Goal: Task Accomplishment & Management: Use online tool/utility

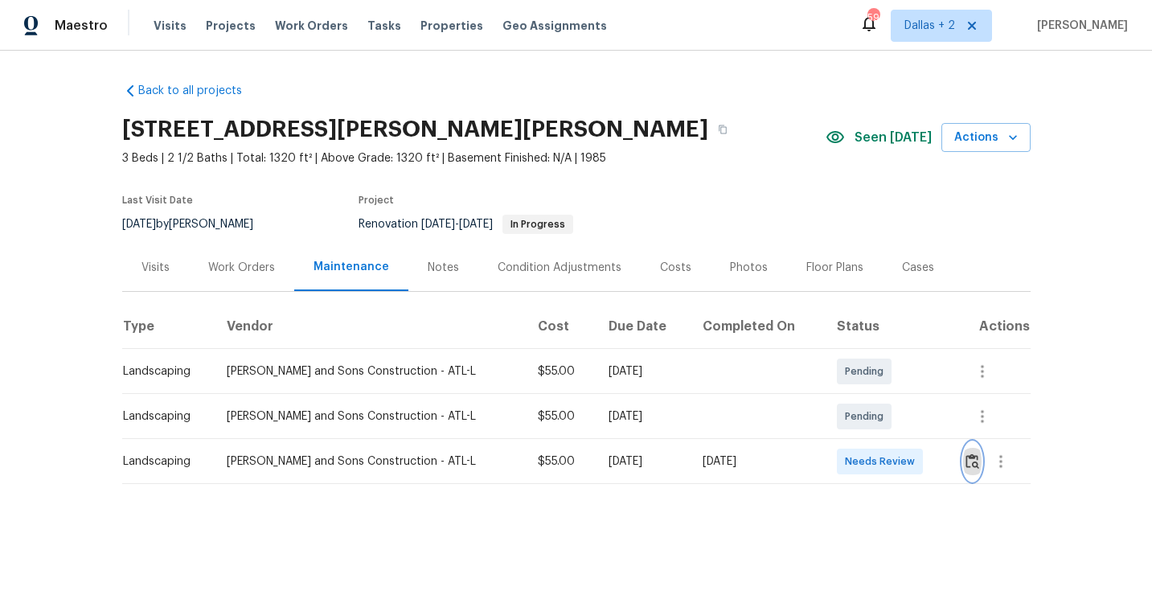
click at [975, 459] on img "button" at bounding box center [973, 460] width 14 height 15
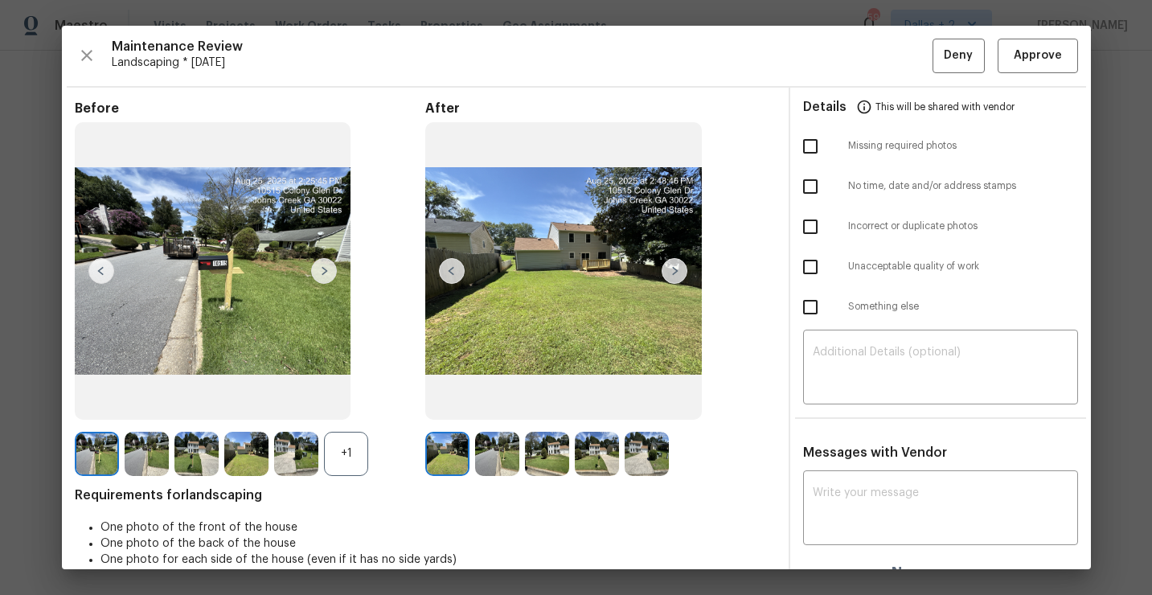
click at [347, 456] on div "+1" at bounding box center [346, 454] width 44 height 44
click at [447, 465] on img at bounding box center [447, 454] width 44 height 44
click at [193, 458] on img at bounding box center [196, 454] width 44 height 44
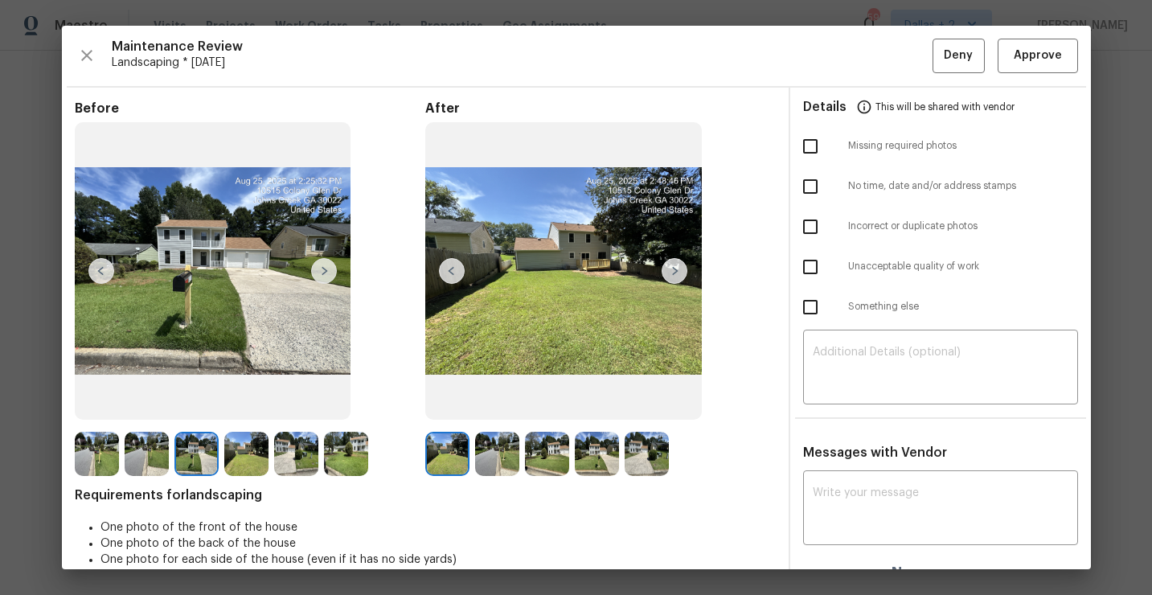
click at [490, 451] on img at bounding box center [497, 454] width 44 height 44
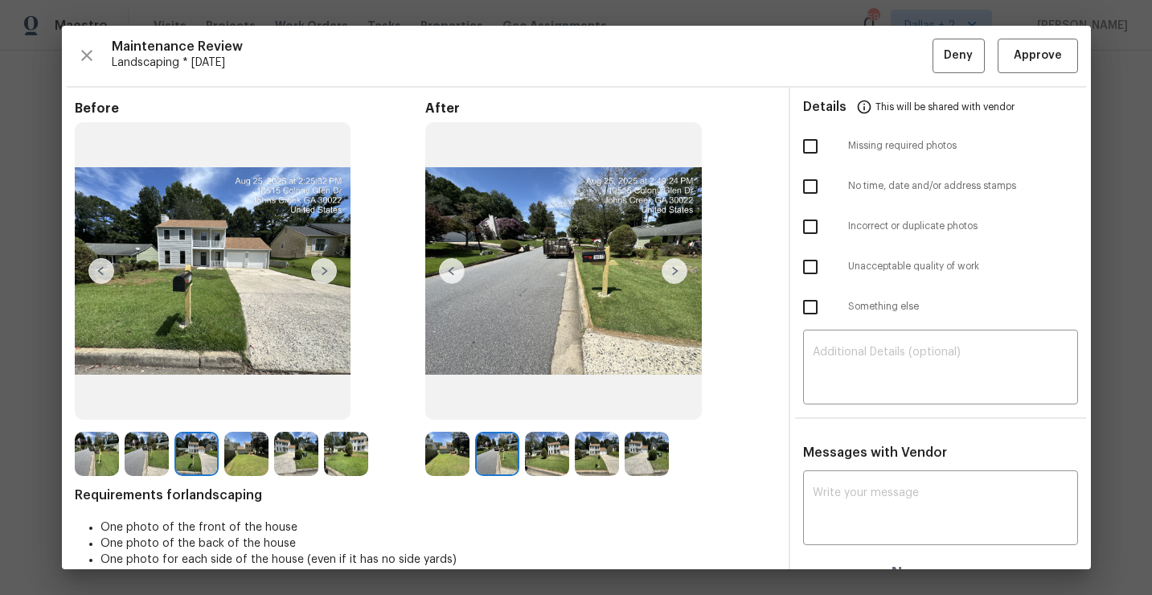
click at [508, 462] on img at bounding box center [497, 454] width 44 height 44
click at [1044, 63] on span "Approve" at bounding box center [1038, 56] width 48 height 20
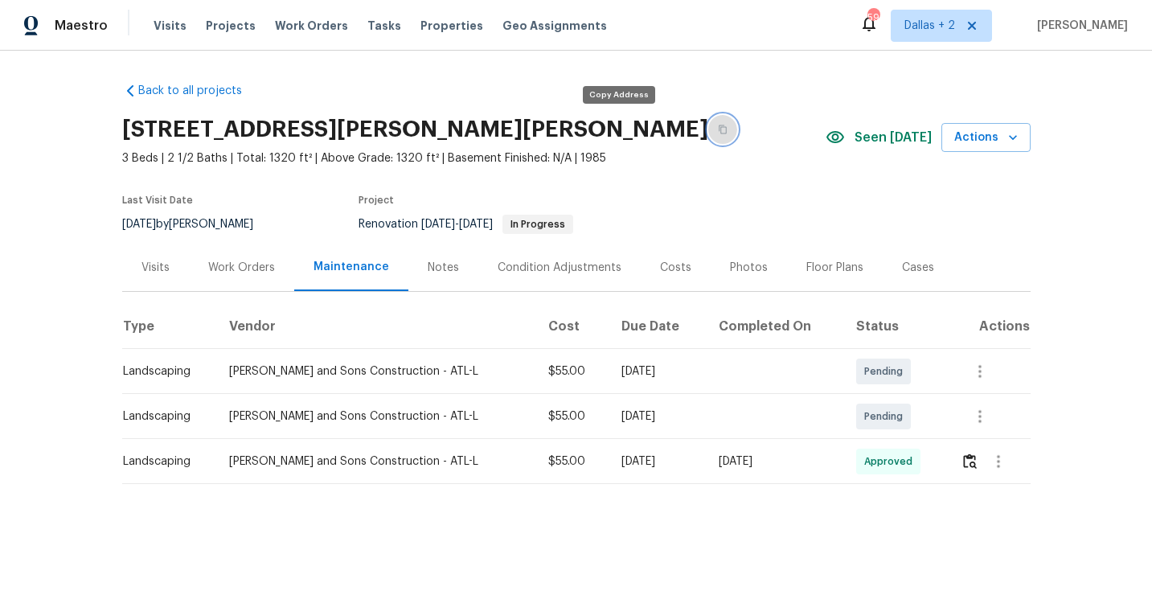
click at [708, 129] on button "button" at bounding box center [722, 129] width 29 height 29
click at [708, 134] on button "button" at bounding box center [722, 129] width 29 height 29
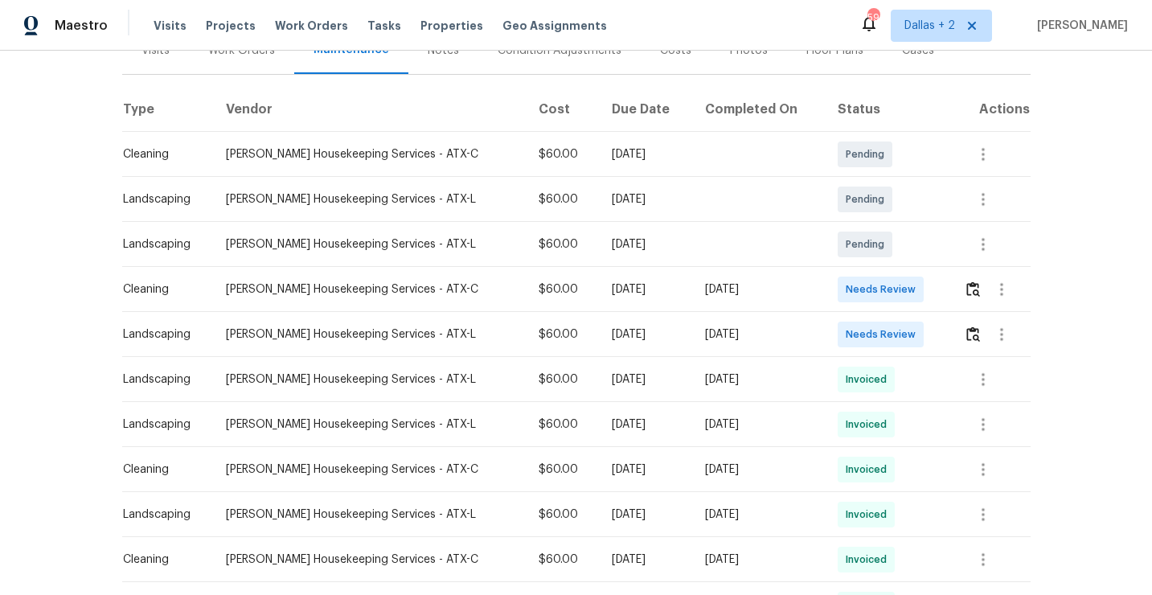
scroll to position [251, 0]
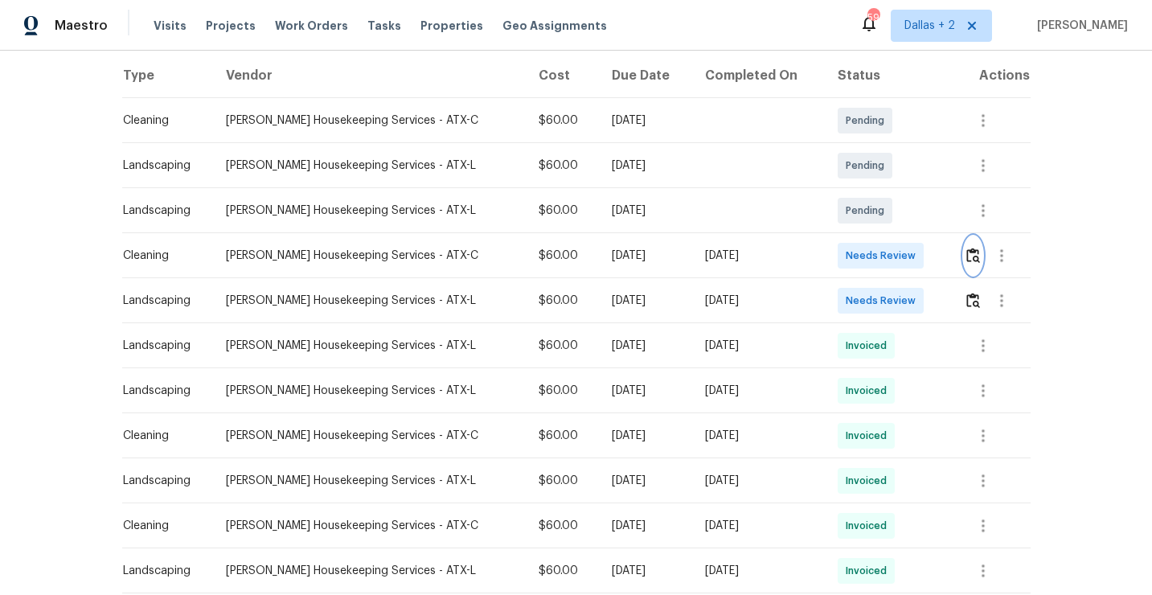
click at [968, 256] on img "button" at bounding box center [973, 255] width 14 height 15
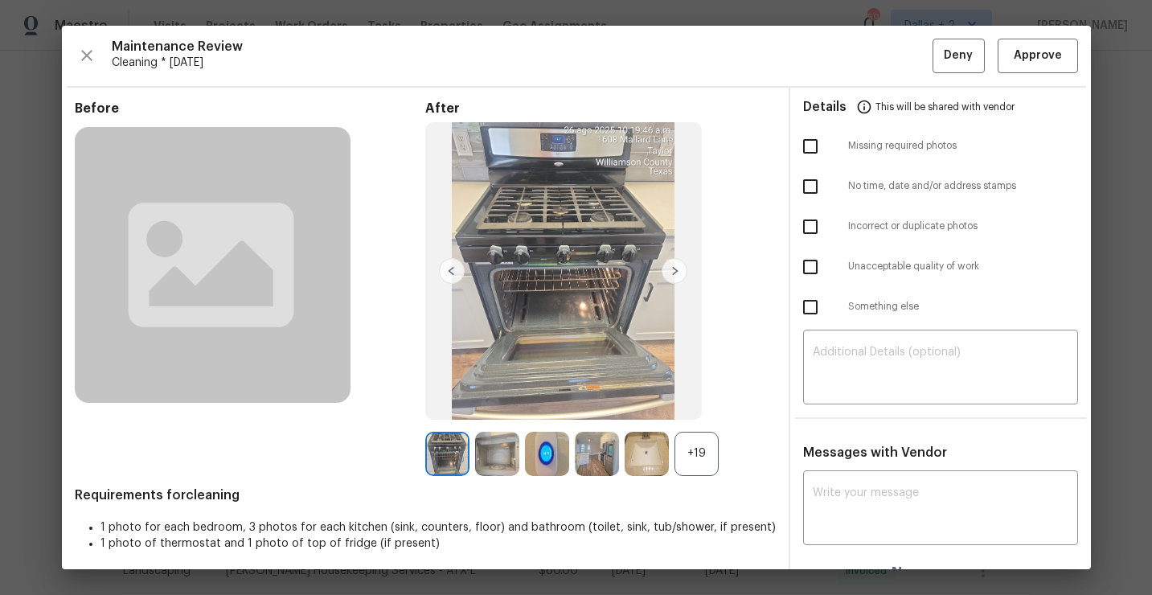
click at [712, 445] on div "+19" at bounding box center [697, 454] width 44 height 44
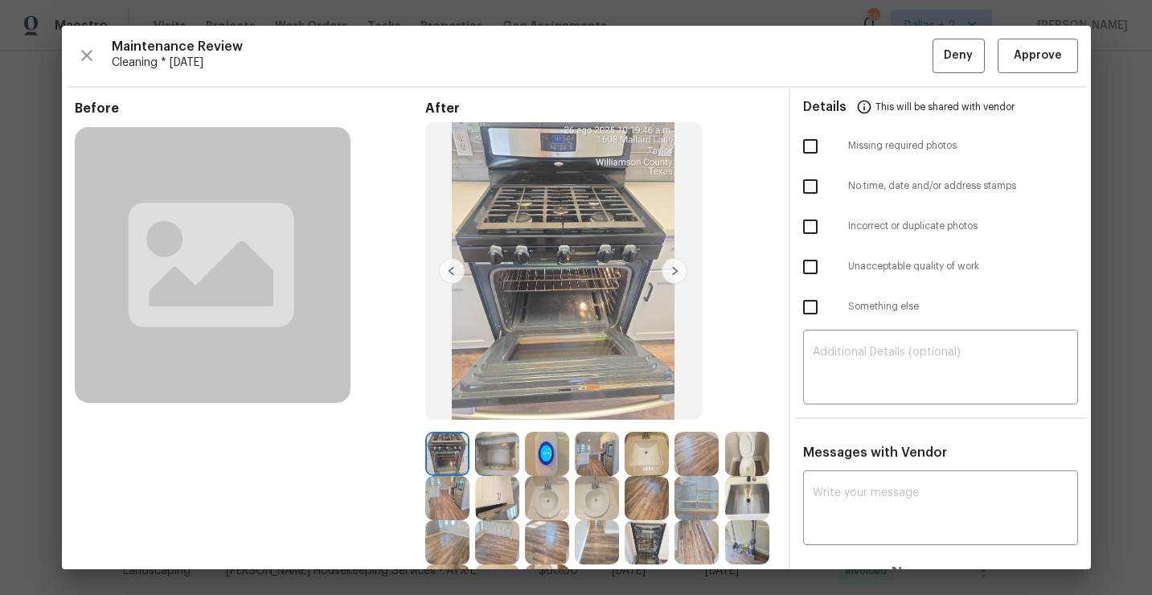
scroll to position [138, 0]
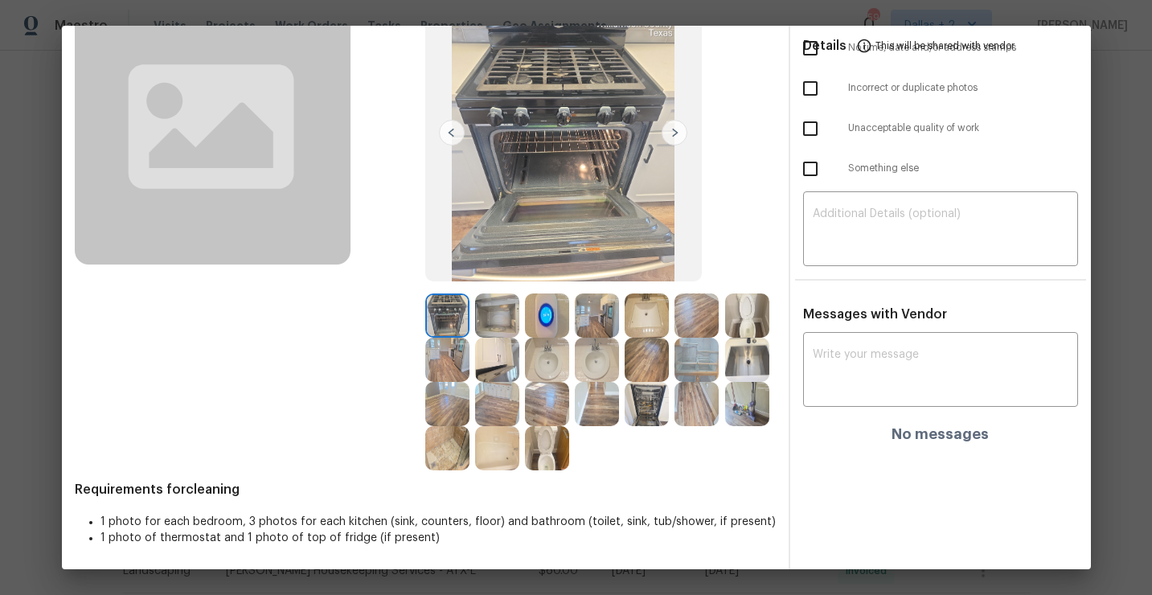
click at [499, 371] on img at bounding box center [497, 360] width 44 height 44
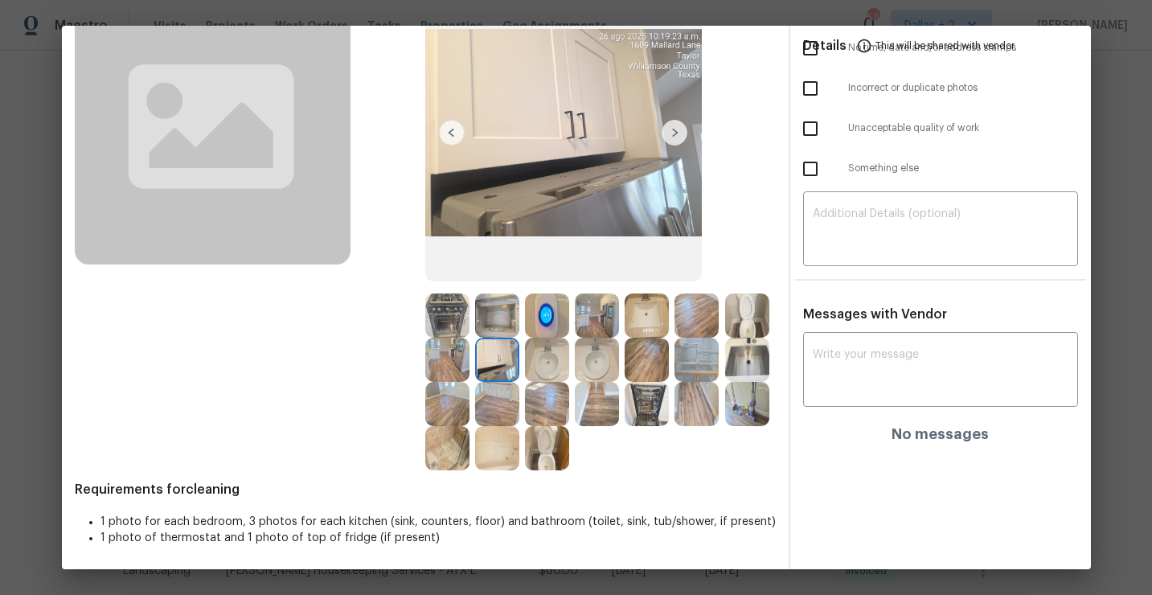
click at [694, 329] on img at bounding box center [697, 315] width 44 height 44
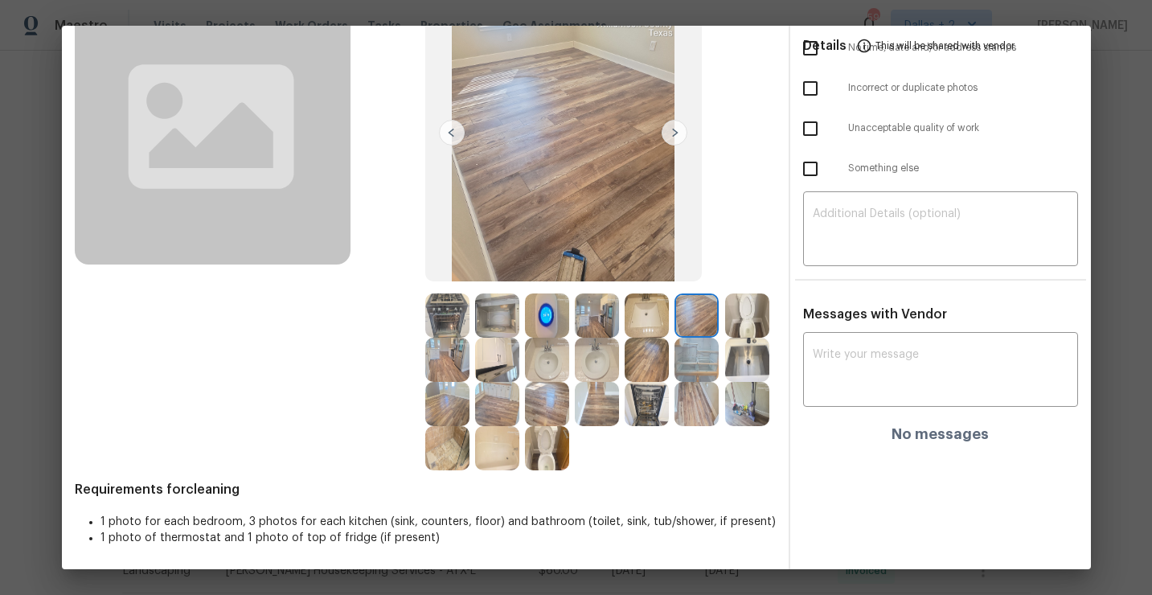
click at [522, 442] on div at bounding box center [500, 448] width 50 height 44
click at [604, 306] on img at bounding box center [597, 315] width 44 height 44
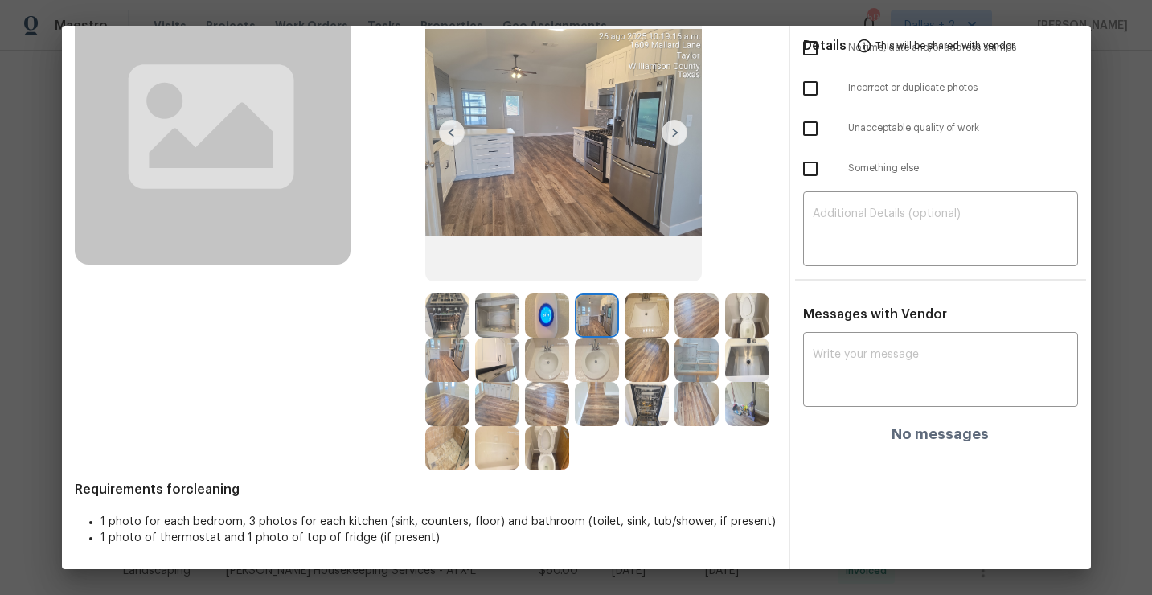
scroll to position [0, 0]
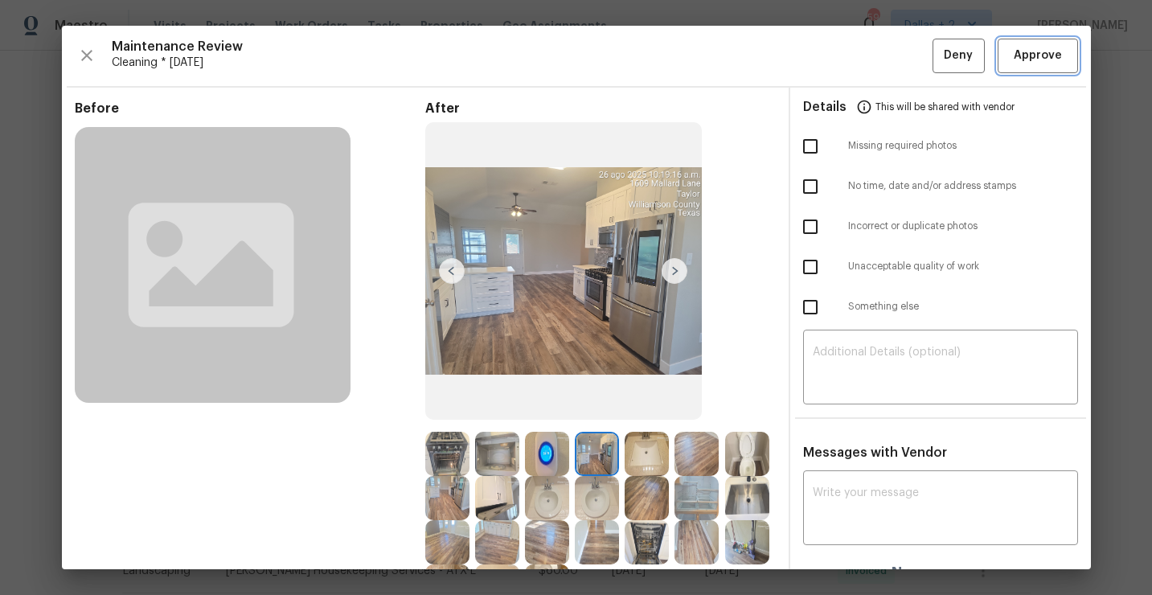
click at [1031, 61] on span "Approve" at bounding box center [1038, 56] width 48 height 20
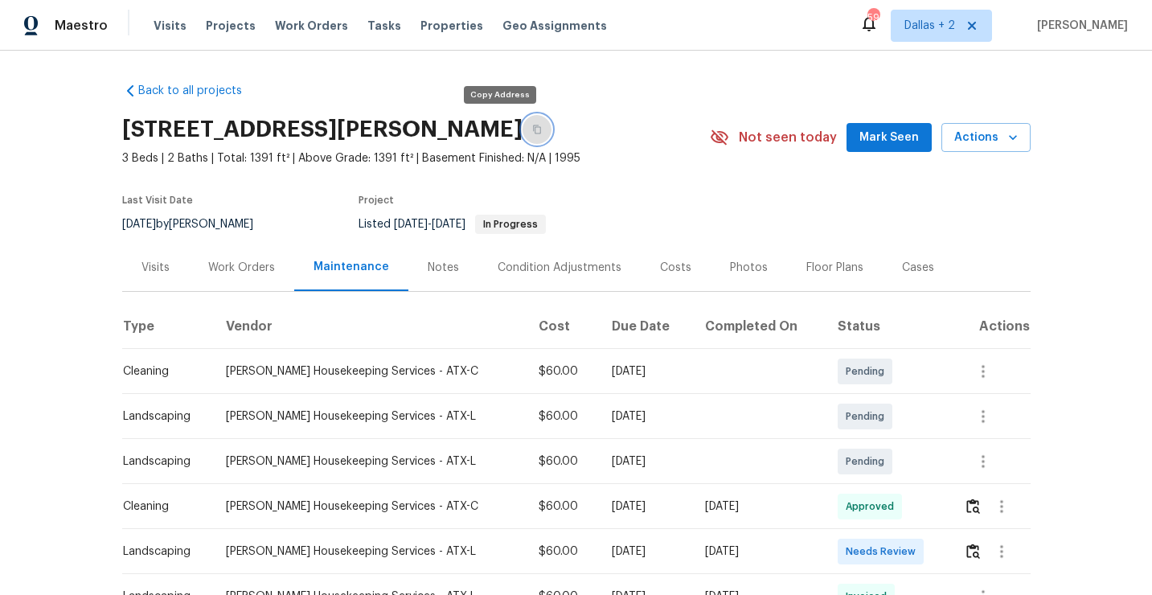
click at [532, 125] on icon "button" at bounding box center [537, 130] width 10 height 10
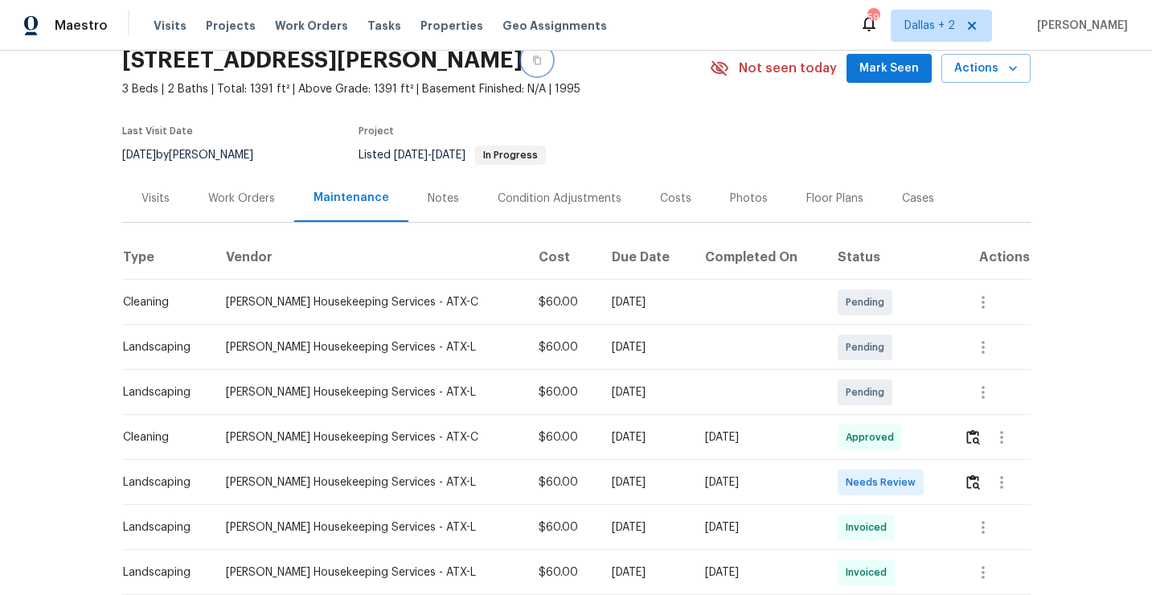
scroll to position [79, 0]
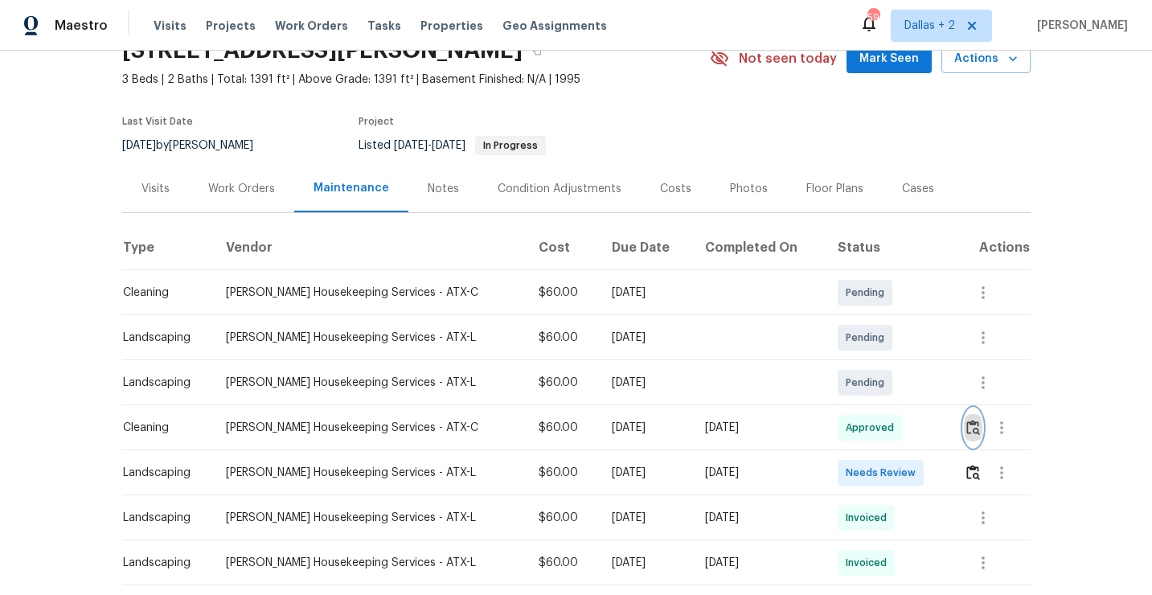
click at [970, 424] on img "button" at bounding box center [973, 427] width 14 height 15
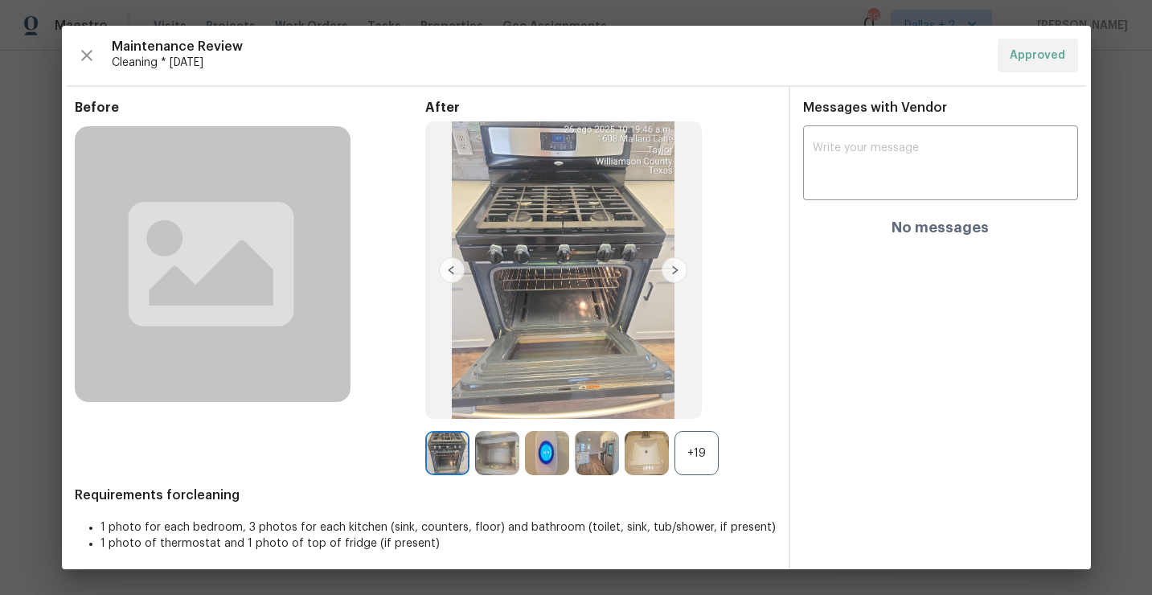
click at [694, 450] on div "+19" at bounding box center [697, 453] width 44 height 44
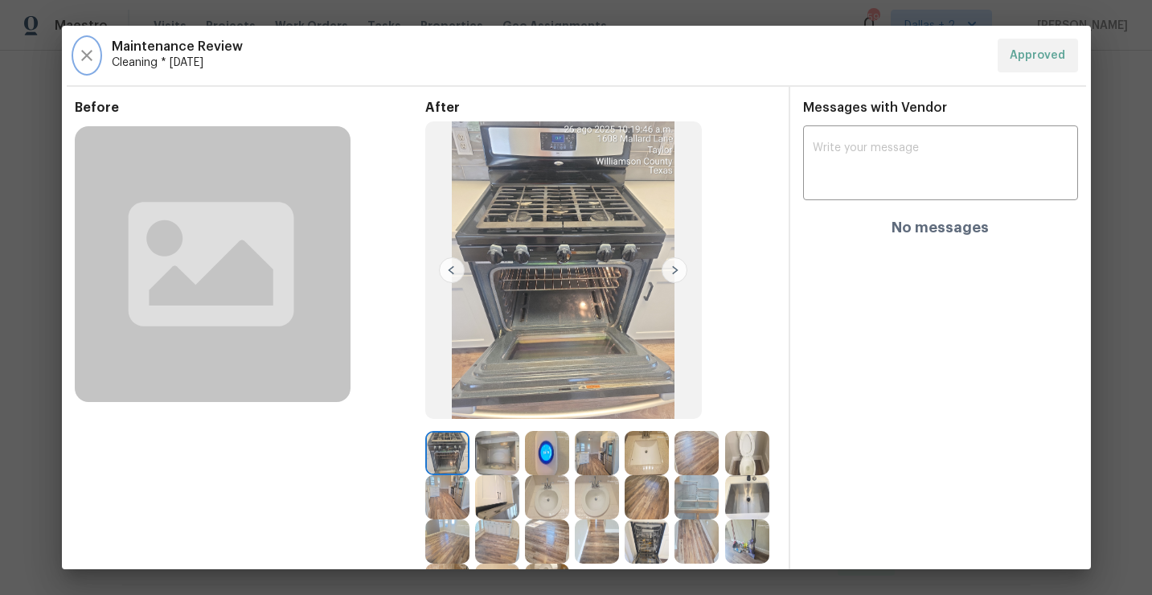
click at [92, 50] on icon "button" at bounding box center [86, 55] width 19 height 19
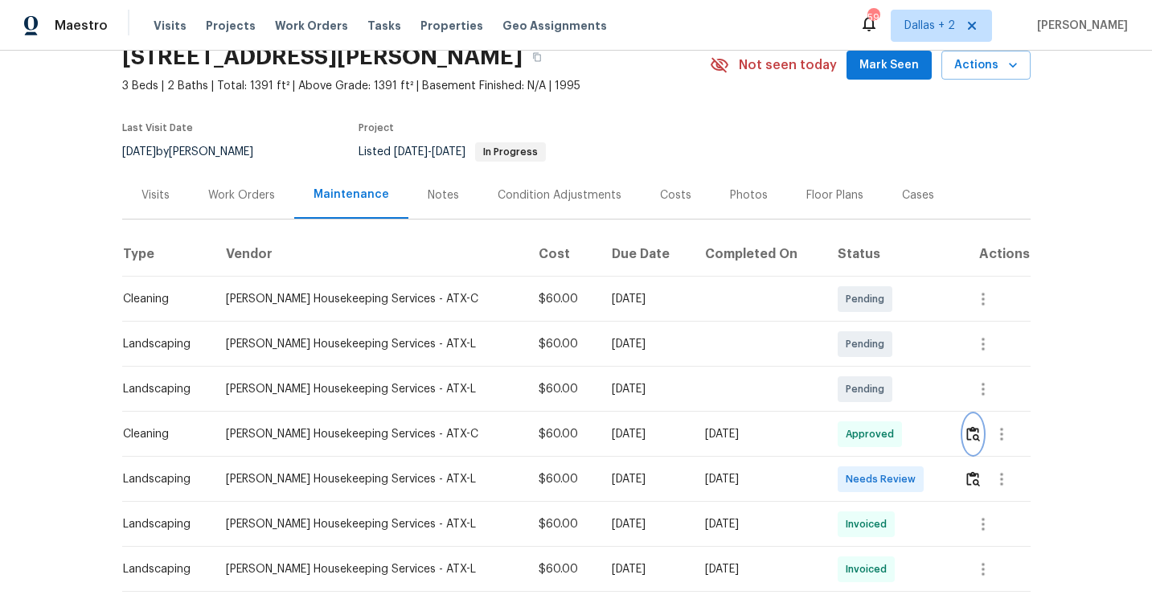
scroll to position [0, 0]
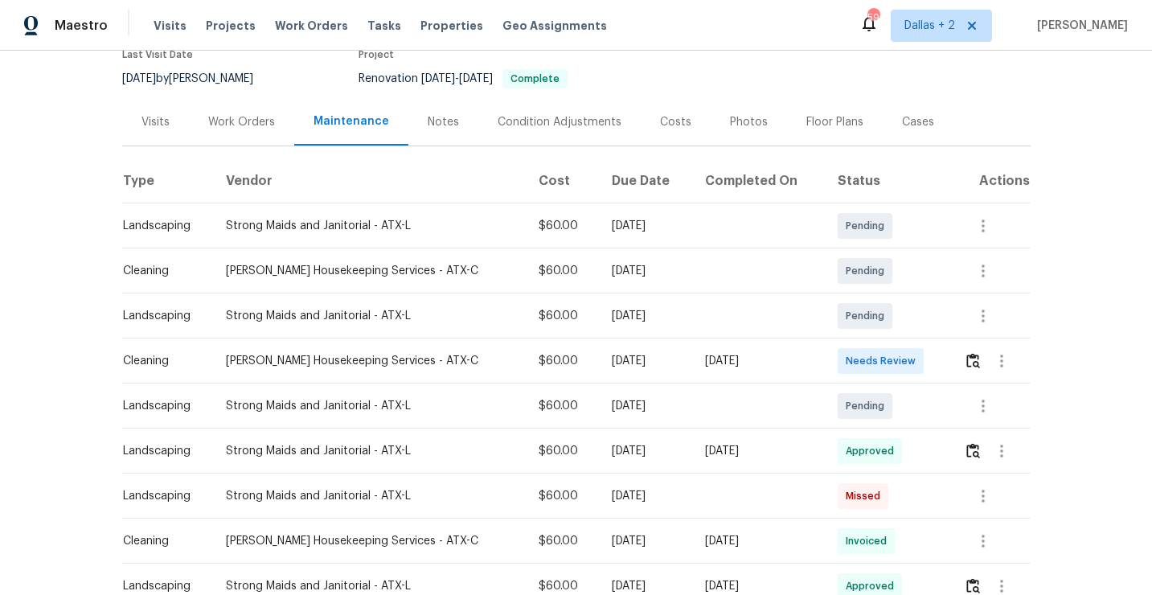
scroll to position [146, 0]
click at [969, 371] on button "button" at bounding box center [973, 360] width 18 height 39
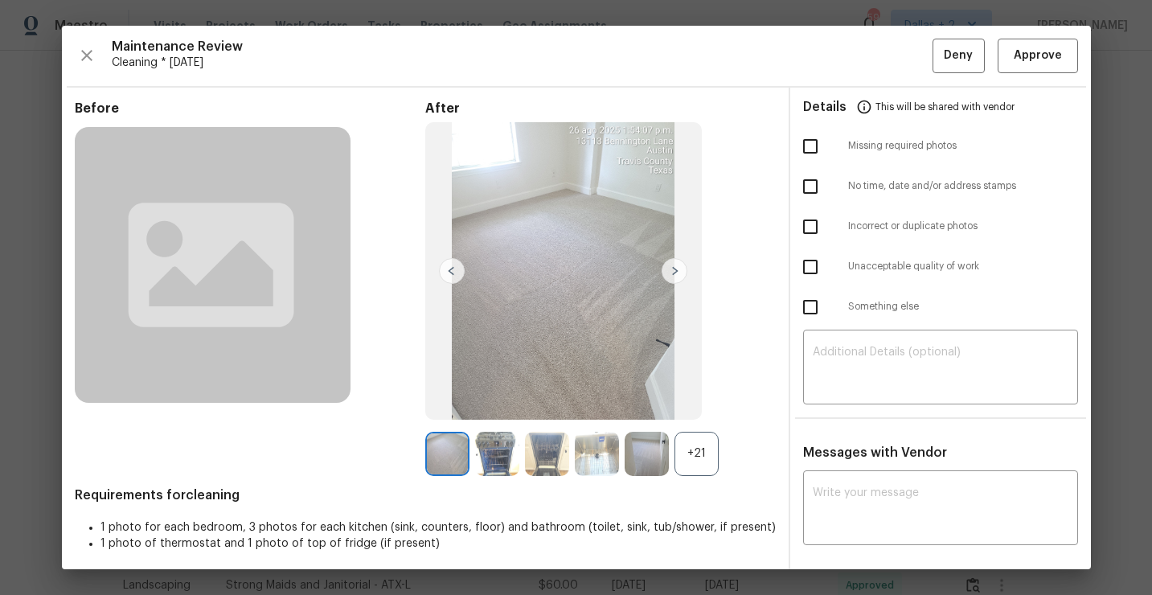
click at [698, 464] on div "+21" at bounding box center [697, 454] width 44 height 44
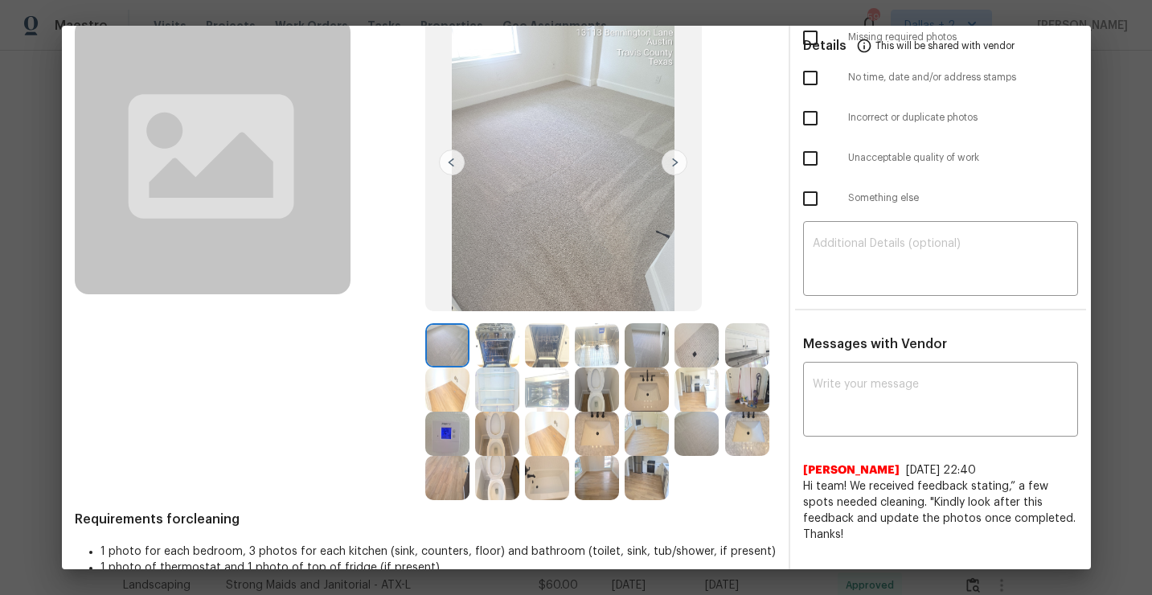
scroll to position [0, 0]
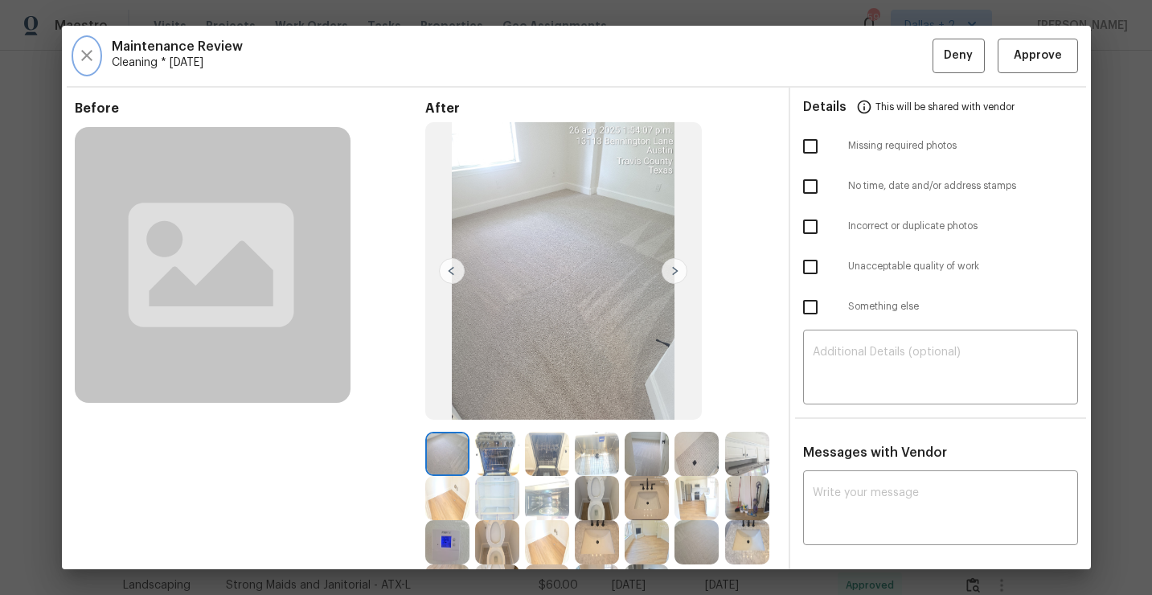
click at [89, 49] on icon "button" at bounding box center [86, 55] width 19 height 19
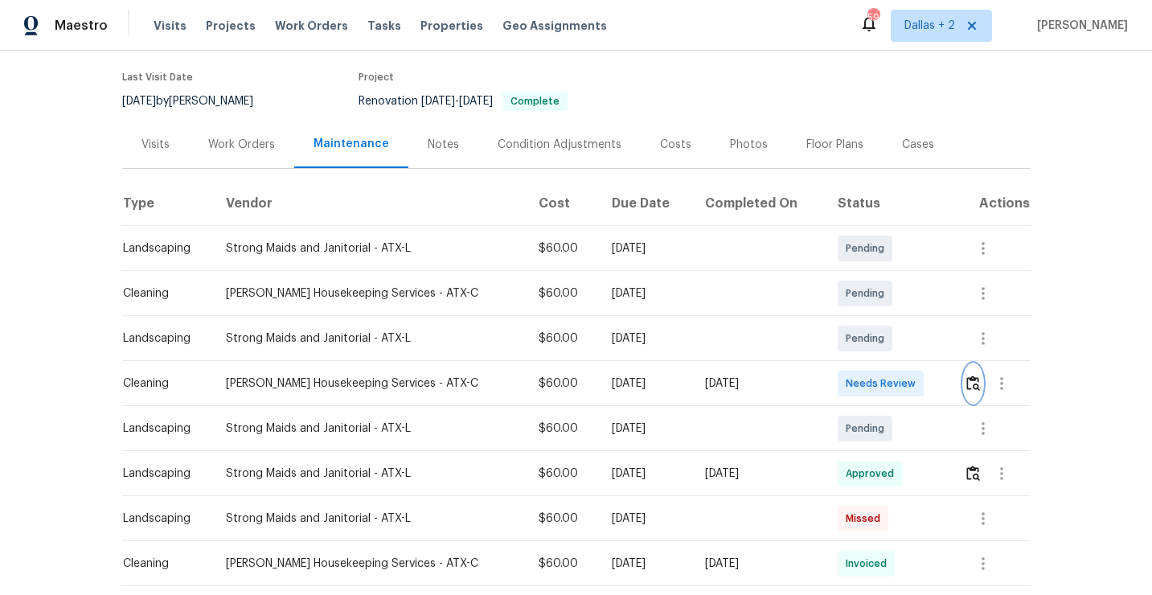
scroll to position [137, 0]
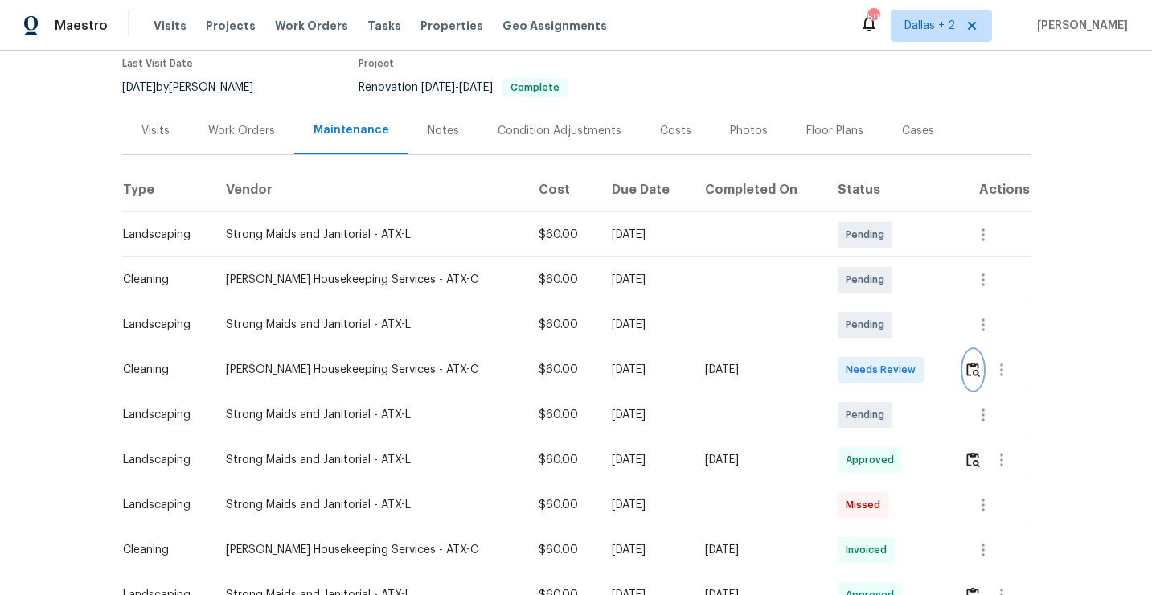
click at [976, 368] on img "button" at bounding box center [973, 369] width 14 height 15
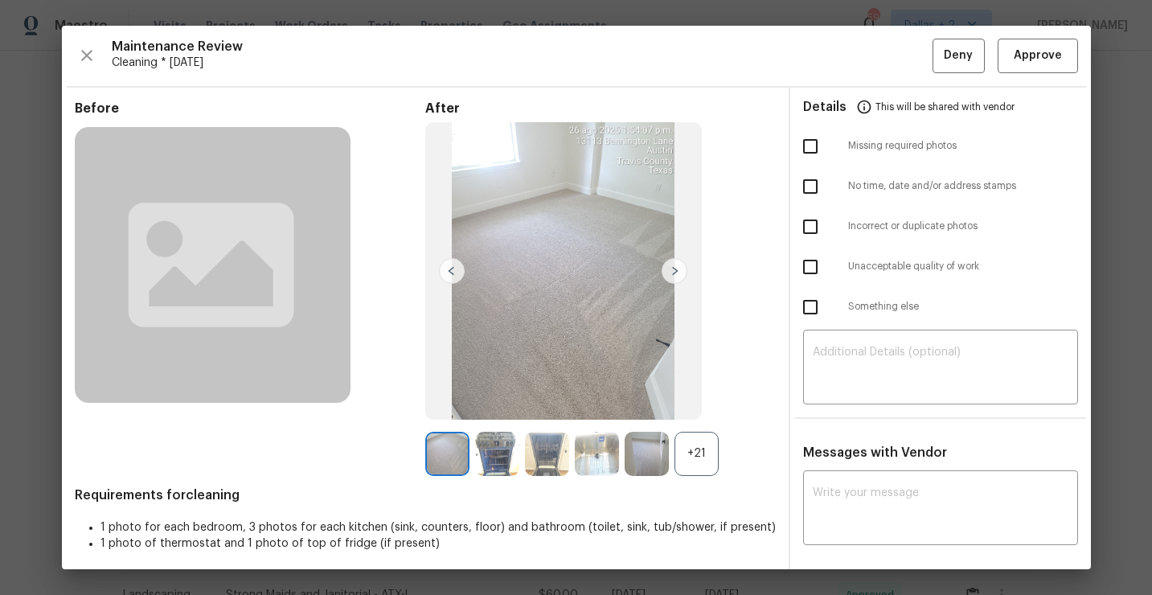
click at [699, 462] on div "+21" at bounding box center [697, 454] width 44 height 44
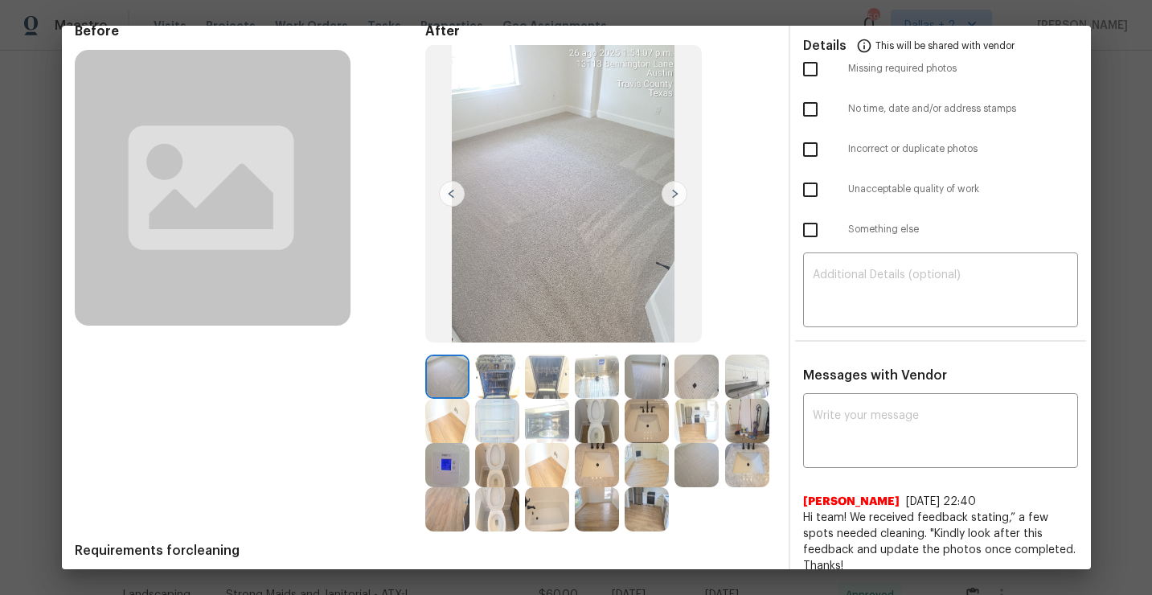
scroll to position [80, 0]
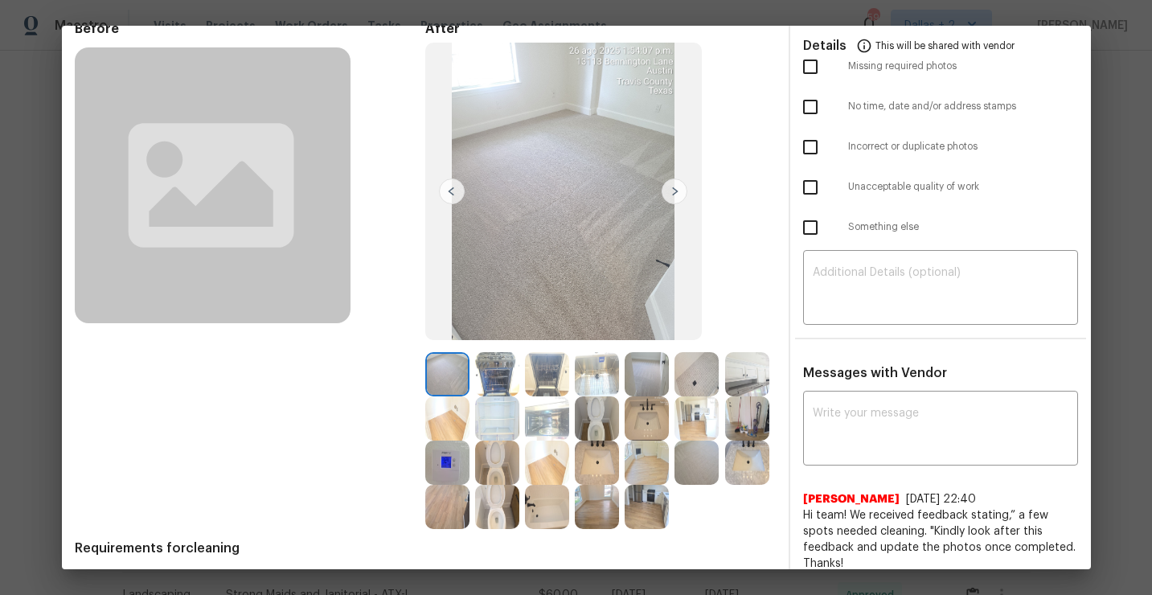
click at [552, 472] on img at bounding box center [547, 463] width 44 height 44
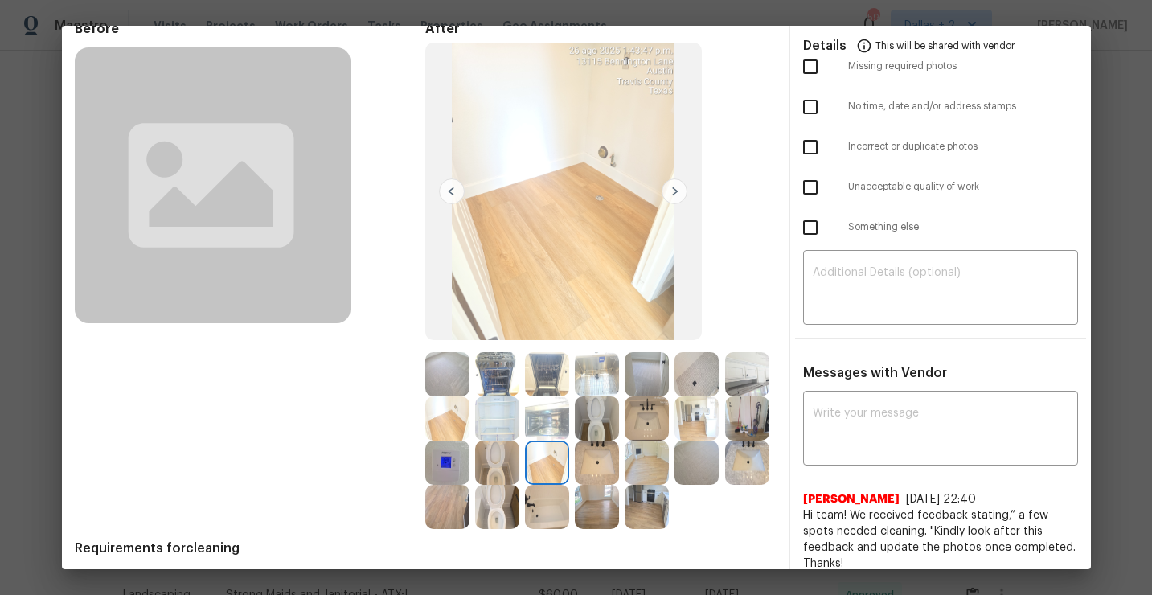
click at [697, 470] on img at bounding box center [697, 463] width 44 height 44
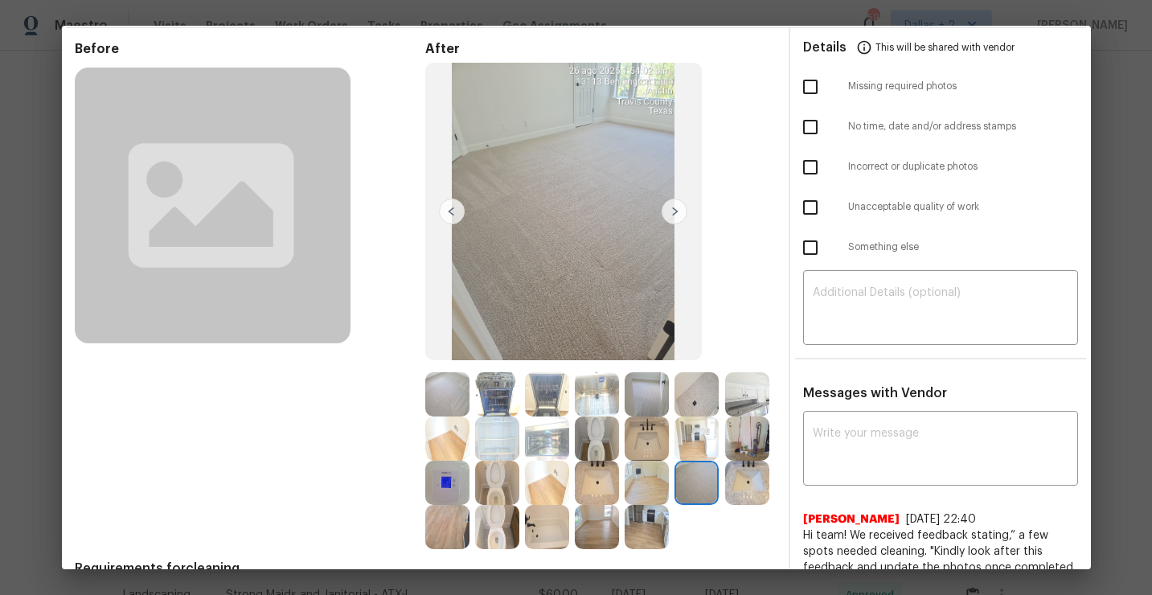
scroll to position [57, 0]
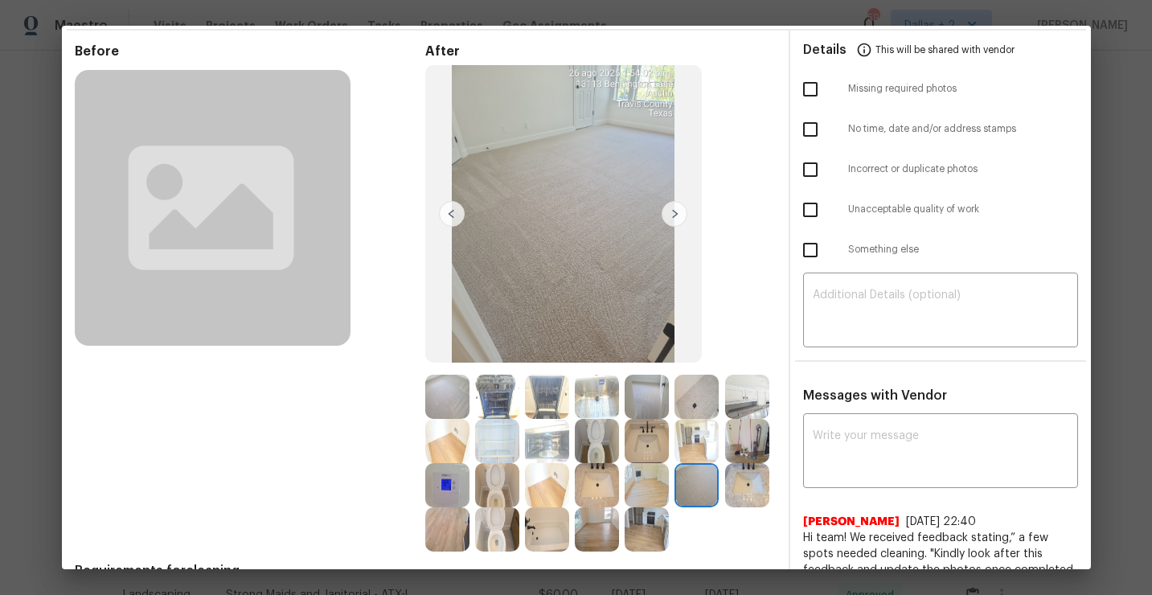
click at [450, 400] on img at bounding box center [447, 397] width 44 height 44
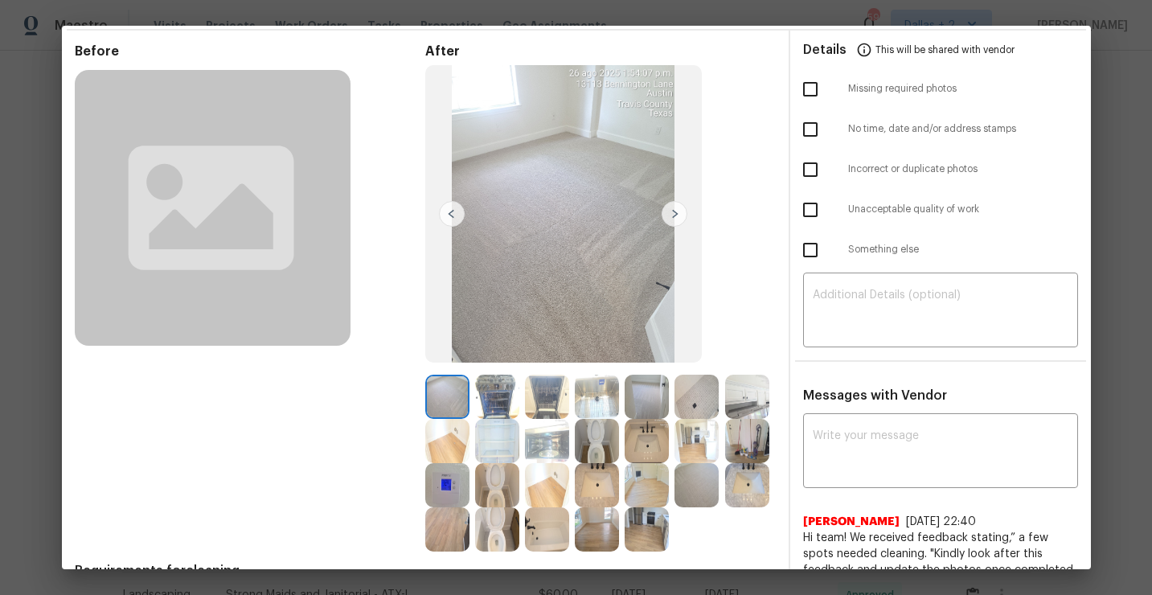
click at [693, 486] on img at bounding box center [697, 485] width 44 height 44
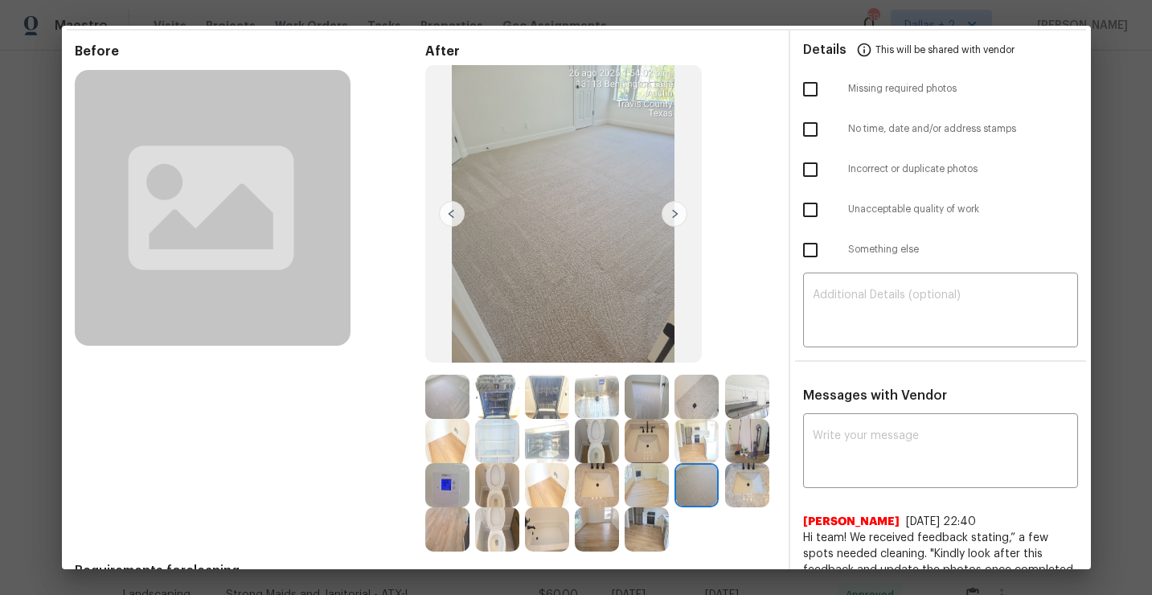
click at [448, 401] on img at bounding box center [447, 397] width 44 height 44
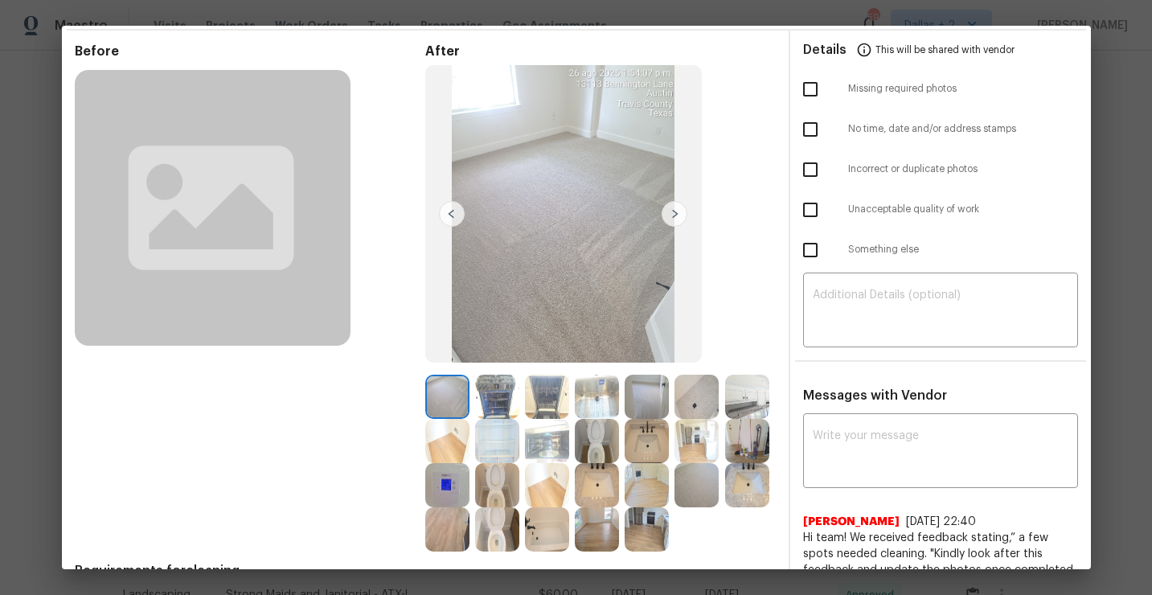
click at [737, 382] on img at bounding box center [747, 397] width 44 height 44
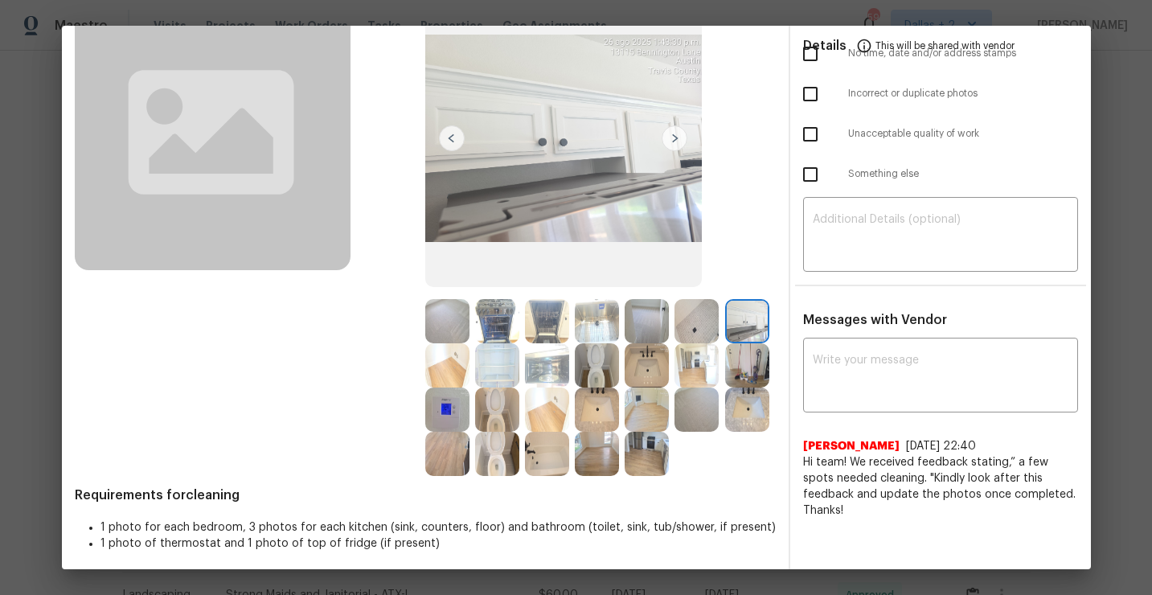
scroll to position [138, 0]
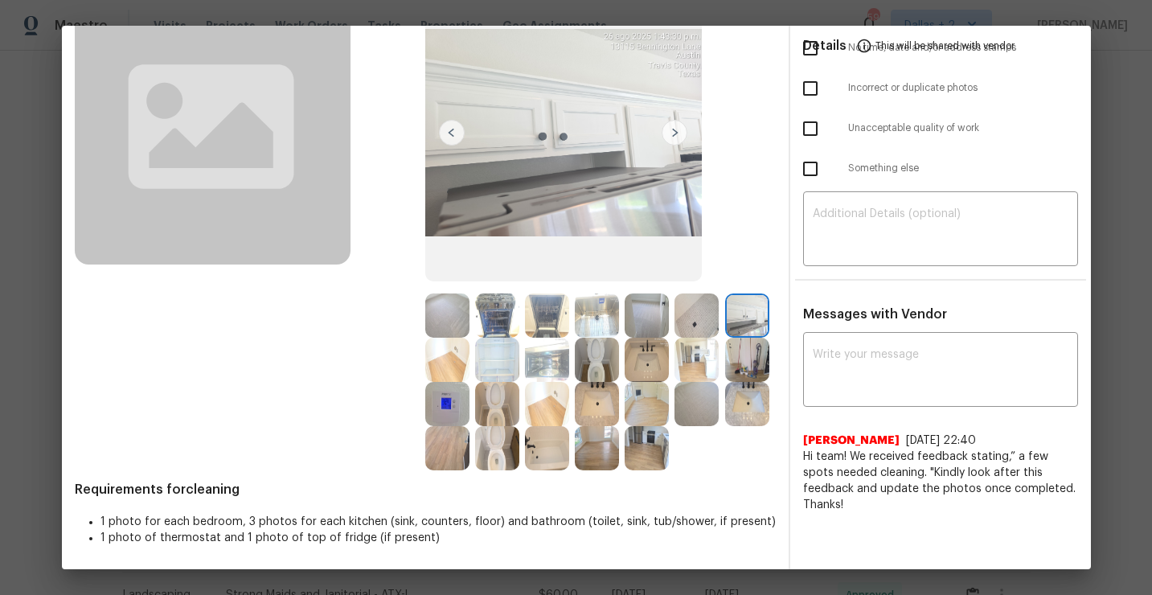
click at [534, 449] on img at bounding box center [547, 448] width 44 height 44
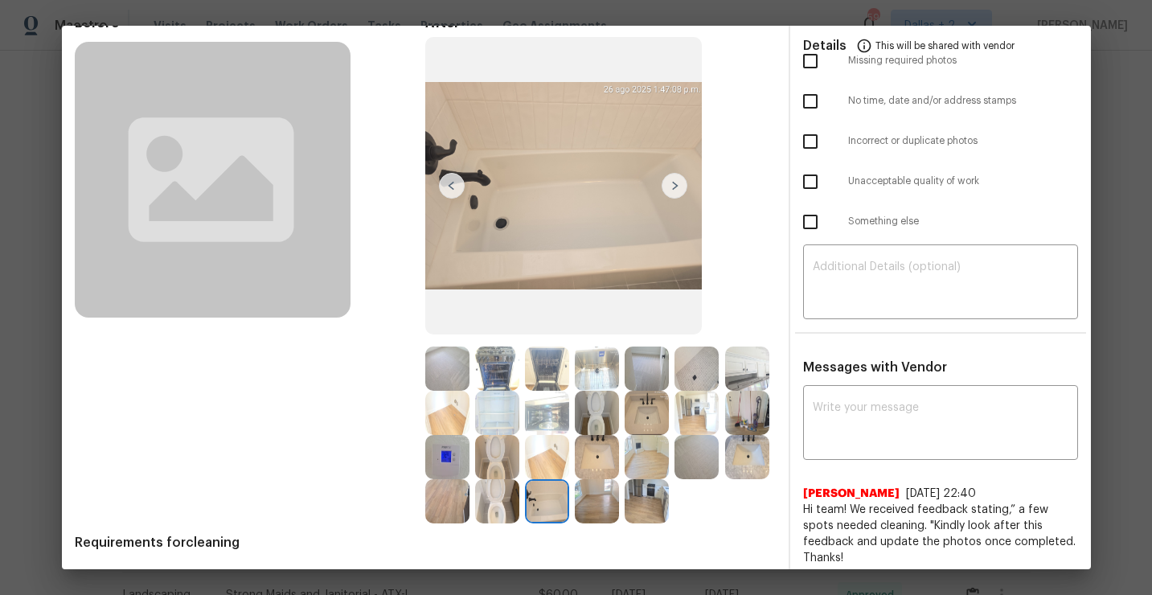
scroll to position [0, 0]
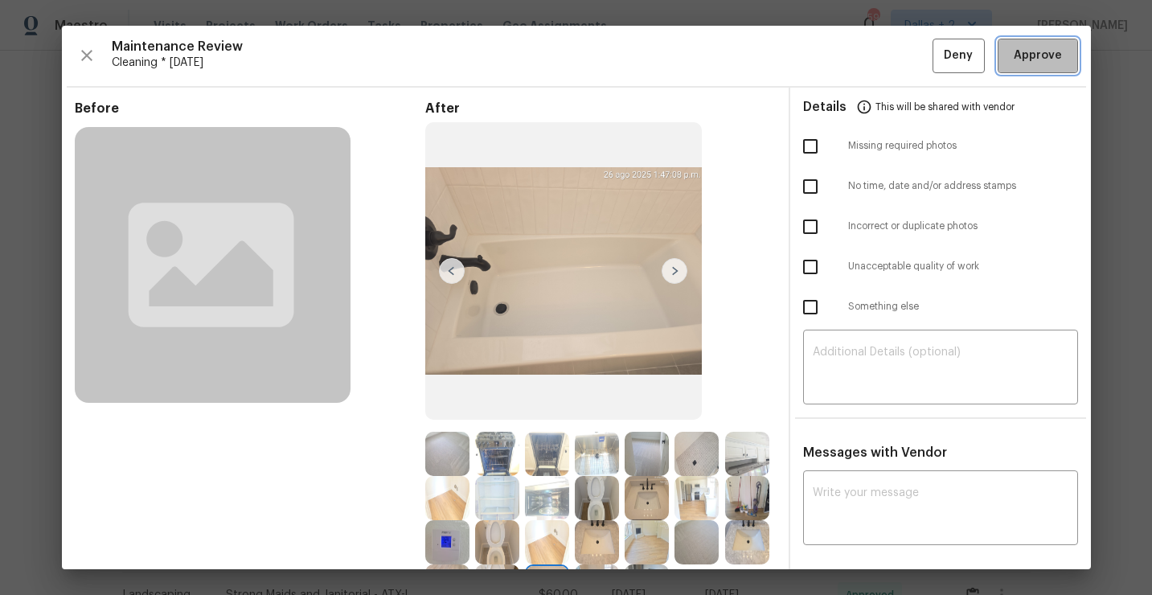
click at [1044, 52] on span "Approve" at bounding box center [1038, 56] width 48 height 20
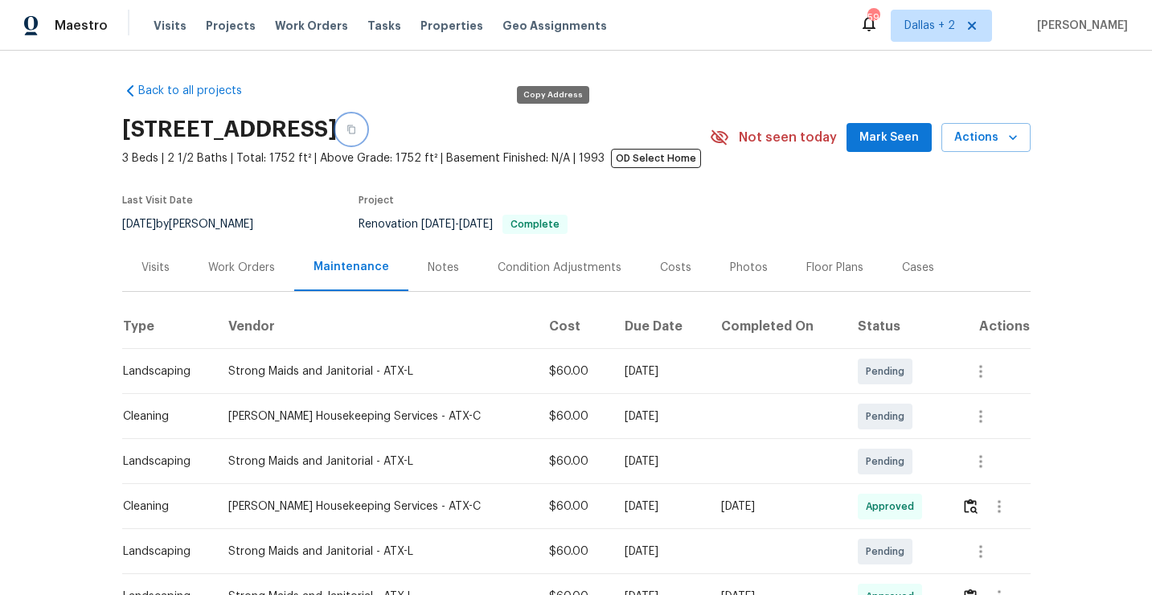
click at [366, 121] on button "button" at bounding box center [351, 129] width 29 height 29
click at [663, 286] on div "Costs" at bounding box center [676, 267] width 70 height 47
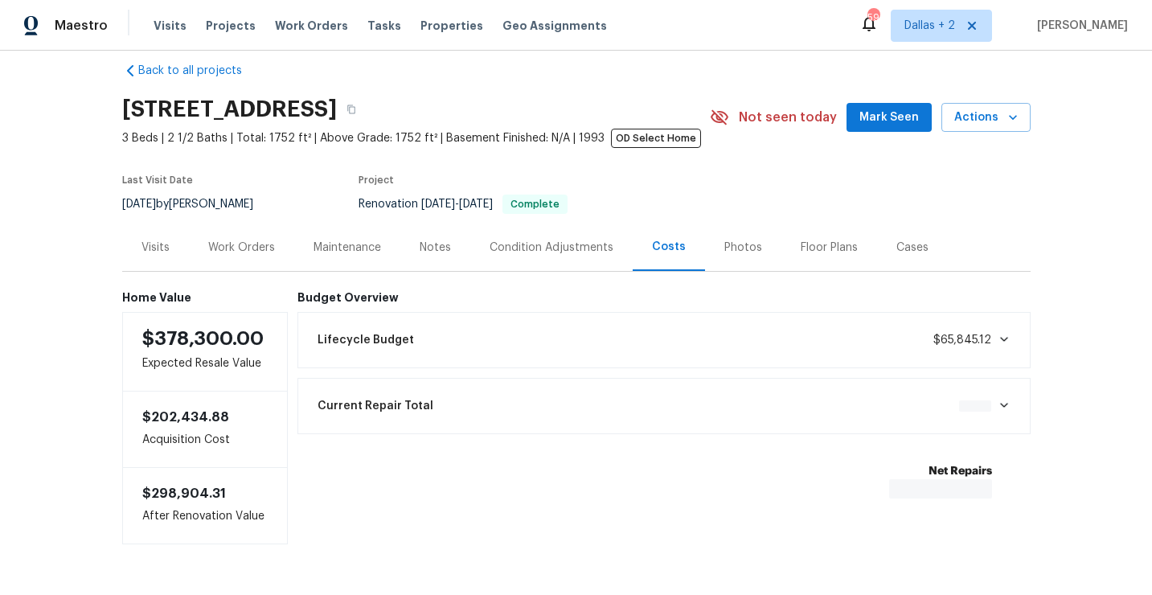
scroll to position [3, 0]
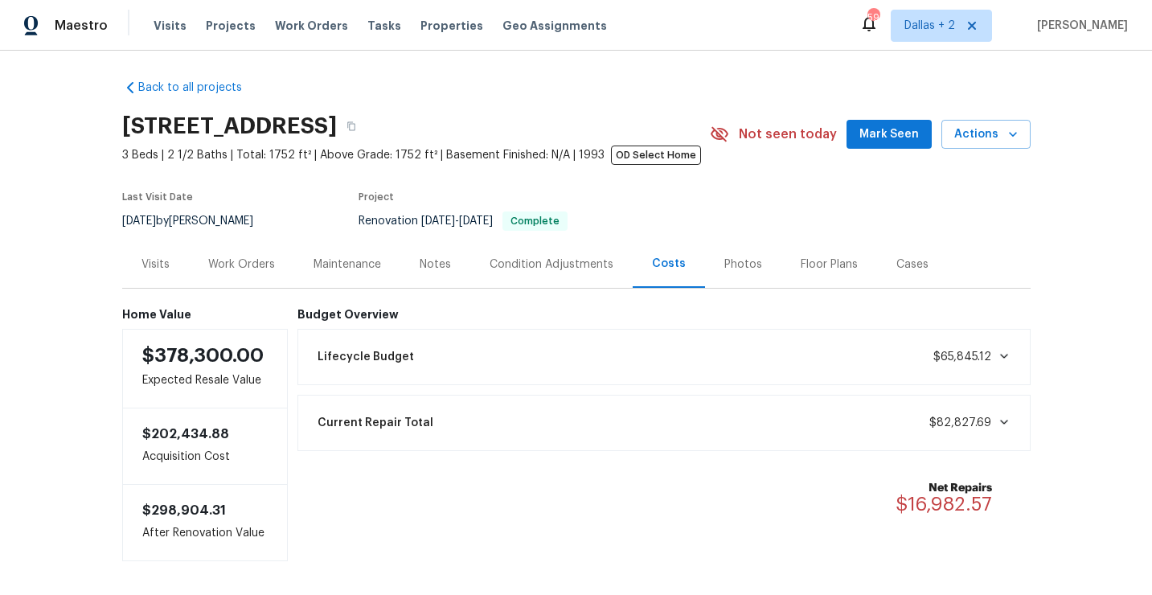
click at [334, 260] on div "Maintenance" at bounding box center [348, 264] width 68 height 16
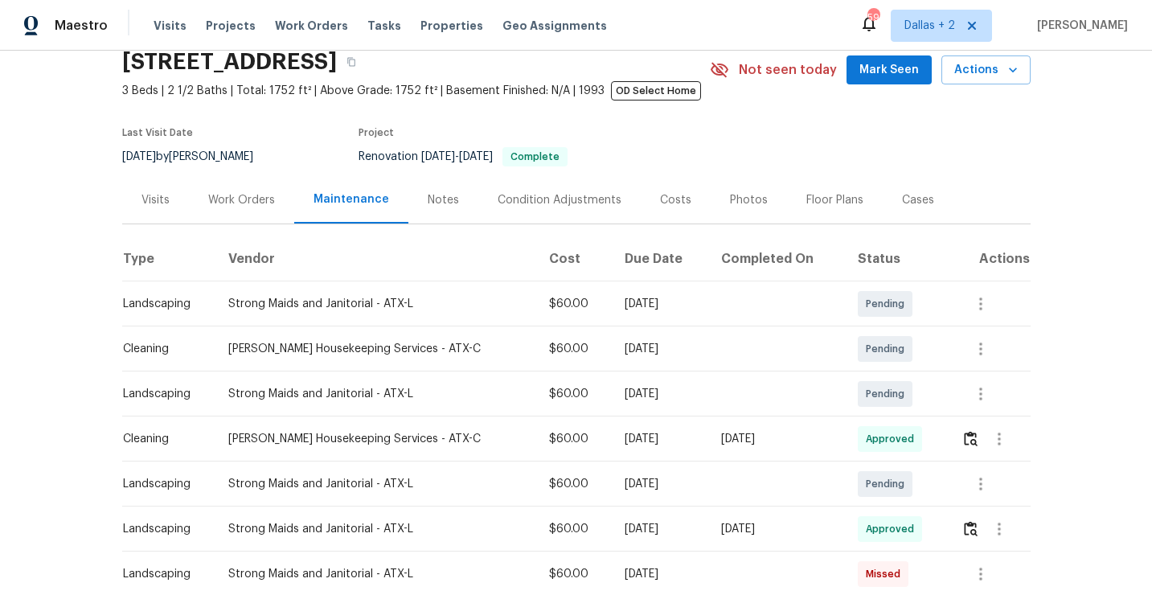
scroll to position [111, 0]
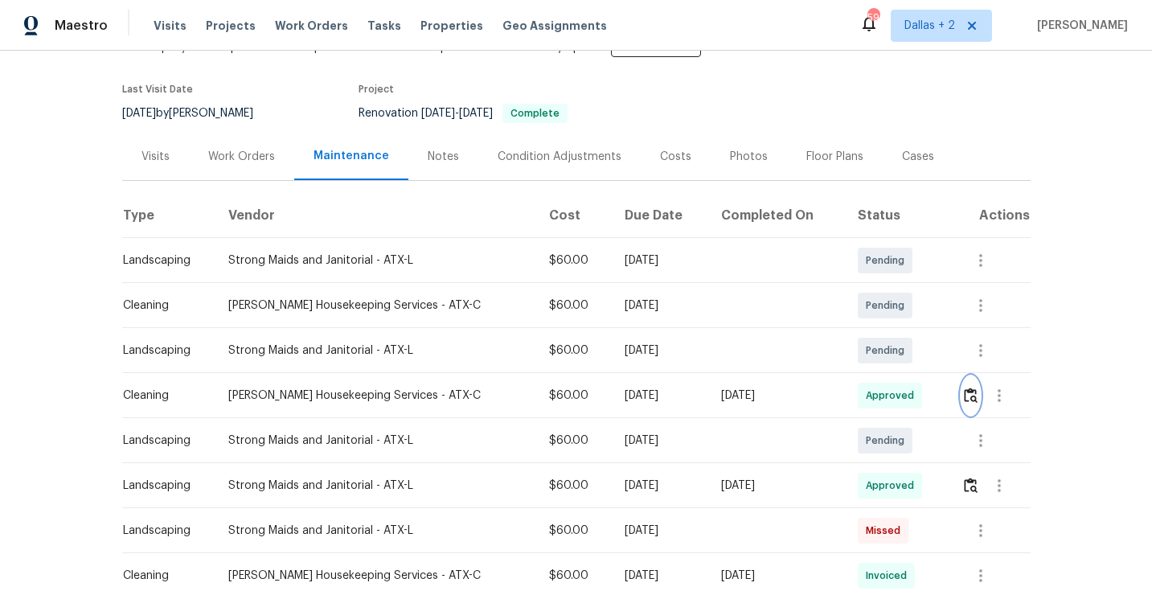
click at [977, 400] on button "button" at bounding box center [971, 395] width 18 height 39
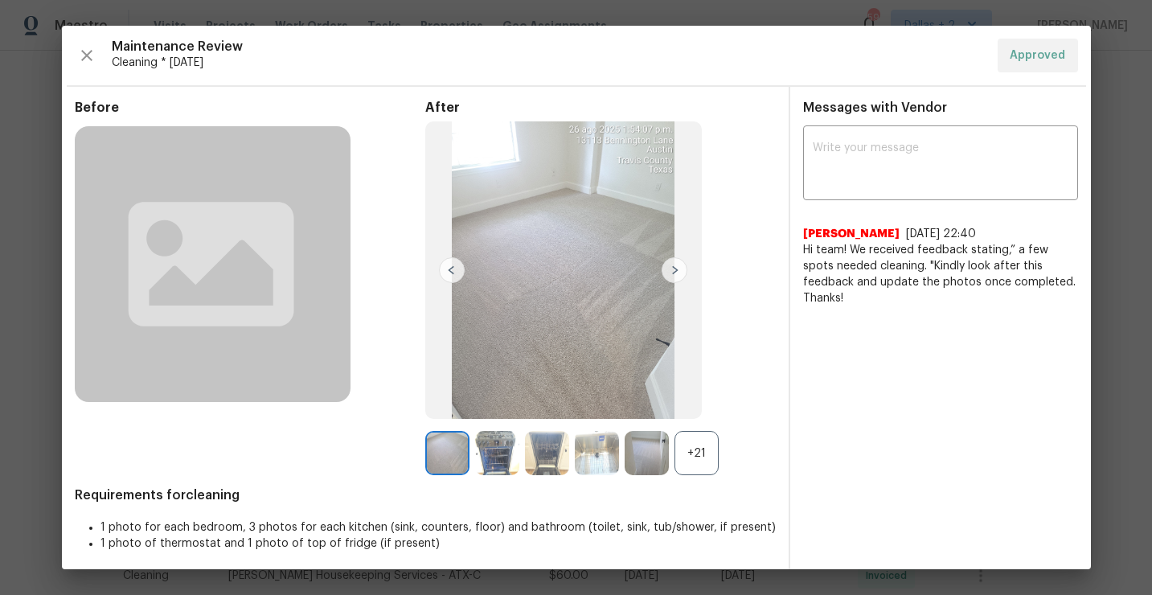
click at [683, 453] on div "+21" at bounding box center [697, 453] width 44 height 44
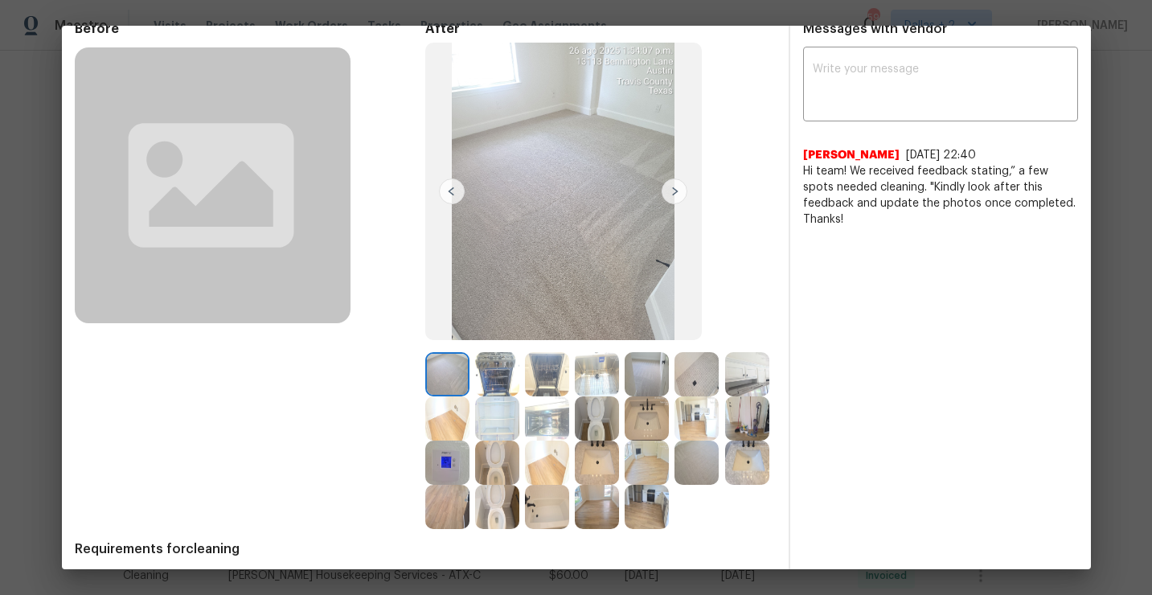
scroll to position [80, 0]
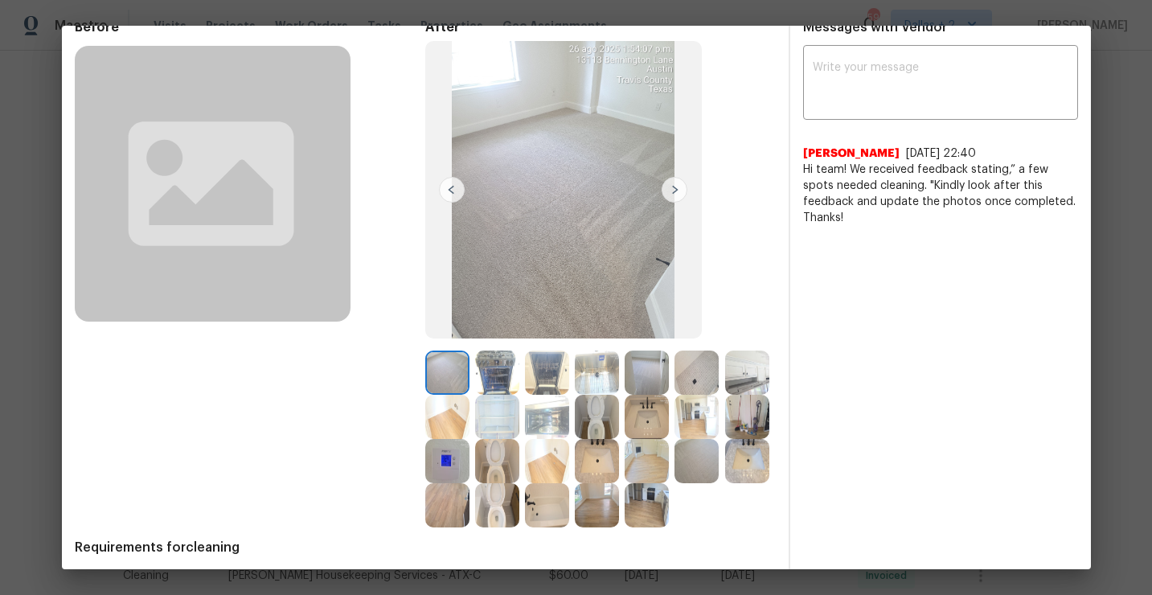
click at [643, 517] on img at bounding box center [647, 505] width 44 height 44
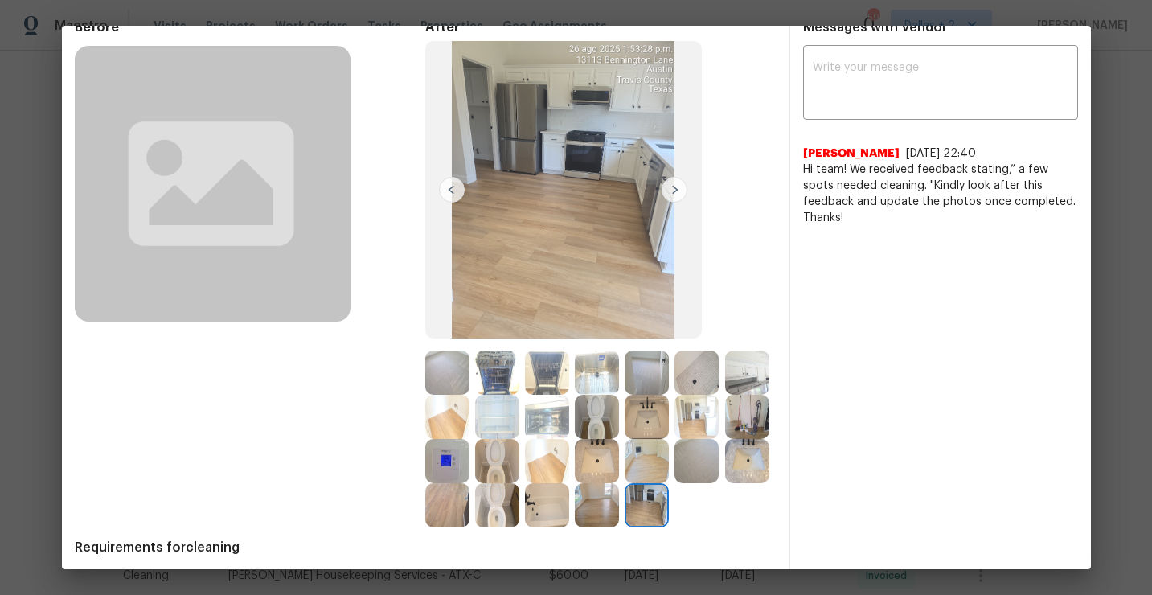
click at [525, 495] on img at bounding box center [547, 505] width 44 height 44
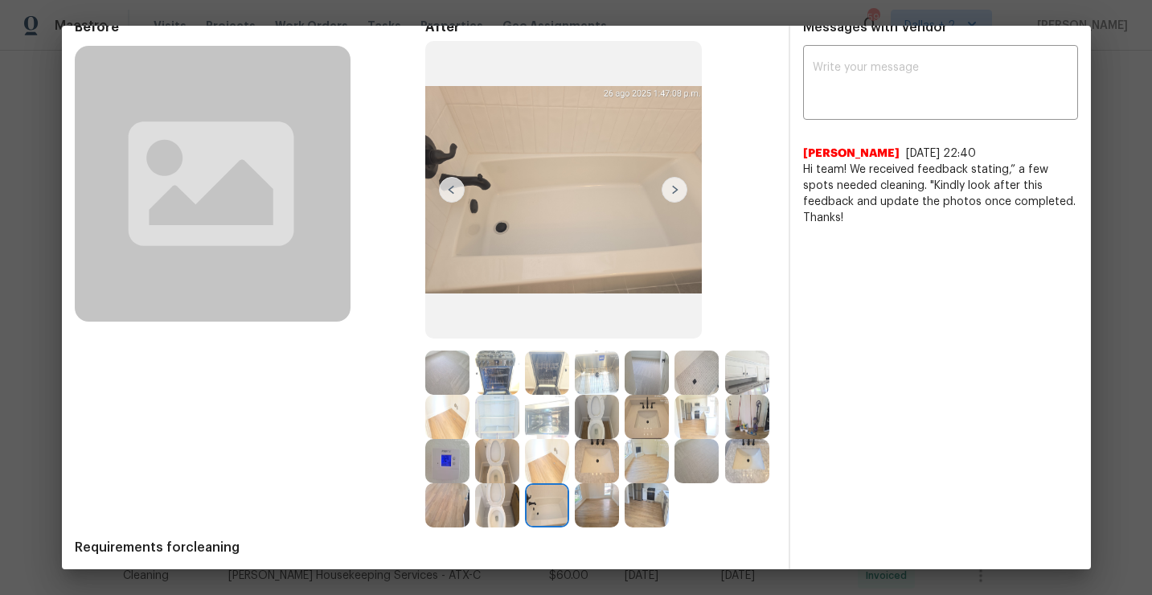
click at [740, 364] on img at bounding box center [747, 373] width 44 height 44
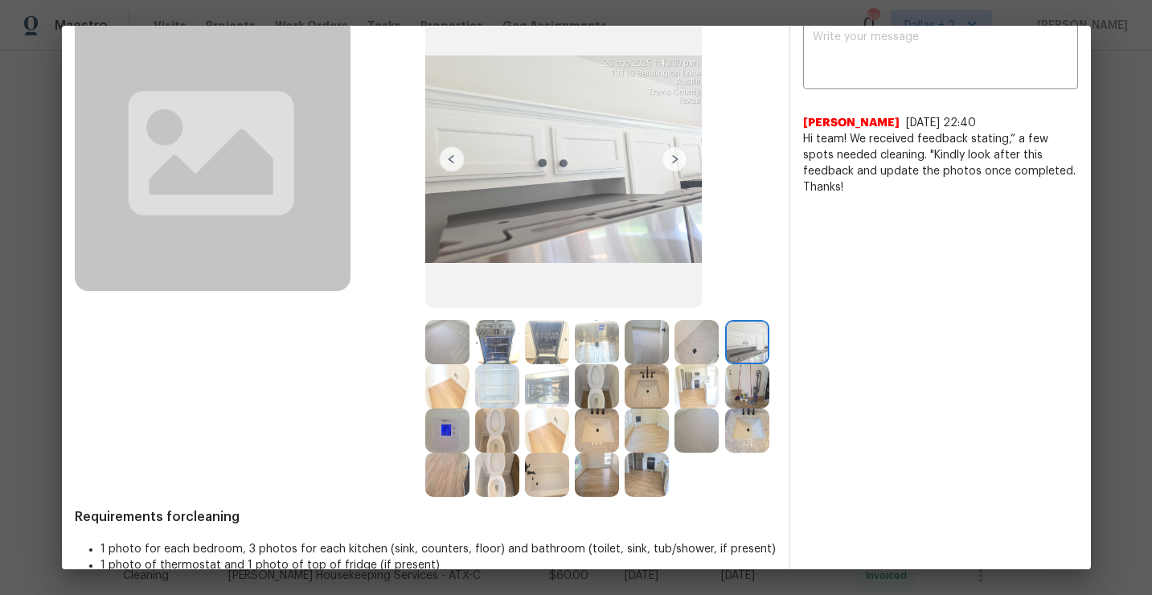
scroll to position [114, 0]
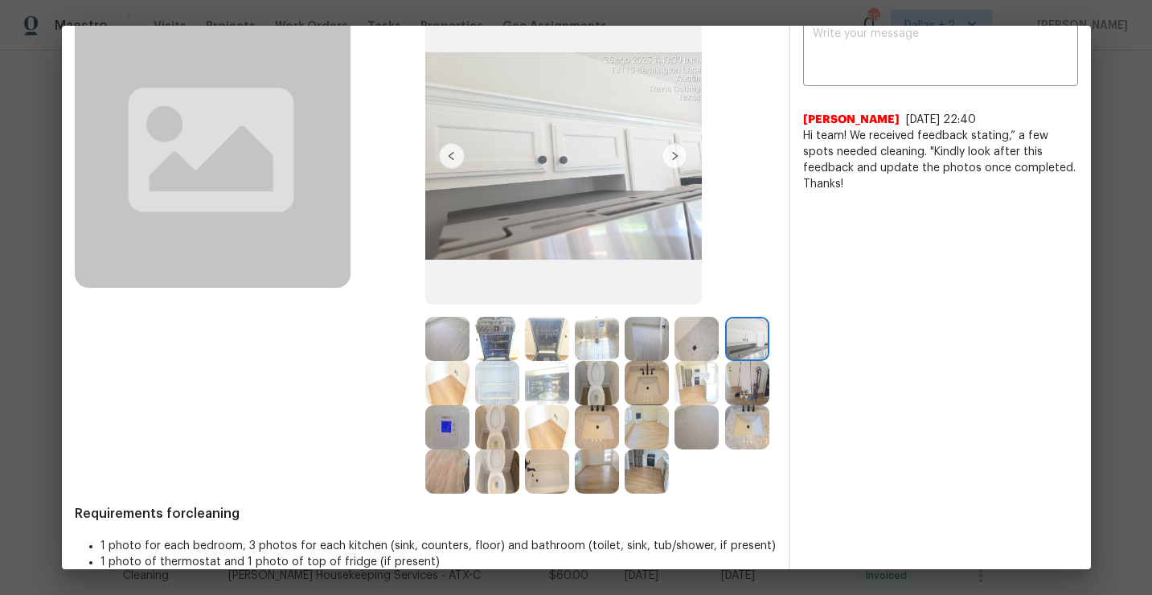
click at [416, 477] on div "Before" at bounding box center [250, 240] width 351 height 508
click at [442, 473] on img at bounding box center [447, 471] width 44 height 44
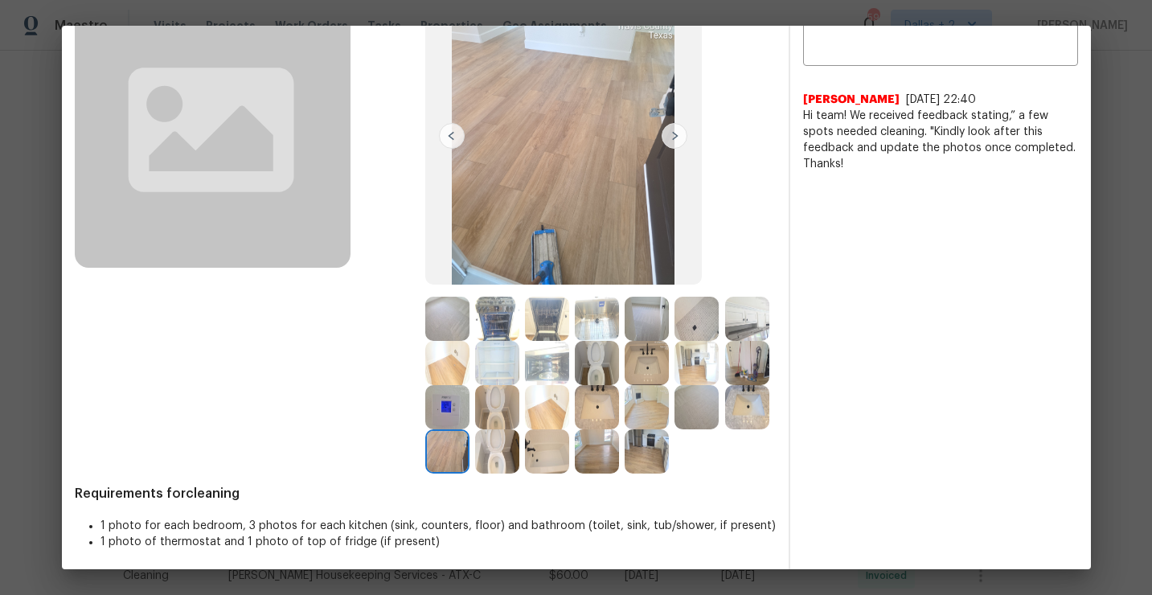
scroll to position [133, 0]
click at [501, 454] on img at bounding box center [497, 452] width 44 height 44
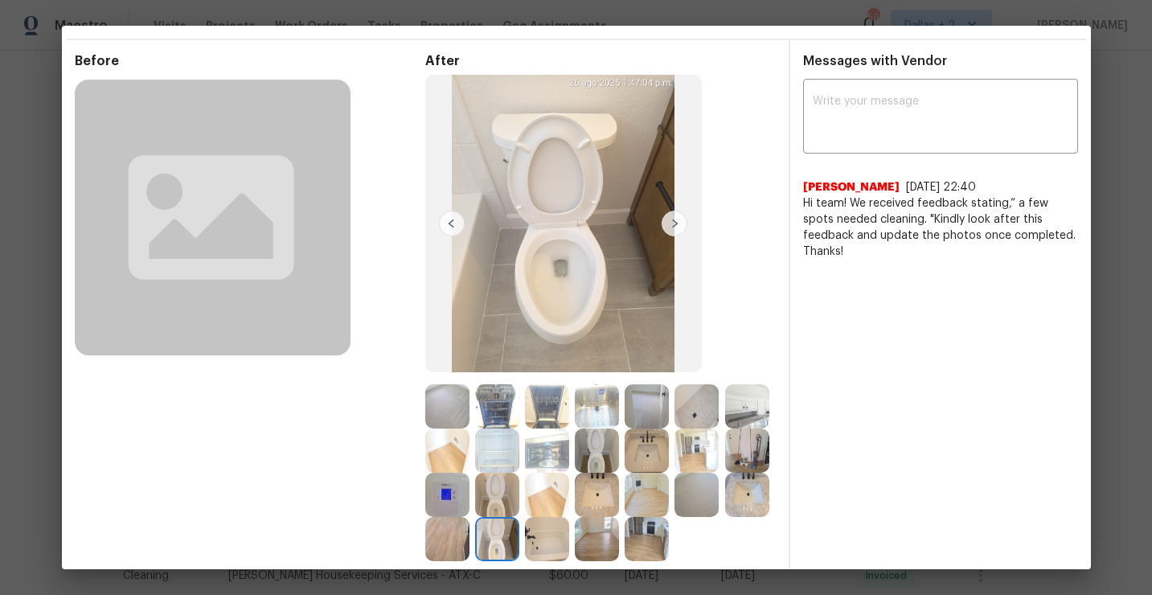
scroll to position [0, 0]
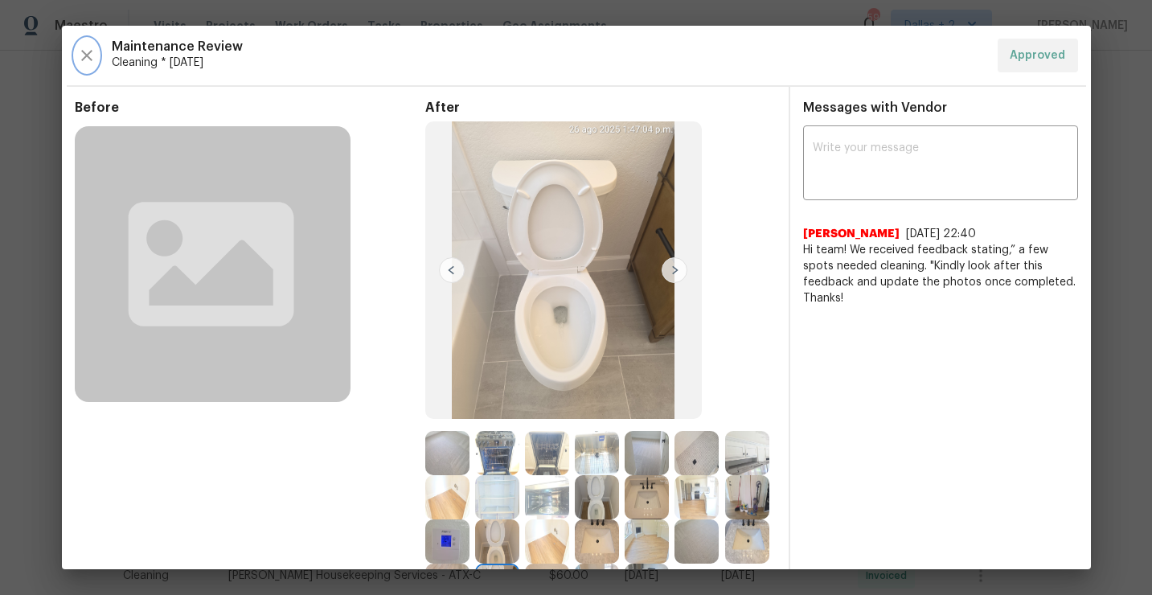
click at [81, 62] on icon "button" at bounding box center [86, 55] width 19 height 19
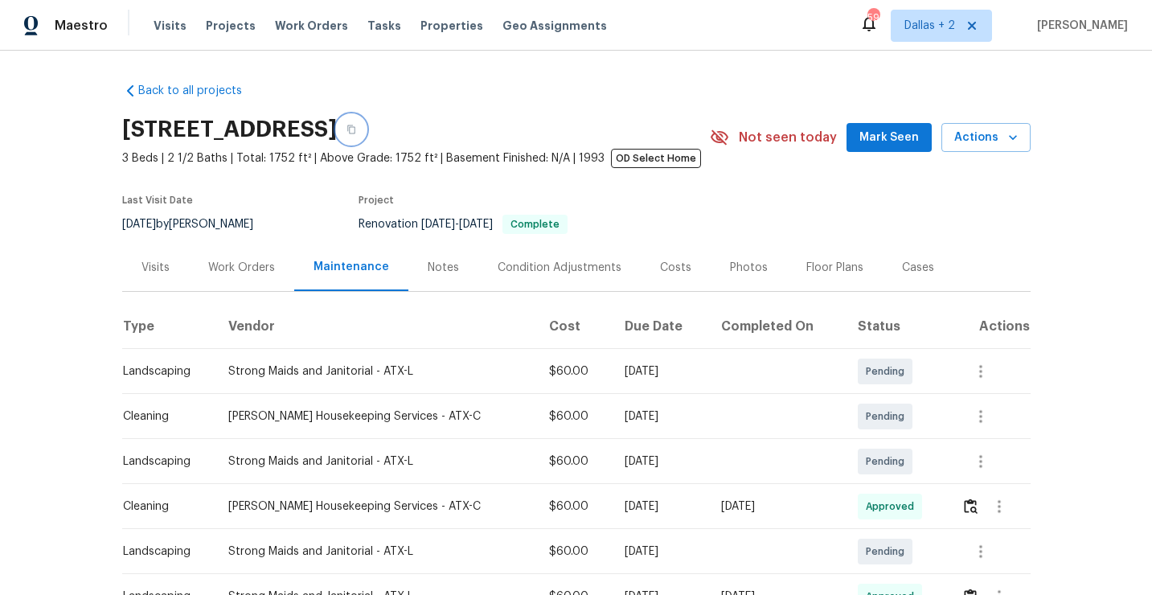
click at [356, 125] on icon "button" at bounding box center [352, 130] width 10 height 10
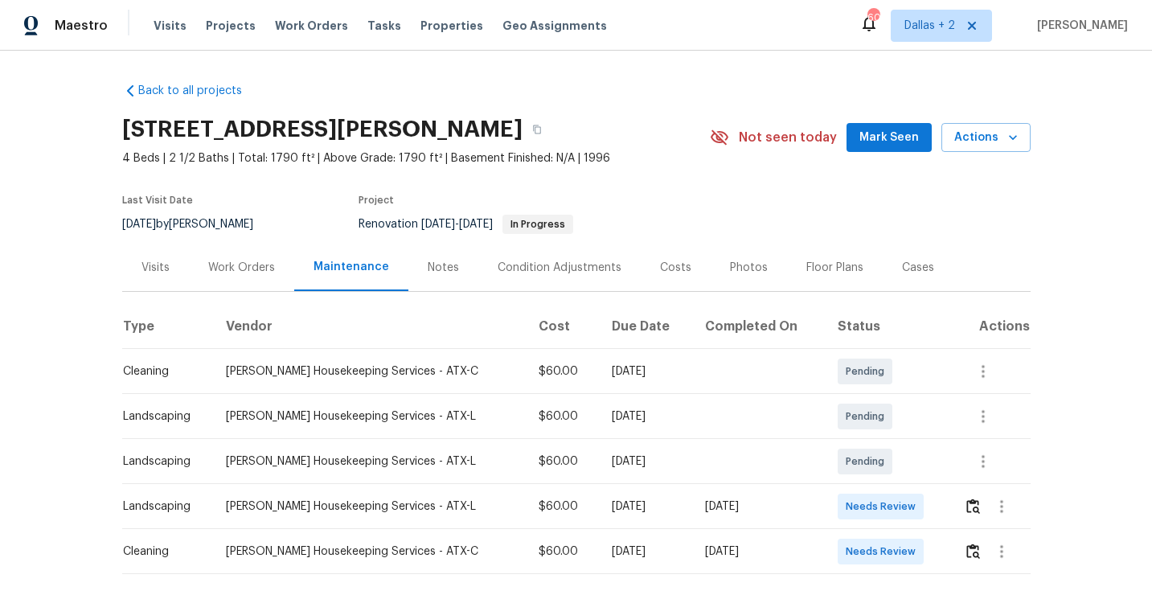
scroll to position [76, 0]
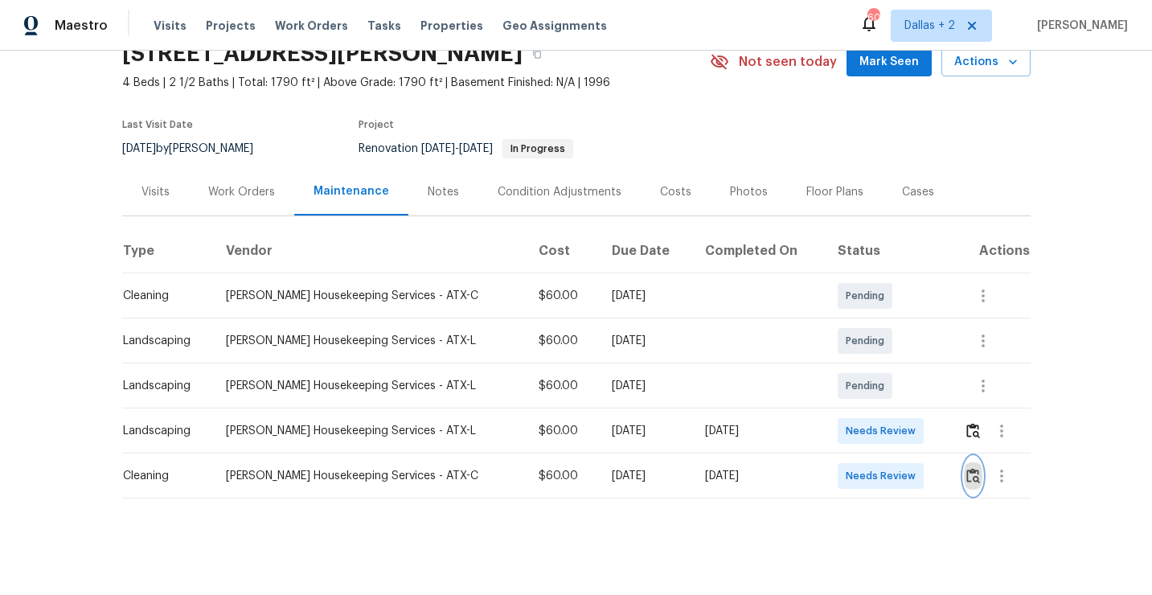
click at [970, 471] on img "button" at bounding box center [973, 475] width 14 height 15
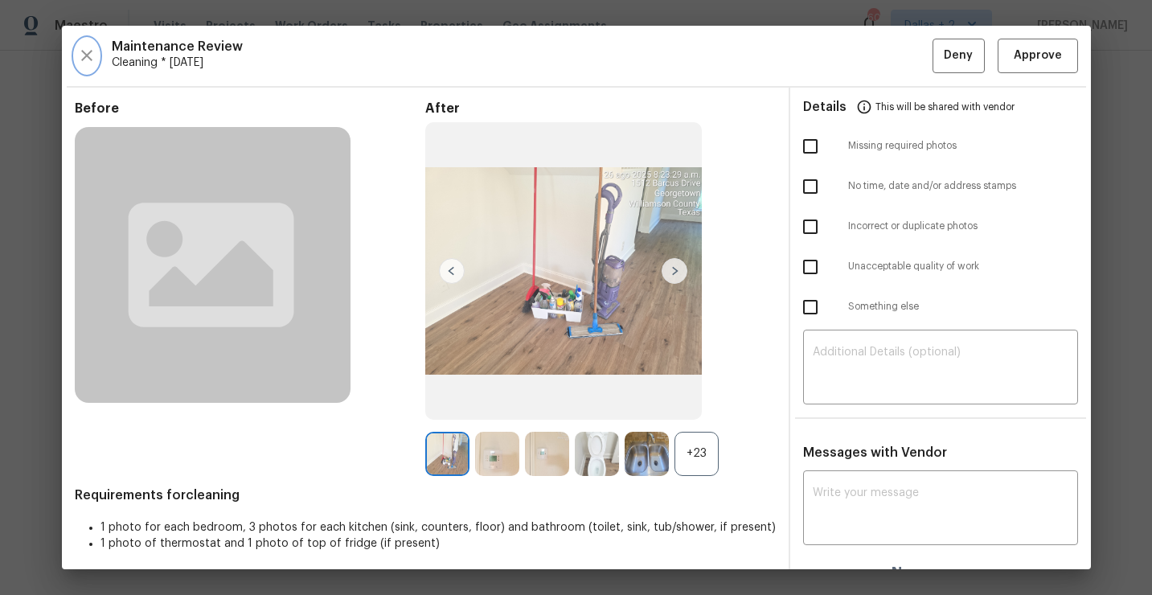
click at [85, 52] on icon "button" at bounding box center [86, 55] width 19 height 19
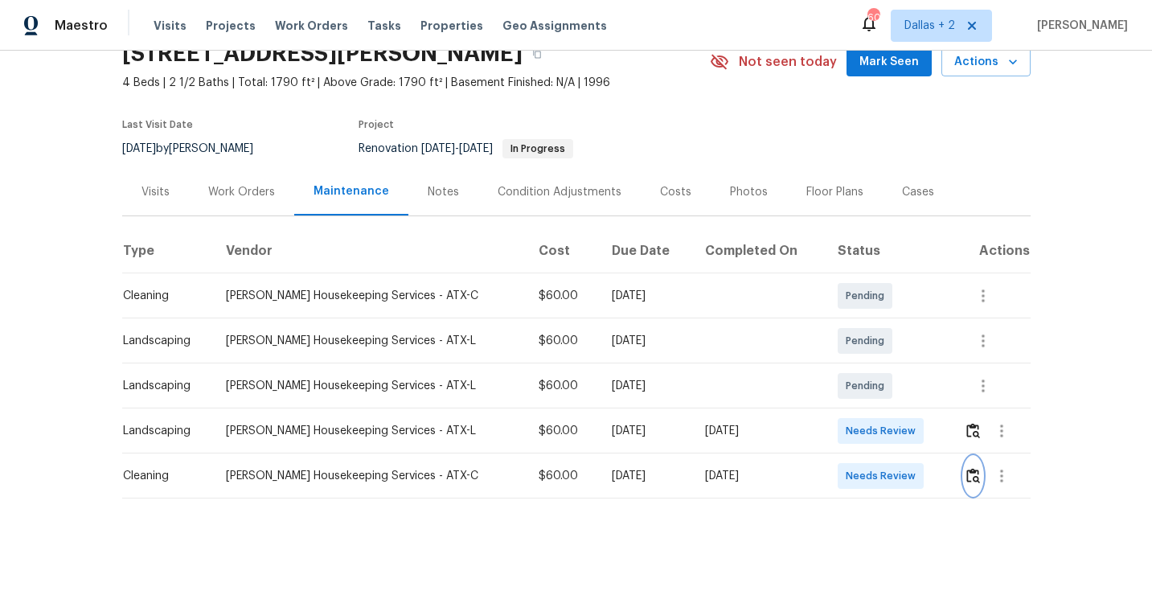
scroll to position [0, 0]
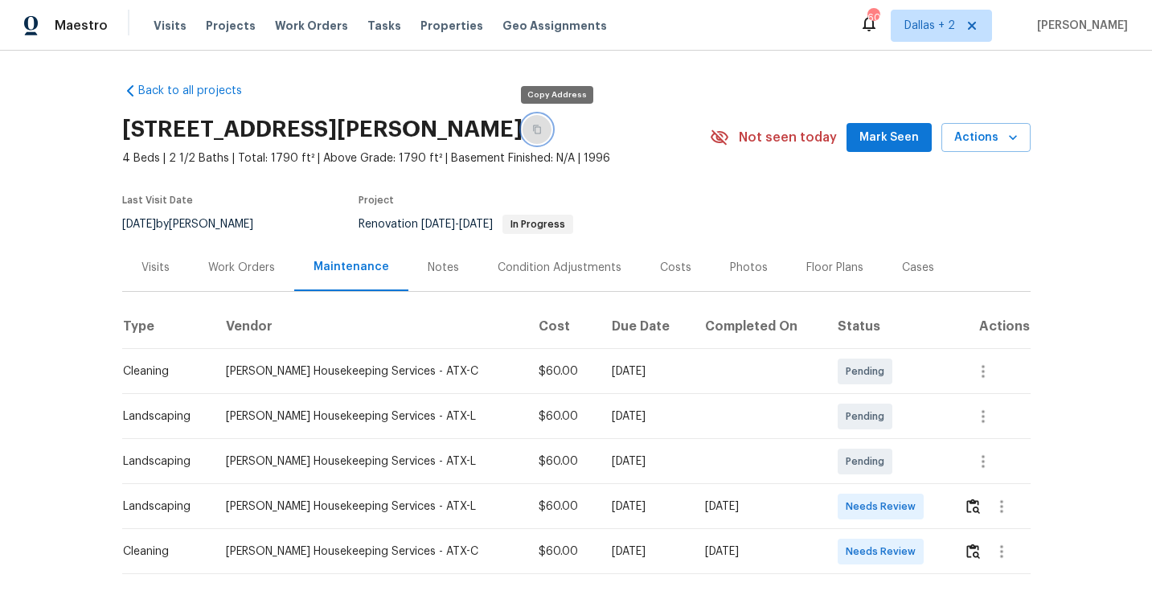
click at [552, 130] on button "button" at bounding box center [537, 129] width 29 height 29
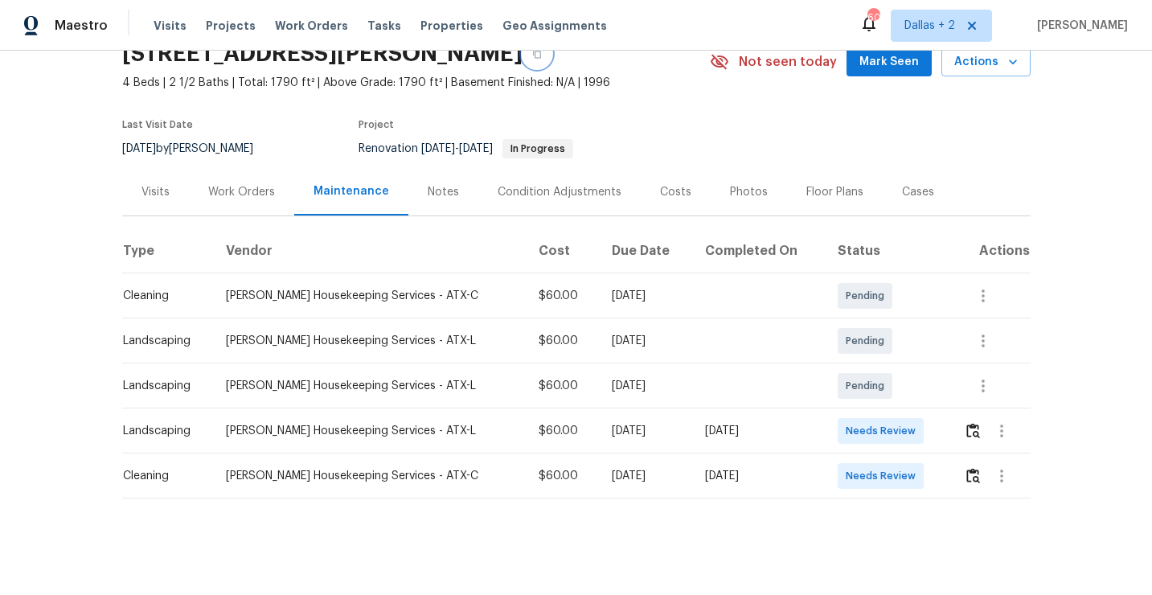
scroll to position [75, 0]
click at [971, 479] on img "button" at bounding box center [973, 476] width 14 height 15
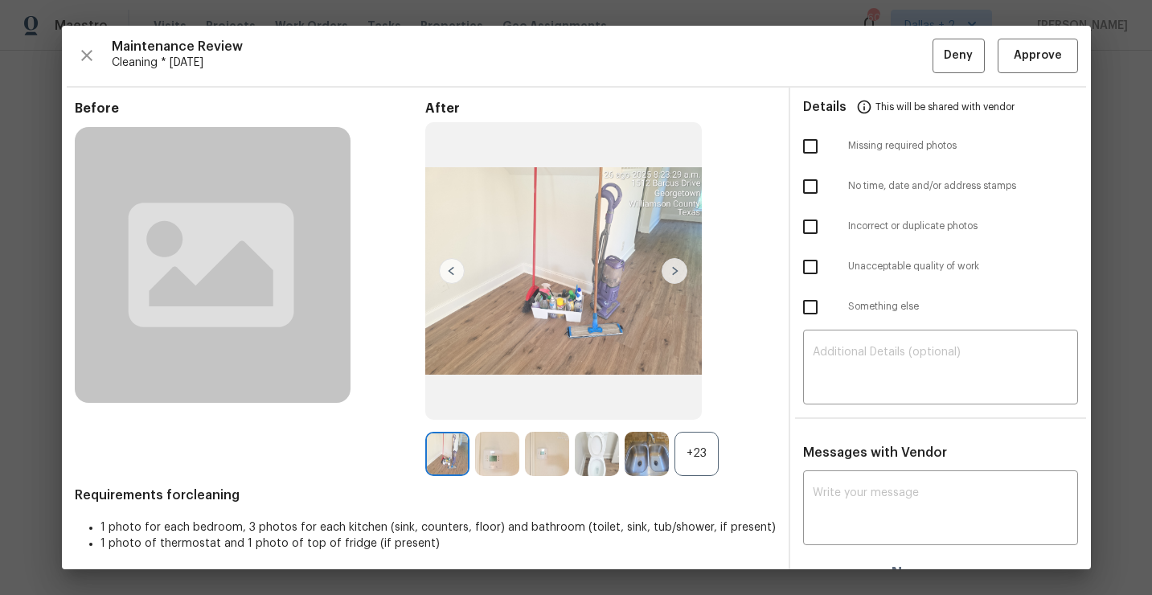
click at [698, 438] on div "+23" at bounding box center [697, 454] width 44 height 44
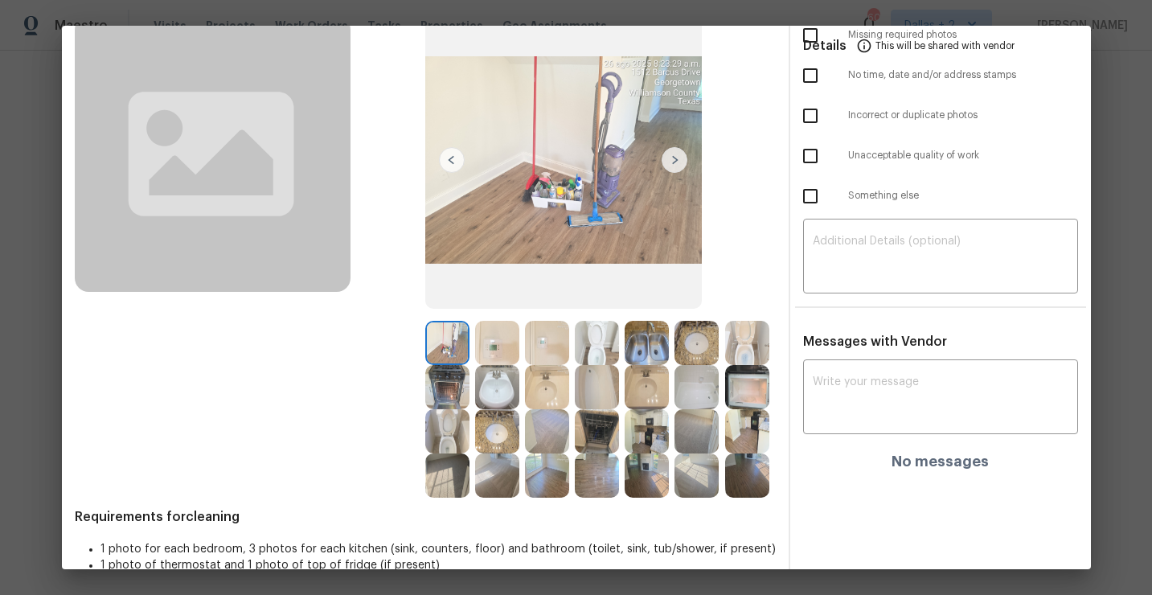
scroll to position [0, 0]
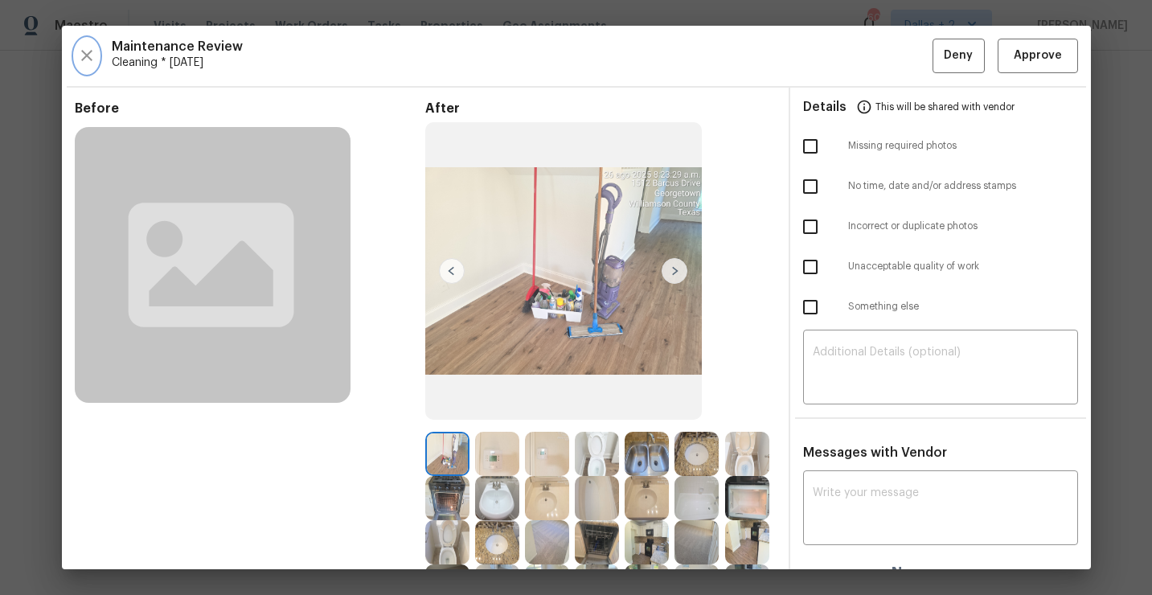
click at [77, 58] on icon "button" at bounding box center [86, 55] width 19 height 19
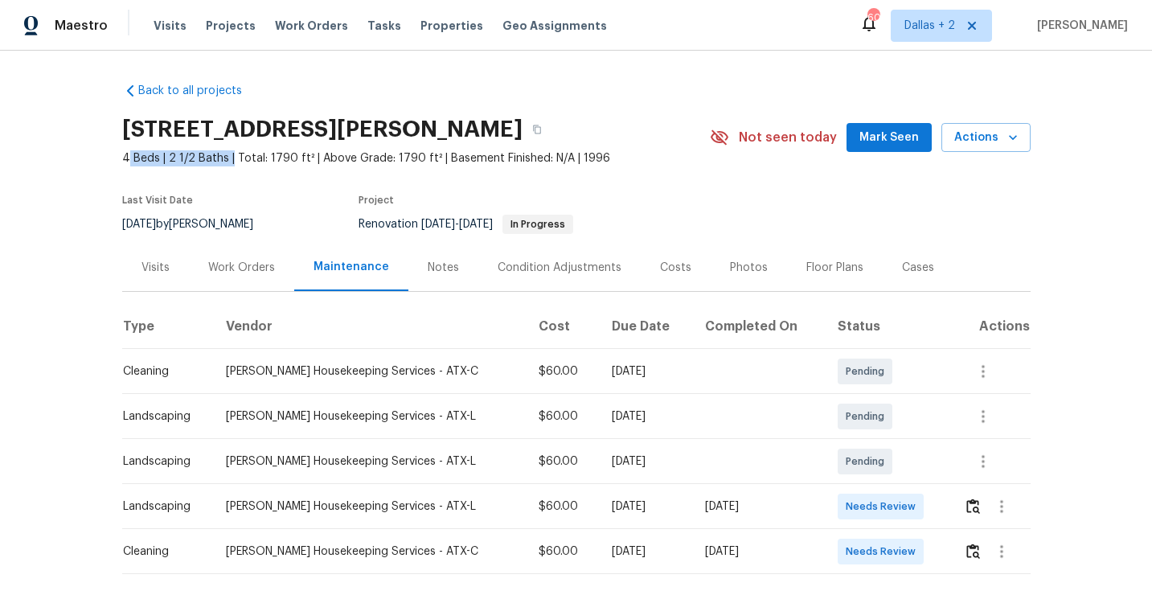
drag, startPoint x: 227, startPoint y: 164, endPoint x: 123, endPoint y: 172, distance: 104.0
click at [125, 170] on section "1514 Barcus Dr, Georgetown, TX 78626 4 Beds | 2 1/2 Baths | Total: 1790 ft² | A…" at bounding box center [576, 176] width 908 height 135
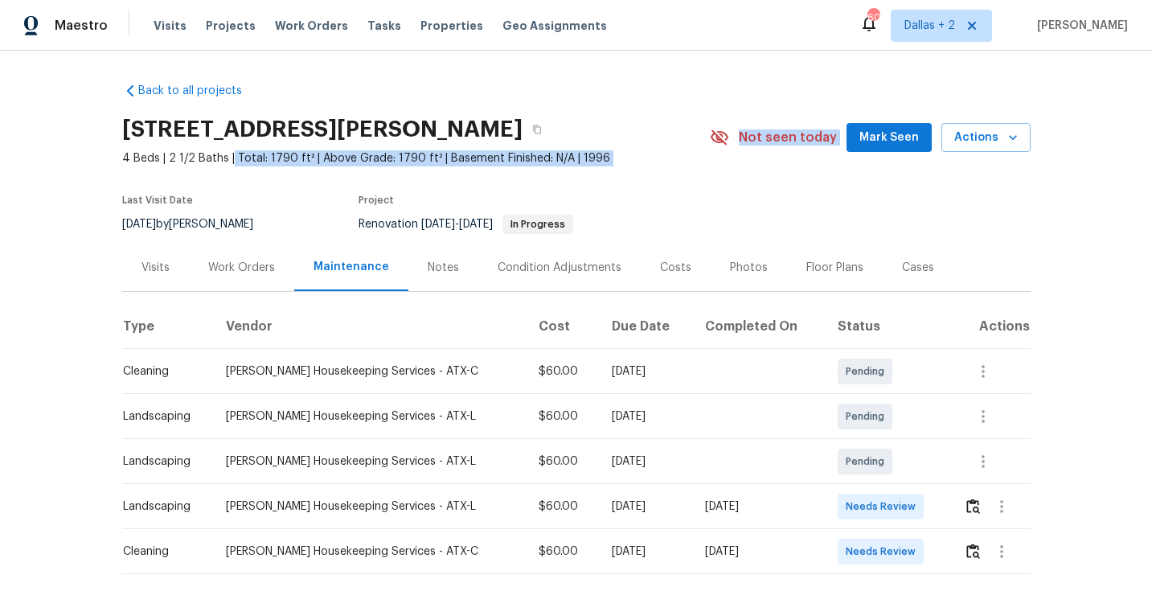
scroll to position [76, 0]
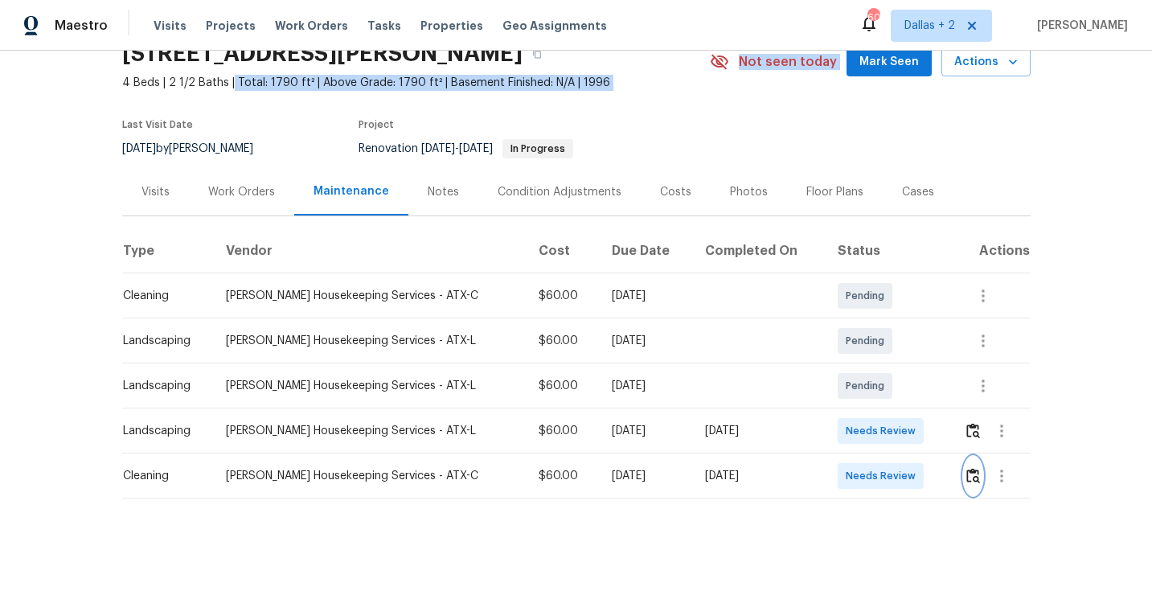
click at [970, 478] on img "button" at bounding box center [973, 475] width 14 height 15
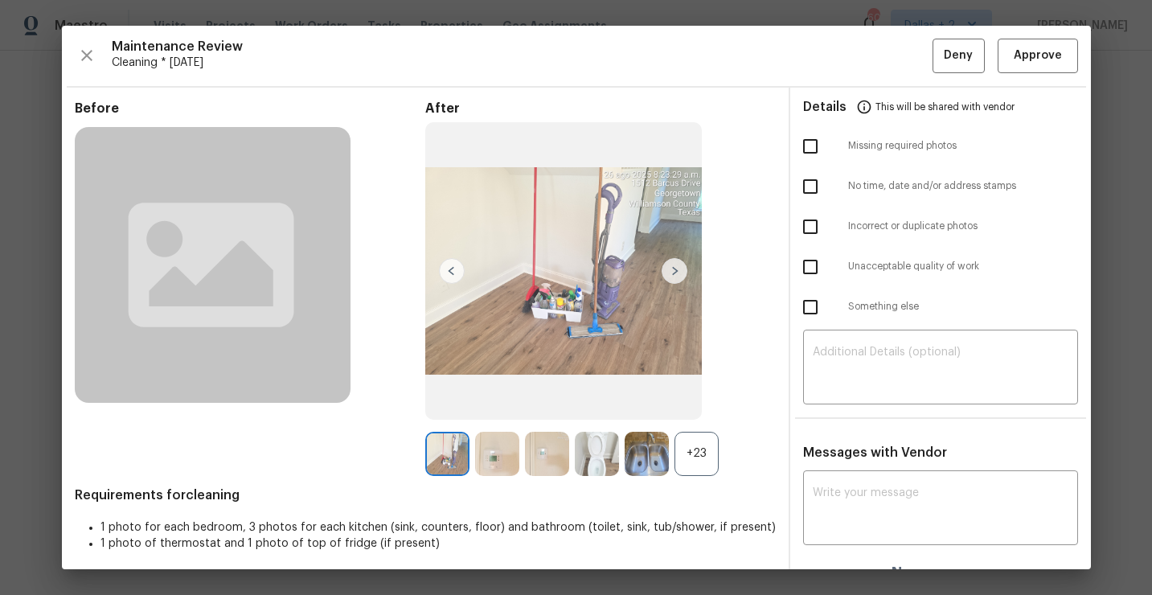
scroll to position [23, 0]
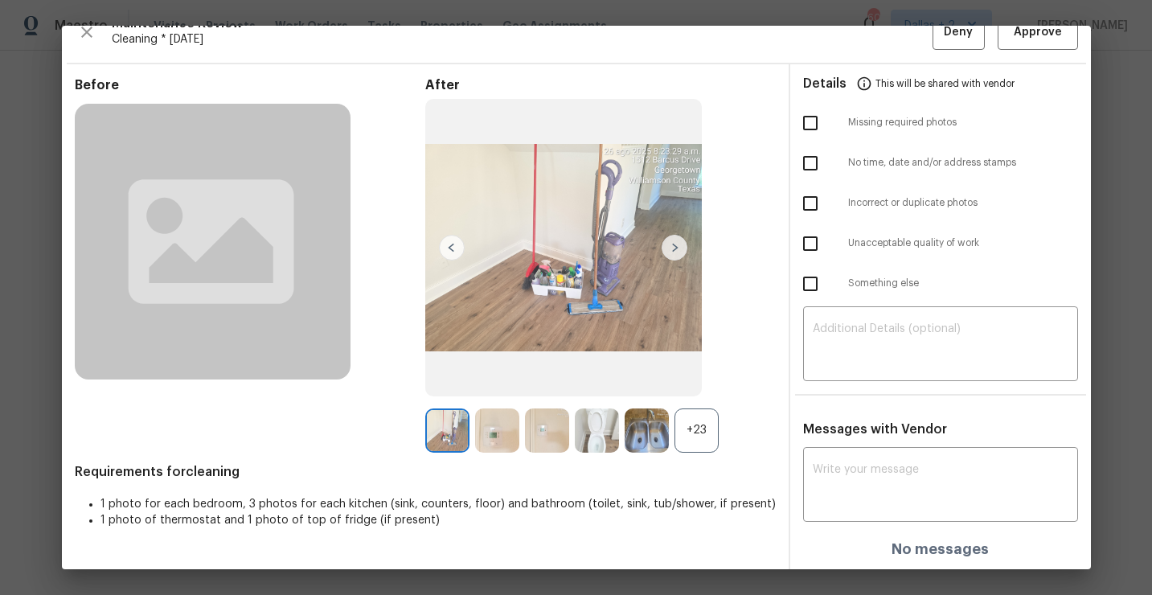
click at [685, 434] on div "+23" at bounding box center [697, 430] width 44 height 44
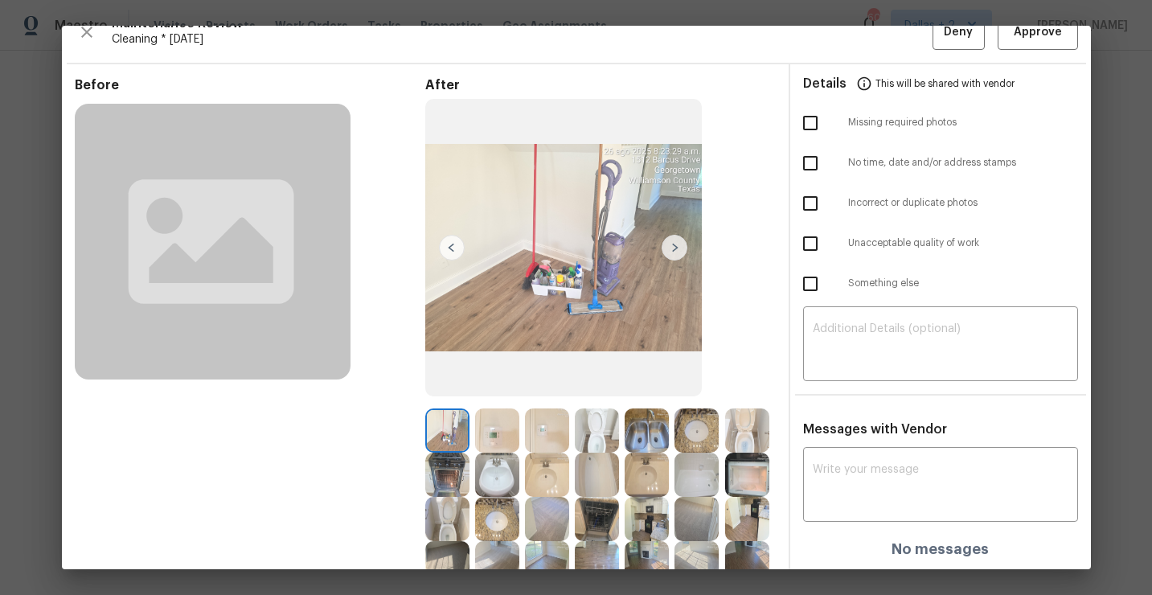
scroll to position [138, 0]
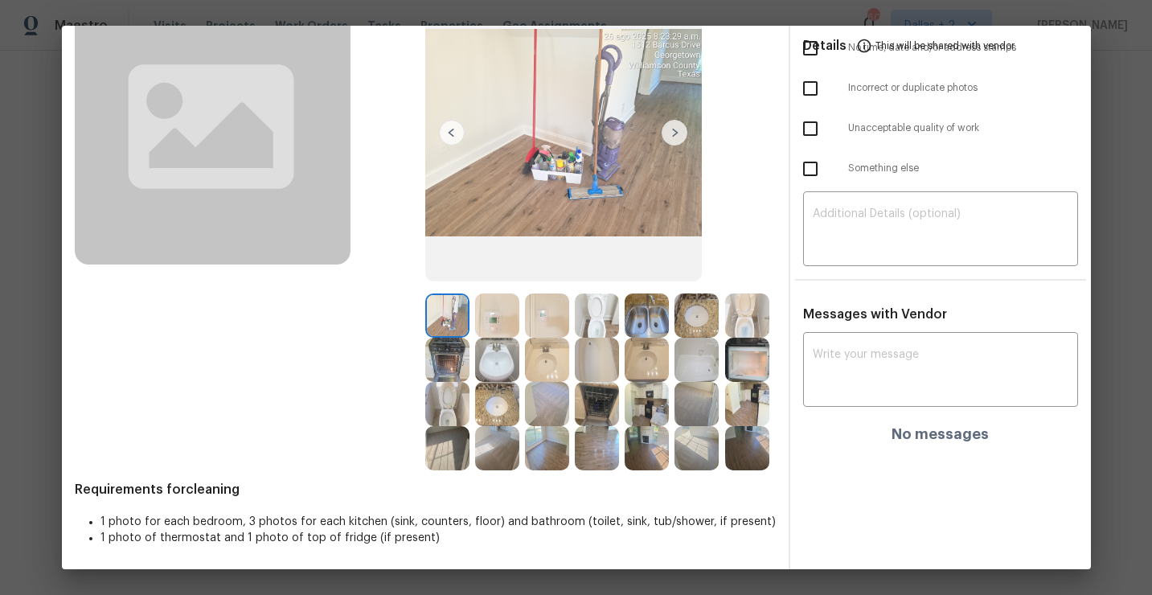
click at [554, 318] on img at bounding box center [547, 315] width 44 height 44
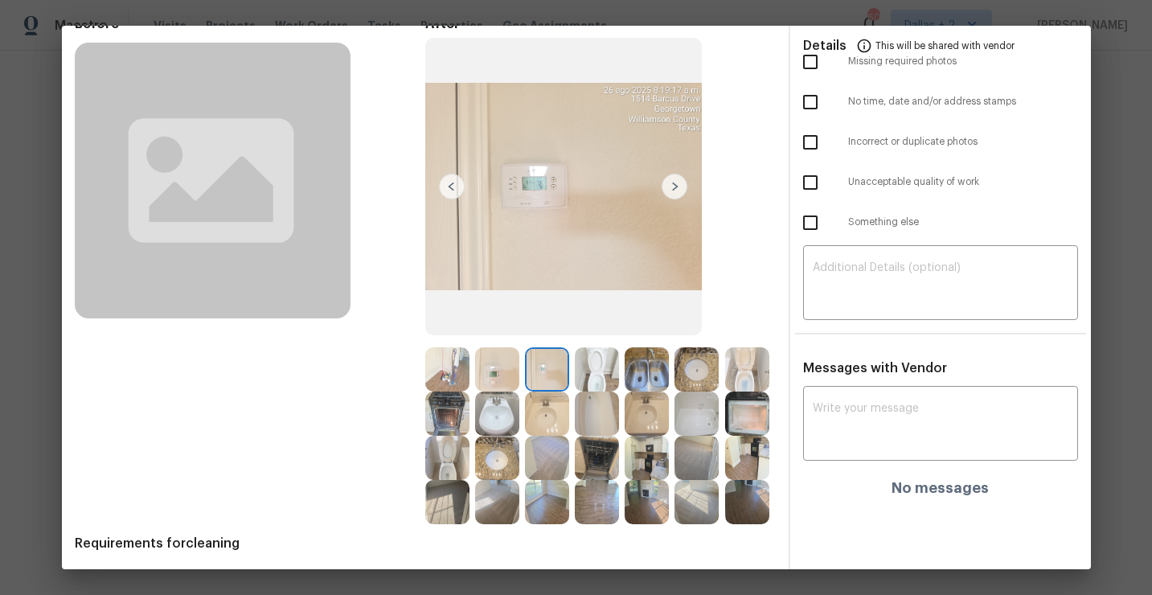
scroll to position [80, 0]
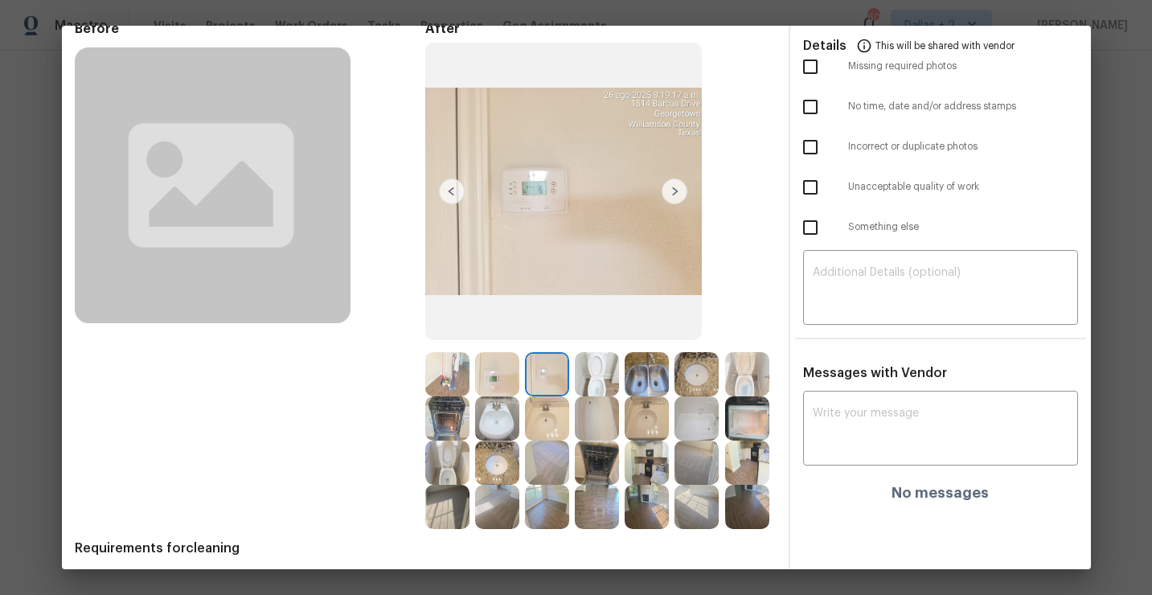
click at [593, 385] on img at bounding box center [597, 374] width 44 height 44
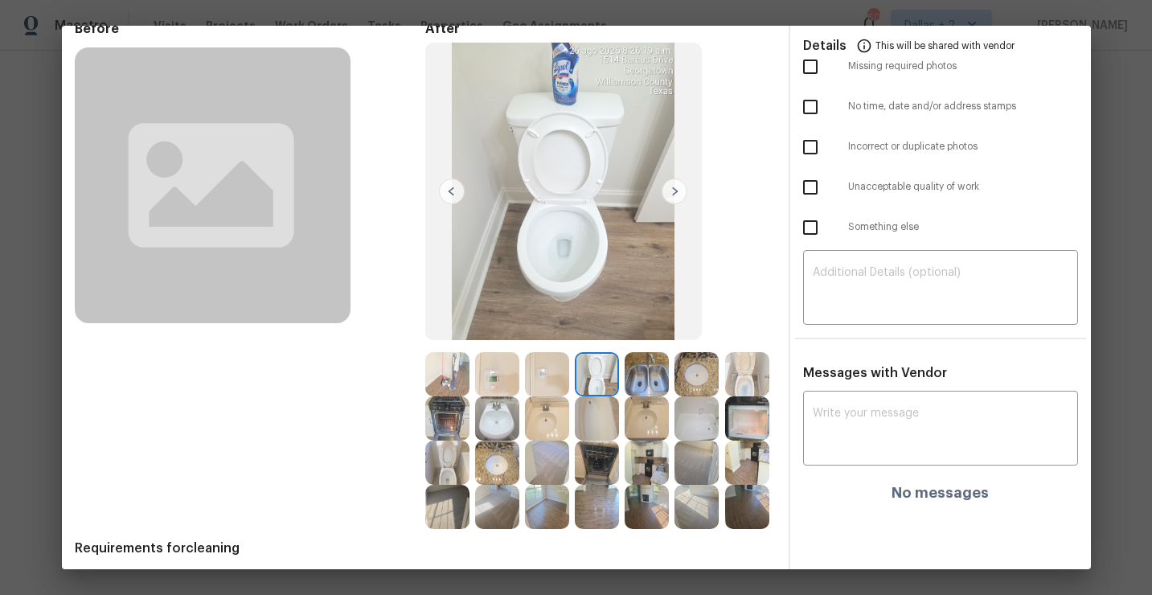
click at [542, 477] on img at bounding box center [547, 463] width 44 height 44
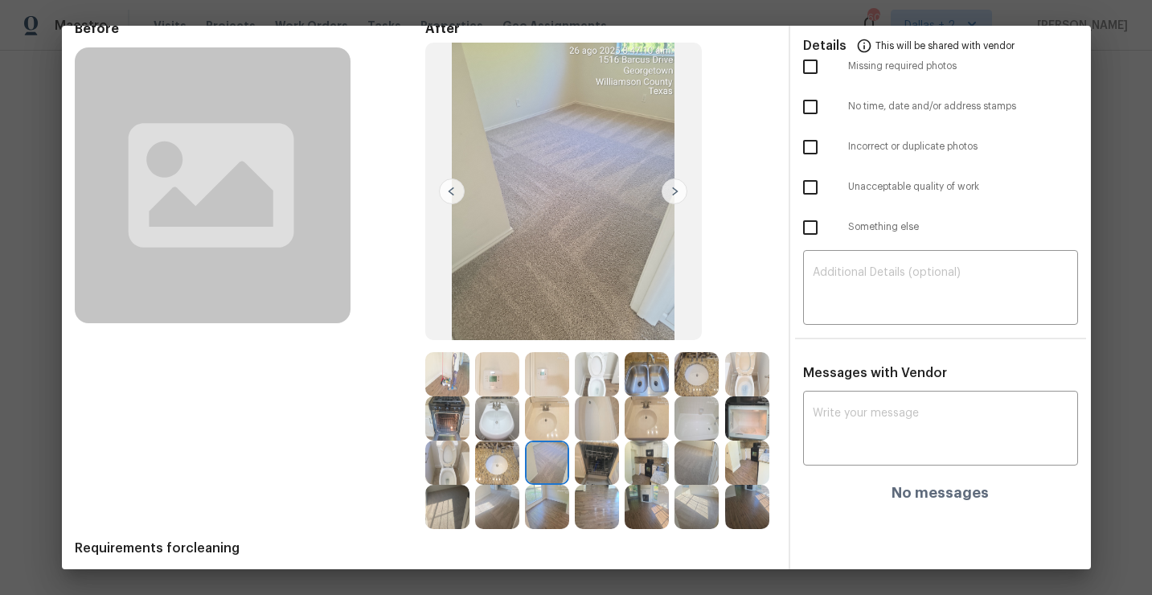
click at [538, 513] on img at bounding box center [547, 507] width 44 height 44
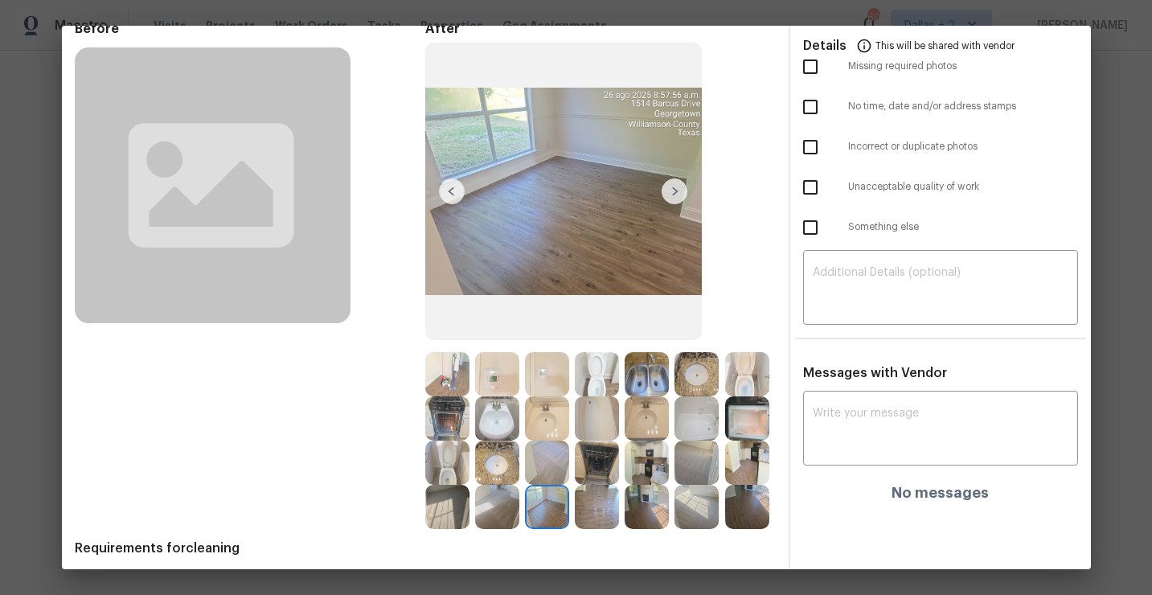
scroll to position [138, 0]
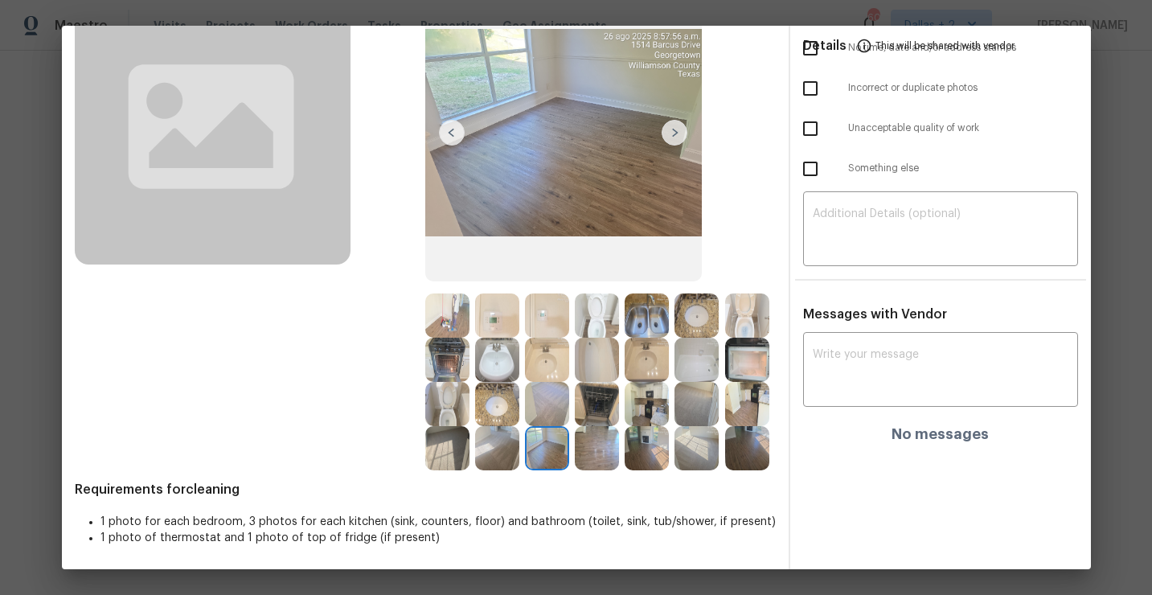
click at [710, 456] on img at bounding box center [697, 448] width 44 height 44
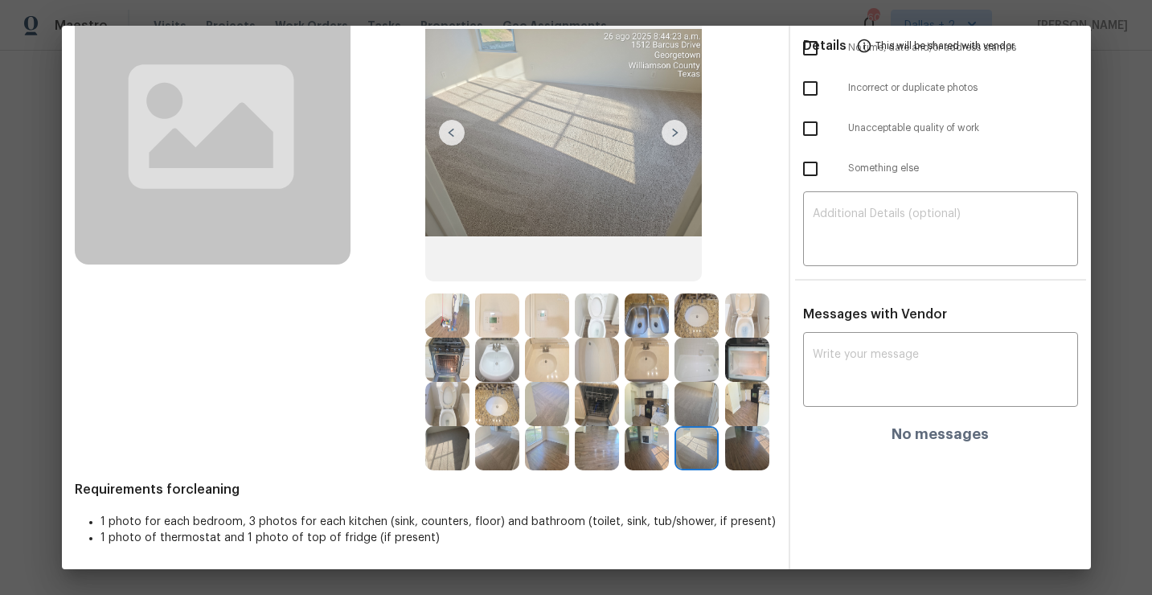
click at [707, 408] on img at bounding box center [697, 404] width 44 height 44
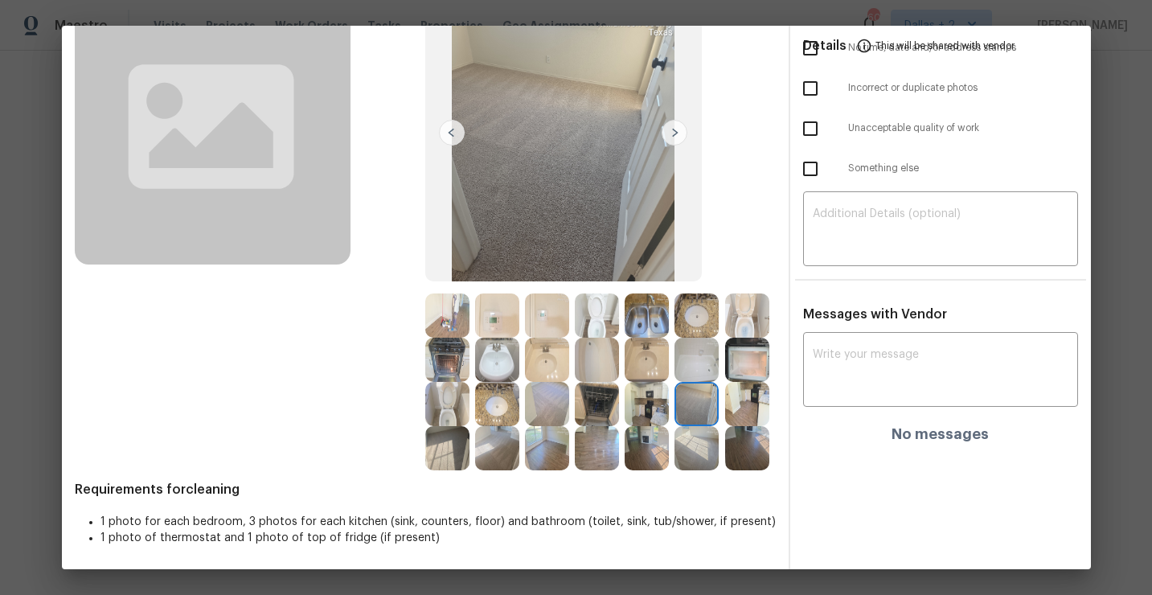
click at [751, 404] on img at bounding box center [747, 404] width 44 height 44
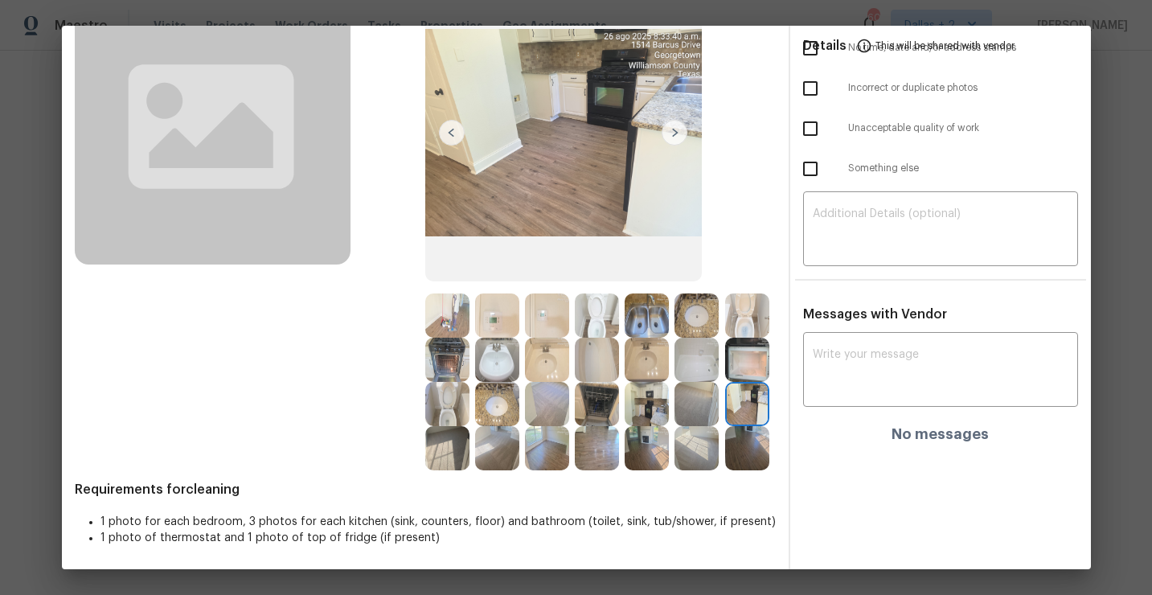
click at [748, 457] on img at bounding box center [747, 448] width 44 height 44
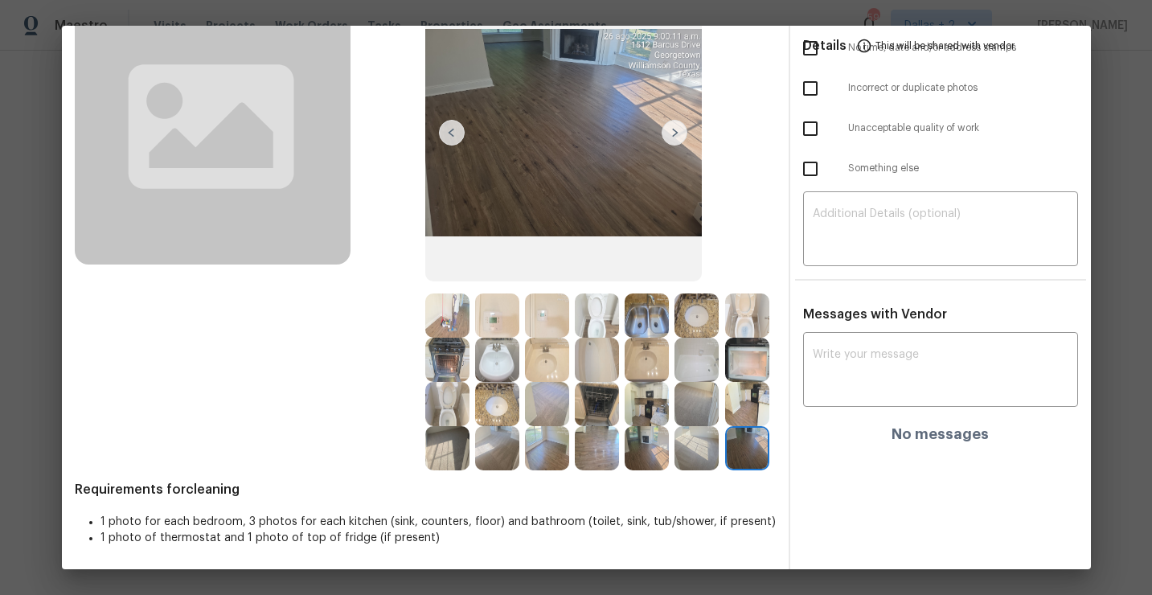
click at [646, 401] on img at bounding box center [647, 404] width 44 height 44
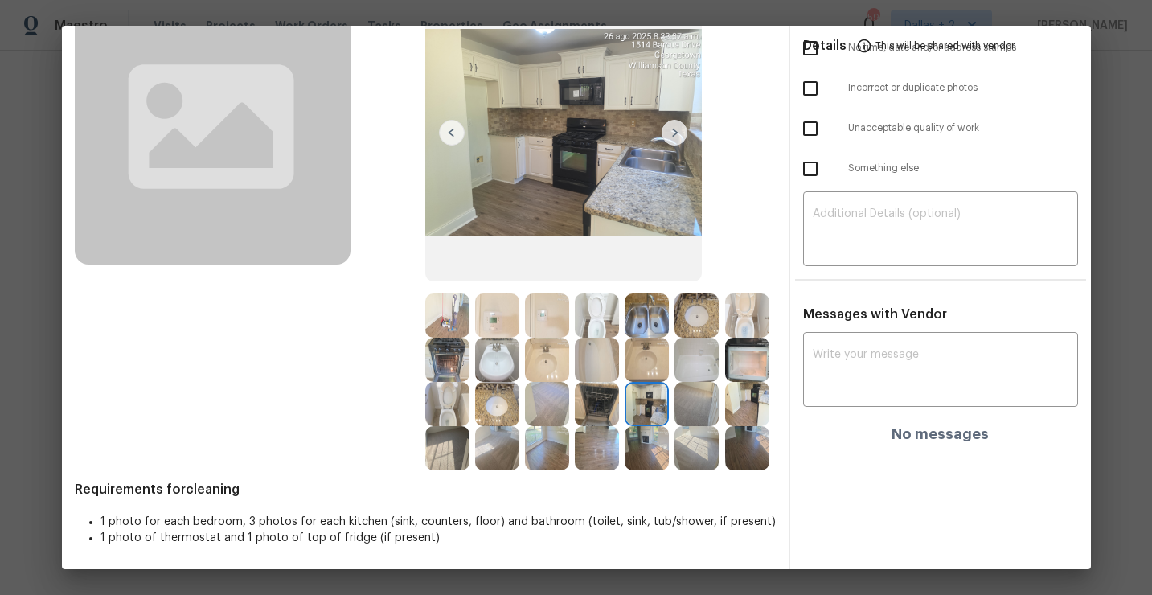
click at [691, 367] on img at bounding box center [697, 360] width 44 height 44
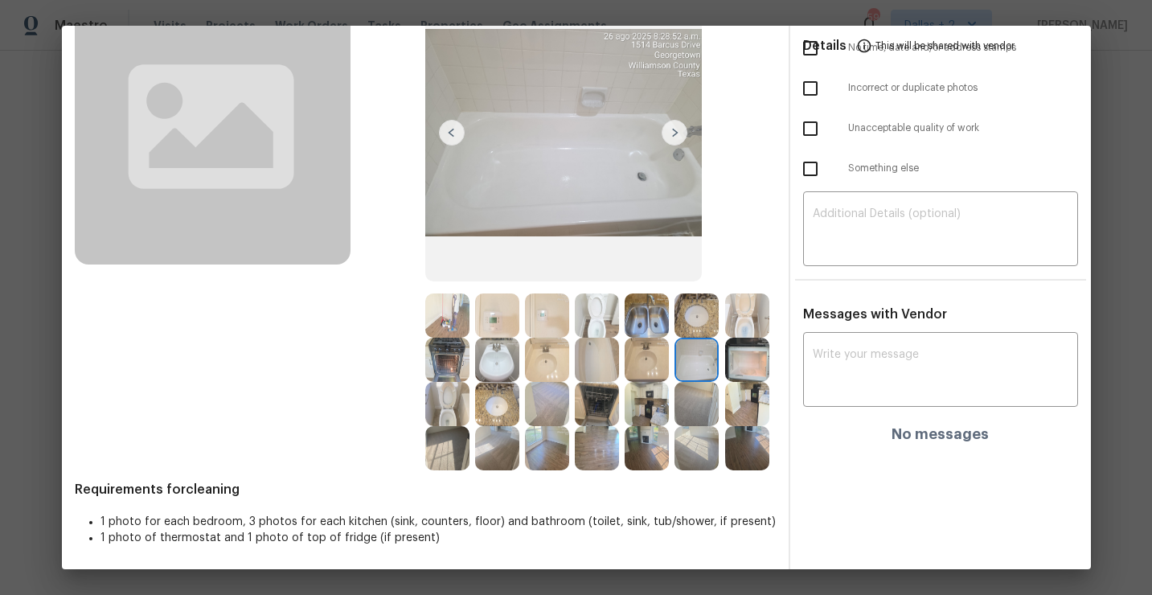
click at [482, 453] on img at bounding box center [497, 448] width 44 height 44
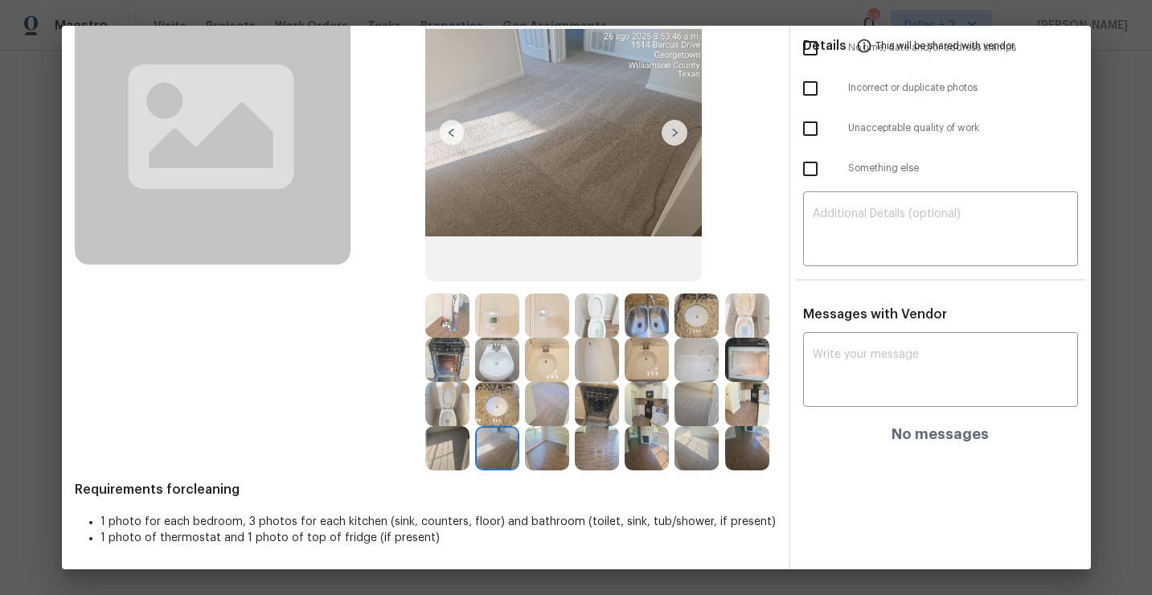
scroll to position [0, 0]
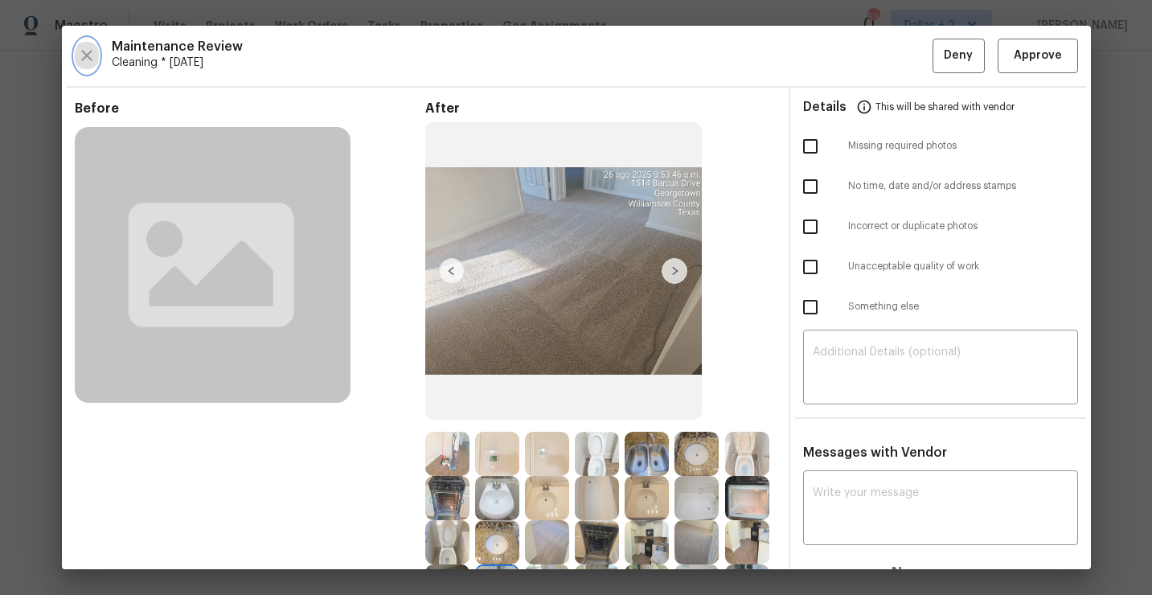
click at [88, 53] on icon "button" at bounding box center [86, 55] width 11 height 11
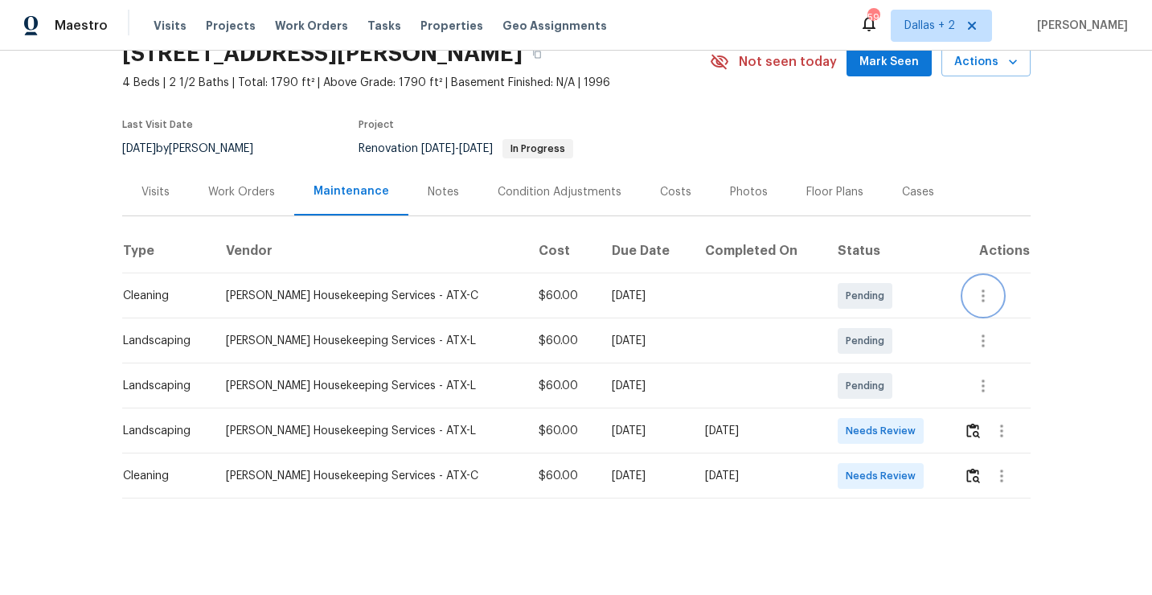
click at [982, 295] on icon "button" at bounding box center [983, 295] width 3 height 13
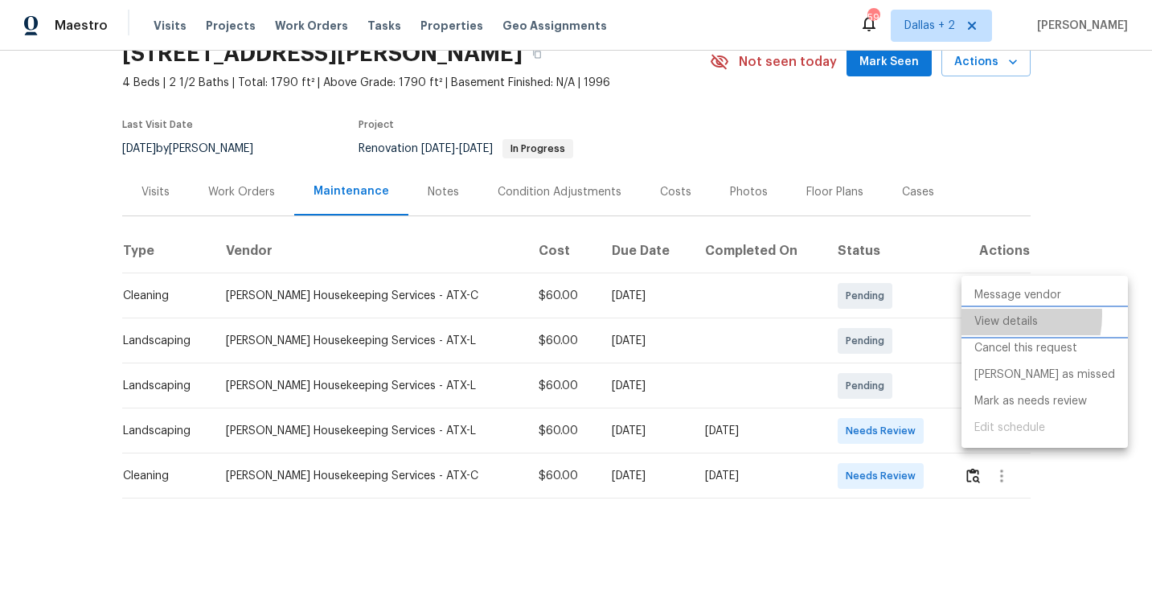
click at [983, 314] on li "View details" at bounding box center [1045, 322] width 166 height 27
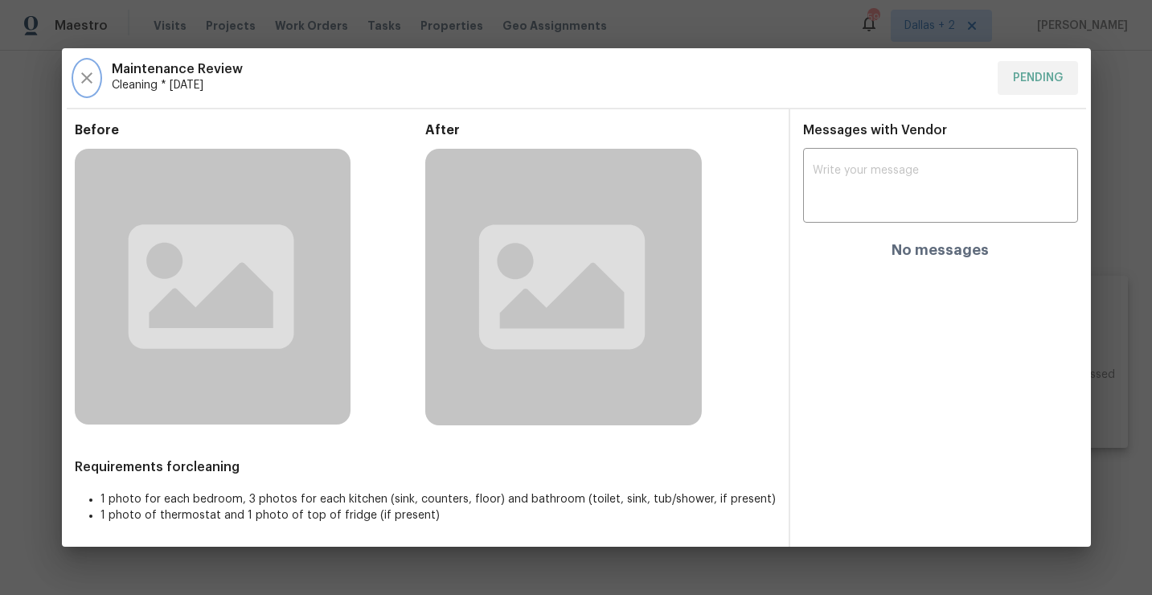
click at [79, 76] on icon "button" at bounding box center [86, 77] width 19 height 19
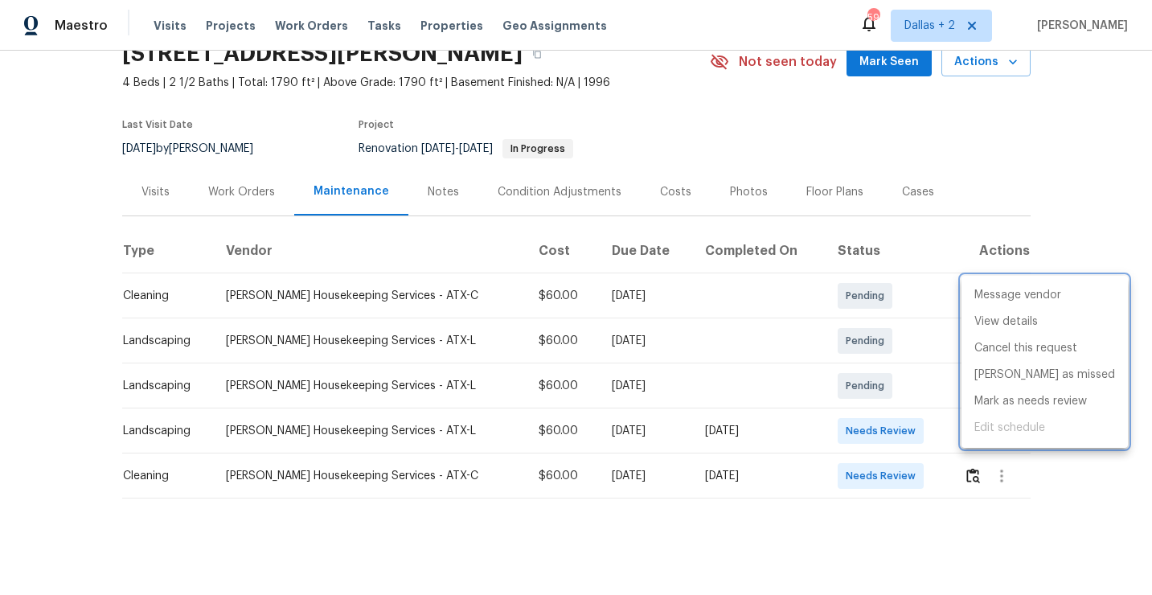
click at [899, 543] on div at bounding box center [576, 297] width 1152 height 595
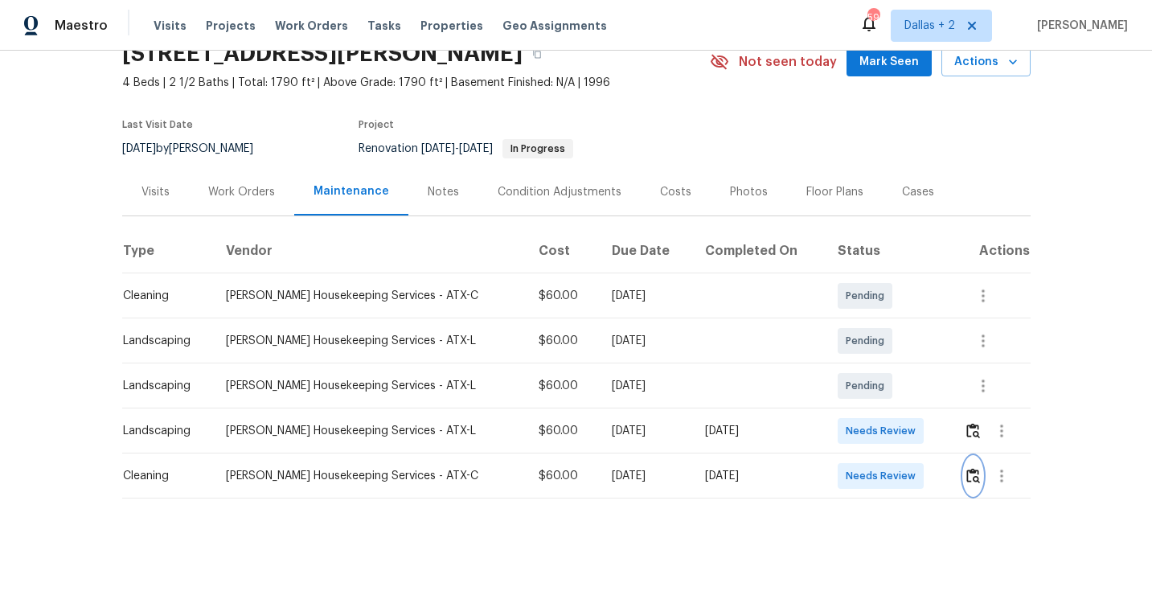
click at [971, 475] on img "button" at bounding box center [973, 475] width 14 height 15
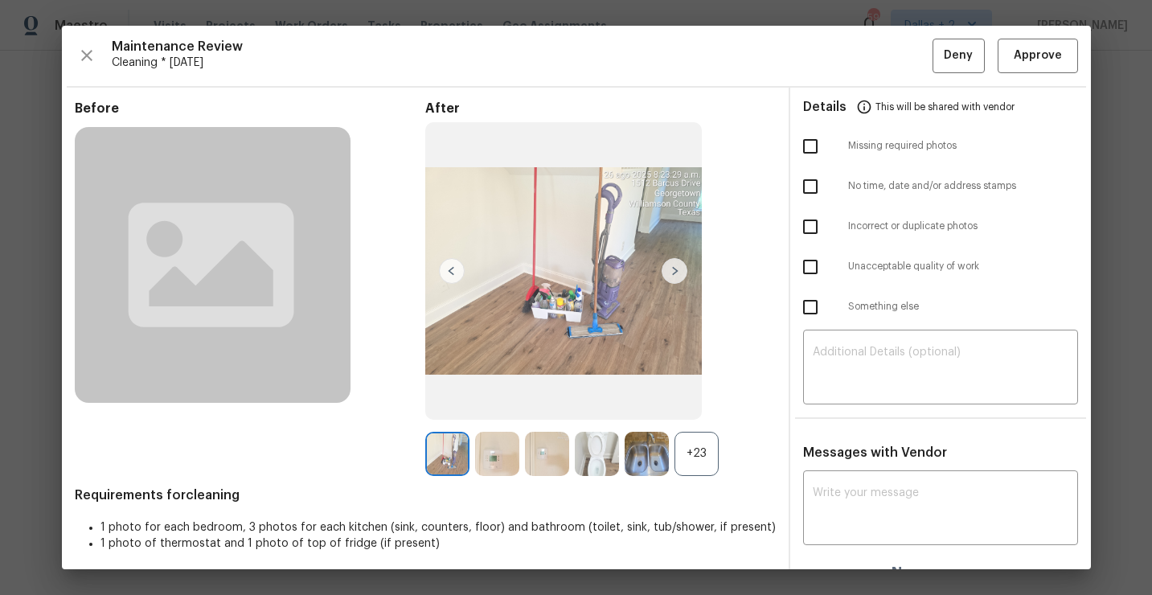
click at [697, 465] on div "+23" at bounding box center [697, 454] width 44 height 44
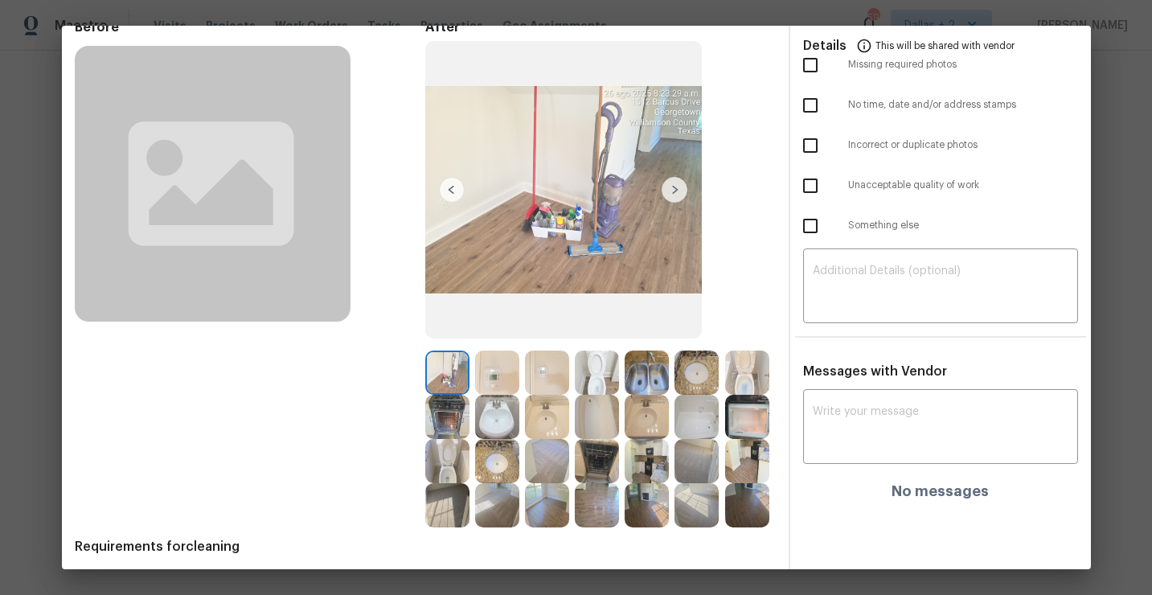
scroll to position [138, 0]
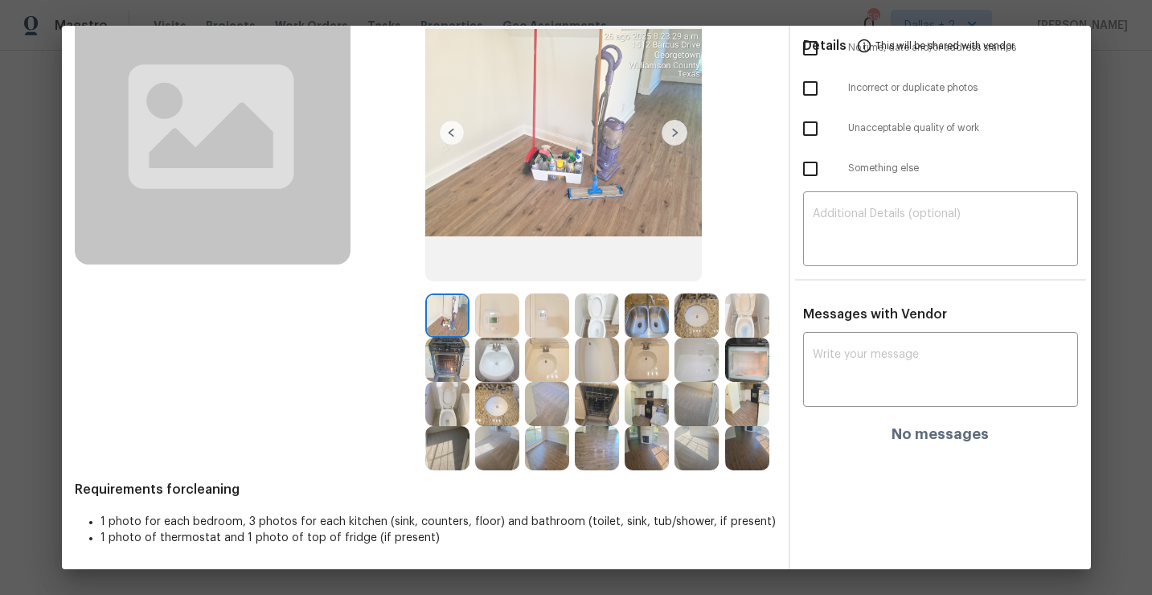
click at [452, 358] on img at bounding box center [447, 360] width 44 height 44
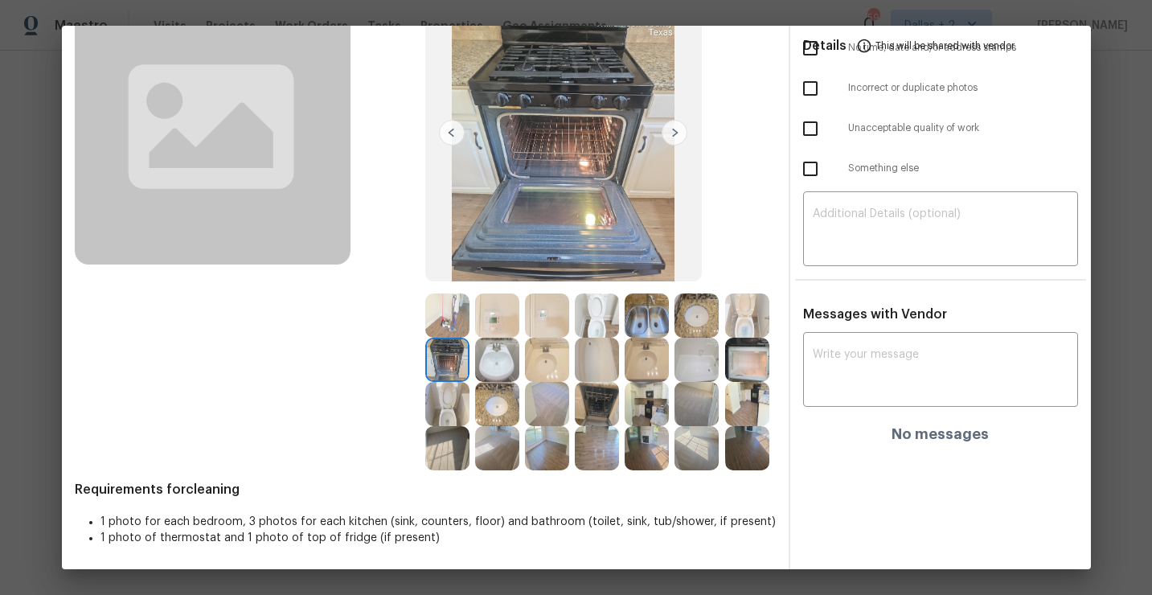
click at [740, 297] on img at bounding box center [747, 315] width 44 height 44
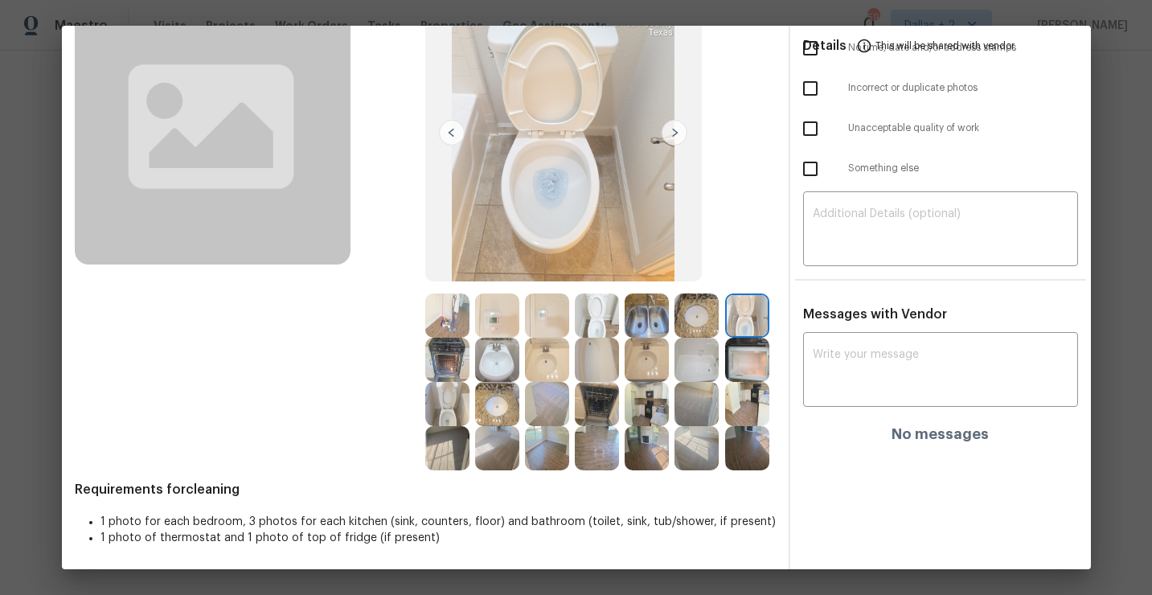
click at [691, 318] on img at bounding box center [697, 315] width 44 height 44
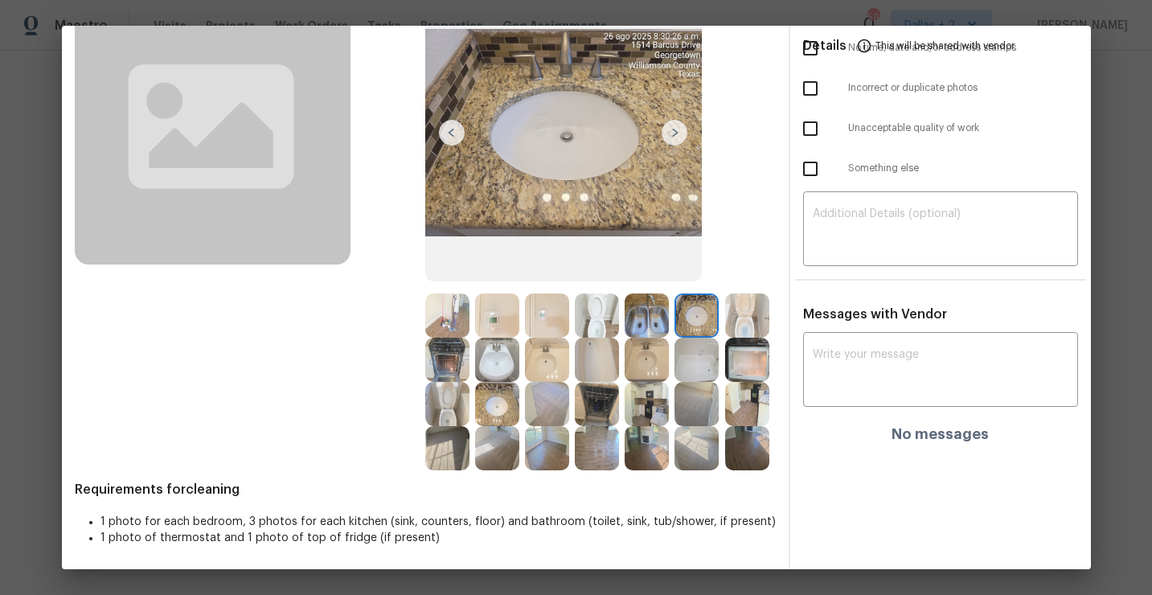
click at [489, 392] on img at bounding box center [497, 404] width 44 height 44
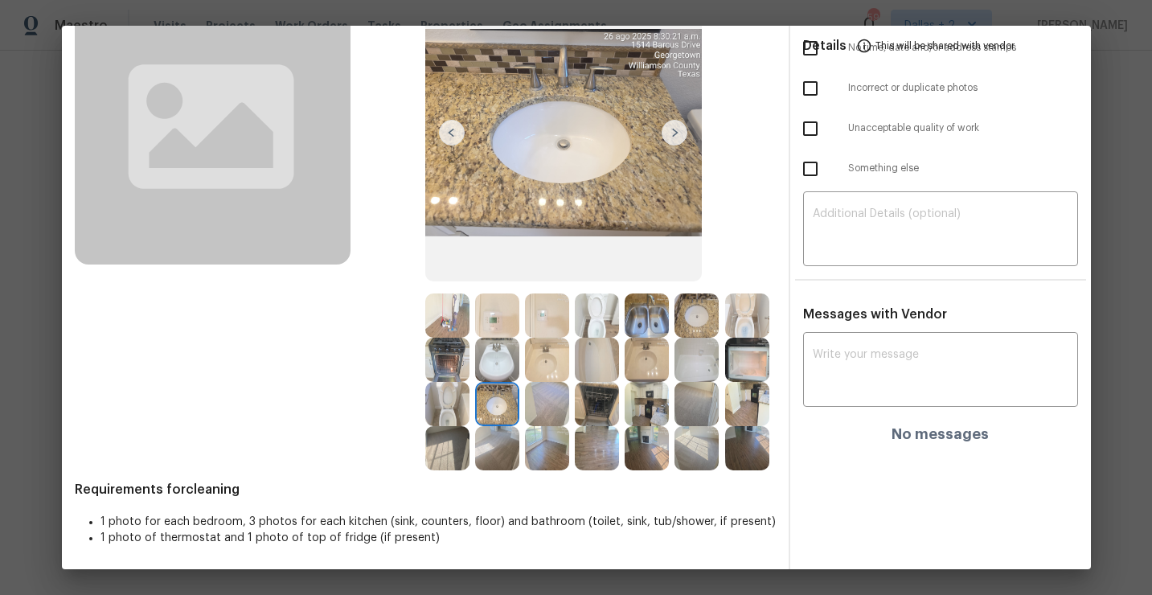
click at [544, 396] on img at bounding box center [547, 404] width 44 height 44
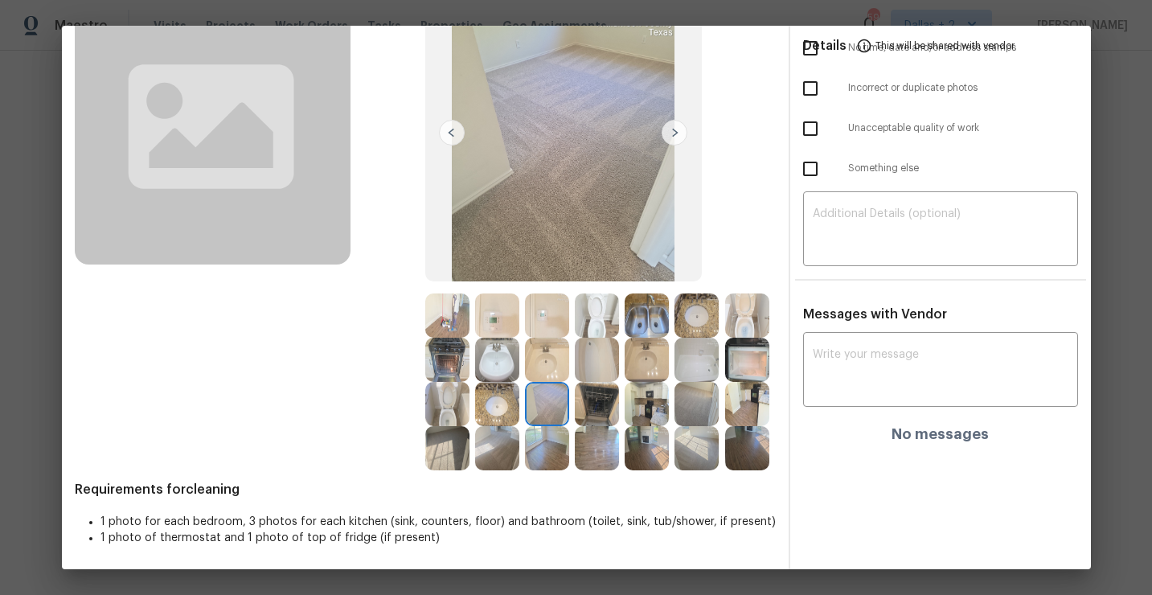
click at [596, 409] on img at bounding box center [597, 404] width 44 height 44
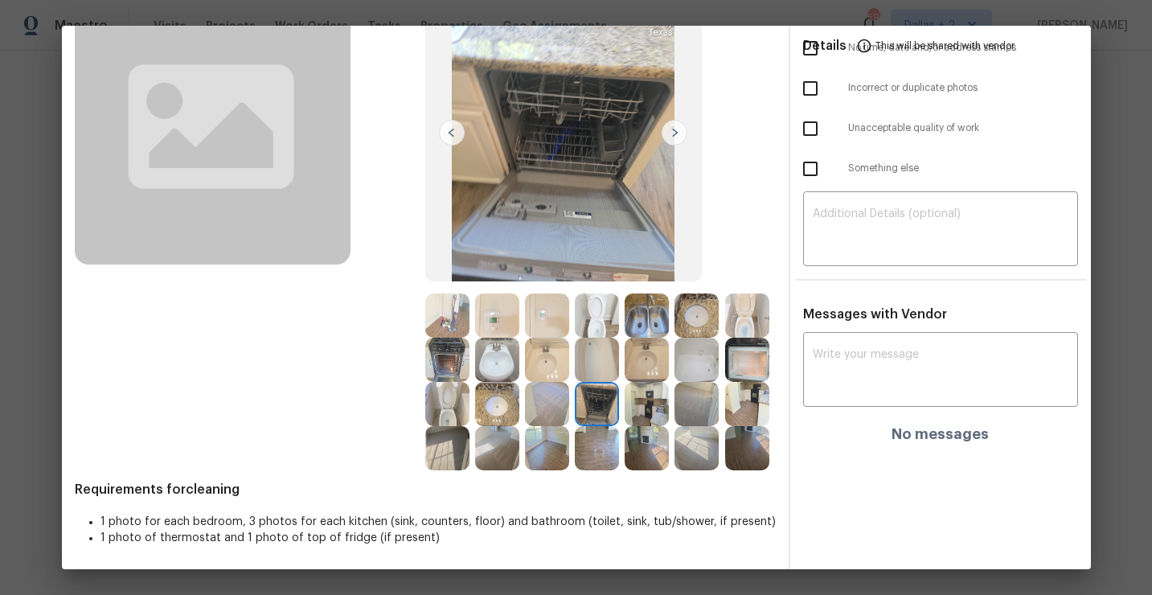
click at [650, 404] on img at bounding box center [647, 404] width 44 height 44
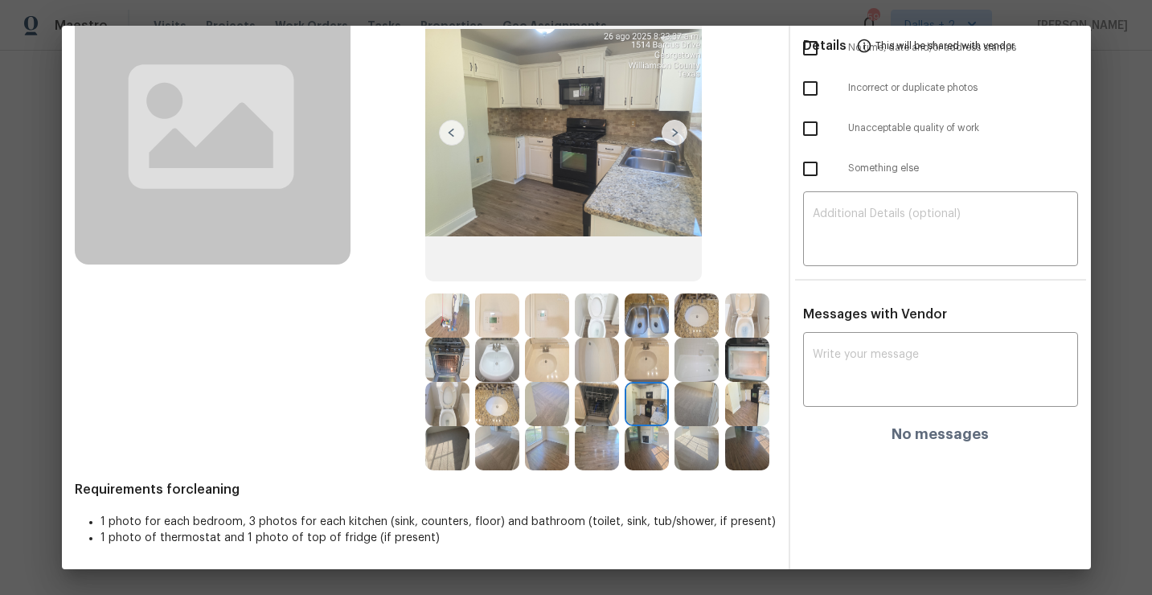
click at [683, 411] on img at bounding box center [697, 404] width 44 height 44
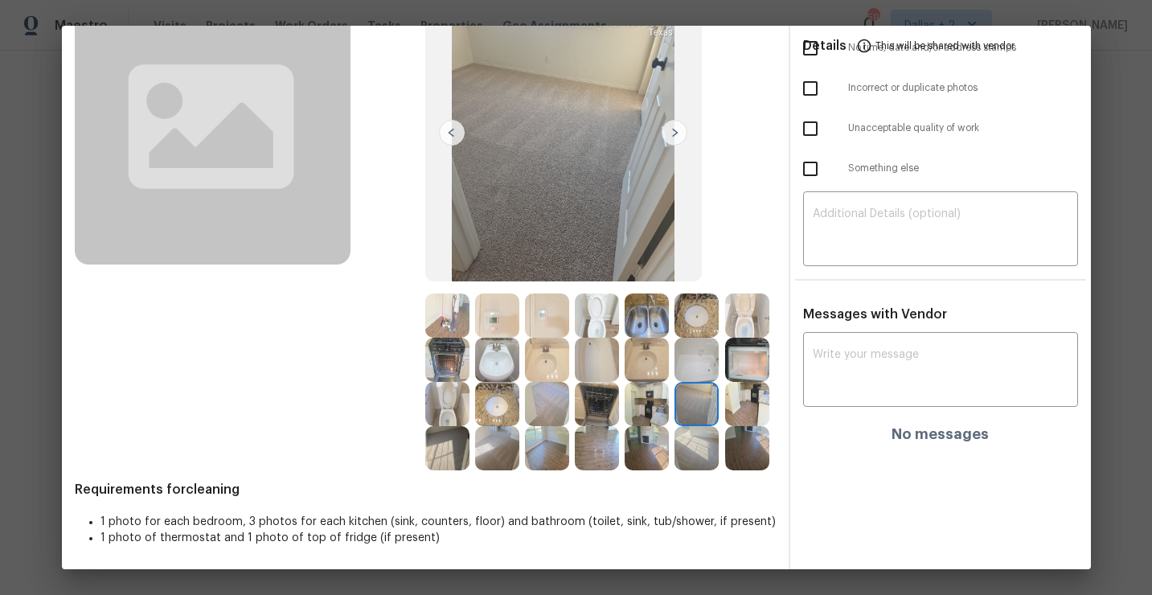
click at [751, 399] on img at bounding box center [747, 404] width 44 height 44
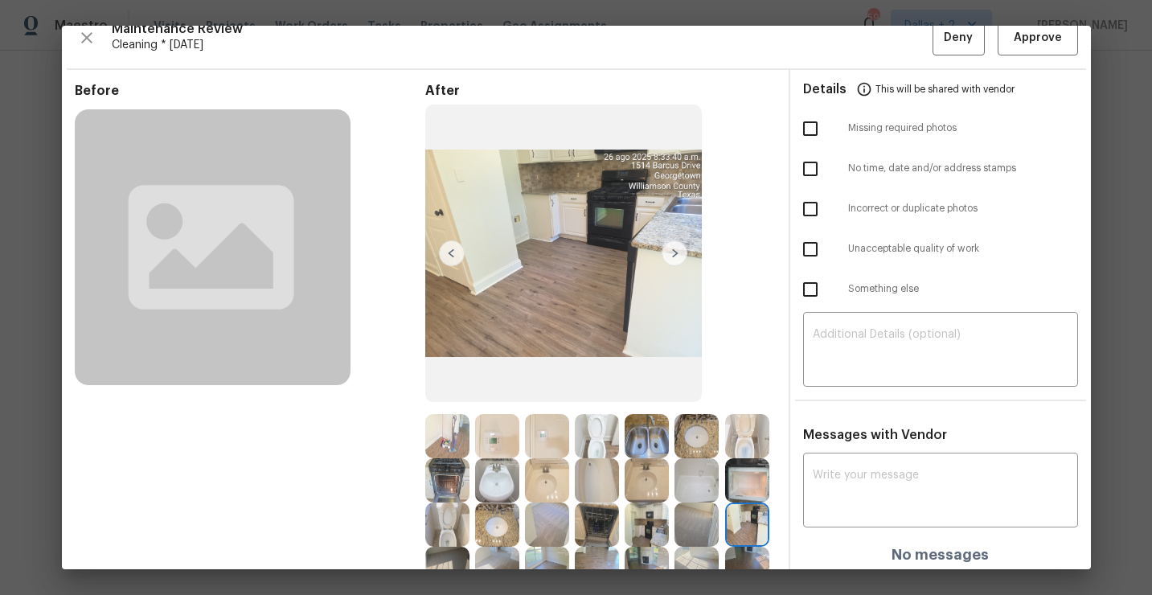
scroll to position [0, 0]
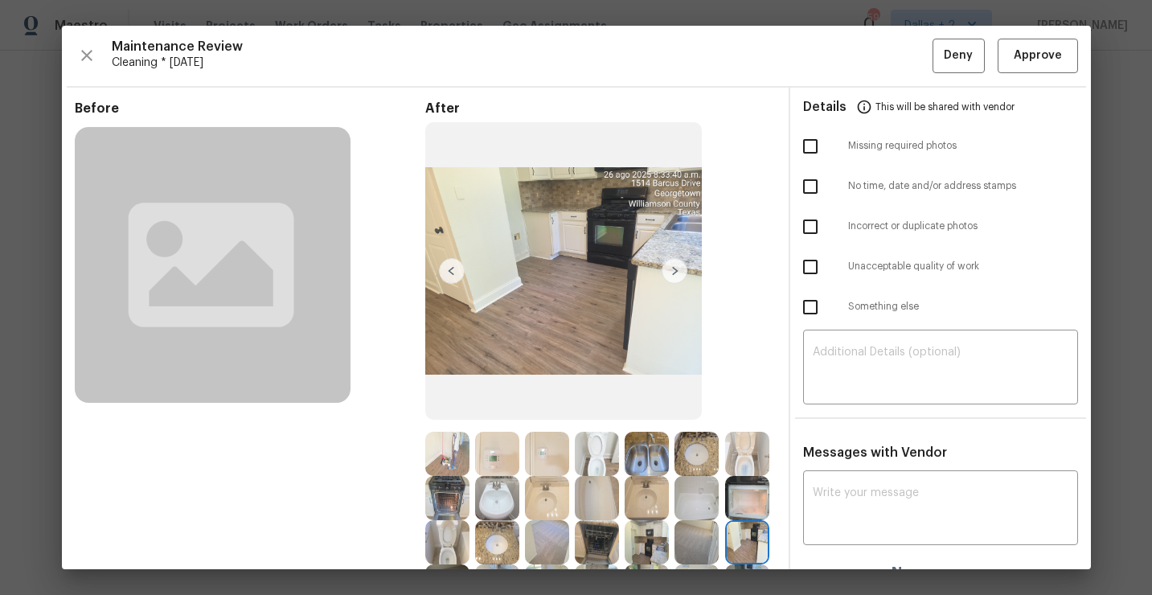
click at [681, 265] on img at bounding box center [675, 271] width 26 height 26
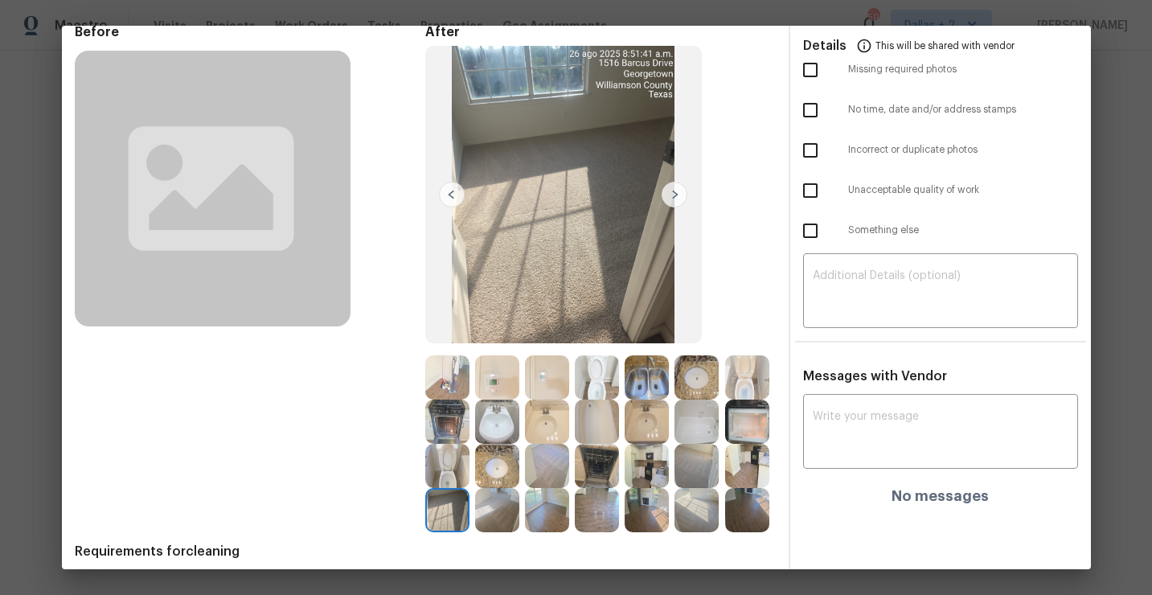
scroll to position [78, 0]
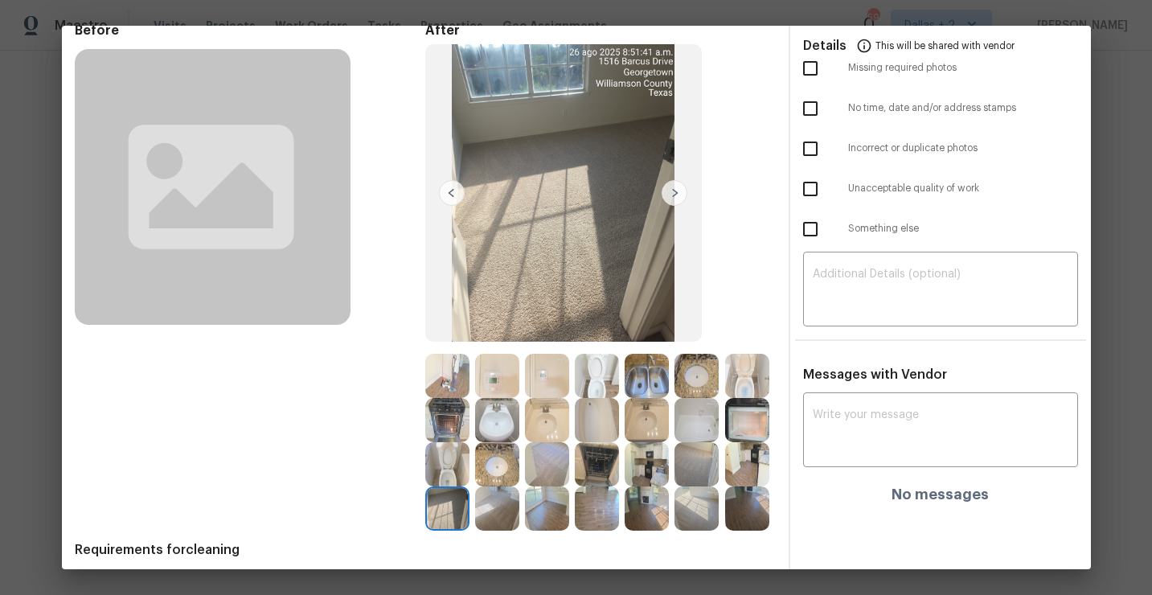
click at [673, 195] on img at bounding box center [675, 193] width 26 height 26
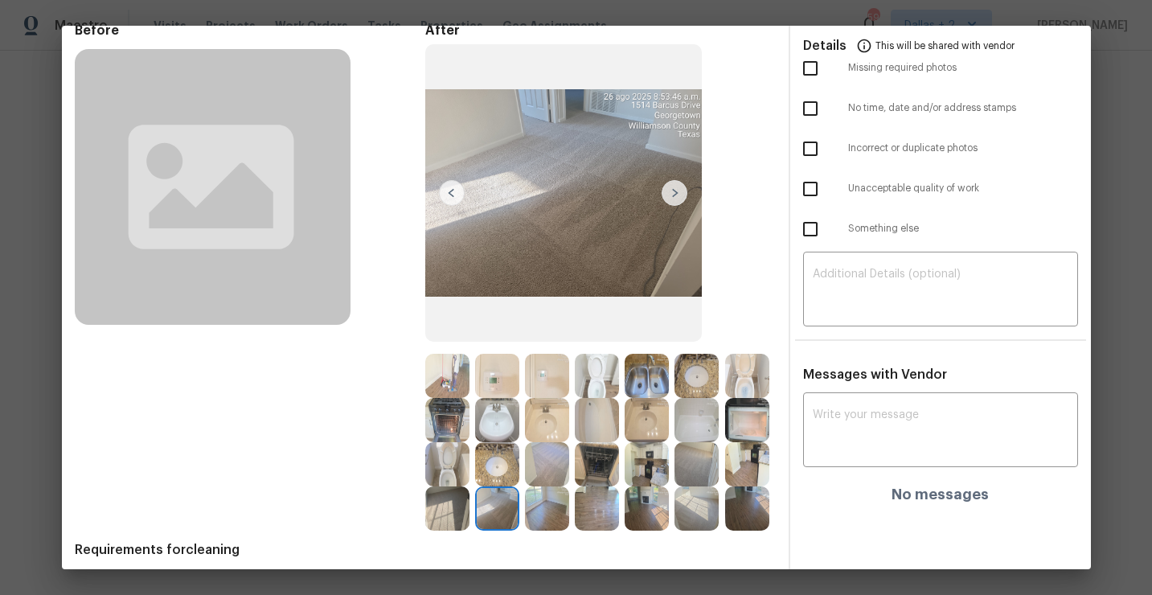
click at [675, 195] on img at bounding box center [675, 193] width 26 height 26
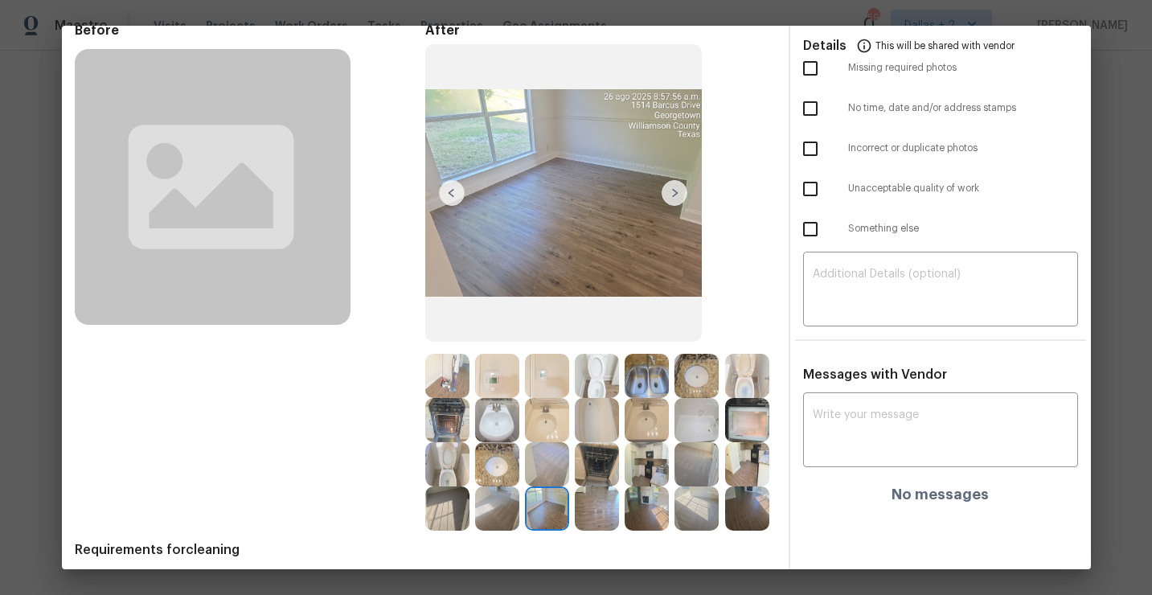
click at [675, 195] on img at bounding box center [675, 193] width 26 height 26
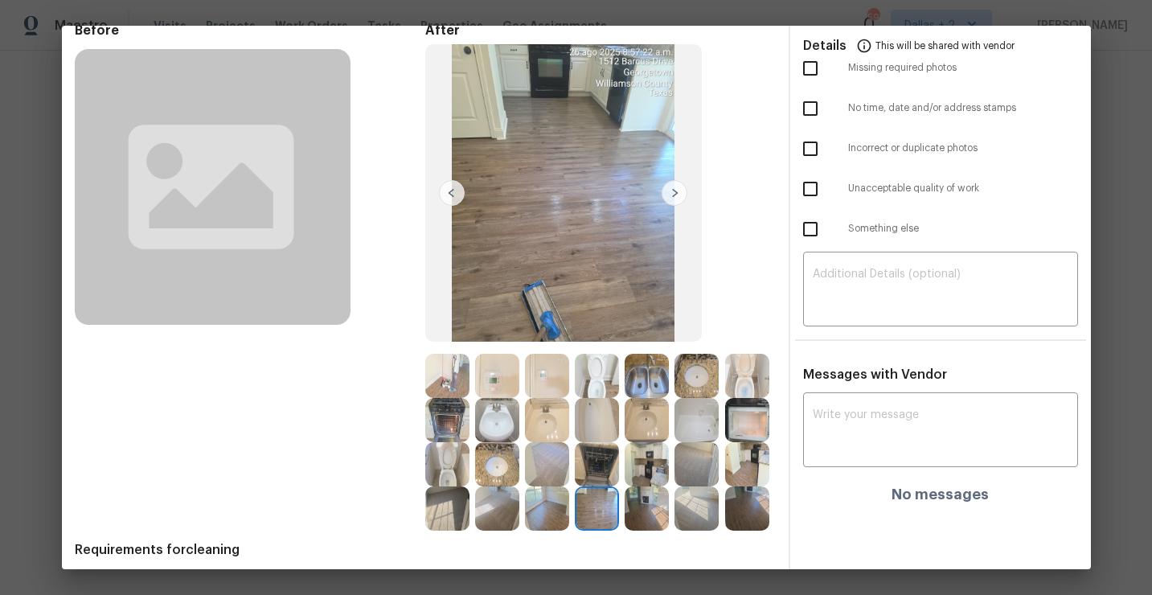
click at [675, 195] on img at bounding box center [675, 193] width 26 height 26
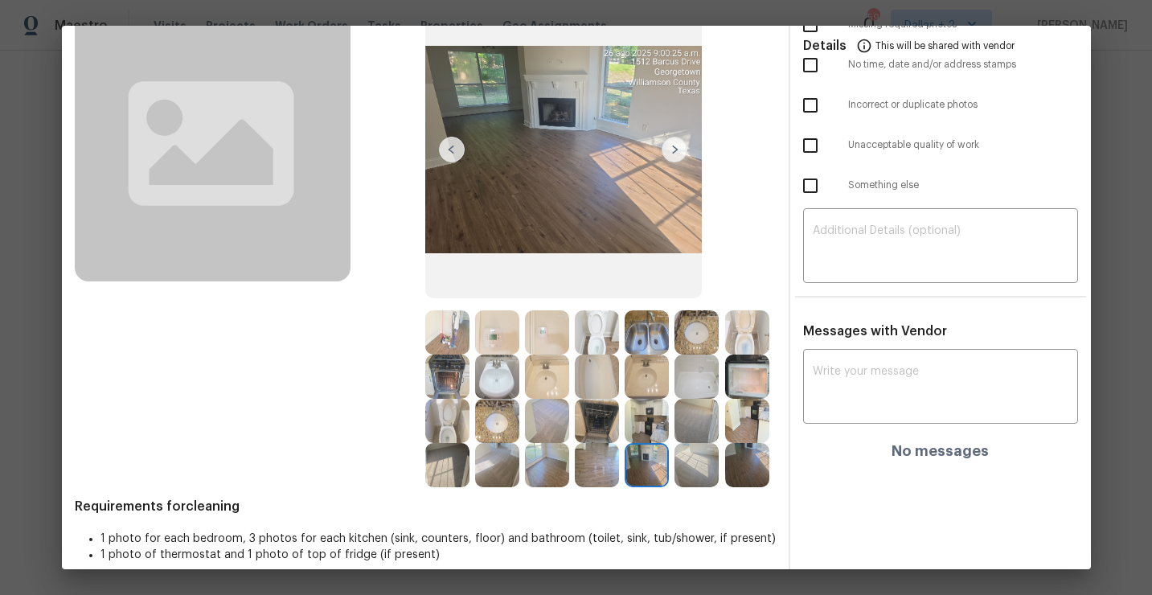
scroll to position [133, 0]
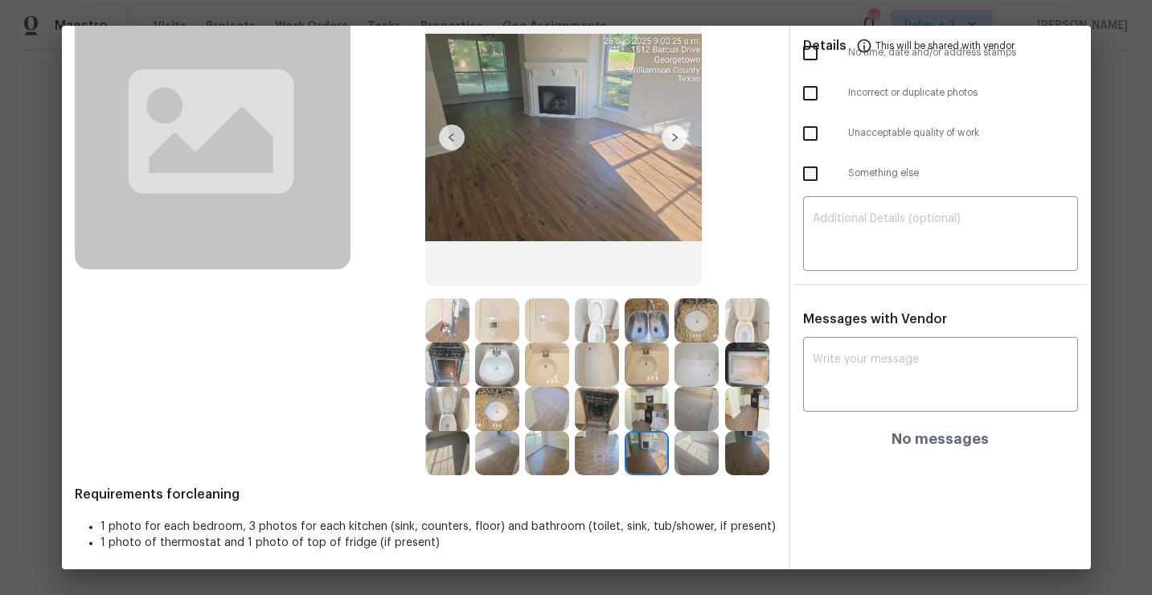
click at [697, 445] on img at bounding box center [697, 453] width 44 height 44
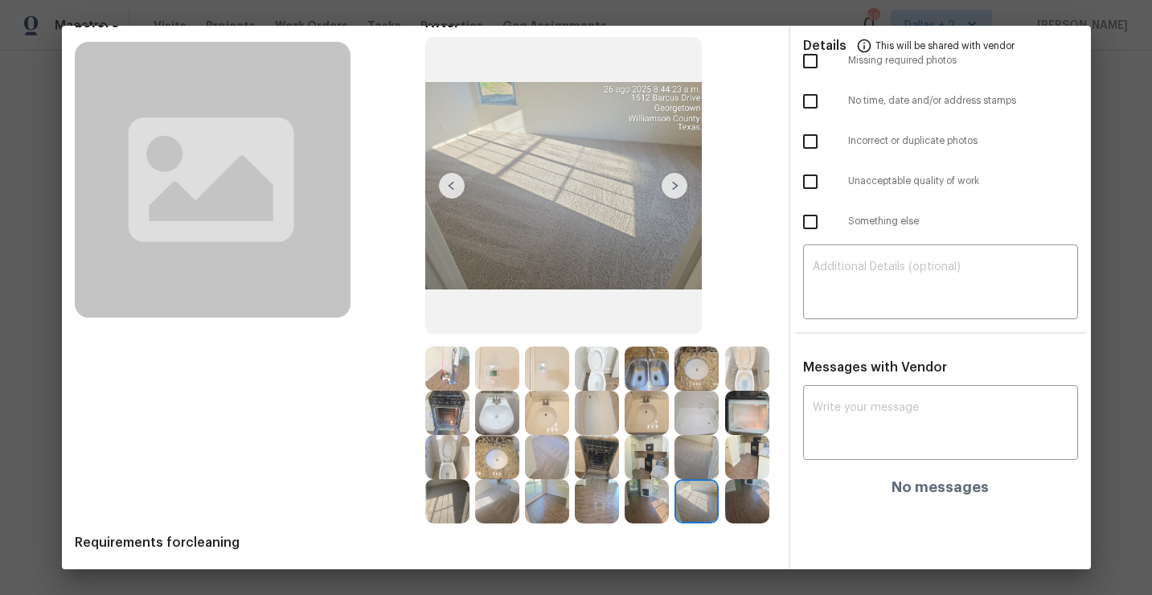
scroll to position [93, 0]
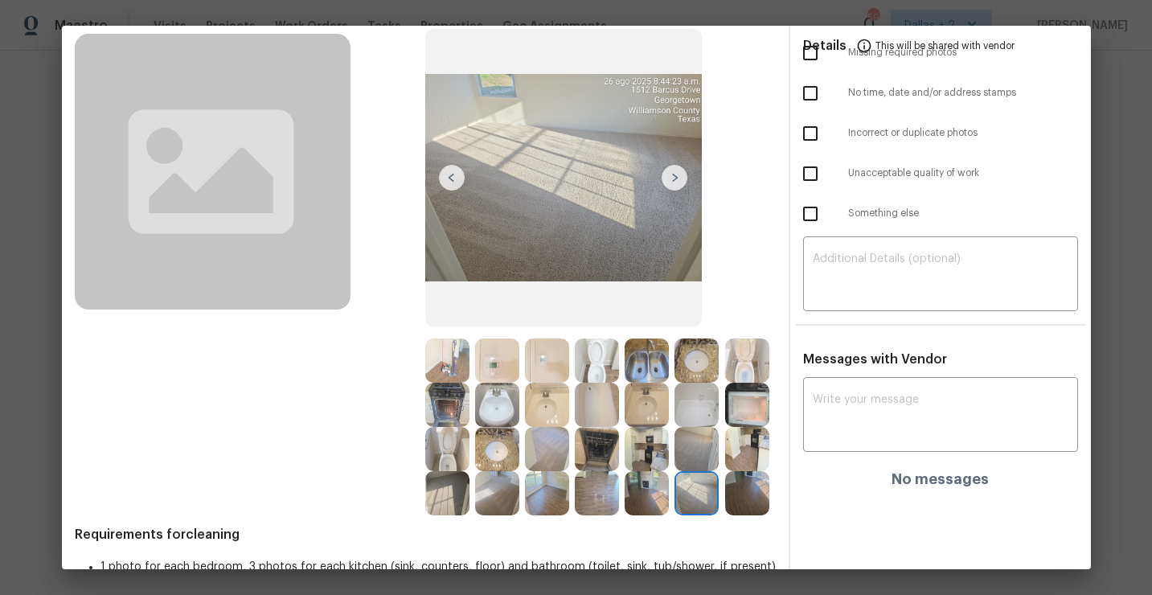
click at [750, 499] on img at bounding box center [747, 493] width 44 height 44
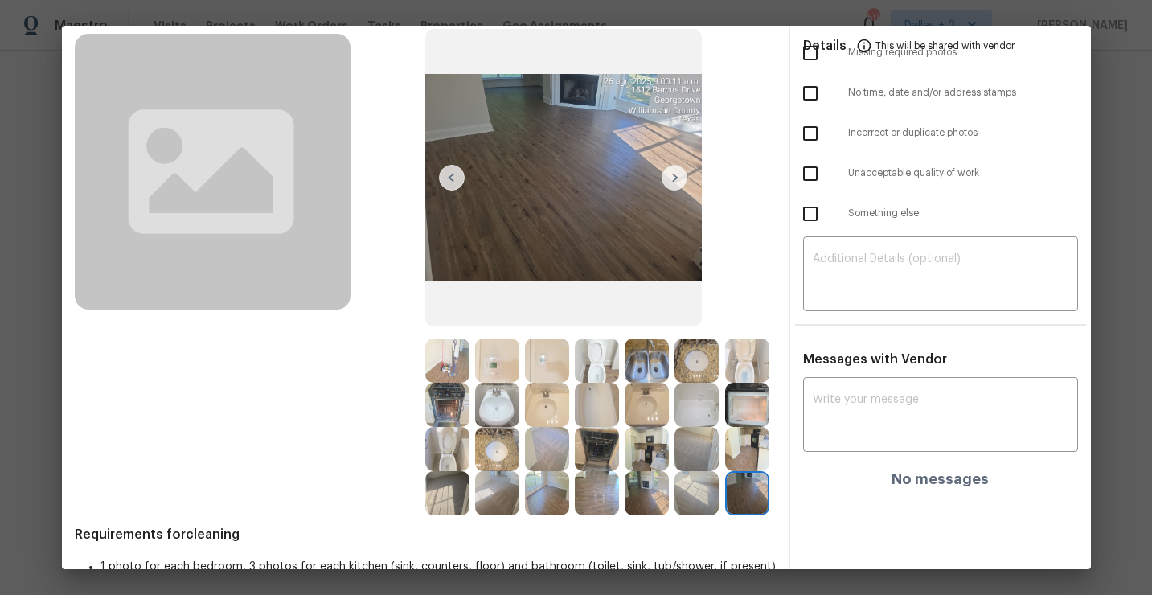
click at [452, 369] on img at bounding box center [447, 360] width 44 height 44
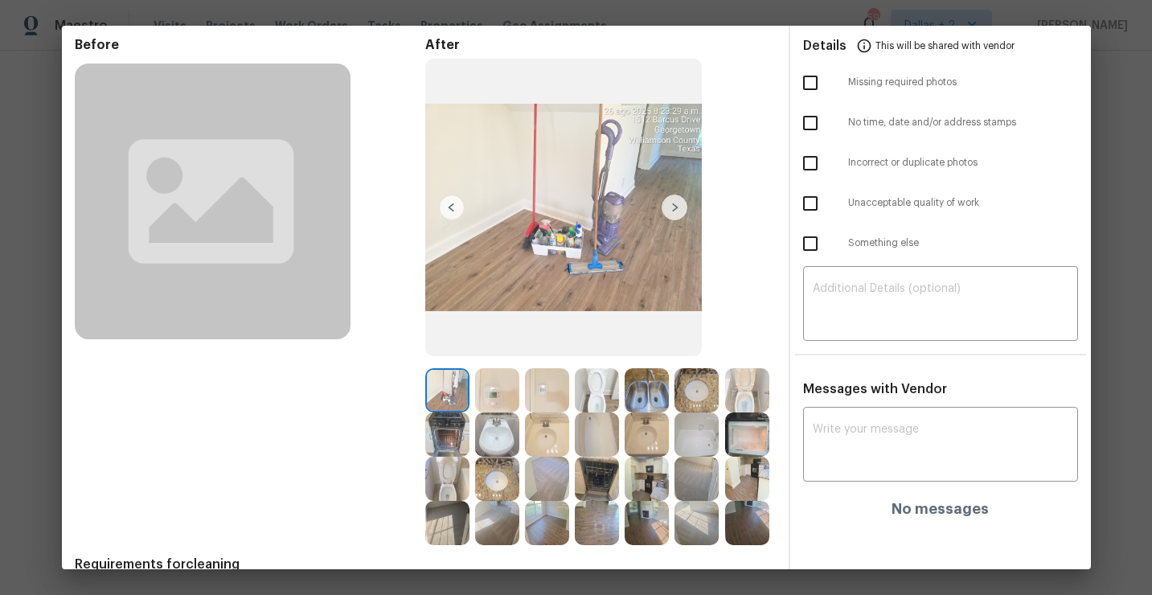
scroll to position [55, 0]
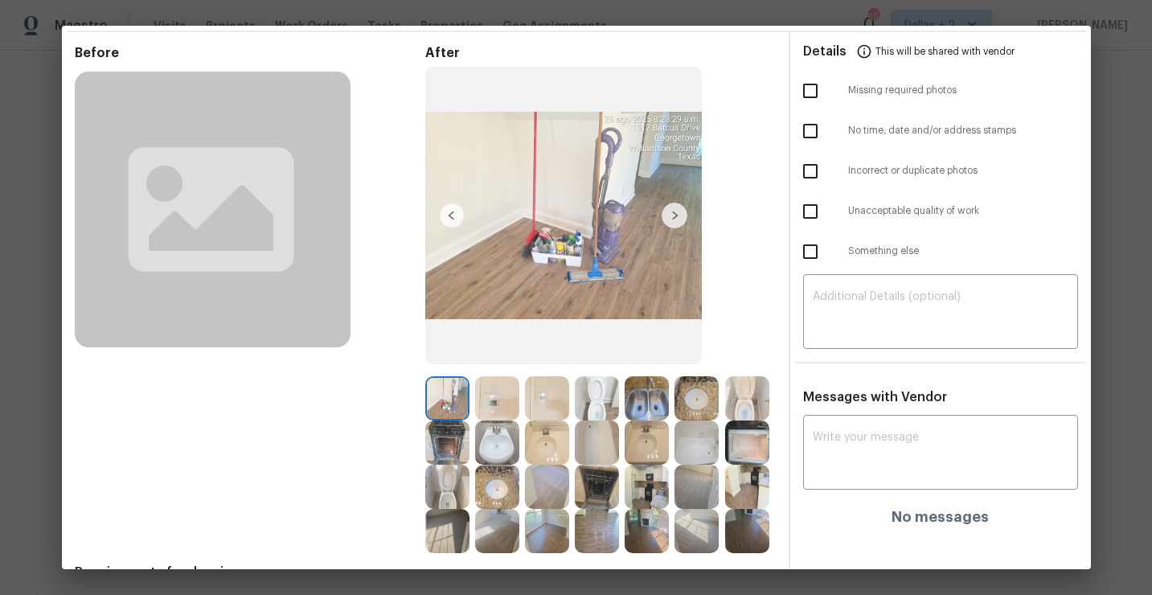
click at [678, 211] on img at bounding box center [675, 216] width 26 height 26
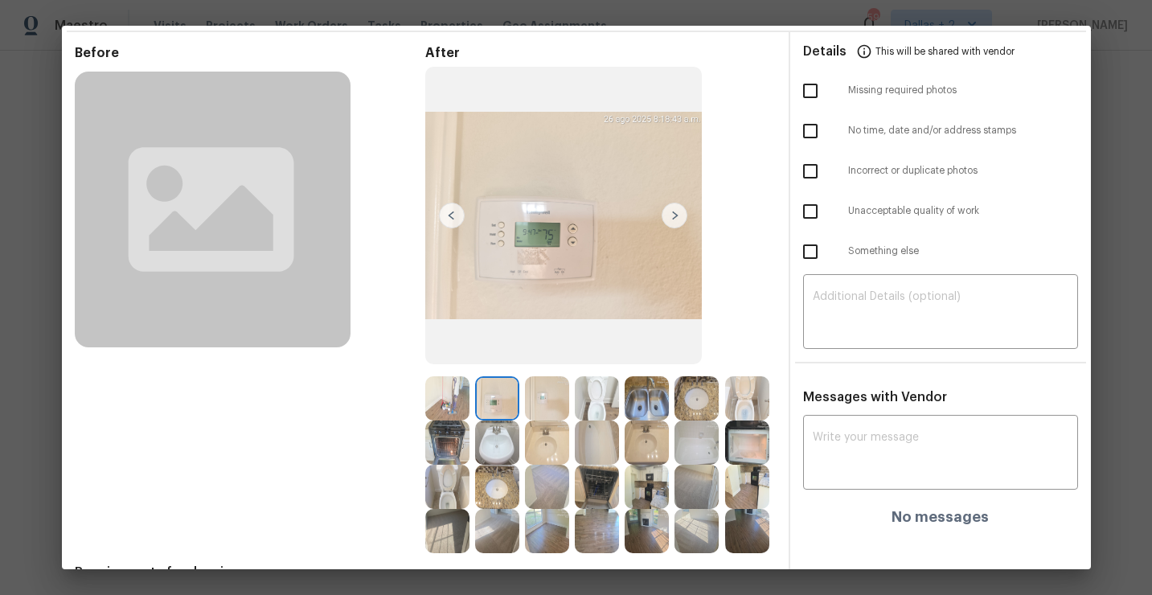
click at [677, 220] on img at bounding box center [675, 216] width 26 height 26
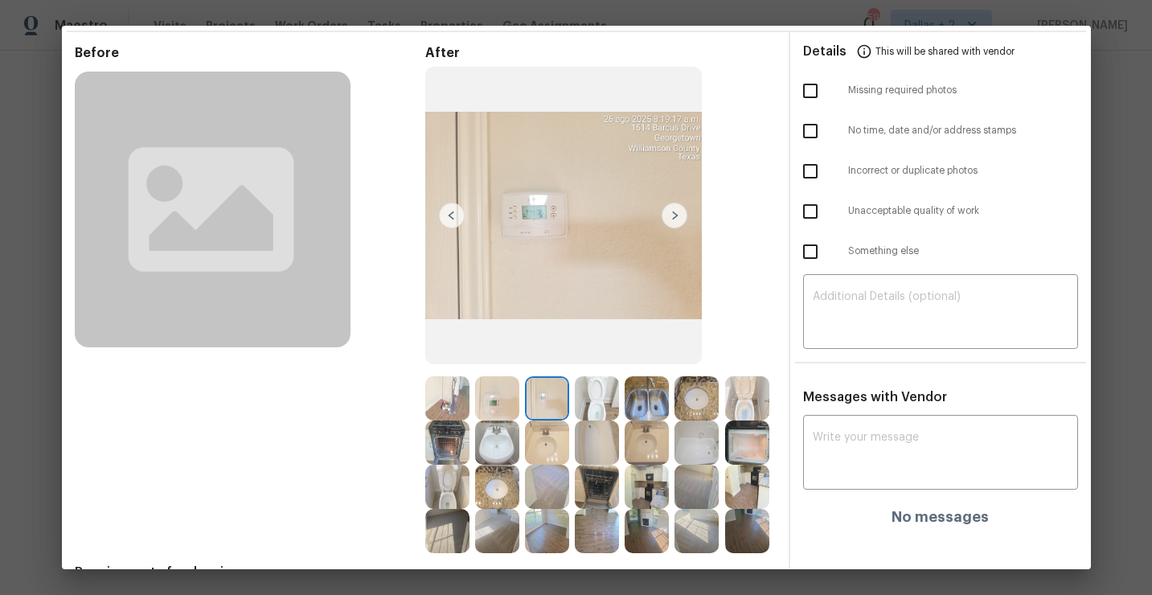
scroll to position [75, 0]
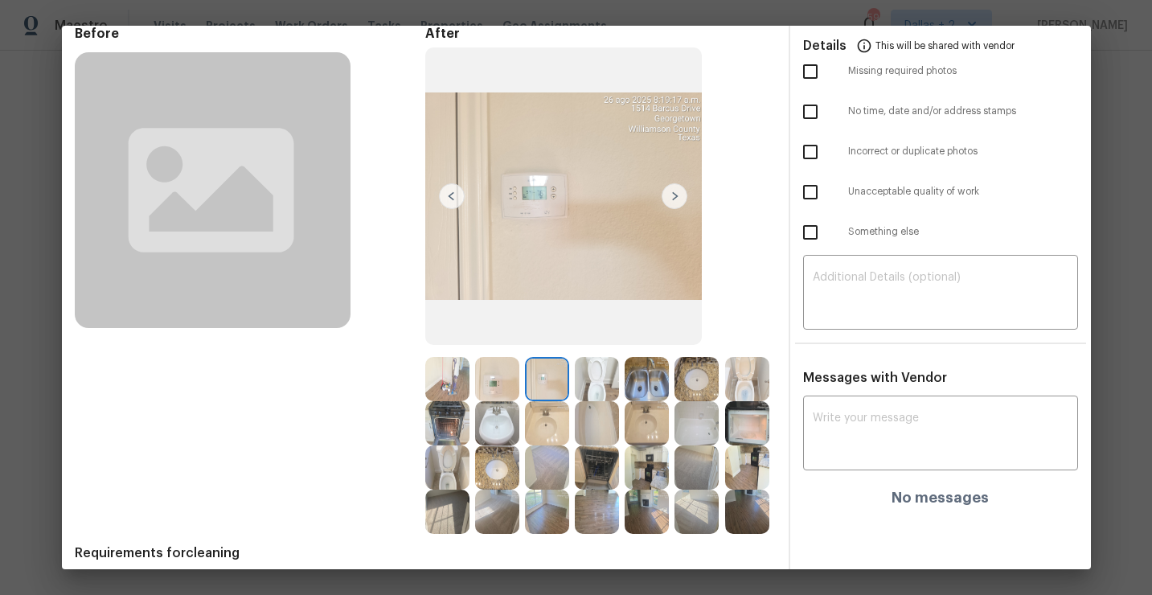
click at [679, 202] on img at bounding box center [675, 196] width 26 height 26
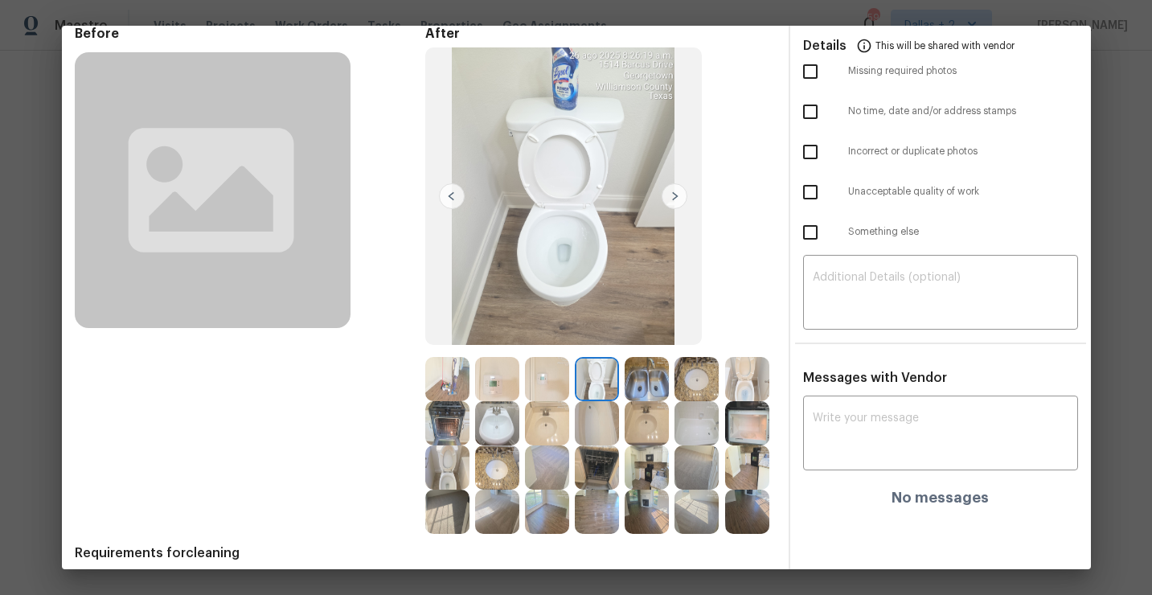
click at [679, 202] on img at bounding box center [675, 196] width 26 height 26
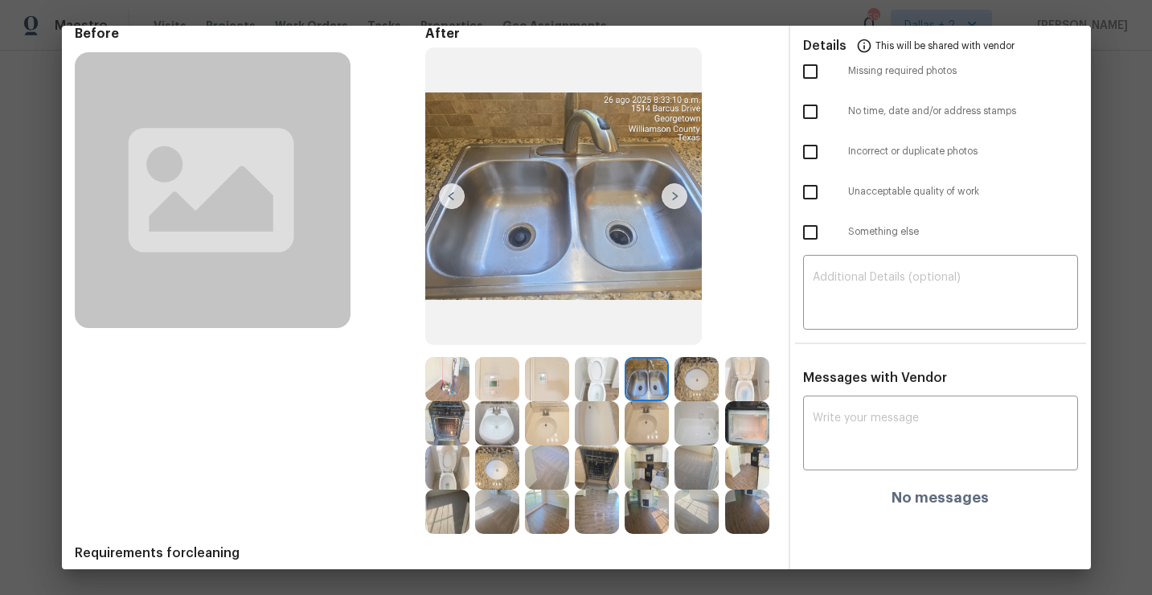
click at [671, 199] on img at bounding box center [675, 196] width 26 height 26
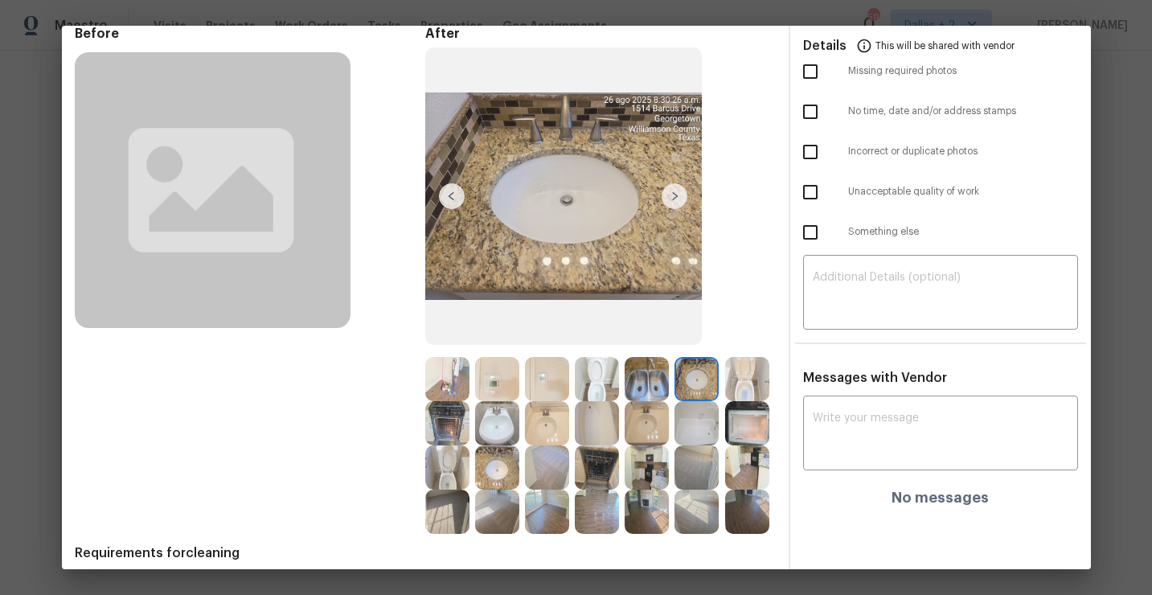
click at [674, 199] on img at bounding box center [675, 196] width 26 height 26
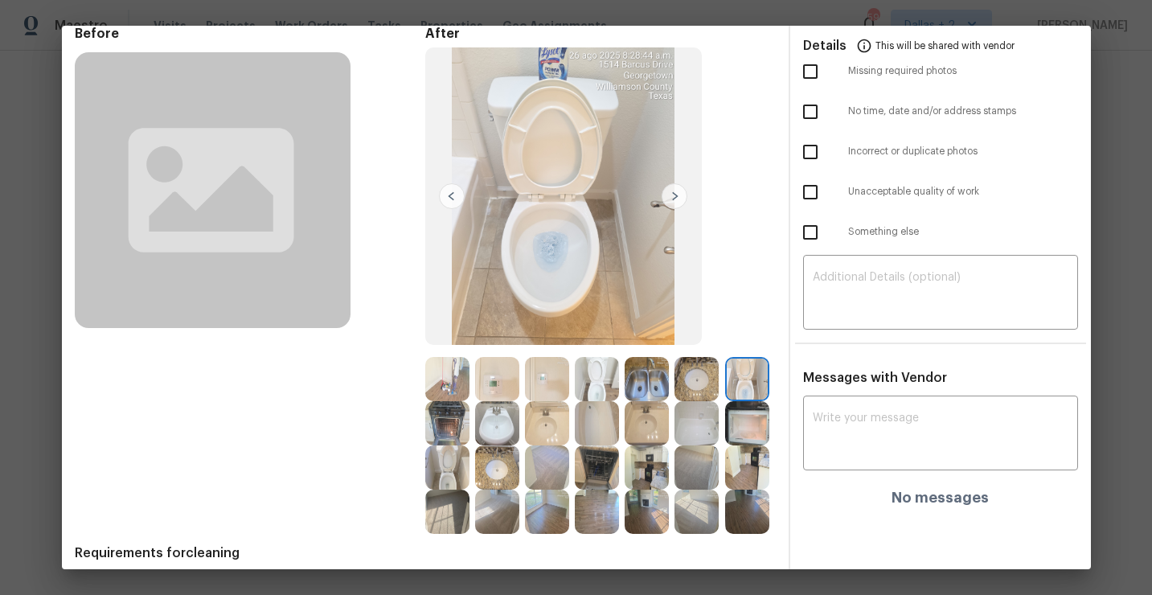
click at [674, 199] on img at bounding box center [675, 196] width 26 height 26
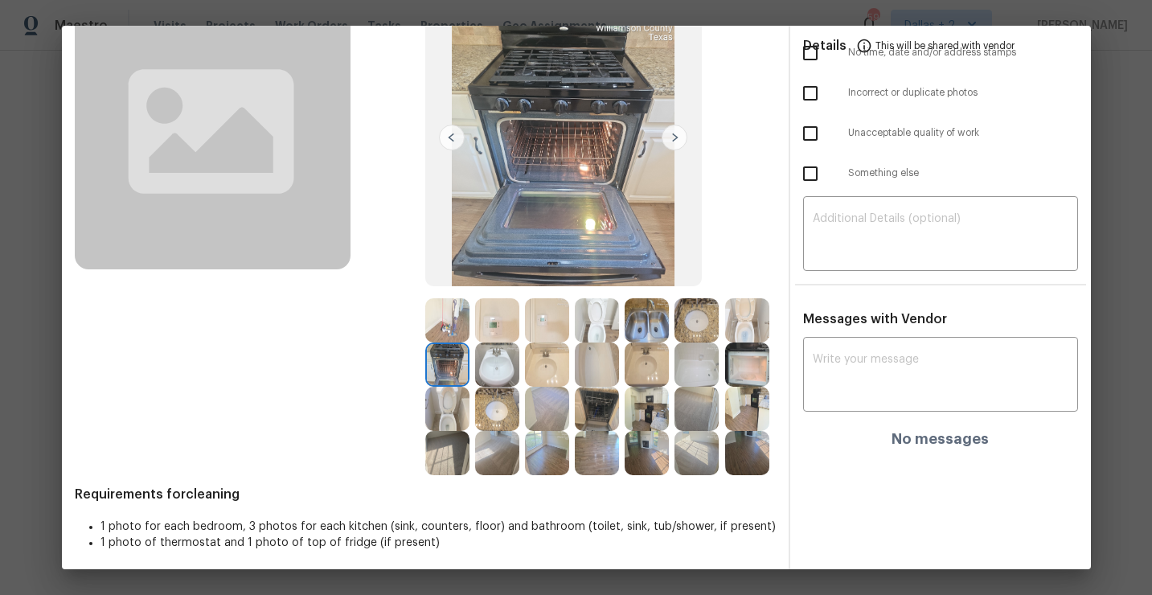
scroll to position [138, 0]
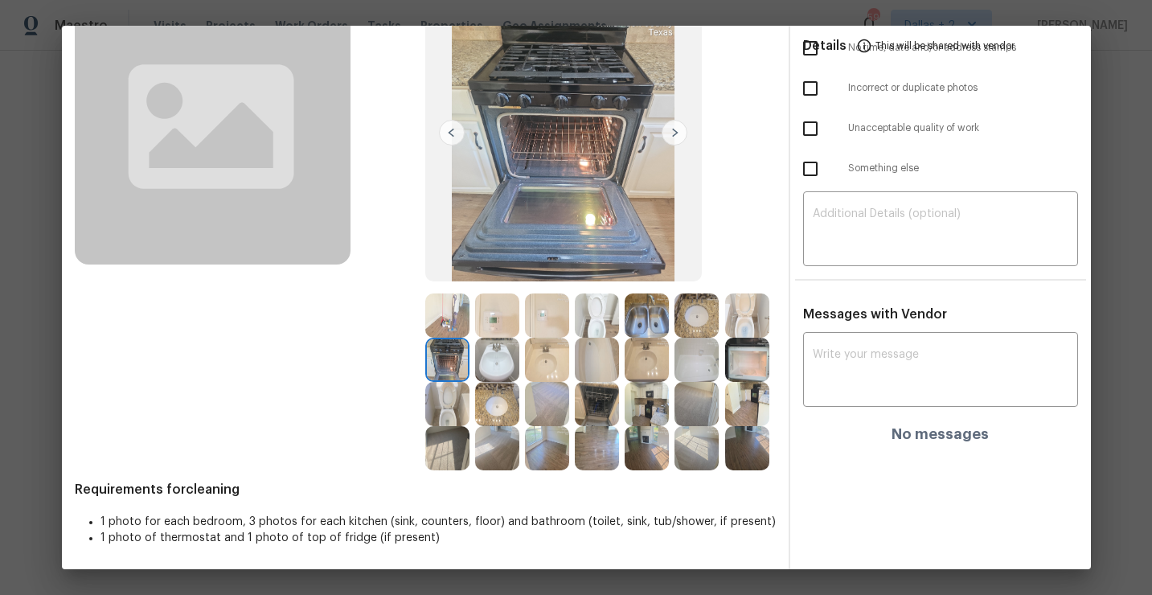
click at [669, 140] on img at bounding box center [675, 133] width 26 height 26
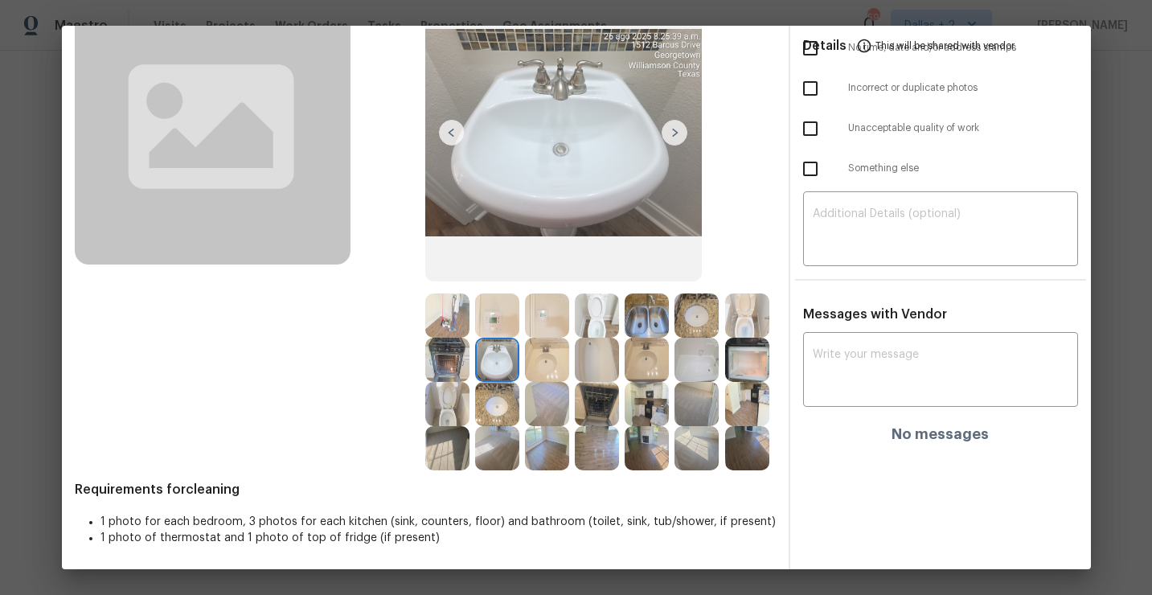
click at [669, 140] on img at bounding box center [675, 133] width 26 height 26
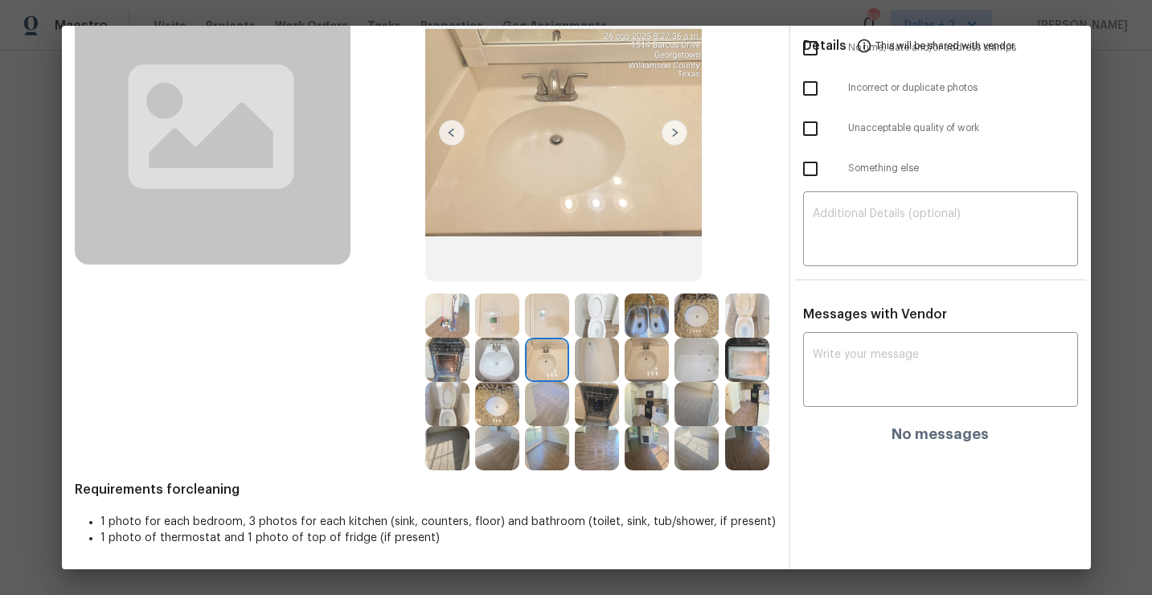
click at [673, 141] on img at bounding box center [675, 133] width 26 height 26
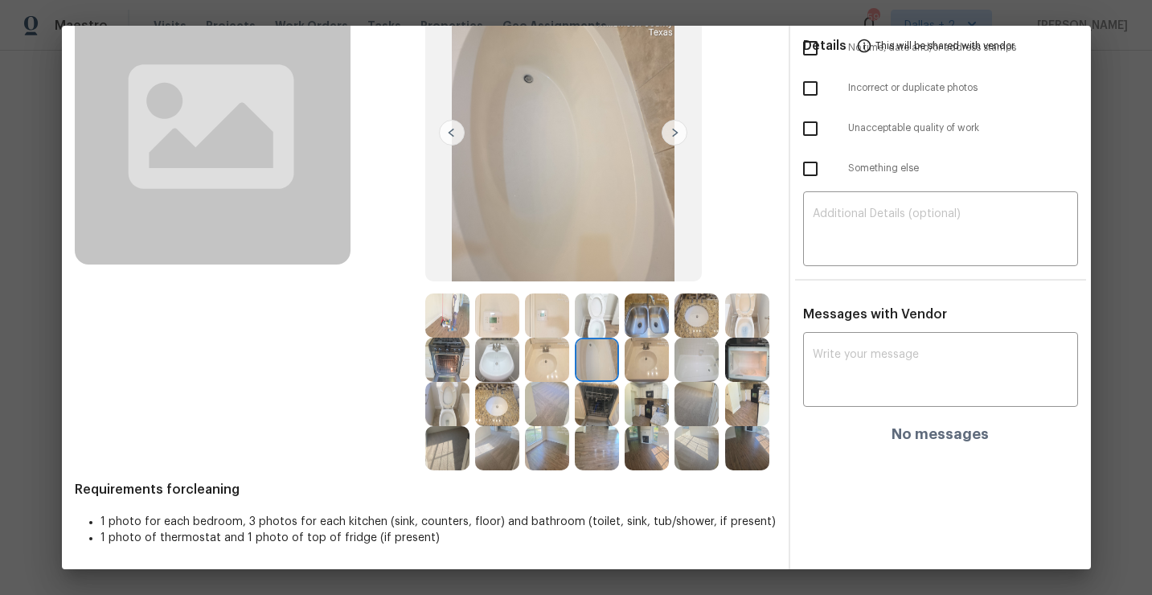
click at [646, 352] on img at bounding box center [647, 360] width 44 height 44
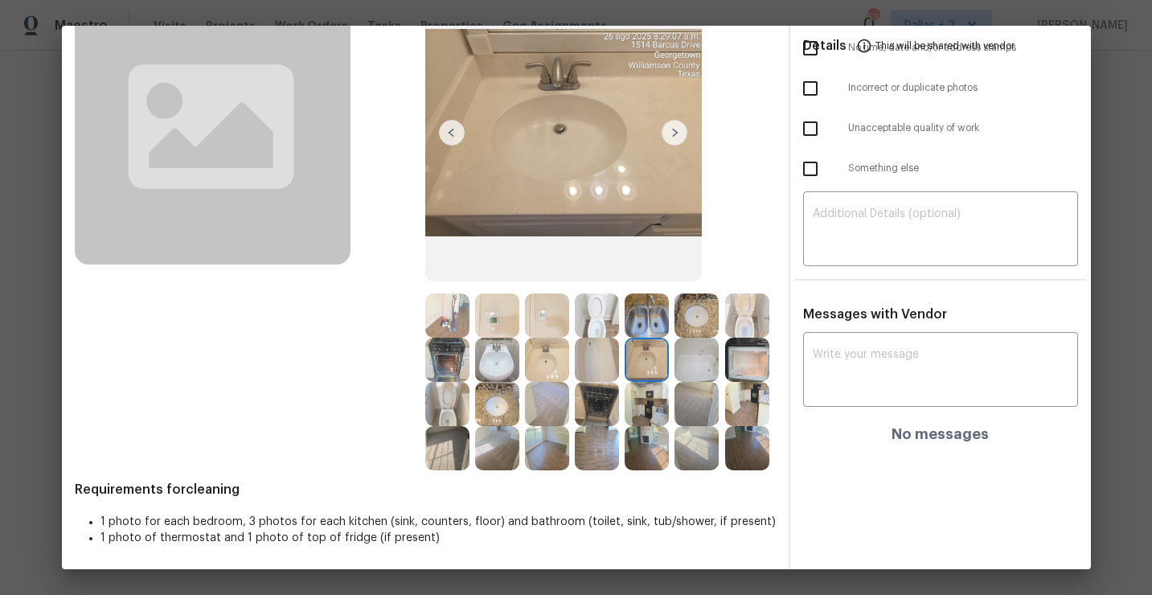
click at [679, 351] on img at bounding box center [697, 360] width 44 height 44
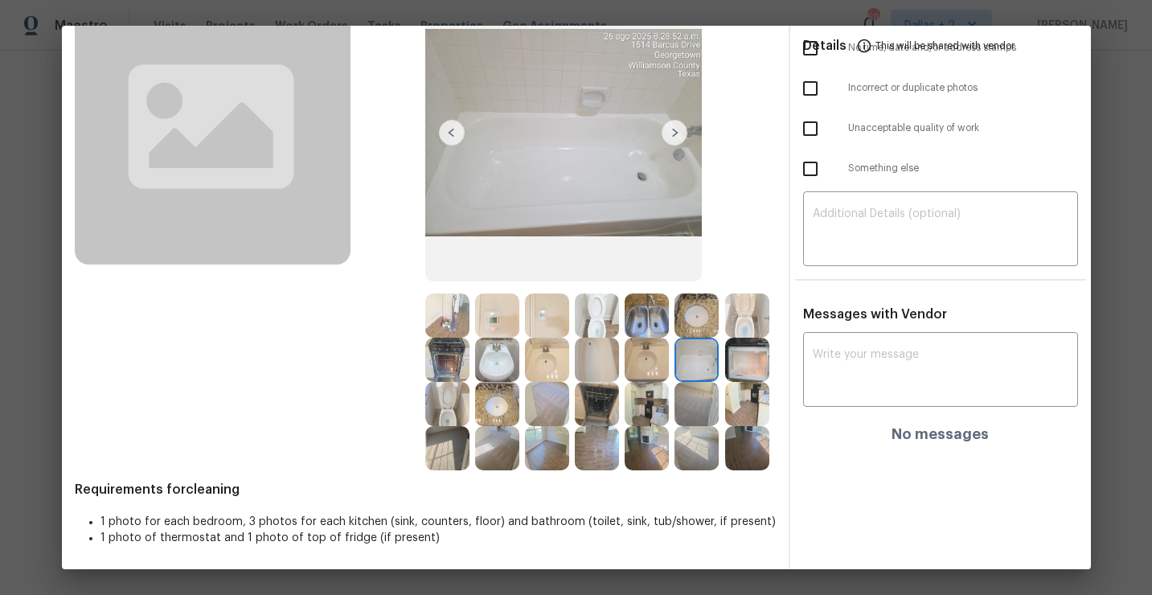
click at [744, 363] on img at bounding box center [747, 360] width 44 height 44
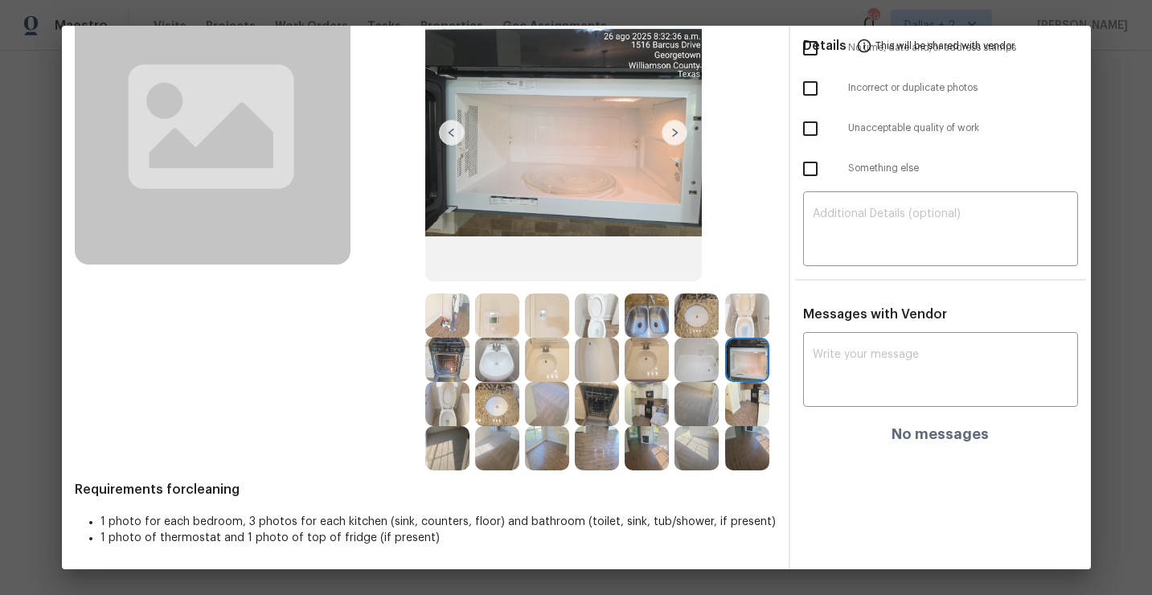
click at [623, 400] on div at bounding box center [600, 404] width 50 height 44
click at [608, 401] on img at bounding box center [597, 404] width 44 height 44
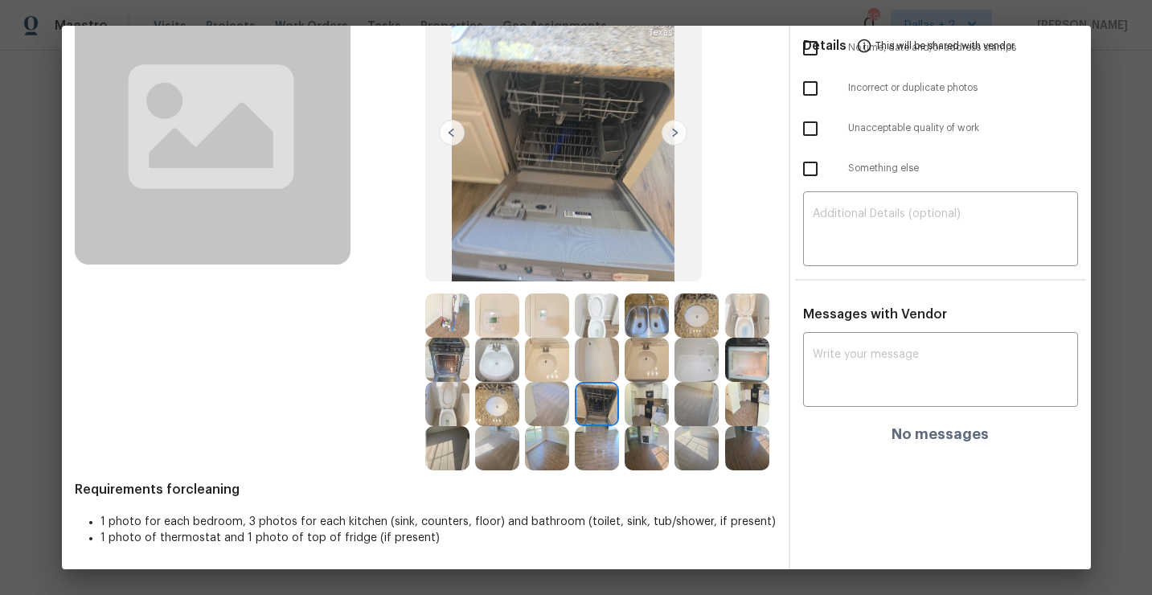
click at [658, 402] on img at bounding box center [647, 404] width 44 height 44
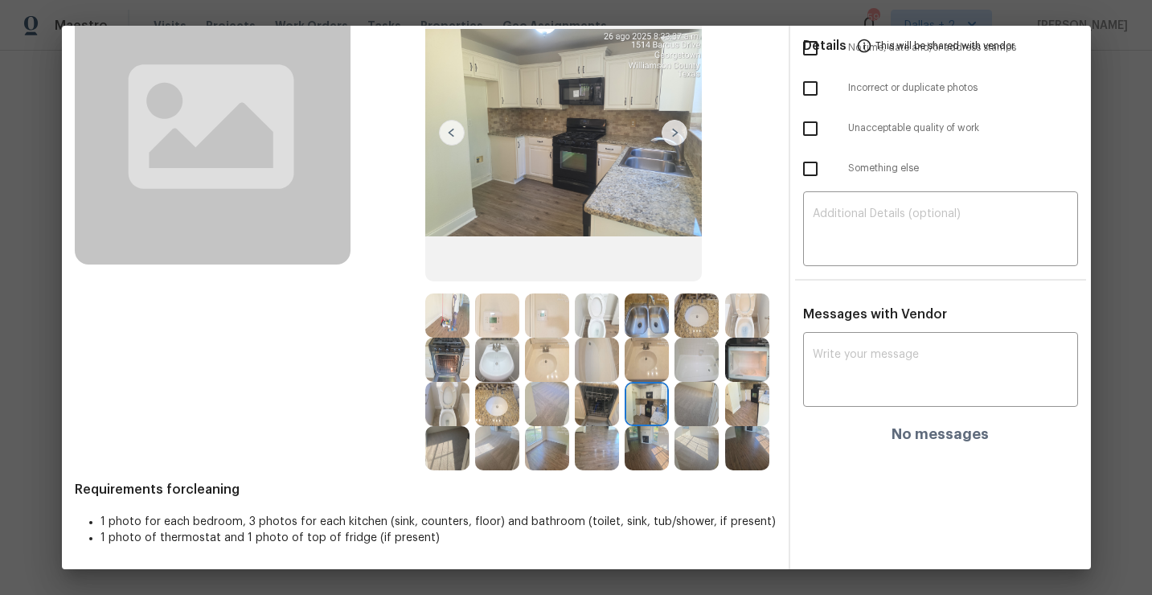
click at [728, 420] on img at bounding box center [747, 404] width 44 height 44
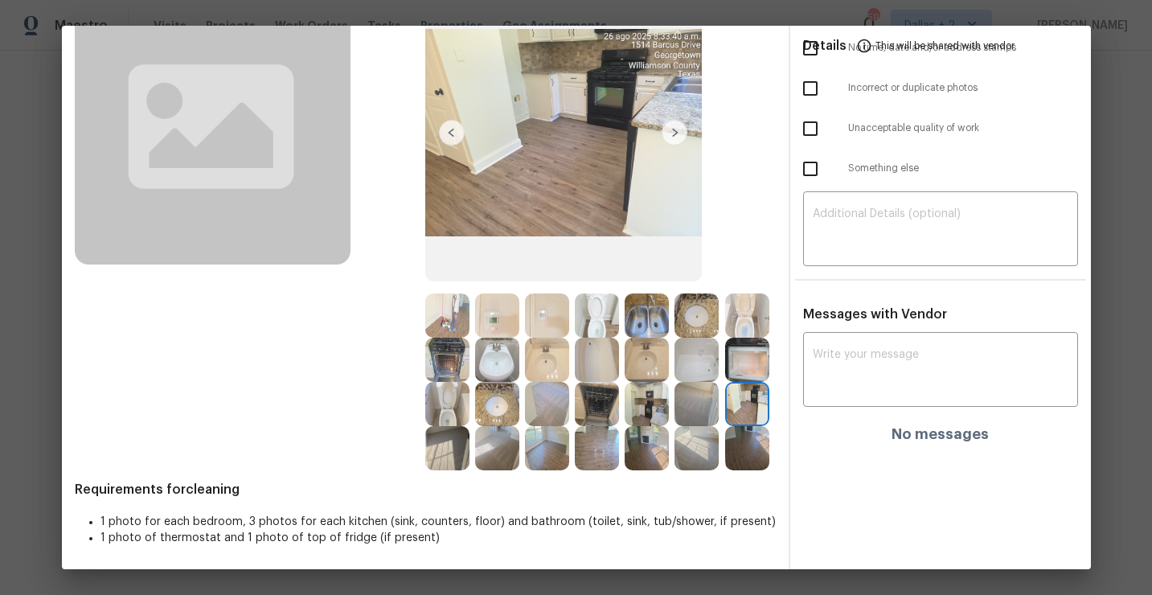
click at [691, 398] on img at bounding box center [697, 404] width 44 height 44
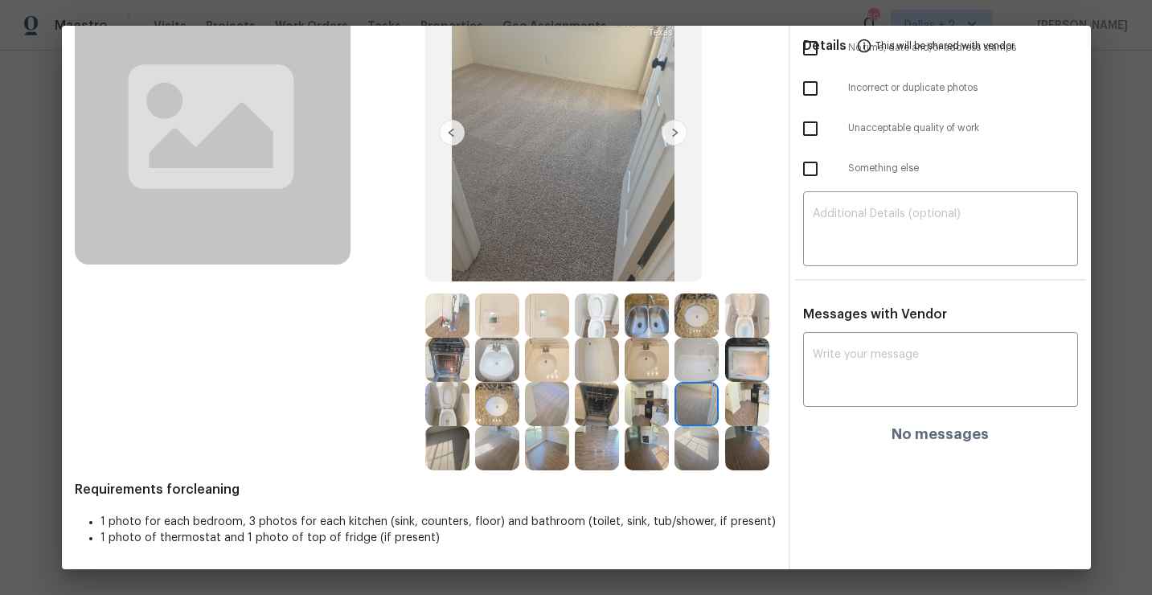
click at [748, 436] on img at bounding box center [747, 448] width 44 height 44
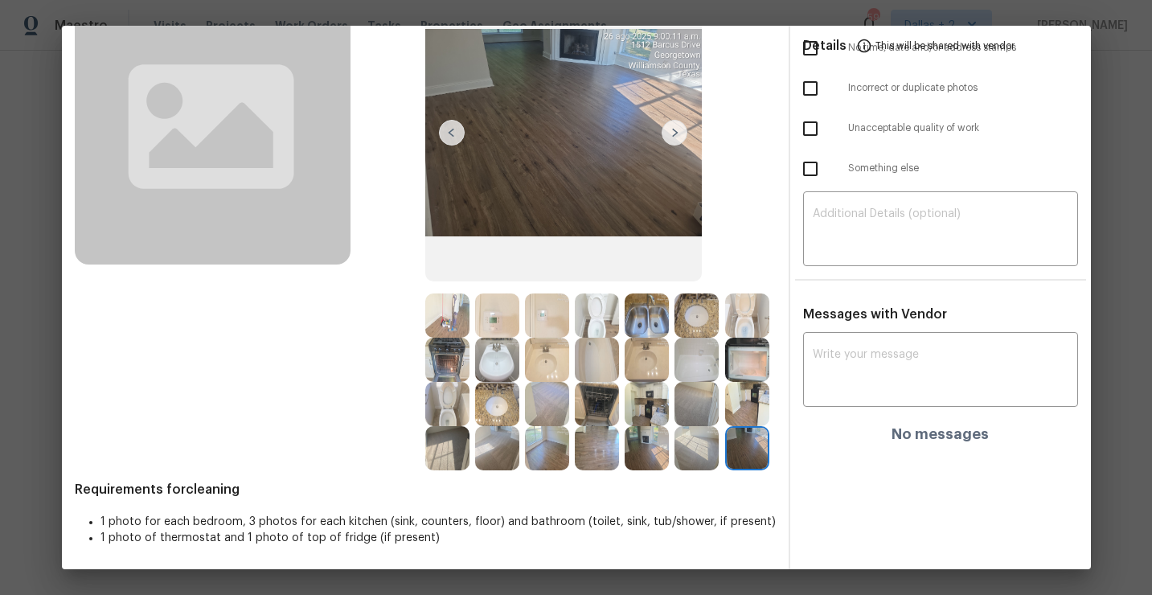
click at [699, 448] on img at bounding box center [697, 448] width 44 height 44
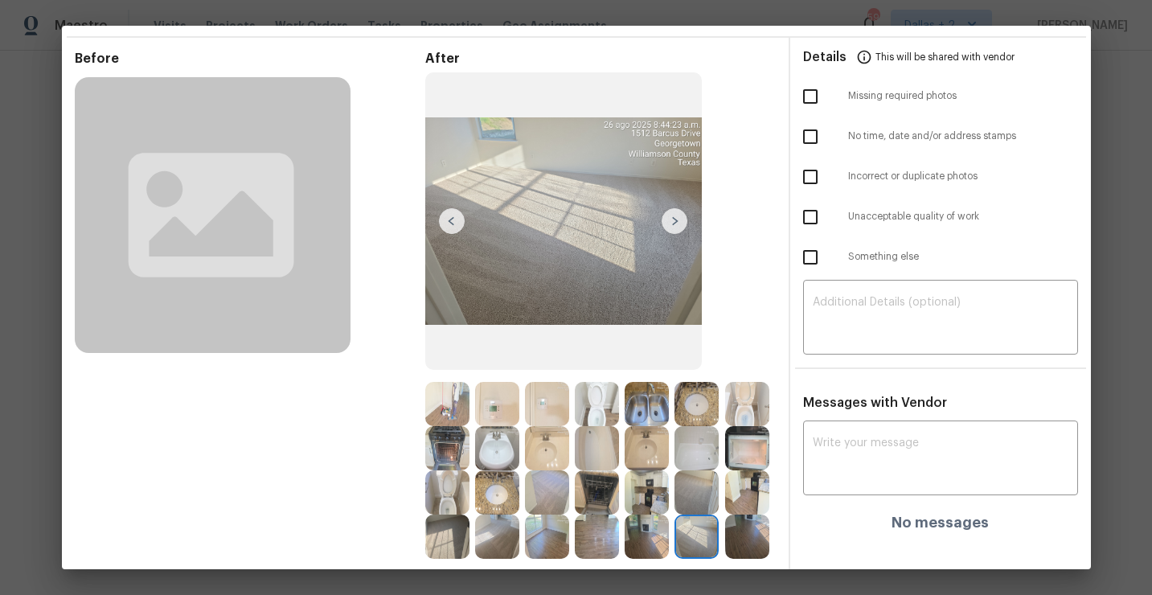
scroll to position [52, 0]
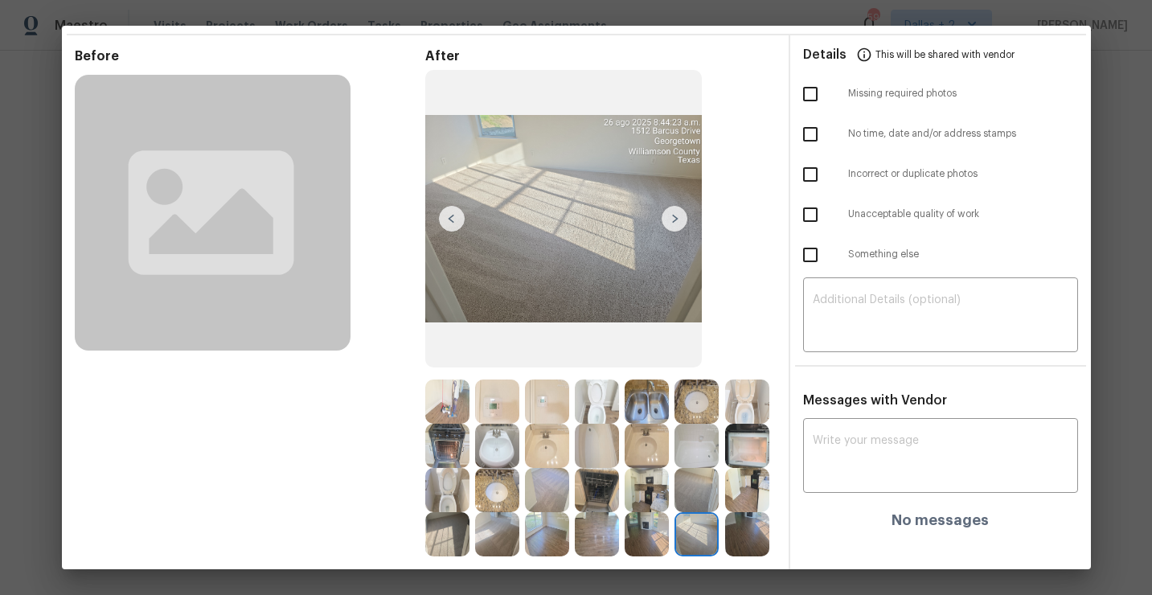
click at [441, 538] on img at bounding box center [447, 534] width 44 height 44
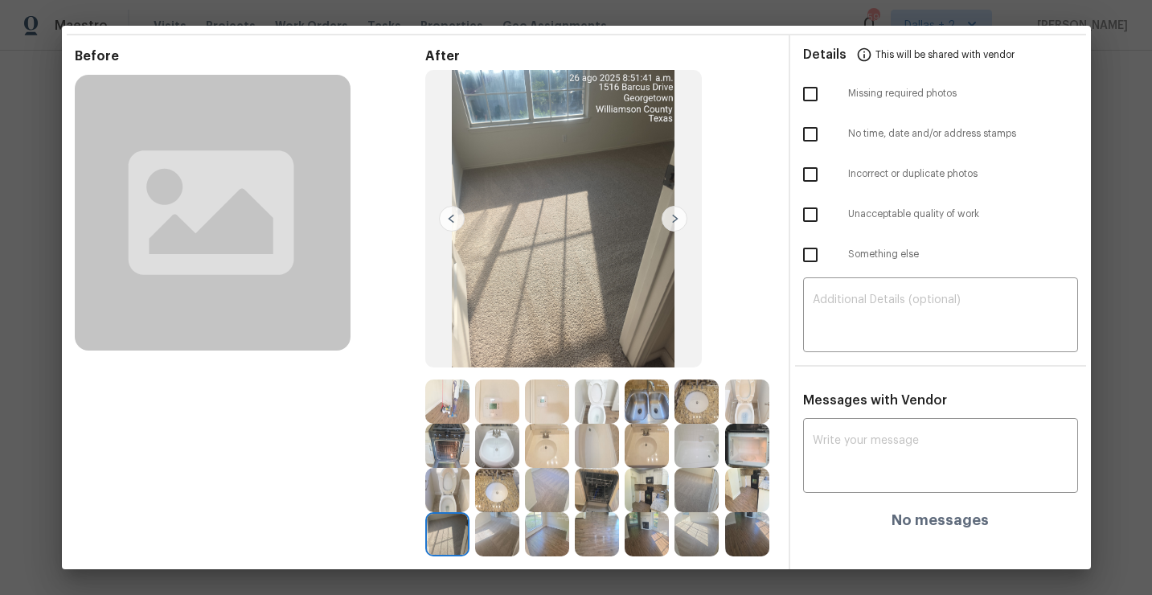
click at [500, 536] on img at bounding box center [497, 534] width 44 height 44
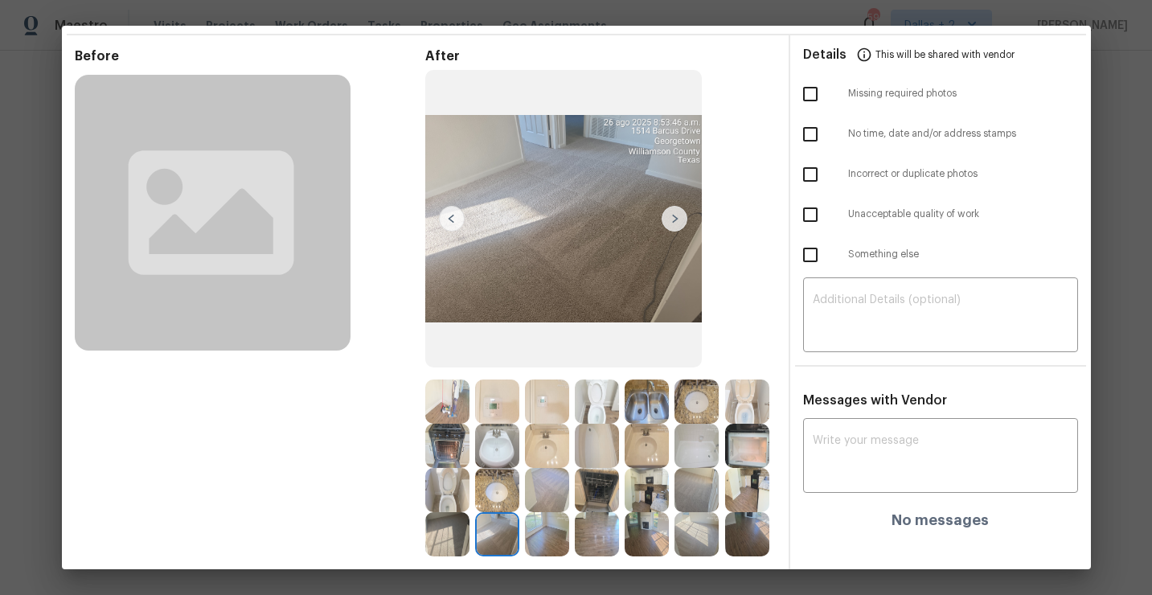
click at [554, 529] on img at bounding box center [547, 534] width 44 height 44
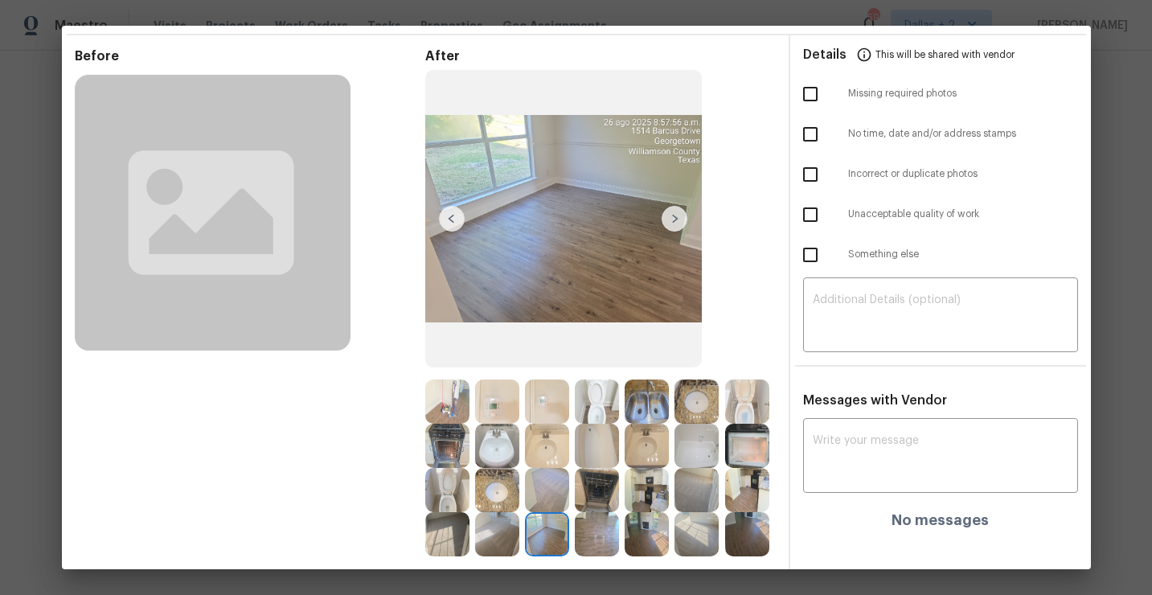
click at [590, 529] on img at bounding box center [597, 534] width 44 height 44
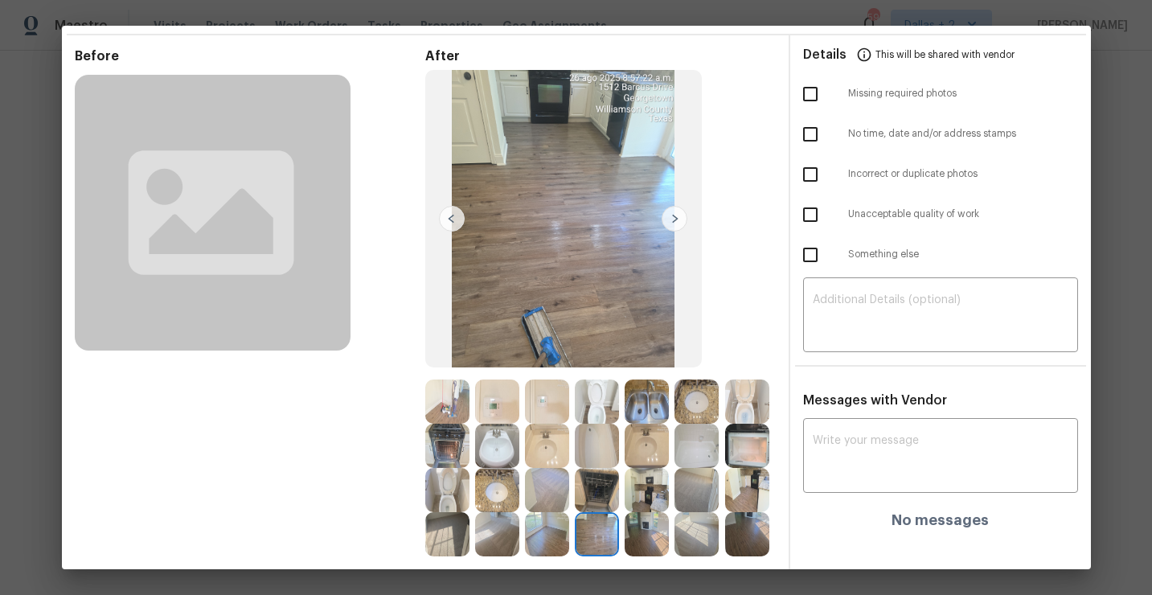
click at [638, 530] on img at bounding box center [647, 534] width 44 height 44
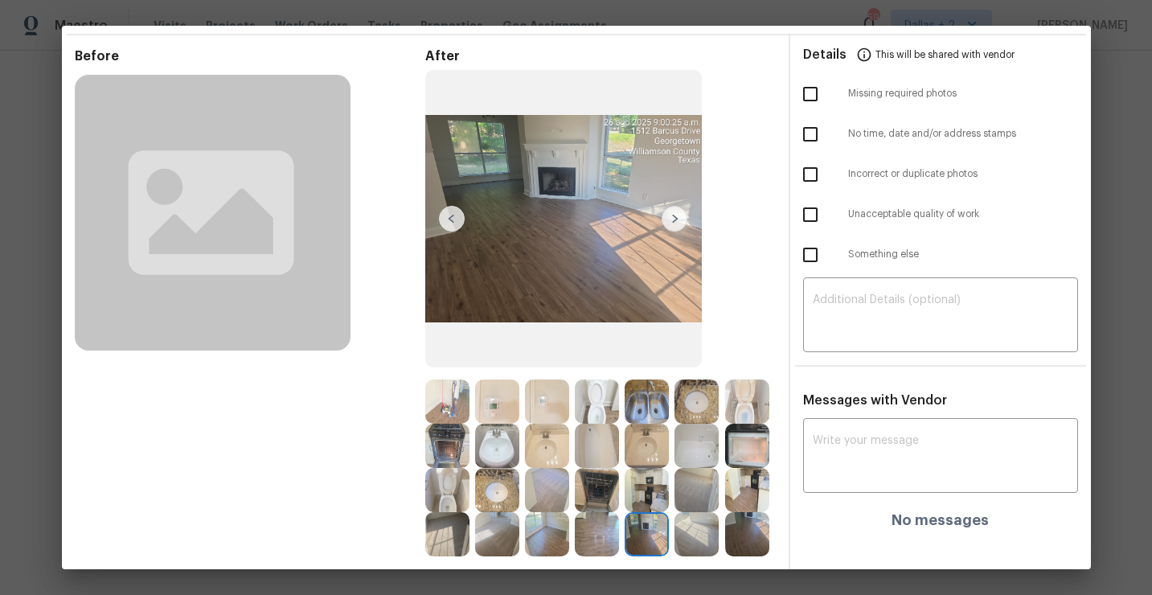
click at [712, 515] on img at bounding box center [697, 534] width 44 height 44
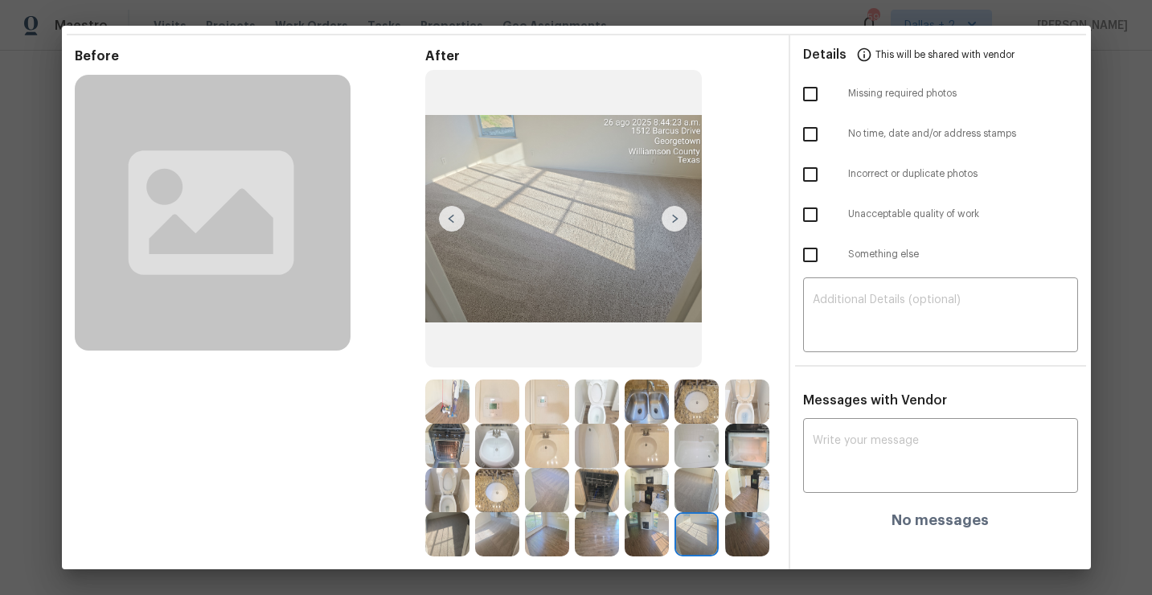
click at [739, 527] on img at bounding box center [747, 534] width 44 height 44
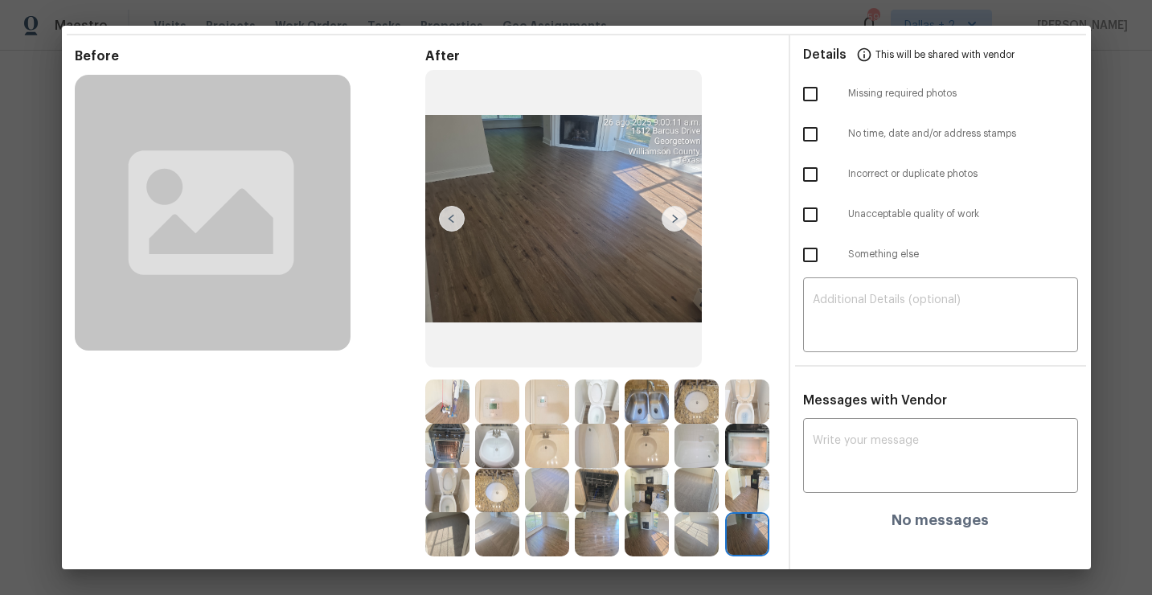
click at [450, 472] on img at bounding box center [447, 490] width 44 height 44
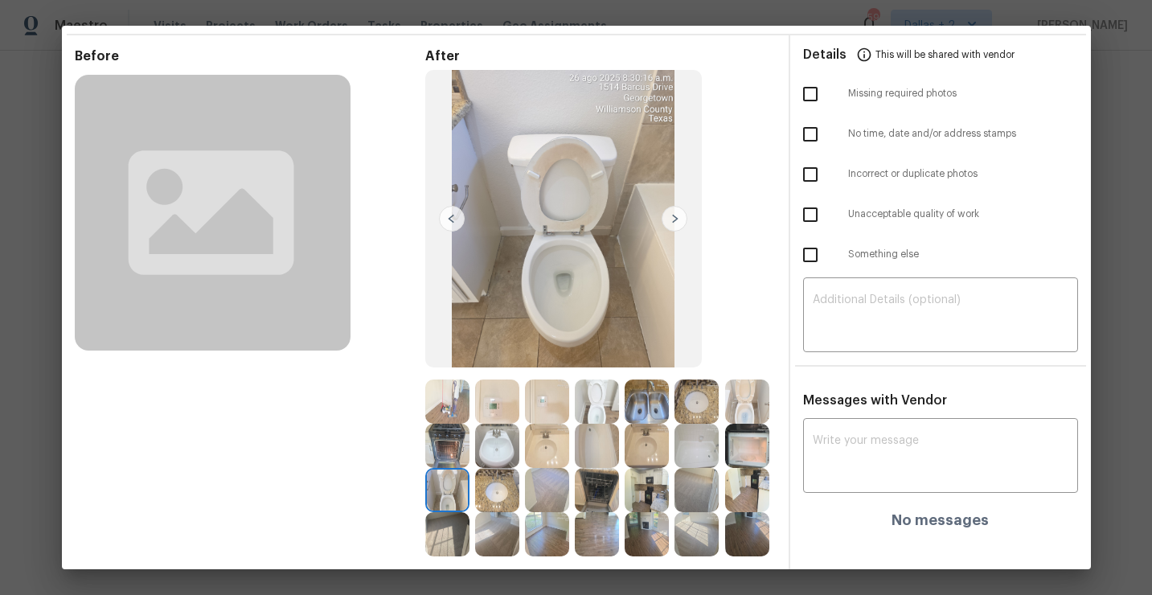
click at [496, 478] on img at bounding box center [497, 490] width 44 height 44
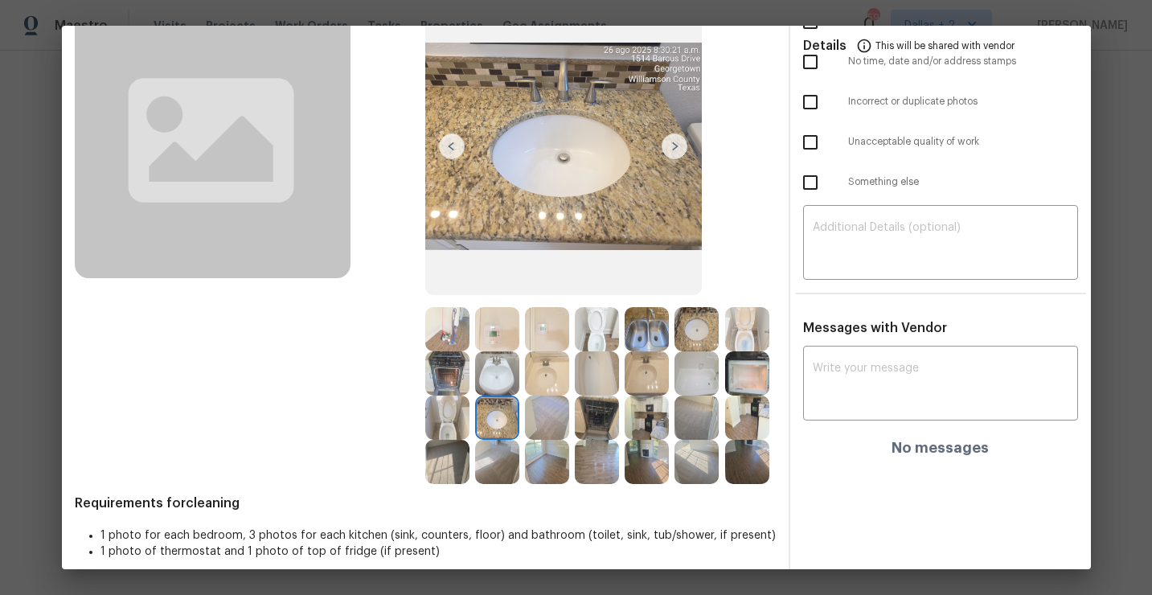
scroll to position [138, 0]
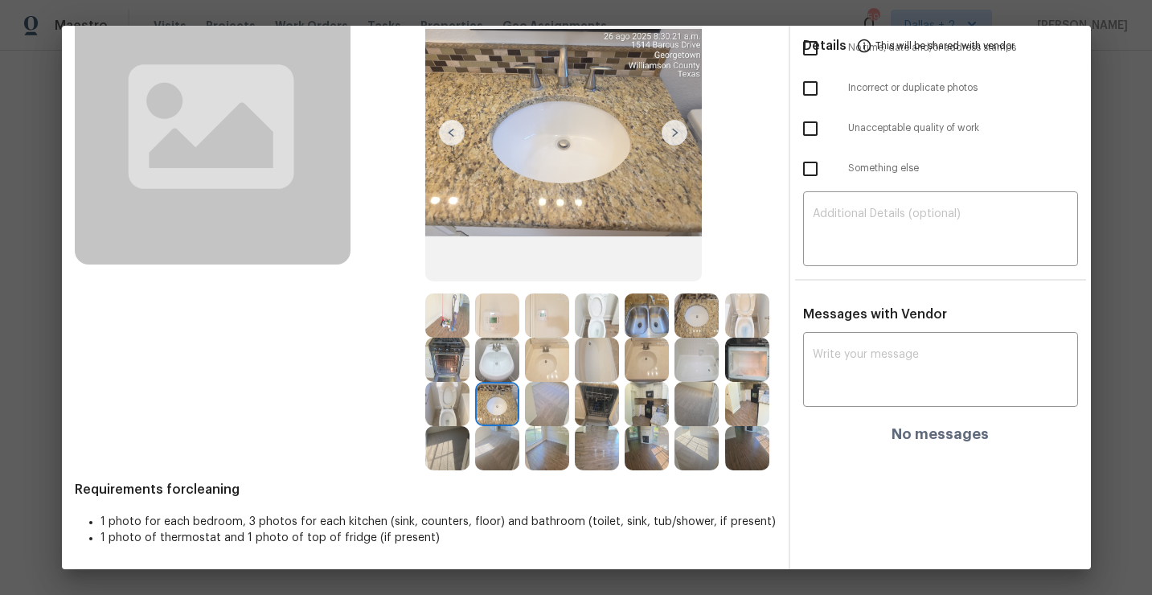
click at [553, 405] on img at bounding box center [547, 404] width 44 height 44
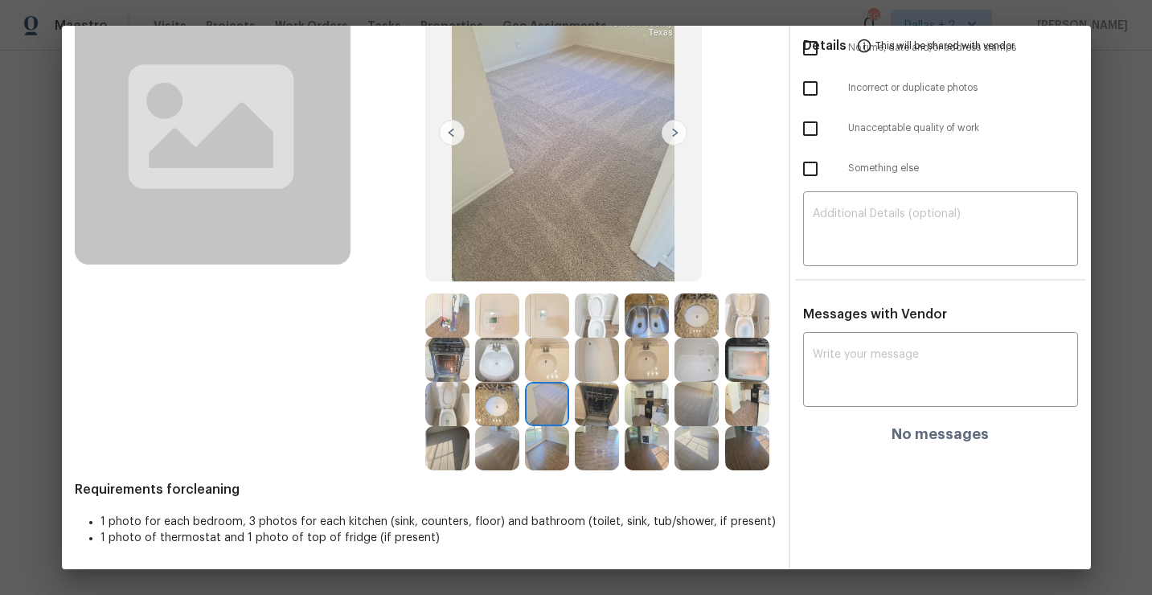
click at [599, 404] on img at bounding box center [597, 404] width 44 height 44
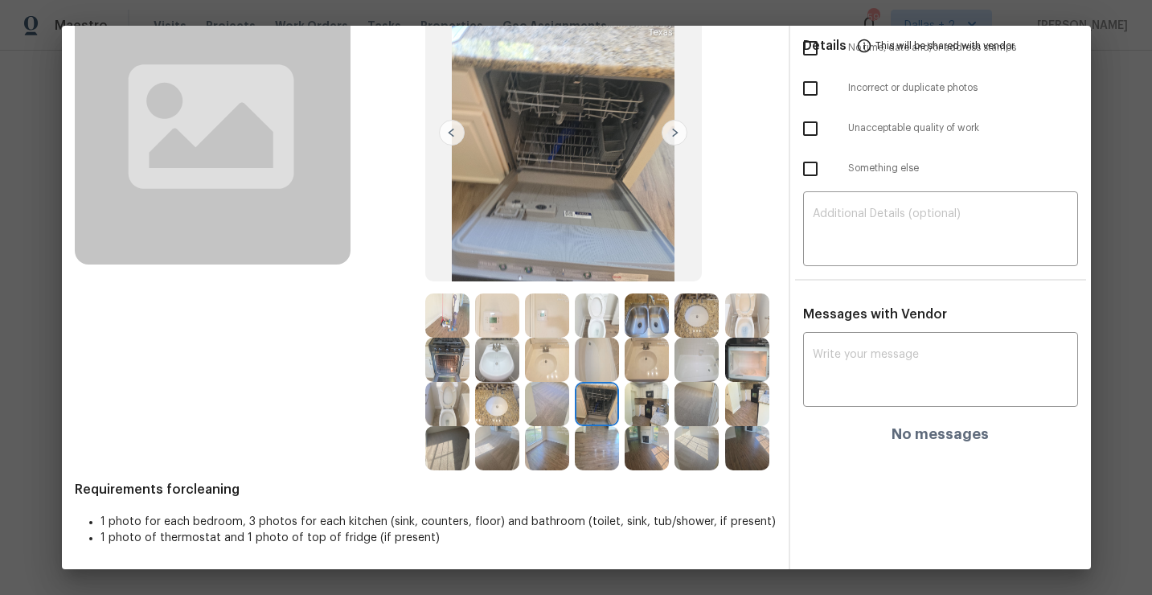
click at [656, 390] on img at bounding box center [647, 404] width 44 height 44
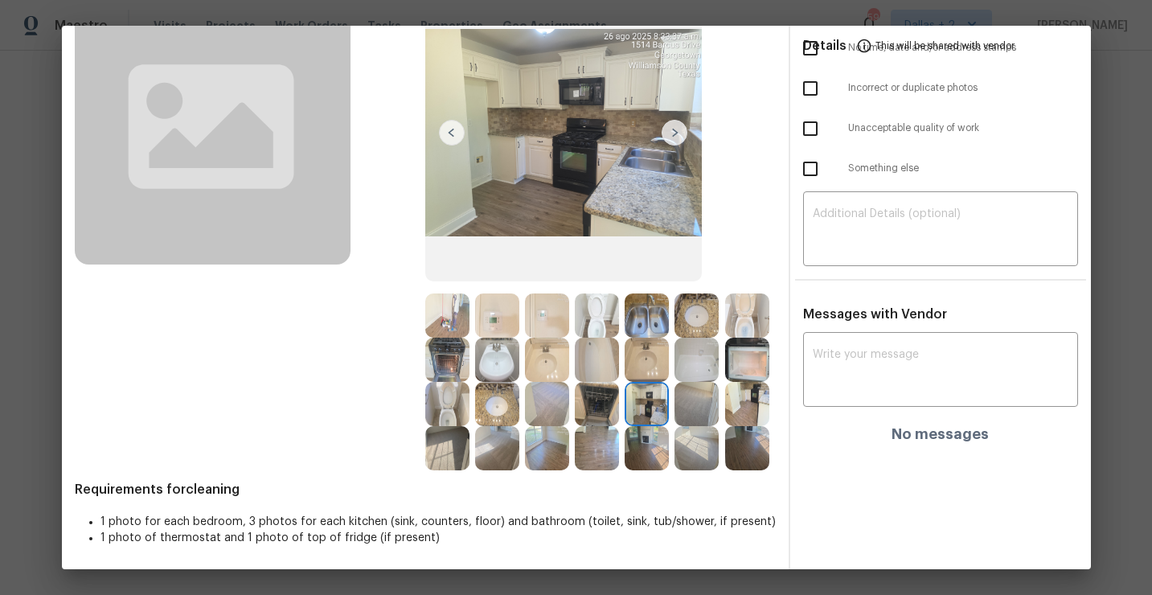
click at [693, 403] on img at bounding box center [697, 404] width 44 height 44
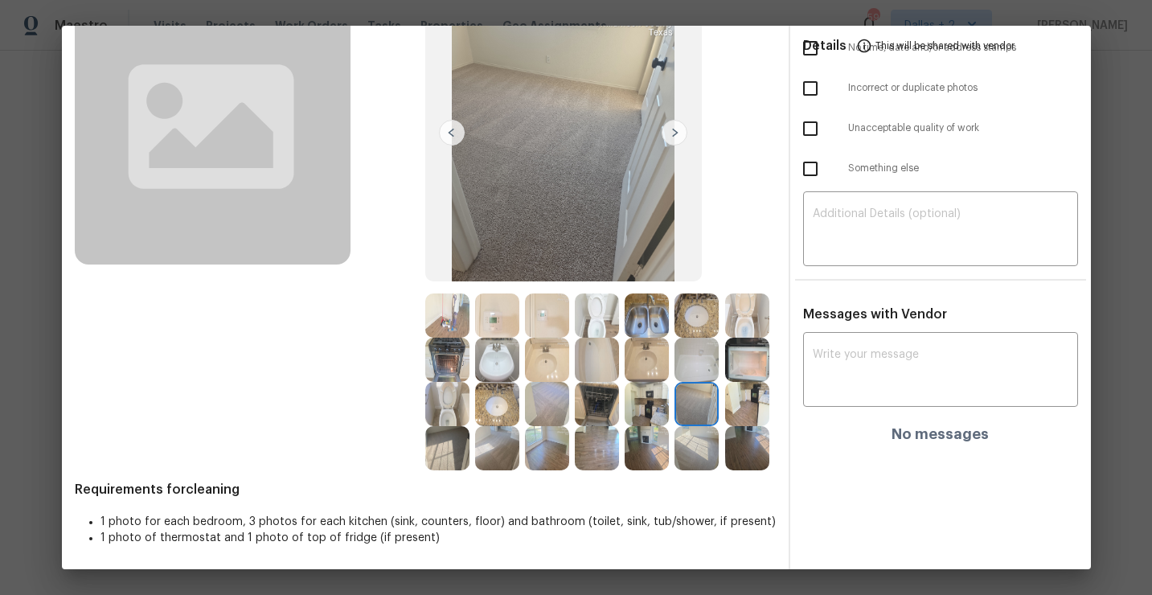
click at [745, 400] on img at bounding box center [747, 404] width 44 height 44
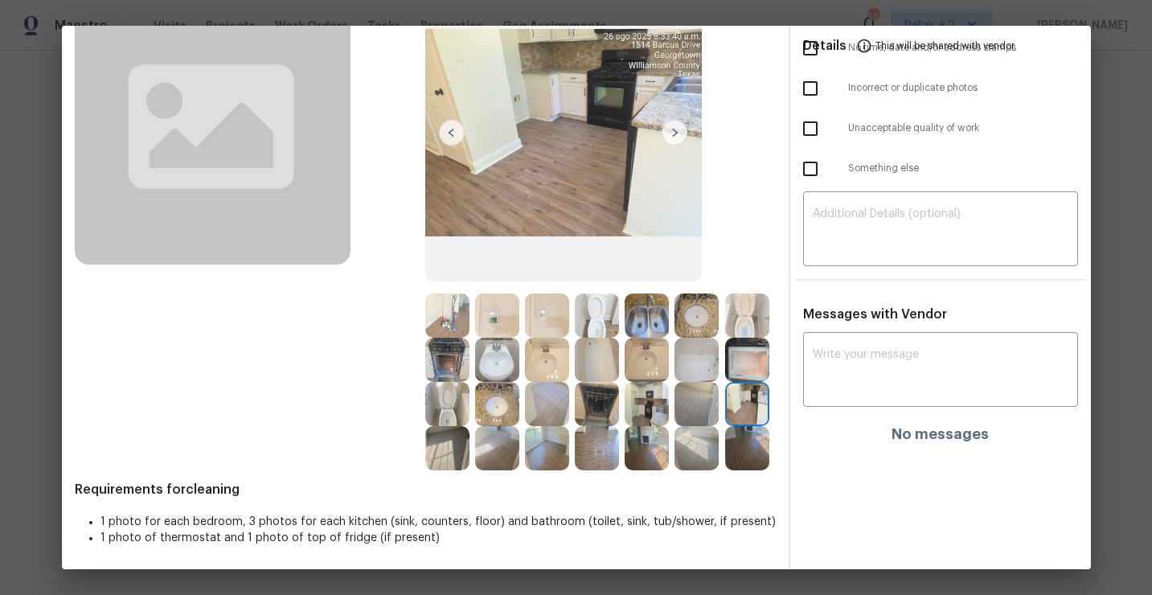
click at [452, 353] on img at bounding box center [447, 360] width 44 height 44
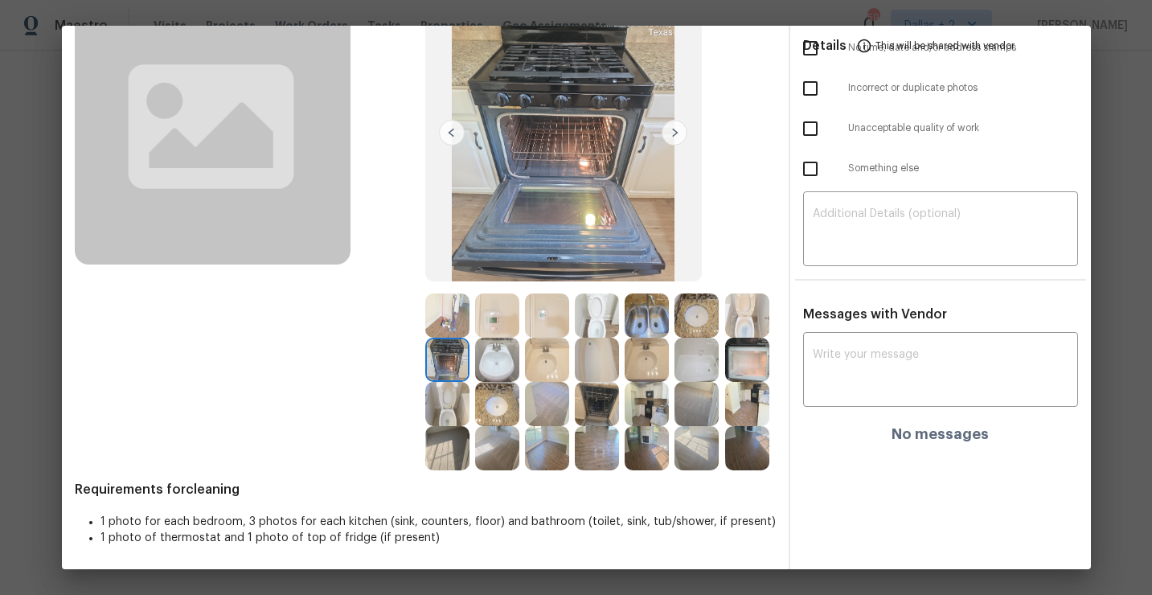
click at [447, 311] on img at bounding box center [447, 315] width 44 height 44
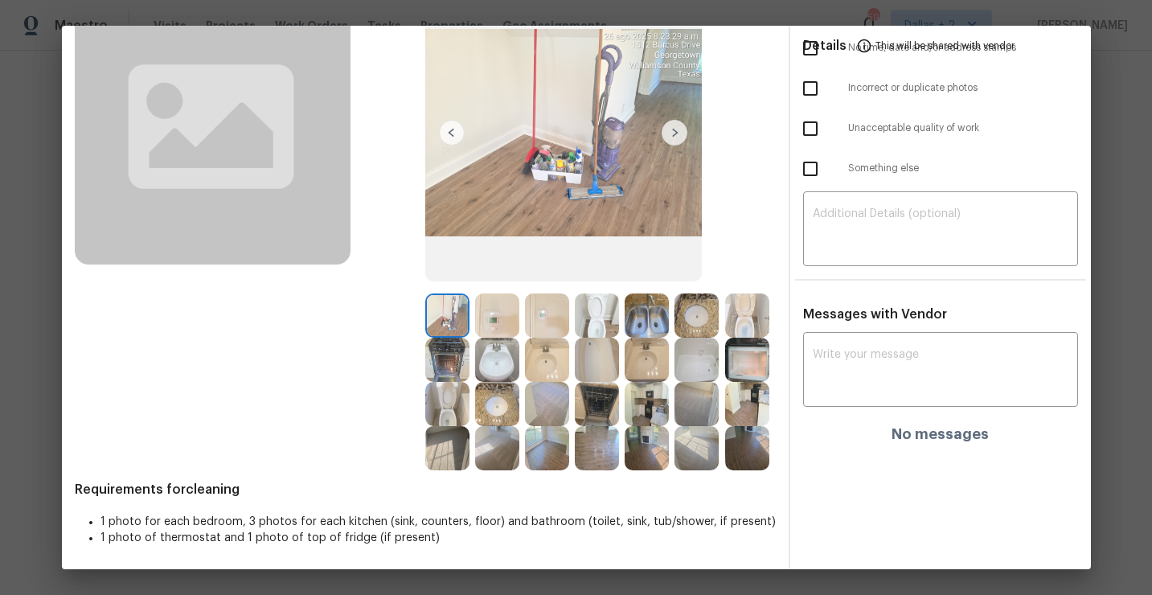
click at [488, 311] on img at bounding box center [497, 315] width 44 height 44
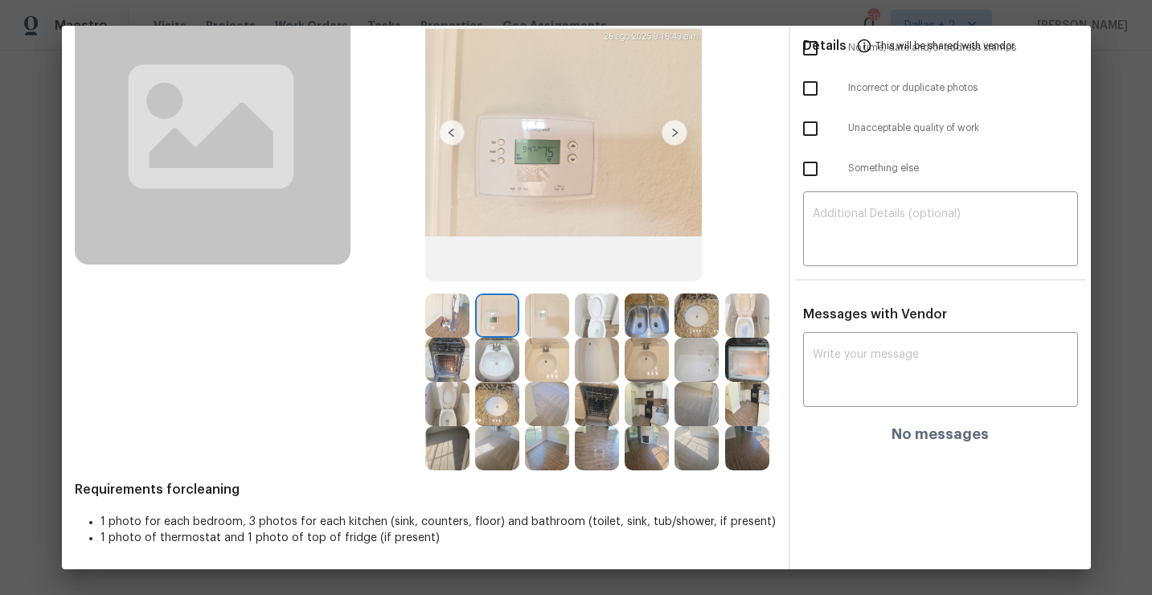
click at [547, 310] on img at bounding box center [547, 315] width 44 height 44
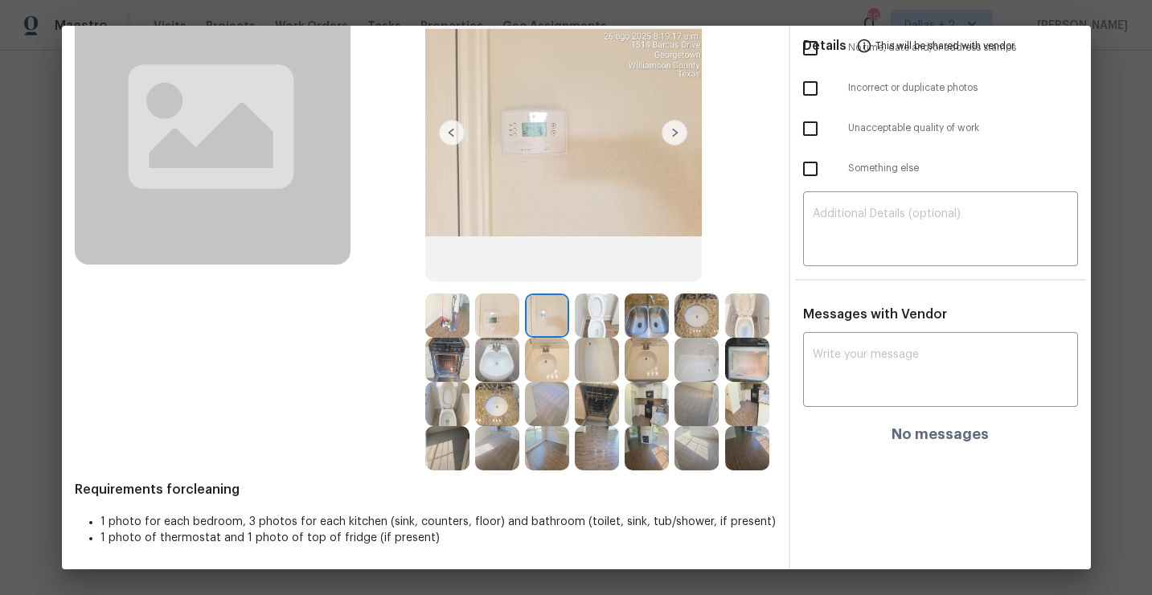
click at [544, 373] on img at bounding box center [547, 360] width 44 height 44
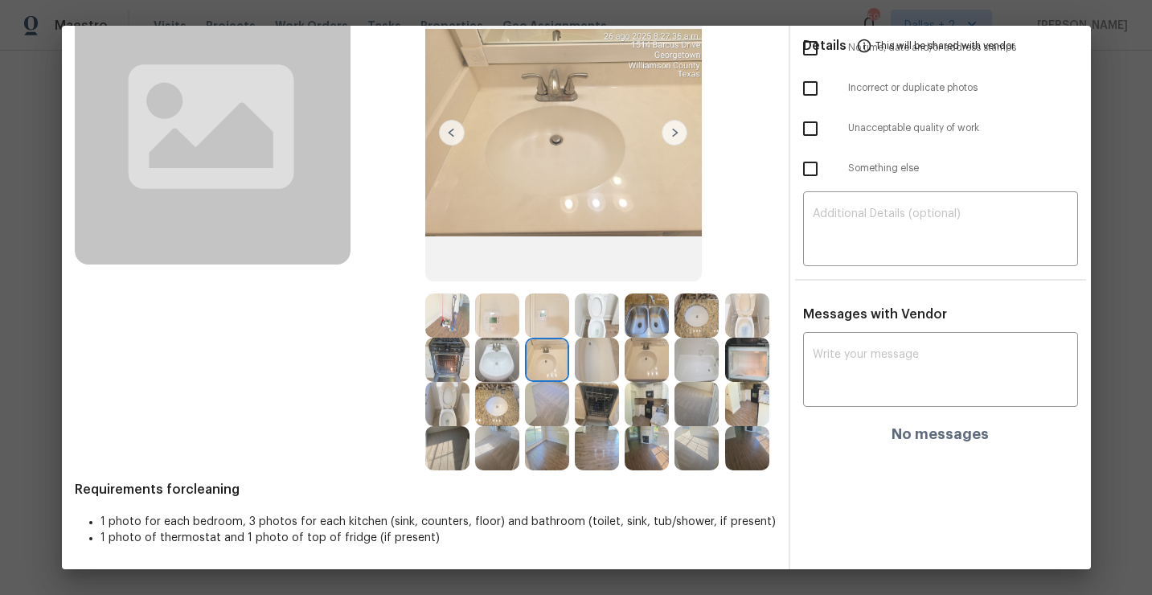
click at [507, 369] on img at bounding box center [497, 360] width 44 height 44
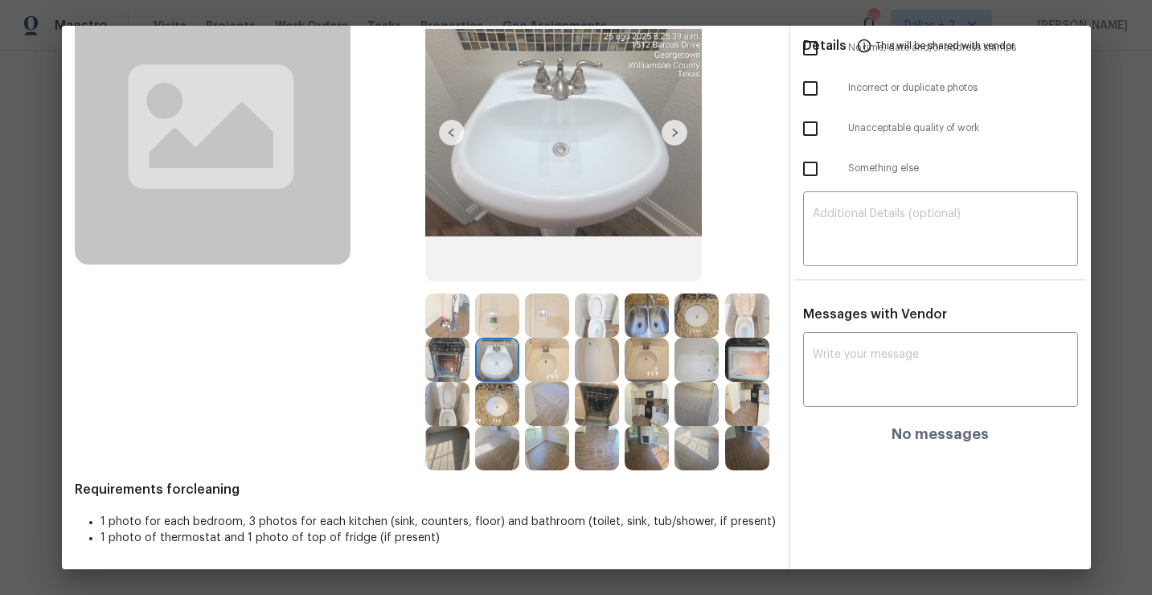
click at [592, 363] on img at bounding box center [597, 360] width 44 height 44
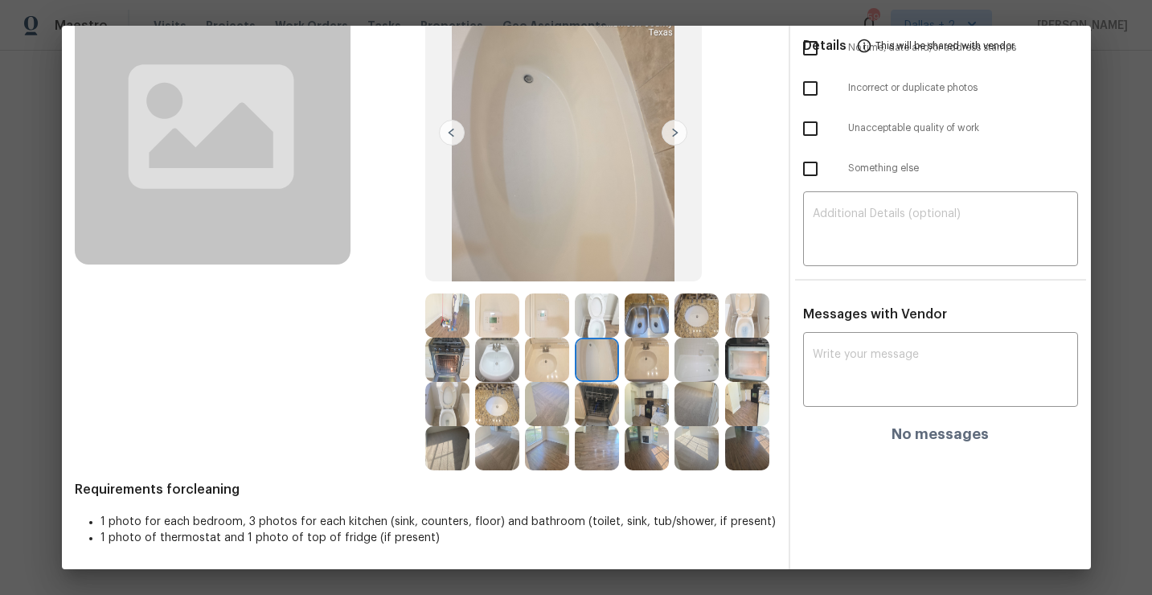
click at [646, 349] on img at bounding box center [647, 360] width 44 height 44
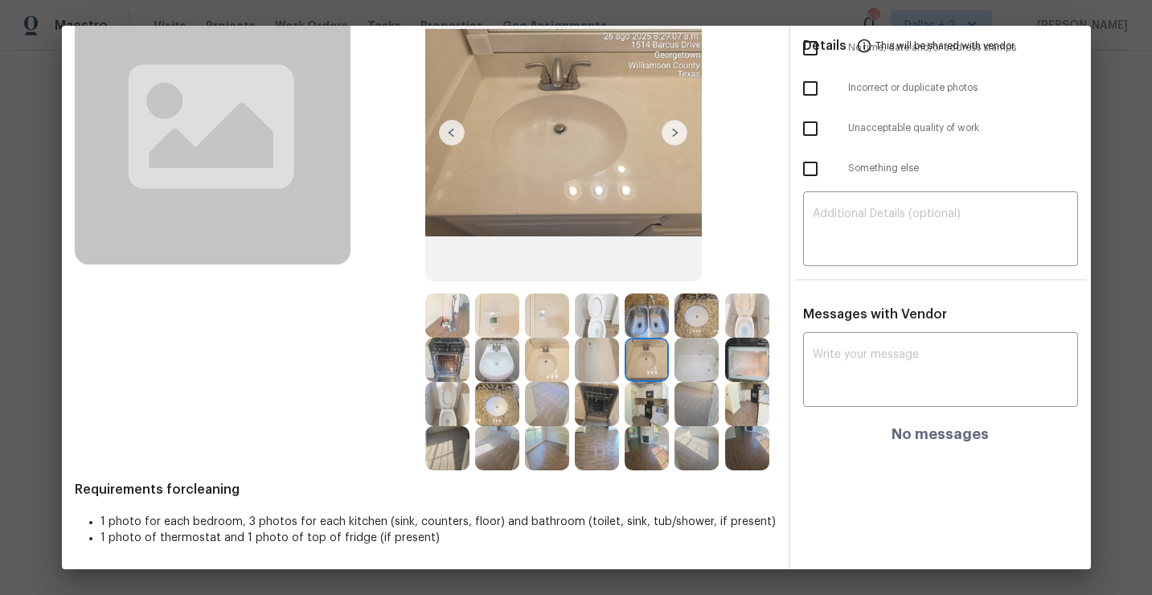
click at [712, 352] on img at bounding box center [697, 360] width 44 height 44
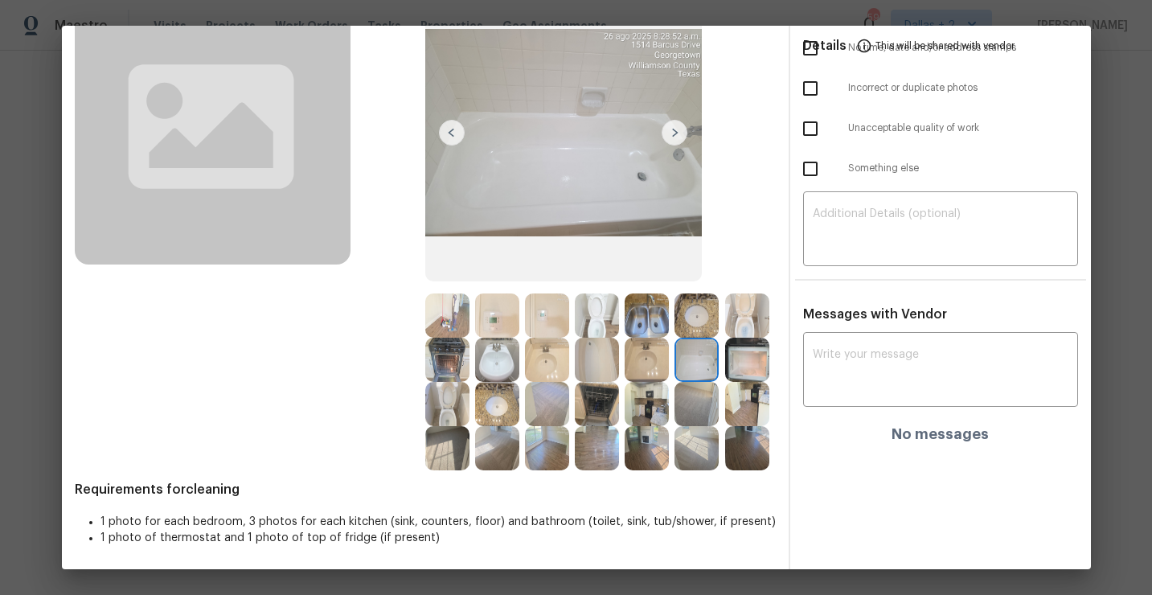
click at [762, 329] on img at bounding box center [747, 315] width 44 height 44
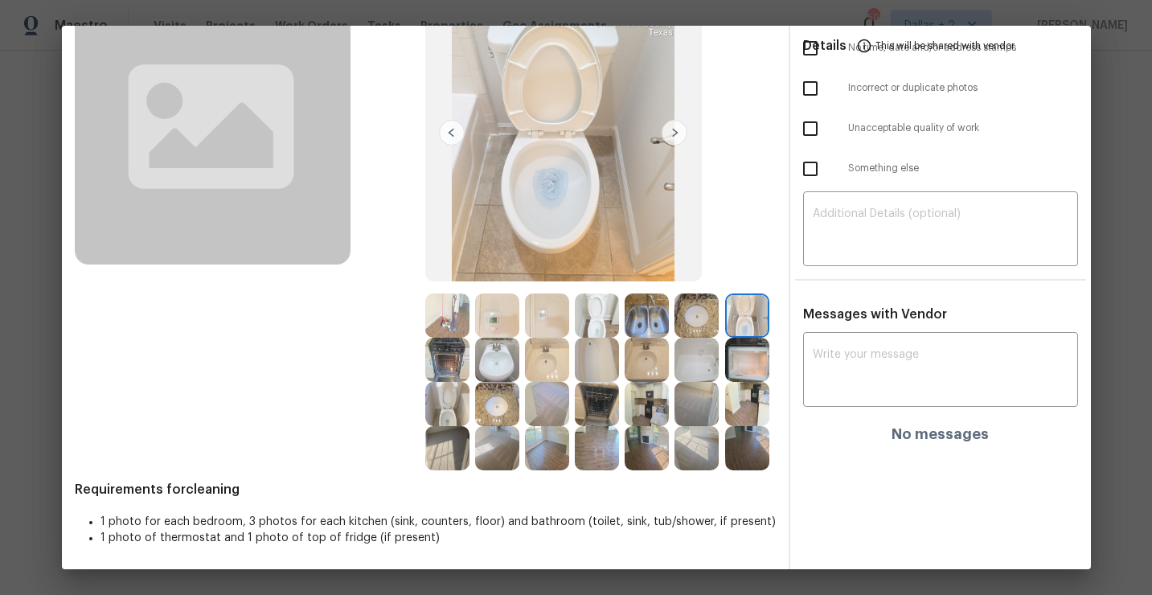
click at [738, 353] on img at bounding box center [747, 360] width 44 height 44
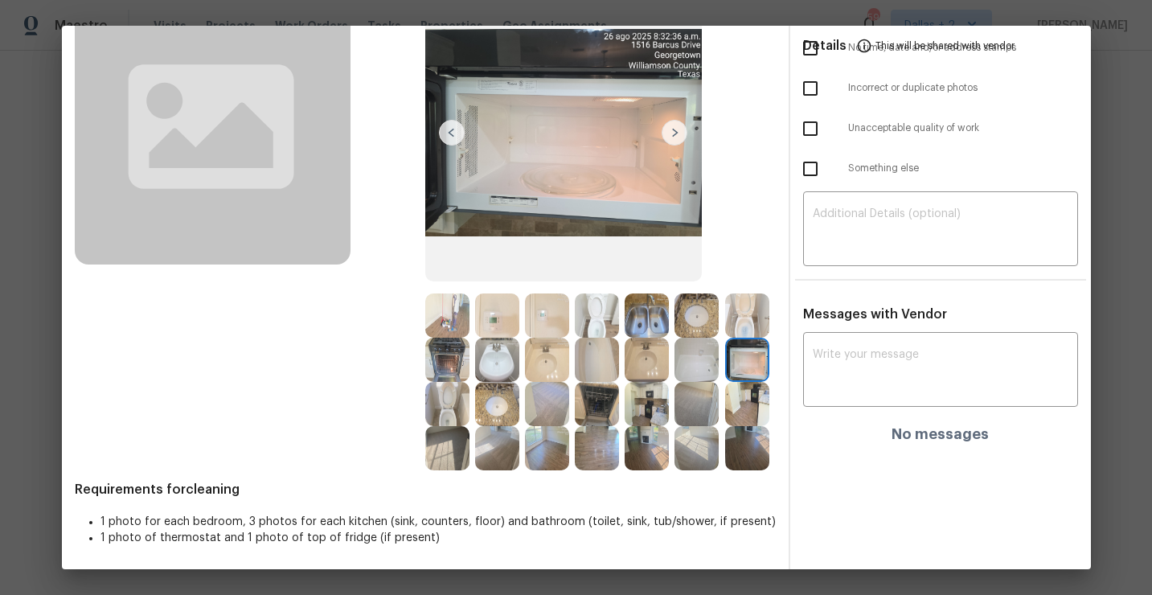
click at [669, 131] on img at bounding box center [675, 133] width 26 height 26
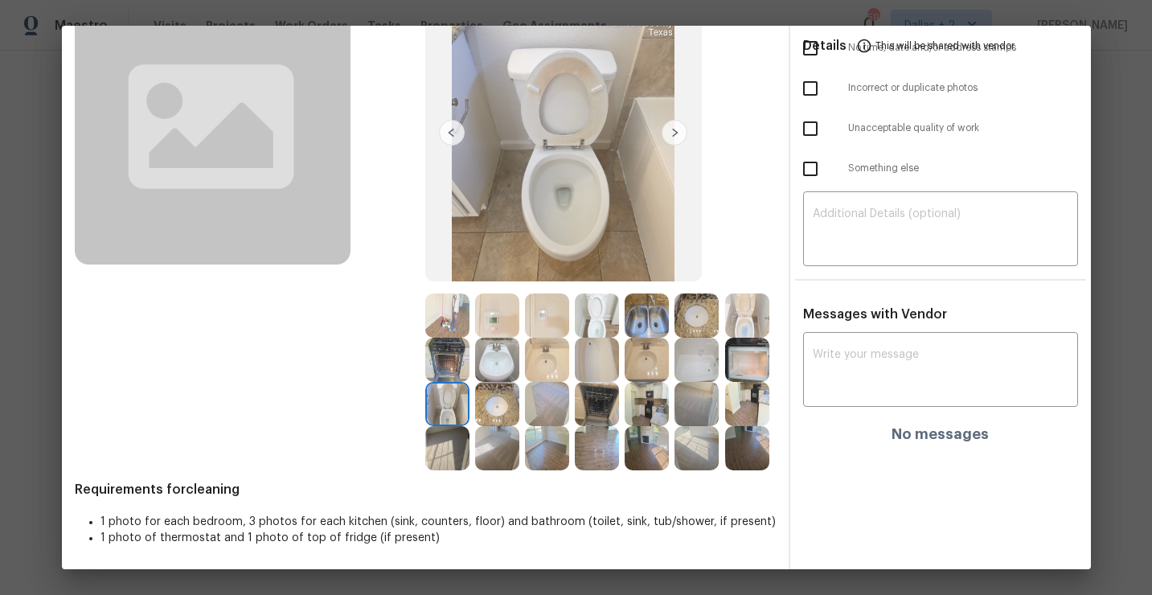
click at [674, 132] on img at bounding box center [675, 133] width 26 height 26
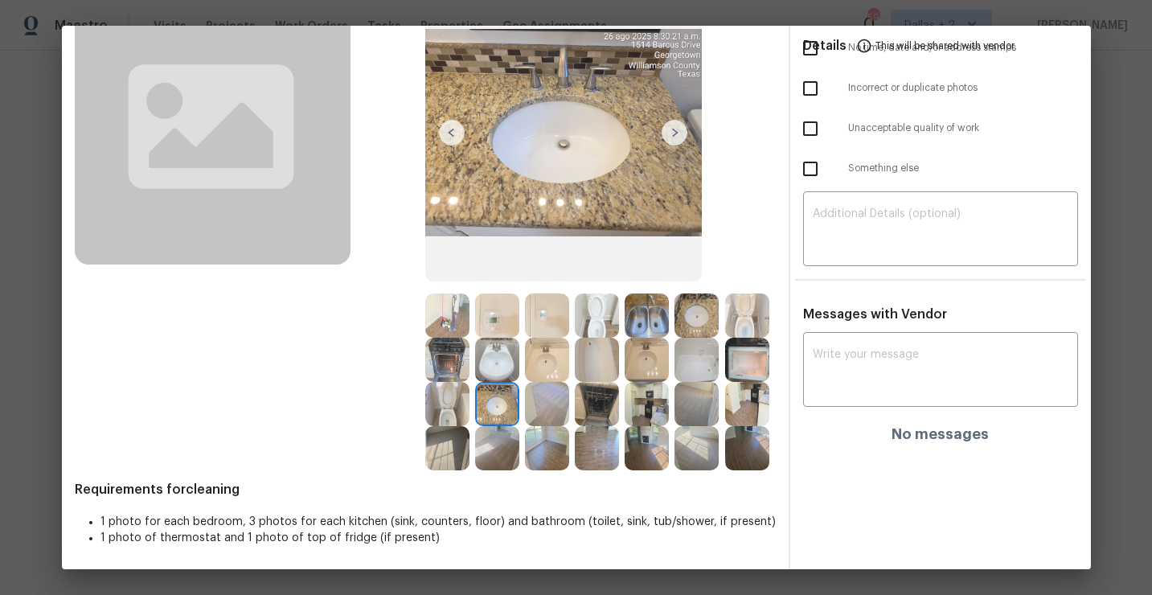
click at [674, 132] on img at bounding box center [675, 133] width 26 height 26
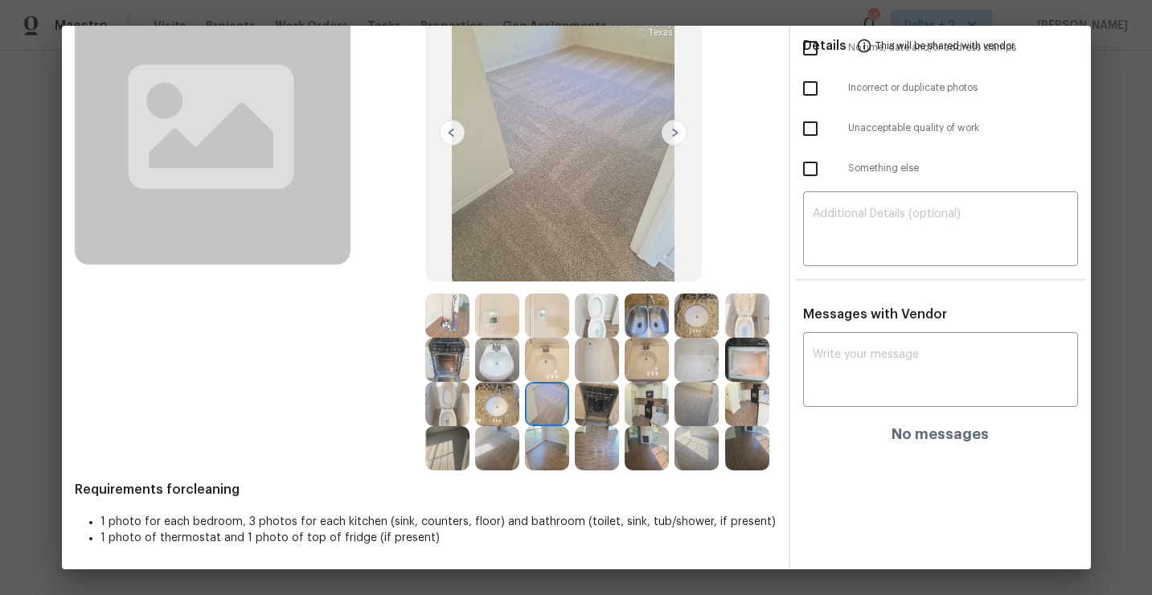
click at [674, 132] on img at bounding box center [675, 133] width 26 height 26
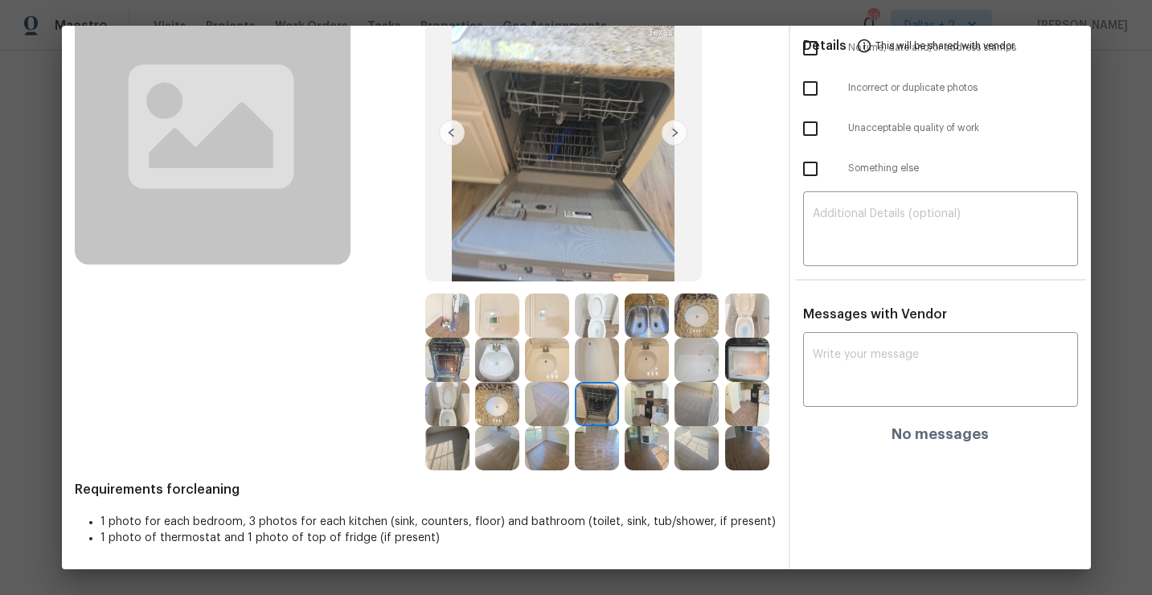
click at [674, 132] on img at bounding box center [675, 133] width 26 height 26
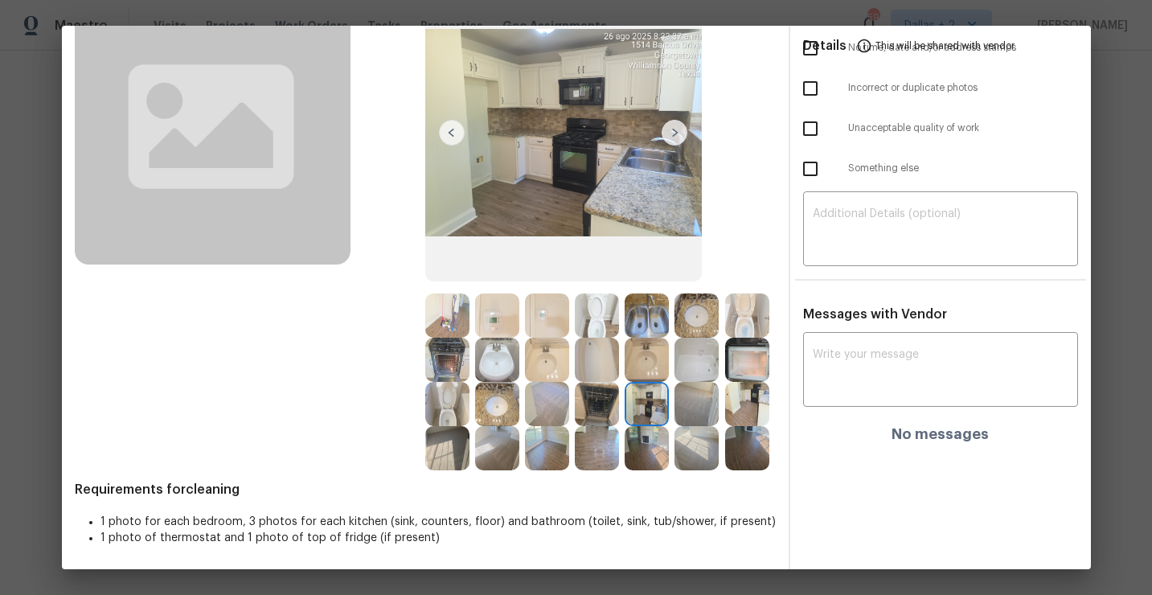
click at [674, 132] on img at bounding box center [675, 133] width 26 height 26
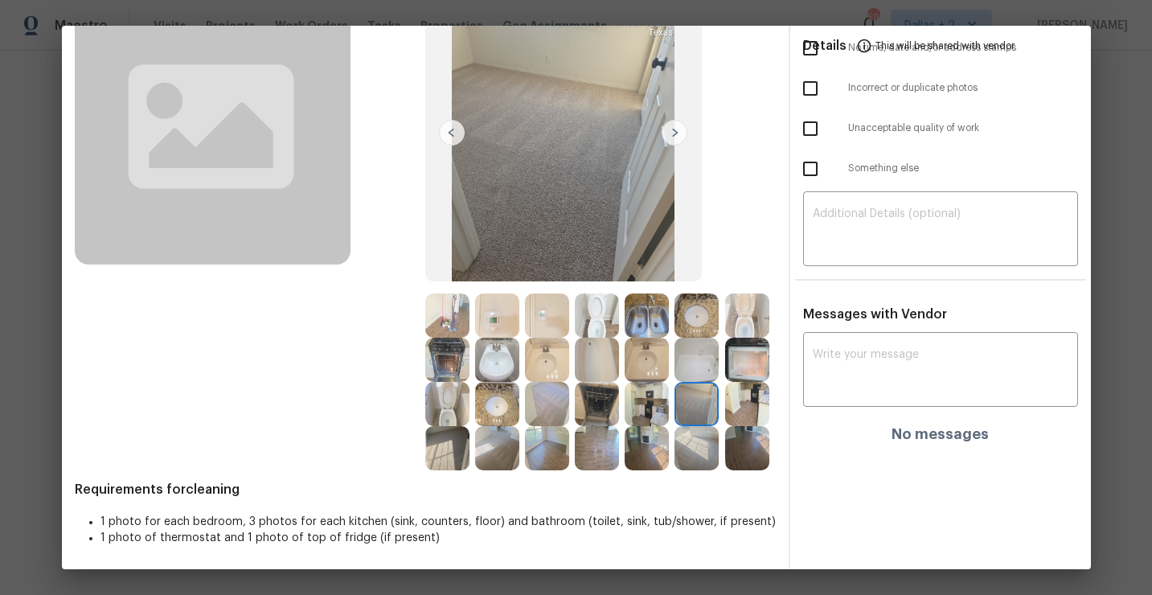
click at [677, 136] on img at bounding box center [675, 133] width 26 height 26
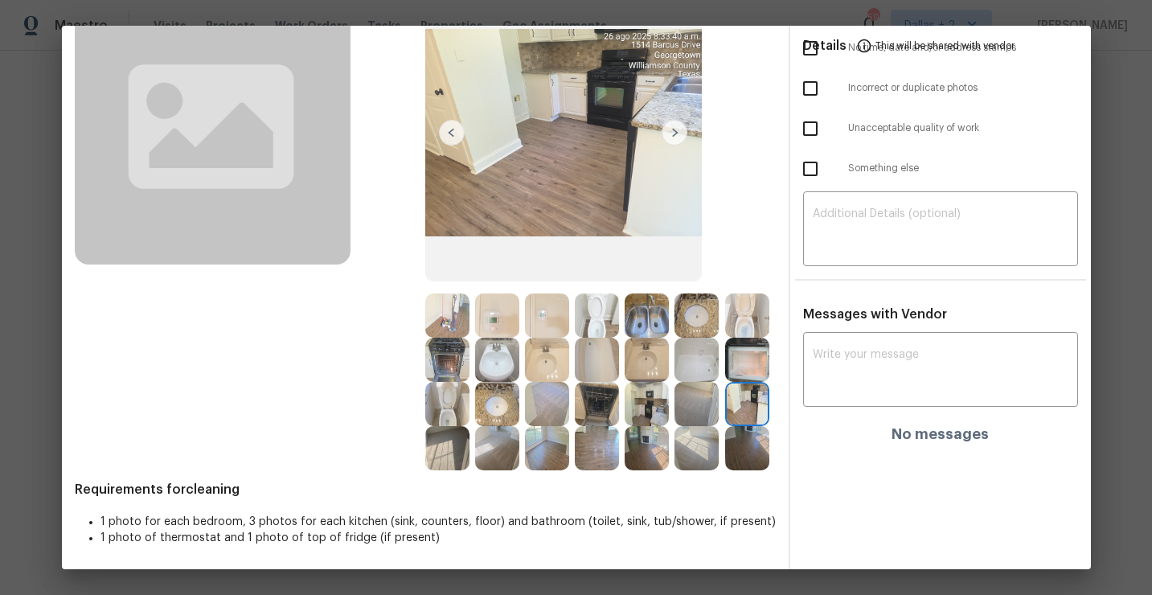
click at [677, 136] on img at bounding box center [675, 133] width 26 height 26
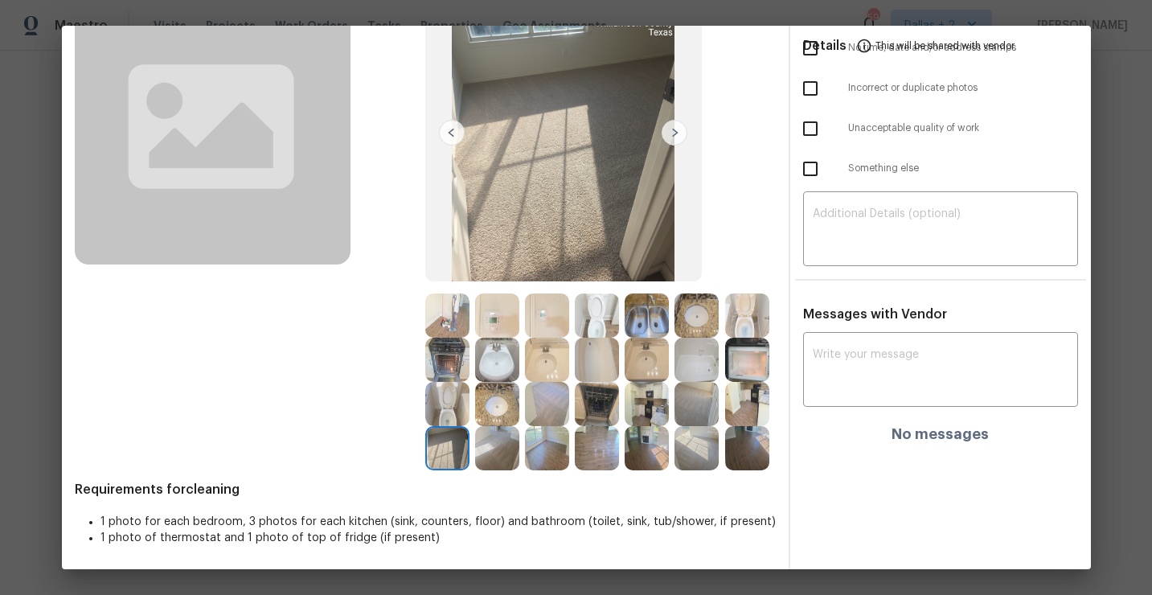
click at [677, 136] on img at bounding box center [675, 133] width 26 height 26
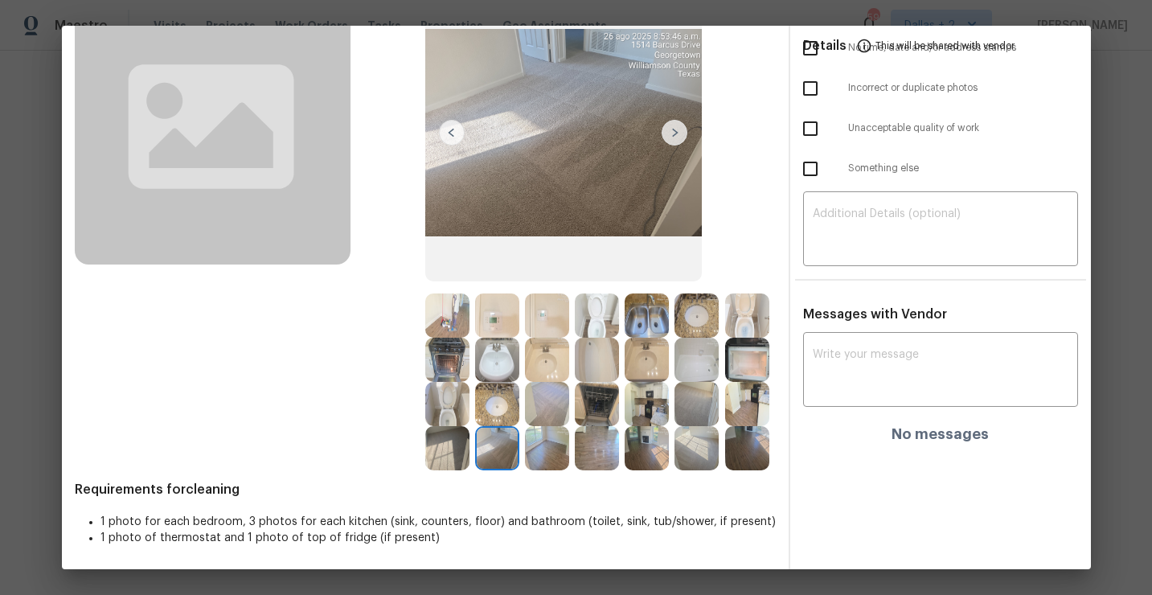
click at [677, 149] on img at bounding box center [563, 132] width 277 height 297
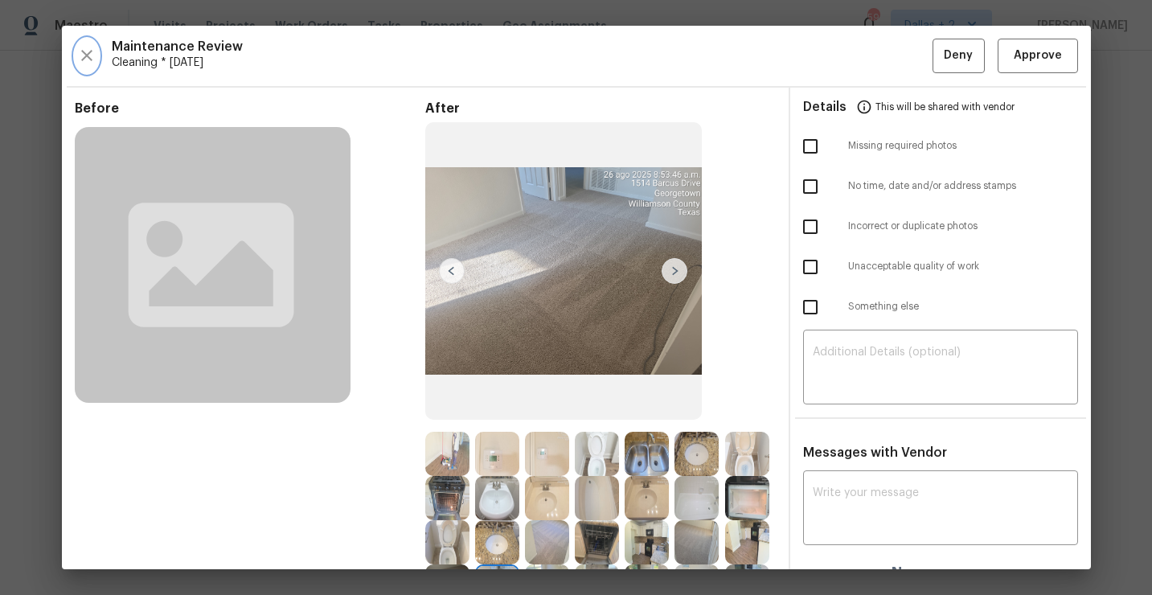
click at [84, 53] on icon "button" at bounding box center [86, 55] width 11 height 11
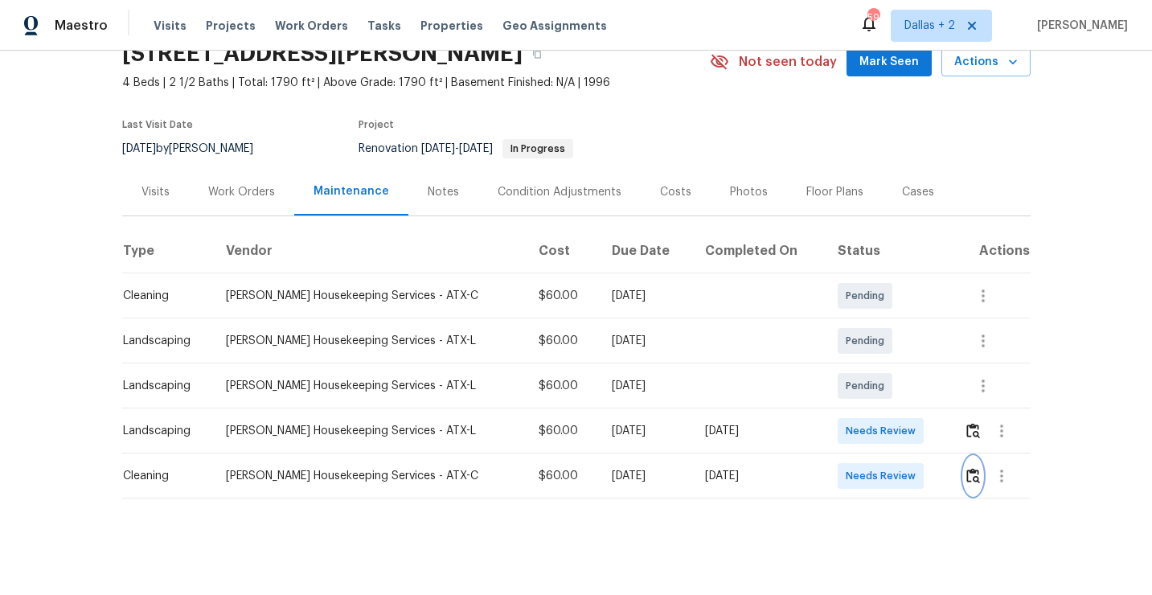
click at [967, 469] on img "button" at bounding box center [973, 475] width 14 height 15
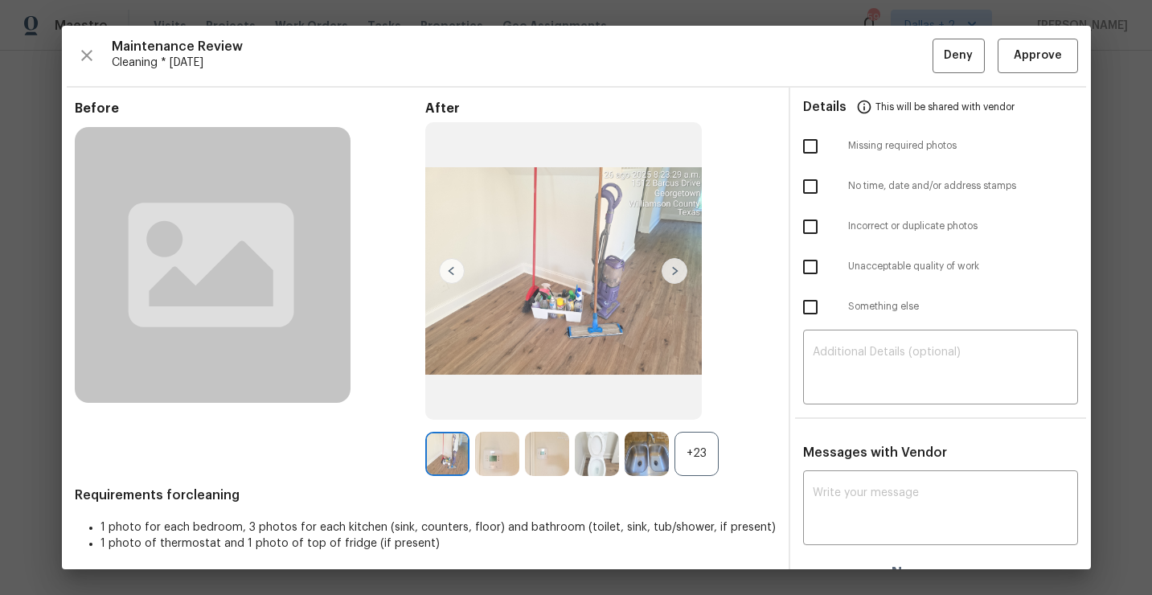
click at [695, 459] on div "+23" at bounding box center [697, 454] width 44 height 44
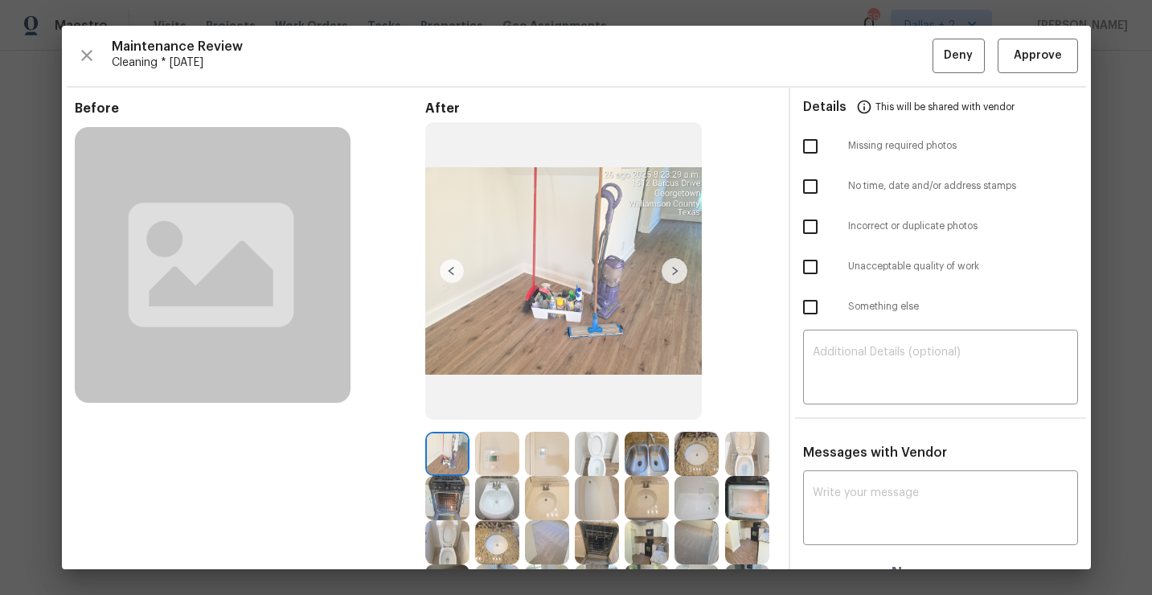
scroll to position [138, 0]
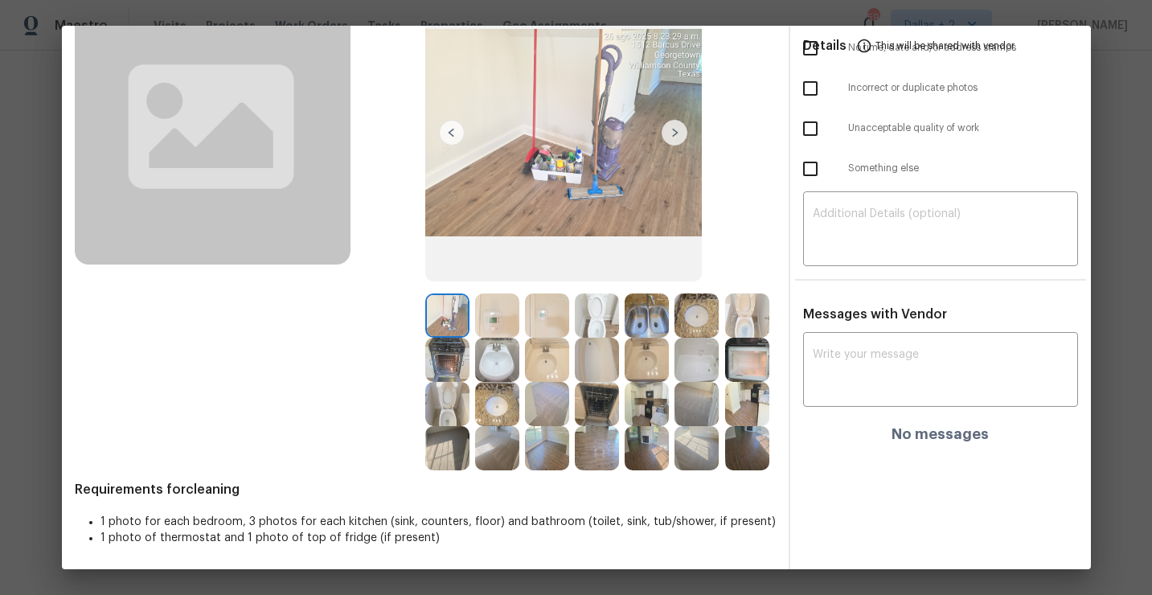
click at [650, 309] on img at bounding box center [647, 315] width 44 height 44
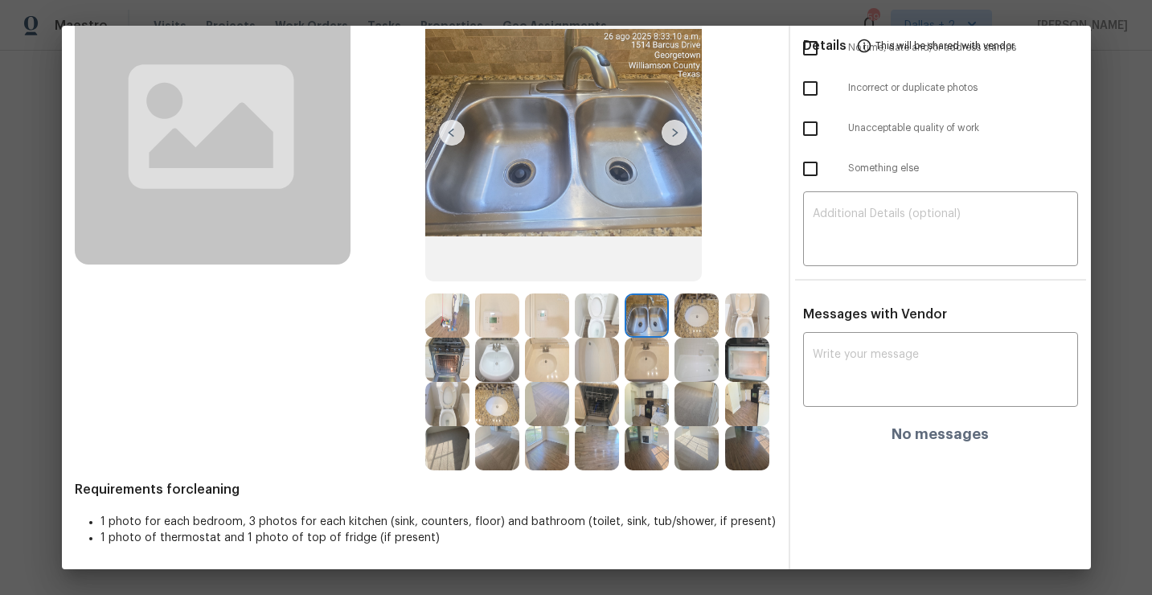
scroll to position [0, 0]
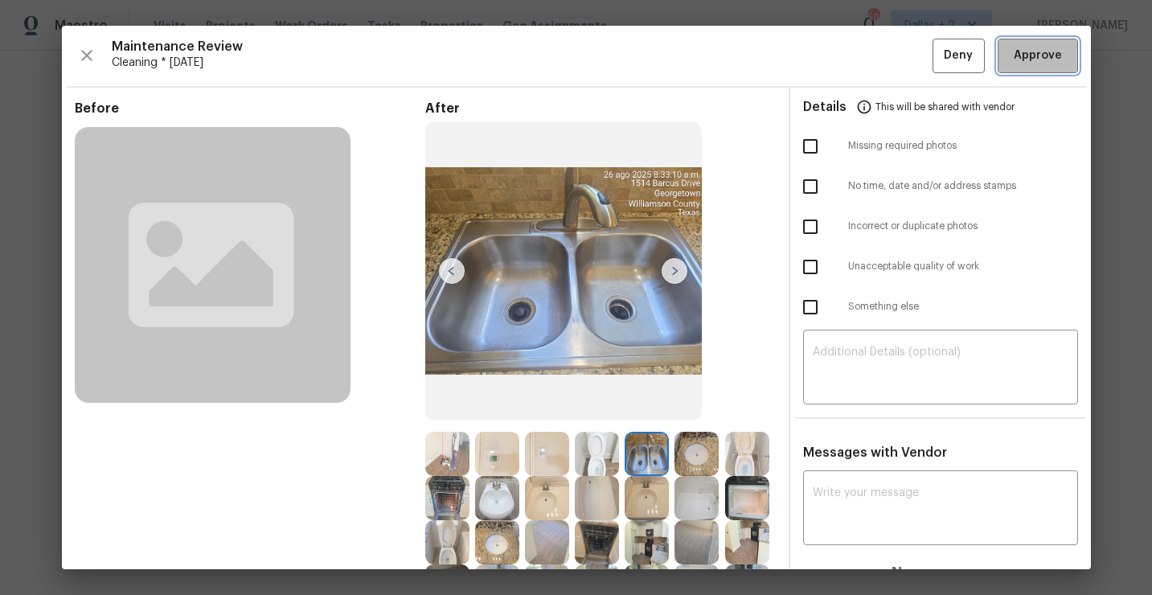
click at [1032, 61] on span "Approve" at bounding box center [1038, 56] width 48 height 20
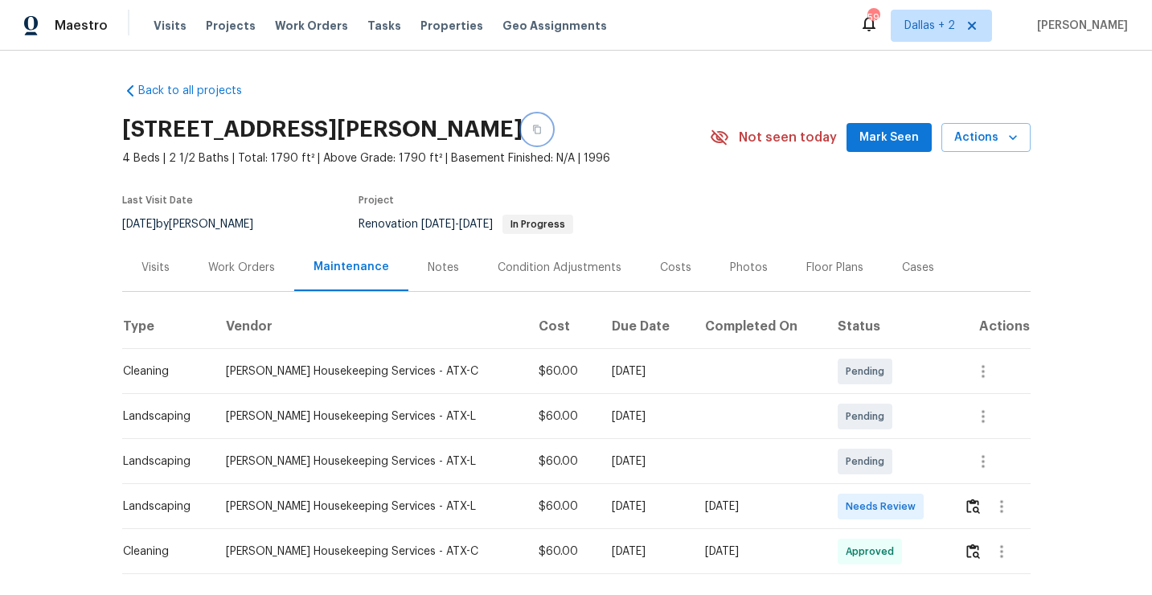
click at [542, 129] on icon "button" at bounding box center [537, 130] width 10 height 10
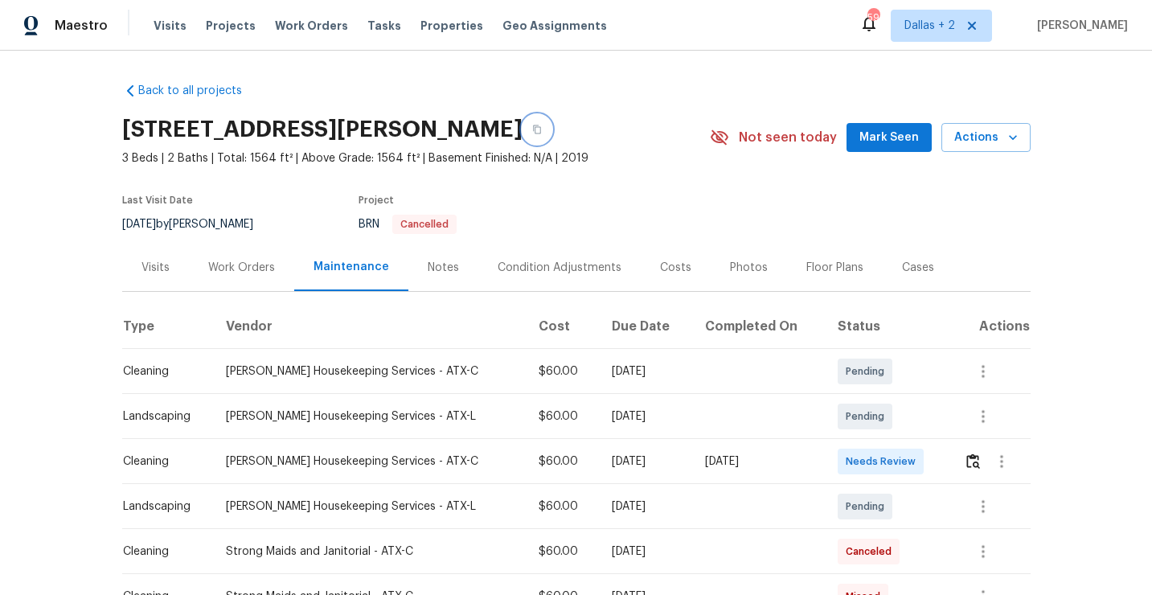
click at [533, 126] on icon "button" at bounding box center [537, 129] width 8 height 9
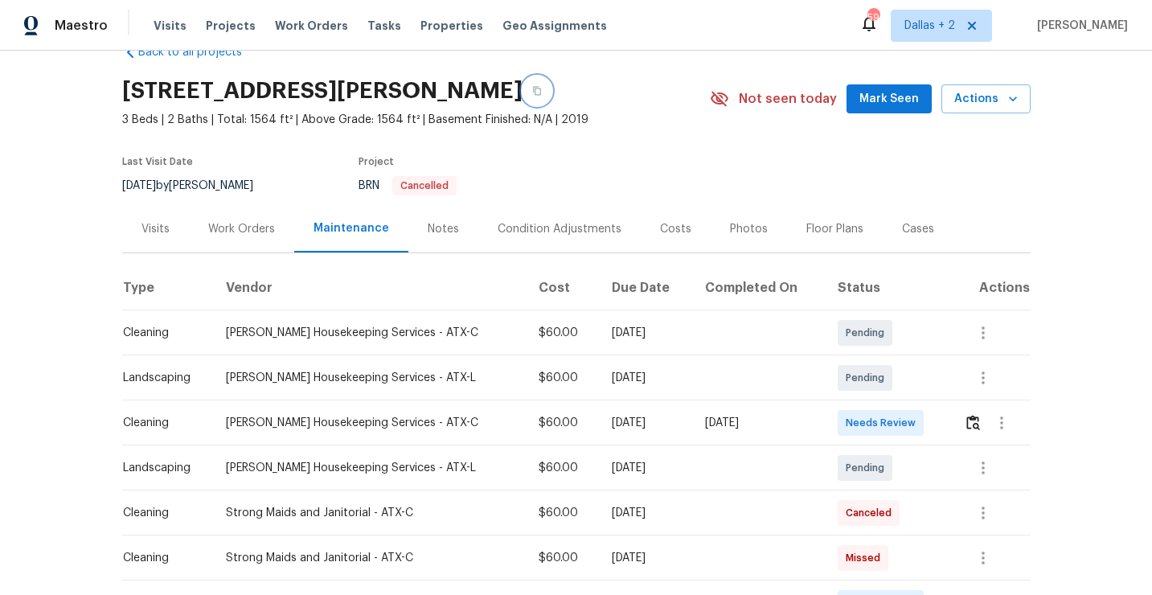
scroll to position [51, 0]
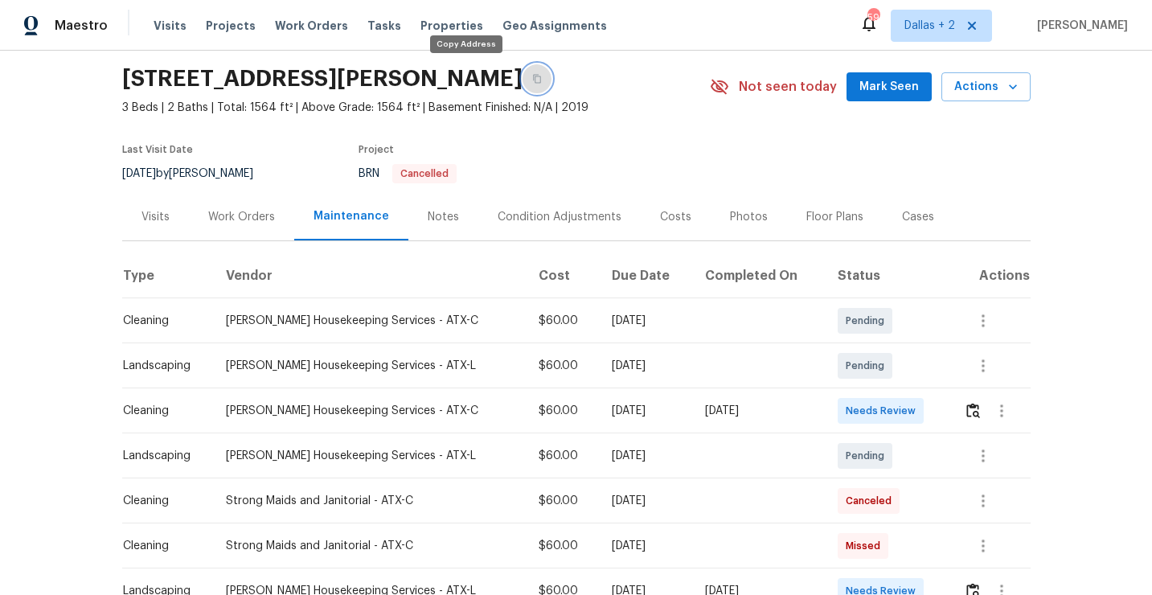
click at [523, 74] on button "button" at bounding box center [537, 78] width 29 height 29
click at [532, 80] on icon "button" at bounding box center [537, 79] width 10 height 10
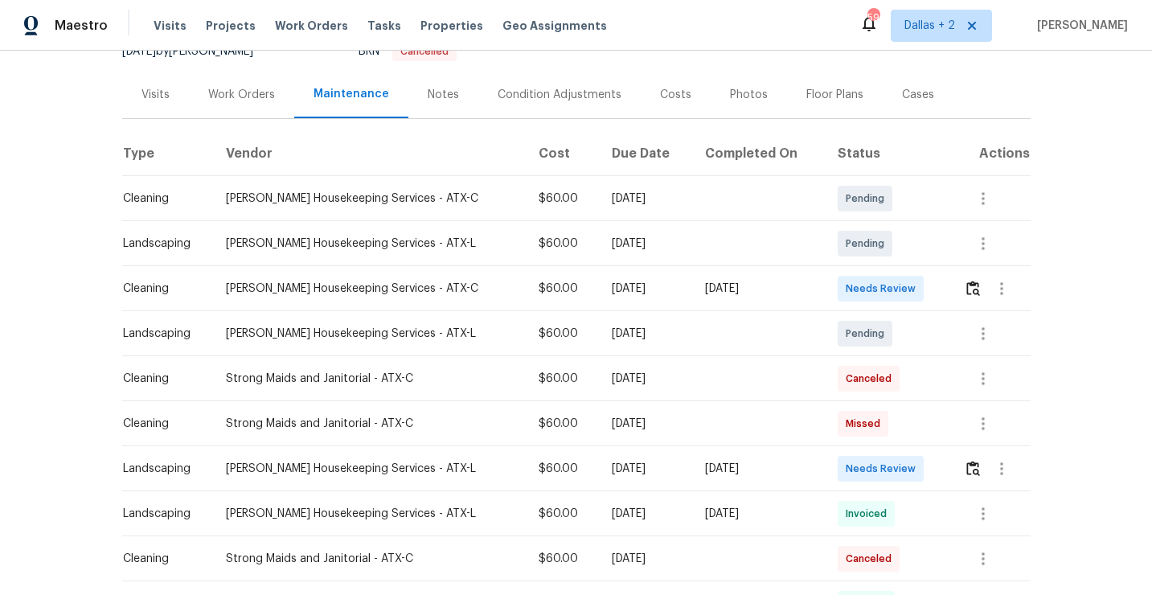
scroll to position [186, 0]
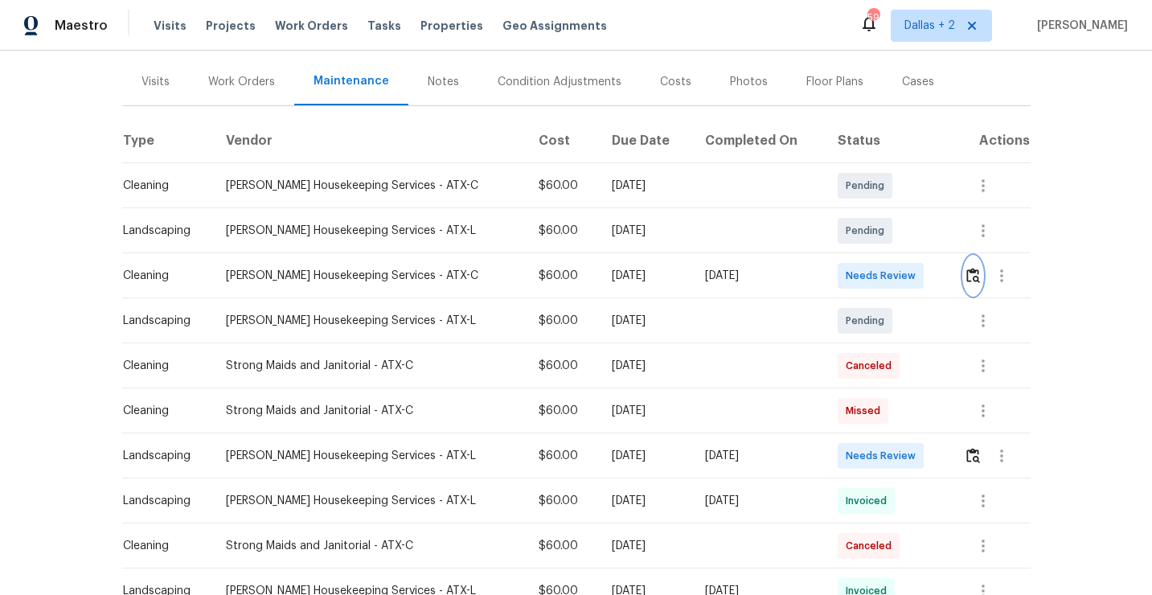
click at [967, 272] on img "button" at bounding box center [973, 275] width 14 height 15
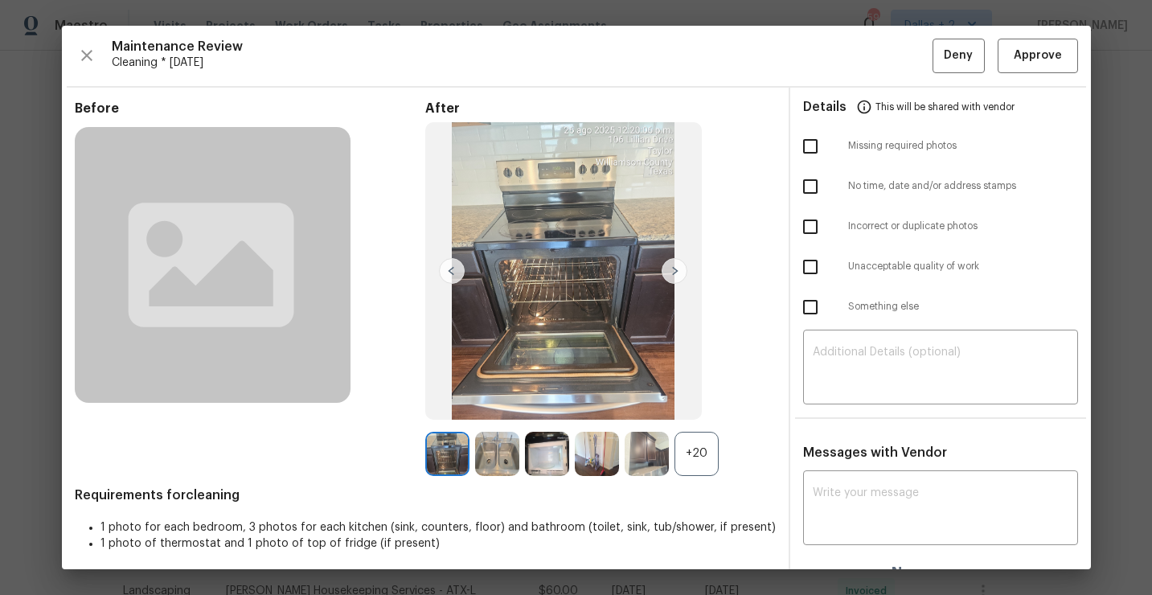
click at [706, 441] on div "+20" at bounding box center [697, 454] width 44 height 44
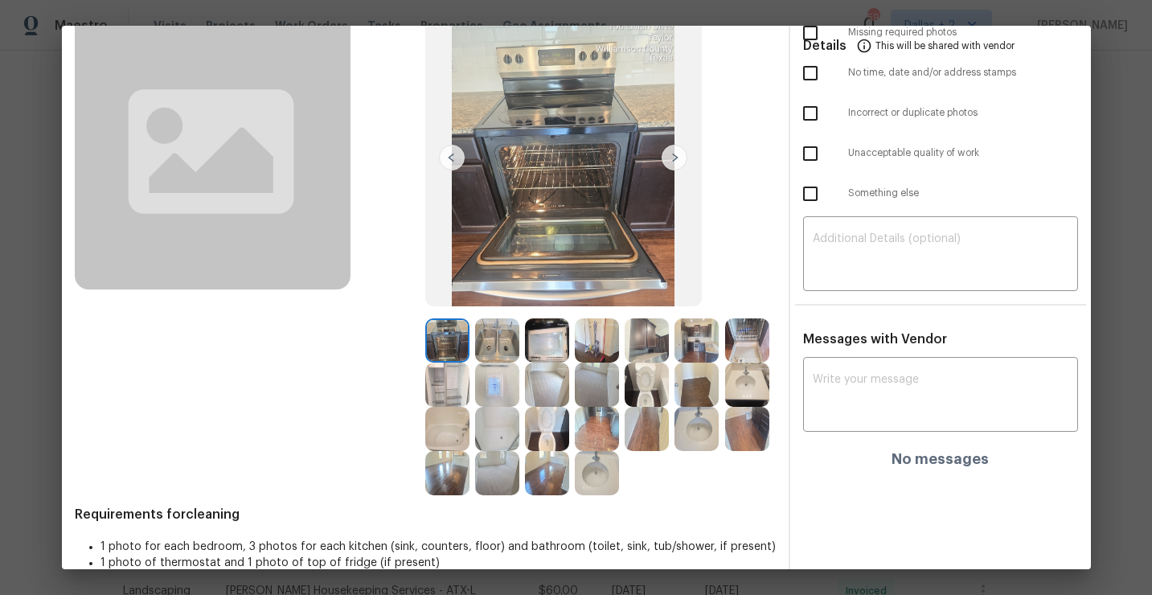
scroll to position [117, 0]
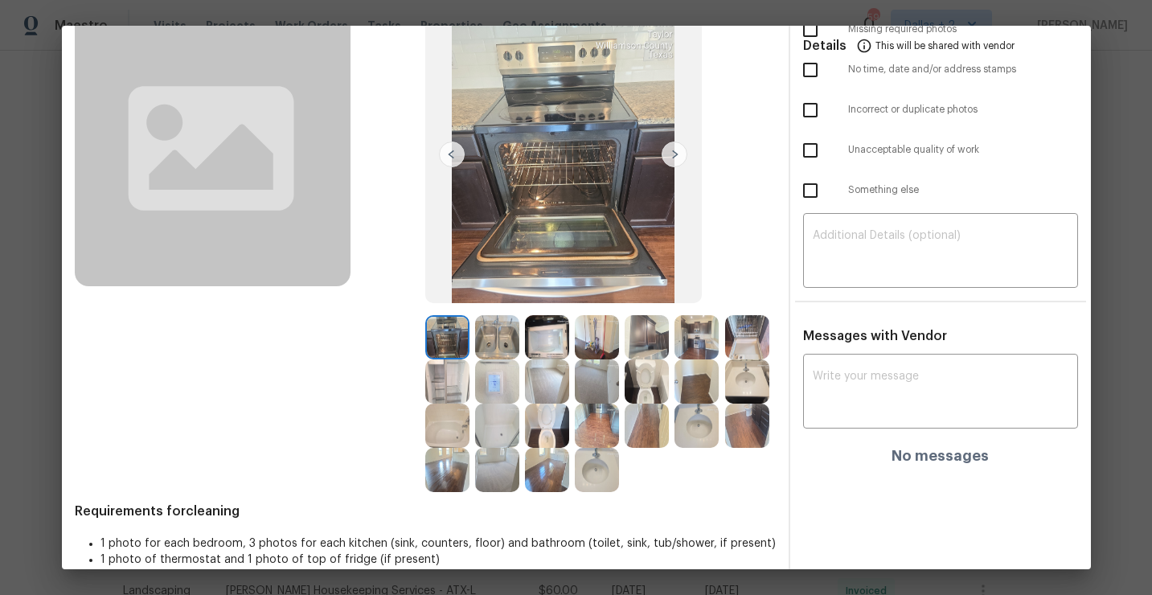
click at [638, 338] on img at bounding box center [647, 337] width 44 height 44
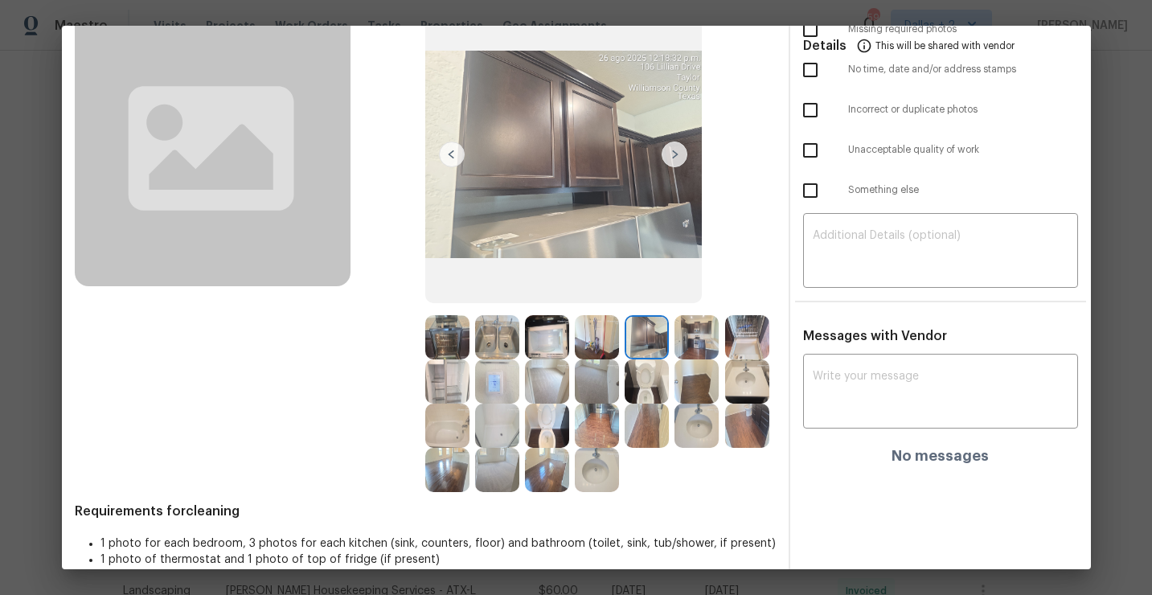
scroll to position [0, 0]
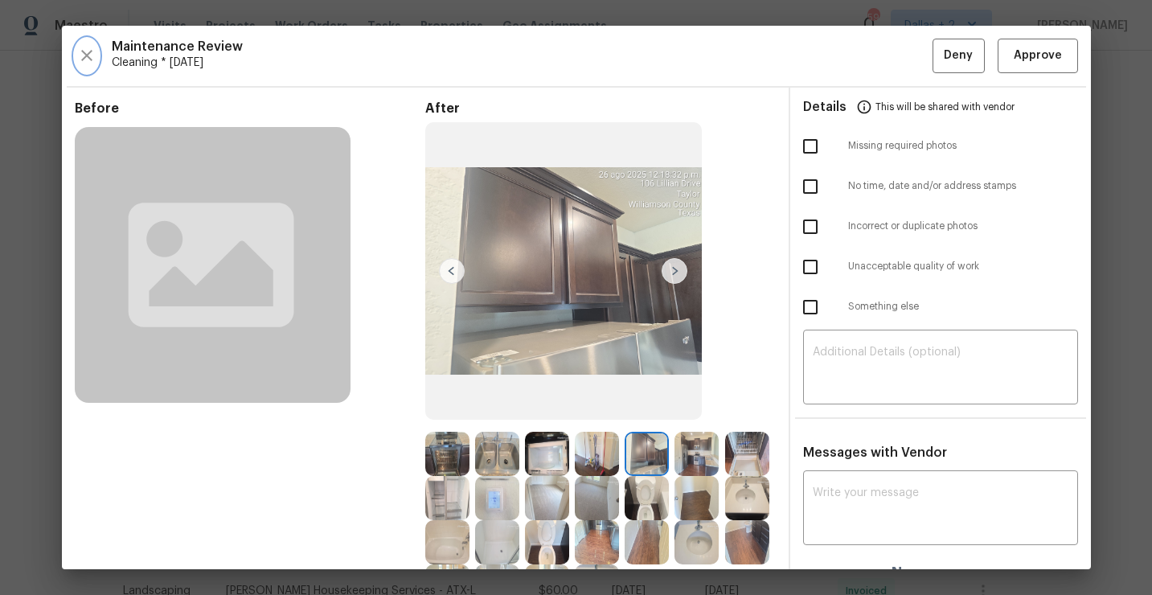
click at [89, 55] on icon "button" at bounding box center [86, 55] width 19 height 19
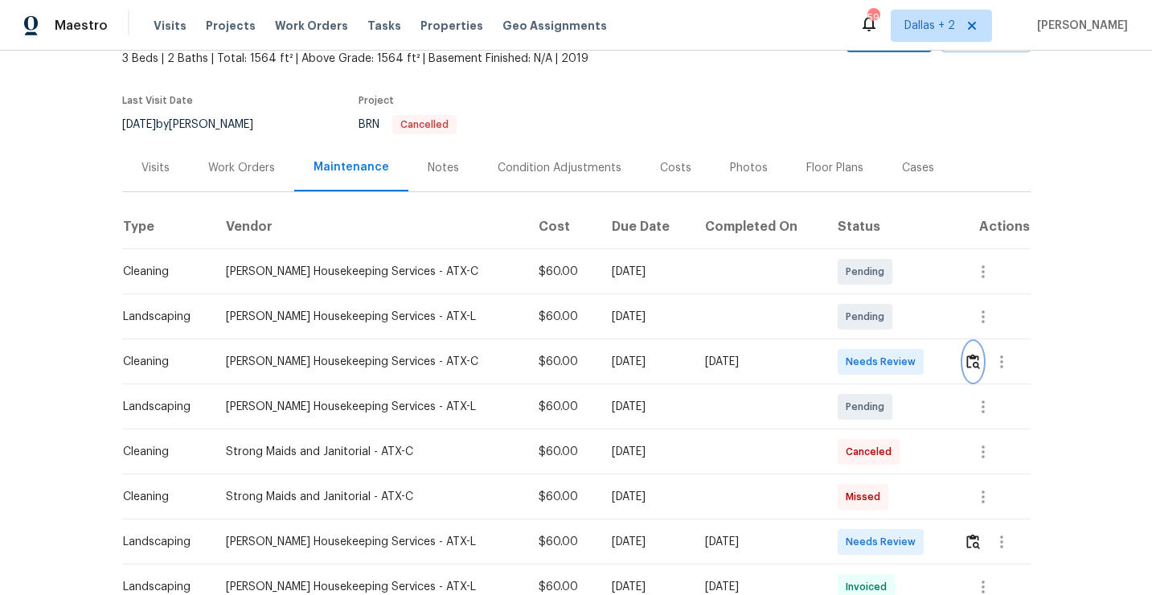
scroll to position [133, 0]
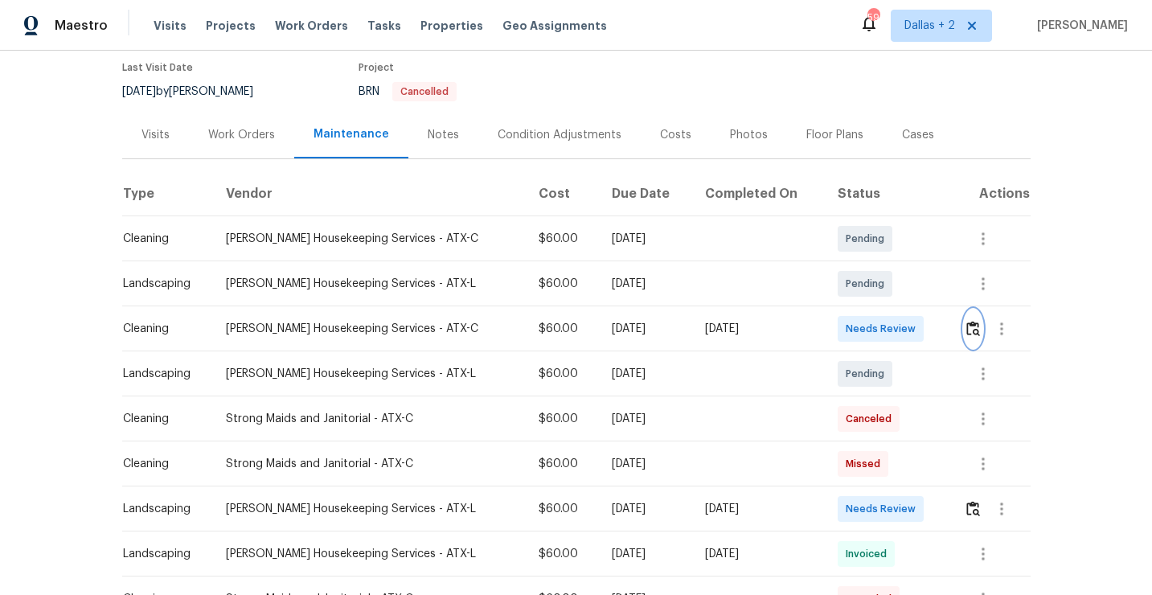
click at [974, 326] on img "button" at bounding box center [973, 328] width 14 height 15
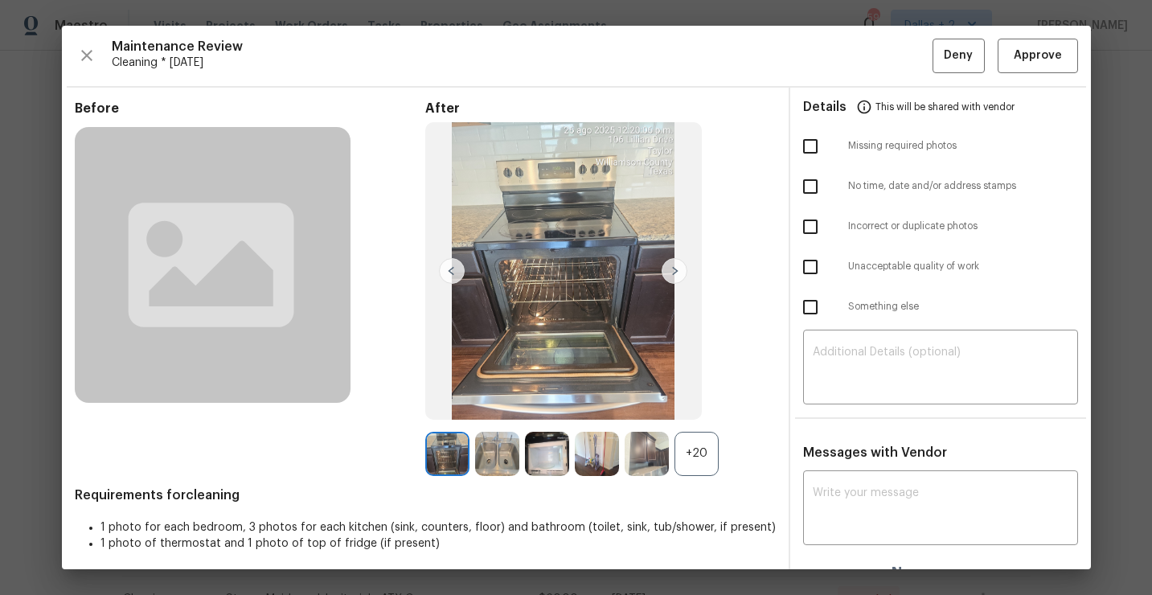
click at [699, 456] on div "+20" at bounding box center [697, 454] width 44 height 44
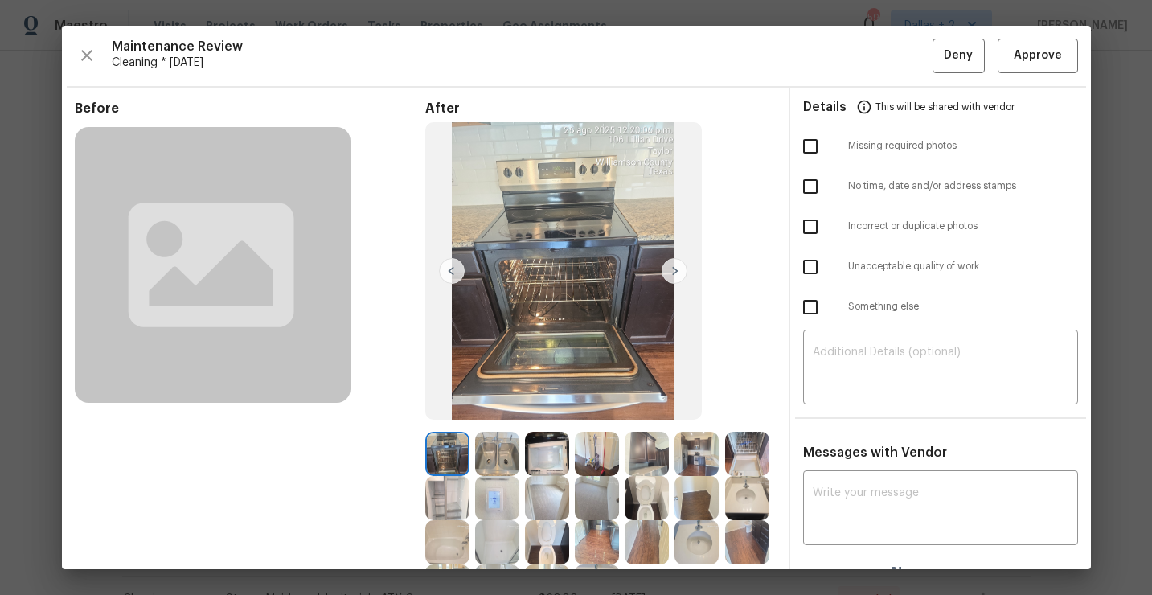
scroll to position [138, 0]
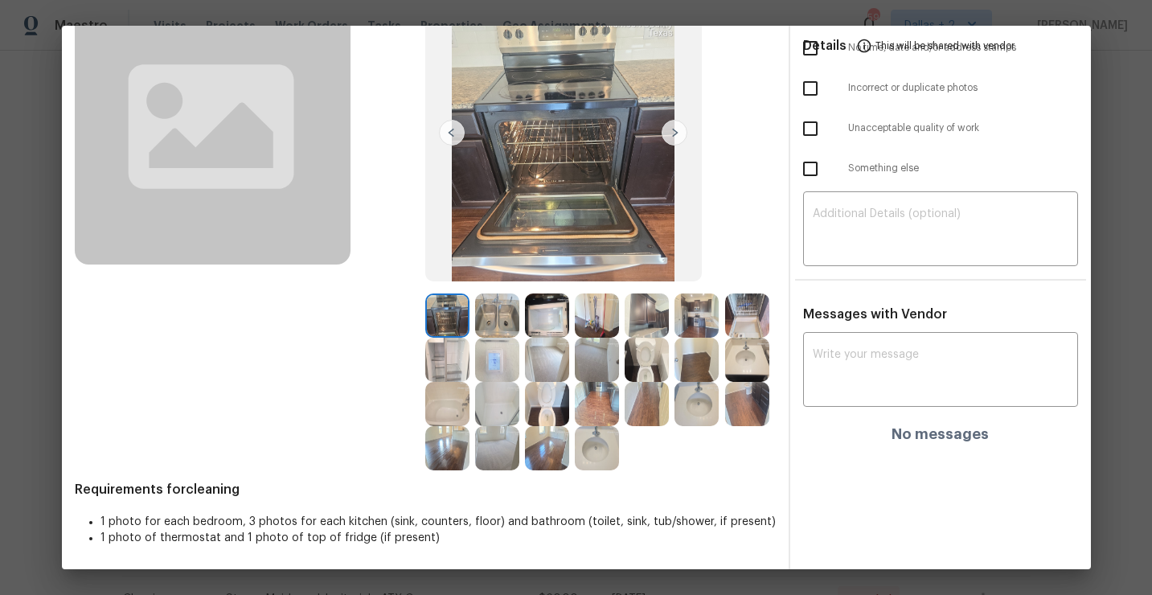
click at [482, 358] on img at bounding box center [497, 360] width 44 height 44
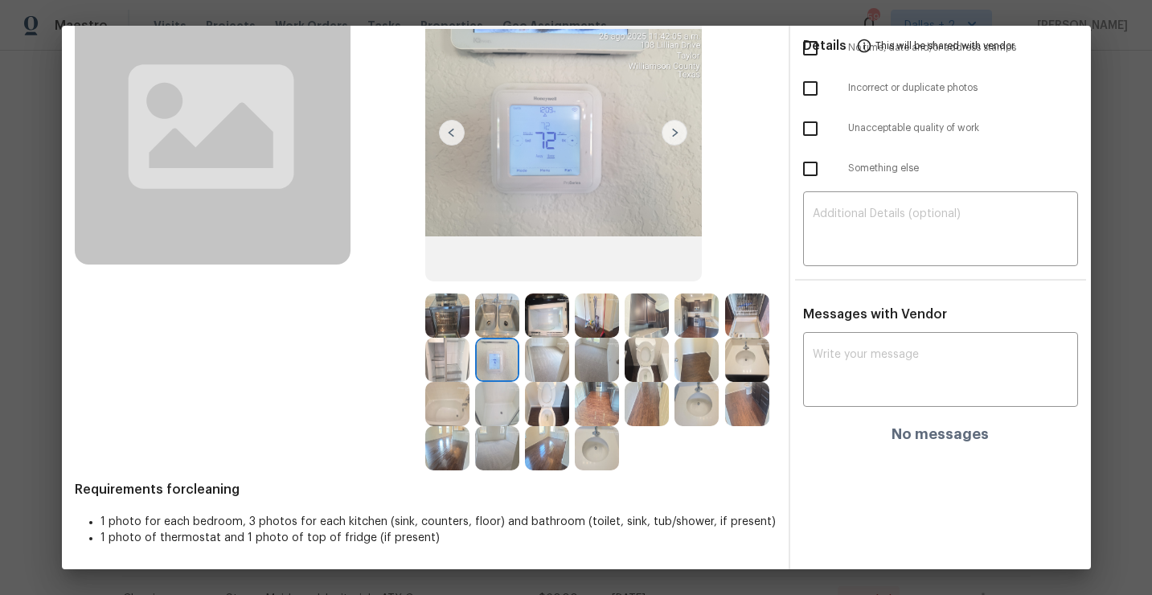
click at [446, 398] on img at bounding box center [447, 404] width 44 height 44
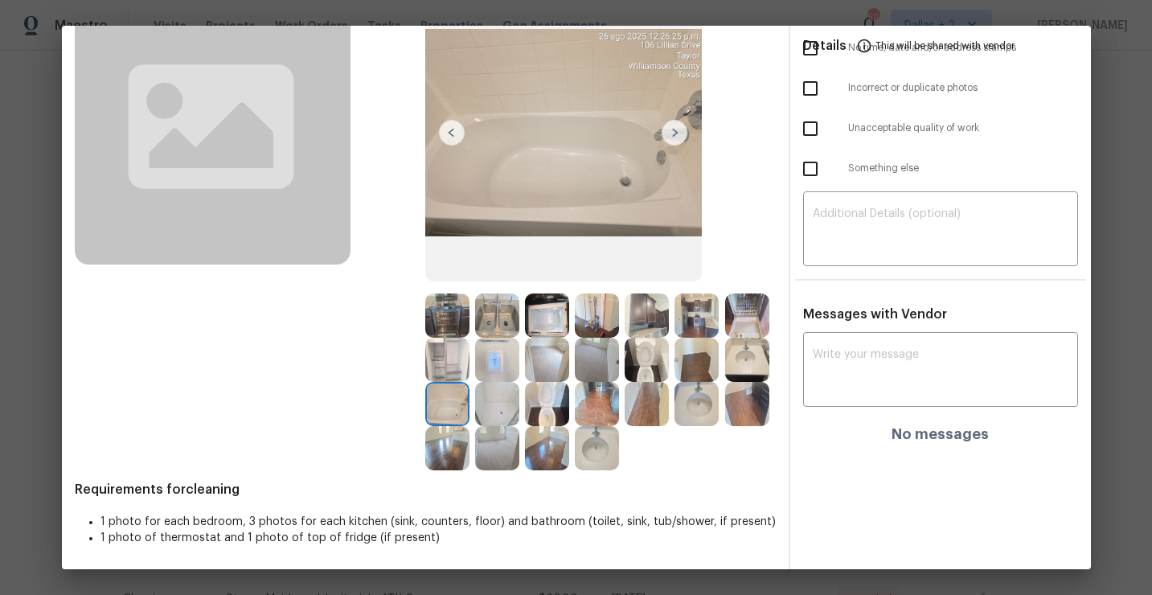
scroll to position [131, 0]
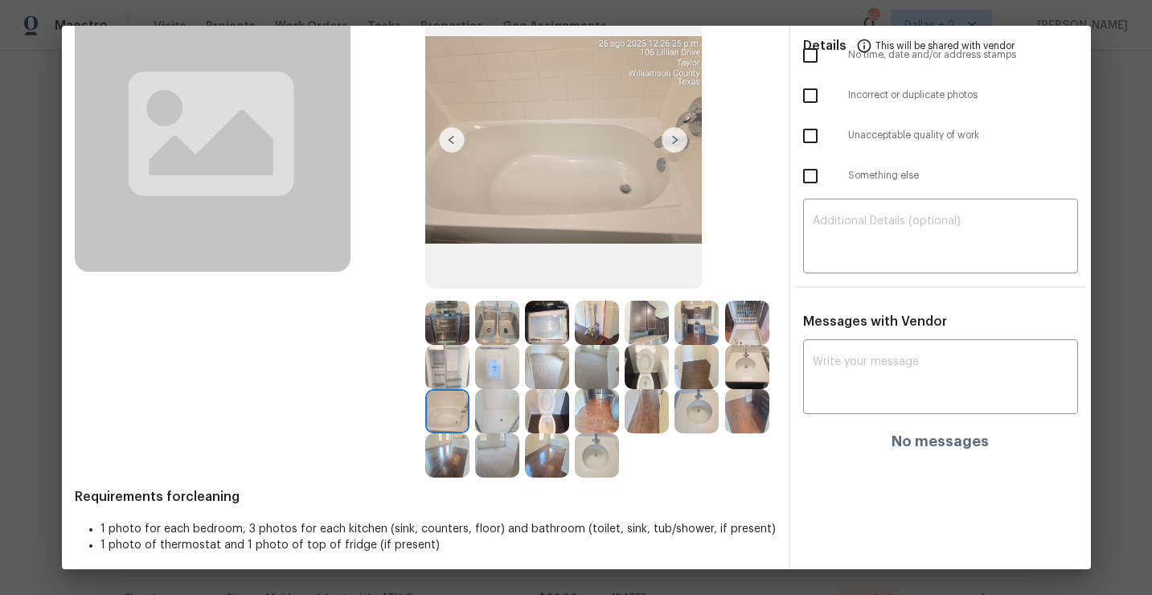
click at [490, 410] on img at bounding box center [497, 411] width 44 height 44
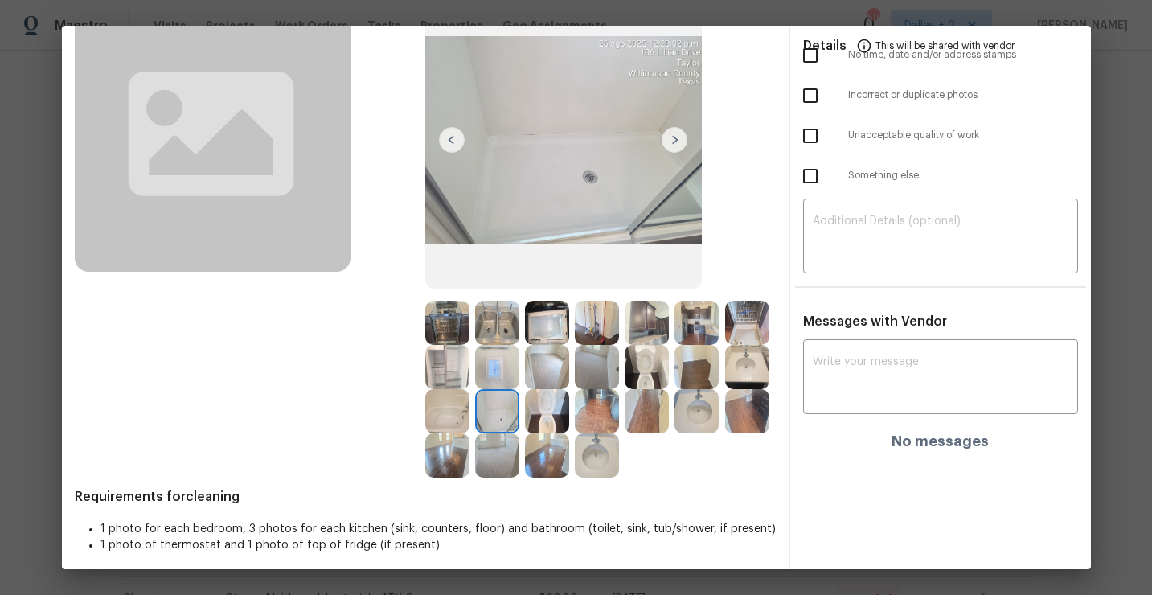
click at [658, 310] on img at bounding box center [647, 323] width 44 height 44
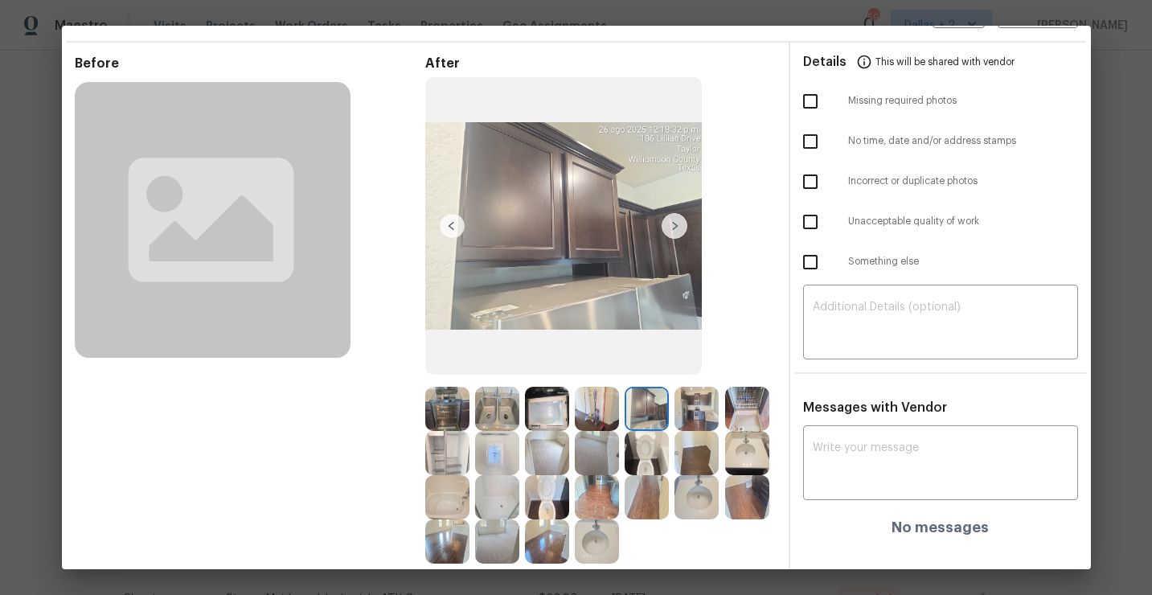
scroll to position [0, 0]
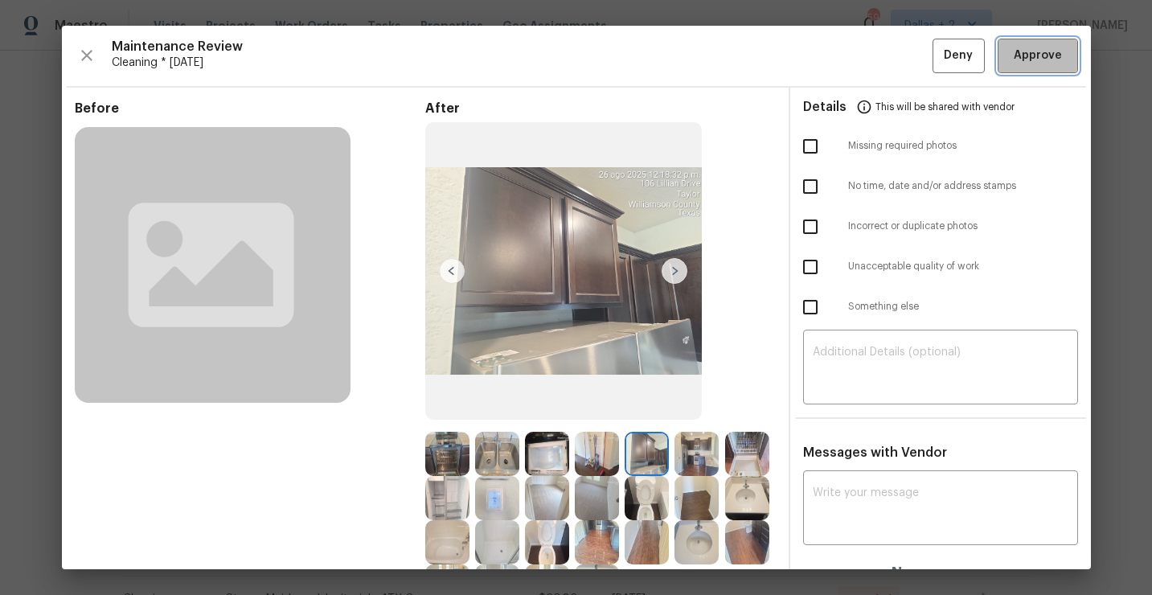
click at [1035, 46] on span "Approve" at bounding box center [1038, 56] width 48 height 20
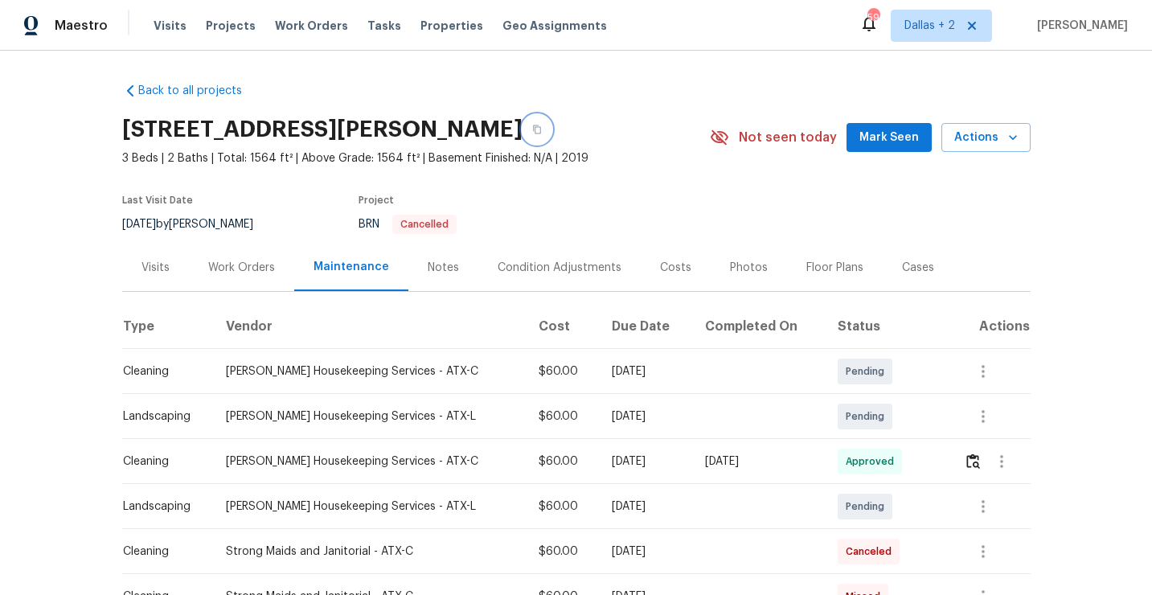
click at [533, 127] on icon "button" at bounding box center [537, 129] width 8 height 9
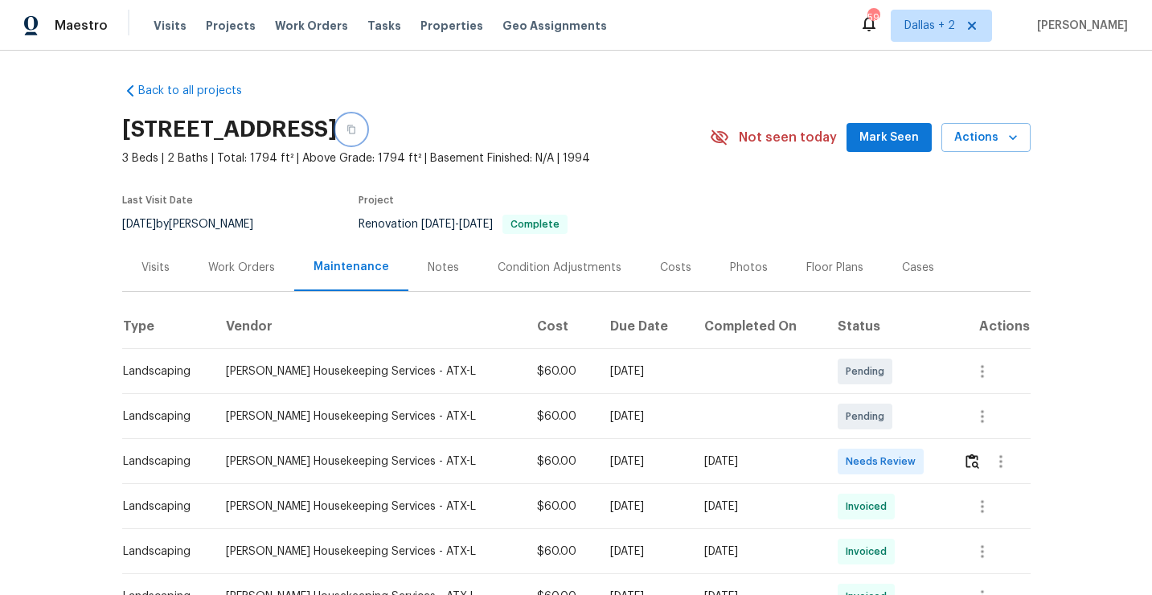
click at [356, 128] on icon "button" at bounding box center [352, 130] width 10 height 10
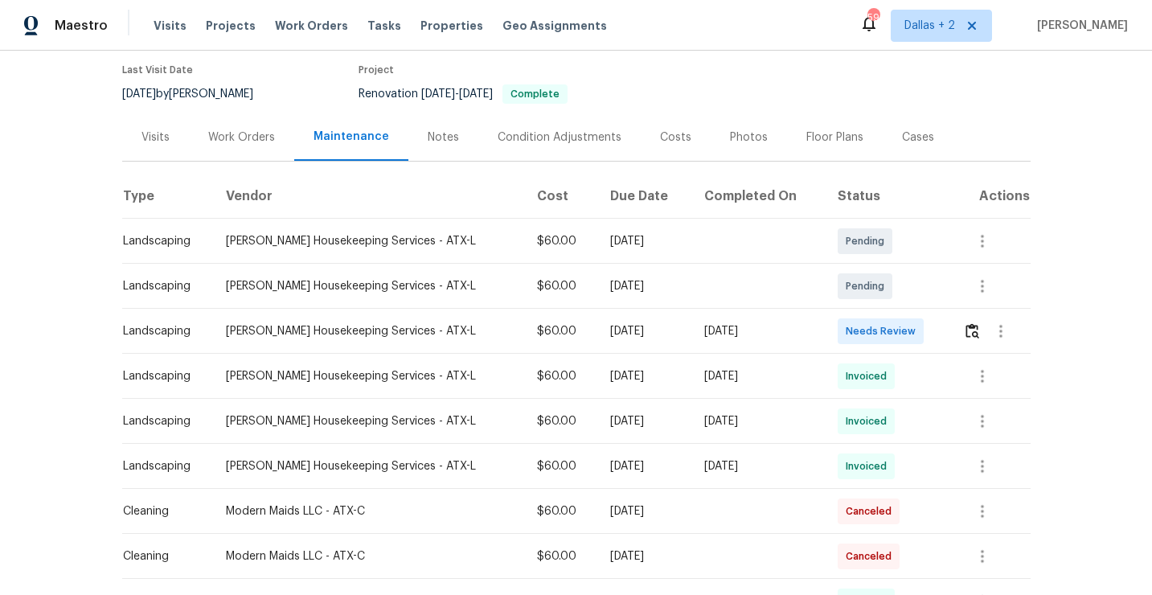
scroll to position [153, 0]
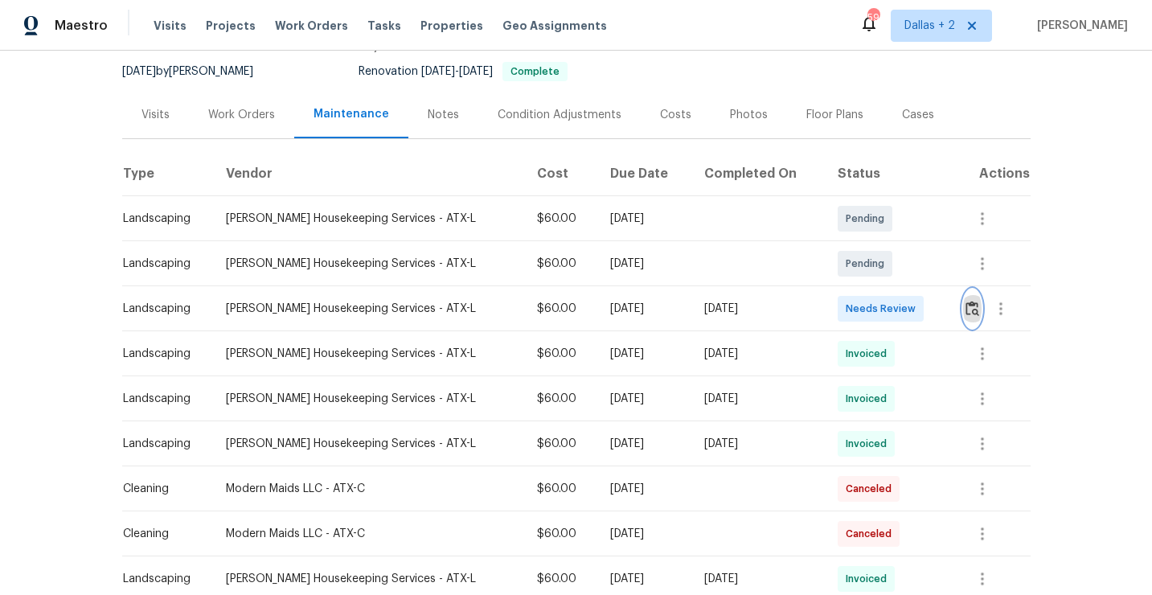
click at [970, 314] on img "button" at bounding box center [973, 308] width 14 height 15
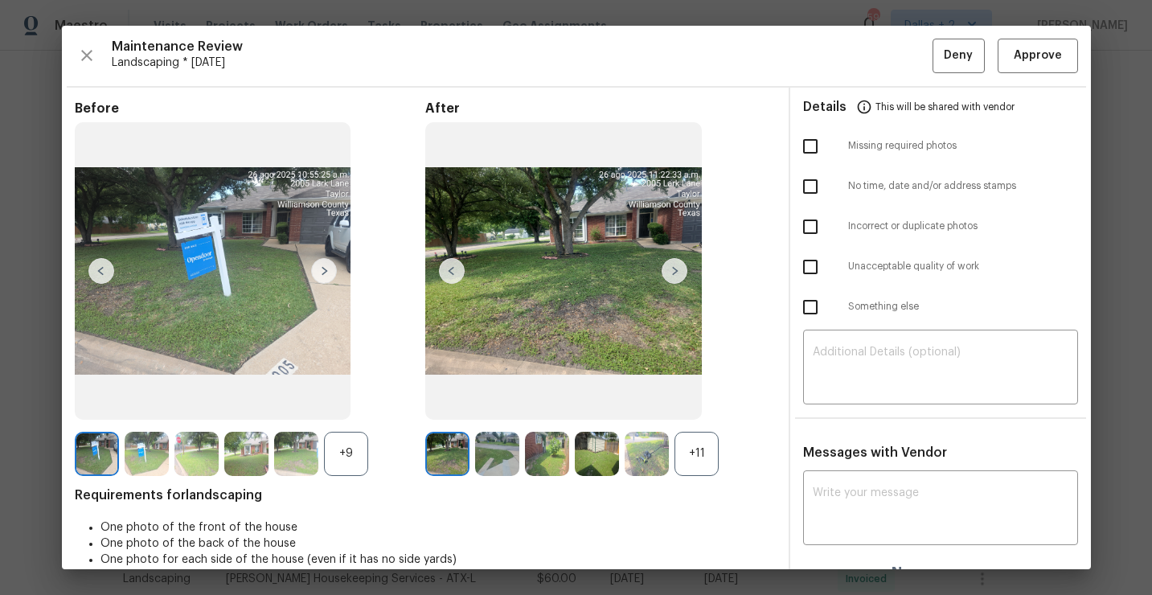
click at [687, 460] on div "+11" at bounding box center [697, 454] width 44 height 44
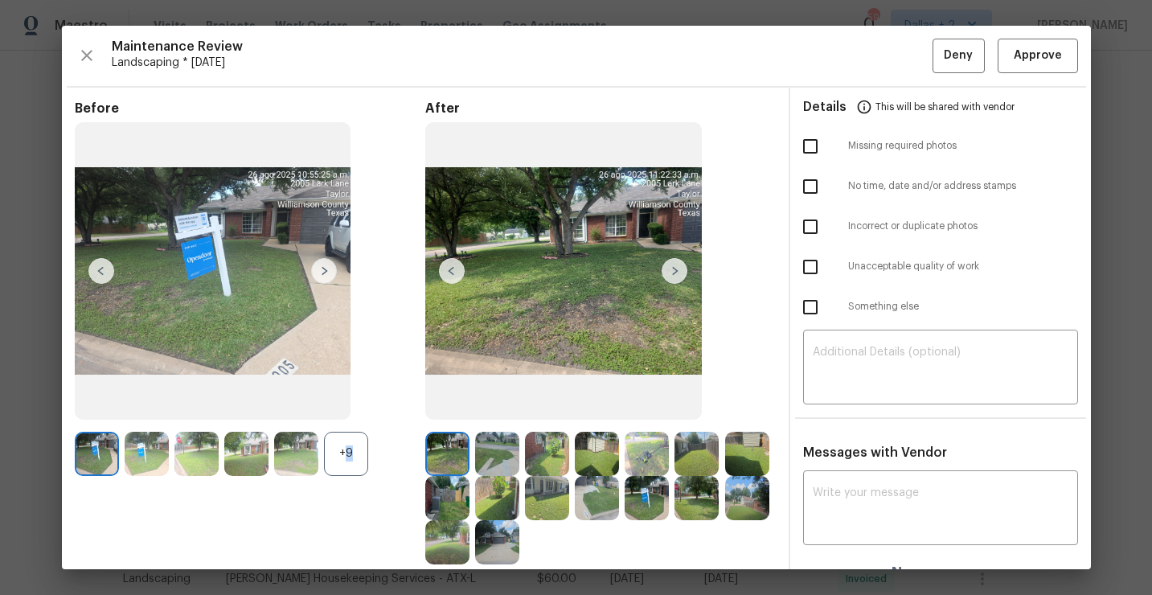
click at [342, 461] on div "+9" at bounding box center [346, 454] width 44 height 44
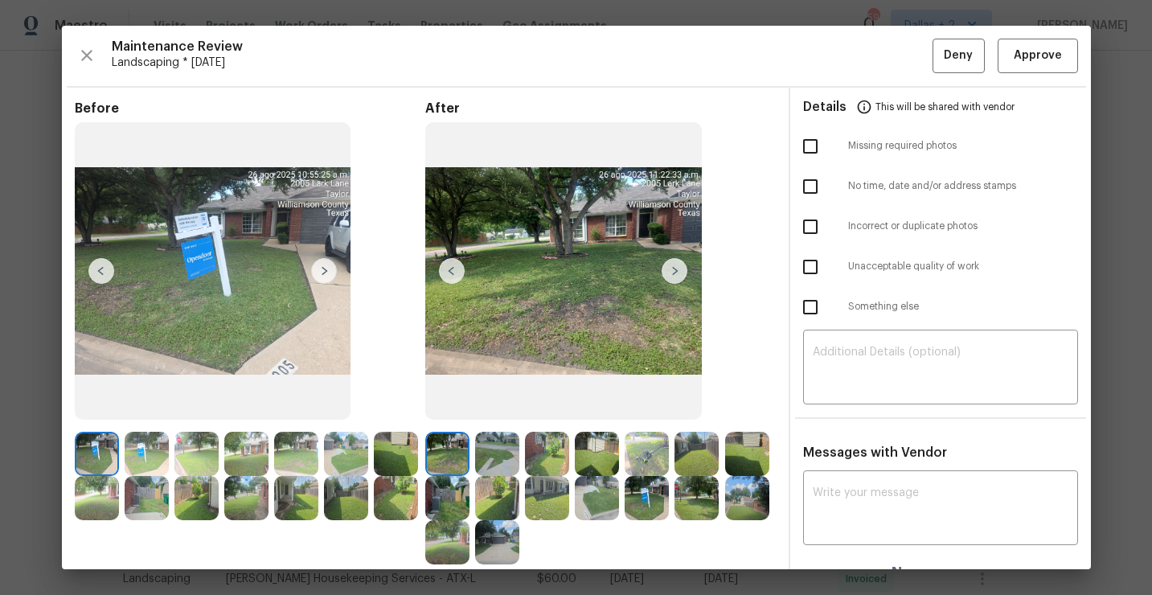
click at [674, 273] on img at bounding box center [675, 271] width 26 height 26
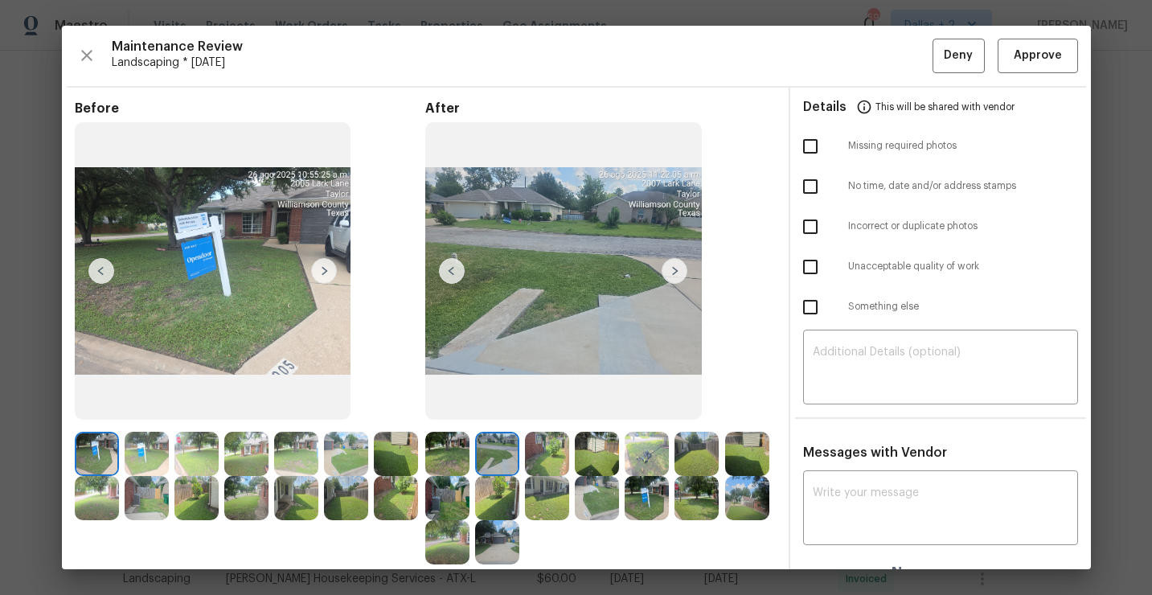
click at [556, 459] on img at bounding box center [547, 454] width 44 height 44
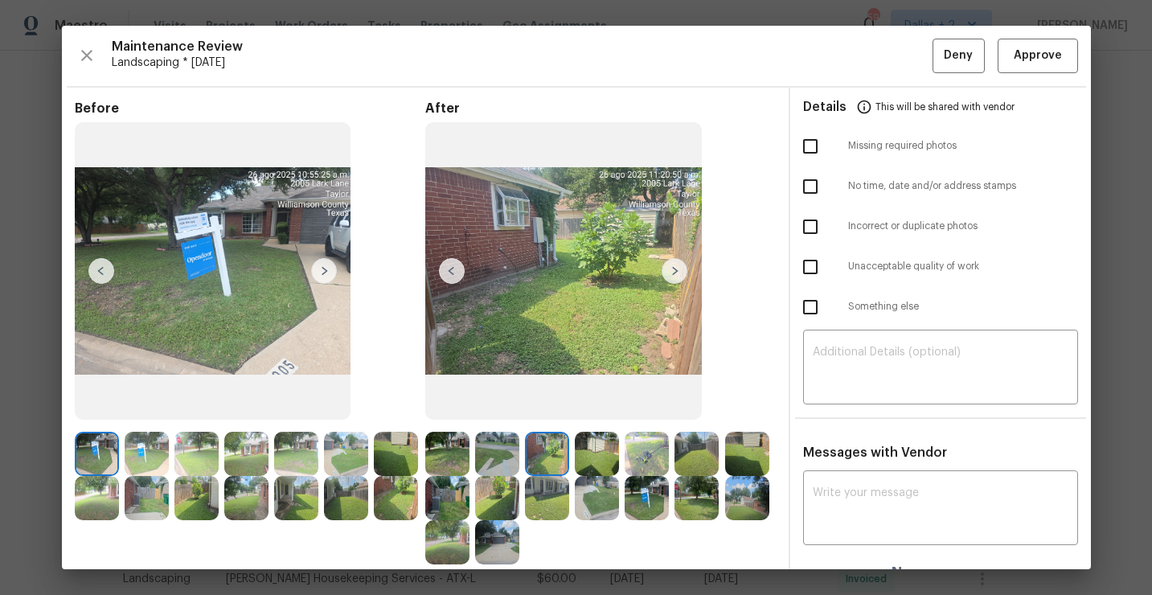
click at [601, 461] on img at bounding box center [597, 454] width 44 height 44
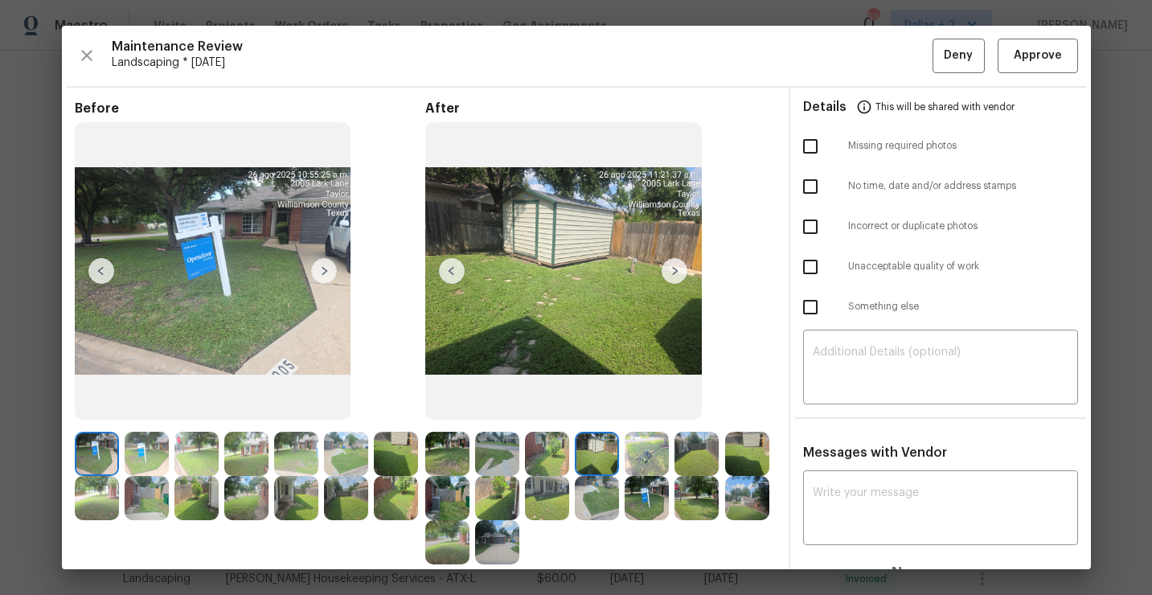
click at [668, 269] on img at bounding box center [675, 271] width 26 height 26
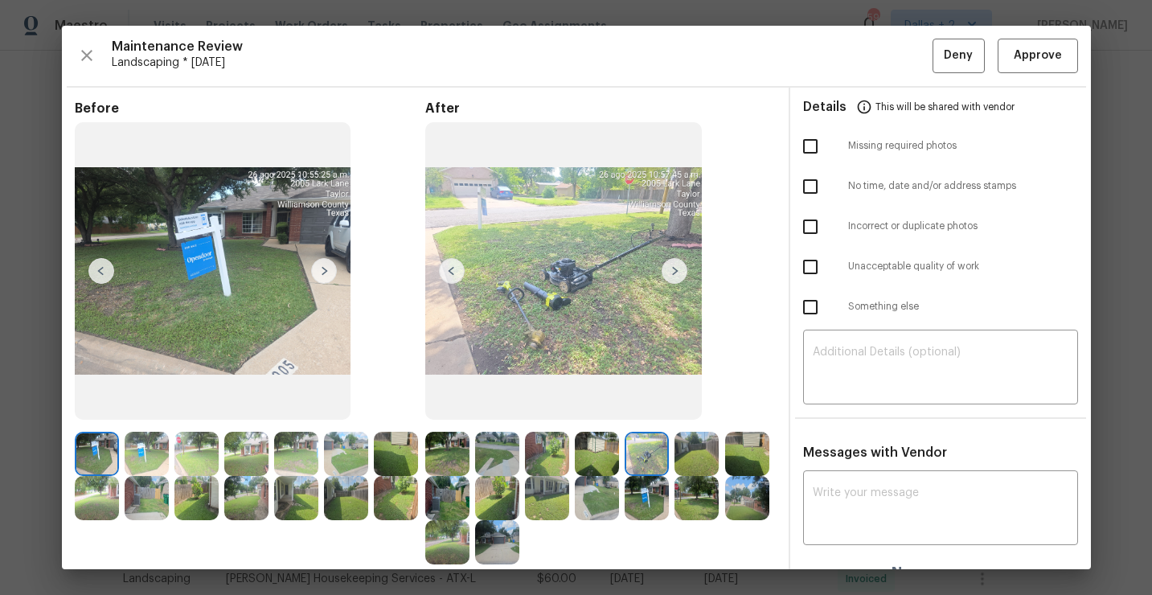
click at [695, 449] on img at bounding box center [697, 454] width 44 height 44
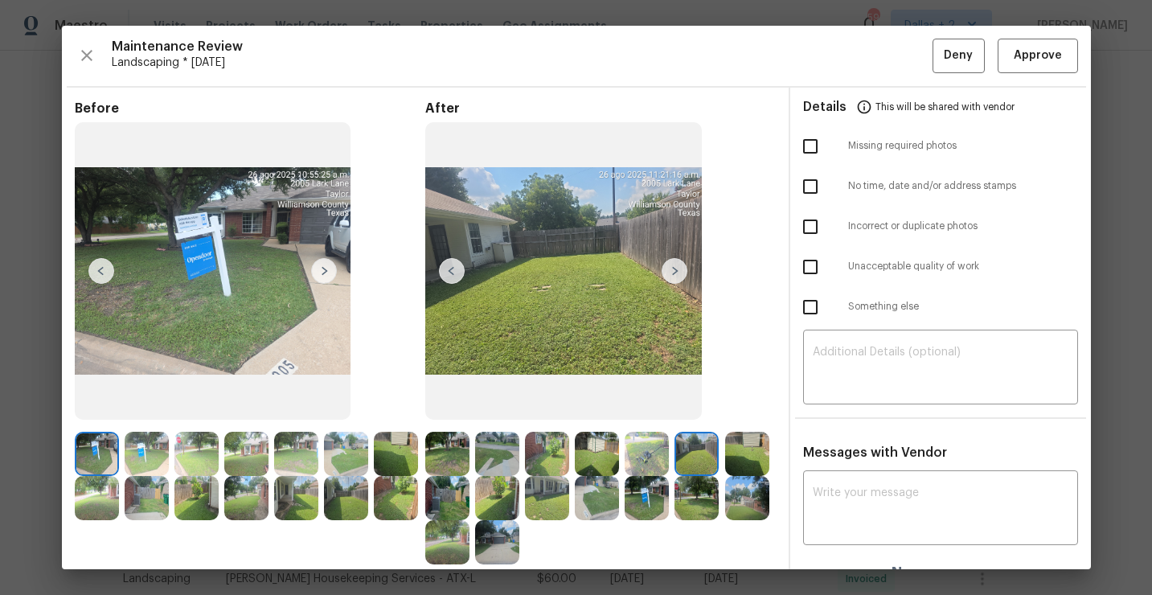
click at [699, 459] on img at bounding box center [697, 454] width 44 height 44
click at [757, 445] on img at bounding box center [747, 454] width 44 height 44
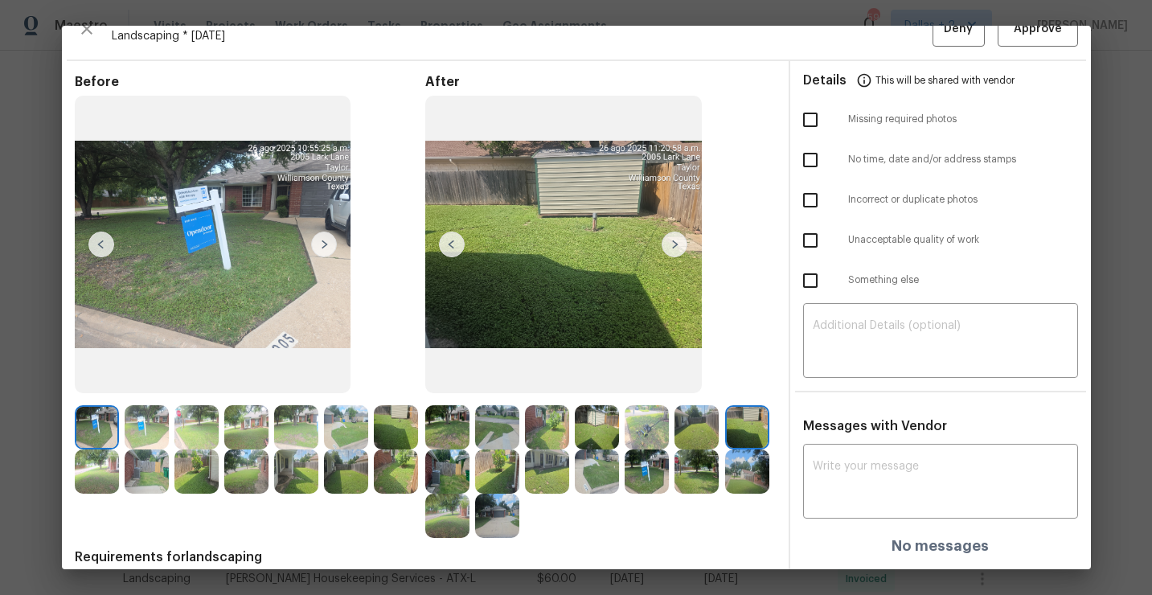
scroll to position [33, 0]
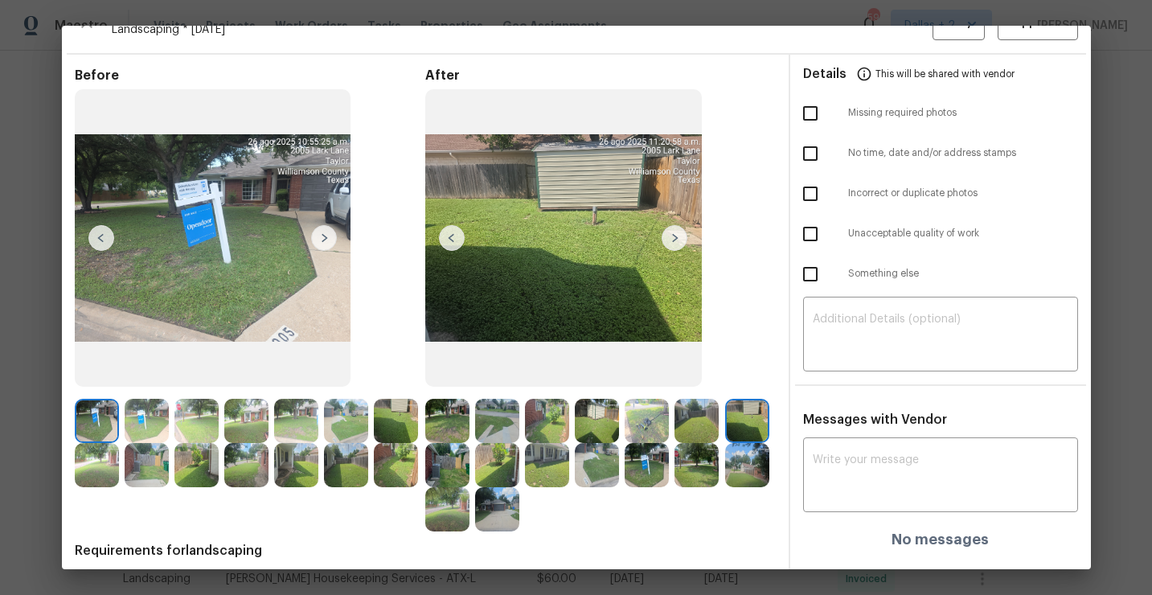
click at [455, 461] on img at bounding box center [447, 465] width 44 height 44
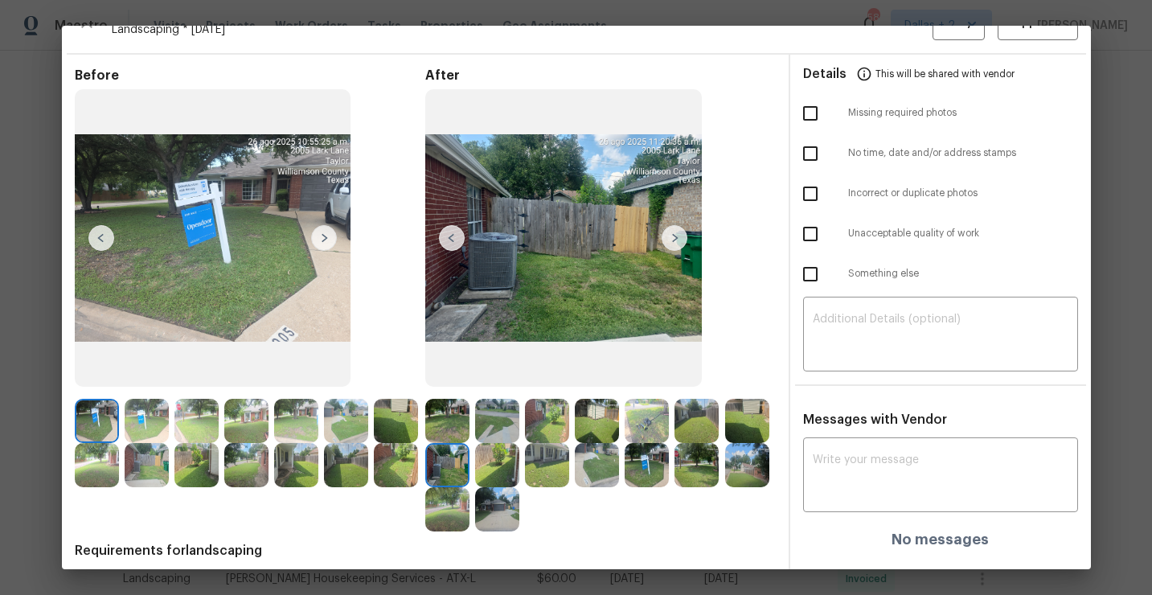
click at [453, 424] on img at bounding box center [447, 421] width 44 height 44
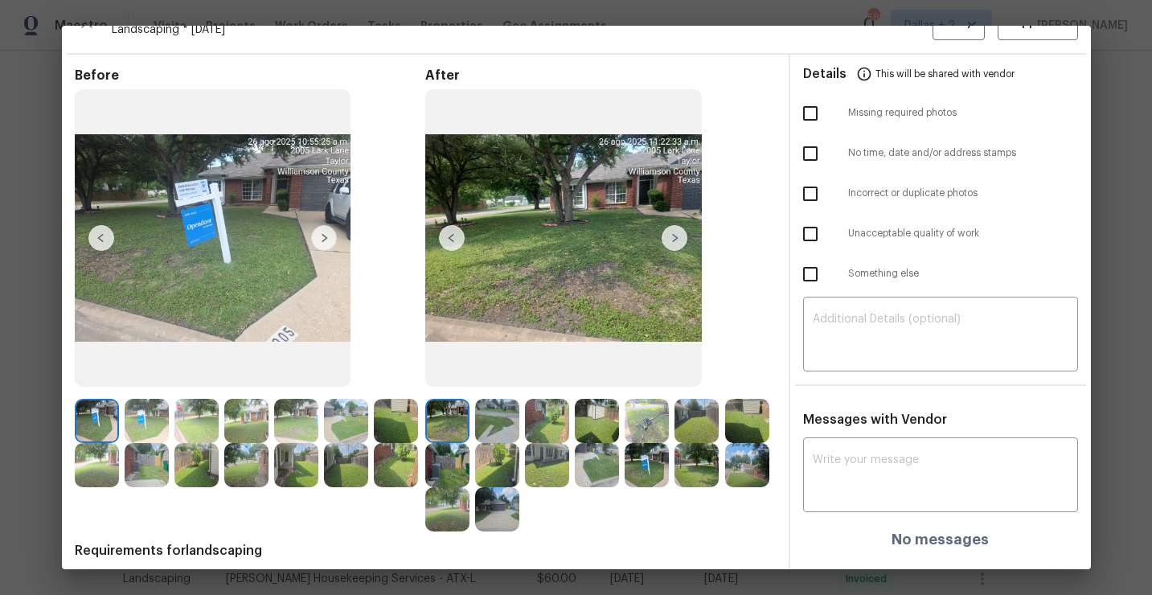
click at [682, 243] on img at bounding box center [675, 238] width 26 height 26
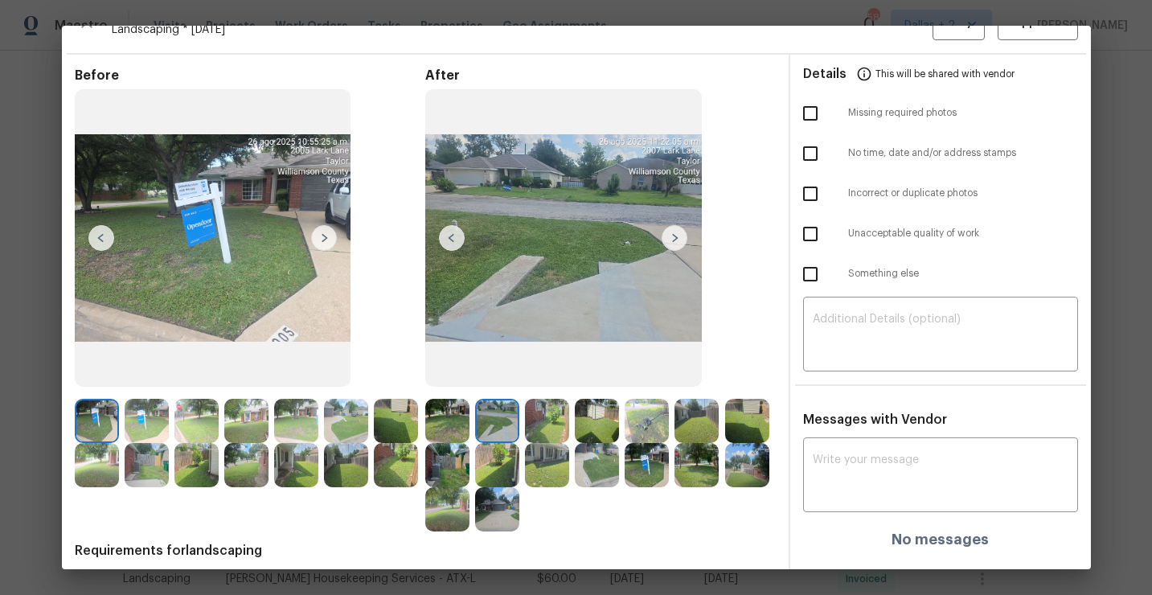
click at [671, 236] on img at bounding box center [675, 238] width 26 height 26
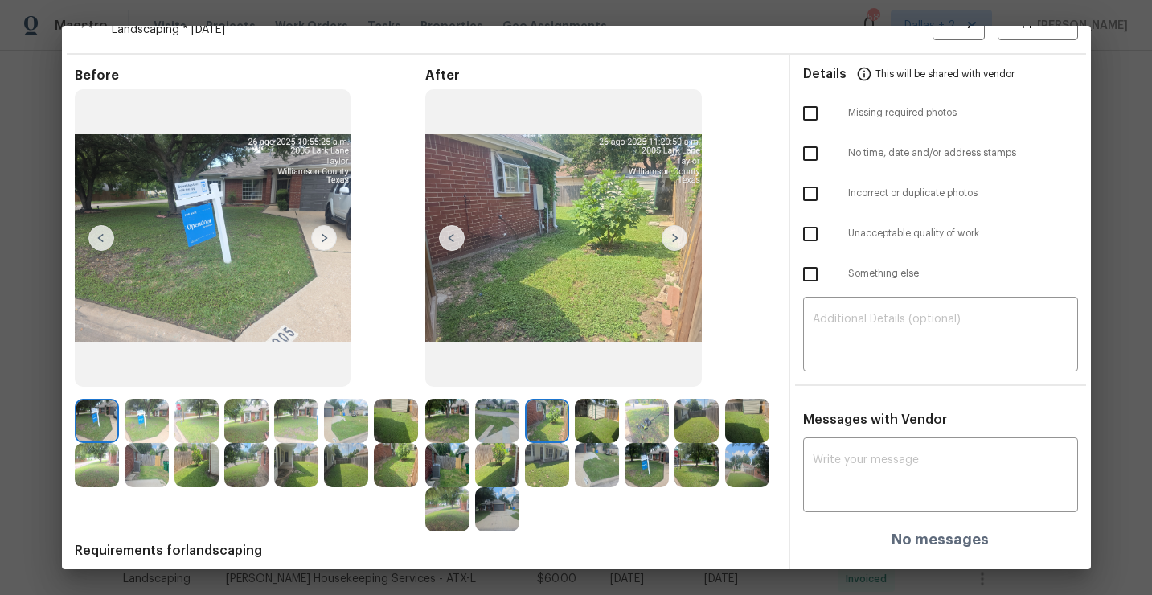
click at [674, 236] on img at bounding box center [675, 238] width 26 height 26
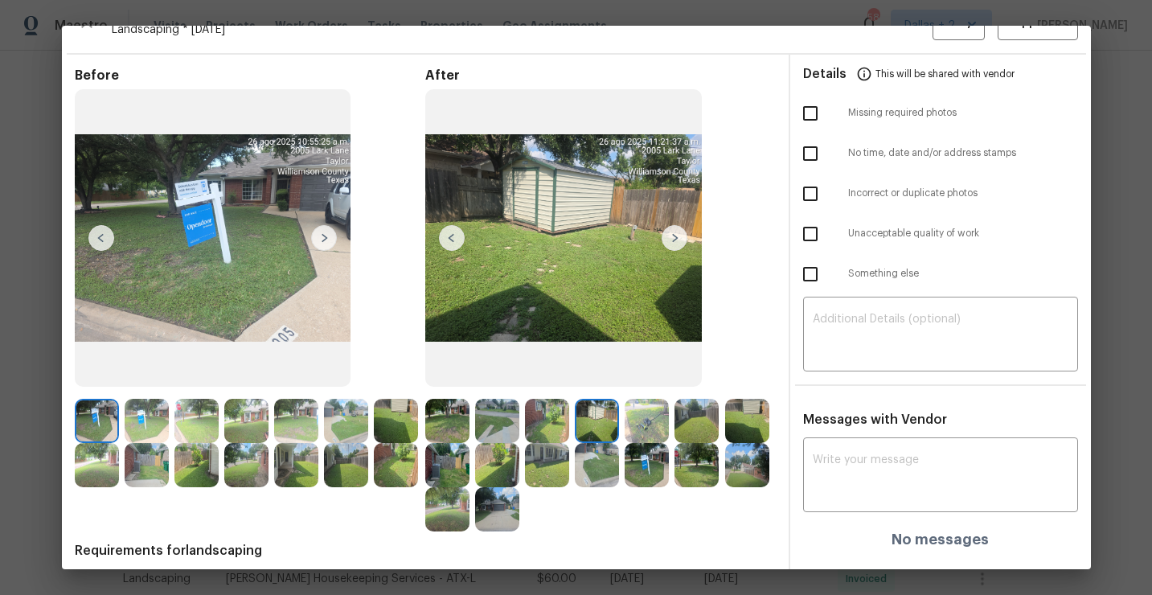
click at [674, 236] on img at bounding box center [675, 238] width 26 height 26
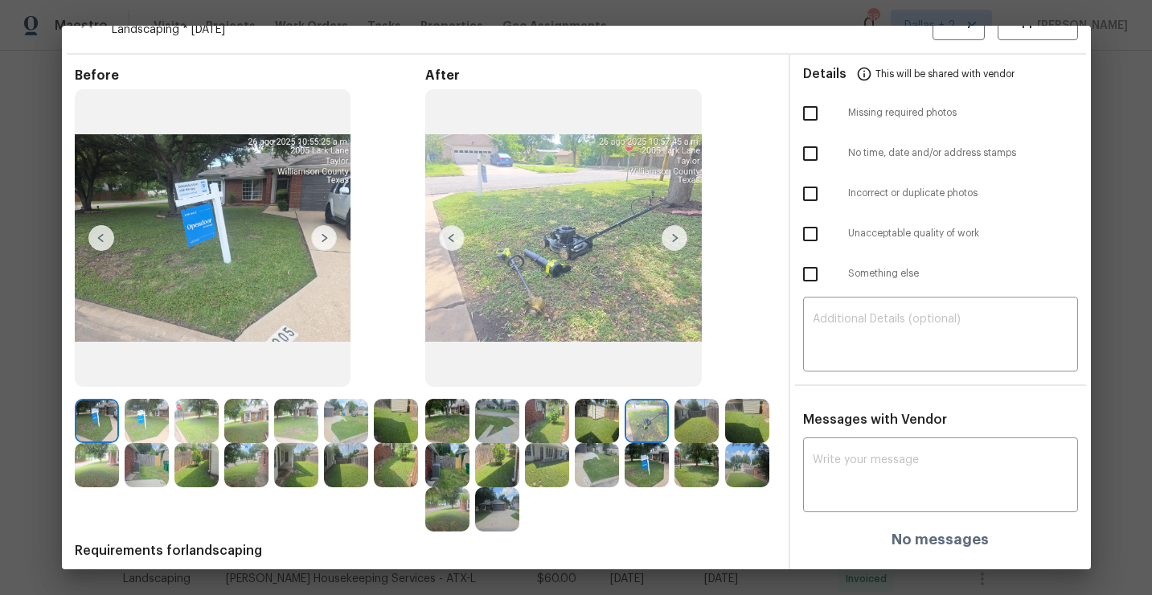
click at [675, 236] on img at bounding box center [675, 238] width 26 height 26
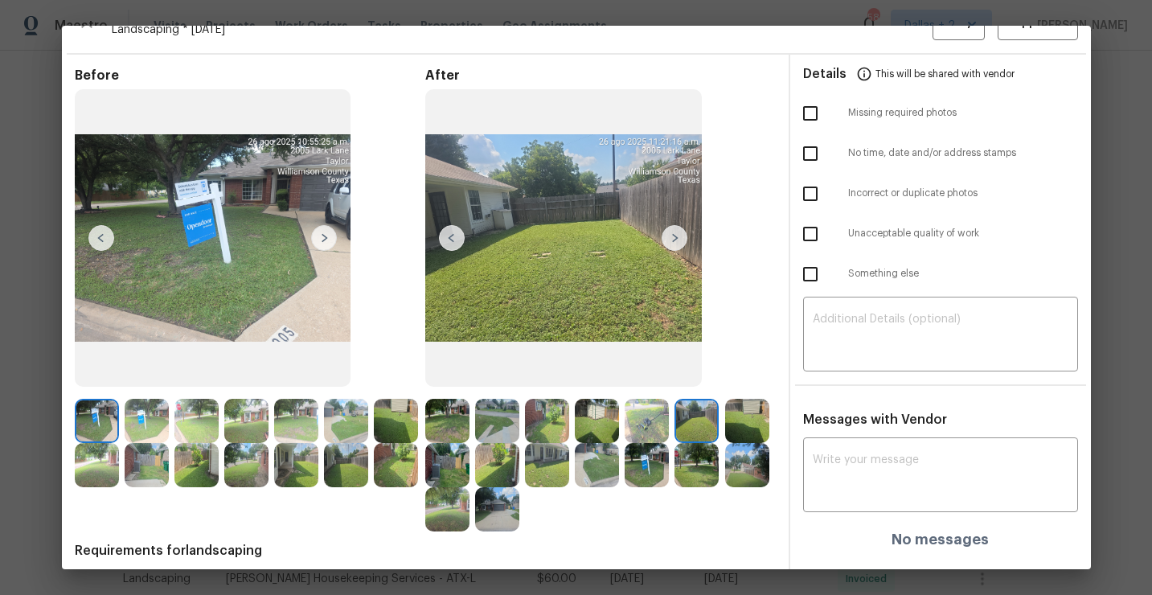
click at [677, 240] on img at bounding box center [675, 238] width 26 height 26
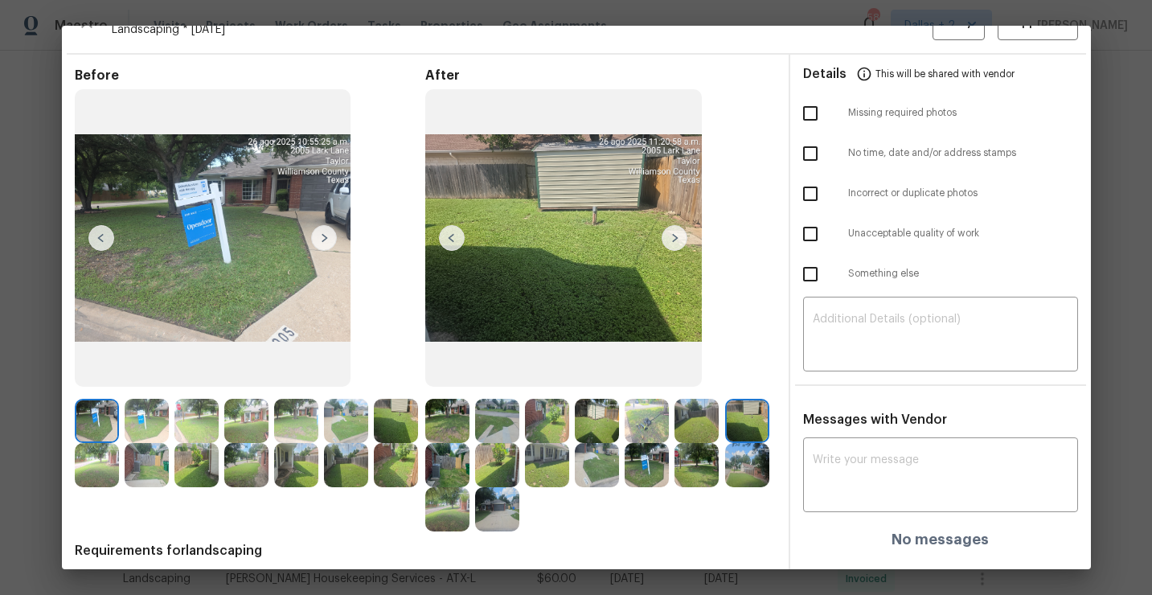
click at [296, 324] on img at bounding box center [213, 237] width 277 height 297
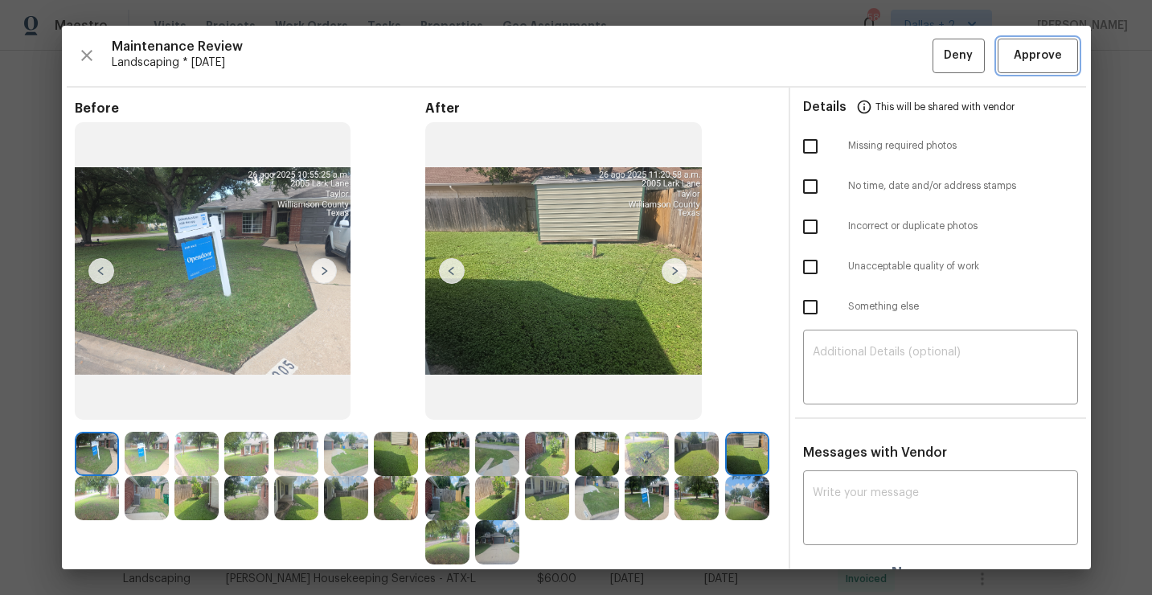
click at [1024, 64] on span "Approve" at bounding box center [1038, 56] width 48 height 20
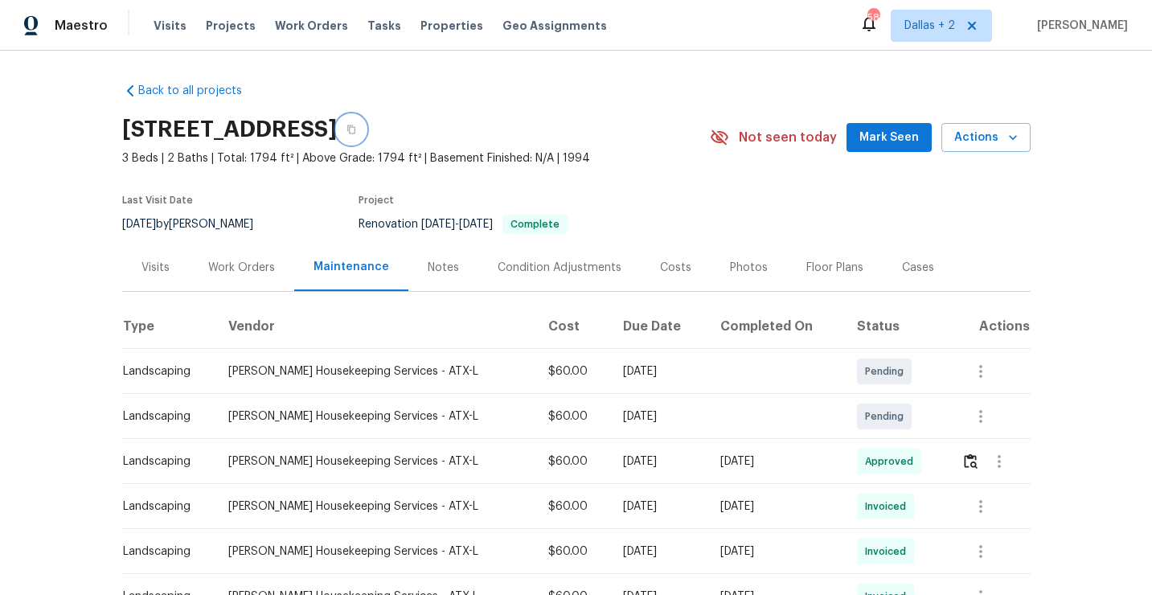
click at [355, 128] on icon "button" at bounding box center [351, 129] width 8 height 9
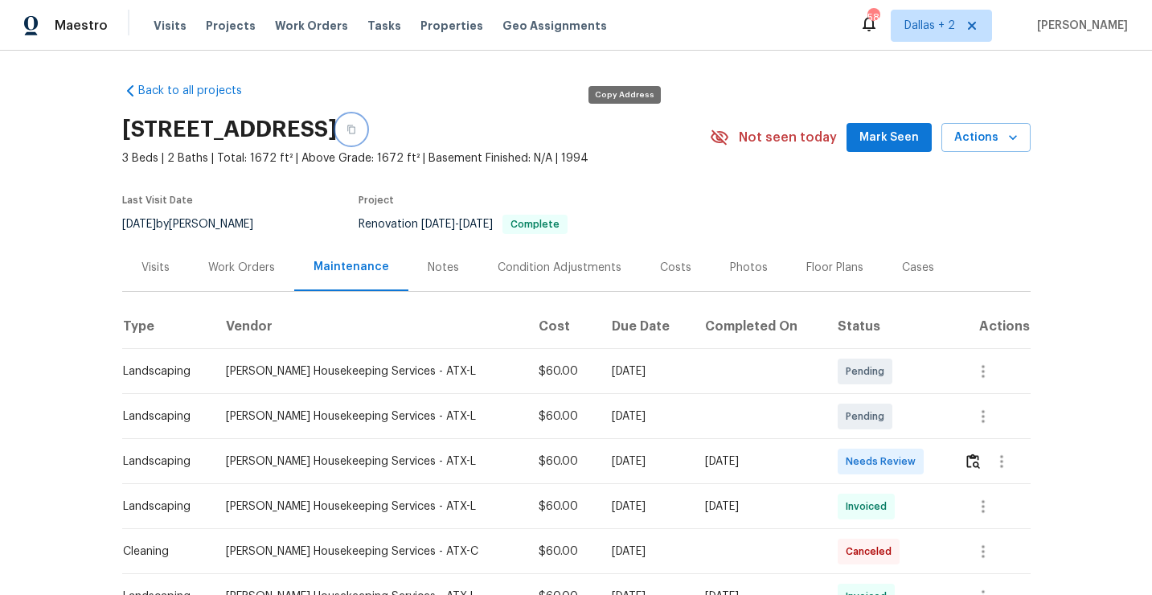
click at [356, 131] on icon "button" at bounding box center [352, 130] width 10 height 10
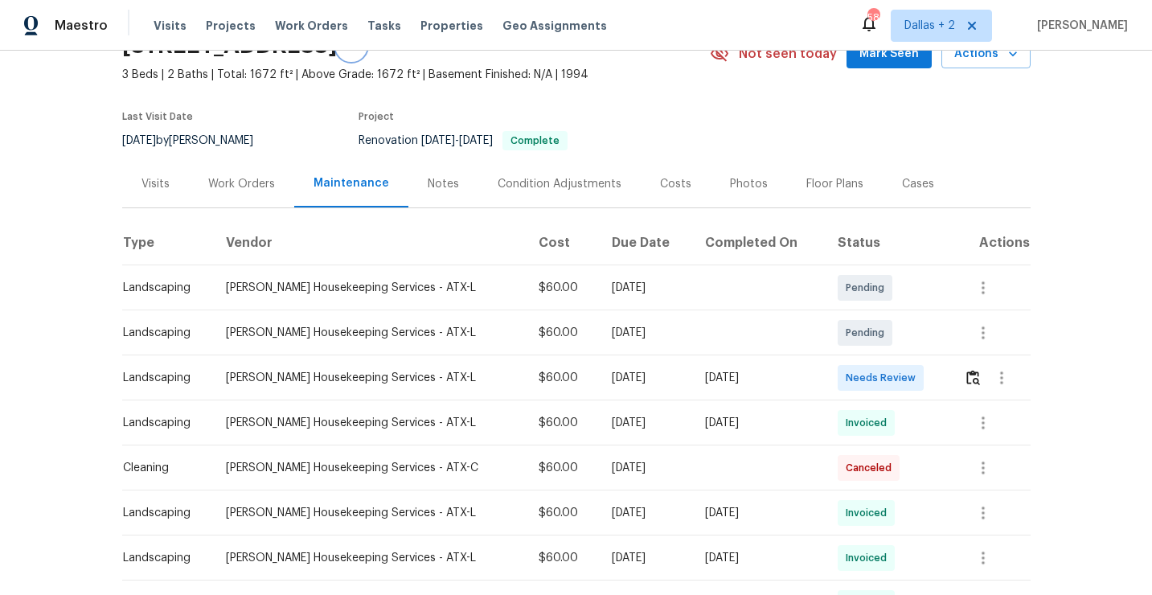
scroll to position [86, 0]
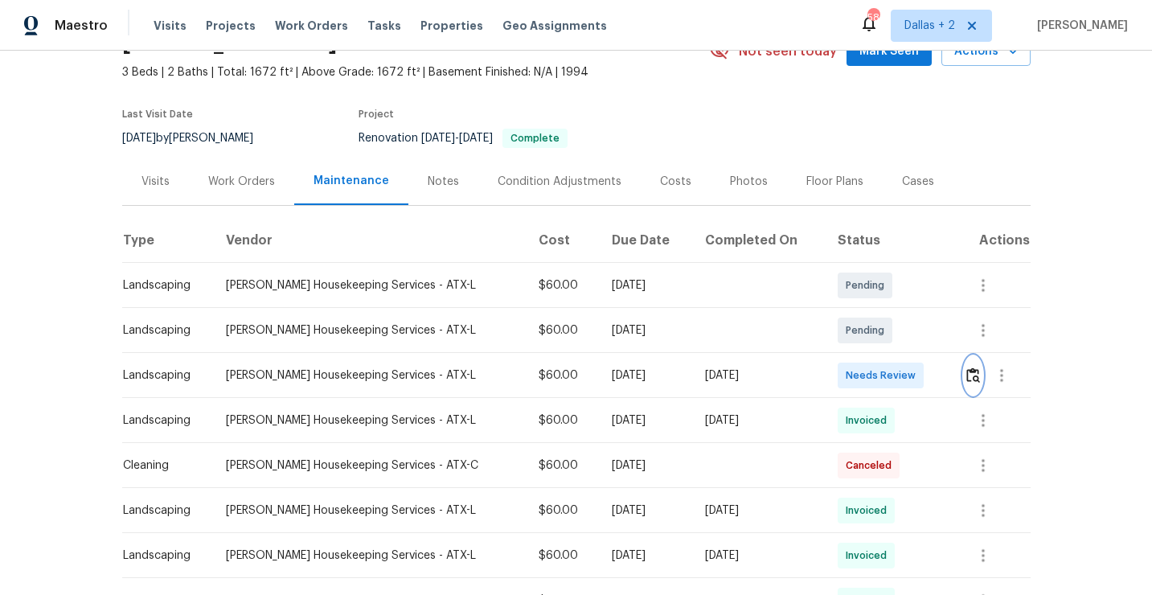
click at [970, 377] on img "button" at bounding box center [973, 374] width 14 height 15
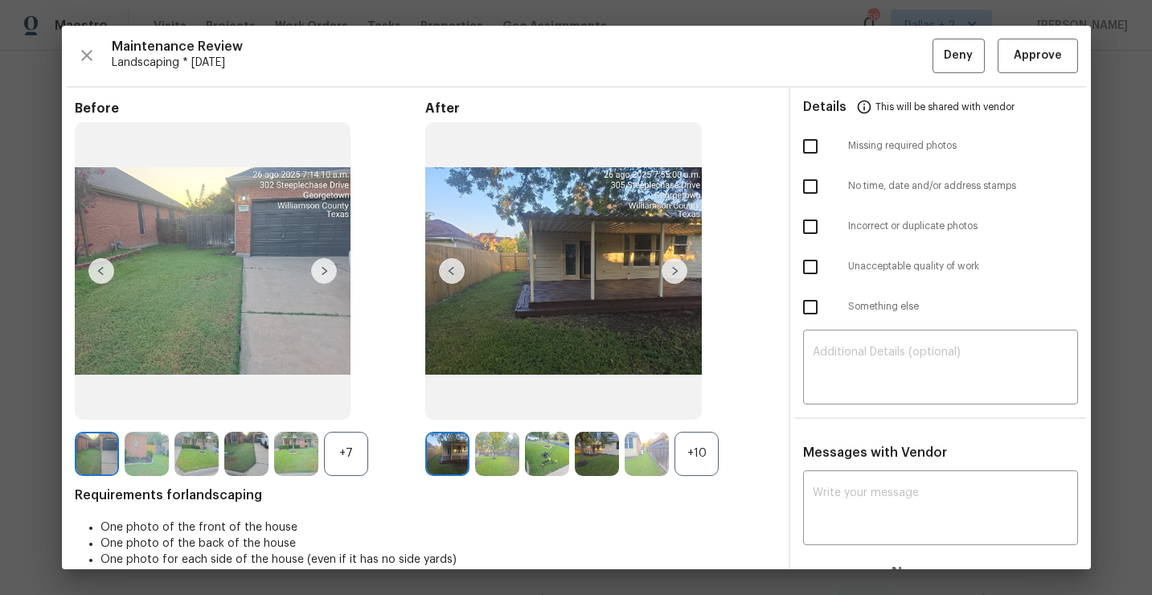
click at [713, 445] on div "+10" at bounding box center [697, 454] width 44 height 44
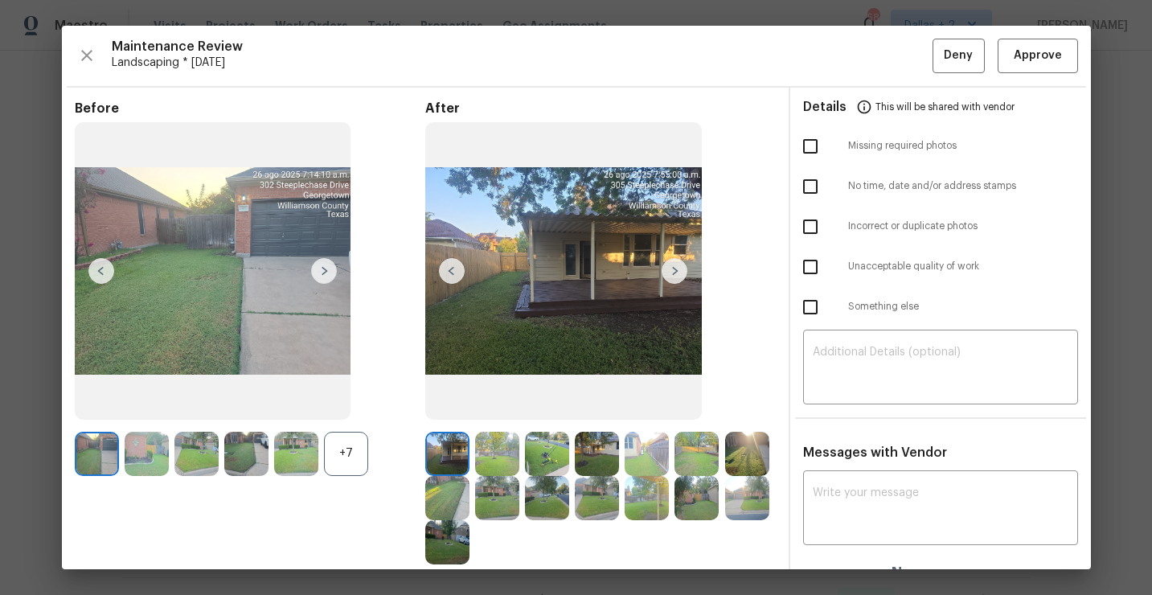
click at [348, 450] on div "+7" at bounding box center [346, 454] width 44 height 44
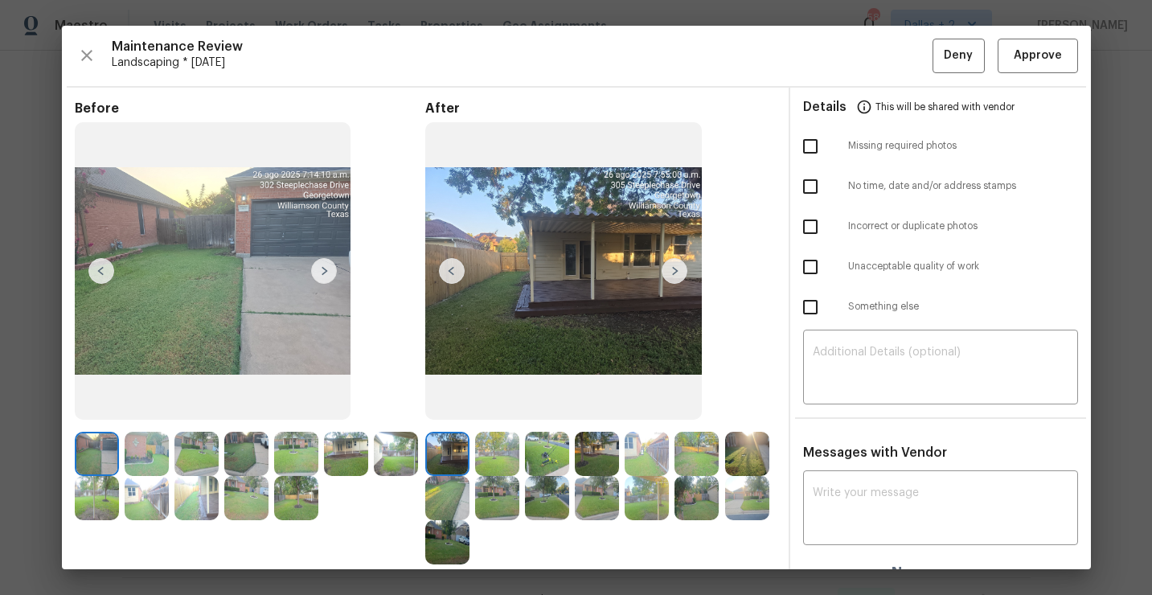
click at [557, 491] on img at bounding box center [547, 498] width 44 height 44
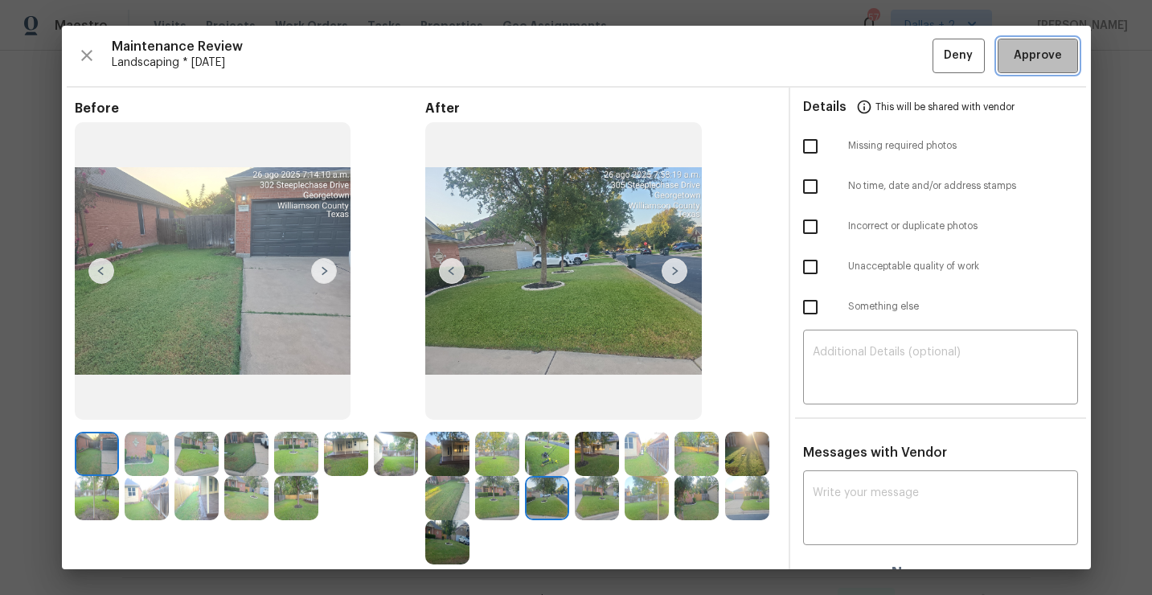
click at [1028, 59] on span "Approve" at bounding box center [1038, 56] width 48 height 20
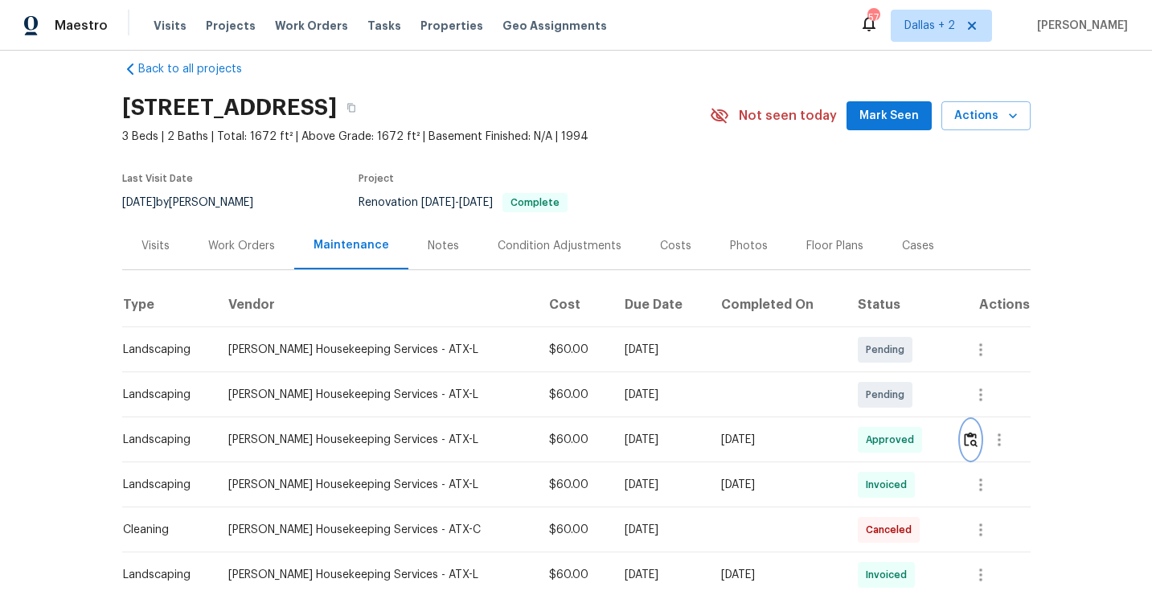
scroll to position [0, 0]
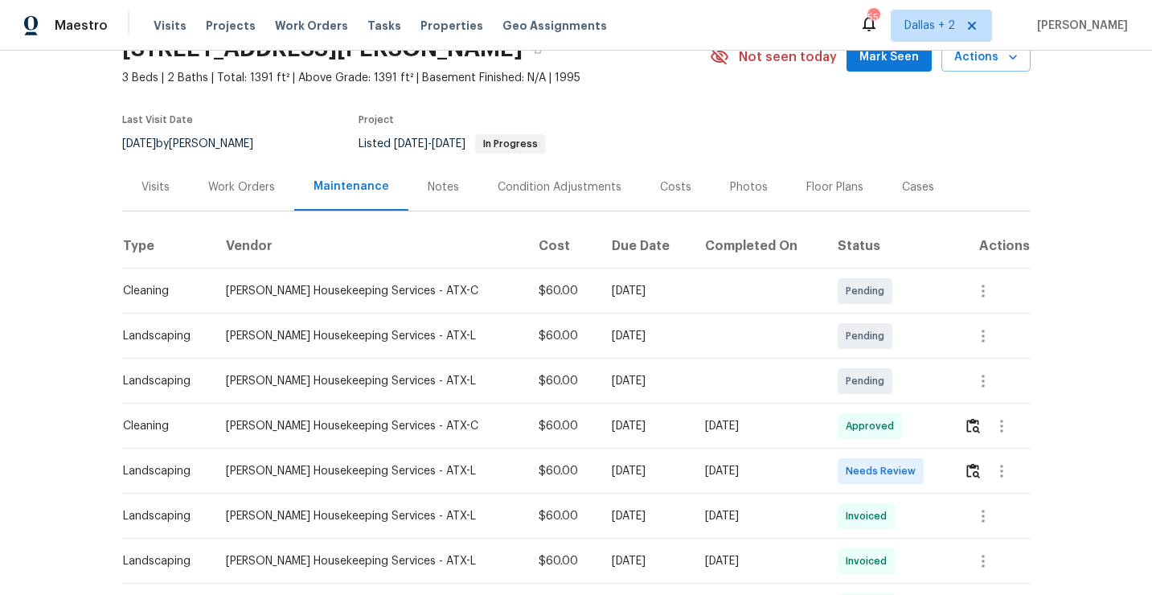
scroll to position [83, 0]
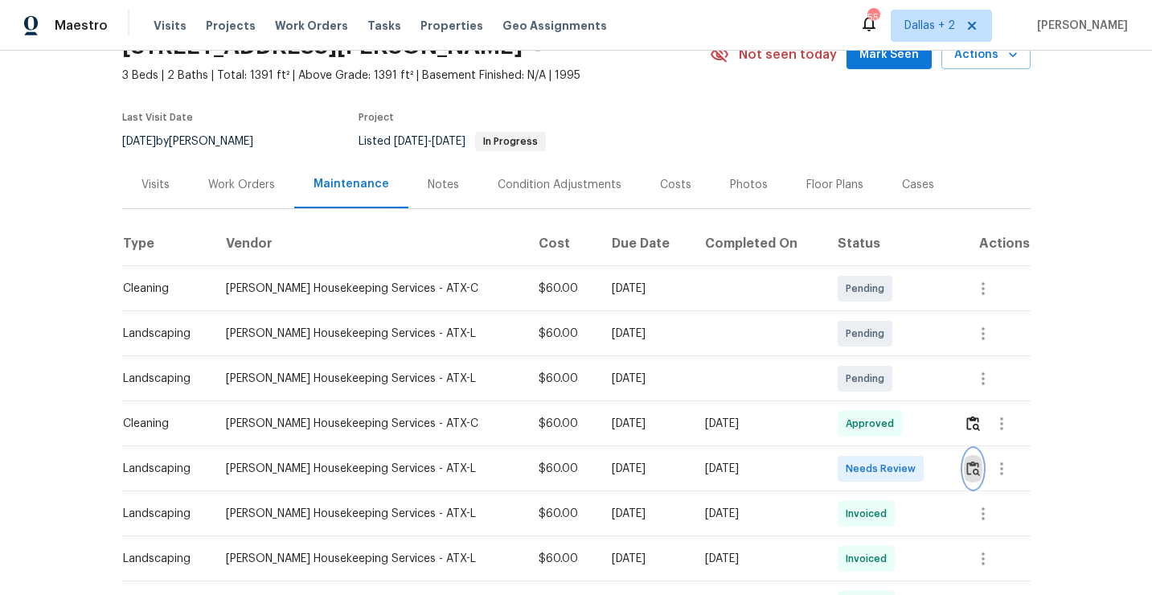
click at [978, 469] on img "button" at bounding box center [973, 468] width 14 height 15
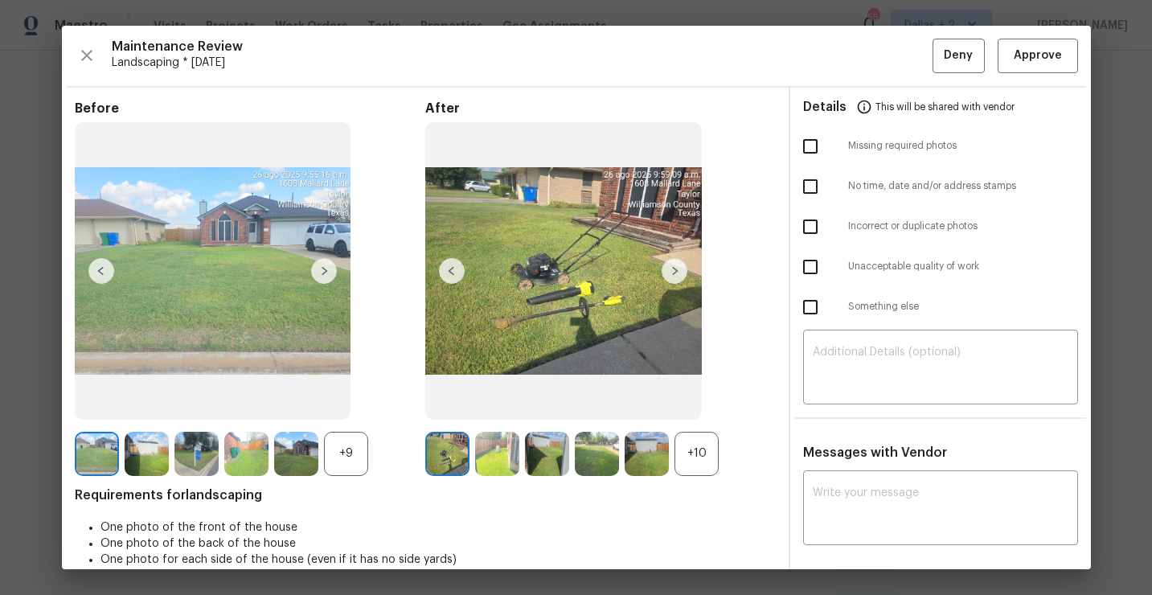
click at [708, 455] on div "+10" at bounding box center [697, 454] width 44 height 44
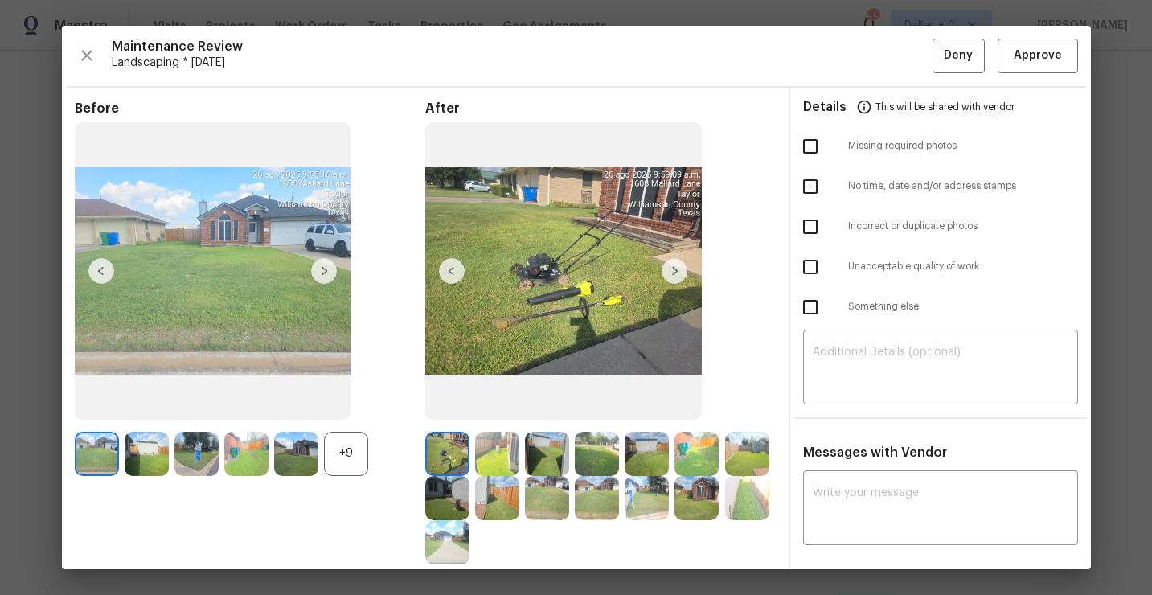
click at [348, 453] on div "+9" at bounding box center [346, 454] width 44 height 44
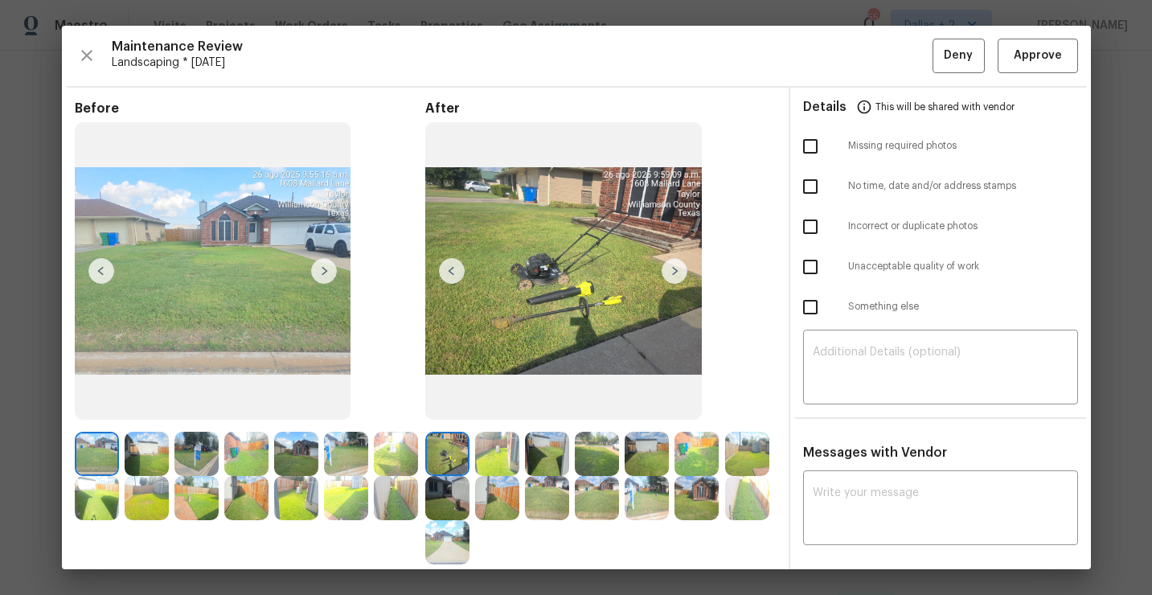
click at [441, 455] on img at bounding box center [447, 454] width 44 height 44
click at [449, 506] on img at bounding box center [447, 498] width 44 height 44
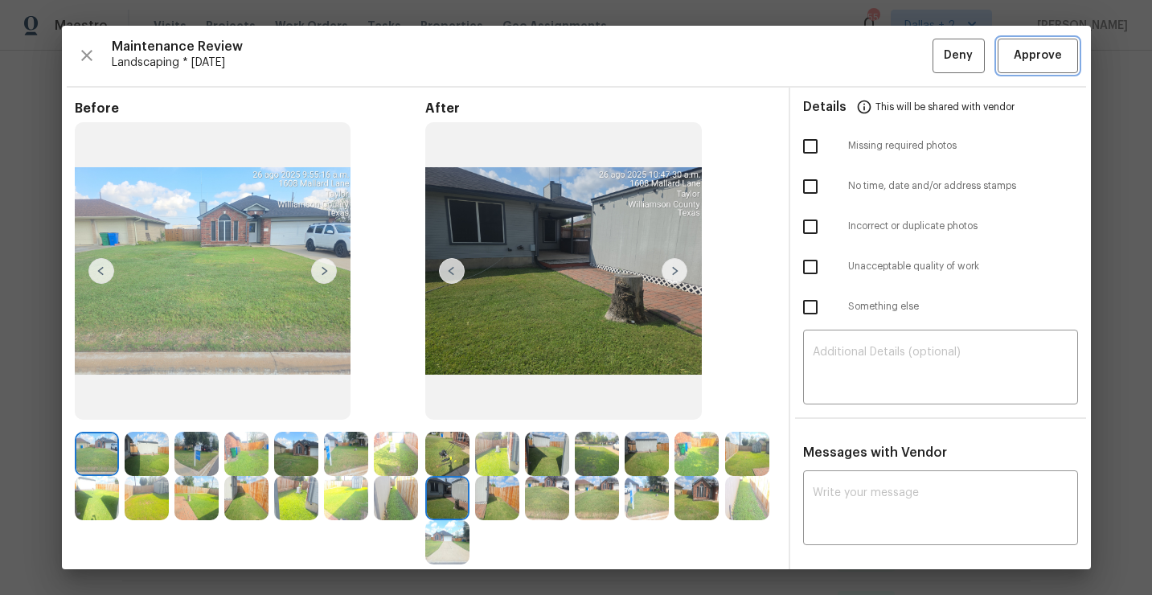
click at [1026, 55] on span "Approve" at bounding box center [1038, 56] width 48 height 20
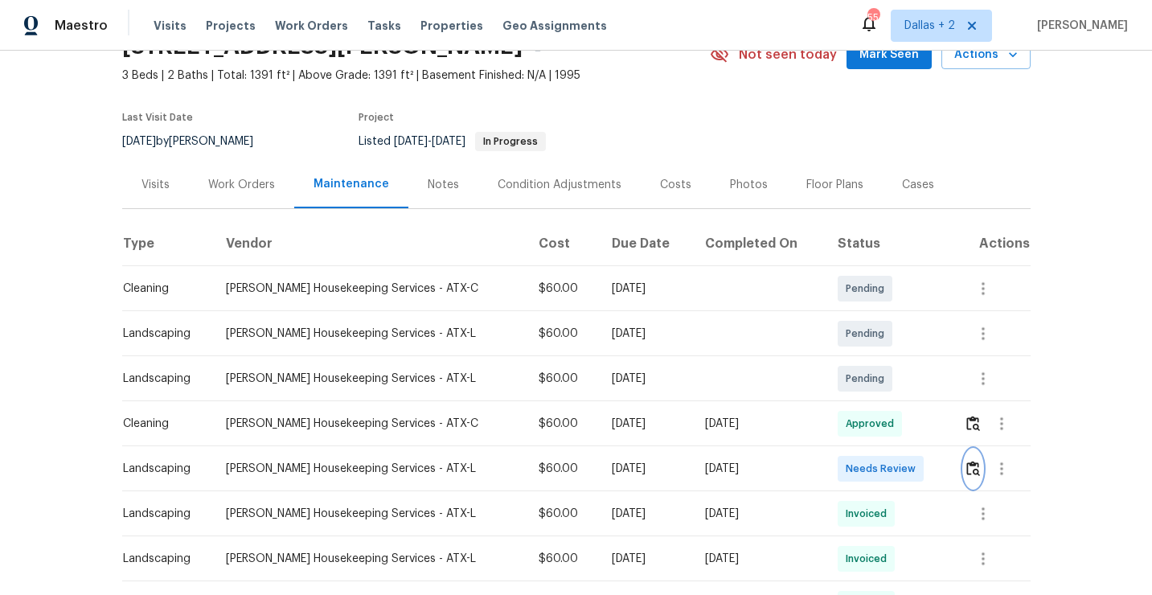
scroll to position [0, 0]
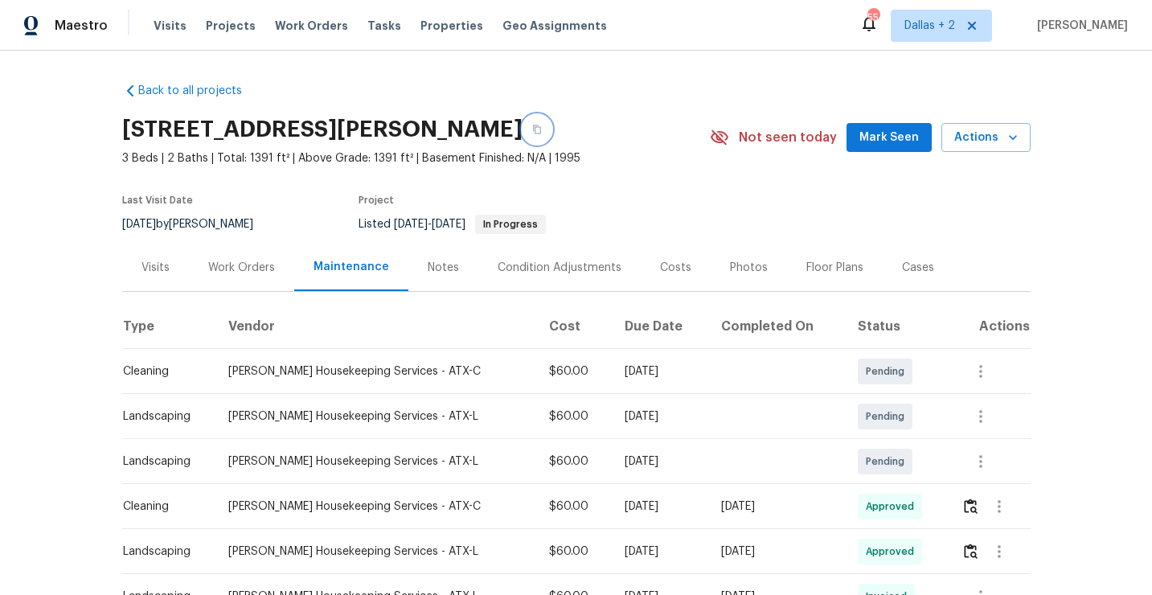
click at [523, 136] on button "button" at bounding box center [537, 129] width 29 height 29
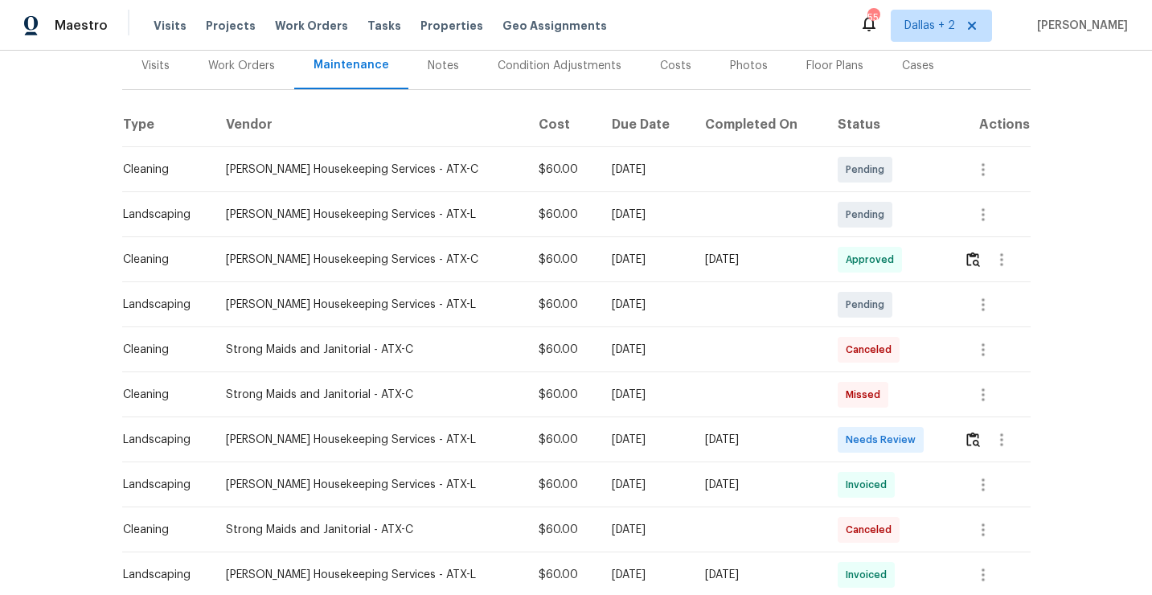
scroll to position [203, 0]
click at [967, 436] on img "button" at bounding box center [973, 438] width 14 height 15
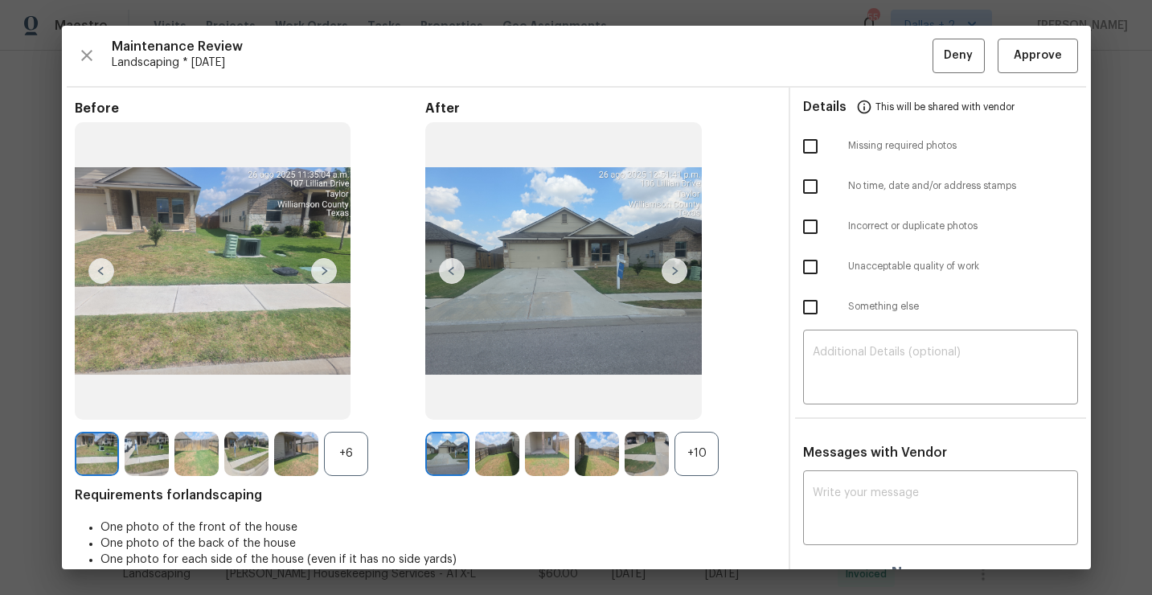
click at [707, 461] on div "+10" at bounding box center [697, 454] width 44 height 44
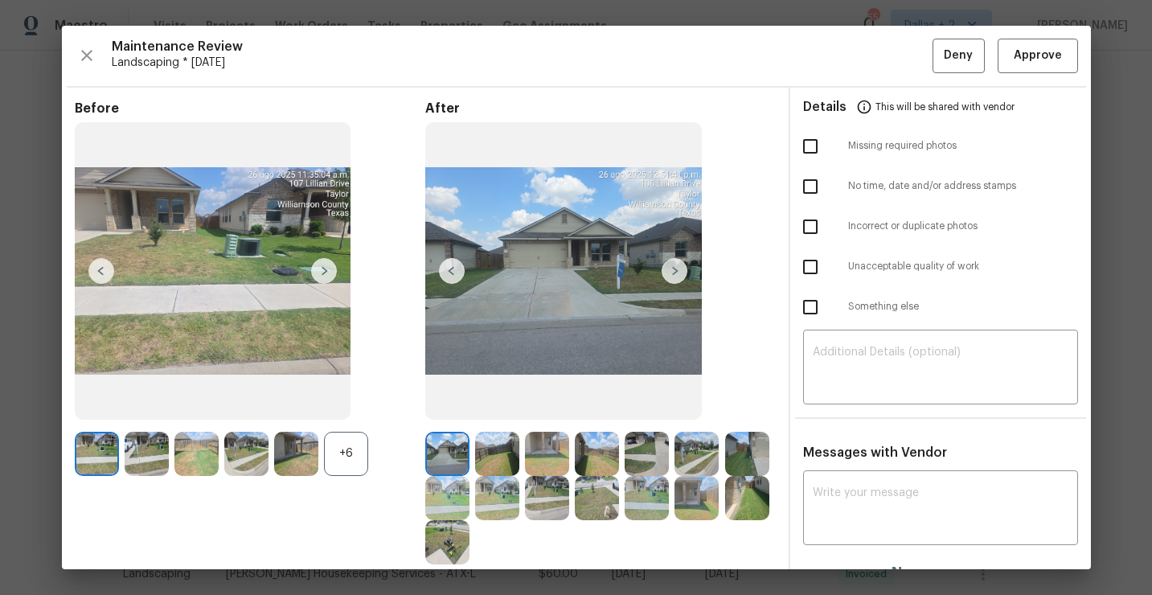
click at [366, 450] on div "+6" at bounding box center [346, 454] width 44 height 44
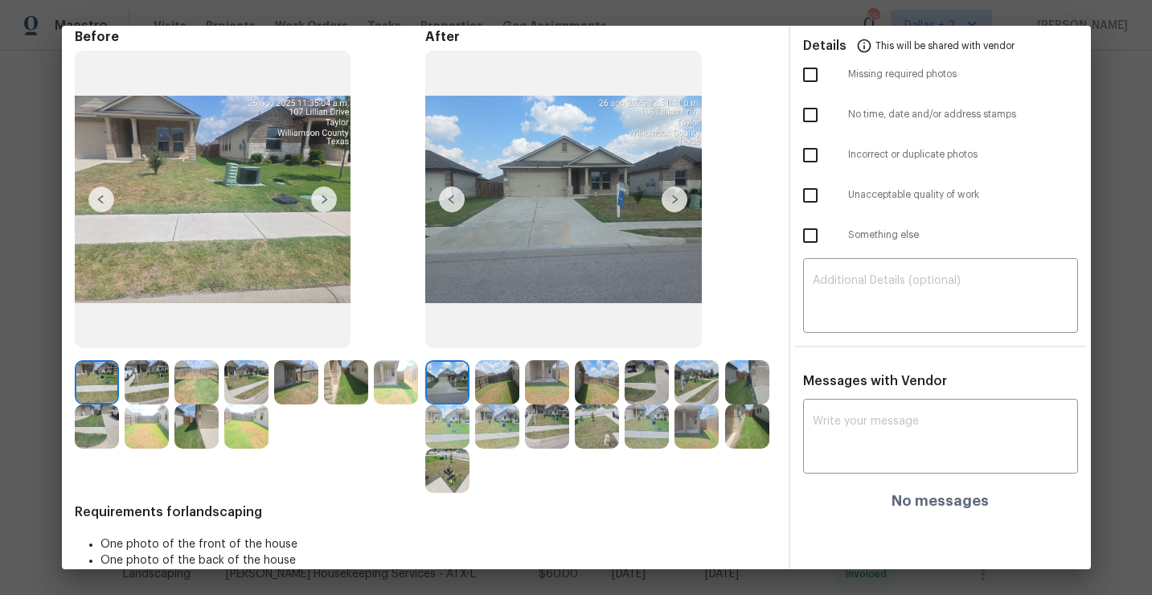
scroll to position [77, 0]
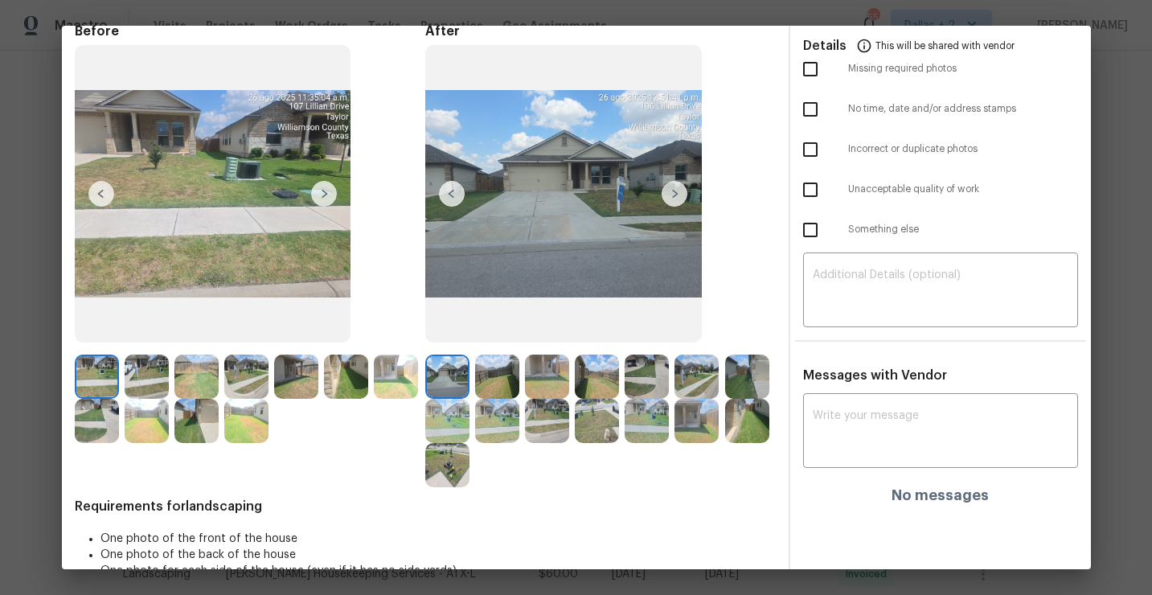
click at [504, 375] on img at bounding box center [497, 377] width 44 height 44
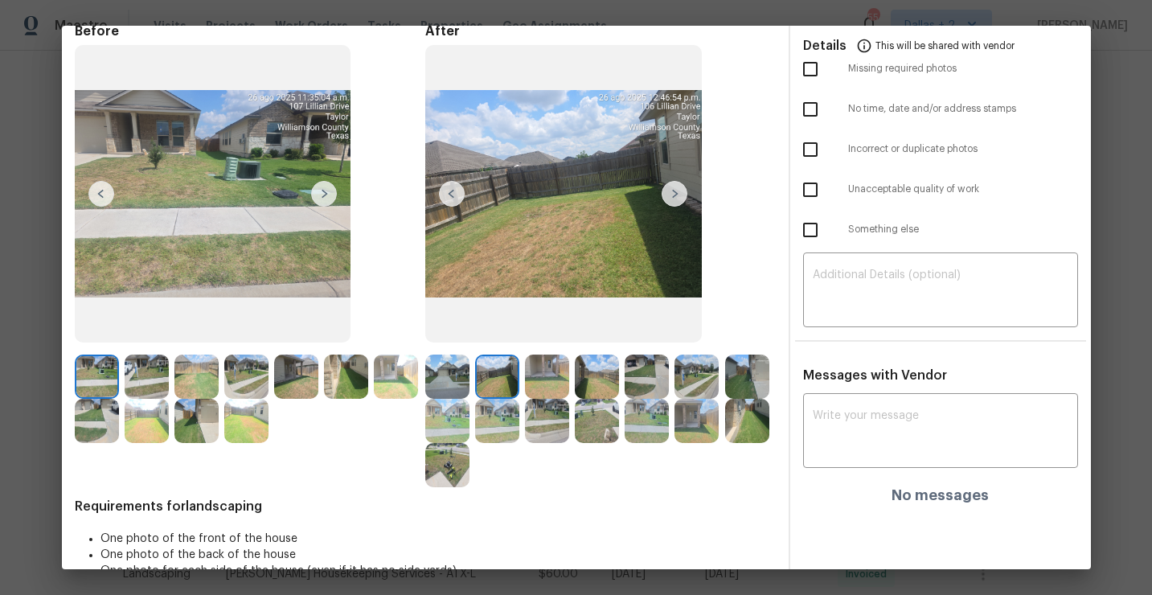
click at [550, 435] on img at bounding box center [547, 421] width 44 height 44
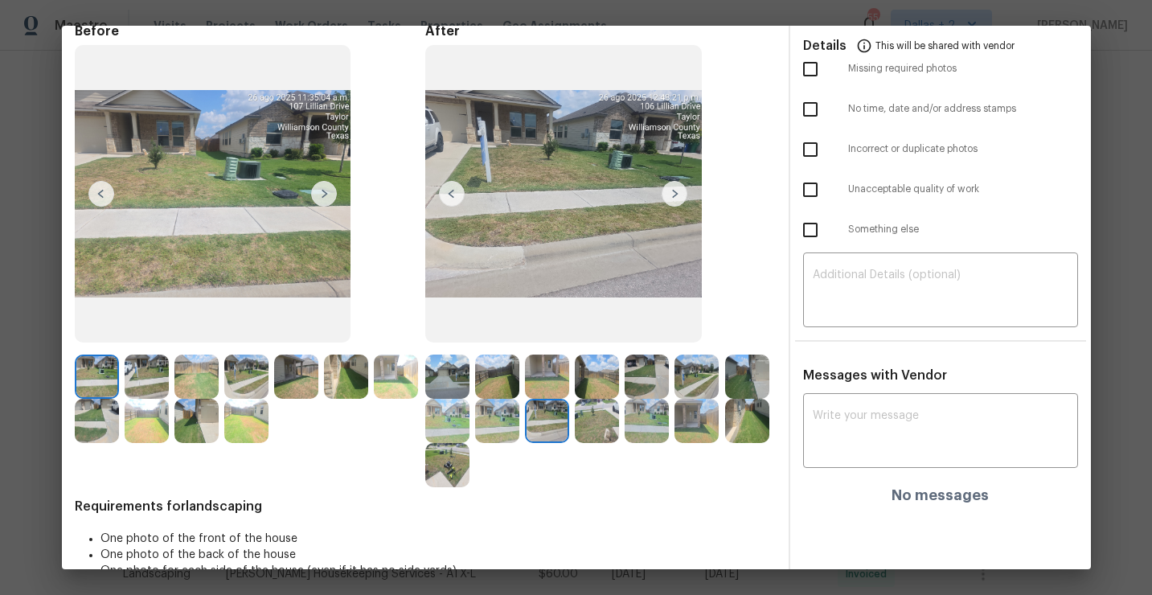
scroll to position [0, 0]
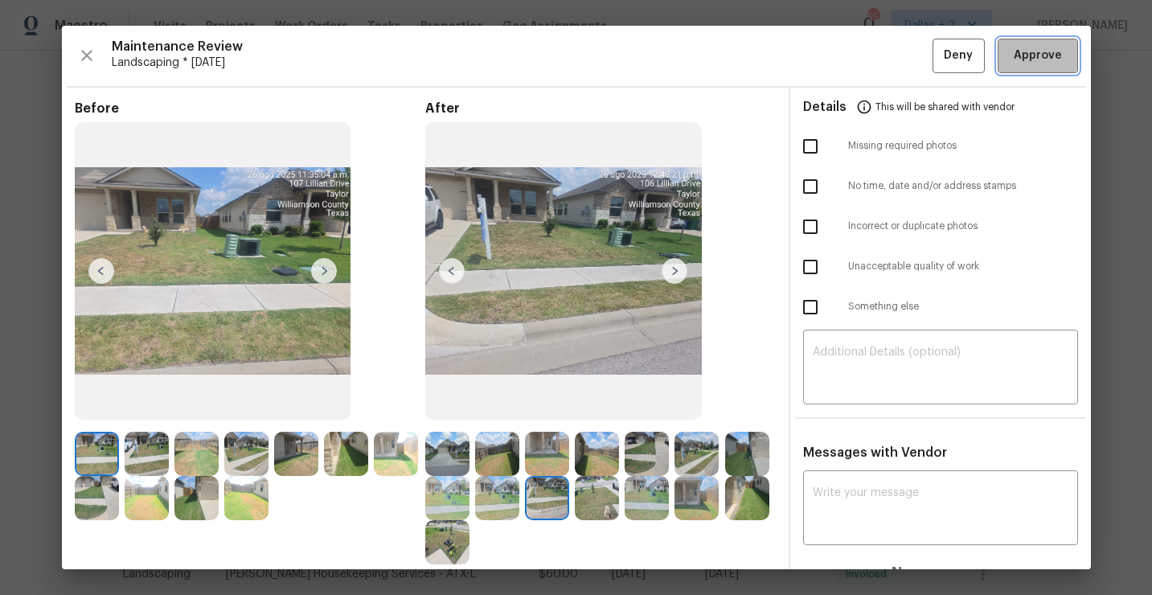
click at [1030, 64] on span "Approve" at bounding box center [1038, 56] width 48 height 20
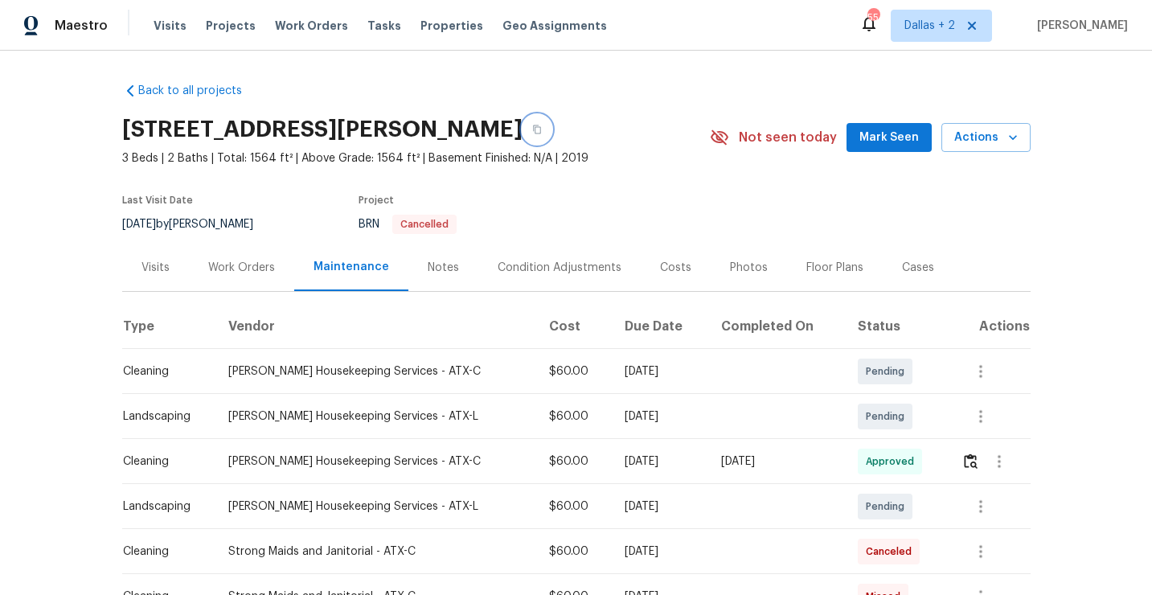
click at [532, 129] on icon "button" at bounding box center [537, 130] width 10 height 10
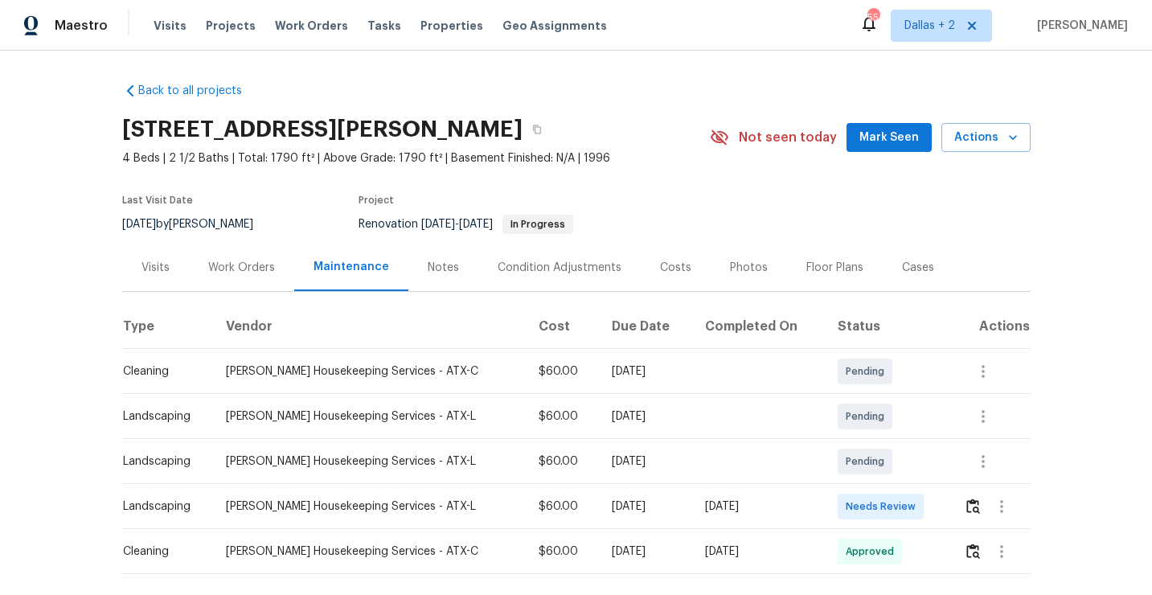
scroll to position [76, 0]
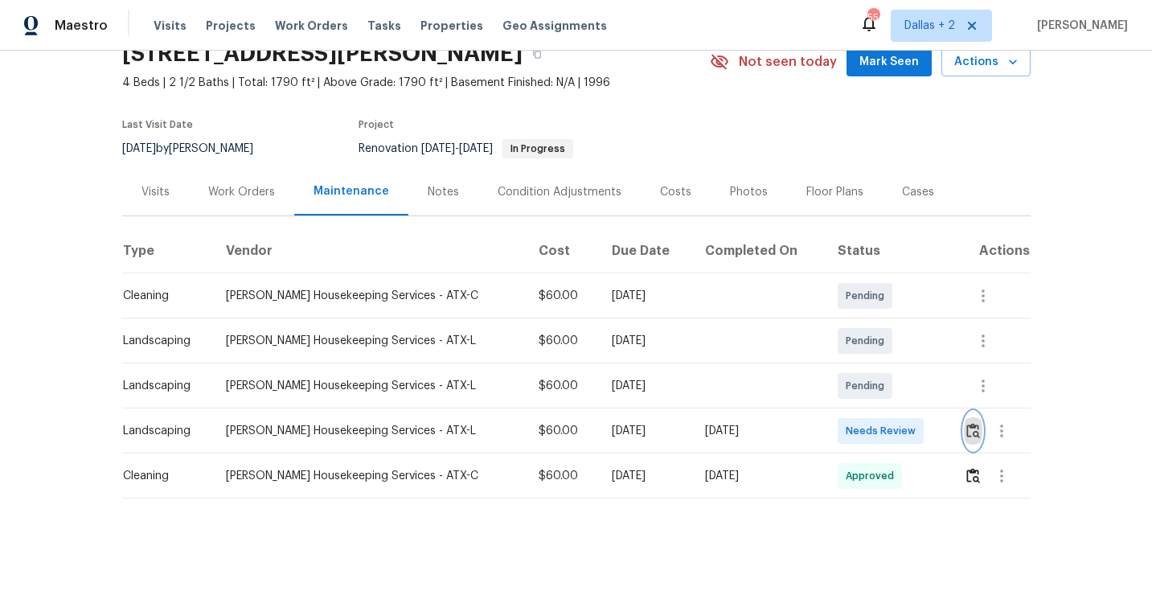
click at [972, 429] on img "button" at bounding box center [973, 430] width 14 height 15
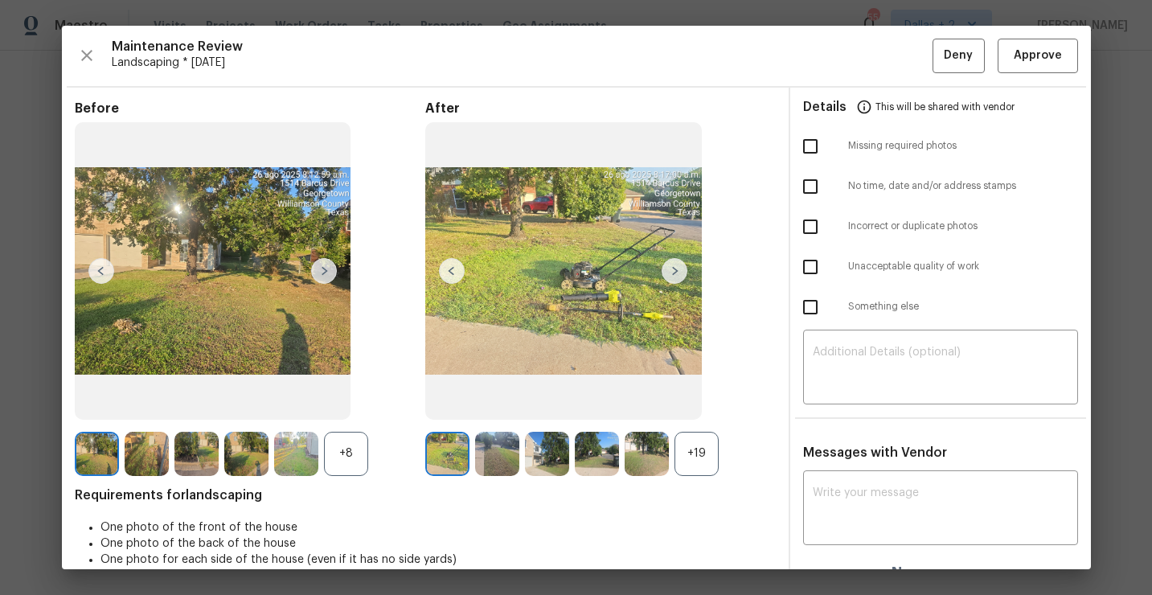
click at [707, 459] on div "+19" at bounding box center [697, 454] width 44 height 44
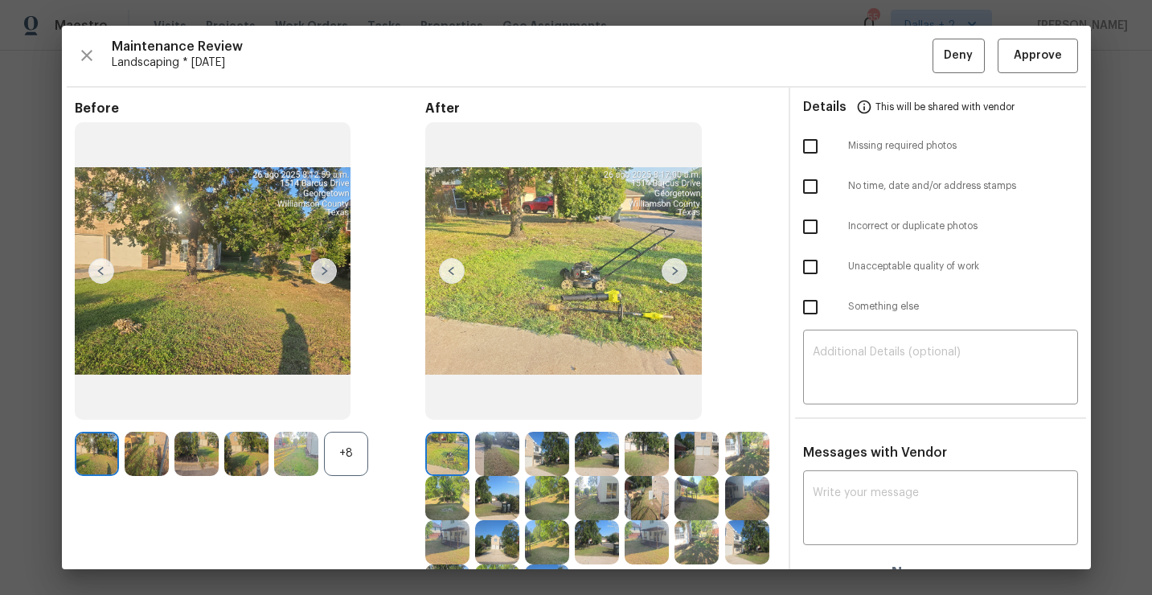
click at [363, 456] on div "+8" at bounding box center [346, 454] width 44 height 44
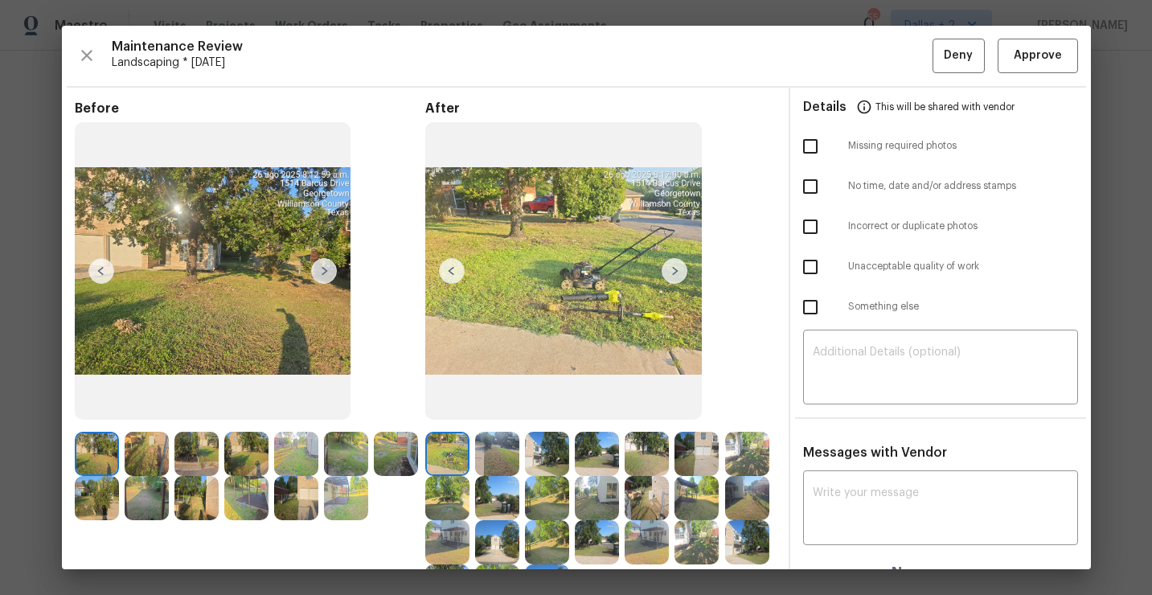
scroll to position [56, 0]
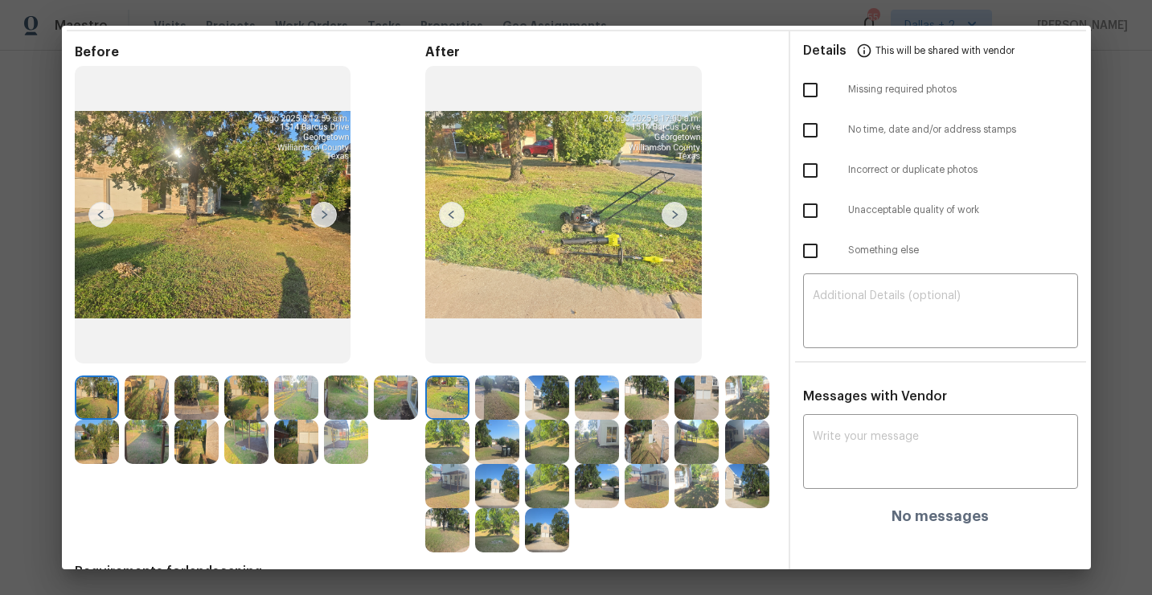
click at [671, 215] on img at bounding box center [675, 215] width 26 height 26
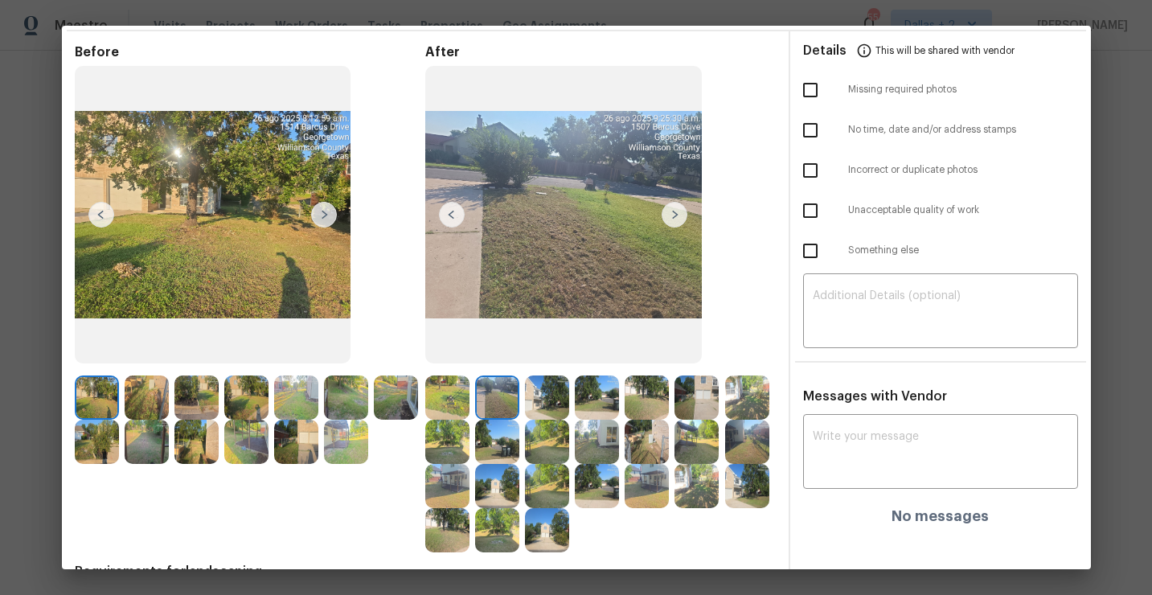
click at [671, 215] on img at bounding box center [675, 215] width 26 height 26
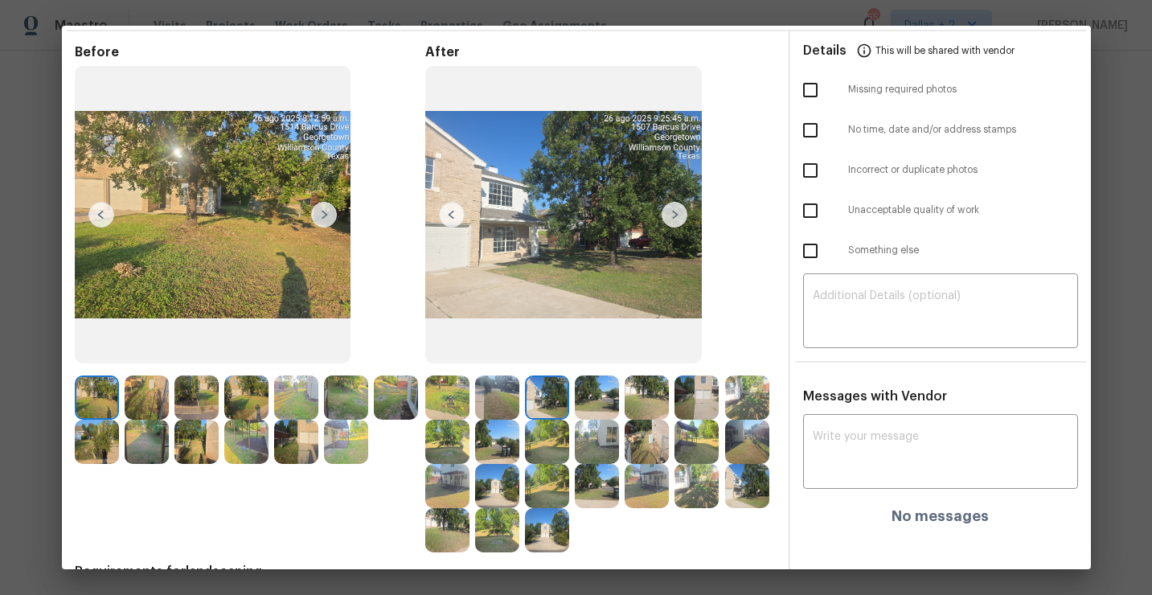
click at [577, 388] on img at bounding box center [597, 397] width 44 height 44
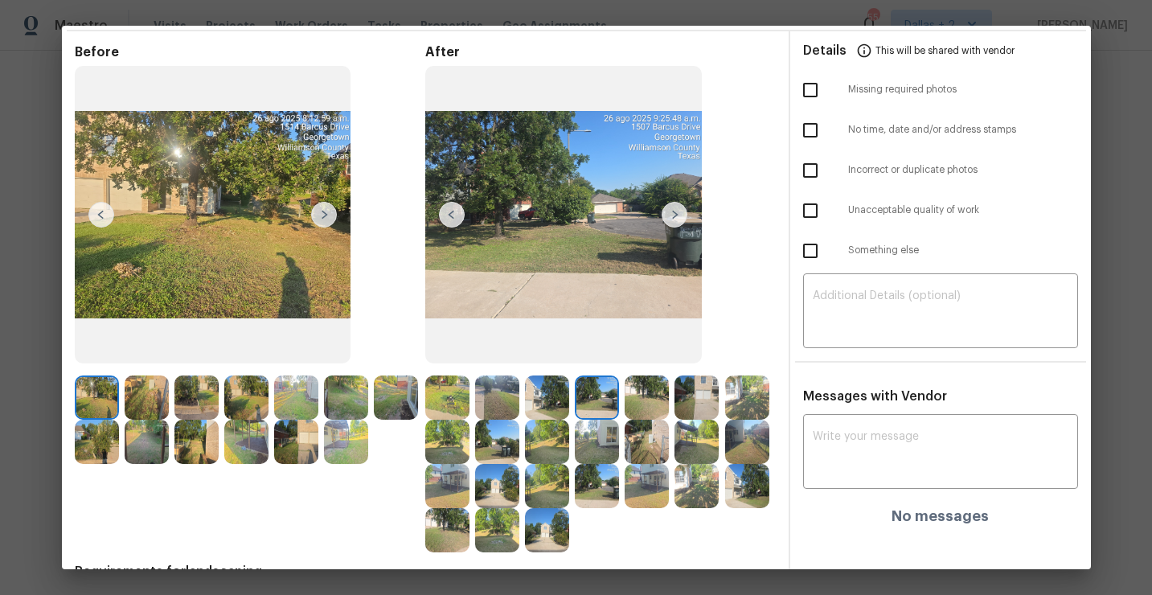
click at [674, 219] on img at bounding box center [675, 215] width 26 height 26
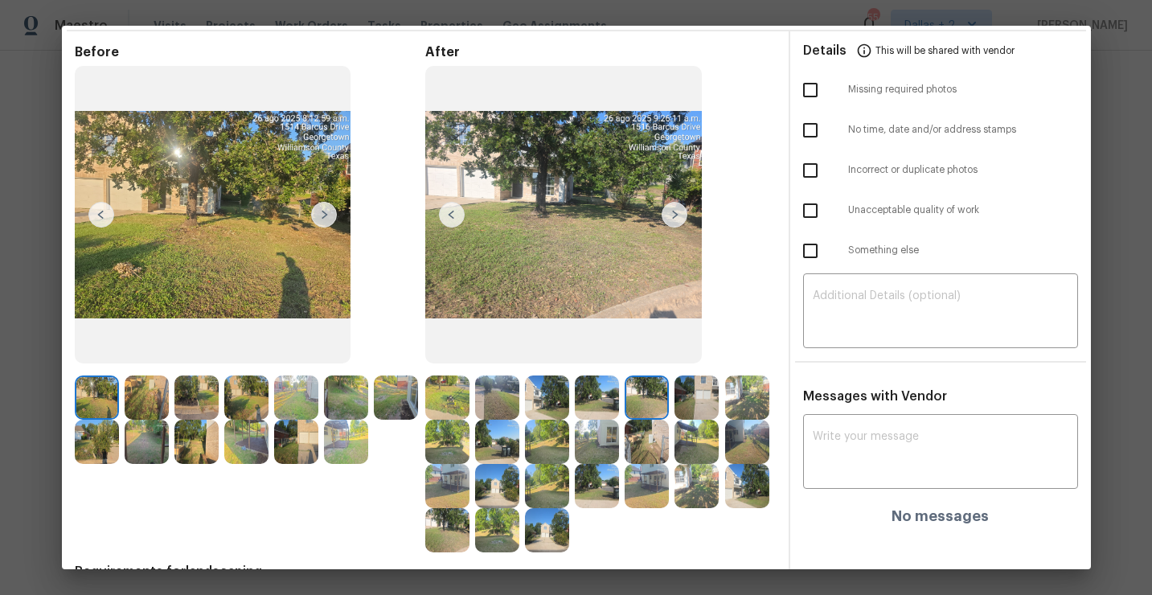
click at [149, 410] on img at bounding box center [147, 397] width 44 height 44
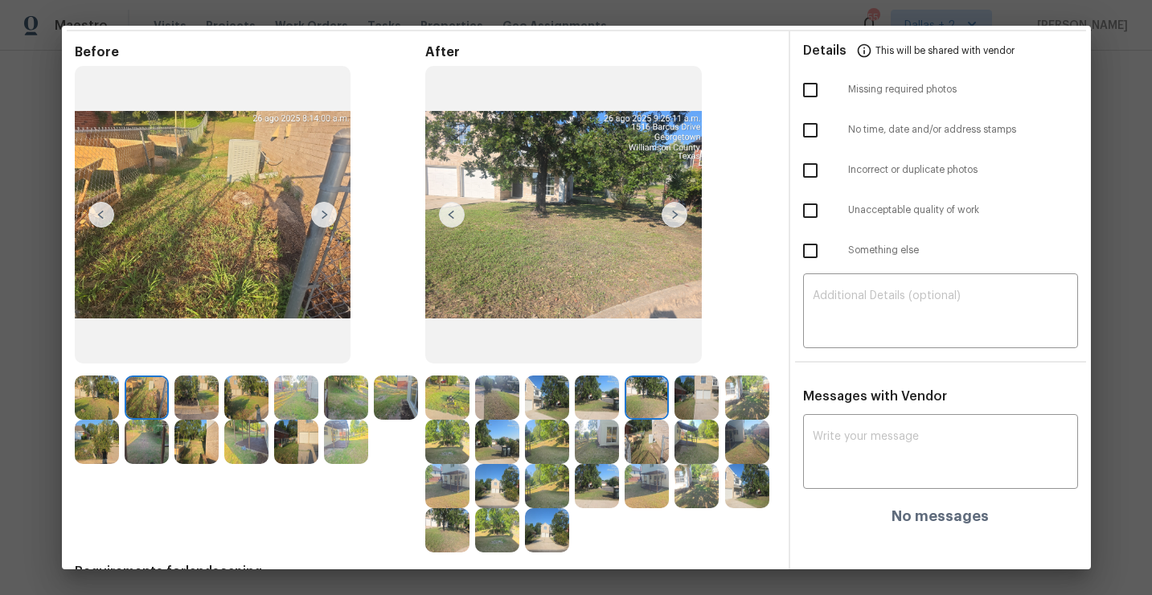
click at [675, 208] on img at bounding box center [675, 215] width 26 height 26
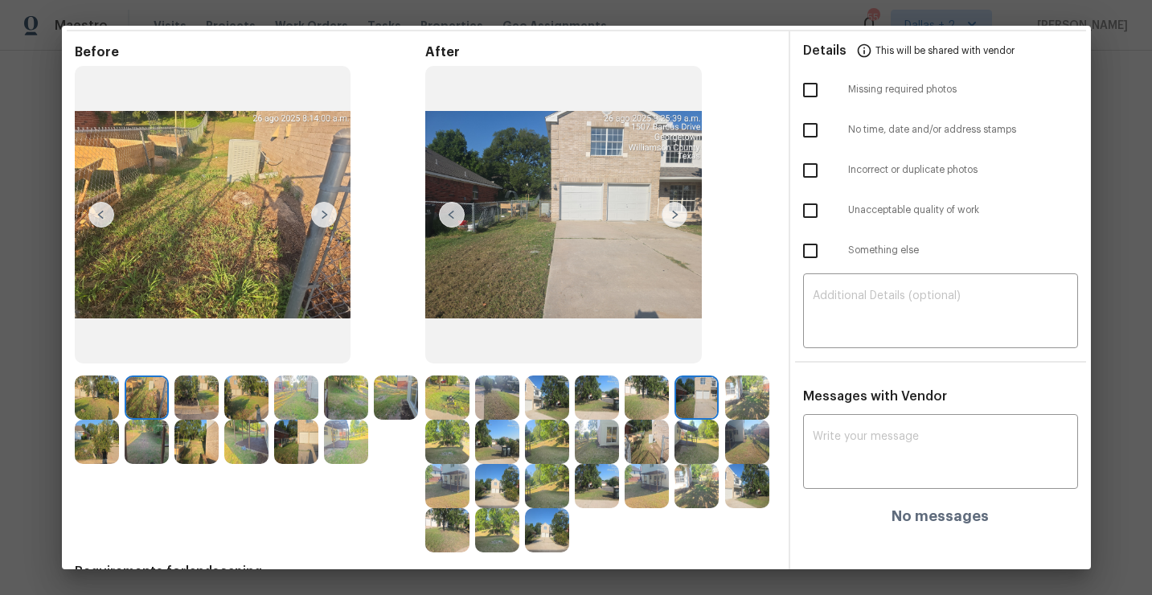
click at [675, 219] on img at bounding box center [675, 215] width 26 height 26
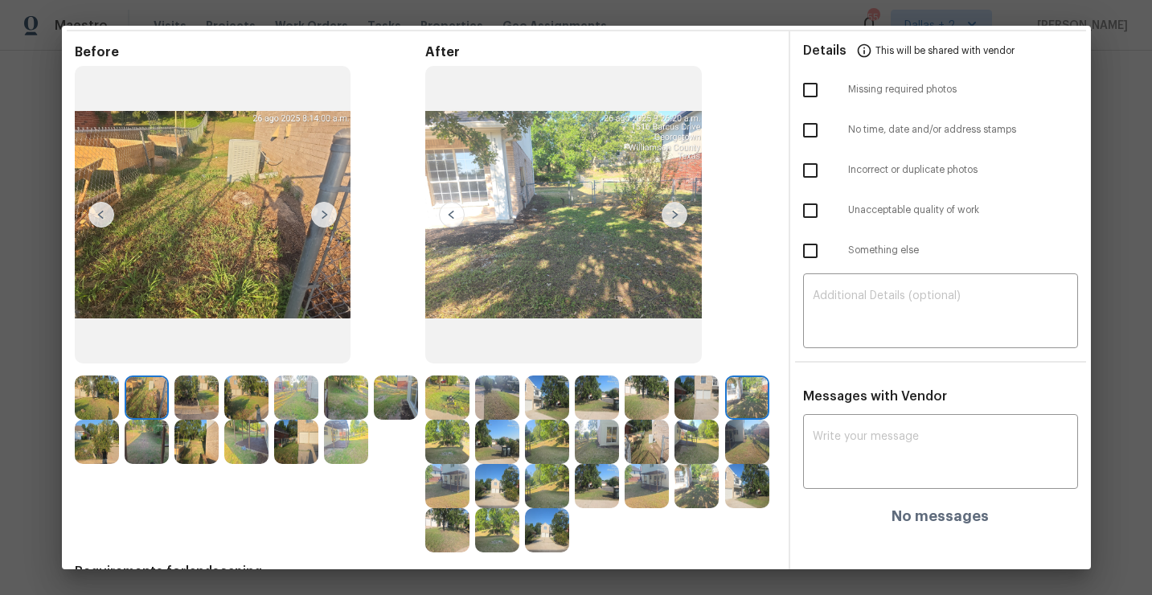
click at [675, 218] on img at bounding box center [675, 215] width 26 height 26
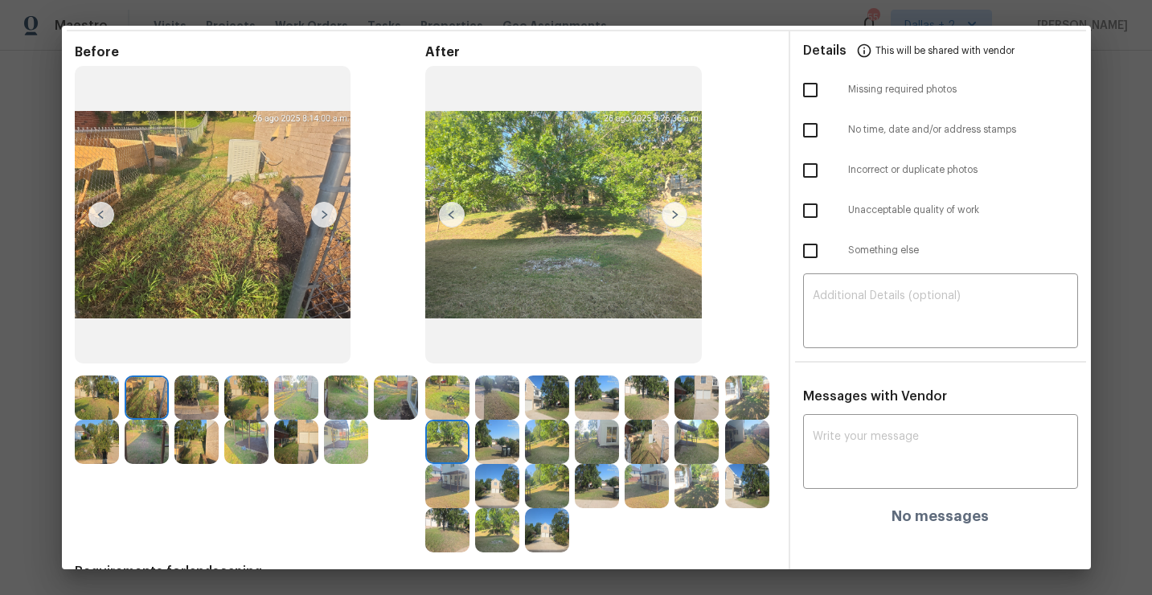
click at [326, 219] on img at bounding box center [324, 215] width 26 height 26
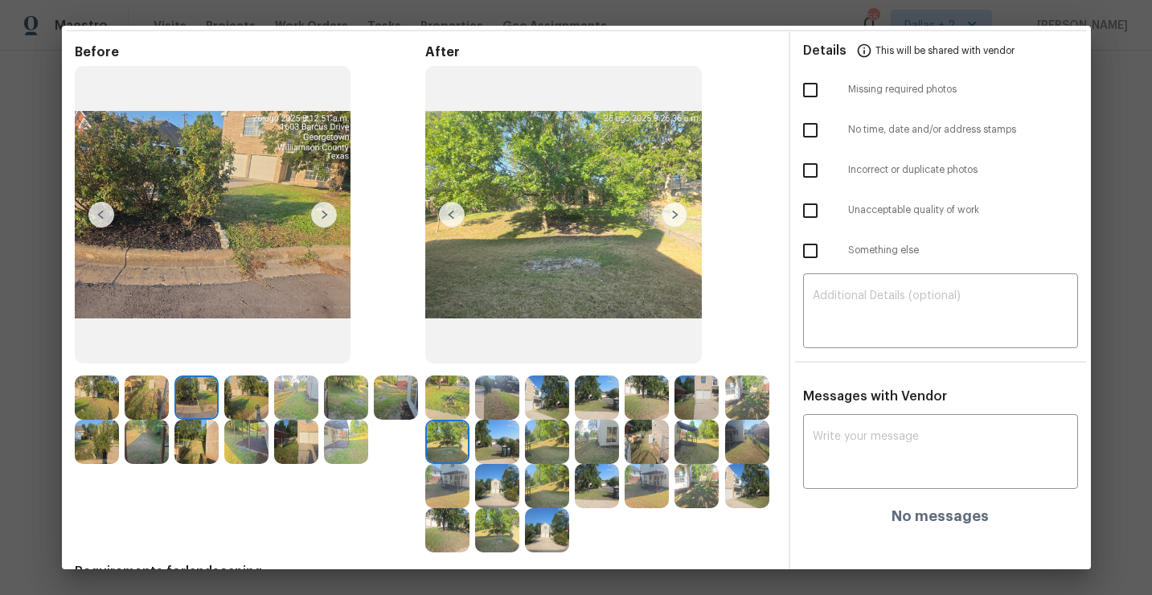
click at [678, 216] on img at bounding box center [675, 215] width 26 height 26
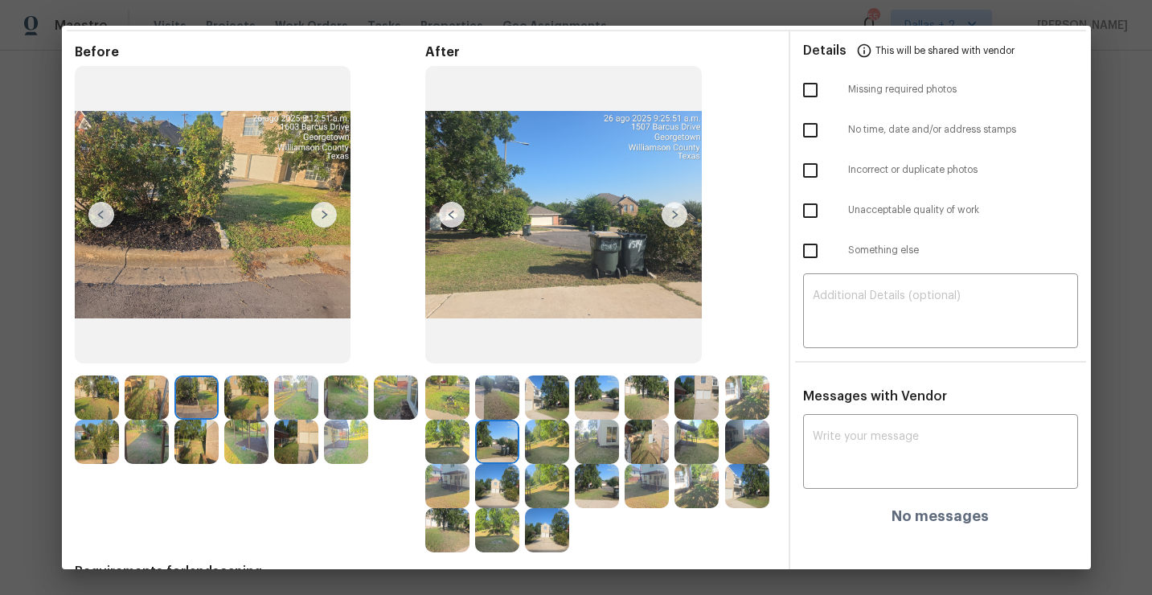
click at [498, 437] on img at bounding box center [497, 442] width 44 height 44
click at [504, 453] on img at bounding box center [497, 442] width 44 height 44
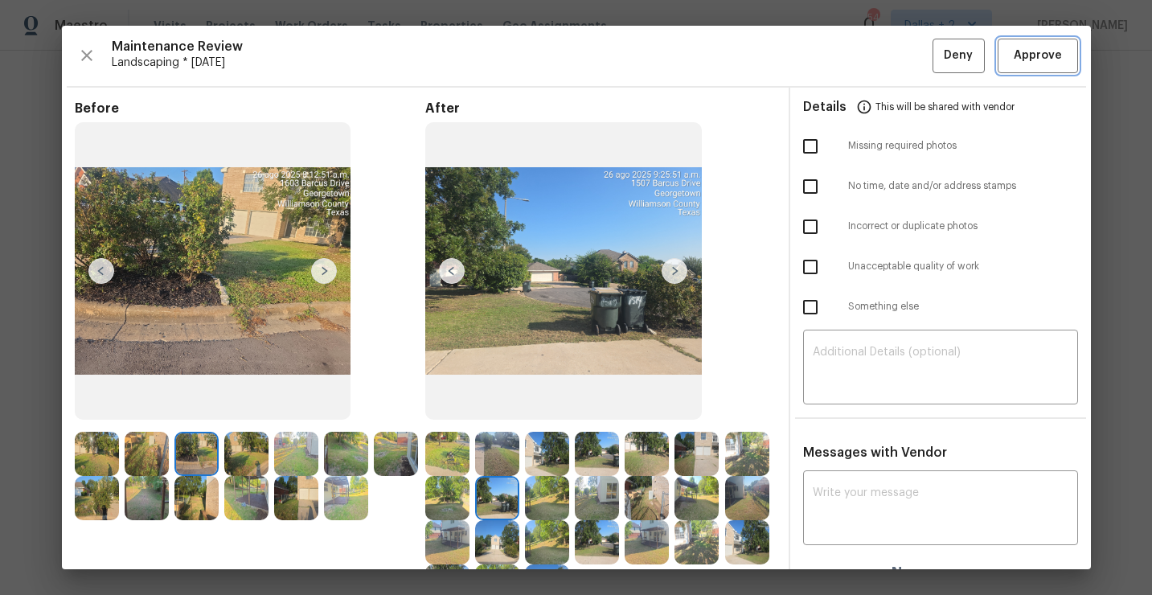
click at [1026, 65] on button "Approve" at bounding box center [1038, 56] width 80 height 35
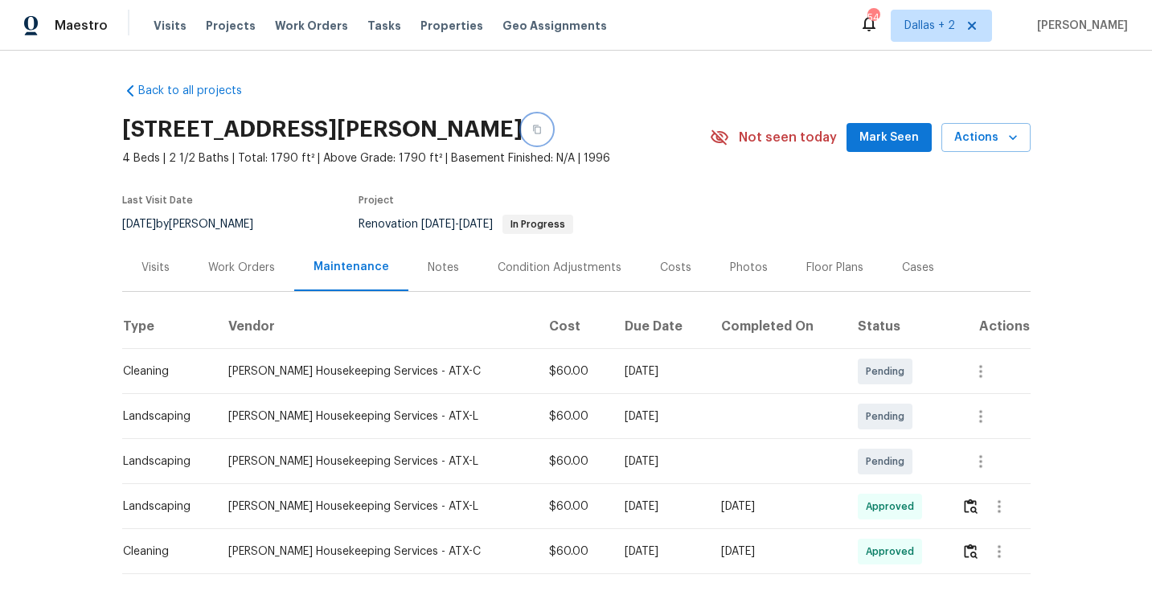
click at [542, 128] on icon "button" at bounding box center [537, 130] width 10 height 10
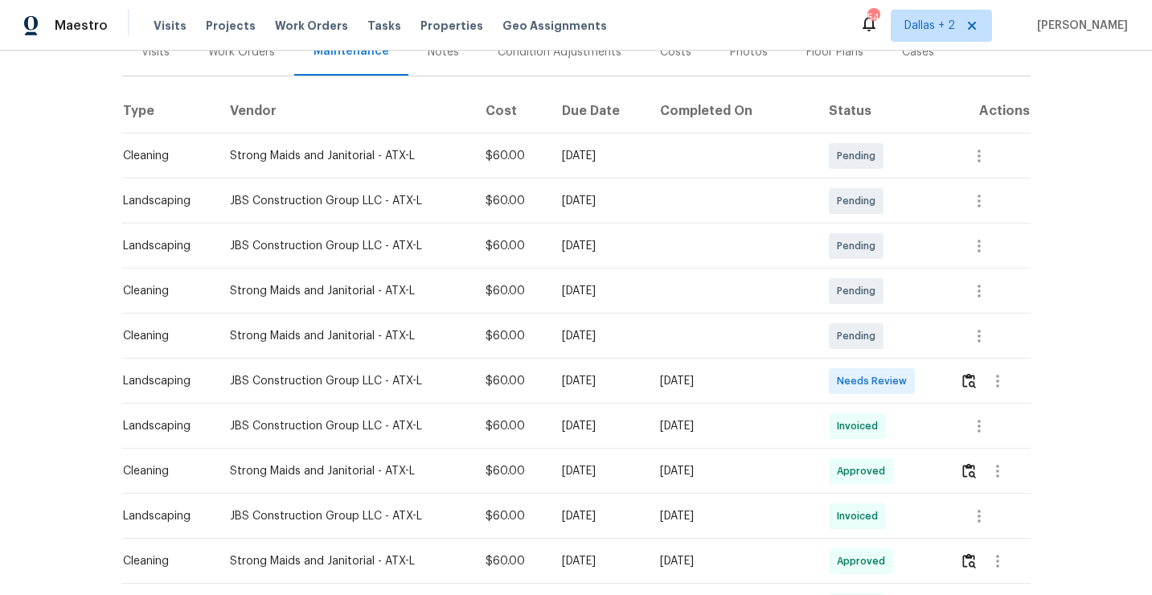
scroll to position [251, 0]
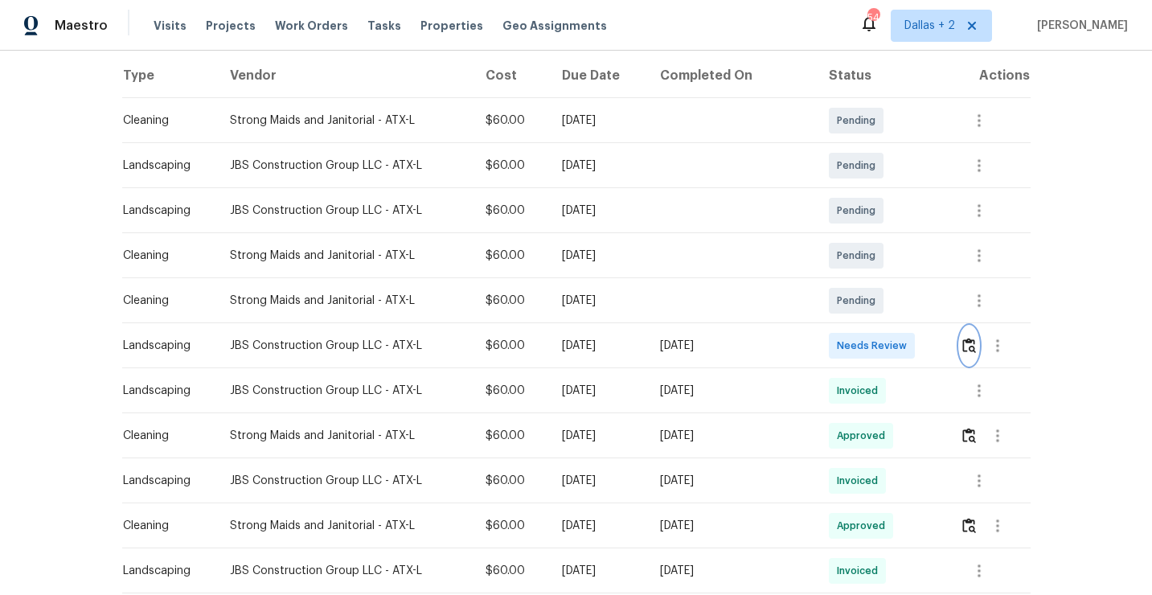
click at [966, 343] on img "button" at bounding box center [969, 345] width 14 height 15
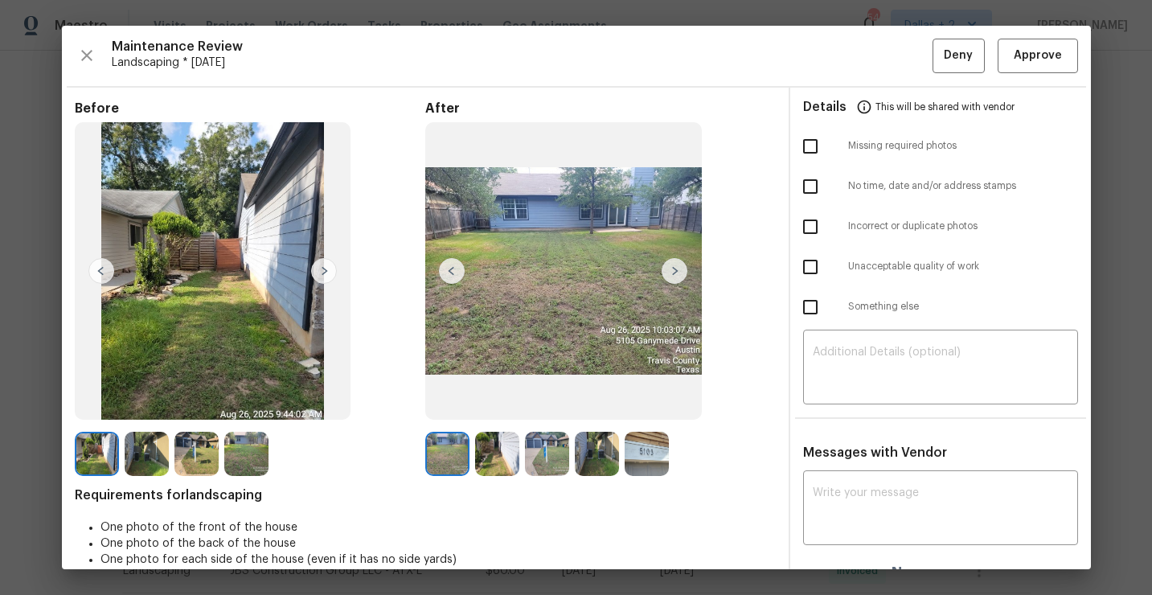
click at [650, 463] on img at bounding box center [647, 454] width 44 height 44
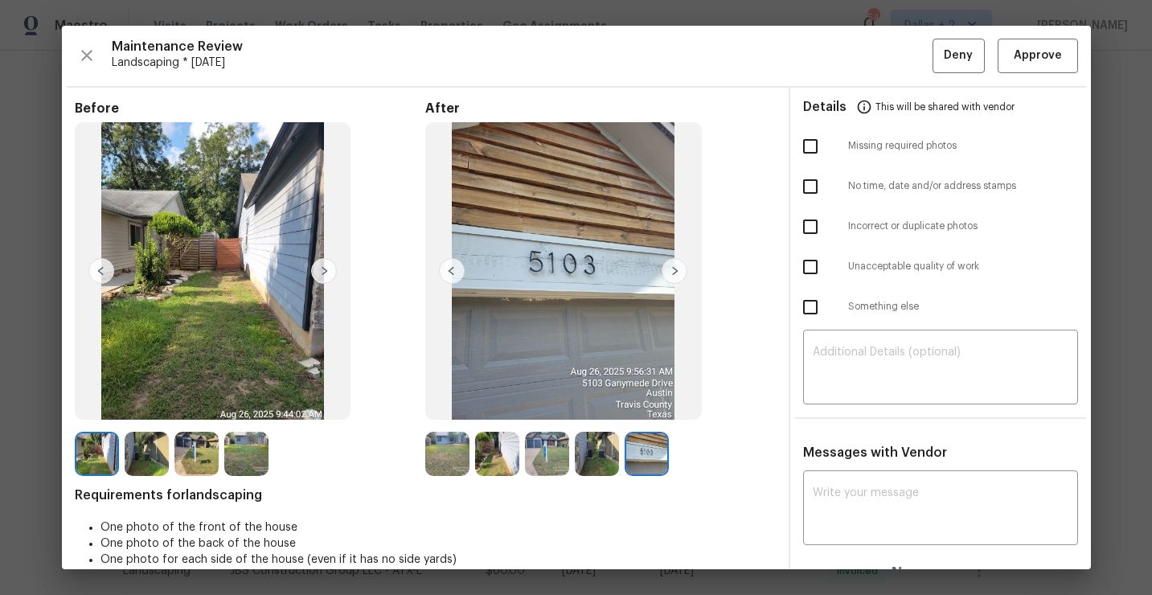
click at [455, 460] on img at bounding box center [447, 454] width 44 height 44
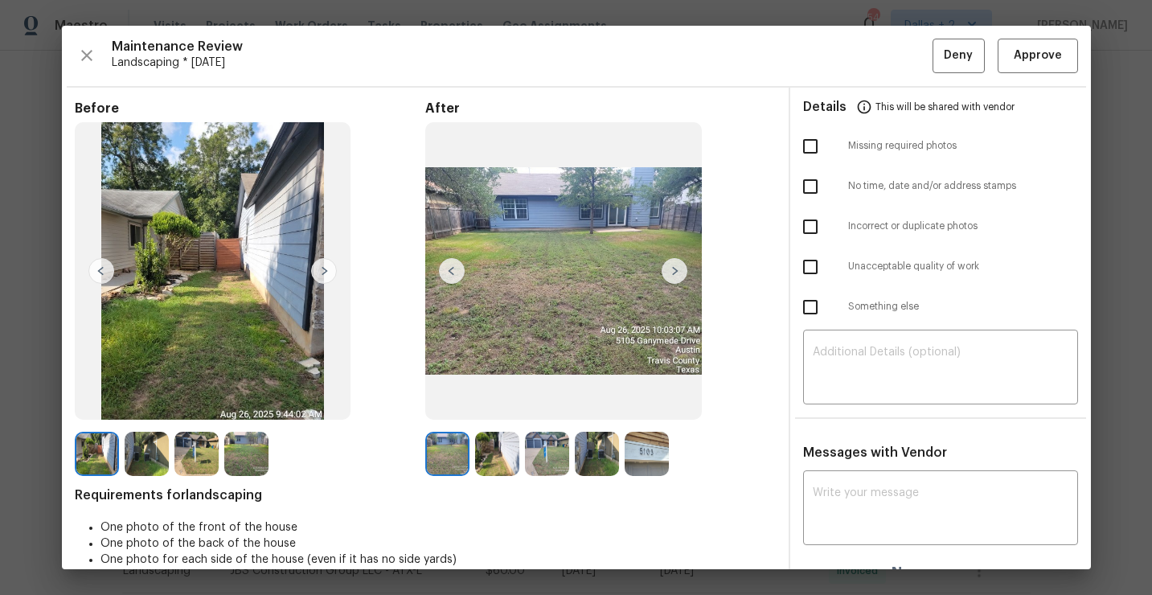
click at [491, 458] on img at bounding box center [497, 454] width 44 height 44
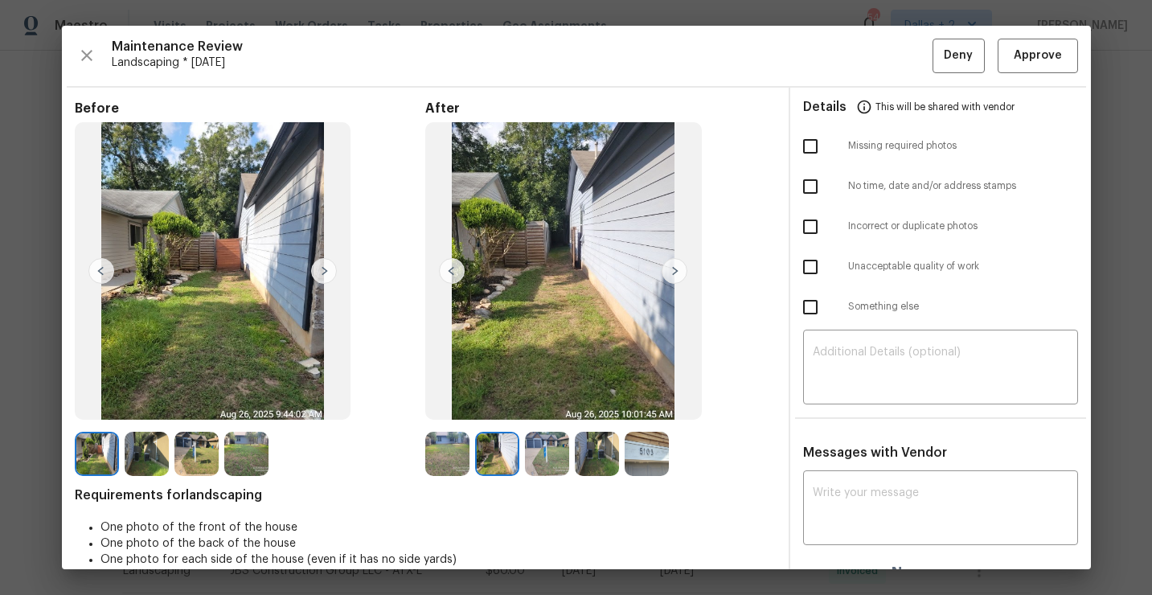
click at [544, 453] on img at bounding box center [547, 454] width 44 height 44
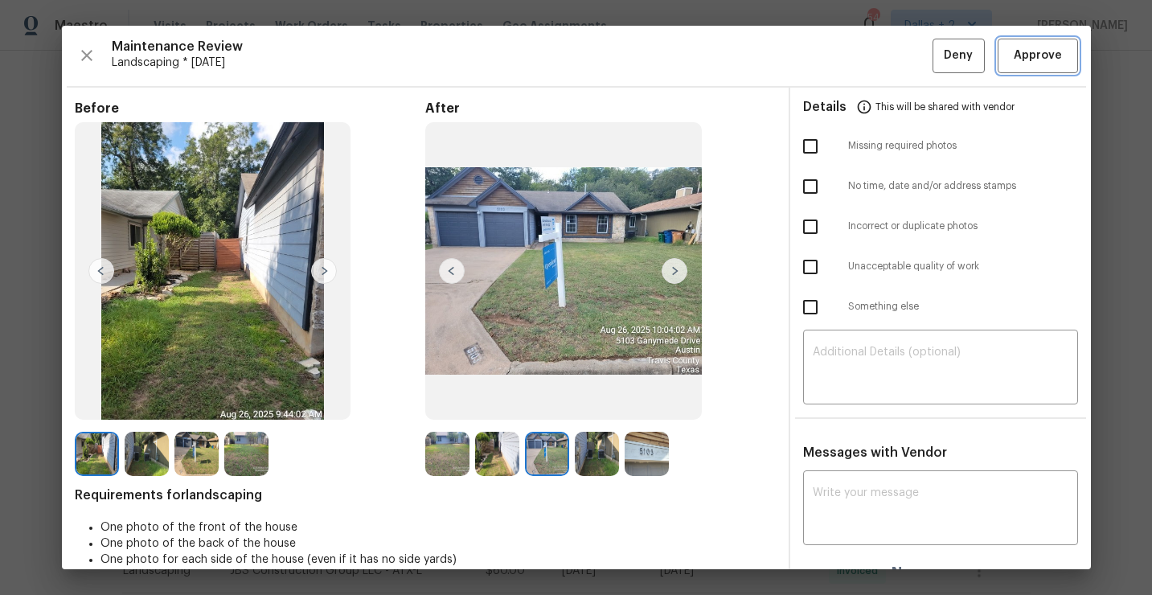
click at [1026, 51] on span "Approve" at bounding box center [1038, 56] width 48 height 20
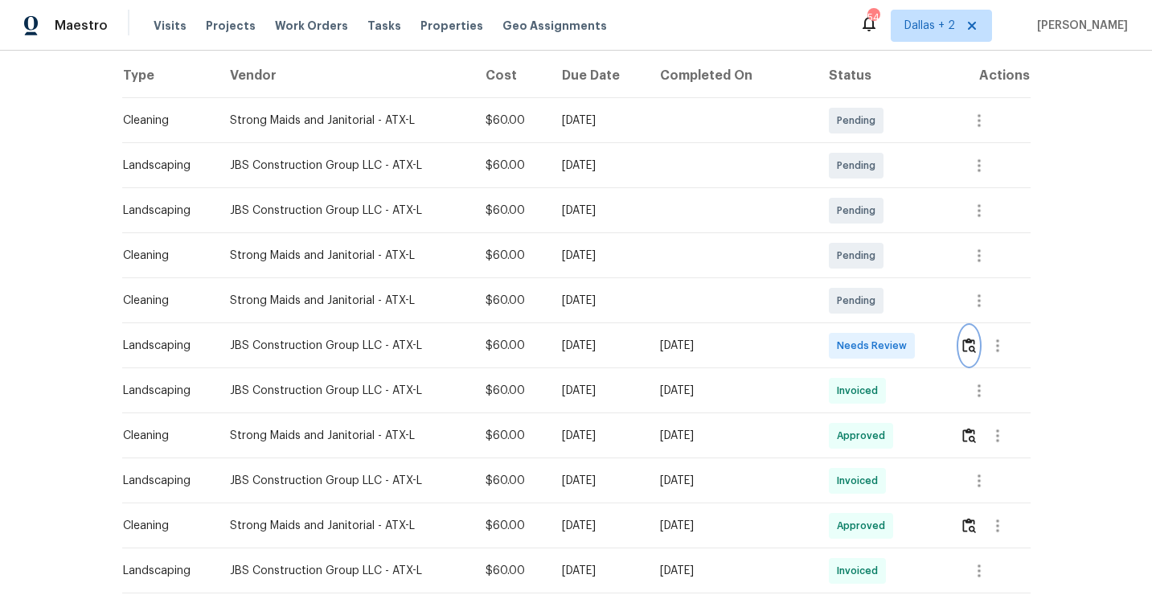
scroll to position [0, 0]
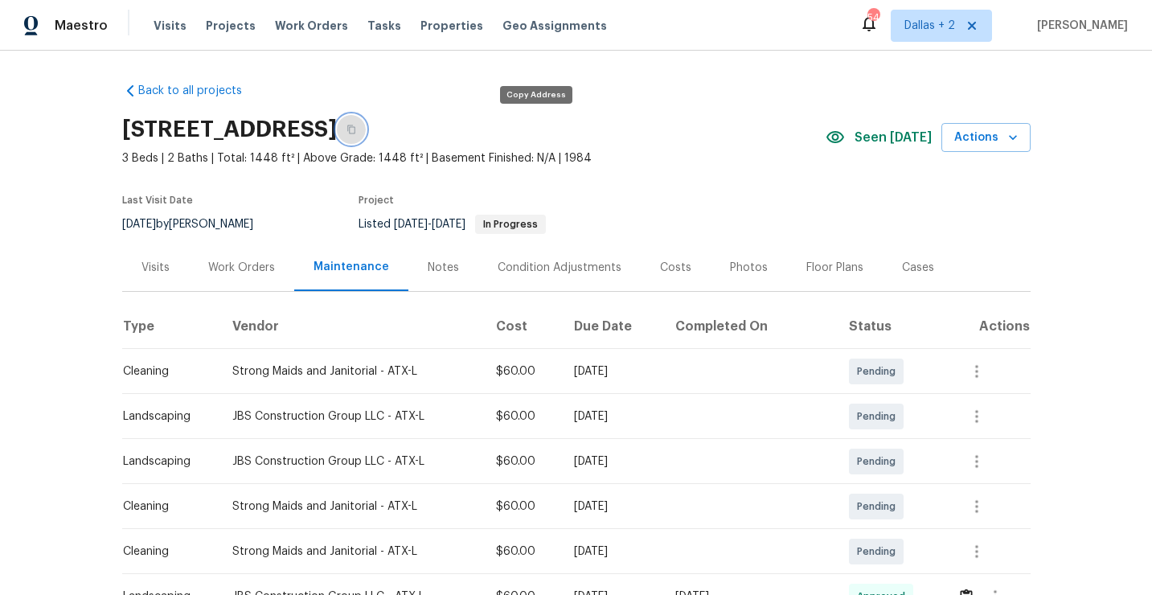
click at [366, 129] on button "button" at bounding box center [351, 129] width 29 height 29
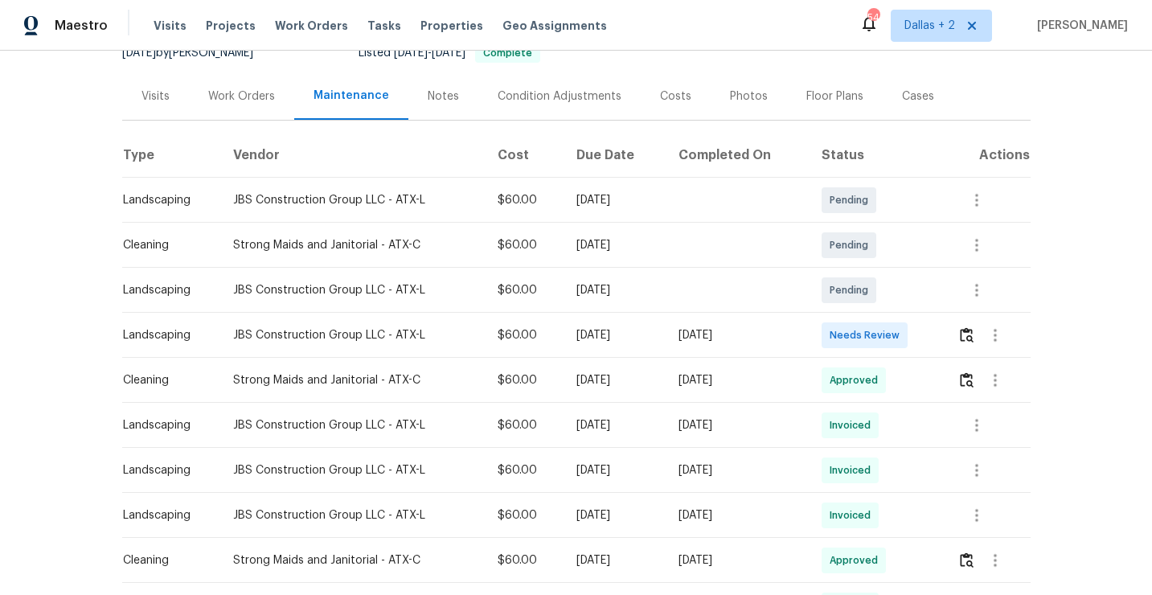
scroll to position [170, 0]
click at [966, 339] on img "button" at bounding box center [967, 335] width 14 height 15
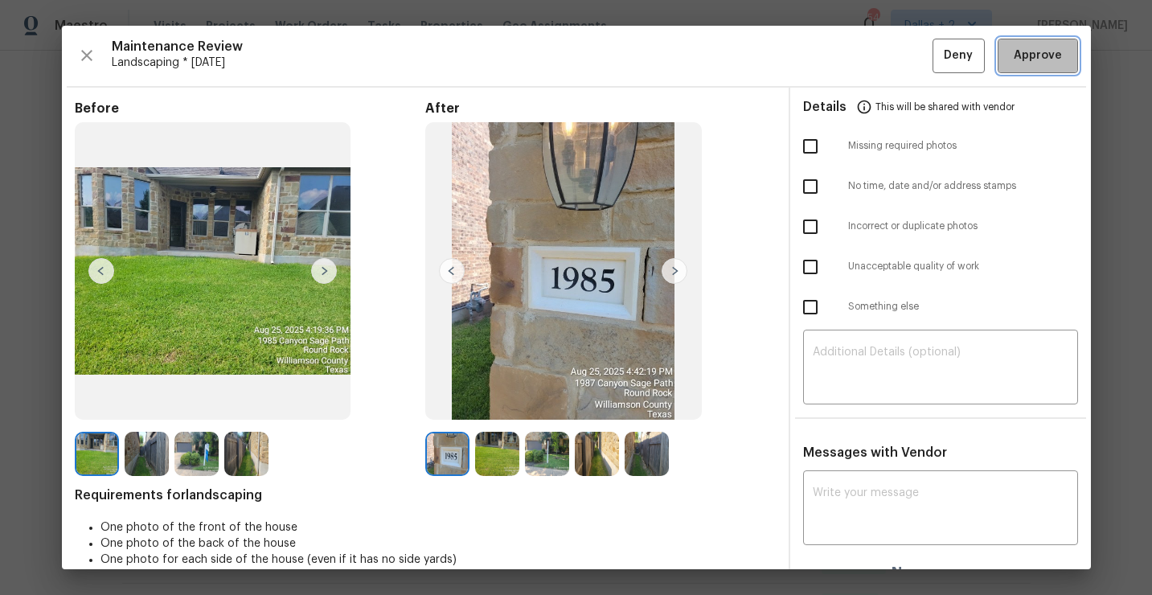
click at [1029, 47] on span "Approve" at bounding box center [1038, 56] width 48 height 20
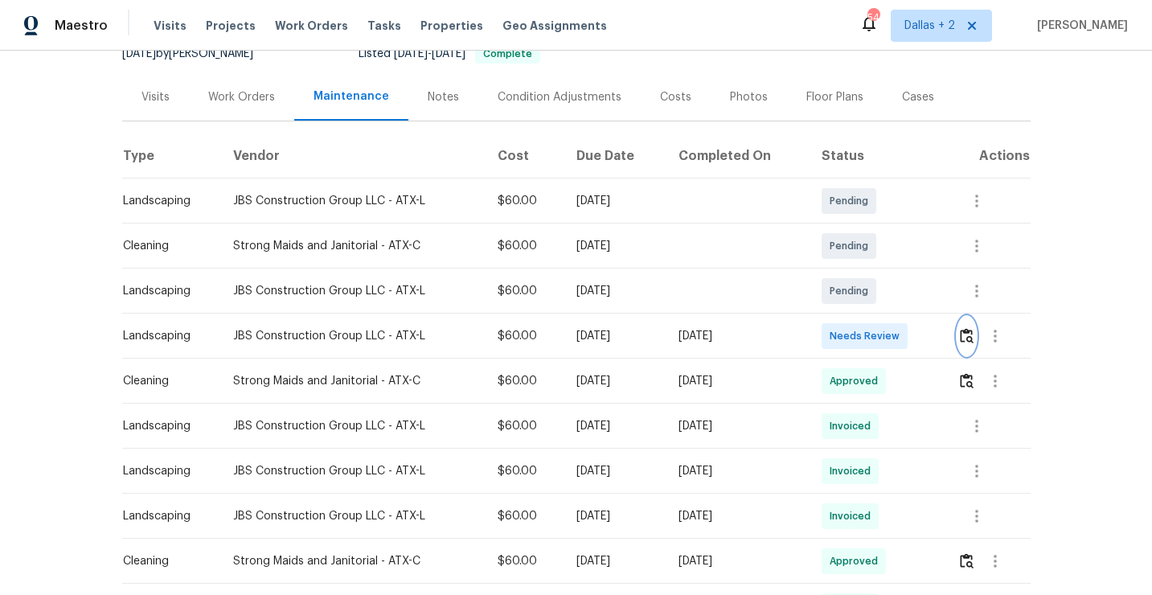
scroll to position [0, 0]
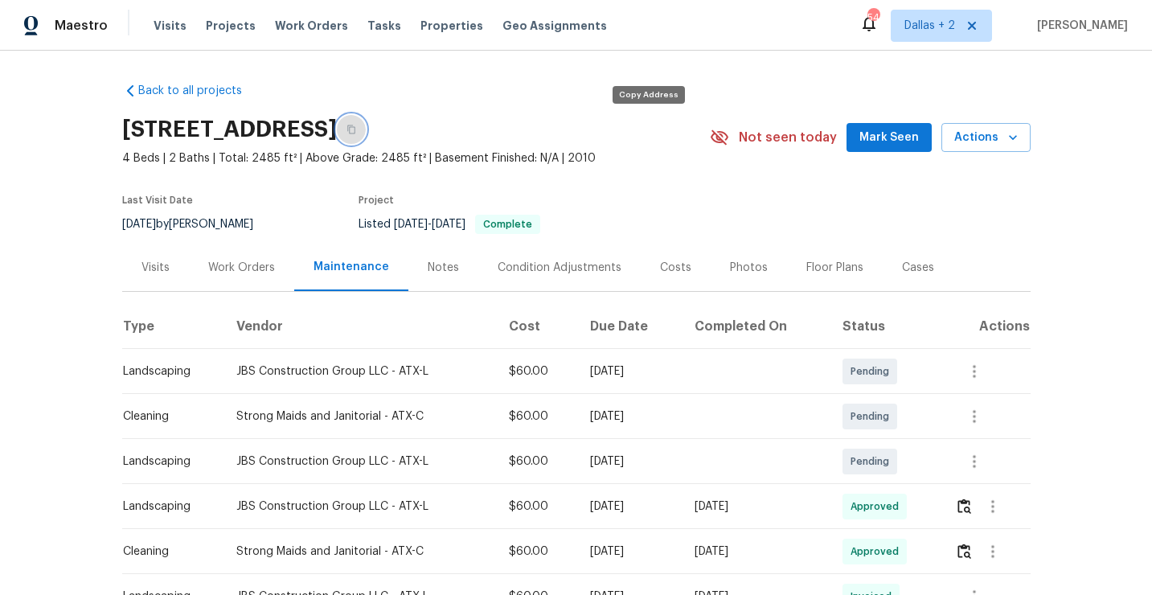
click at [366, 134] on button "button" at bounding box center [351, 129] width 29 height 29
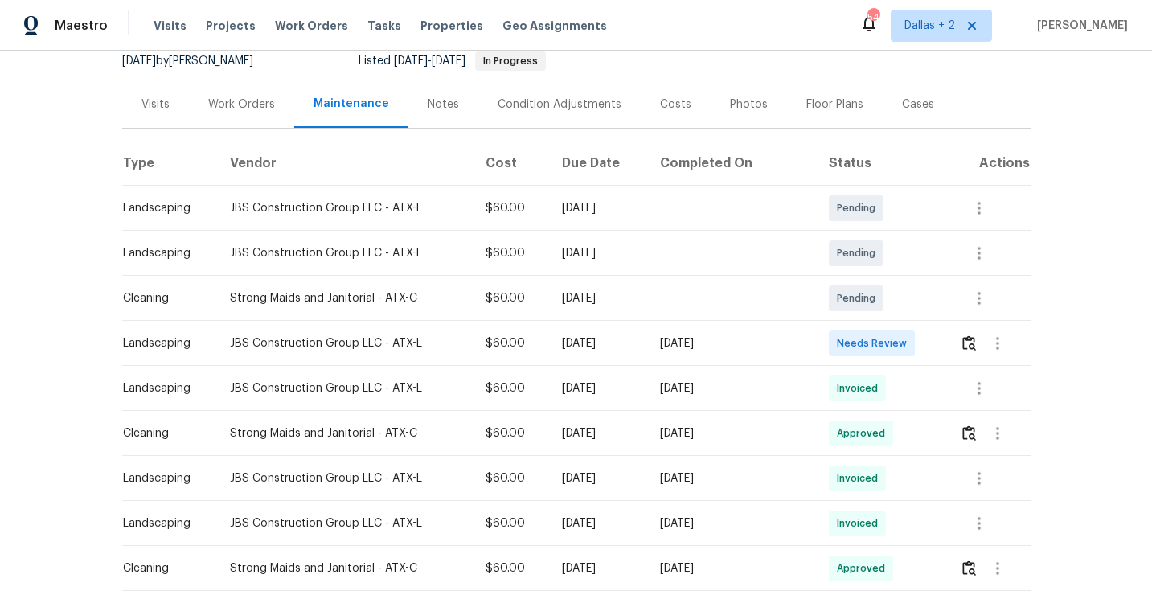
scroll to position [177, 0]
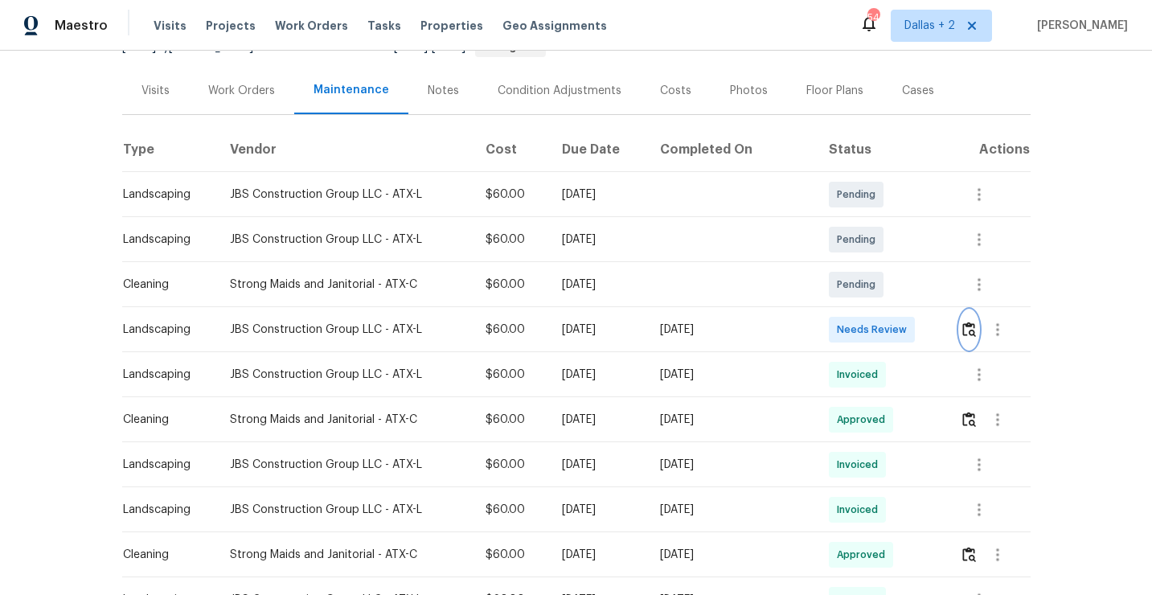
click at [967, 330] on img "button" at bounding box center [969, 329] width 14 height 15
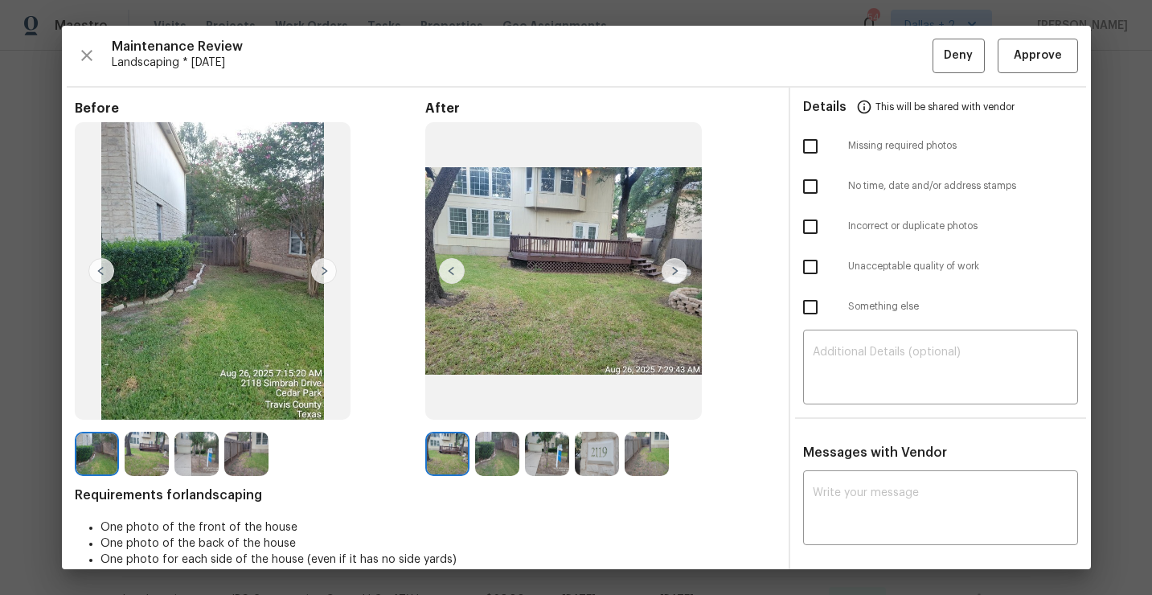
click at [601, 448] on img at bounding box center [597, 454] width 44 height 44
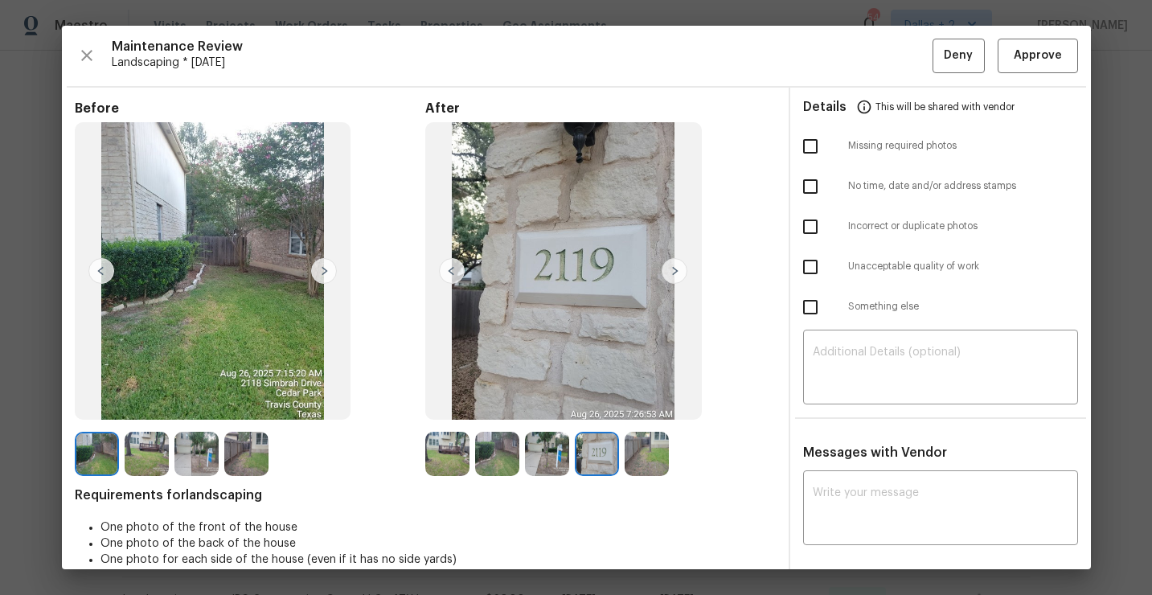
click at [1032, 73] on div "Maintenance Review Landscaping * Tue, Aug 26 Deny Approve Before After Requirem…" at bounding box center [576, 297] width 1029 height 543
click at [1027, 63] on span "Approve" at bounding box center [1038, 56] width 48 height 20
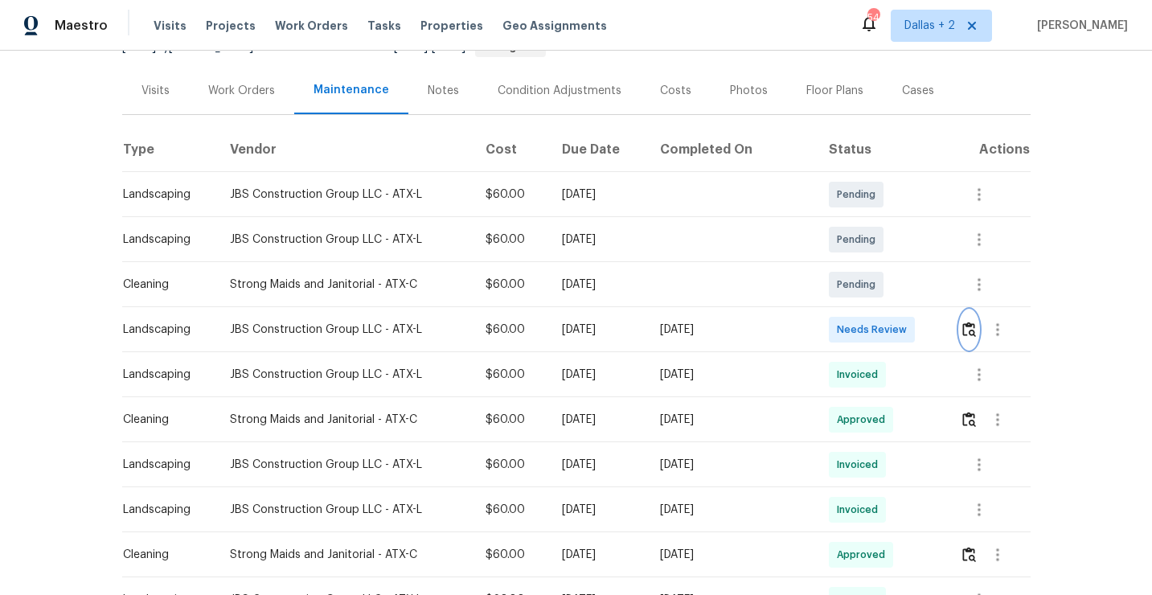
scroll to position [0, 0]
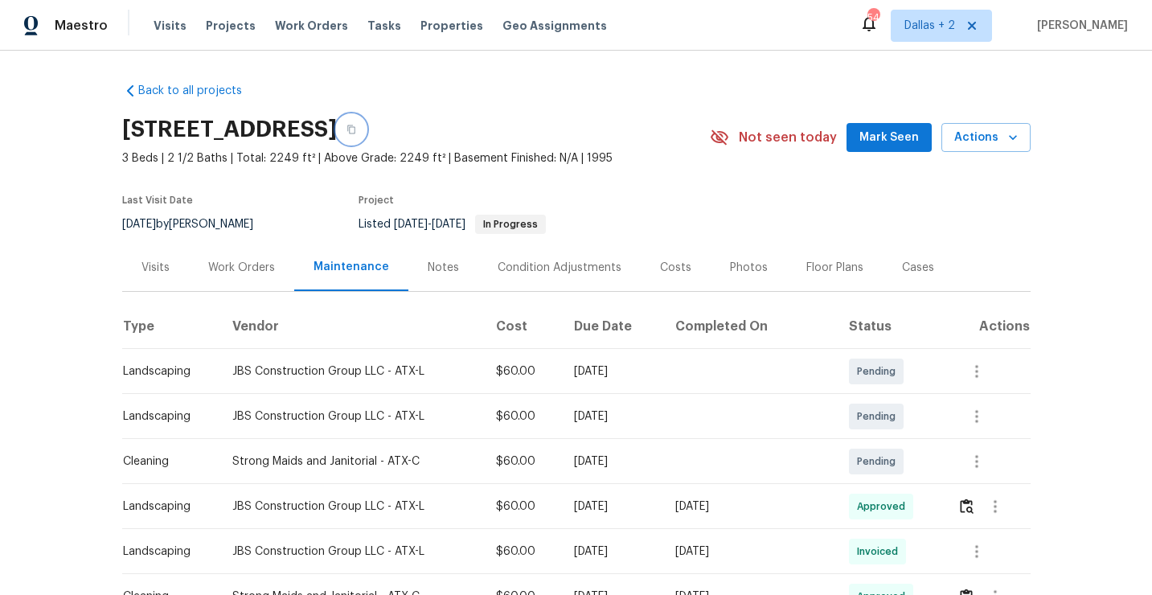
click at [356, 125] on icon "button" at bounding box center [352, 130] width 10 height 10
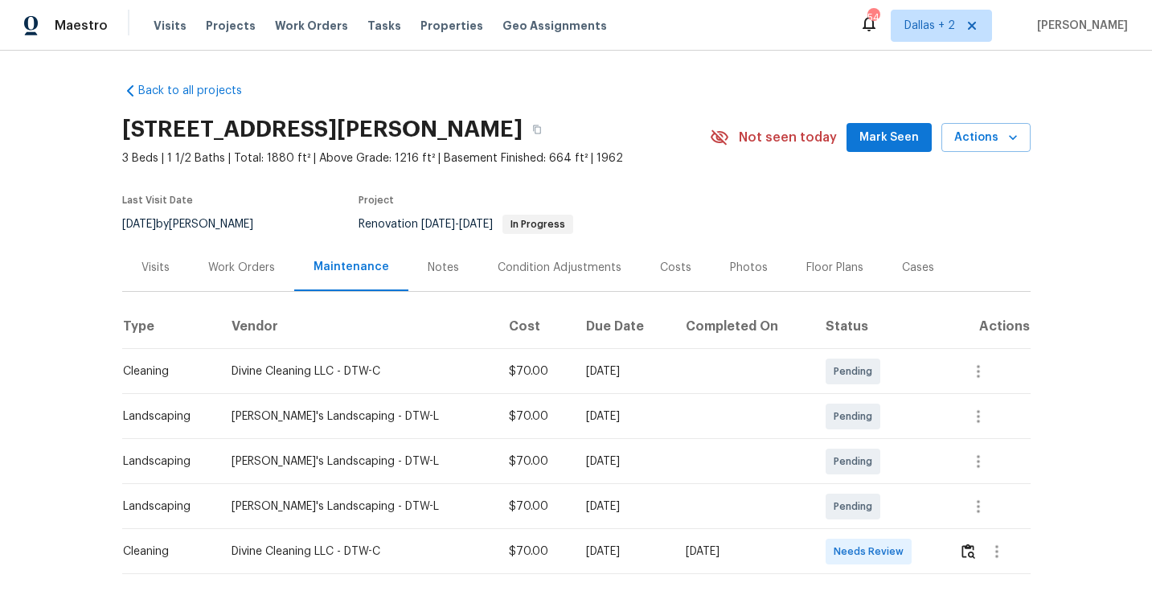
click at [526, 144] on div "[STREET_ADDRESS][PERSON_NAME]" at bounding box center [416, 130] width 588 height 42
click at [532, 130] on icon "button" at bounding box center [537, 130] width 10 height 10
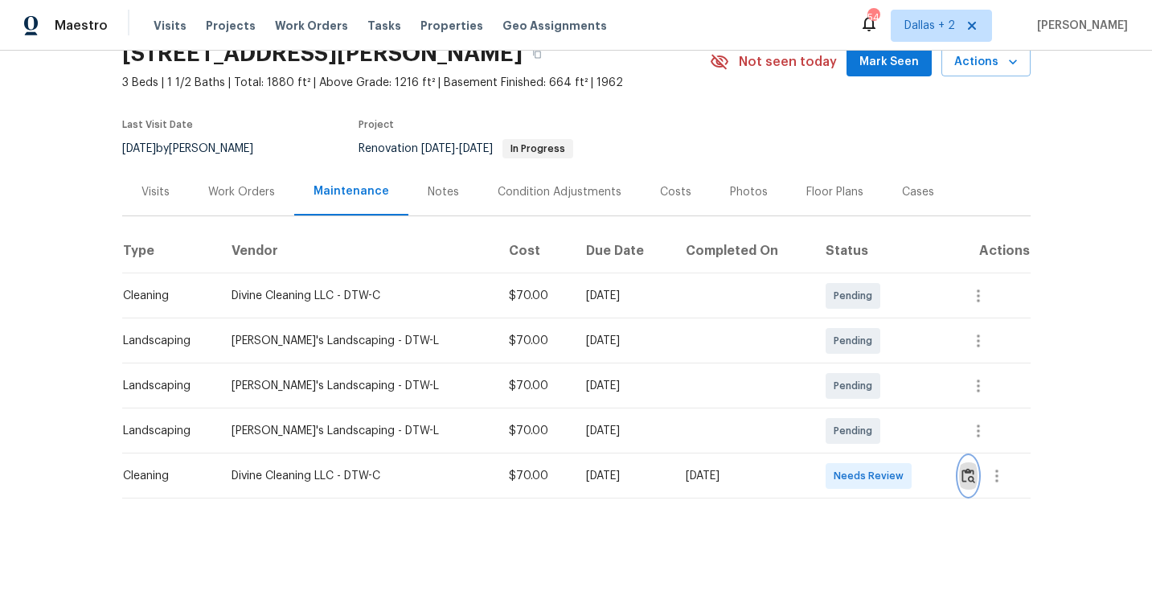
click at [970, 478] on img "button" at bounding box center [969, 475] width 14 height 15
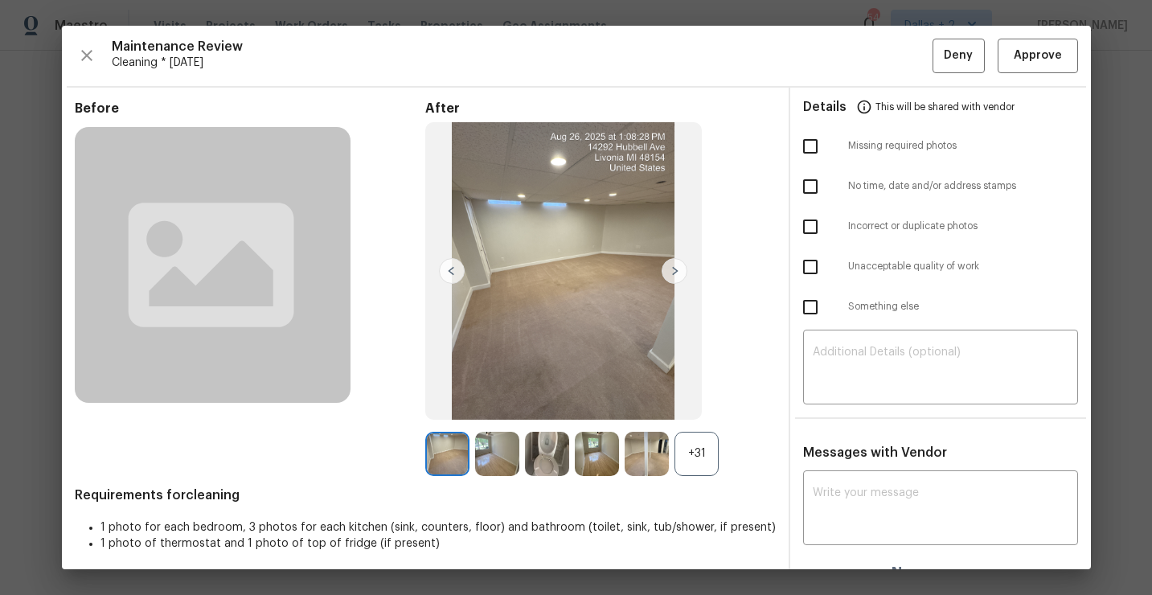
click at [696, 453] on div "+31" at bounding box center [697, 454] width 44 height 44
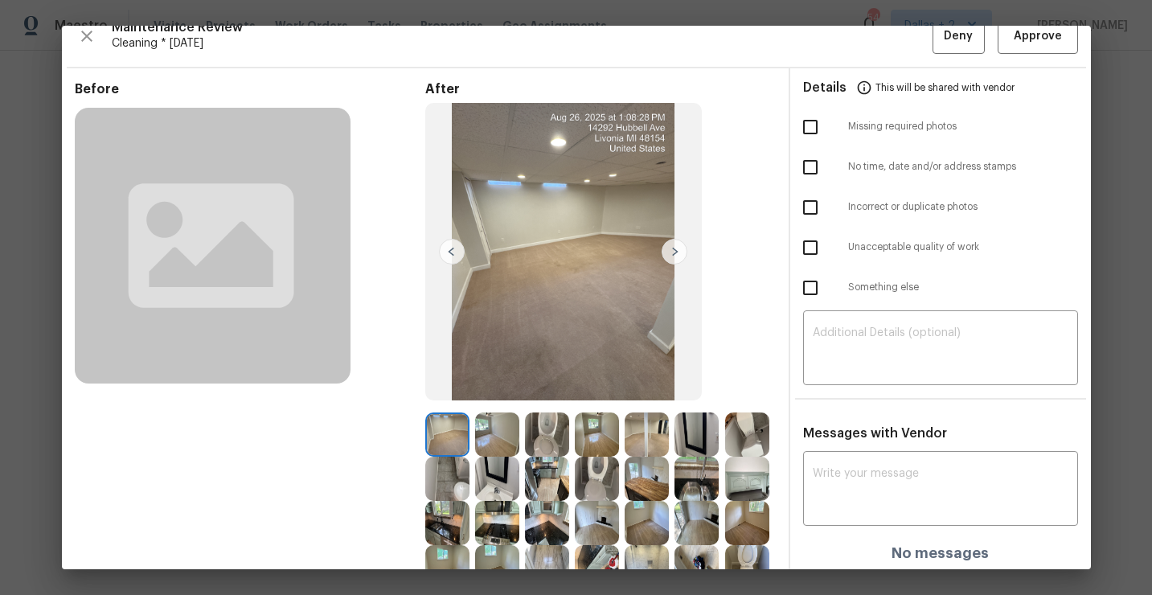
scroll to position [18, 0]
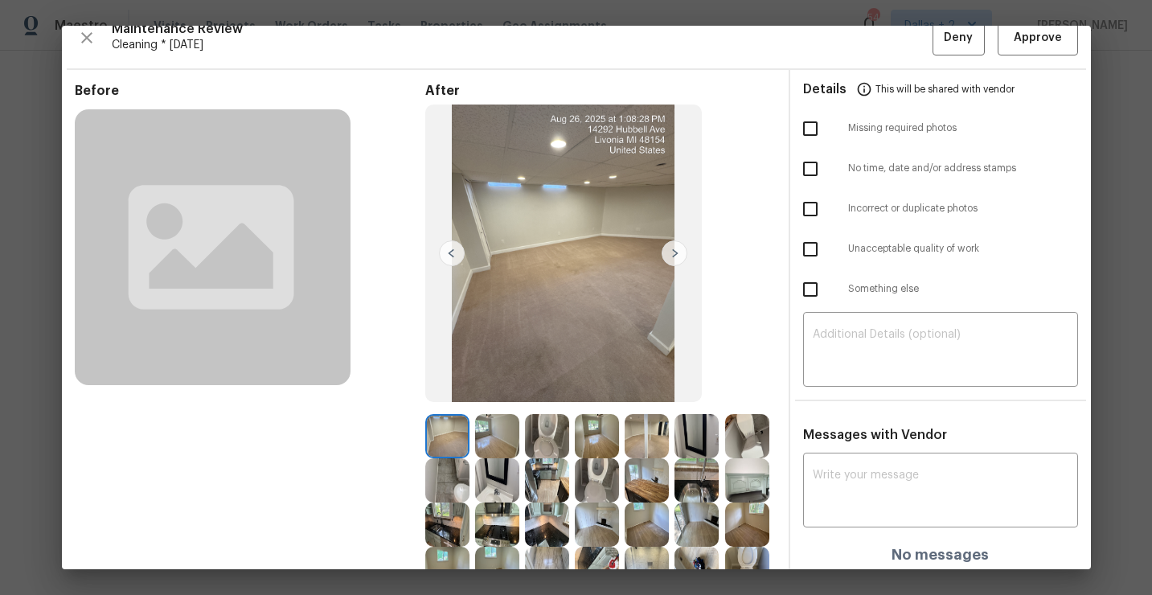
click at [675, 253] on img at bounding box center [675, 253] width 26 height 26
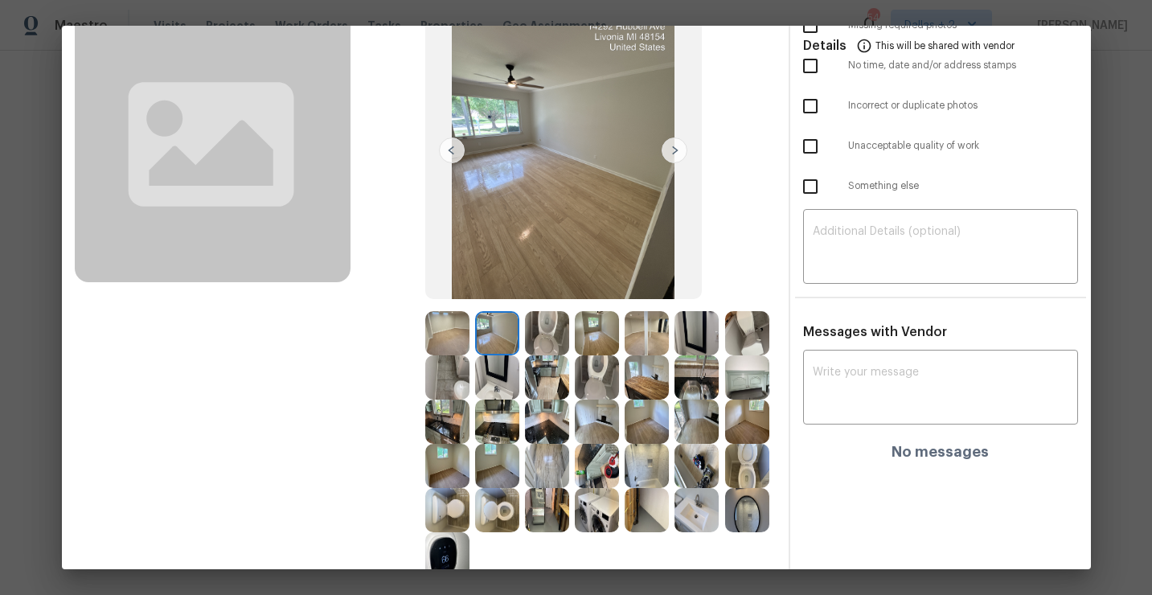
scroll to position [123, 0]
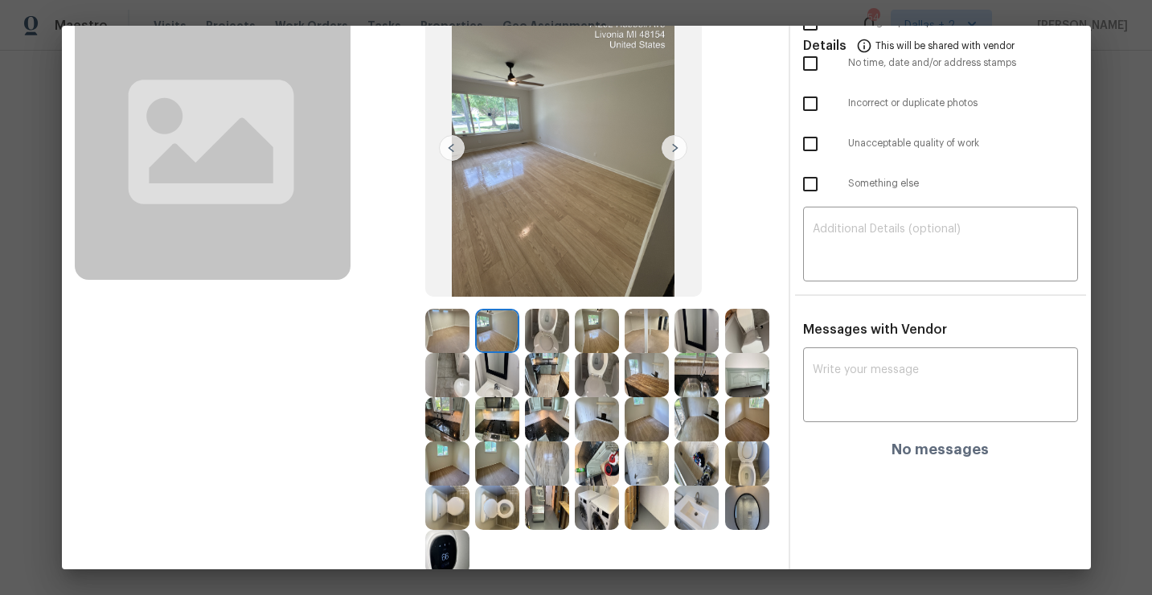
click at [443, 424] on img at bounding box center [447, 419] width 44 height 44
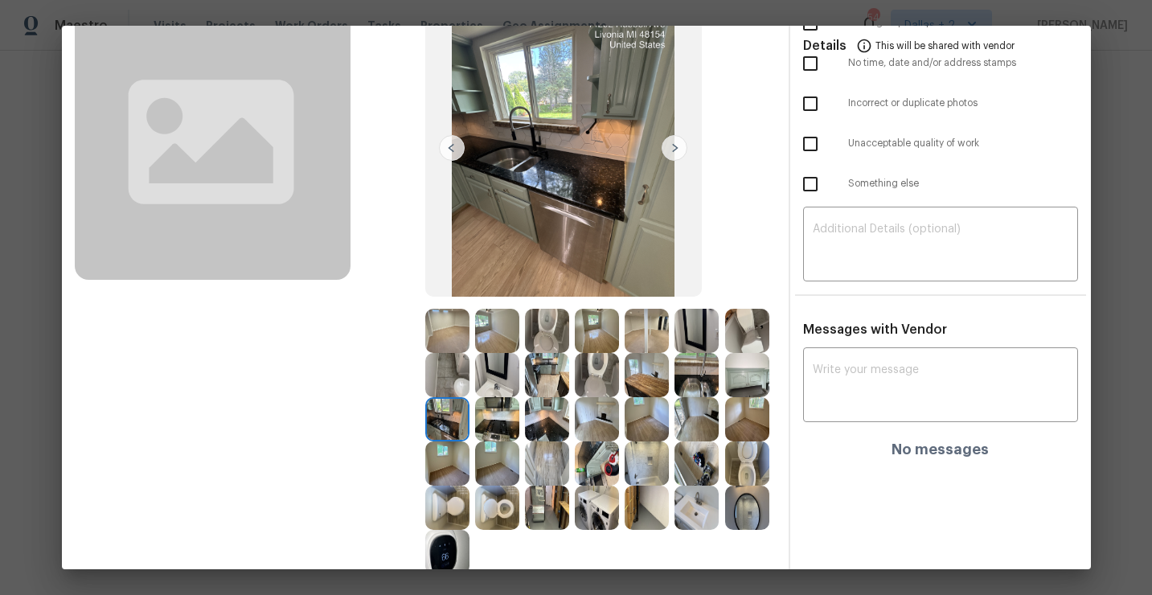
click at [675, 149] on img at bounding box center [675, 148] width 26 height 26
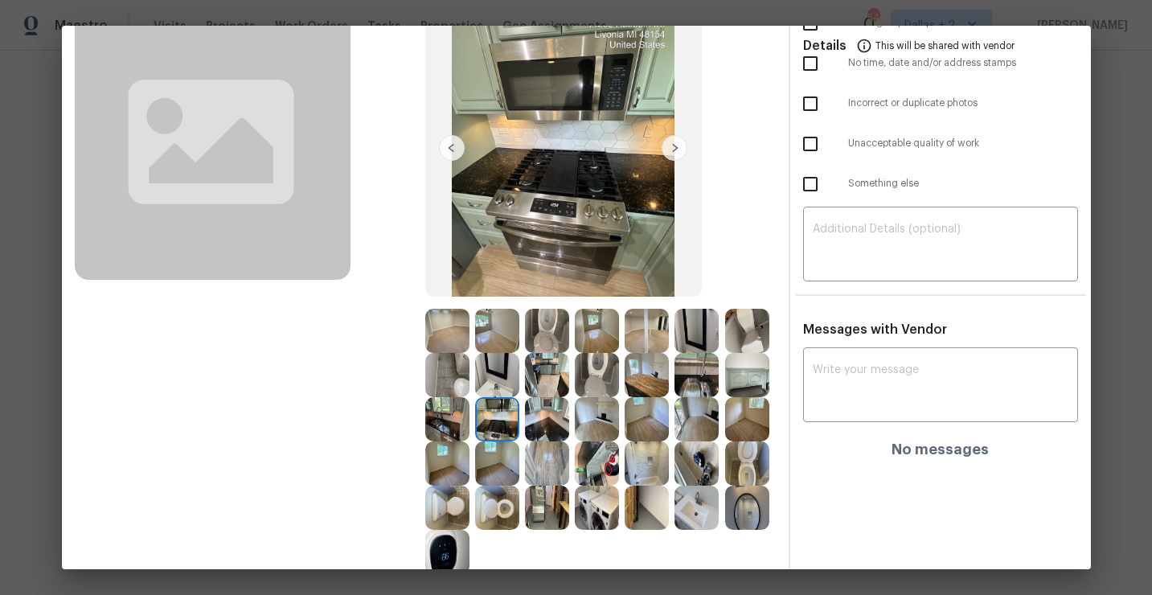
click at [765, 376] on img at bounding box center [747, 375] width 44 height 44
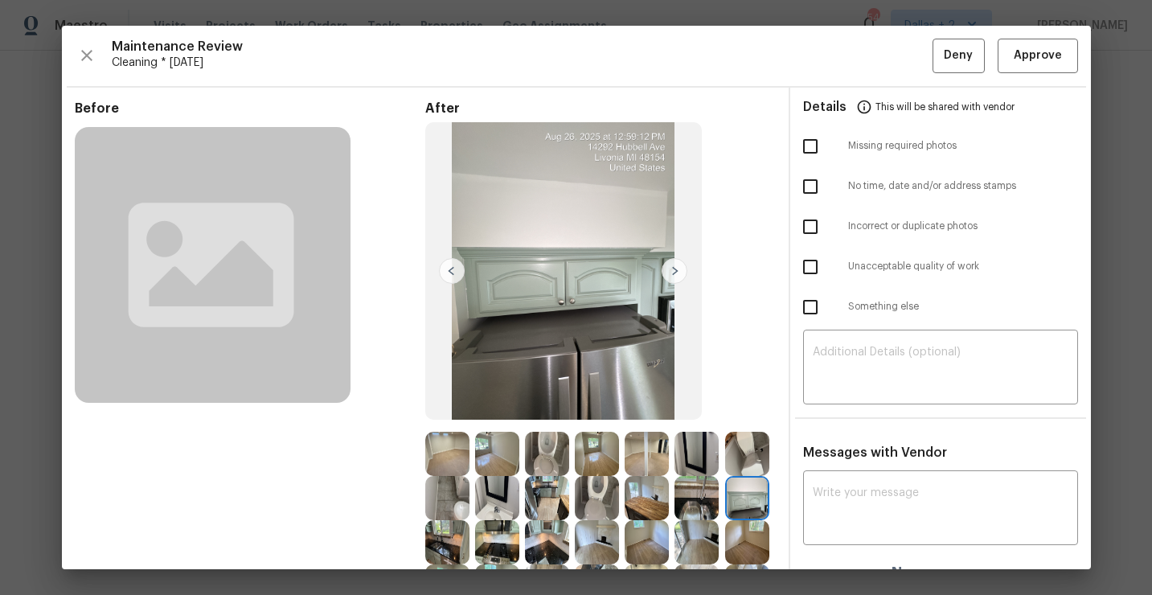
scroll to position [227, 0]
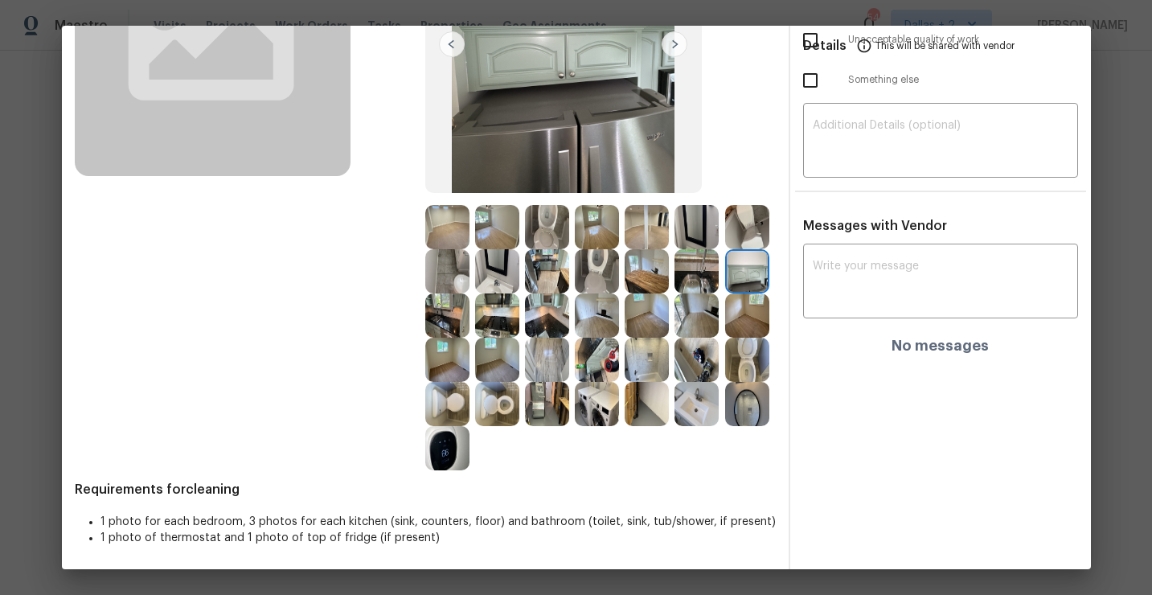
click at [498, 413] on img at bounding box center [497, 404] width 44 height 44
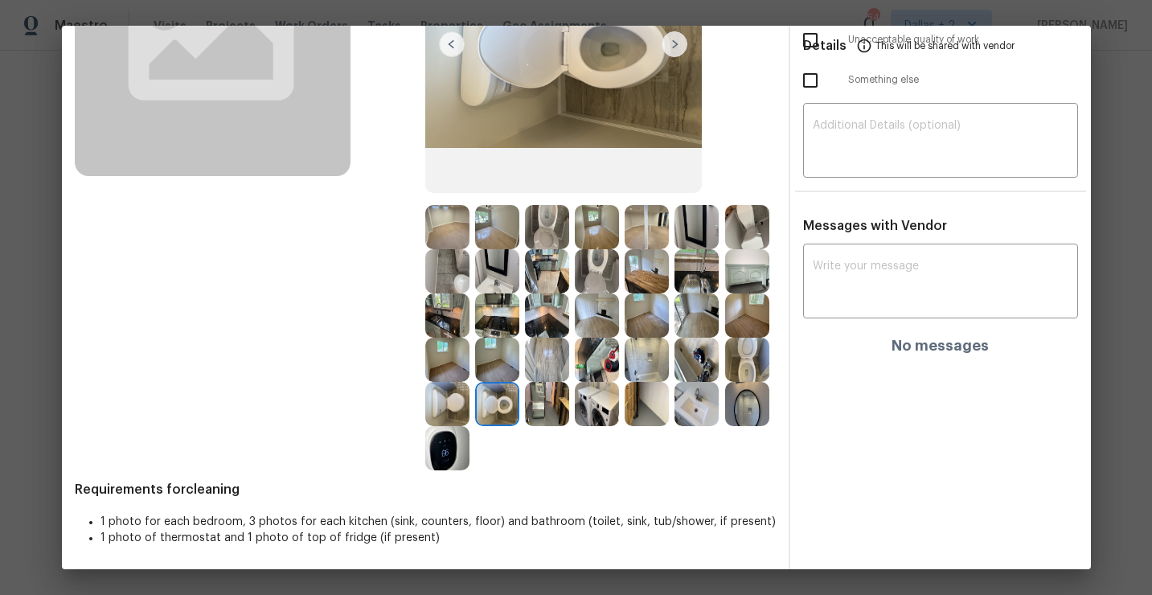
click at [690, 414] on img at bounding box center [697, 404] width 44 height 44
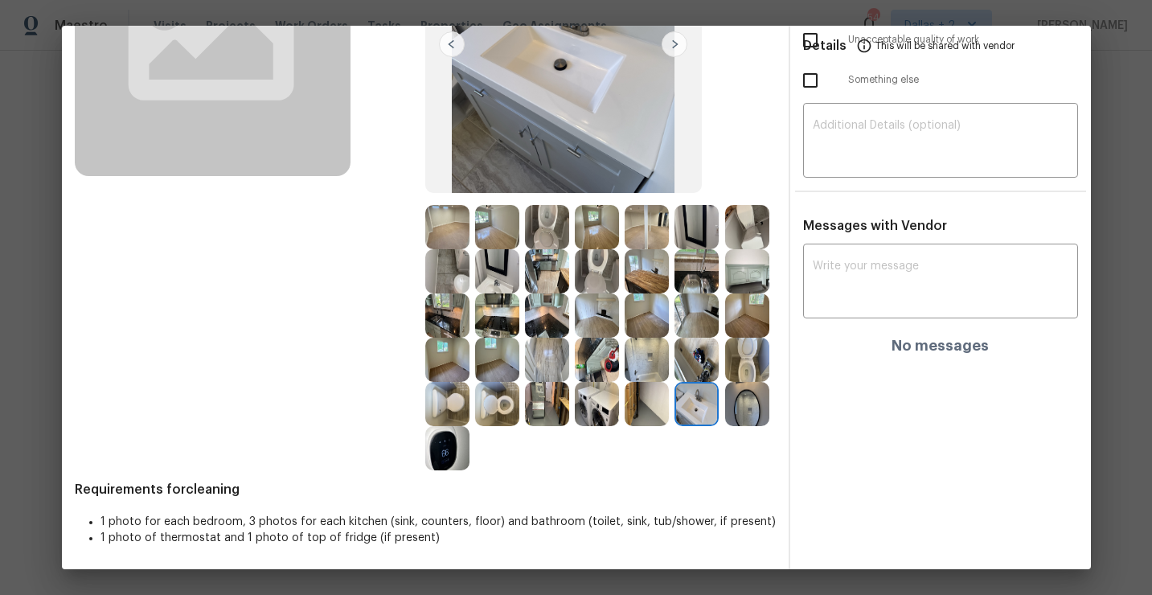
click at [751, 366] on img at bounding box center [747, 360] width 44 height 44
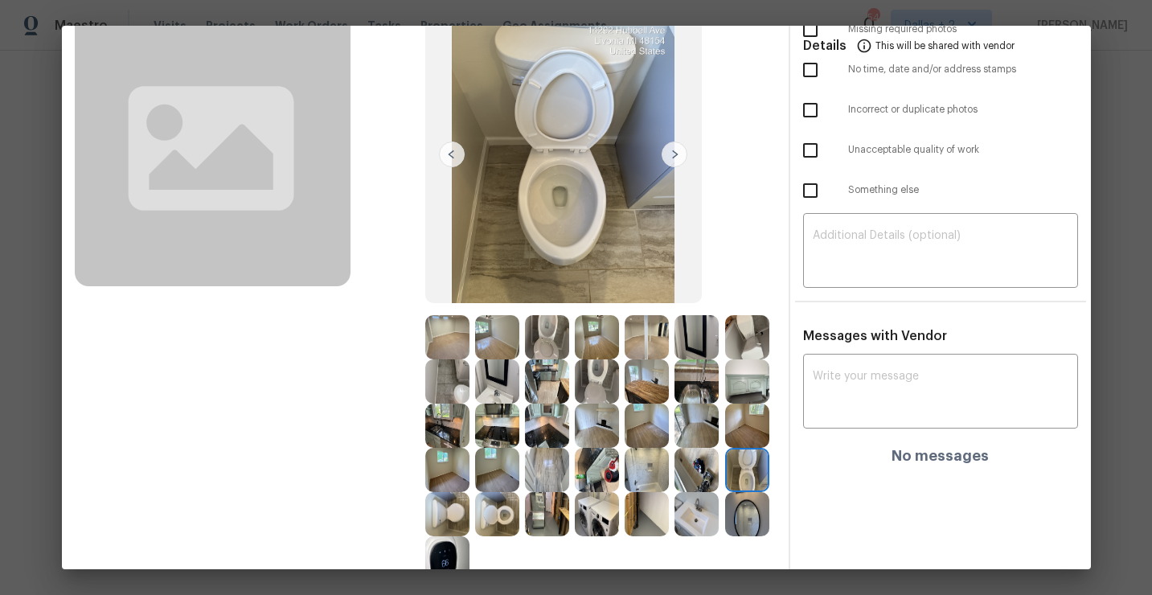
scroll to position [115, 0]
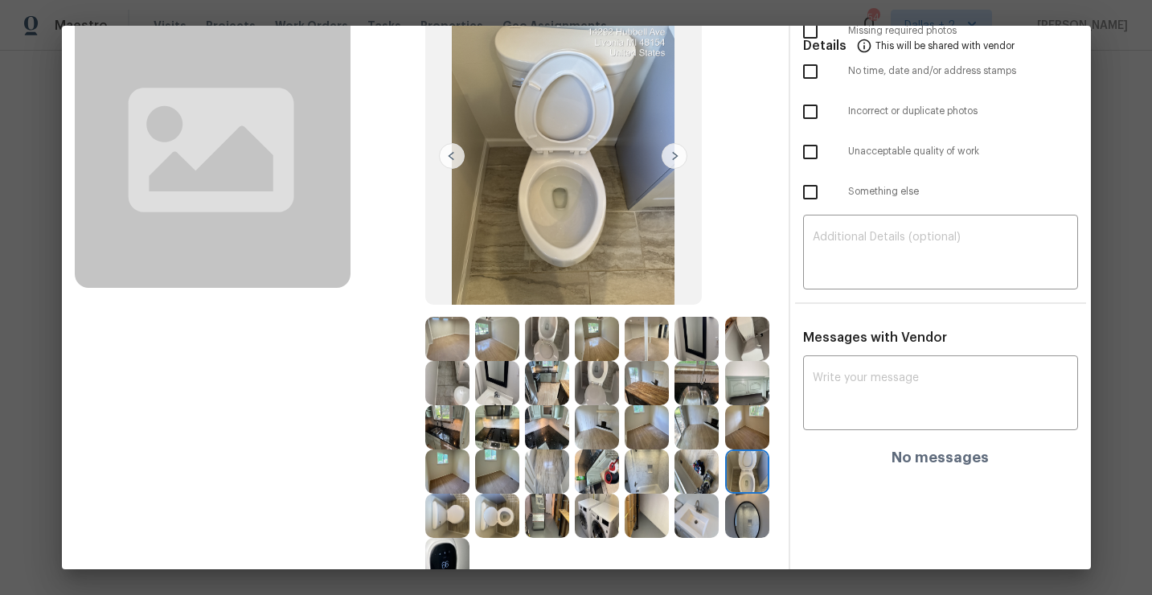
click at [550, 524] on img at bounding box center [547, 516] width 44 height 44
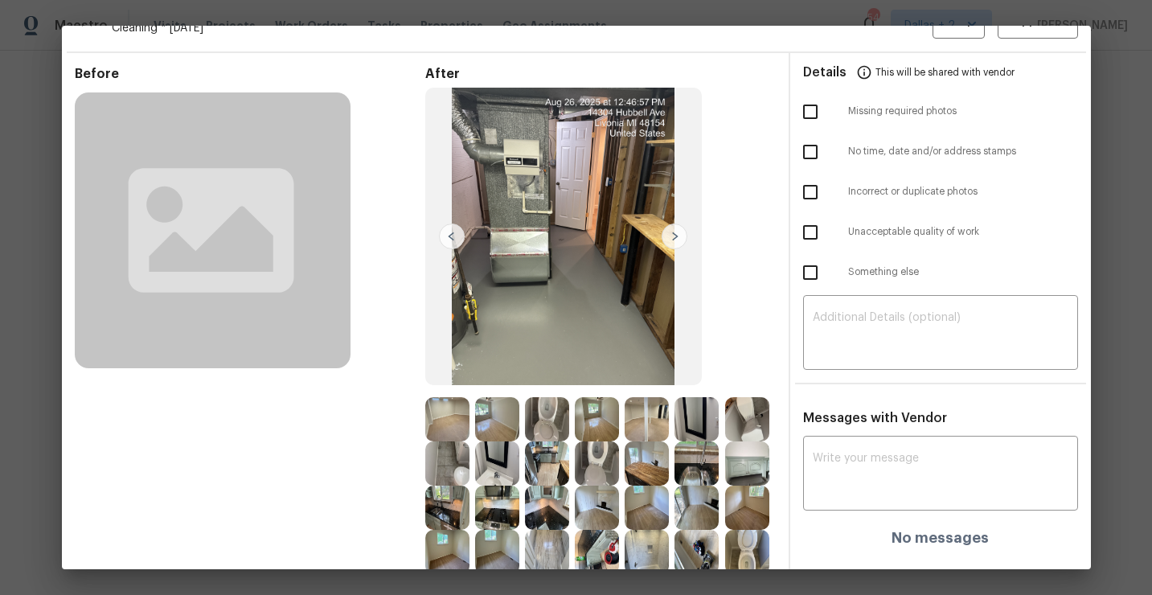
scroll to position [0, 0]
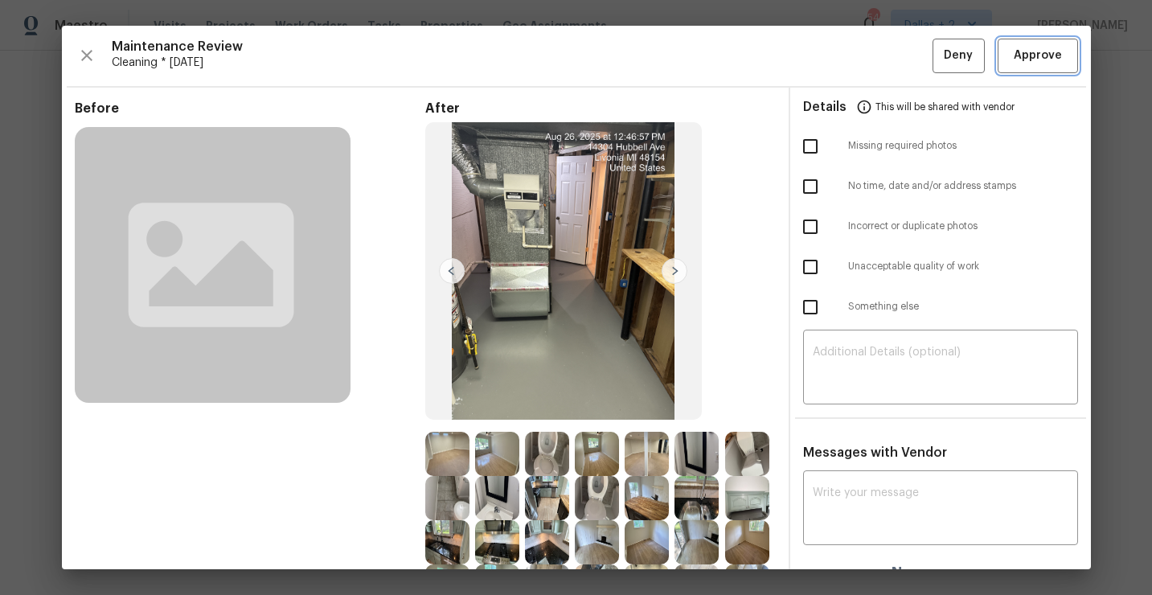
click at [1043, 61] on span "Approve" at bounding box center [1038, 56] width 48 height 20
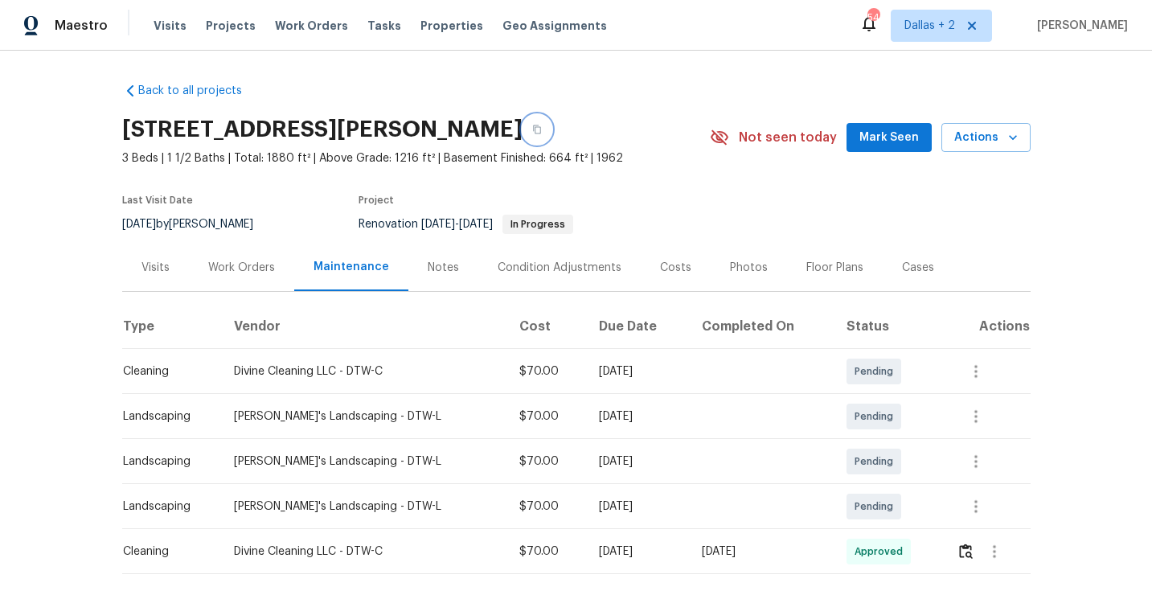
click at [532, 128] on icon "button" at bounding box center [537, 130] width 10 height 10
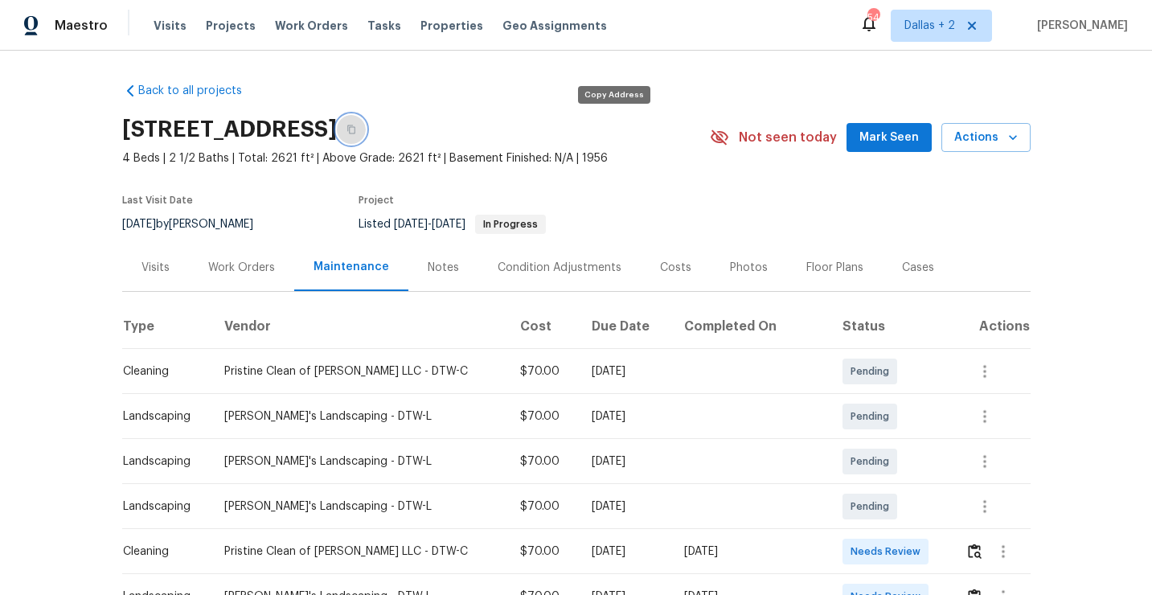
click at [366, 132] on button "button" at bounding box center [351, 129] width 29 height 29
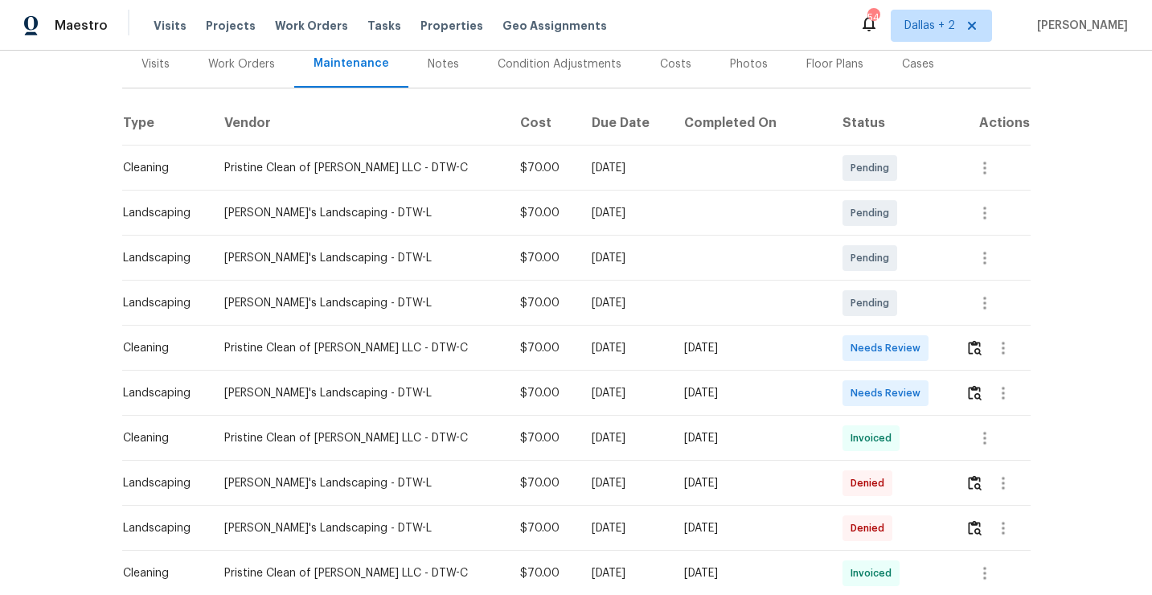
scroll to position [273, 0]
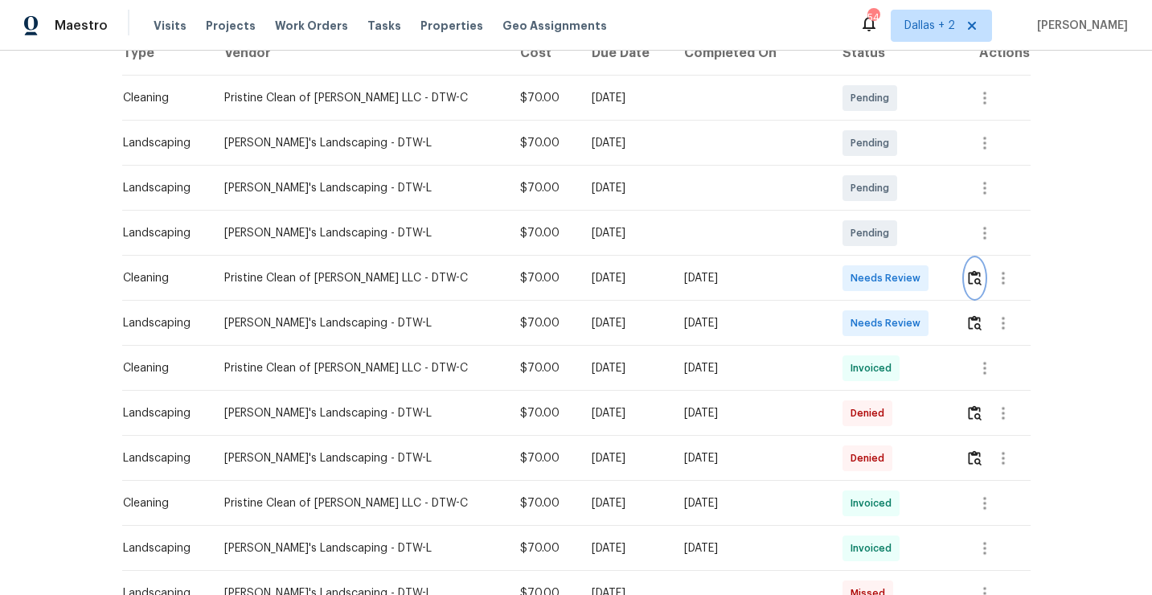
click at [968, 273] on img "button" at bounding box center [975, 277] width 14 height 15
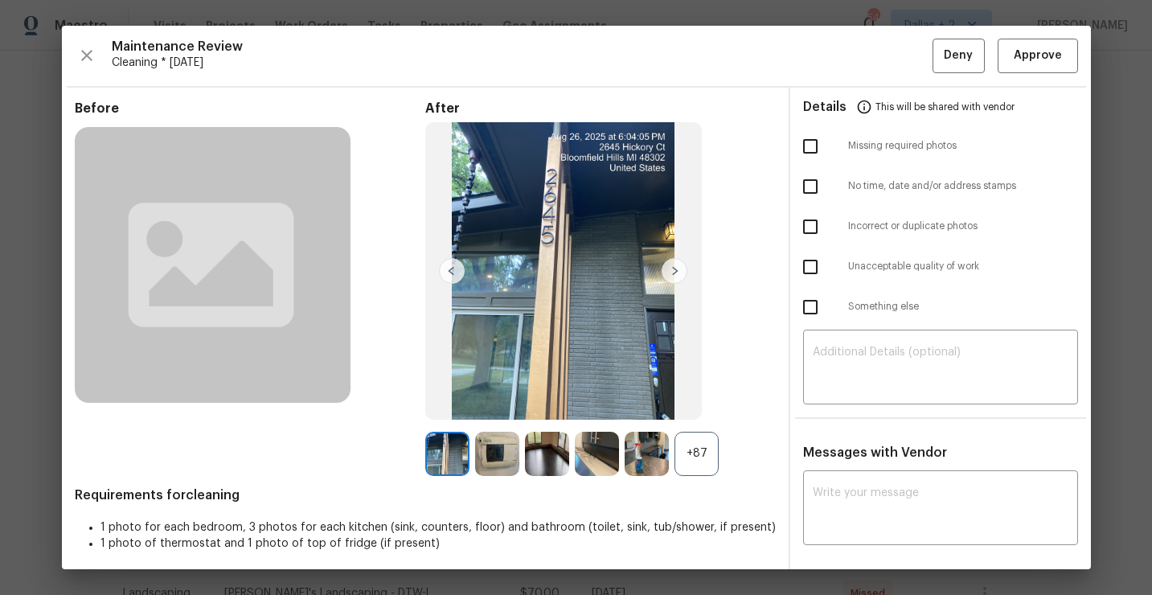
click at [698, 461] on div "+87" at bounding box center [697, 454] width 44 height 44
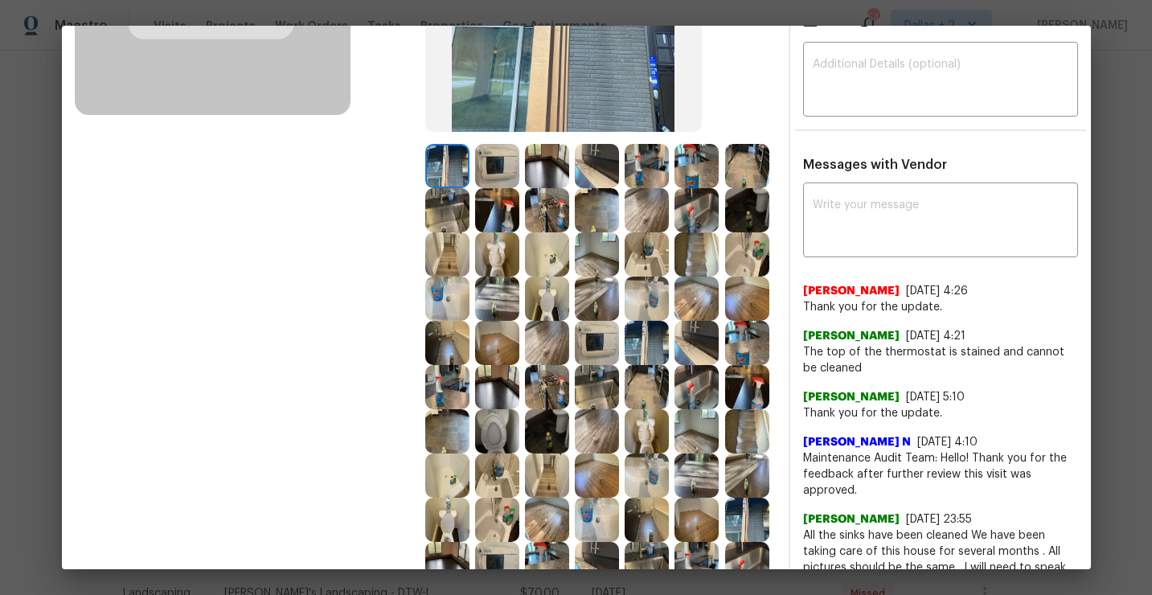
scroll to position [241, 0]
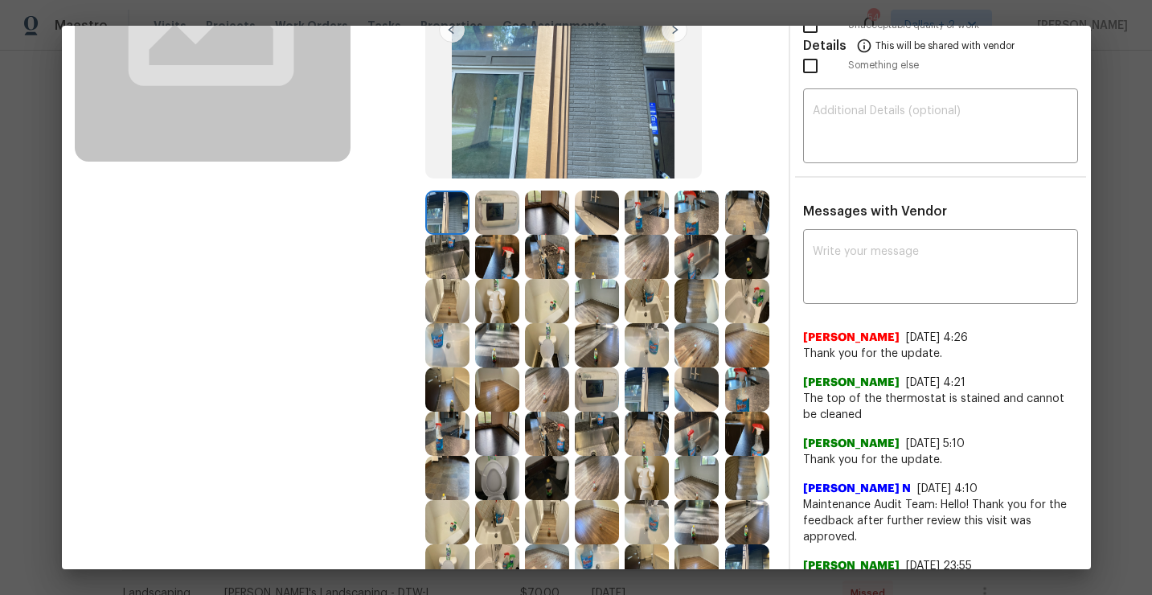
click at [555, 355] on img at bounding box center [547, 345] width 44 height 44
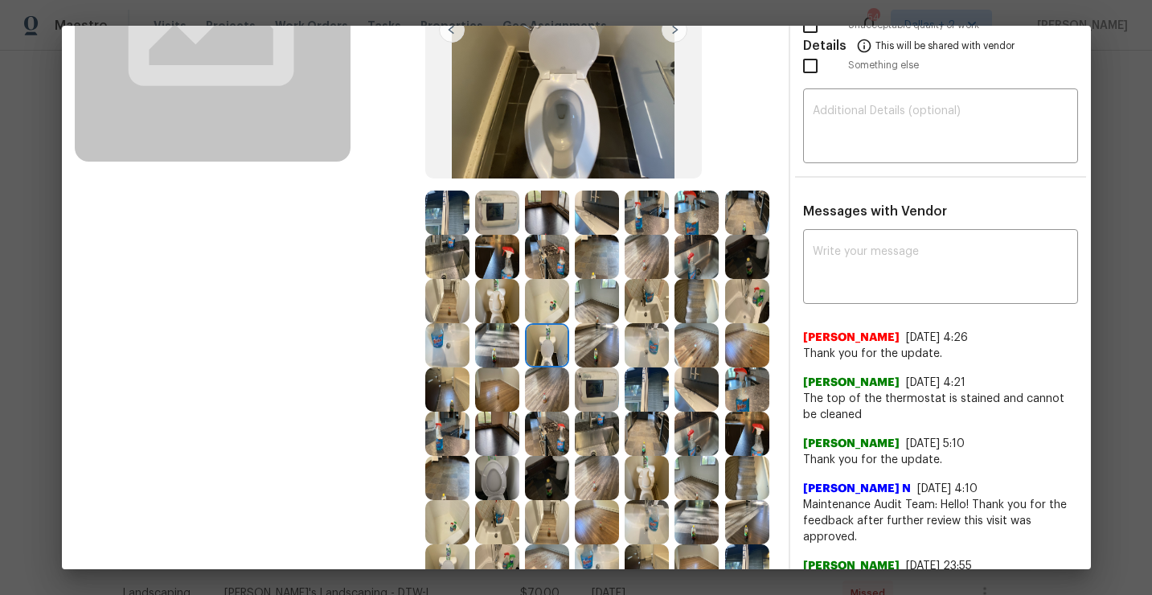
click at [486, 214] on img at bounding box center [497, 213] width 44 height 44
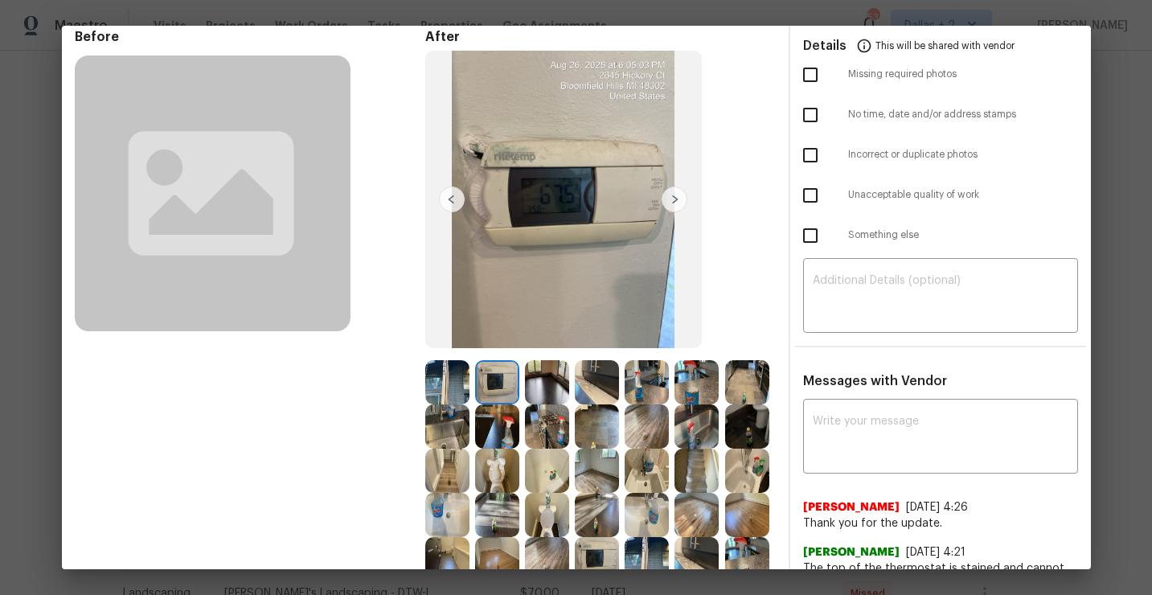
scroll to position [97, 0]
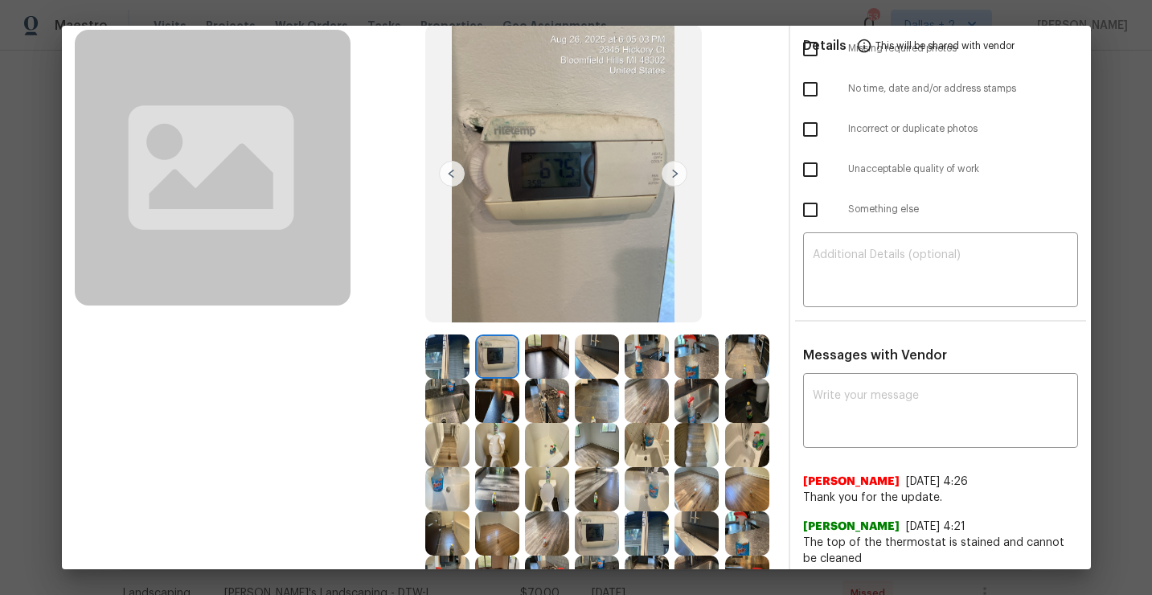
click at [650, 363] on img at bounding box center [647, 356] width 44 height 44
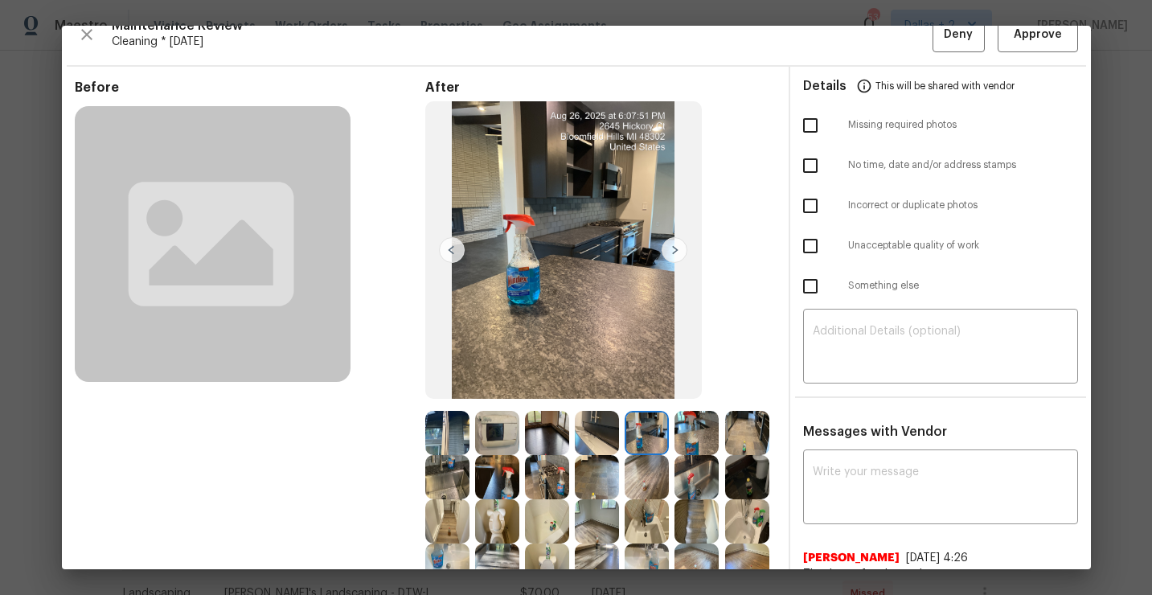
scroll to position [0, 0]
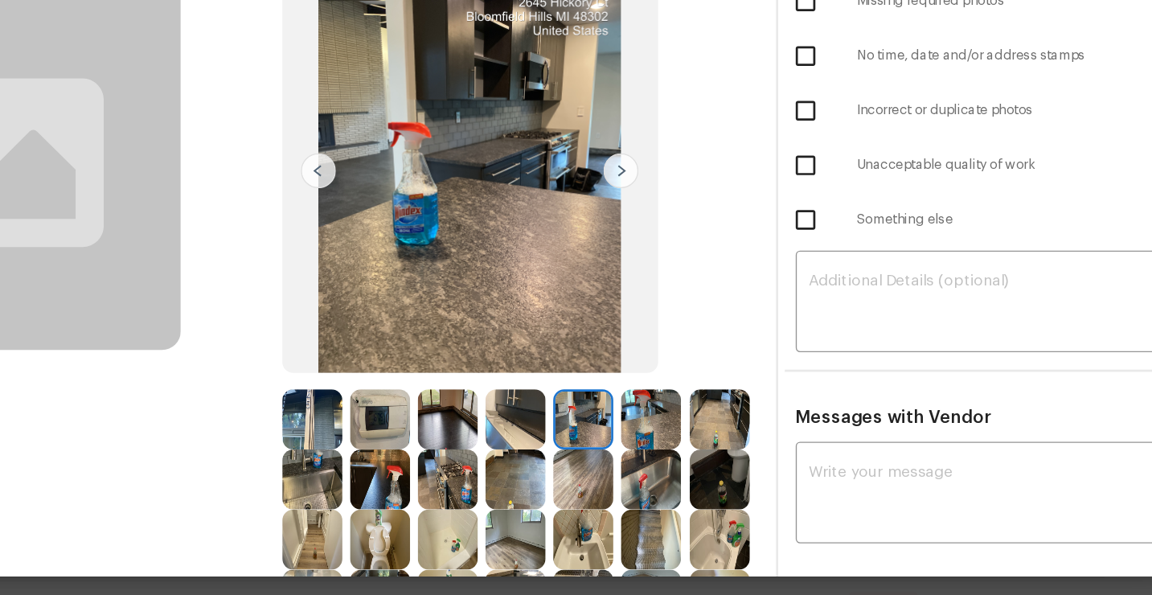
click at [592, 466] on img at bounding box center [597, 454] width 44 height 44
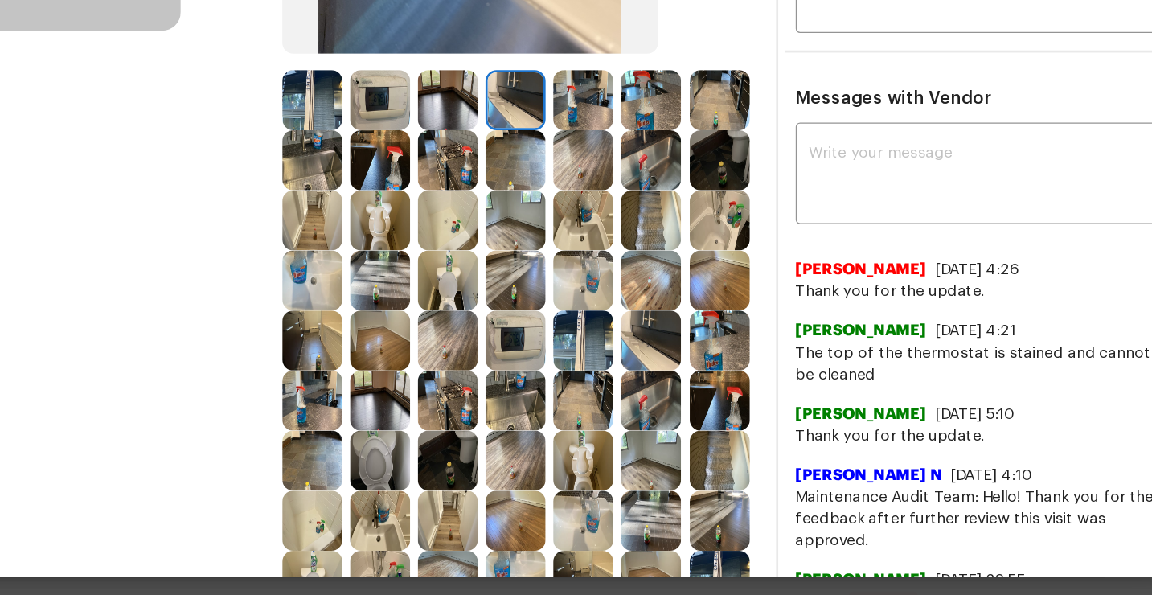
scroll to position [256, 0]
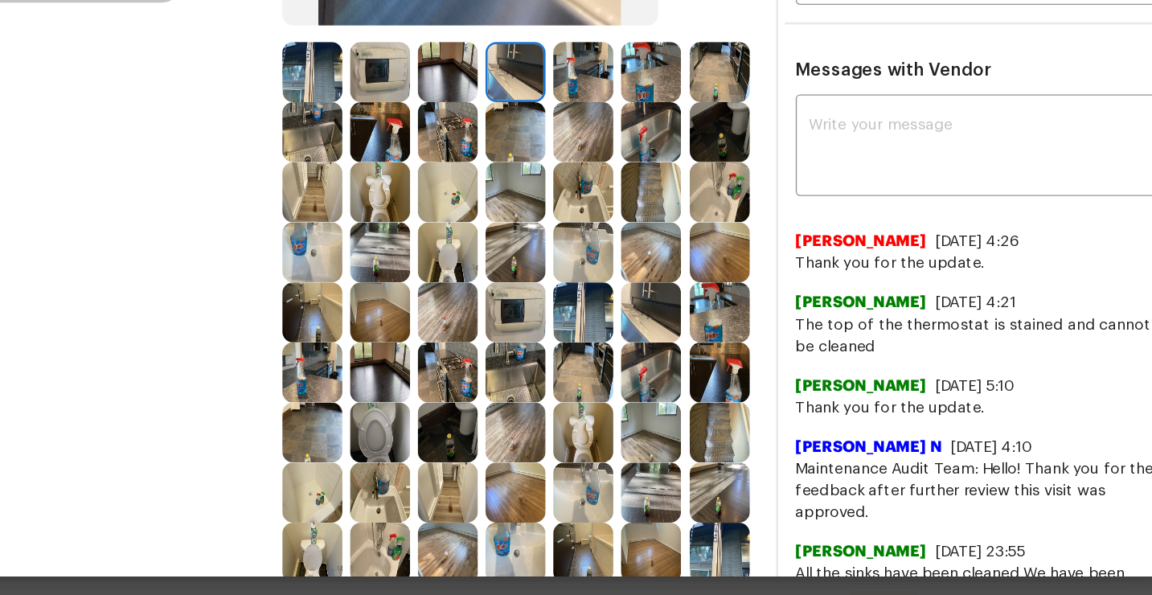
click at [682, 366] on img at bounding box center [697, 375] width 44 height 44
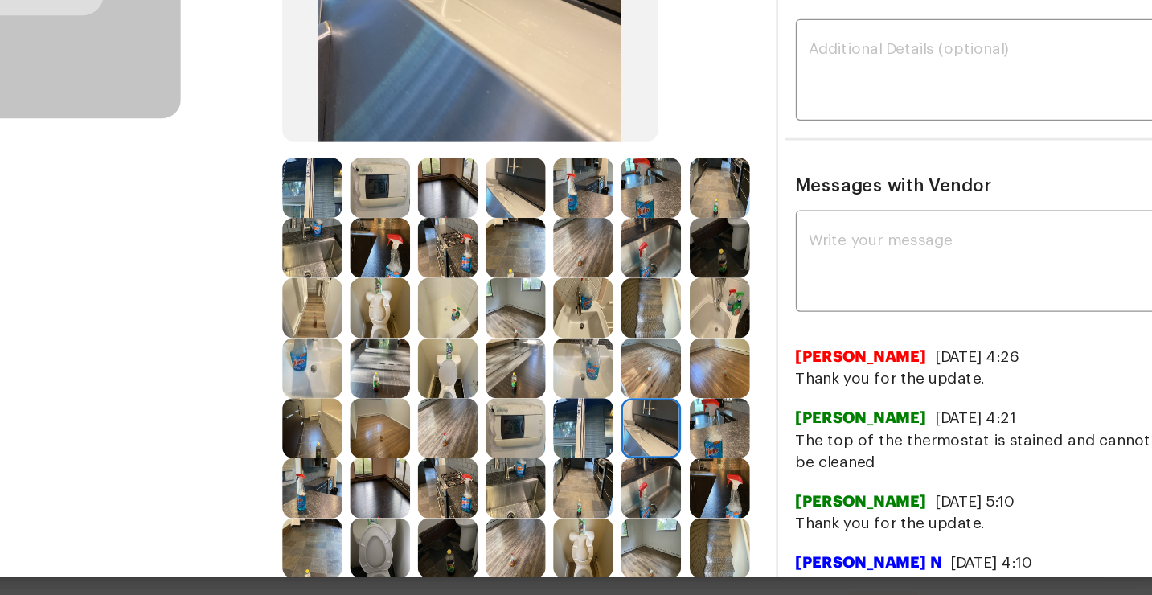
scroll to position [231, 0]
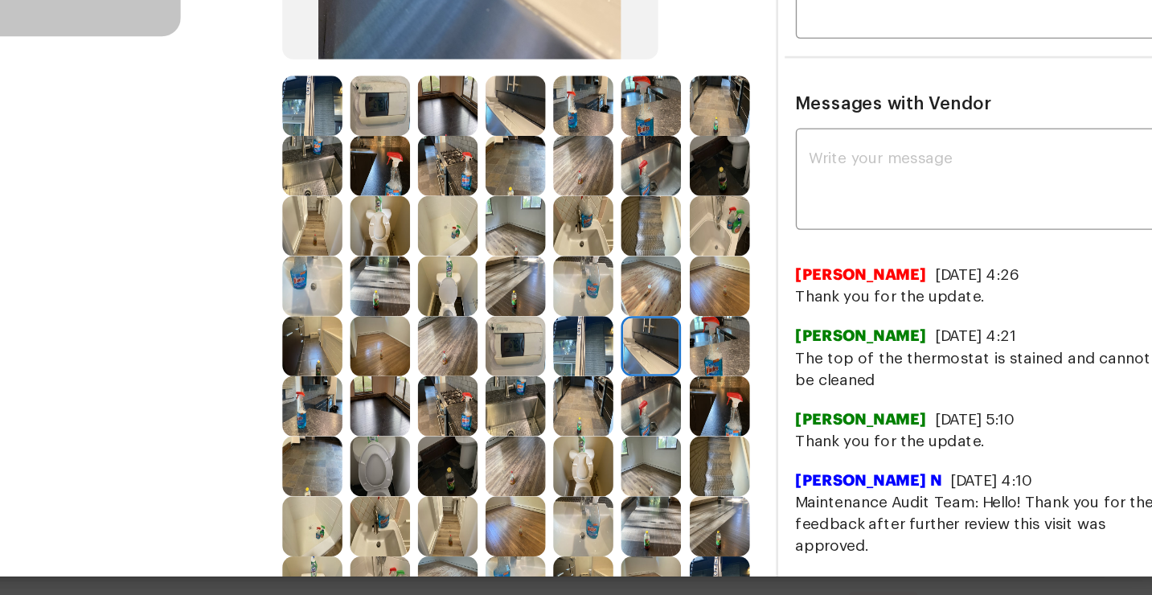
click at [500, 453] on img at bounding box center [497, 444] width 44 height 44
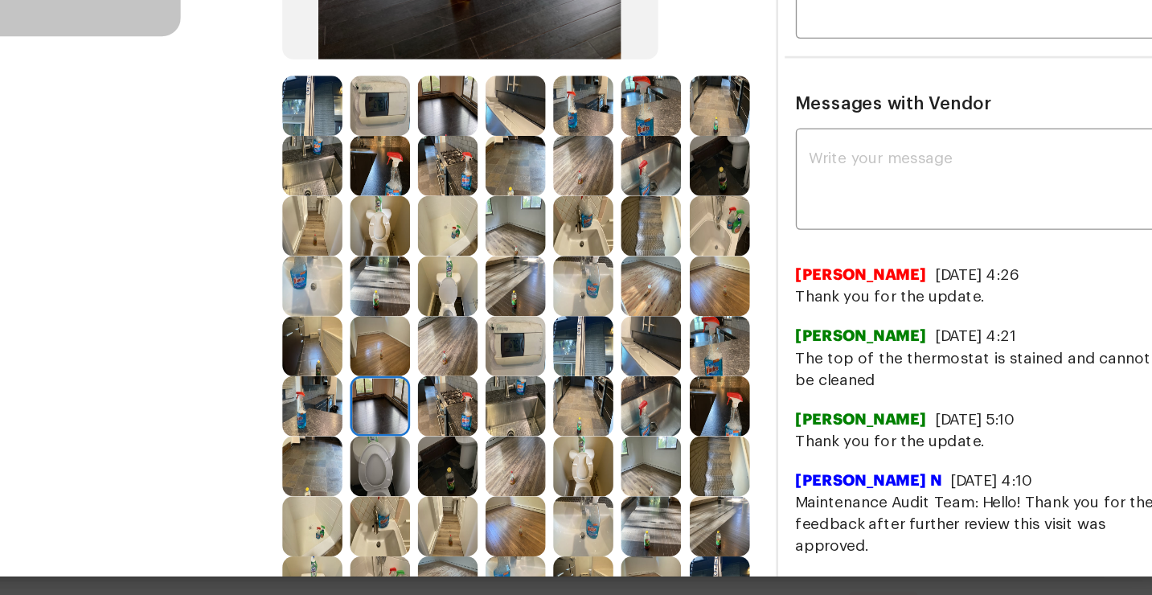
click at [449, 402] on img at bounding box center [447, 400] width 44 height 44
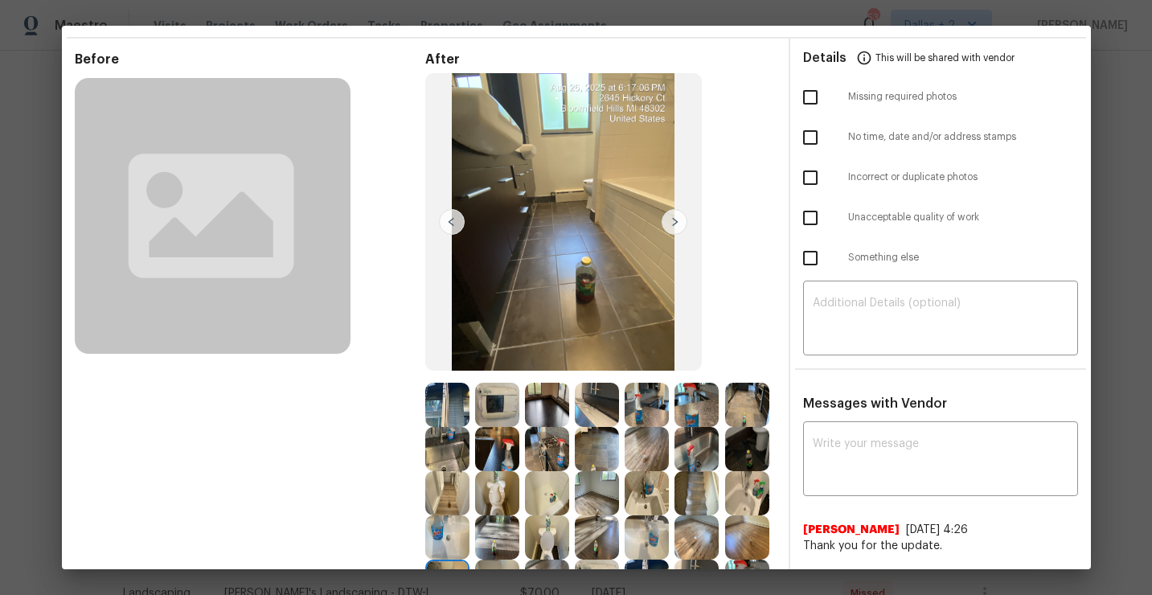
scroll to position [0, 0]
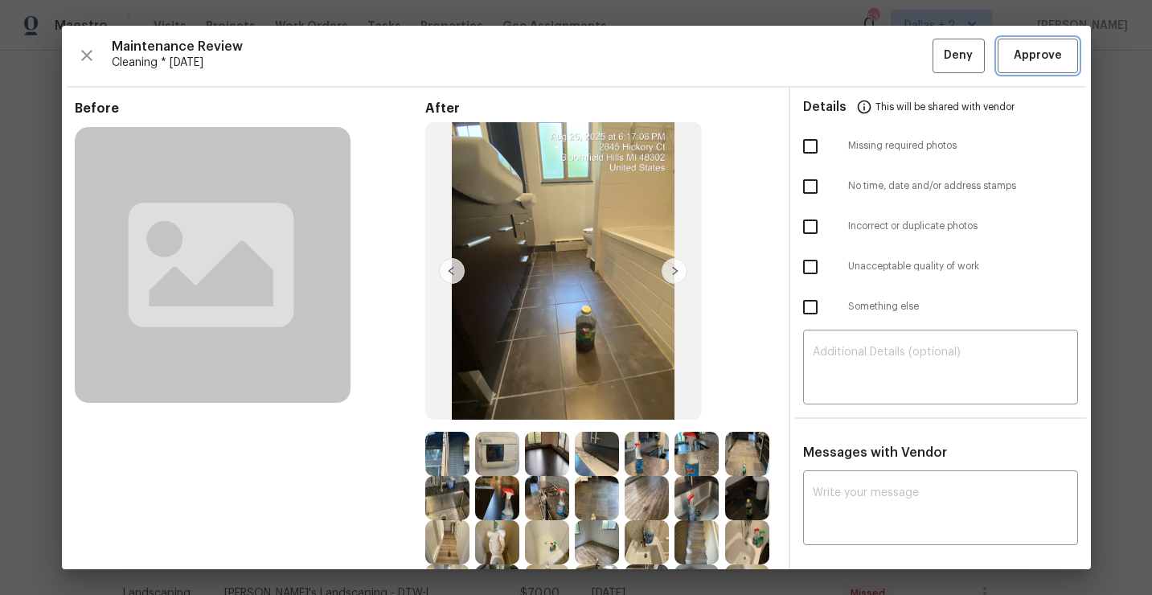
click at [1027, 56] on span "Approve" at bounding box center [1038, 56] width 48 height 20
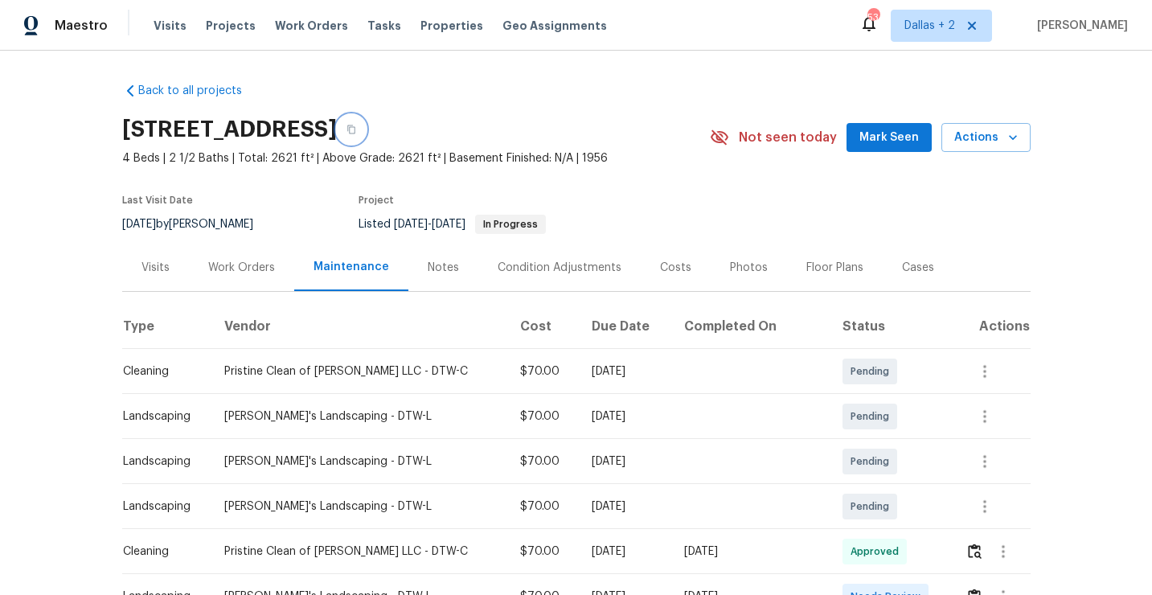
click at [366, 134] on button "button" at bounding box center [351, 129] width 29 height 29
click at [356, 133] on icon "button" at bounding box center [352, 130] width 10 height 10
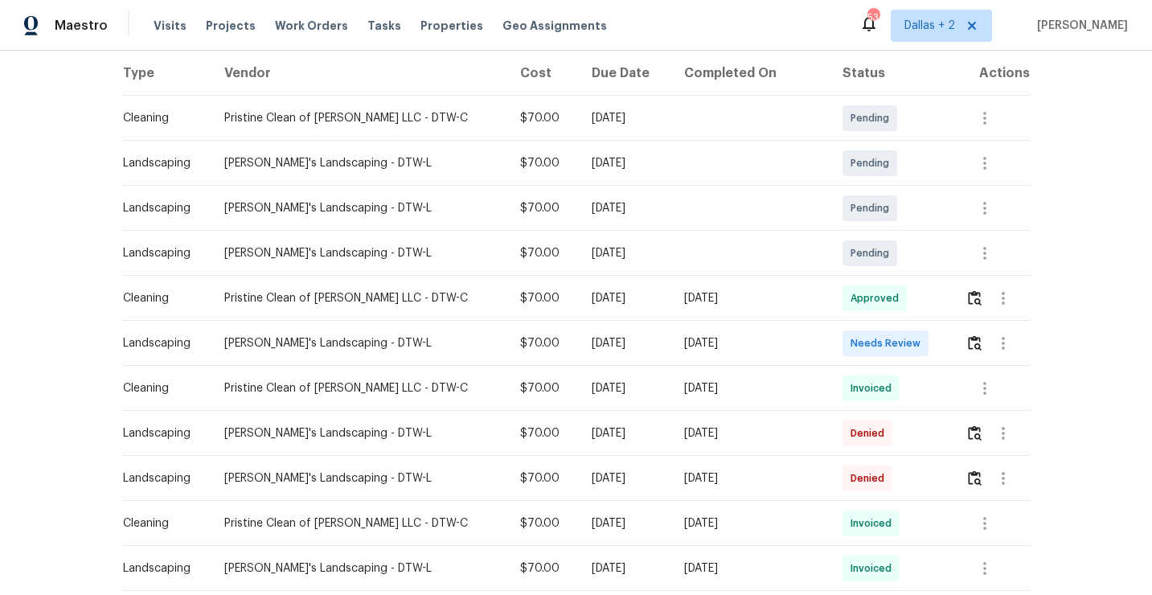
scroll to position [342, 0]
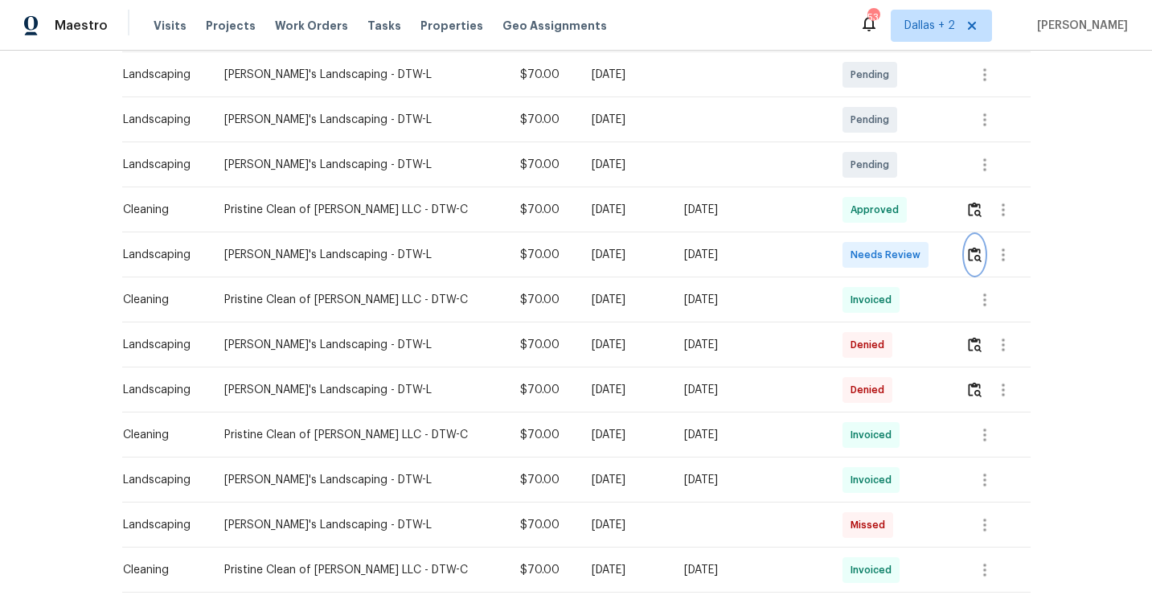
click at [968, 259] on img "button" at bounding box center [975, 254] width 14 height 15
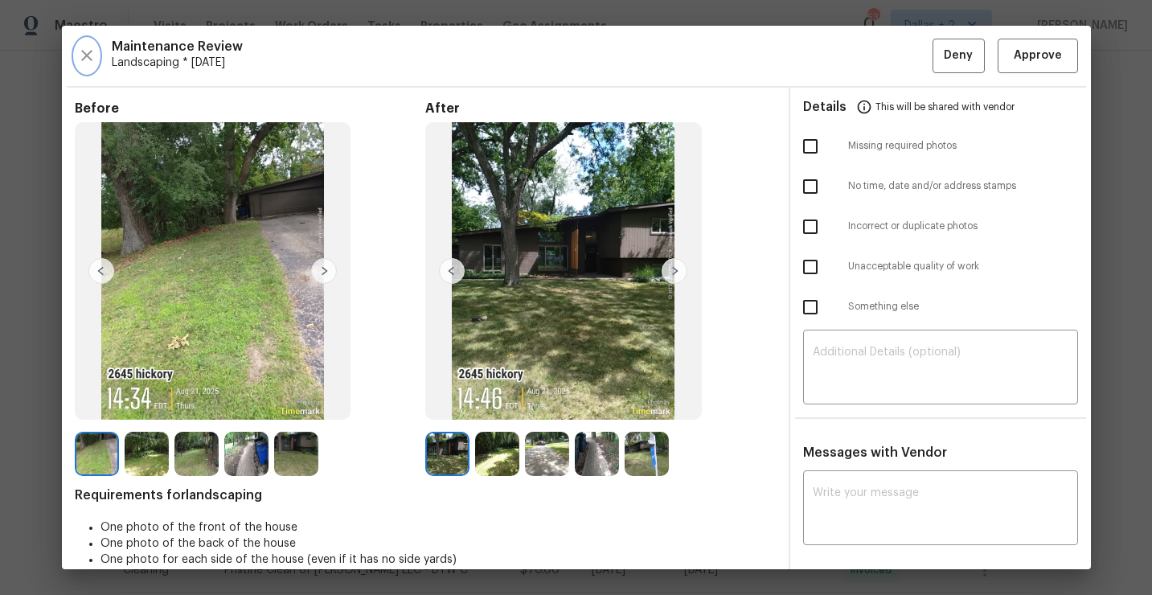
click at [84, 52] on icon "button" at bounding box center [86, 55] width 19 height 19
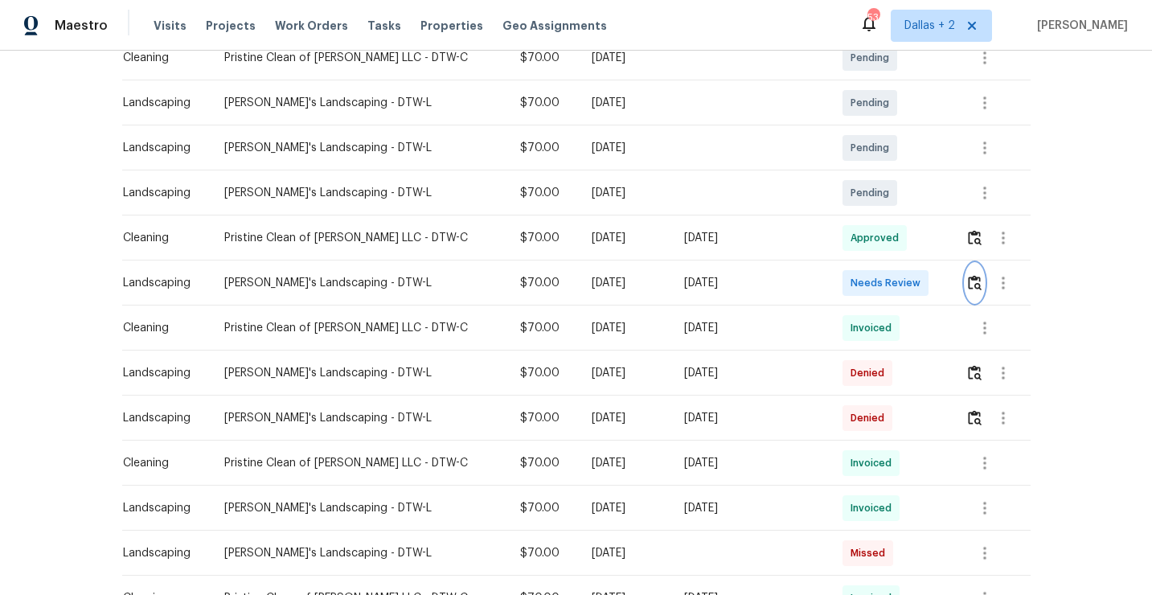
scroll to position [320, 0]
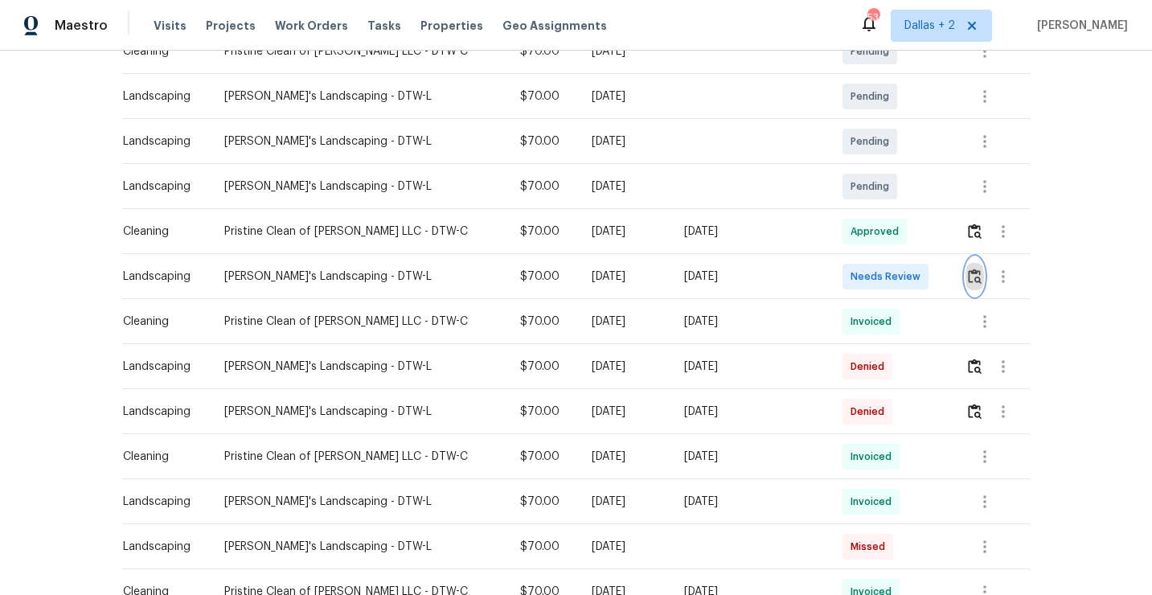
click at [968, 275] on img "button" at bounding box center [975, 276] width 14 height 15
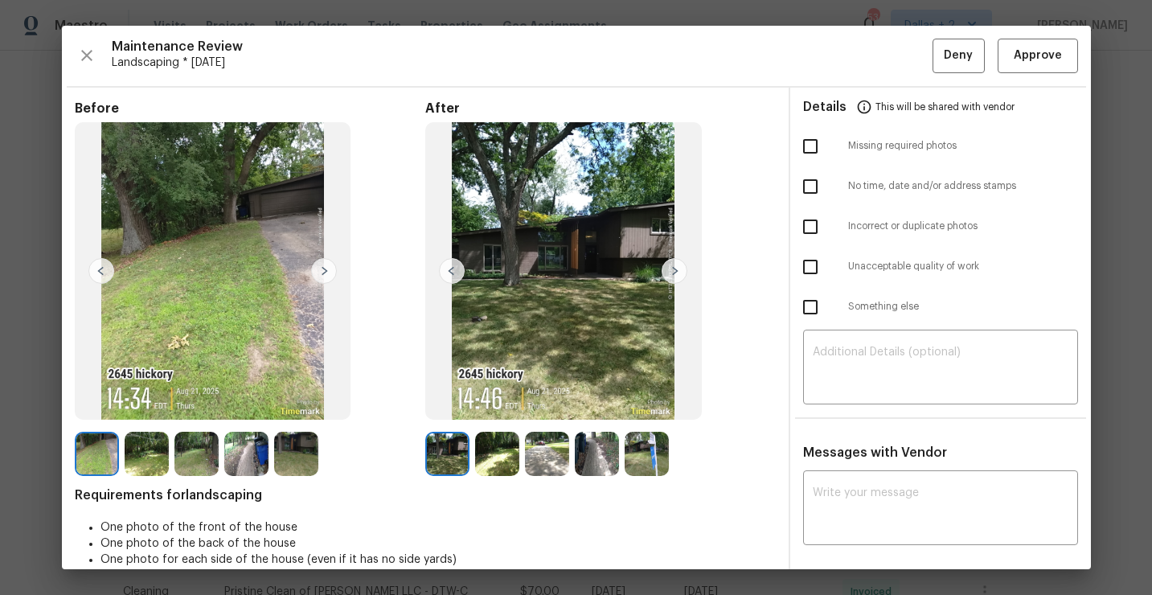
click at [322, 276] on img at bounding box center [324, 271] width 26 height 26
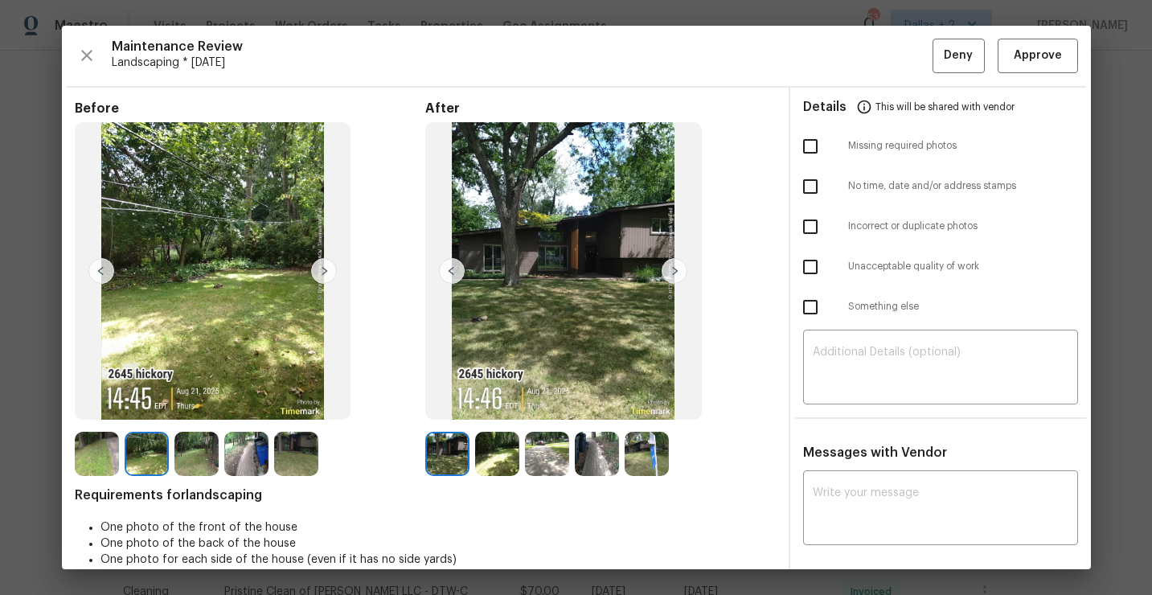
click at [667, 267] on img at bounding box center [675, 271] width 26 height 26
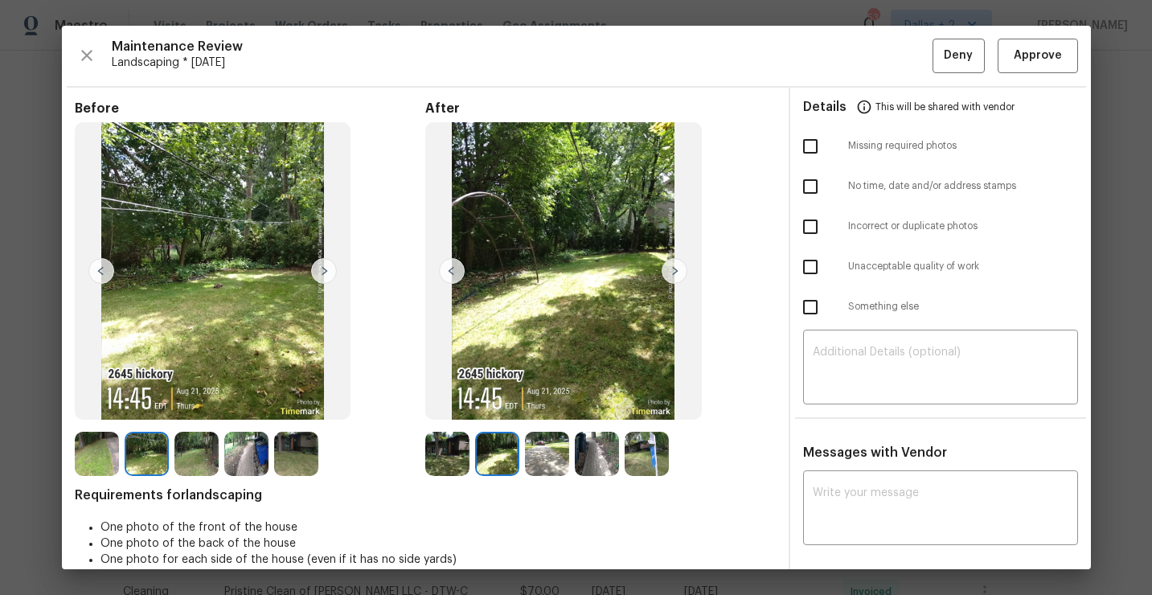
click at [642, 449] on img at bounding box center [647, 454] width 44 height 44
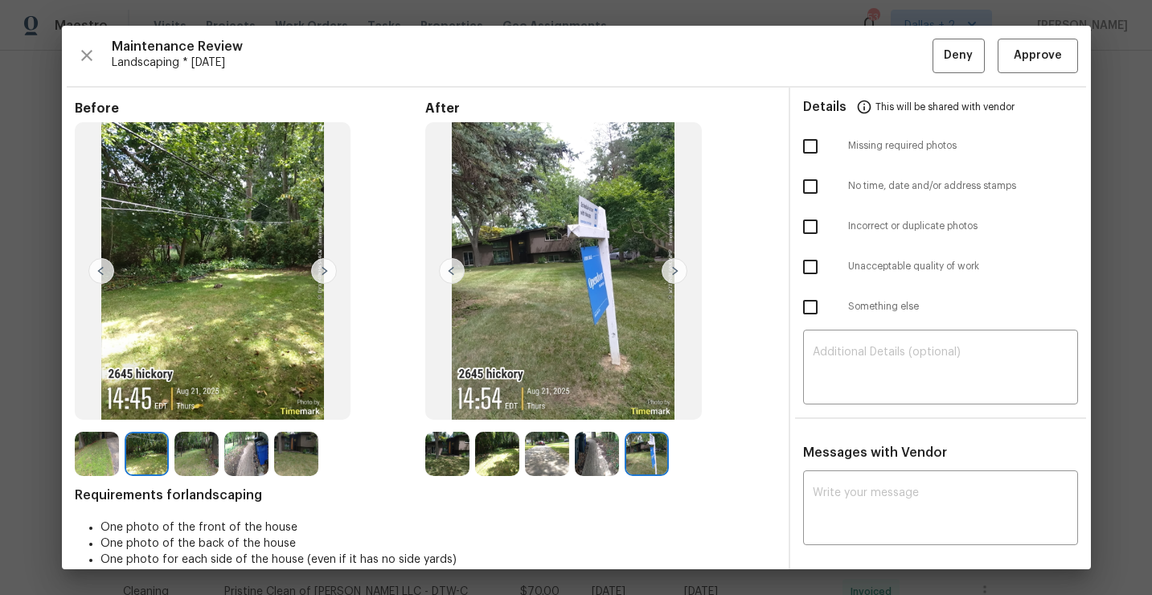
click at [602, 454] on img at bounding box center [597, 454] width 44 height 44
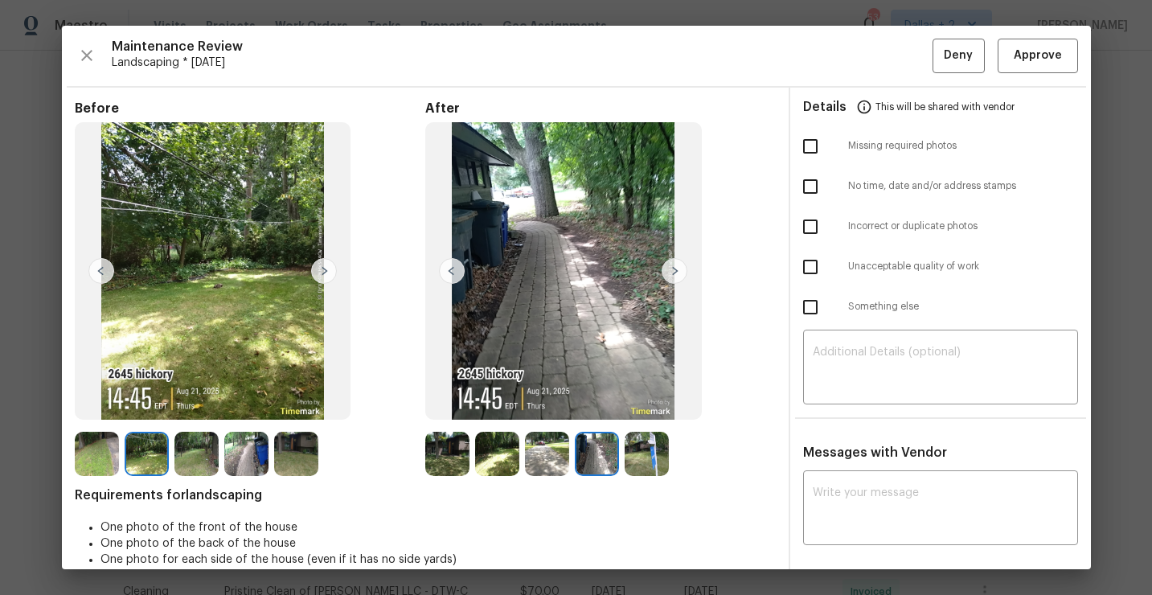
click at [543, 453] on img at bounding box center [547, 454] width 44 height 44
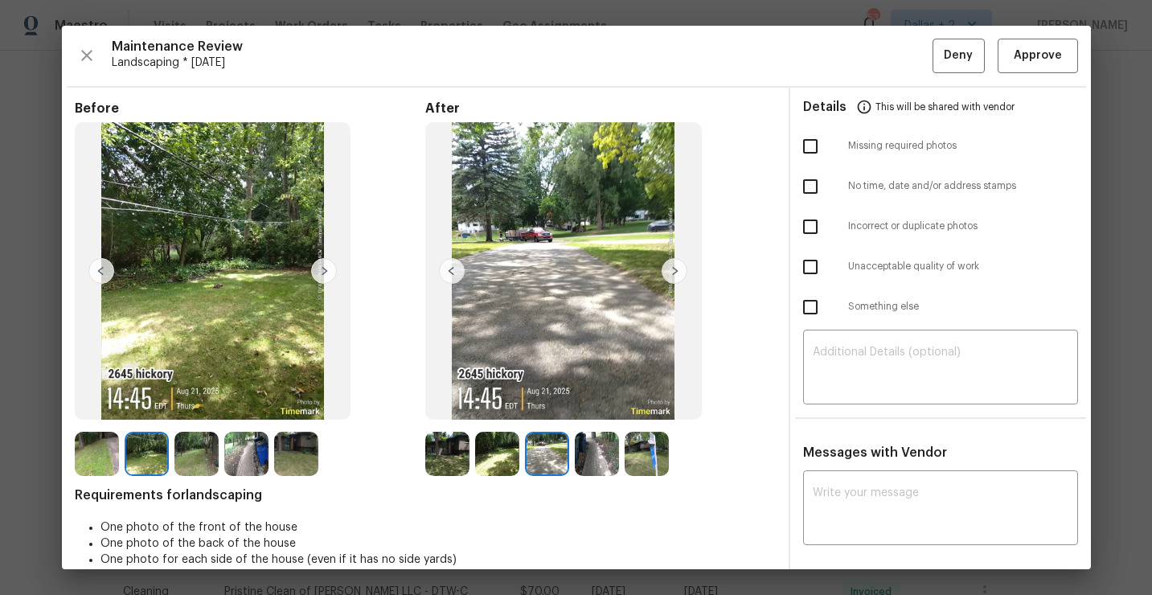
click at [443, 463] on img at bounding box center [447, 454] width 44 height 44
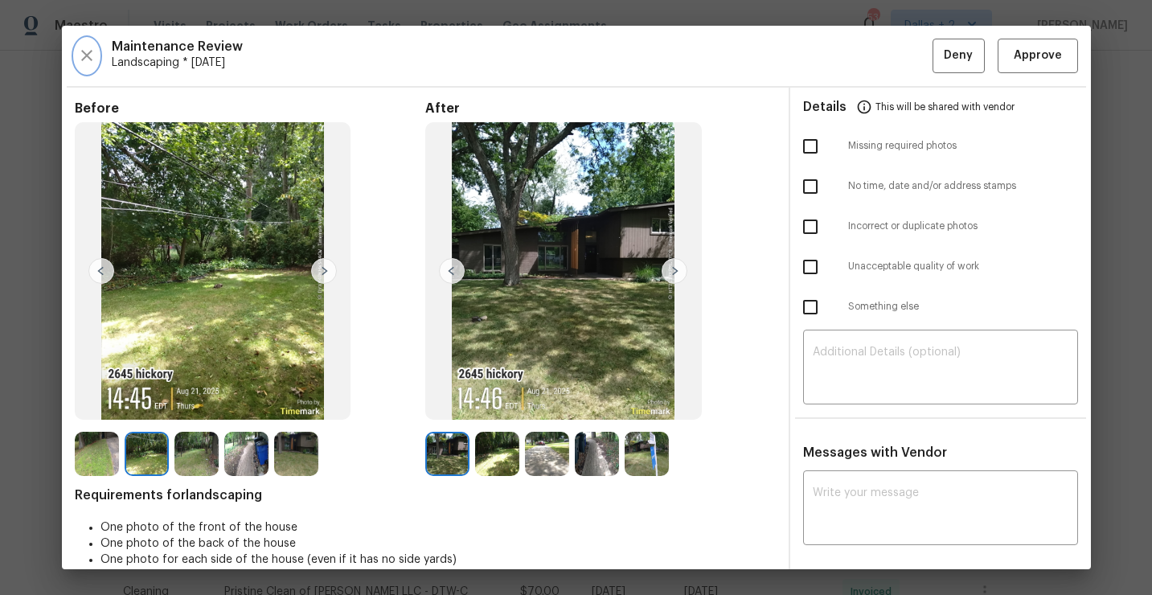
click at [93, 51] on icon "button" at bounding box center [86, 55] width 19 height 19
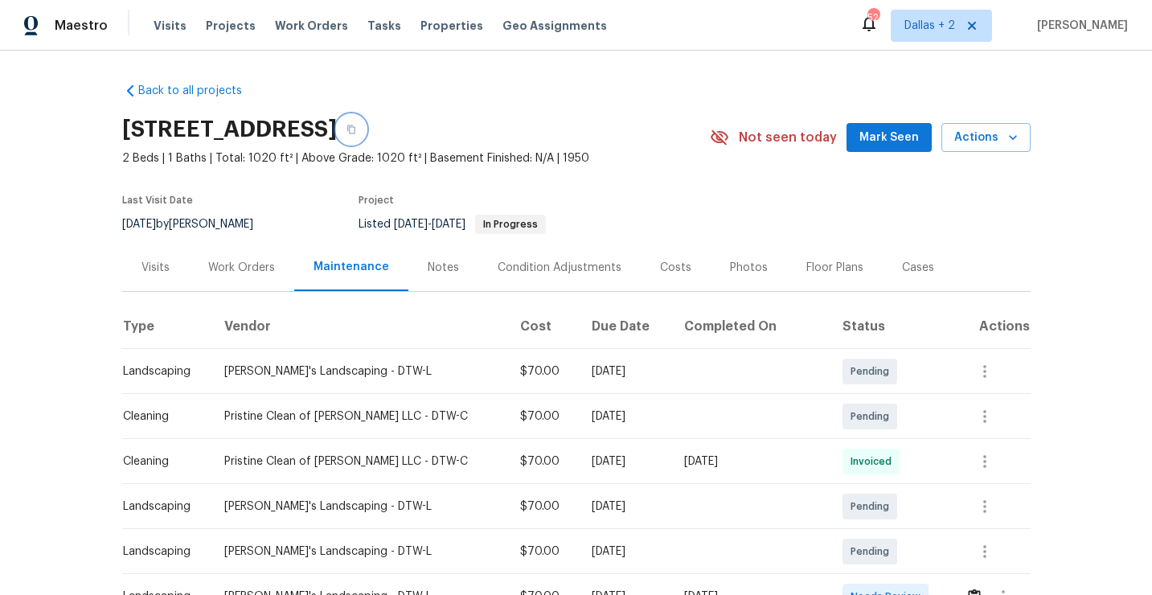
click at [356, 128] on icon "button" at bounding box center [352, 130] width 10 height 10
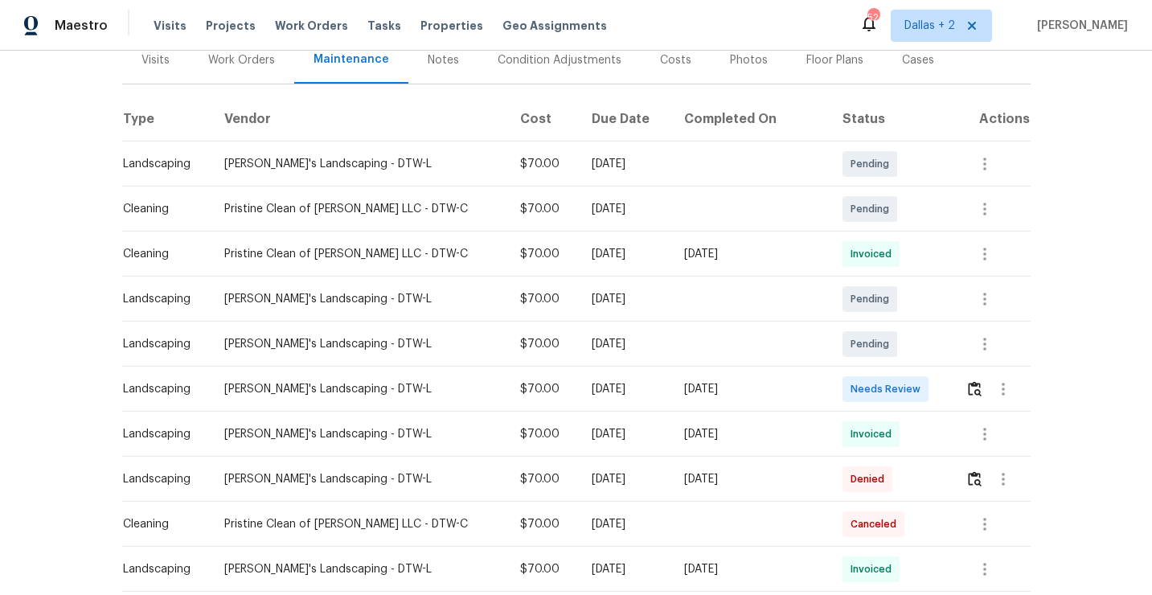
scroll to position [222, 0]
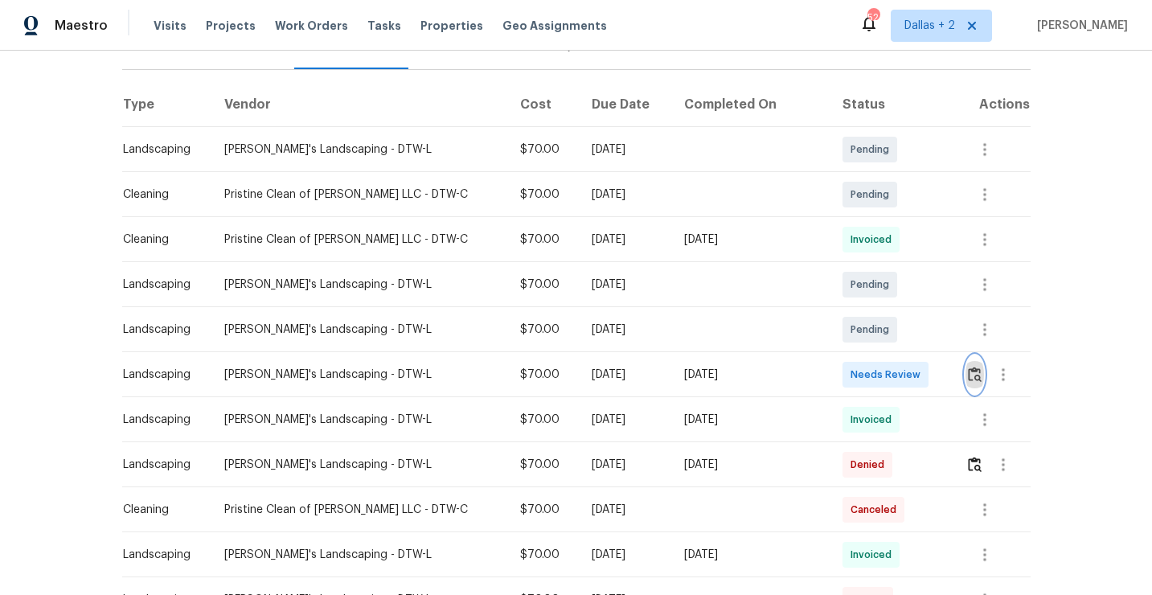
click at [972, 376] on img "button" at bounding box center [975, 374] width 14 height 15
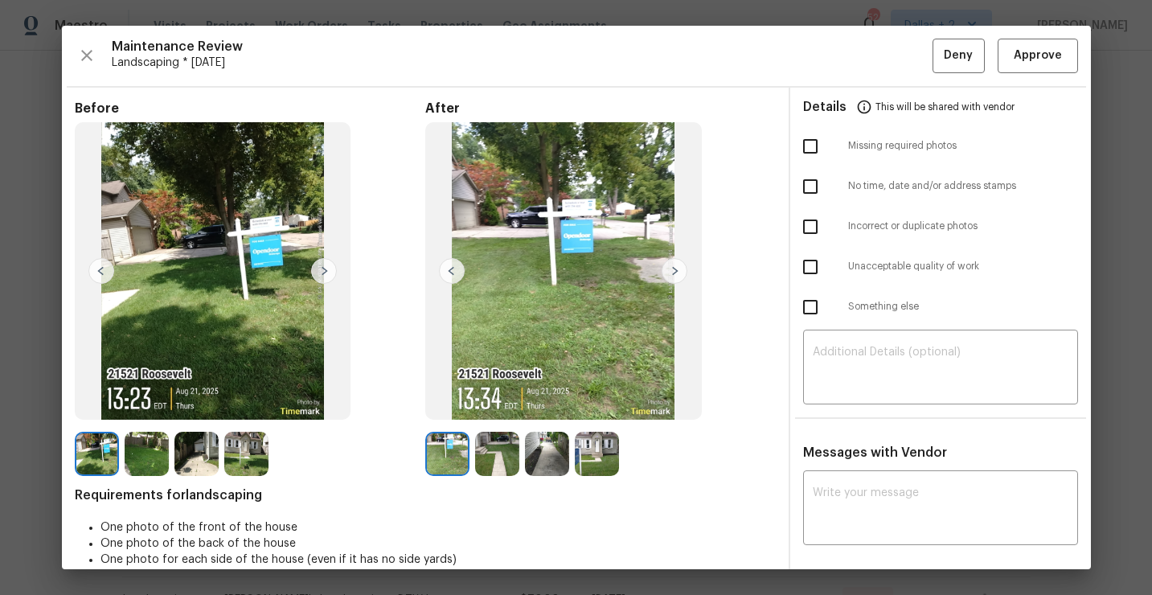
click at [671, 273] on img at bounding box center [675, 271] width 26 height 26
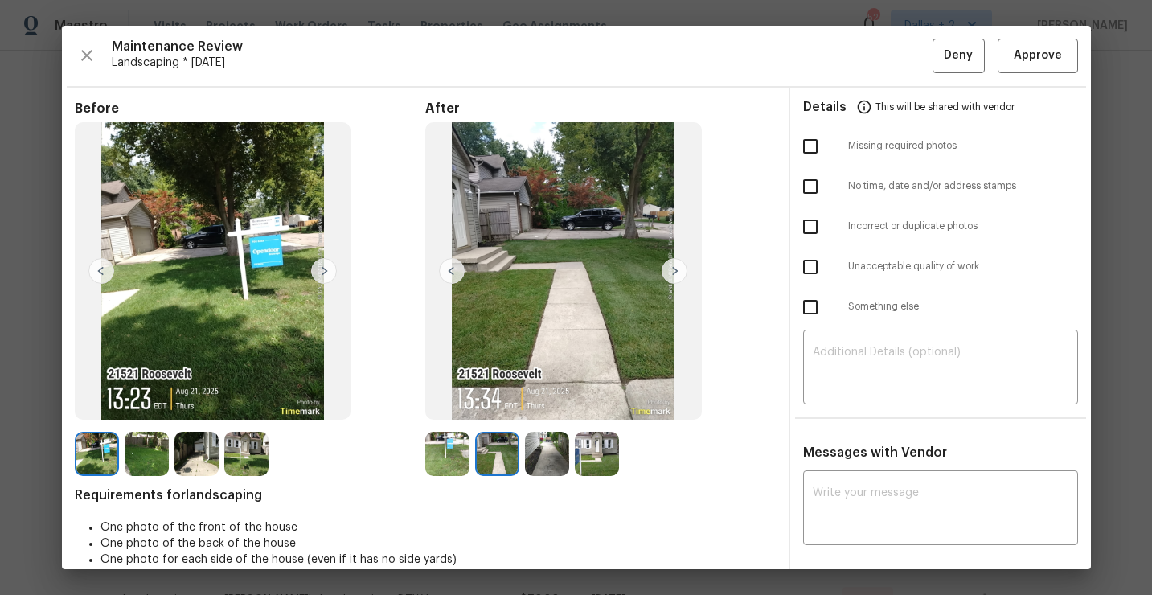
click at [128, 459] on img at bounding box center [147, 454] width 44 height 44
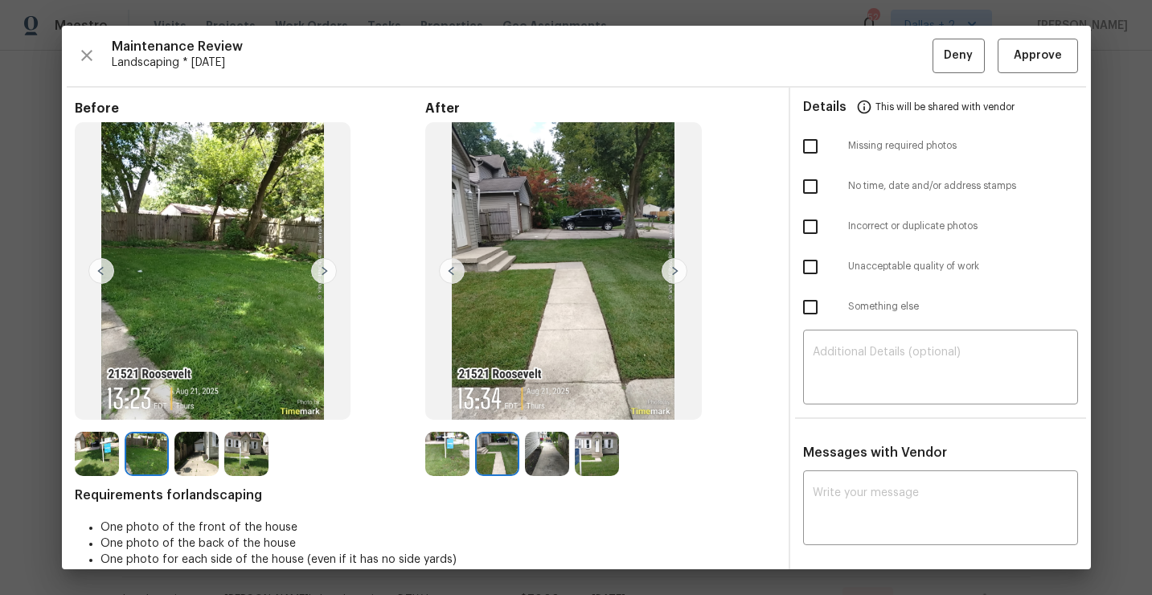
click at [535, 462] on img at bounding box center [547, 454] width 44 height 44
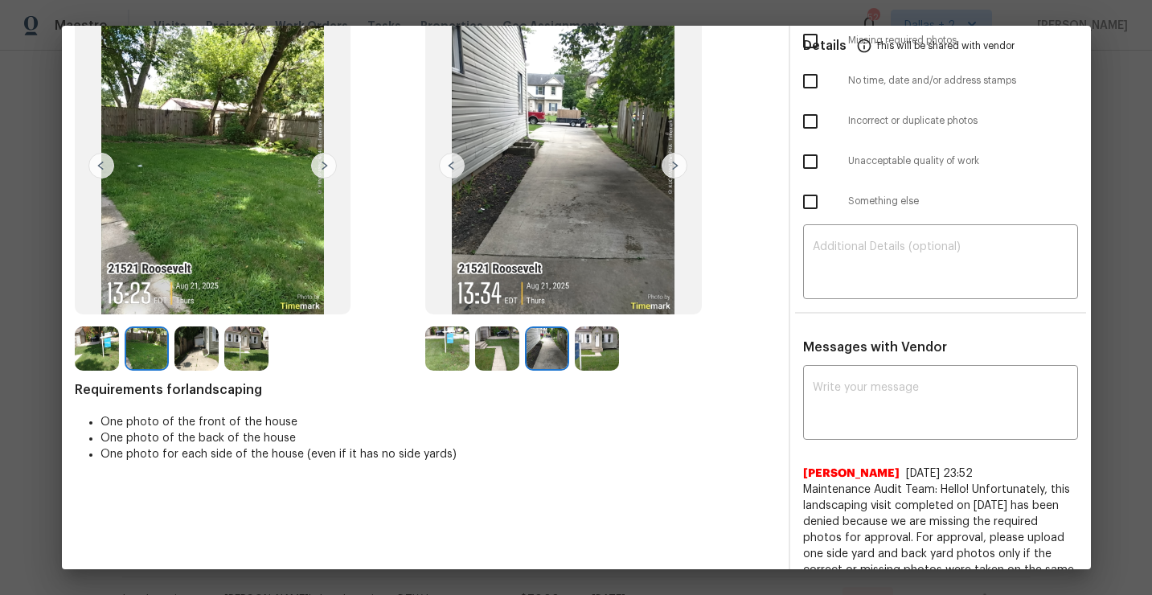
scroll to position [101, 0]
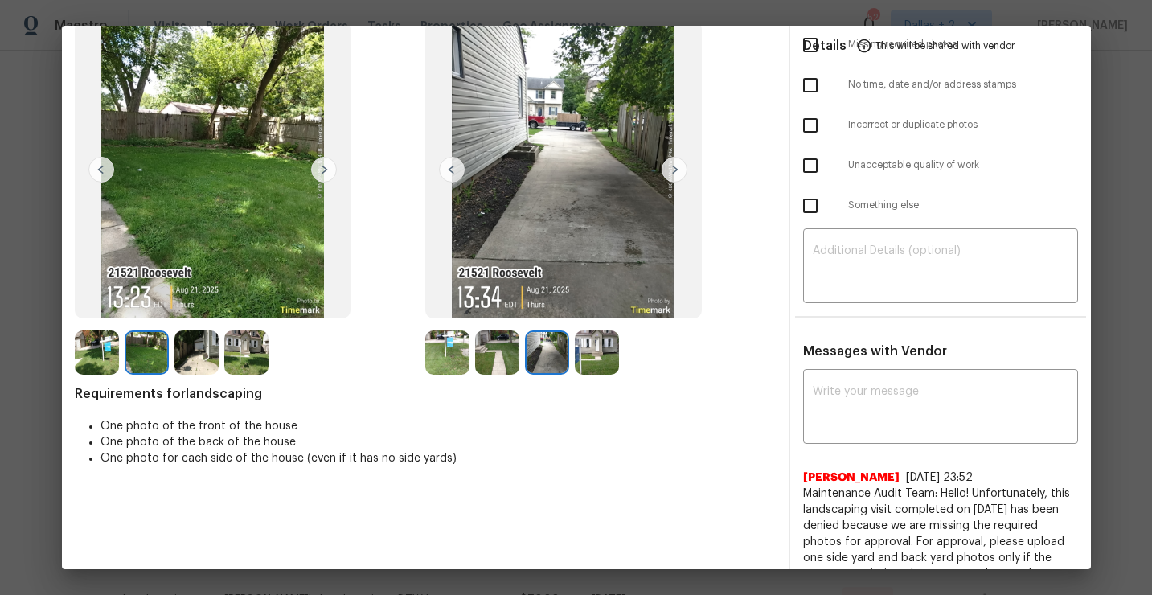
click at [438, 356] on img at bounding box center [447, 352] width 44 height 44
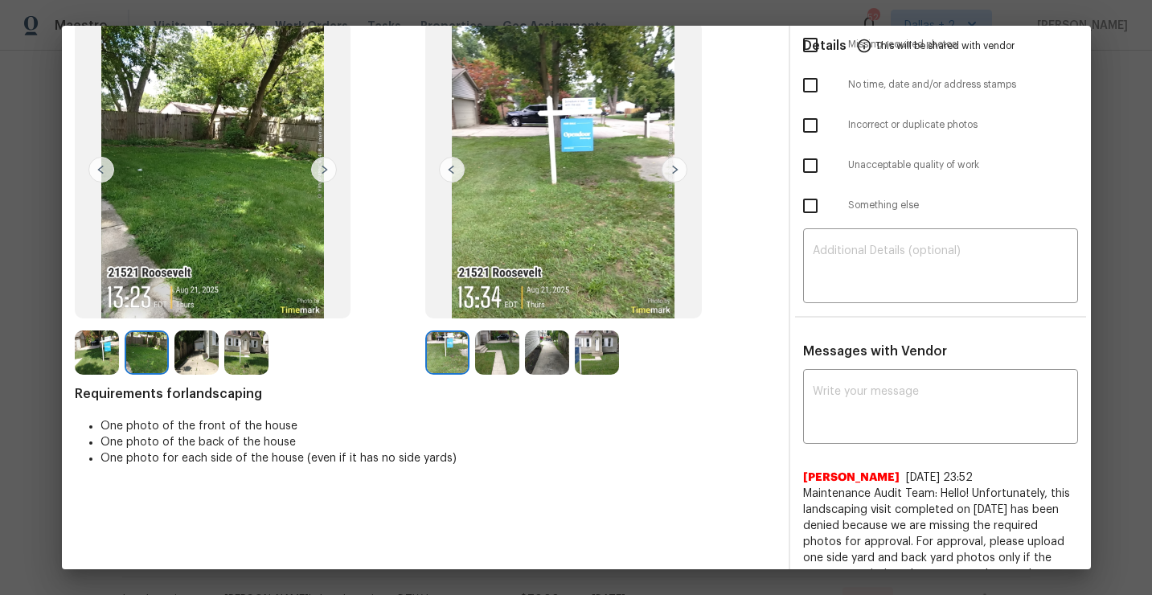
click at [673, 171] on img at bounding box center [675, 170] width 26 height 26
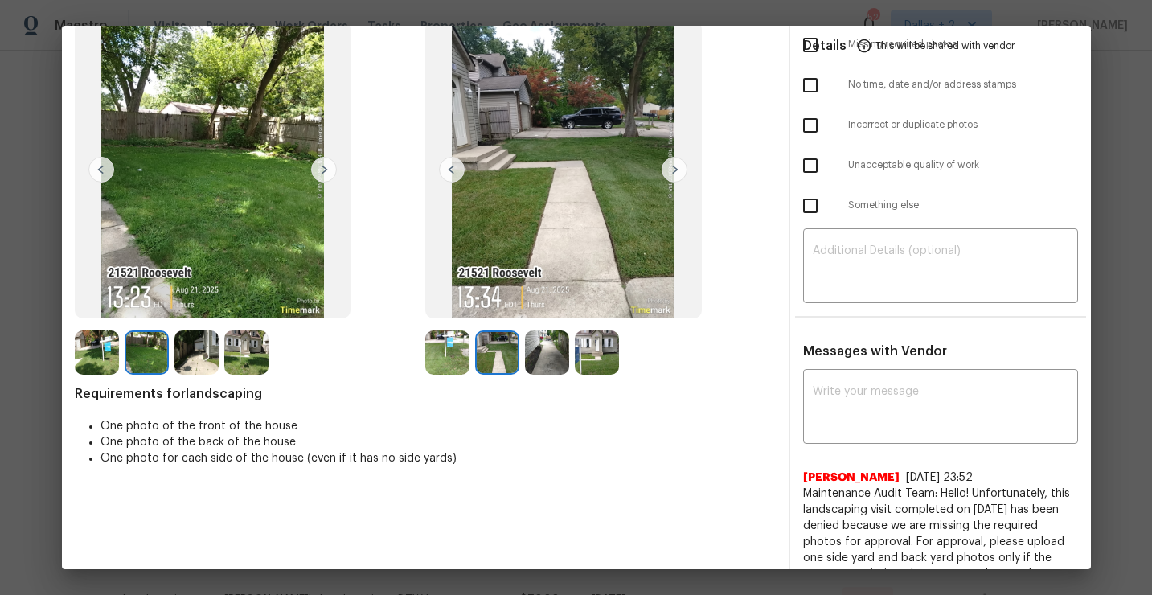
click at [673, 171] on img at bounding box center [675, 170] width 26 height 26
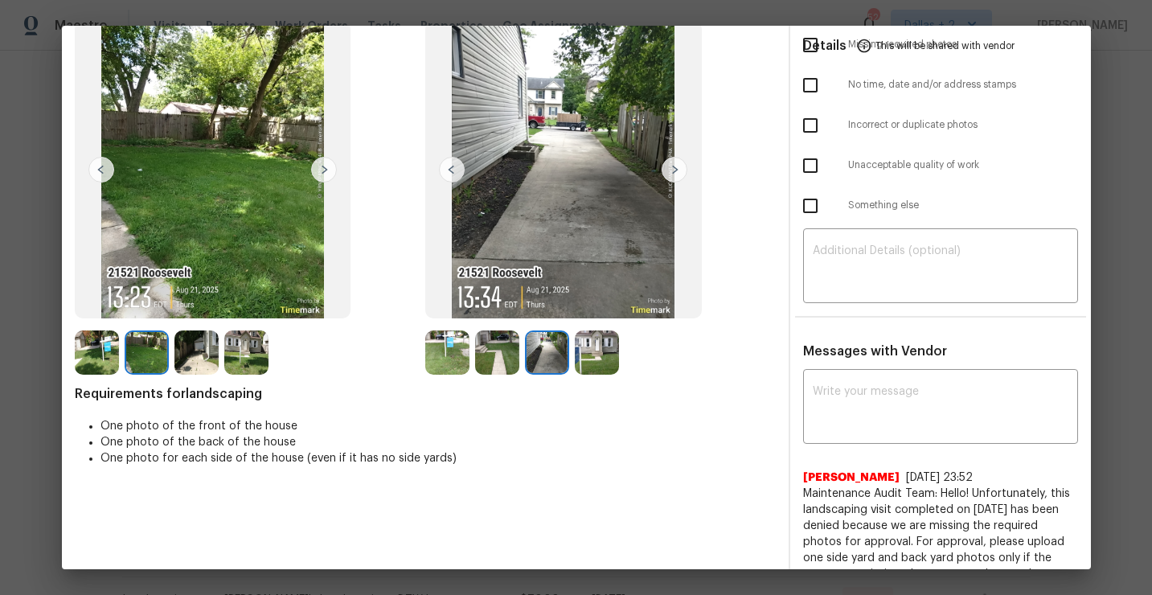
click at [673, 171] on img at bounding box center [675, 170] width 26 height 26
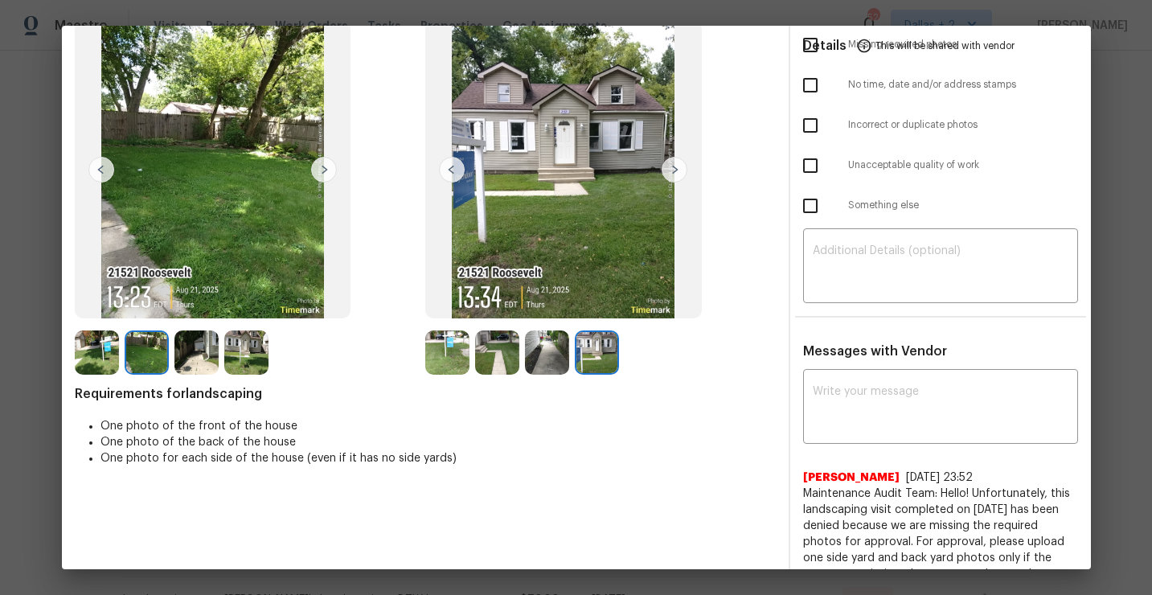
click at [555, 345] on img at bounding box center [547, 352] width 44 height 44
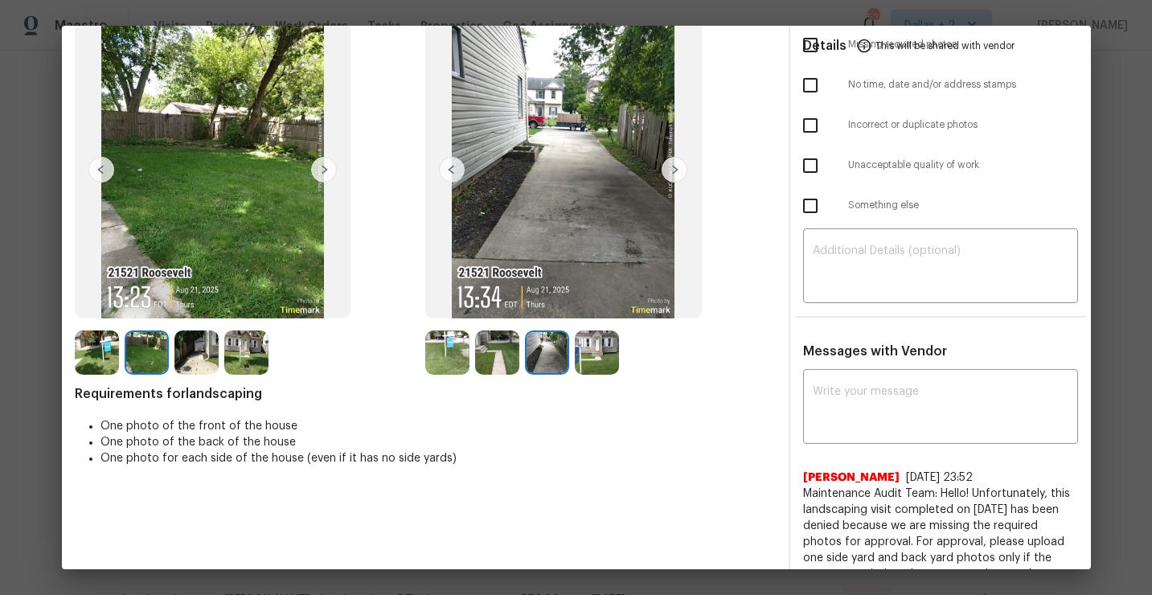
click at [493, 352] on img at bounding box center [497, 352] width 44 height 44
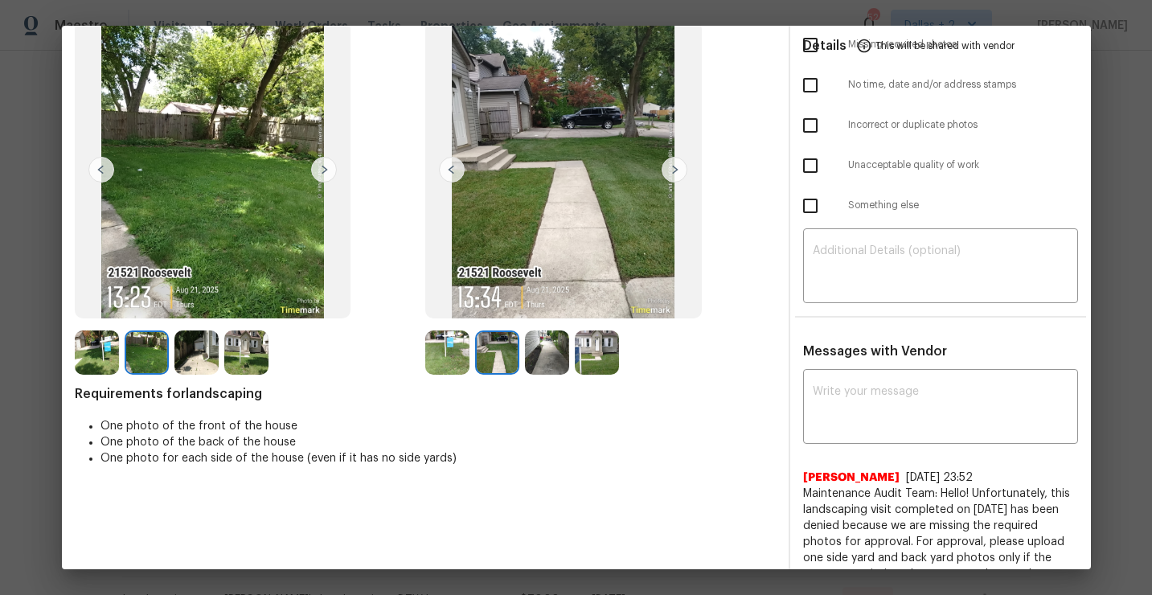
click at [453, 351] on img at bounding box center [447, 352] width 44 height 44
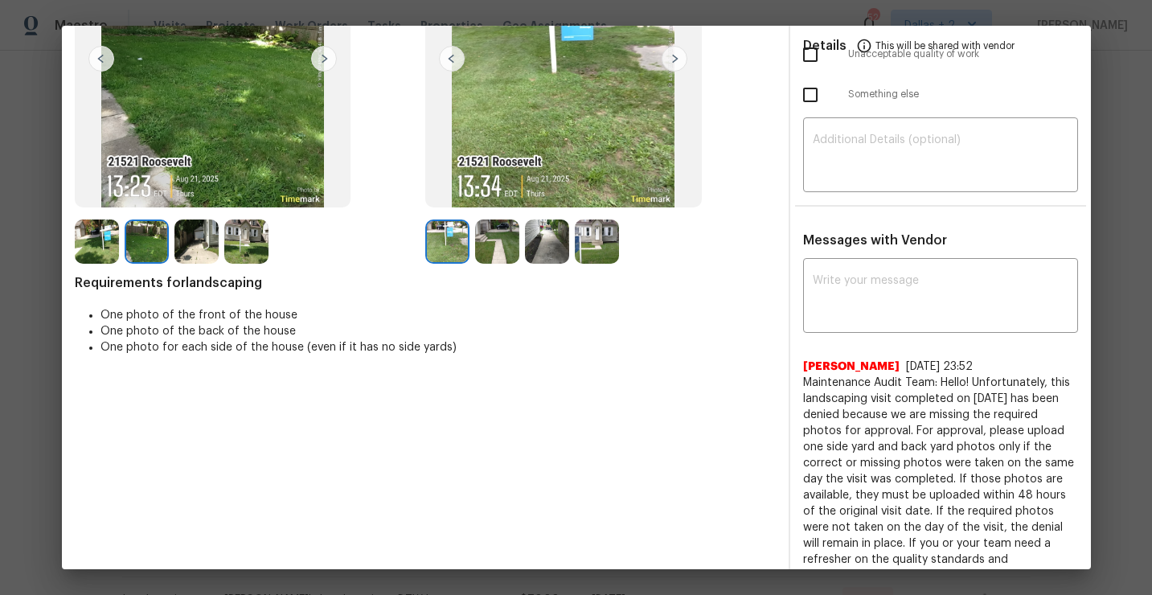
scroll to position [0, 0]
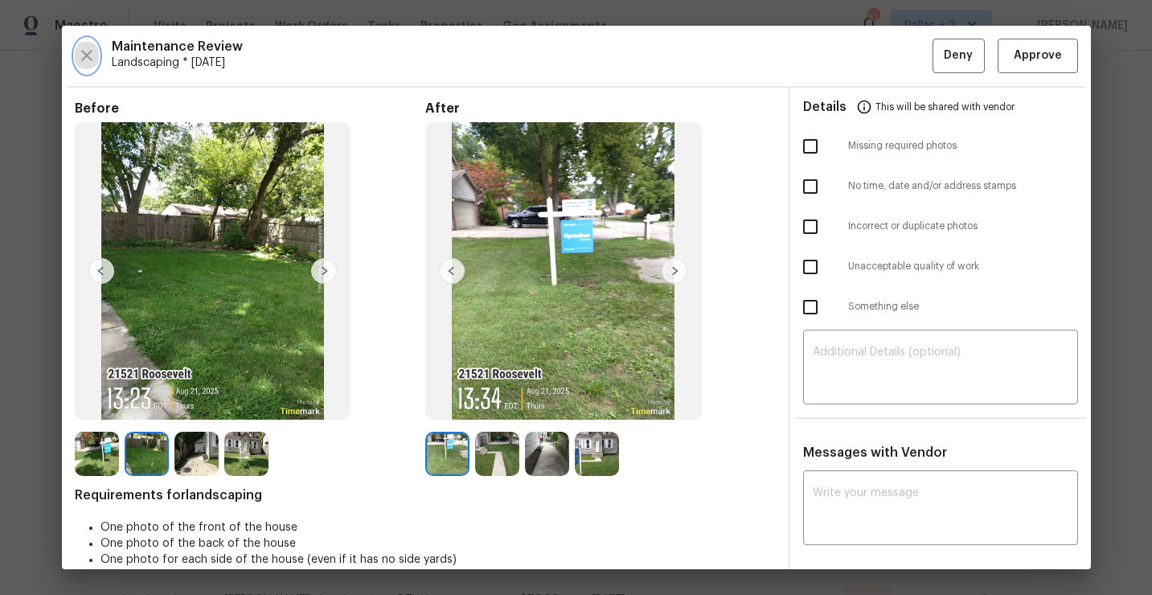
click at [82, 68] on button "button" at bounding box center [87, 56] width 24 height 35
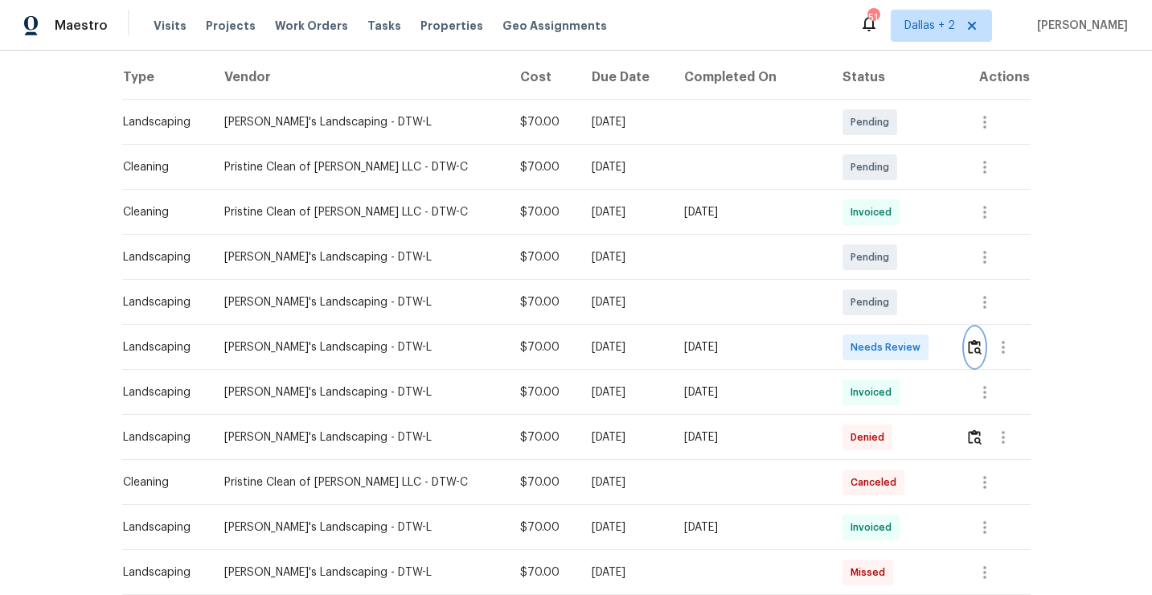
scroll to position [250, 0]
click at [983, 396] on icon "button" at bounding box center [984, 391] width 19 height 19
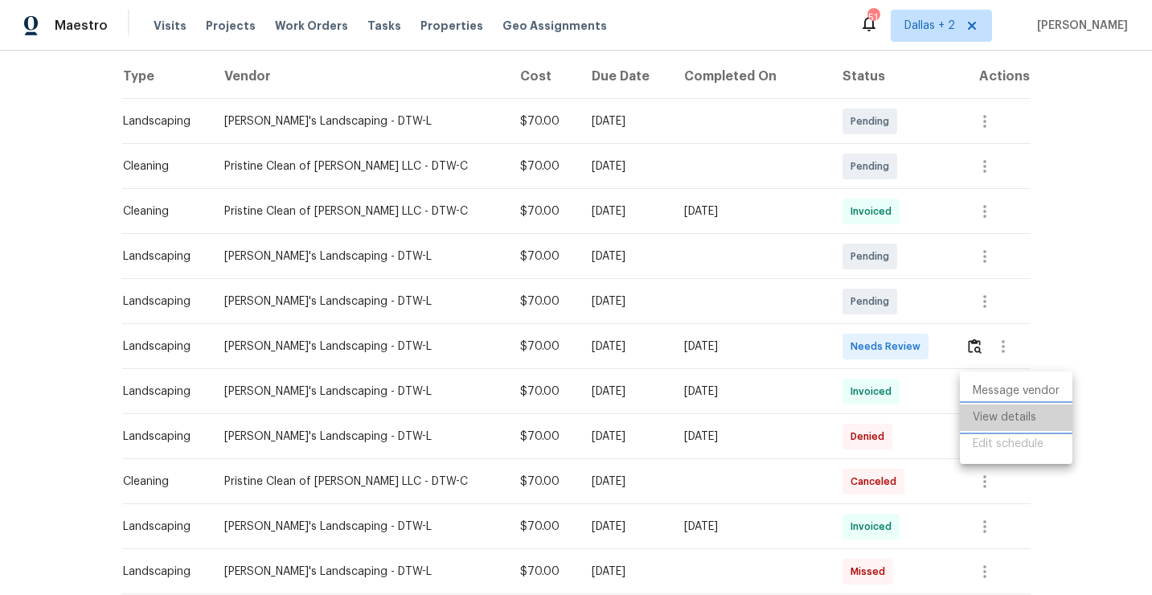
click at [981, 412] on li "View details" at bounding box center [1016, 417] width 113 height 27
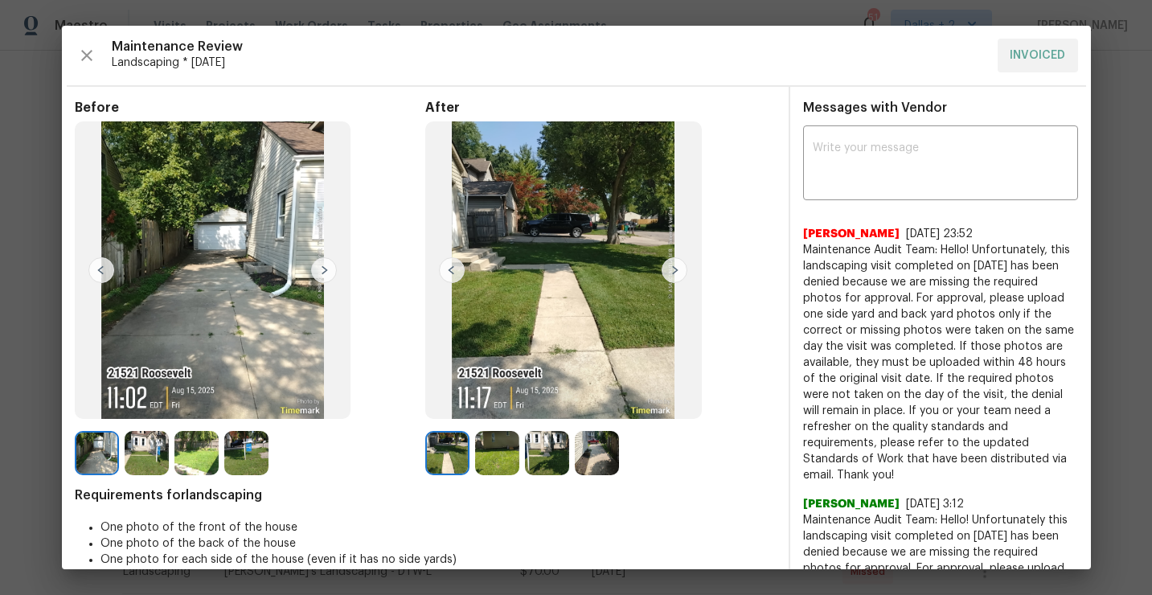
click at [491, 463] on img at bounding box center [497, 453] width 44 height 44
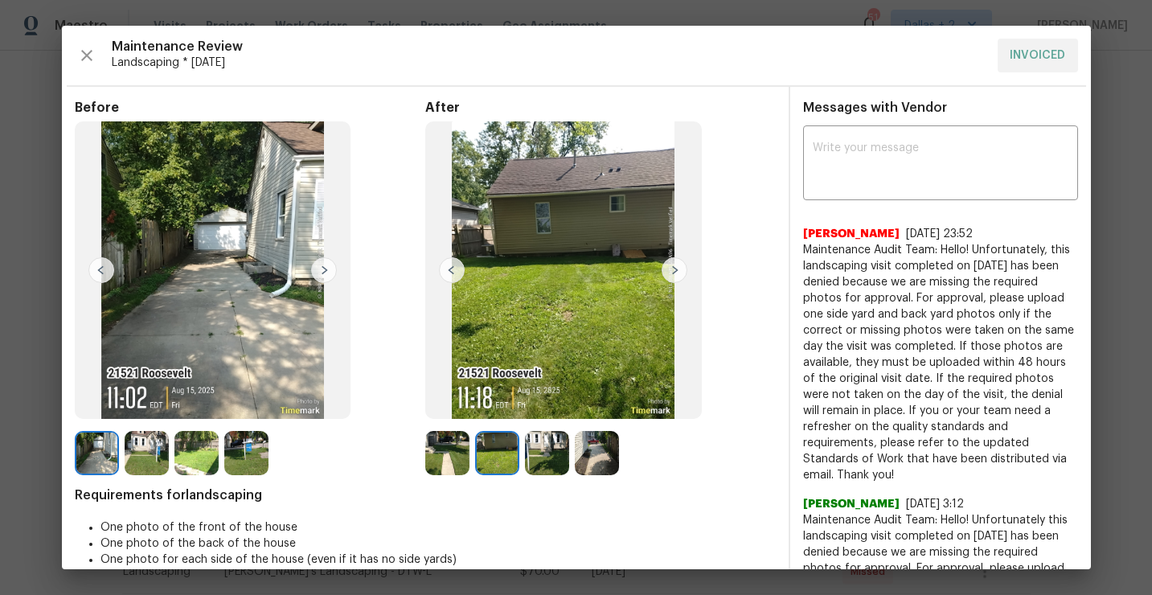
click at [540, 452] on img at bounding box center [547, 453] width 44 height 44
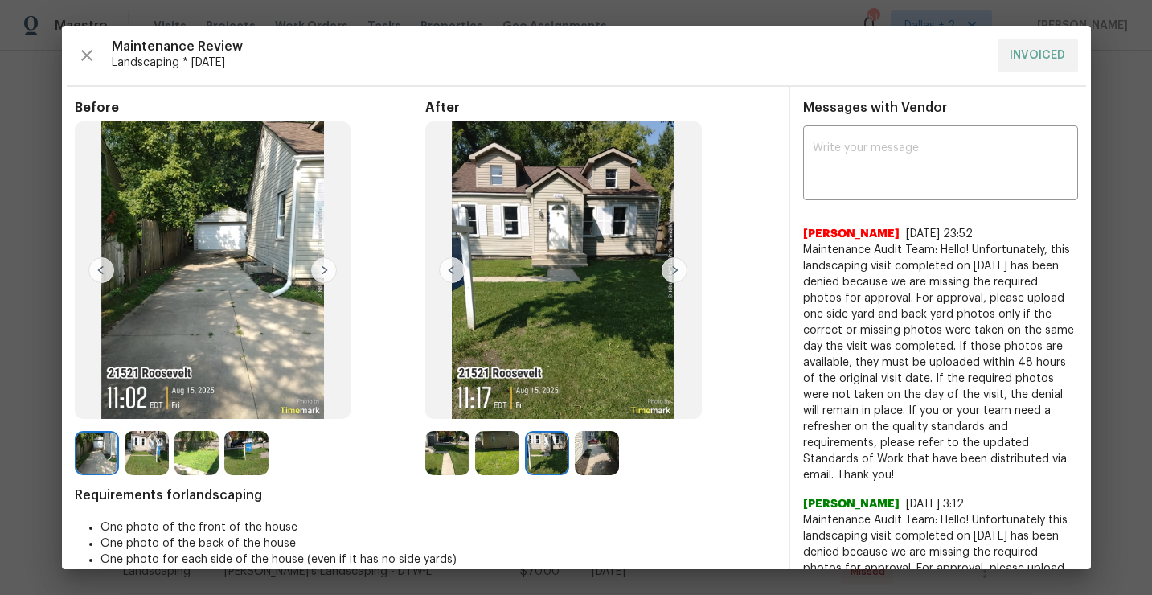
click at [540, 452] on img at bounding box center [547, 453] width 44 height 44
click at [600, 442] on img at bounding box center [597, 453] width 44 height 44
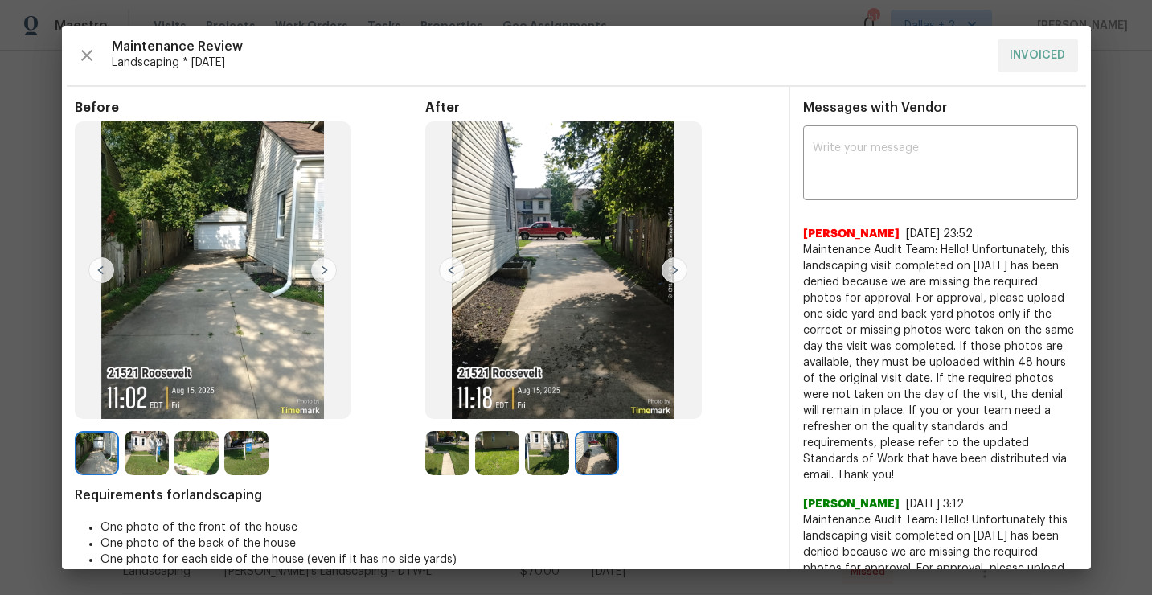
click at [537, 446] on img at bounding box center [547, 453] width 44 height 44
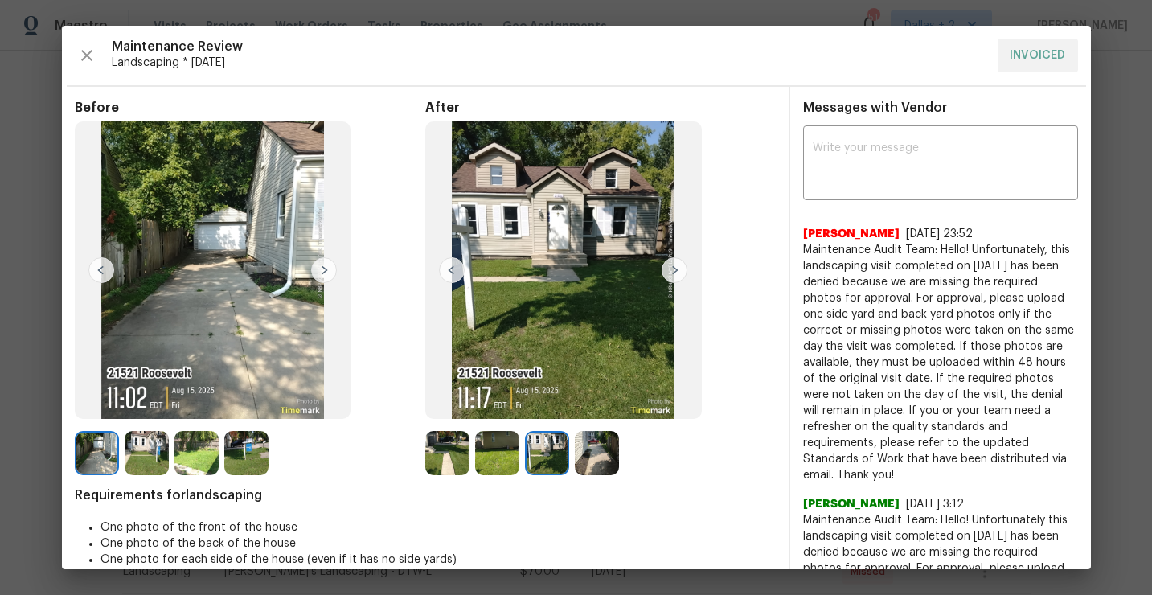
click at [500, 449] on img at bounding box center [497, 453] width 44 height 44
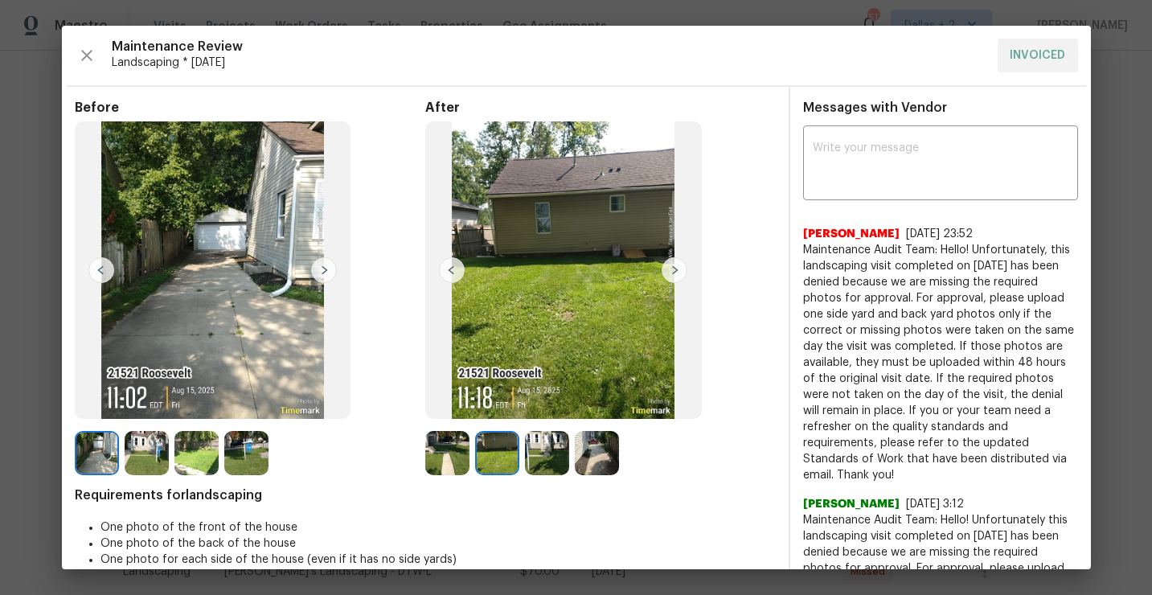
click at [449, 454] on img at bounding box center [447, 453] width 44 height 44
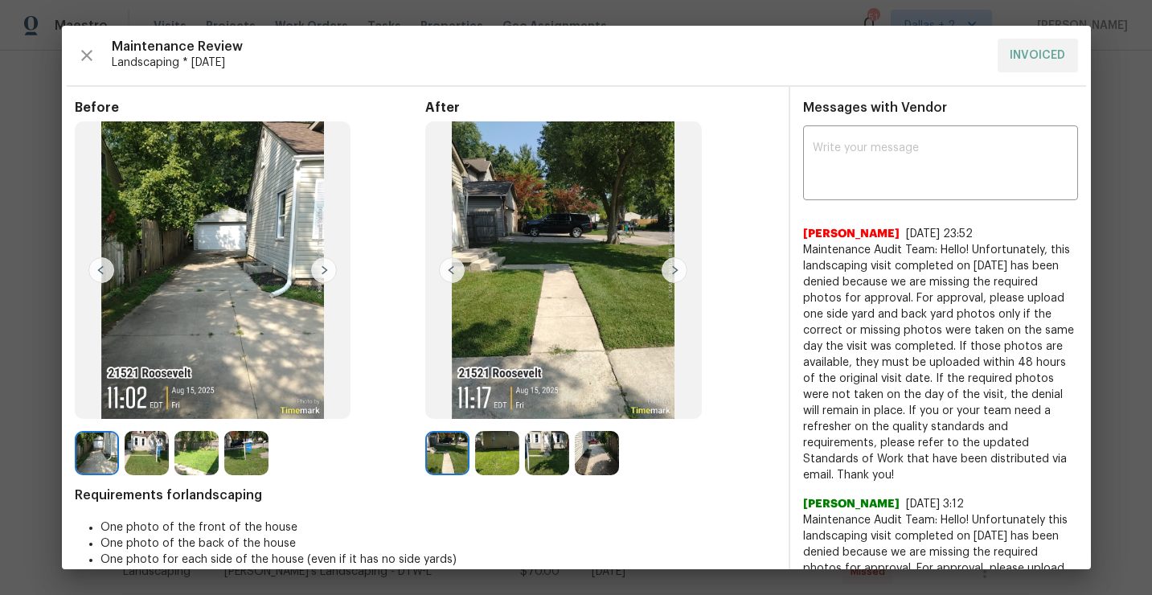
click at [535, 451] on img at bounding box center [547, 453] width 44 height 44
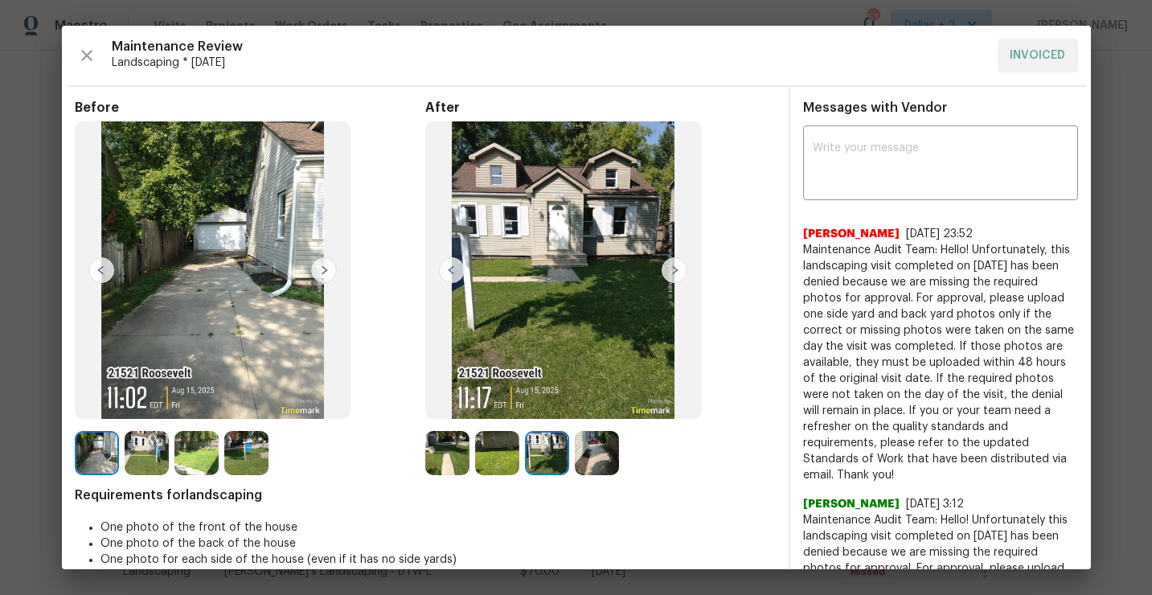
click at [458, 448] on img at bounding box center [447, 453] width 44 height 44
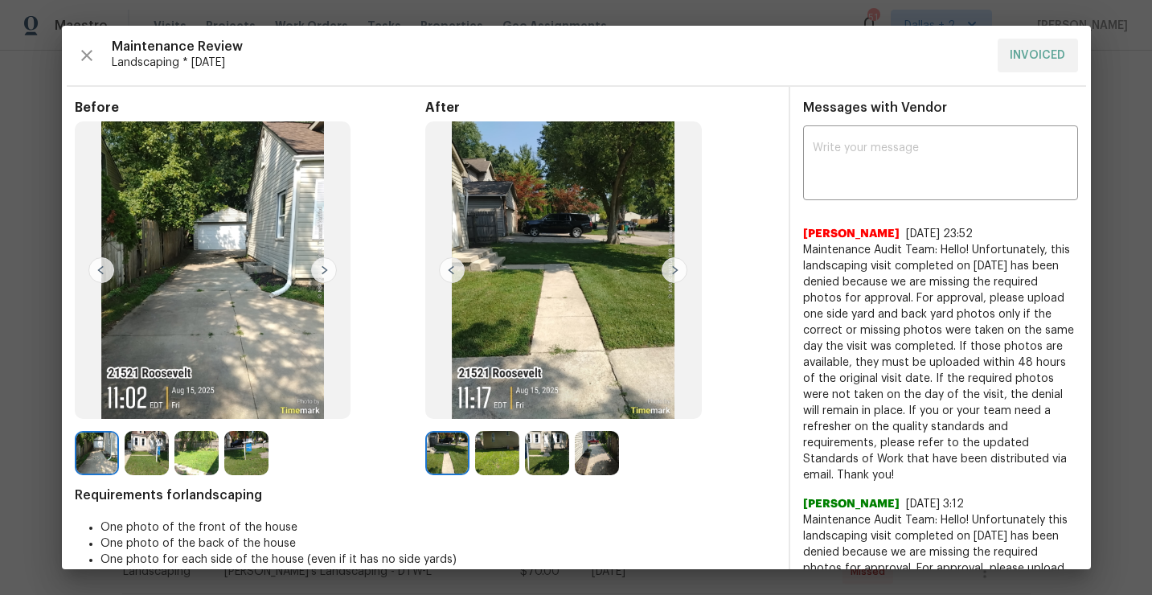
click at [434, 440] on img at bounding box center [447, 453] width 44 height 44
click at [494, 452] on img at bounding box center [497, 453] width 44 height 44
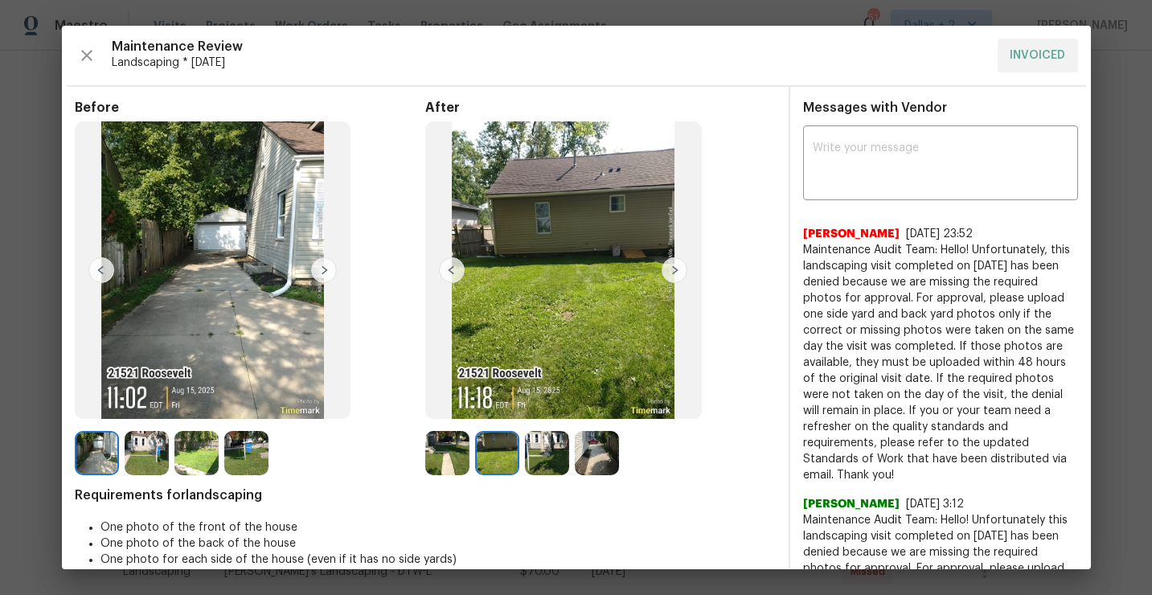
click at [539, 459] on img at bounding box center [547, 453] width 44 height 44
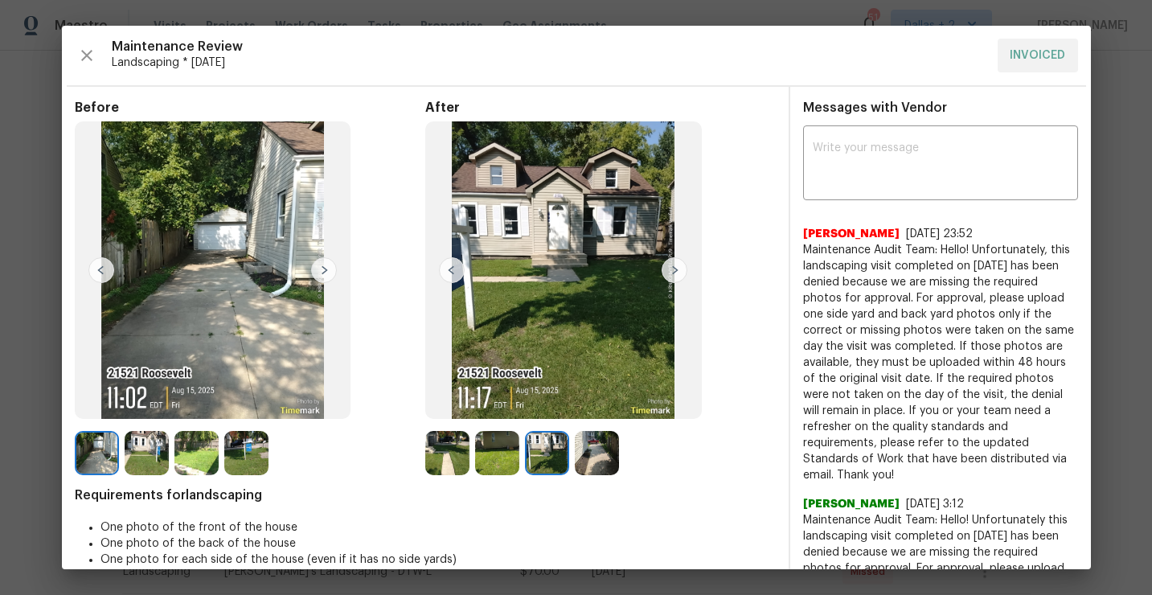
click at [589, 458] on img at bounding box center [597, 453] width 44 height 44
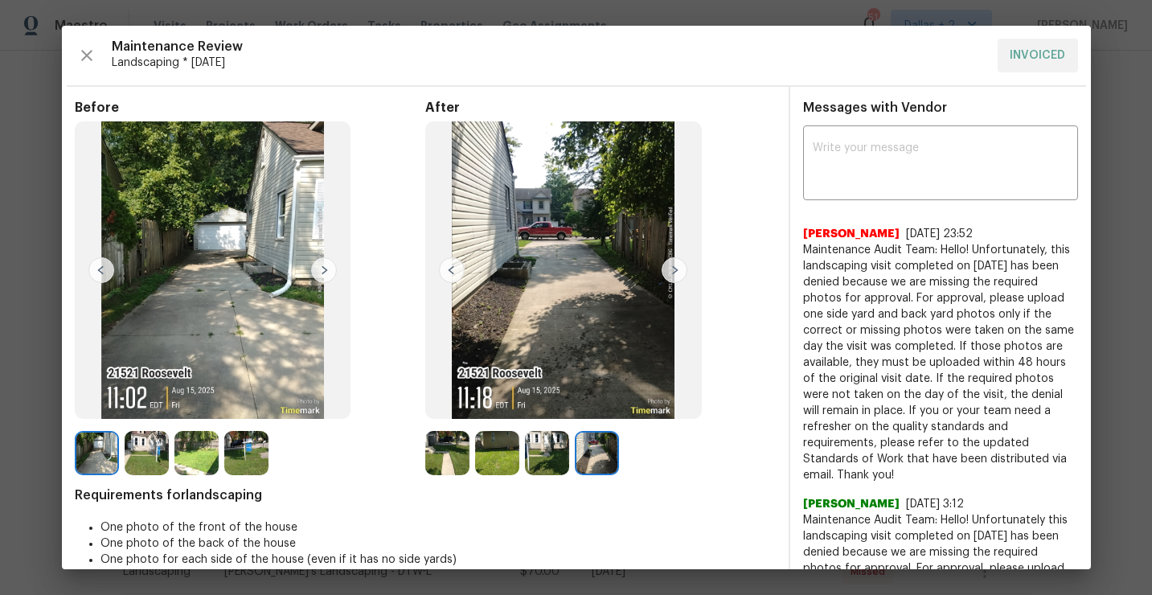
click at [477, 459] on img at bounding box center [497, 453] width 44 height 44
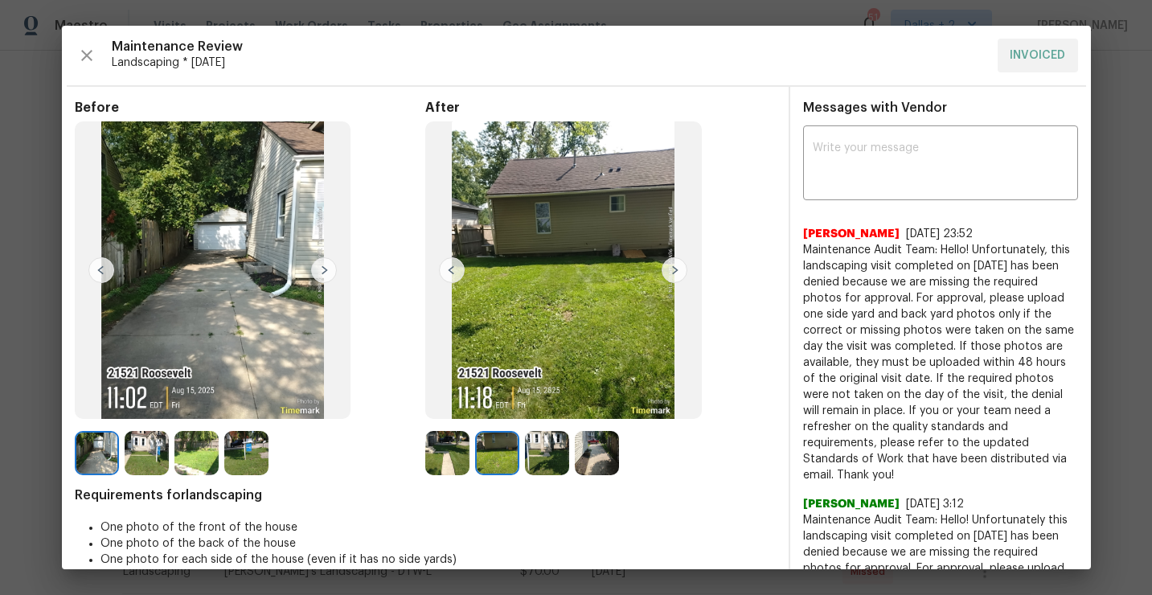
click at [331, 449] on div at bounding box center [250, 453] width 351 height 44
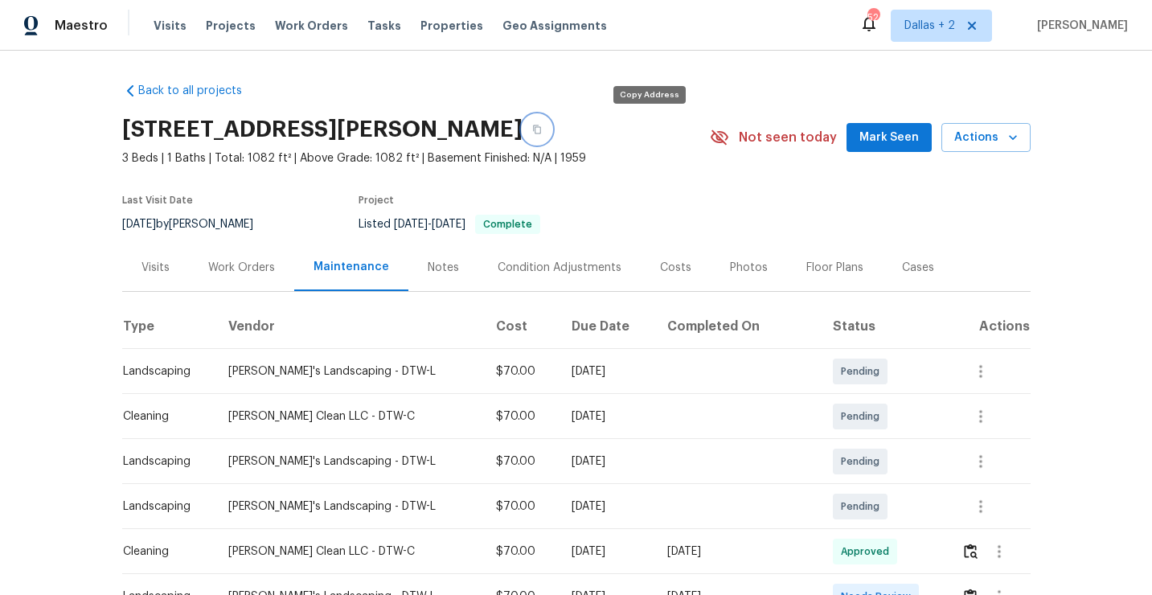
click at [552, 137] on button "button" at bounding box center [537, 129] width 29 height 29
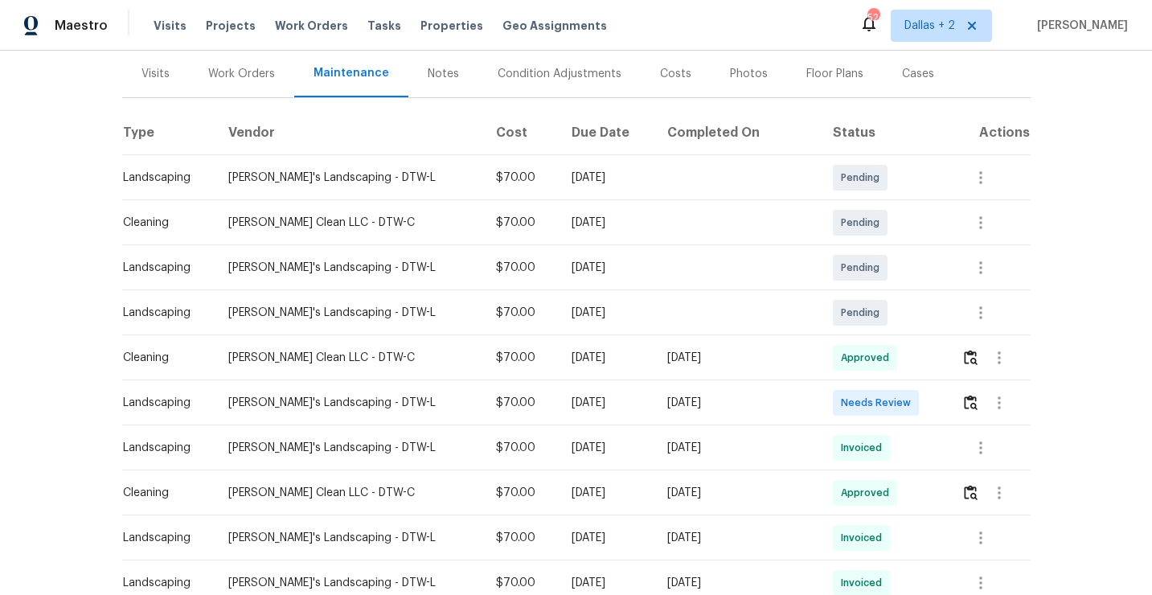
scroll to position [292, 0]
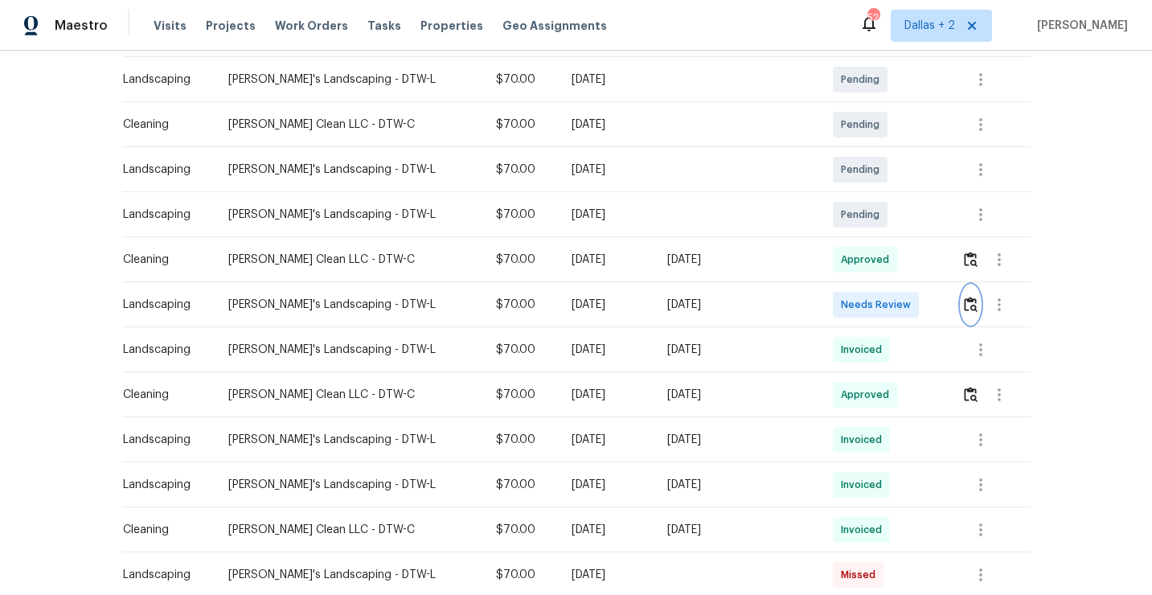
click at [966, 301] on img "button" at bounding box center [971, 304] width 14 height 15
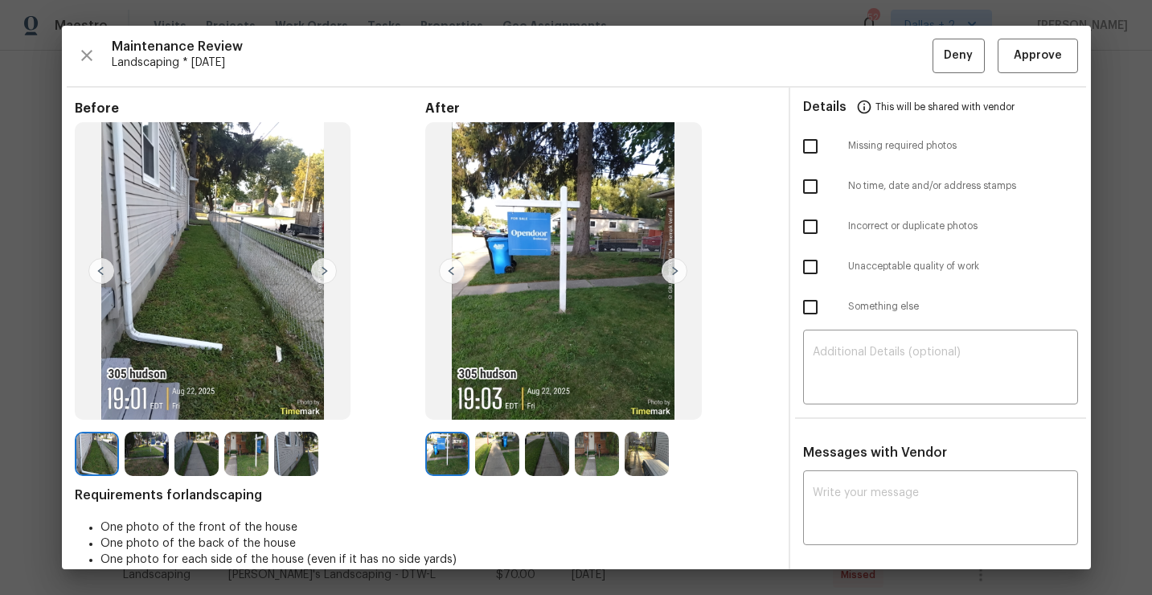
click at [276, 449] on img at bounding box center [296, 454] width 44 height 44
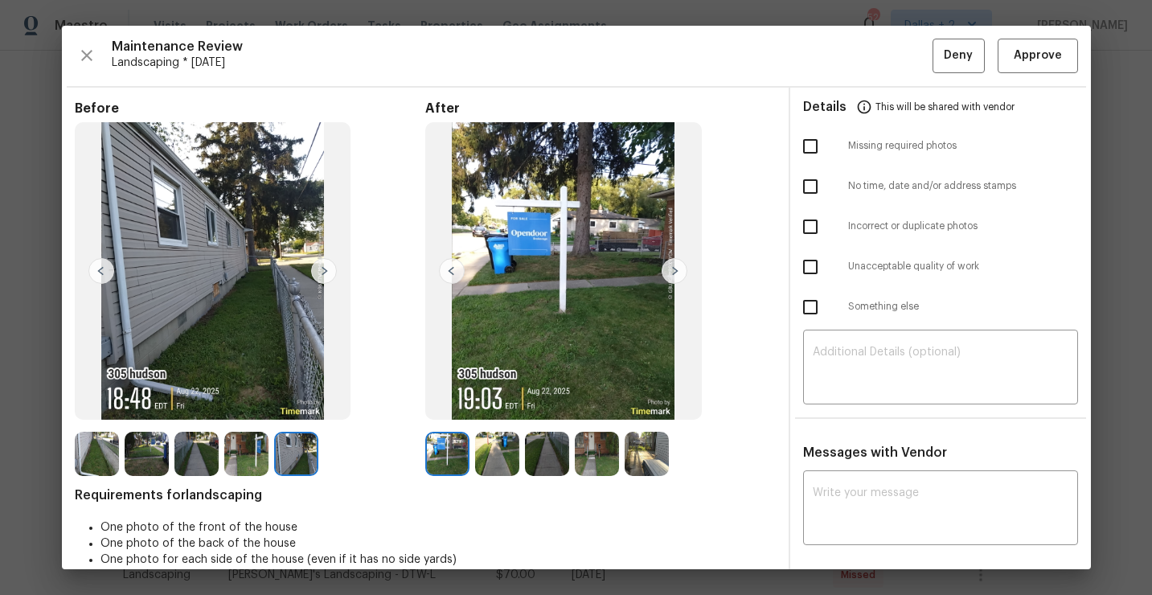
click at [265, 464] on img at bounding box center [246, 454] width 44 height 44
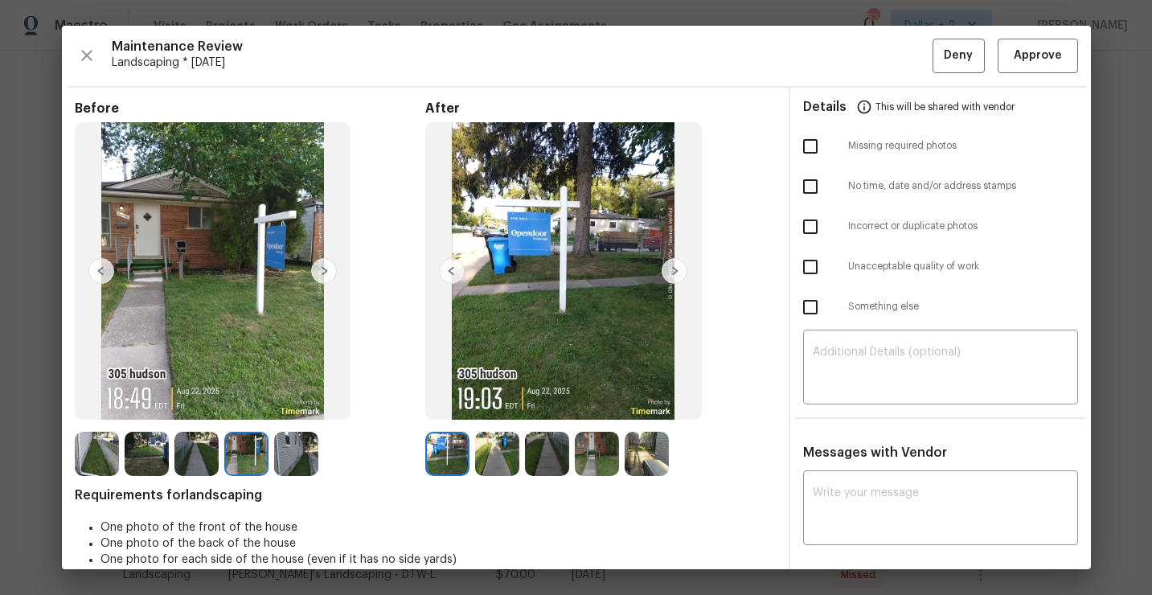
click at [666, 273] on img at bounding box center [675, 271] width 26 height 26
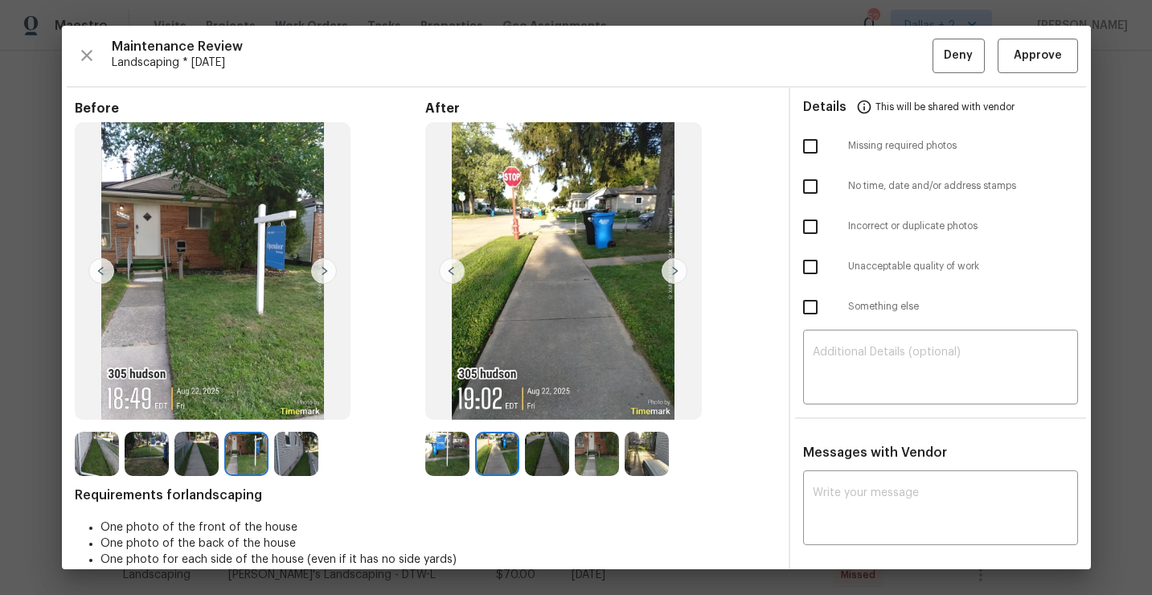
click at [490, 439] on img at bounding box center [497, 454] width 44 height 44
click at [531, 450] on img at bounding box center [547, 454] width 44 height 44
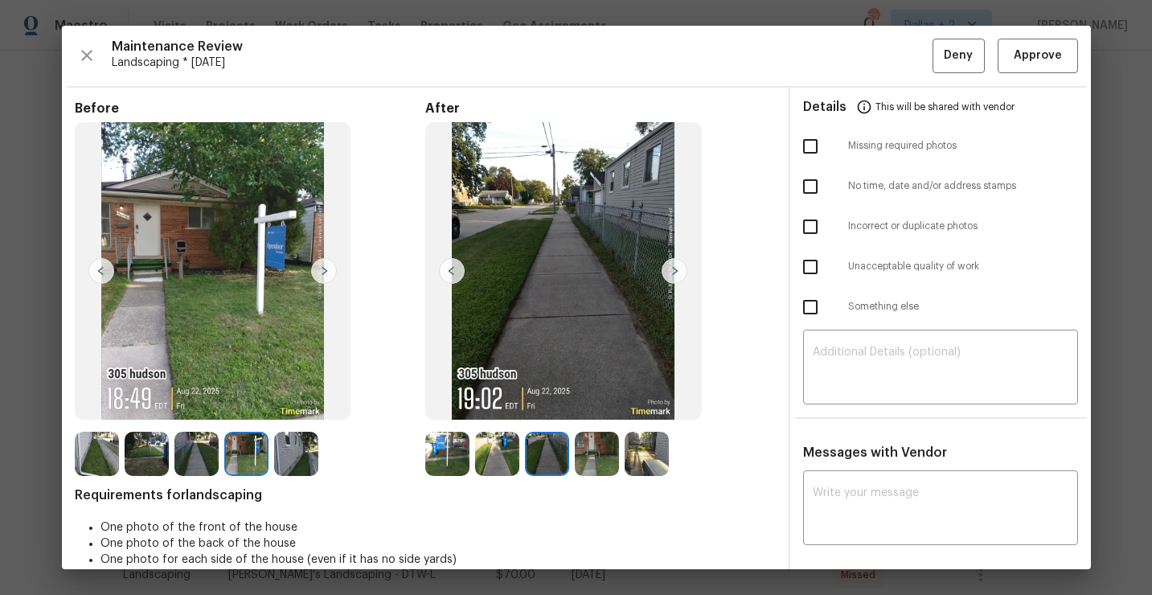
click at [599, 452] on img at bounding box center [597, 454] width 44 height 44
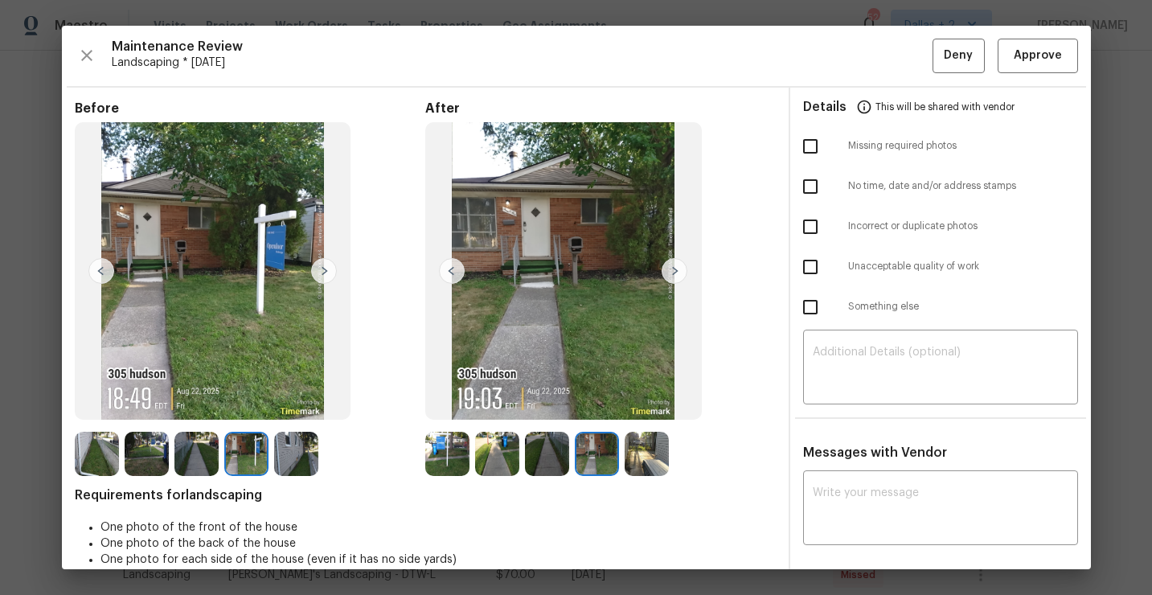
click at [642, 454] on img at bounding box center [647, 454] width 44 height 44
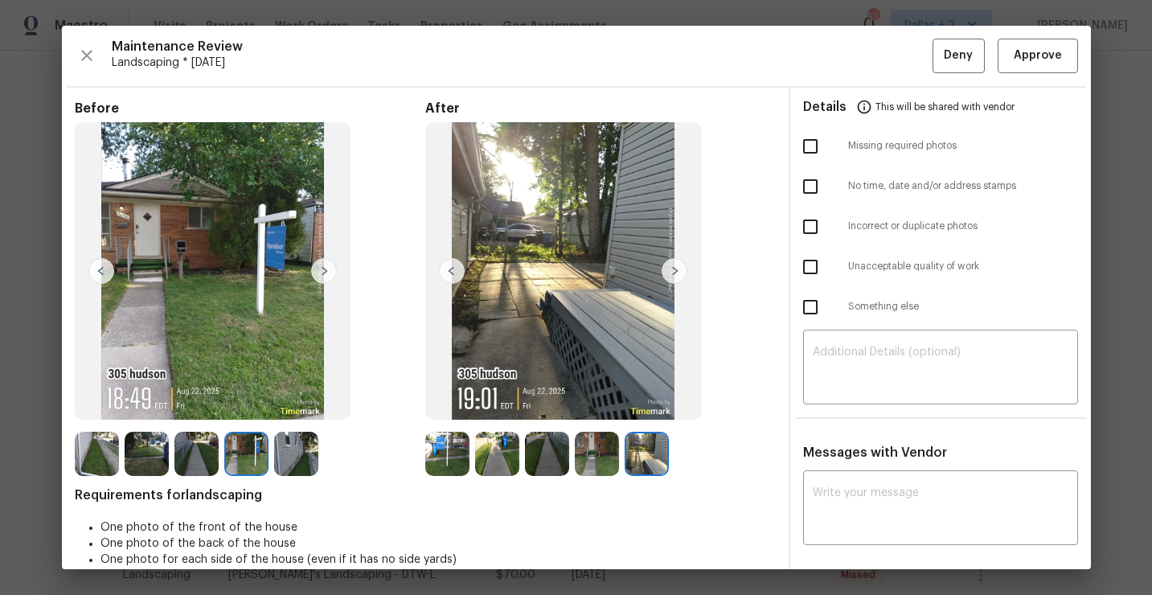
click at [449, 462] on img at bounding box center [447, 454] width 44 height 44
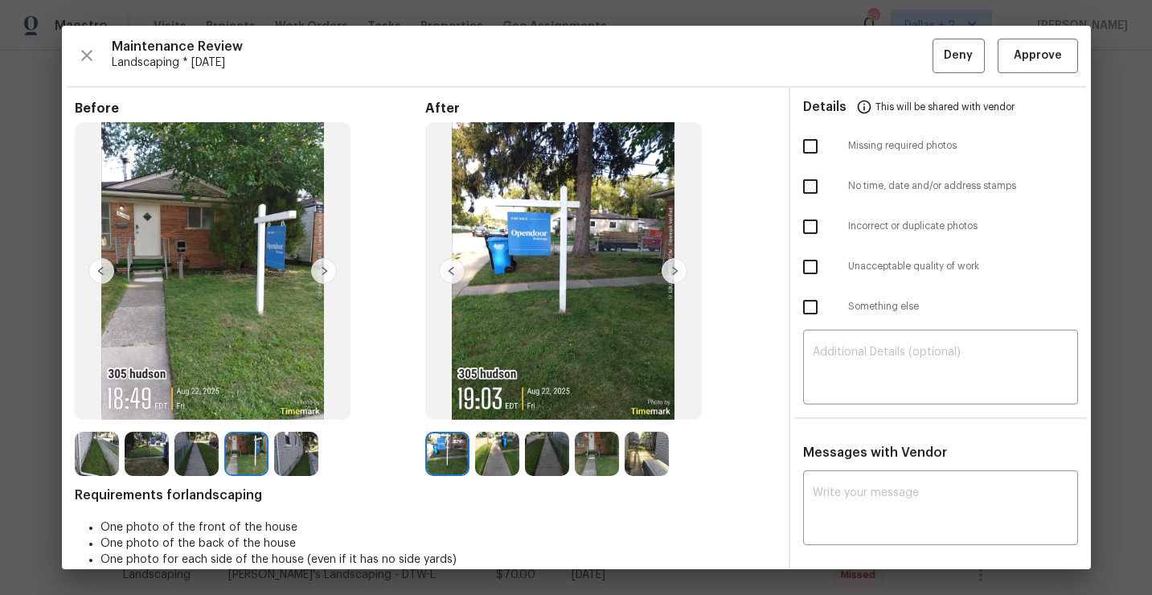
click at [144, 459] on img at bounding box center [147, 454] width 44 height 44
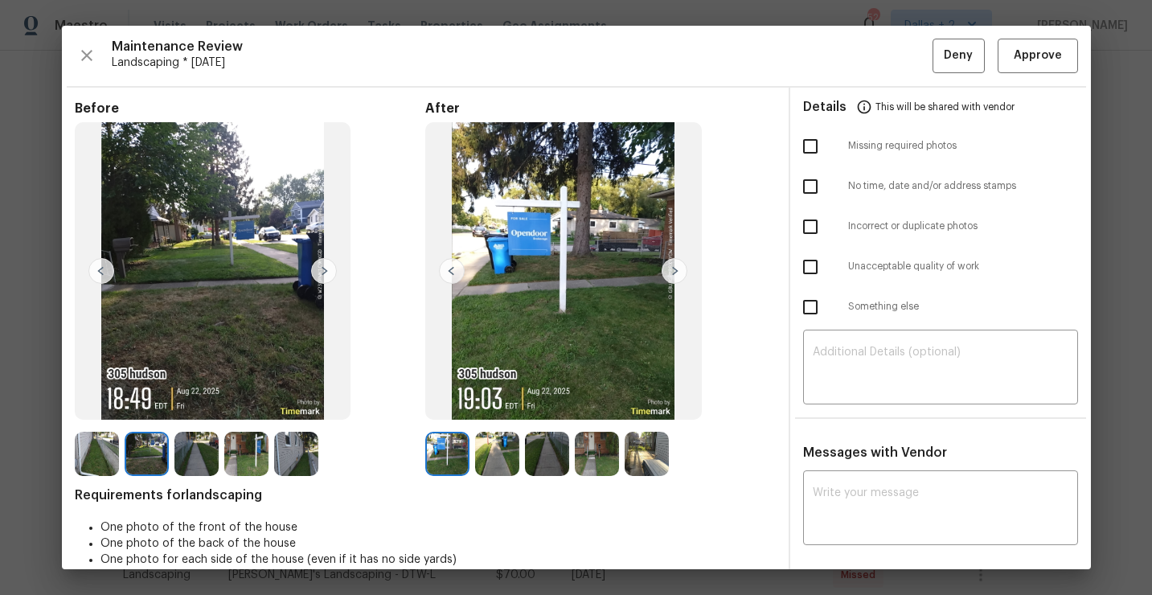
click at [180, 453] on img at bounding box center [196, 454] width 44 height 44
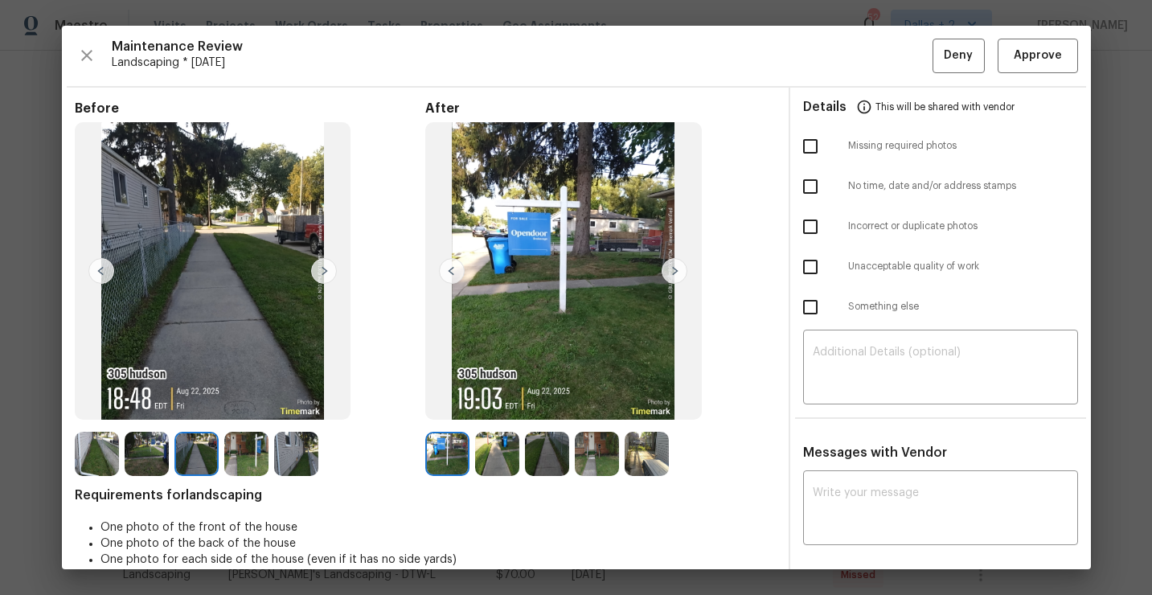
click at [497, 469] on img at bounding box center [497, 454] width 44 height 44
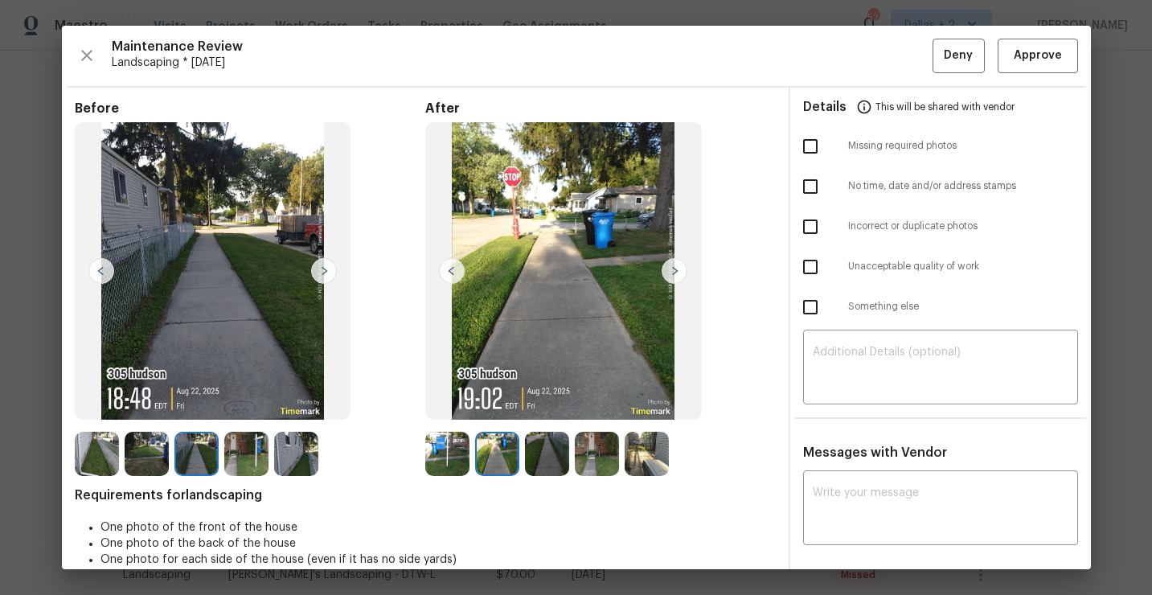
click at [535, 453] on img at bounding box center [547, 454] width 44 height 44
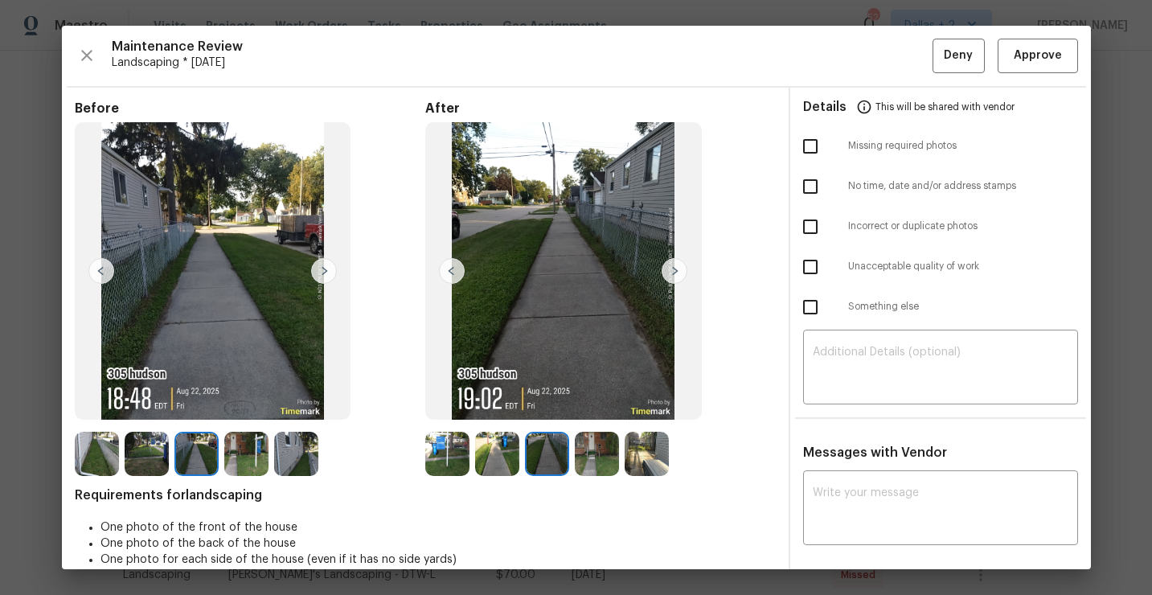
click at [601, 461] on img at bounding box center [597, 454] width 44 height 44
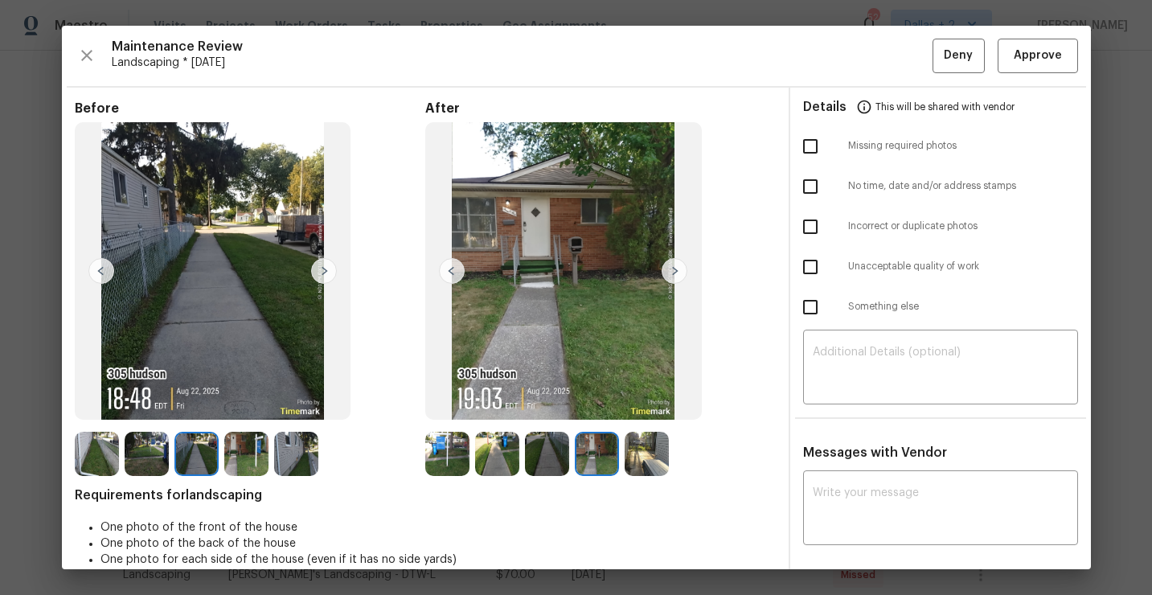
click at [646, 450] on img at bounding box center [647, 454] width 44 height 44
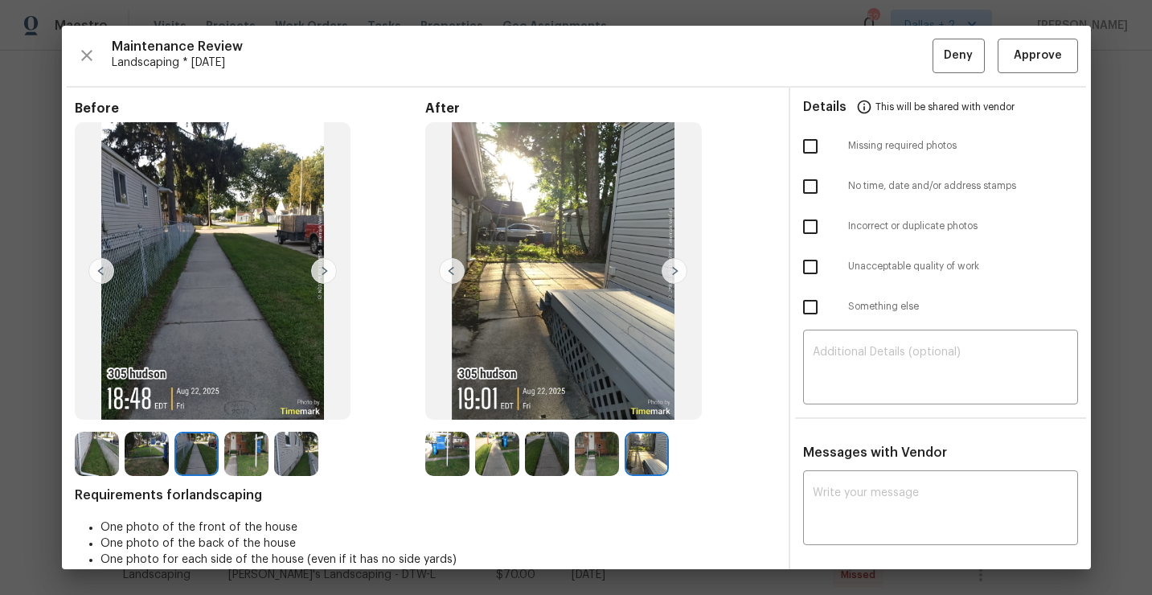
click at [442, 445] on img at bounding box center [447, 454] width 44 height 44
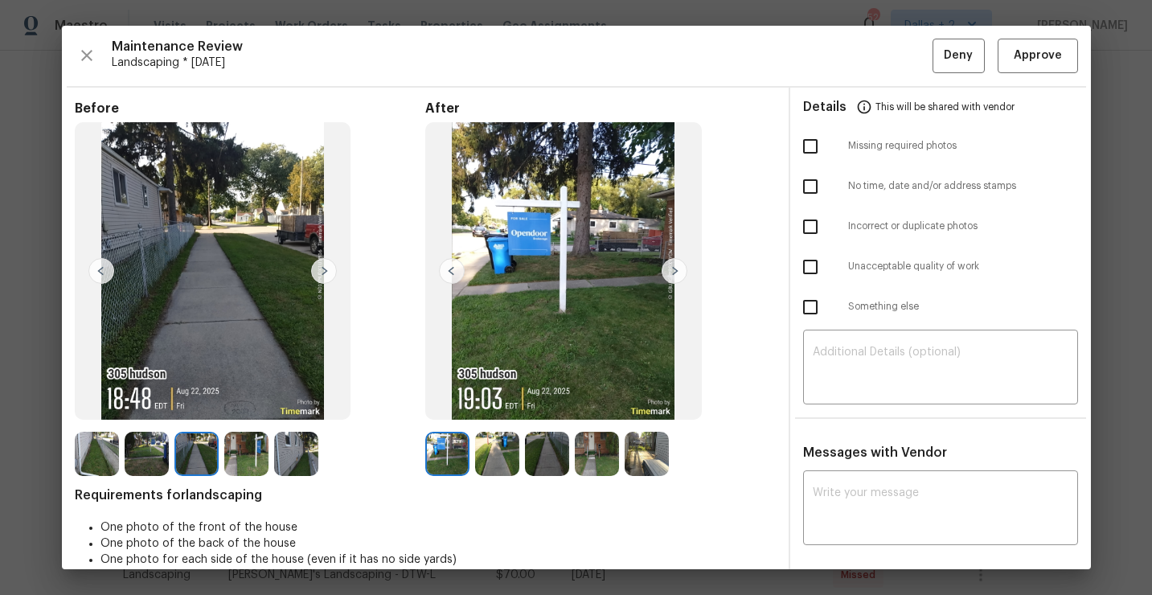
click at [286, 454] on img at bounding box center [296, 454] width 44 height 44
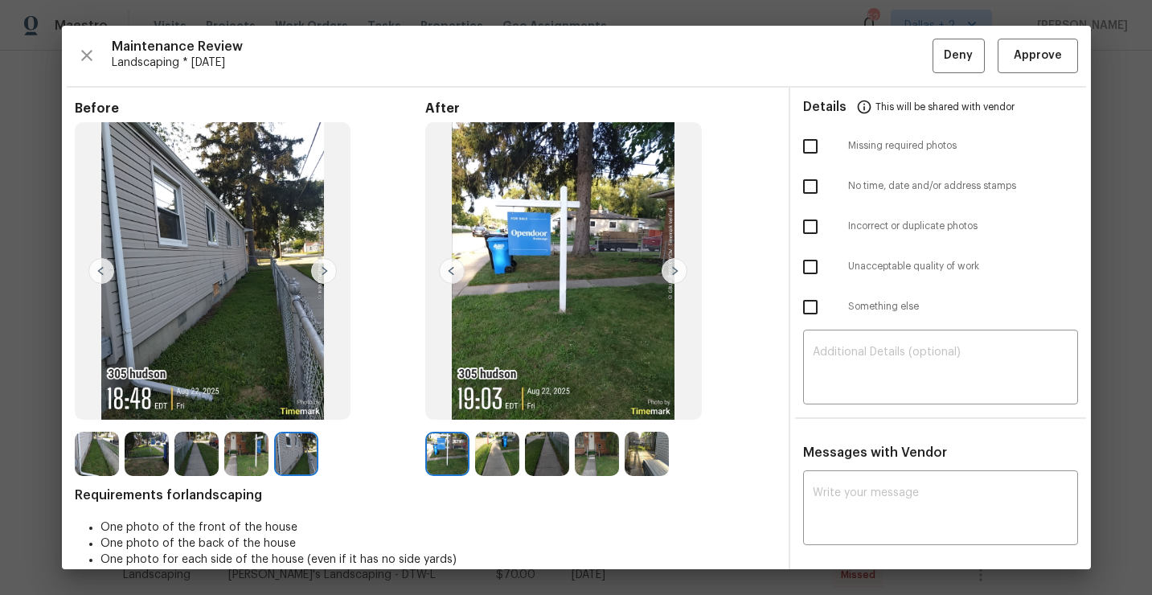
click at [251, 453] on img at bounding box center [246, 454] width 44 height 44
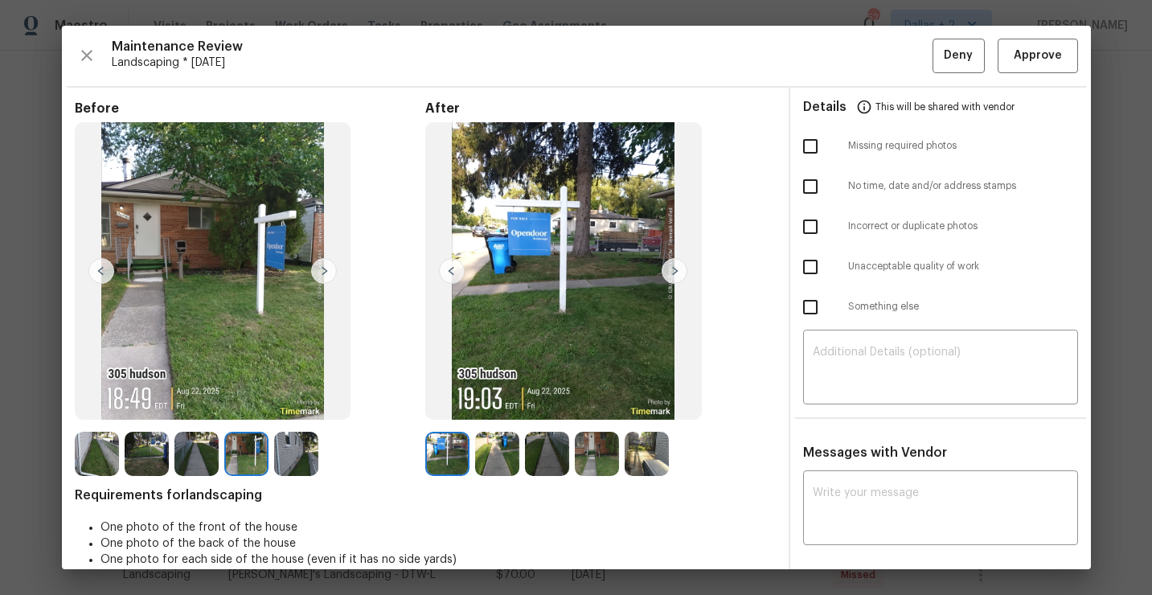
click at [652, 474] on img at bounding box center [647, 454] width 44 height 44
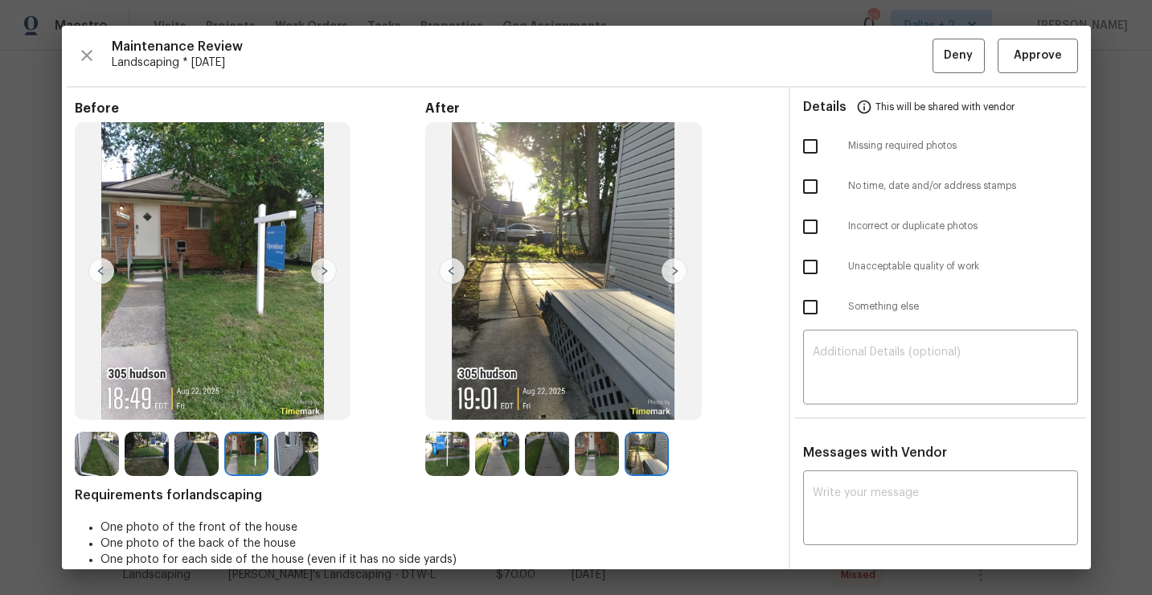
click at [654, 467] on img at bounding box center [647, 454] width 44 height 44
click at [596, 476] on div "Before After Requirements for landscaping One photo of the front of the house O…" at bounding box center [425, 595] width 701 height 991
click at [536, 439] on img at bounding box center [547, 454] width 44 height 44
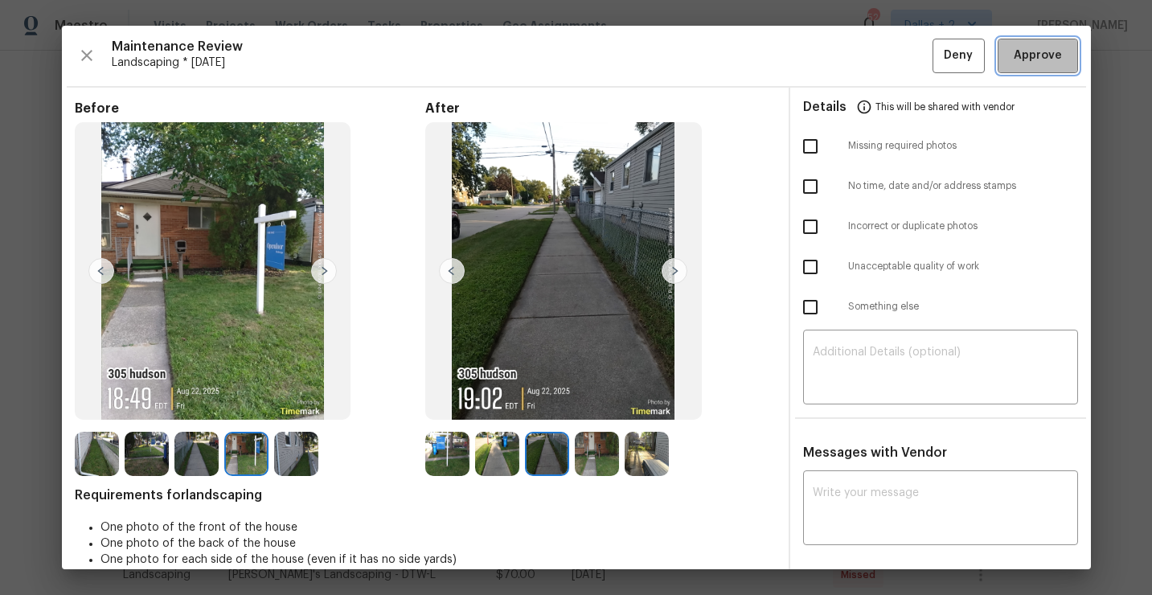
click at [1051, 65] on button "Approve" at bounding box center [1038, 56] width 80 height 35
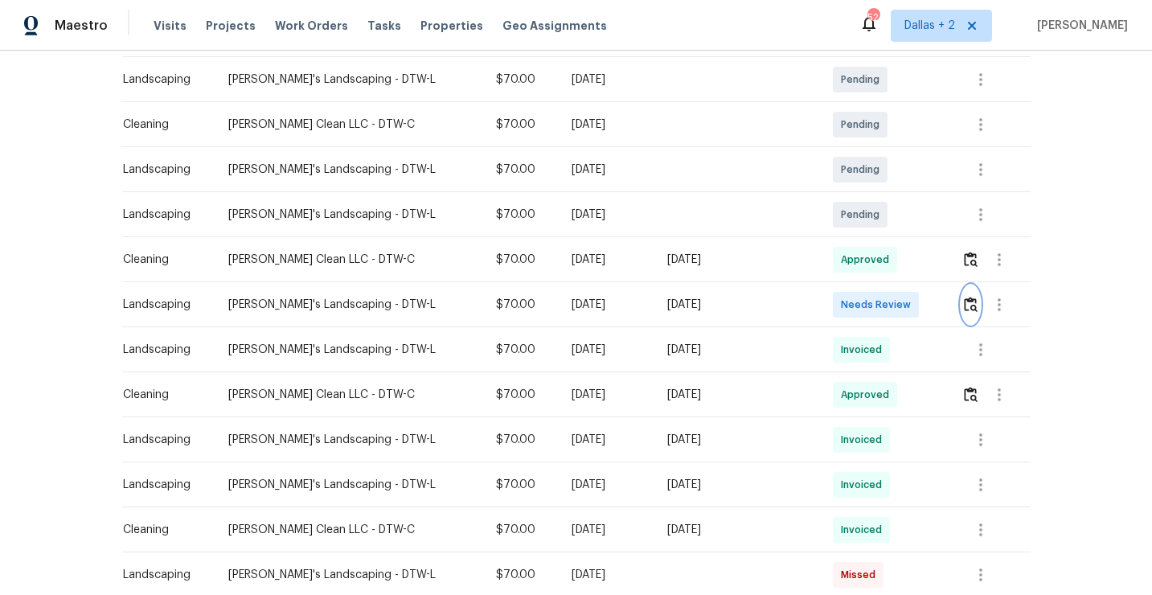
scroll to position [0, 0]
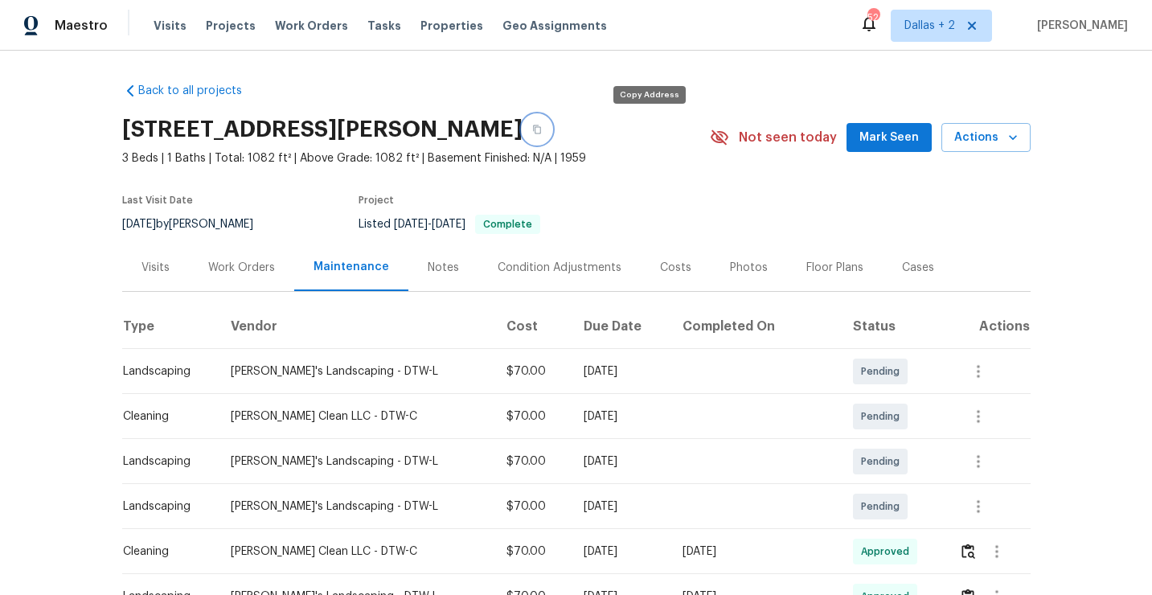
click at [541, 127] on icon "button" at bounding box center [537, 129] width 8 height 9
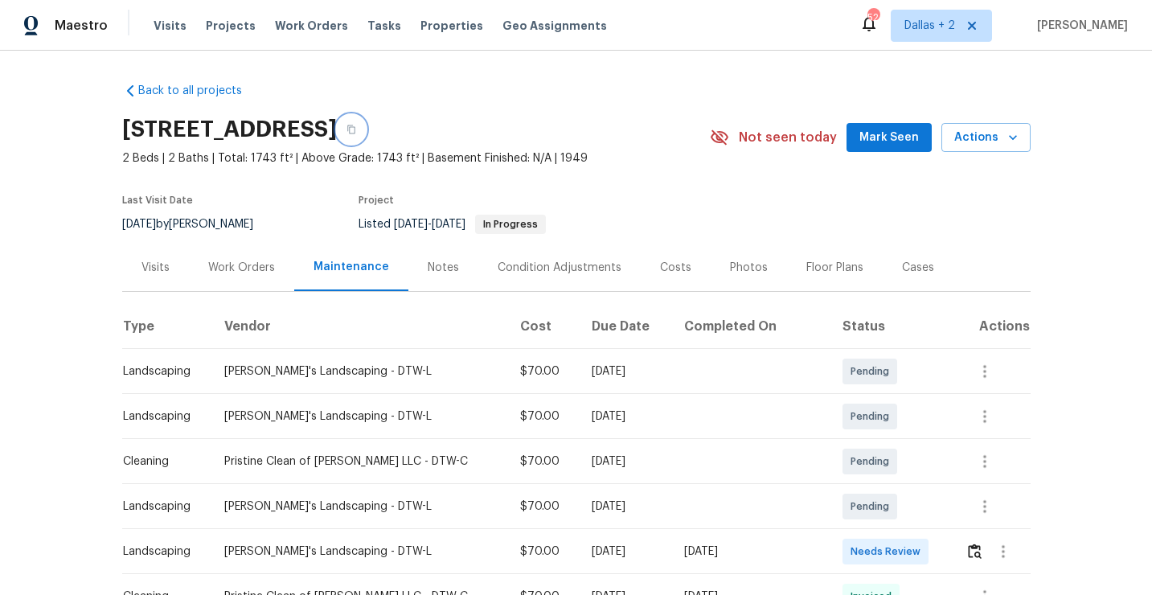
click at [356, 132] on icon "button" at bounding box center [352, 130] width 10 height 10
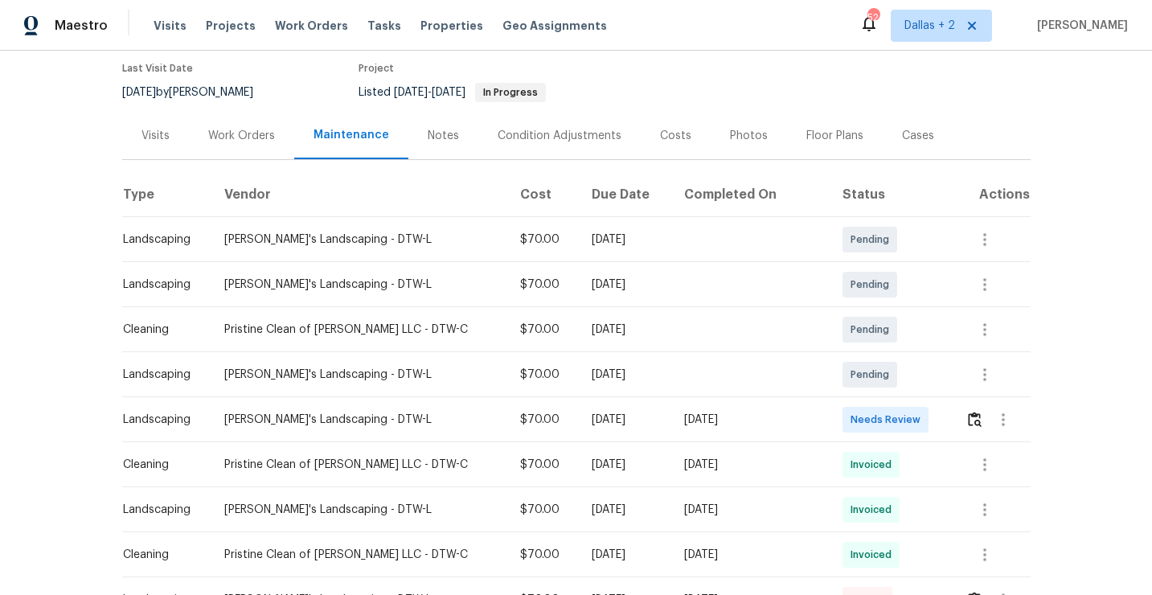
scroll to position [137, 0]
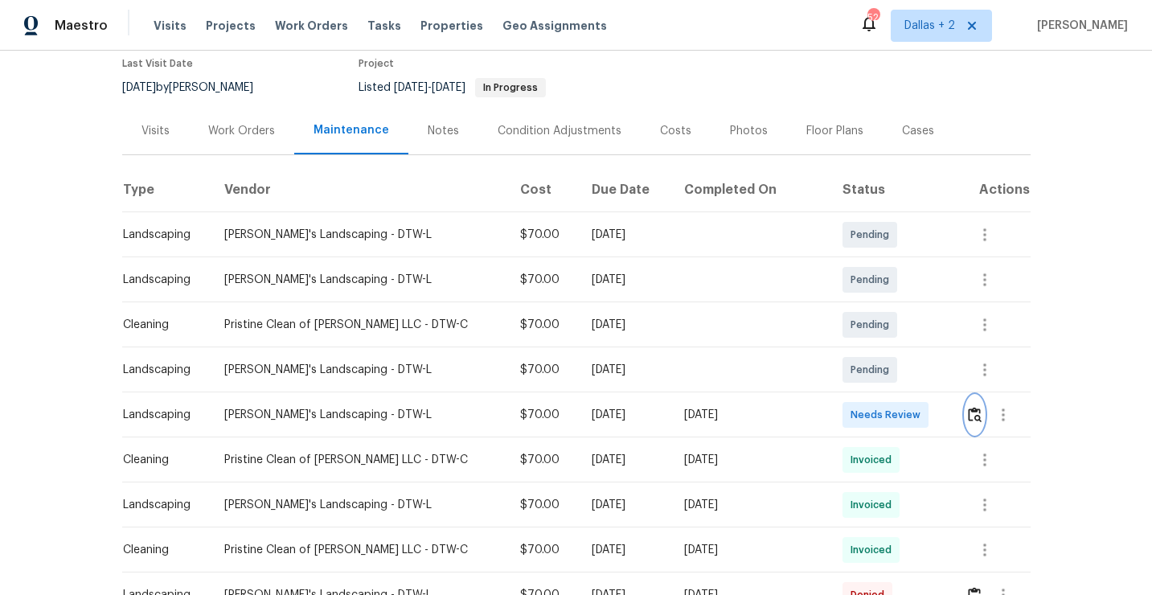
click at [966, 404] on button "button" at bounding box center [975, 415] width 18 height 39
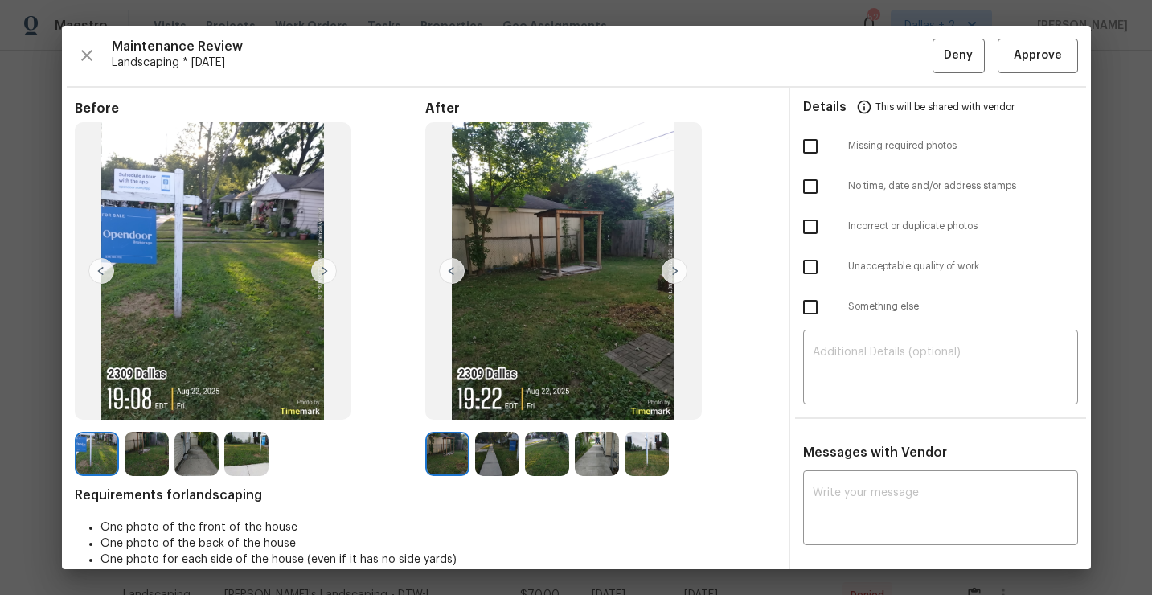
click at [642, 456] on img at bounding box center [647, 454] width 44 height 44
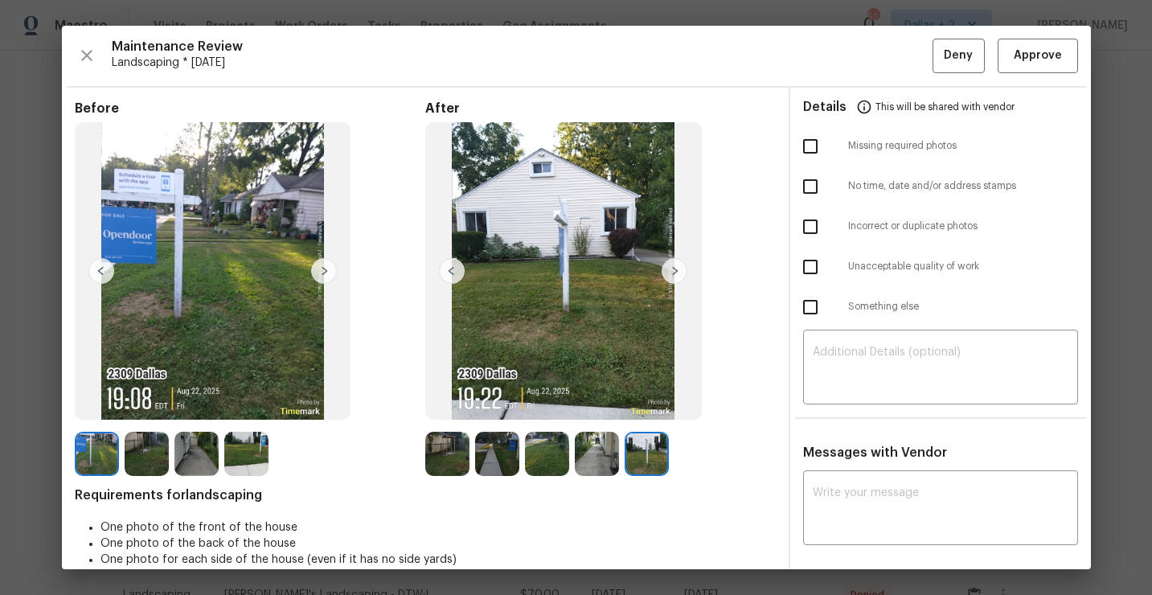
click at [636, 448] on img at bounding box center [647, 454] width 44 height 44
click at [445, 434] on img at bounding box center [447, 454] width 44 height 44
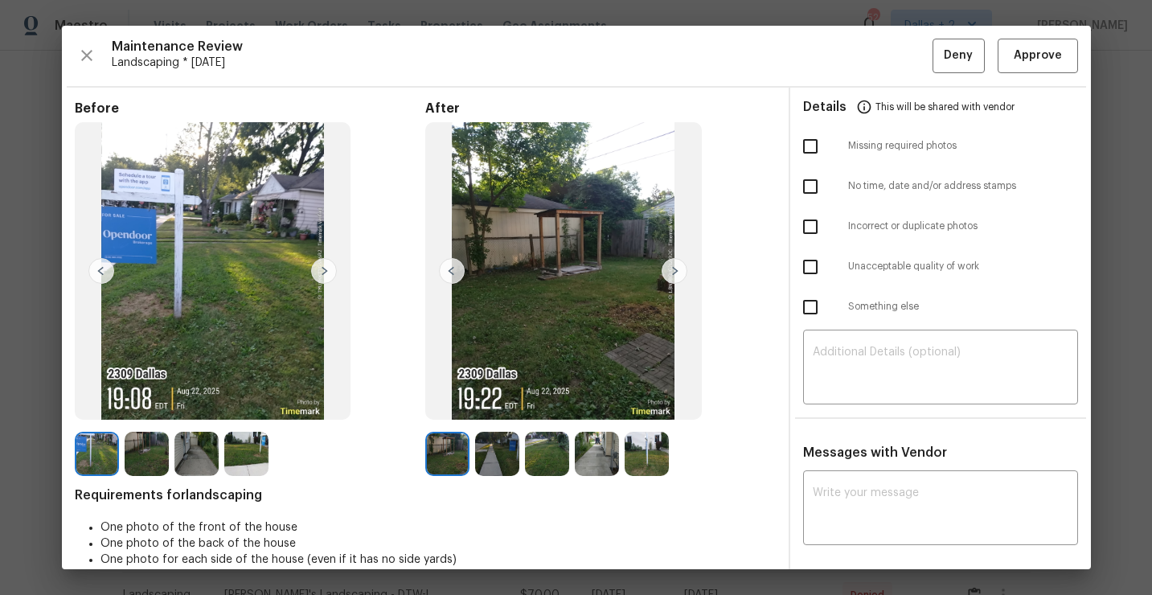
click at [684, 269] on img at bounding box center [675, 271] width 26 height 26
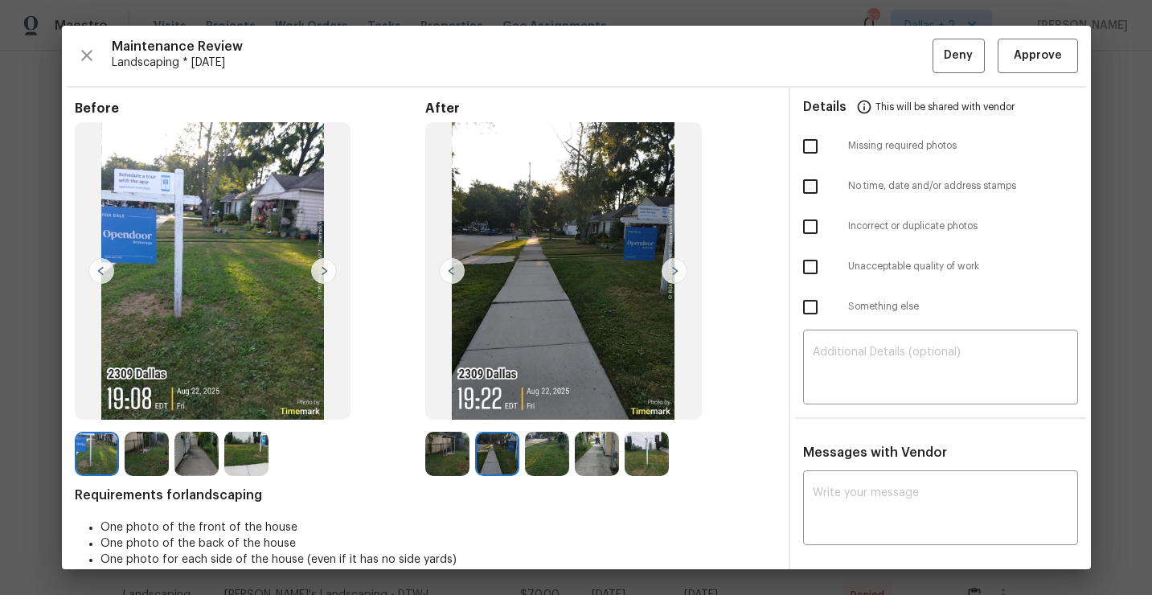
click at [675, 281] on img at bounding box center [675, 271] width 26 height 26
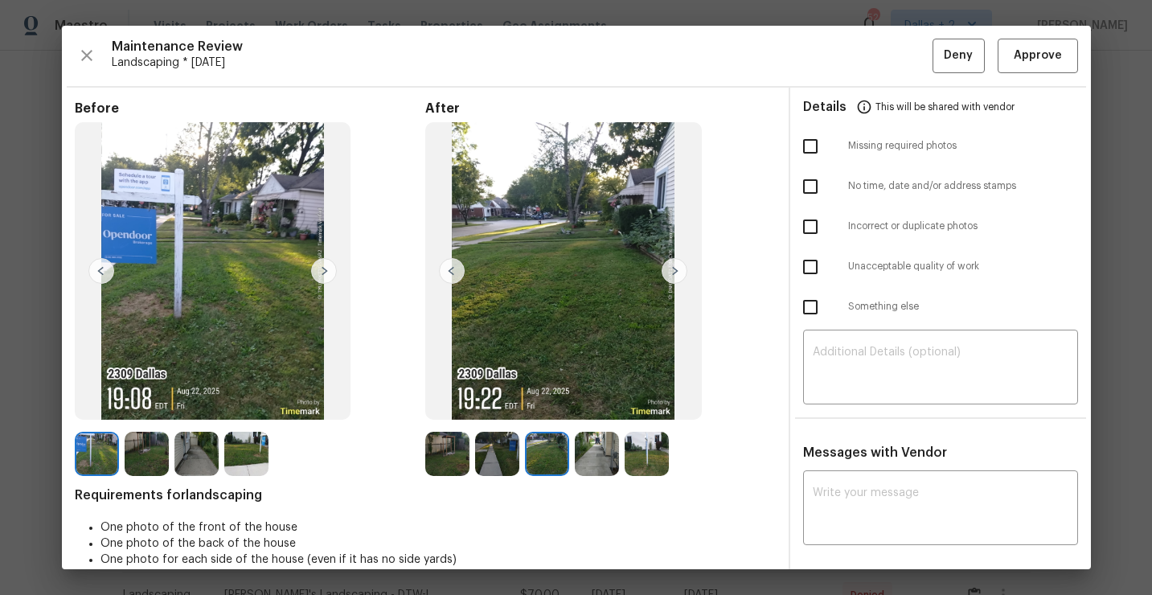
click at [493, 448] on img at bounding box center [497, 454] width 44 height 44
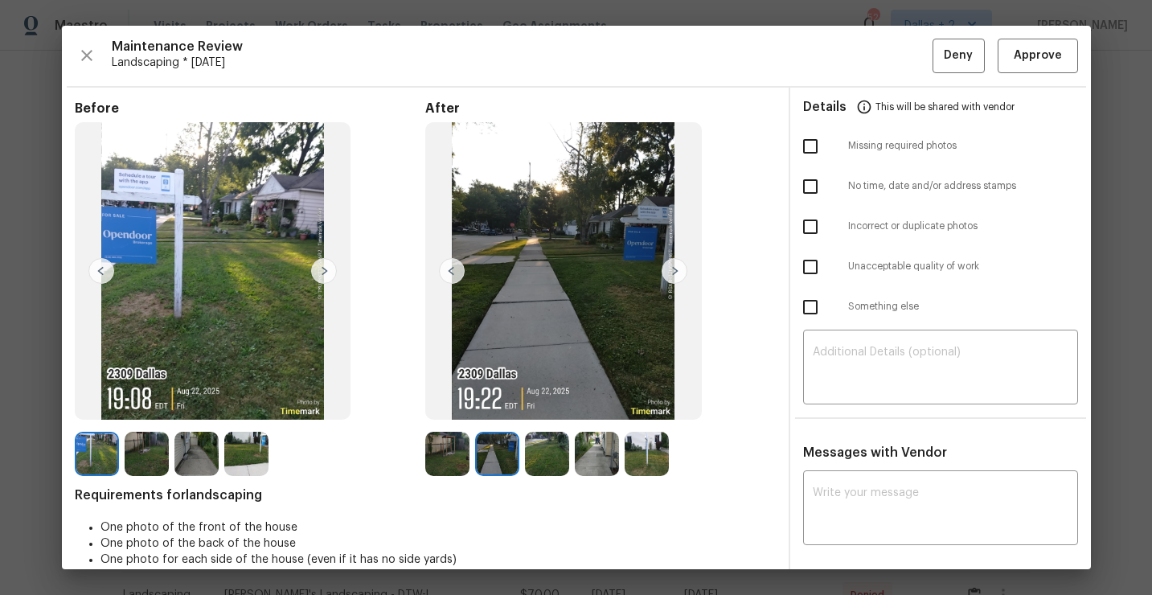
click at [675, 273] on img at bounding box center [675, 271] width 26 height 26
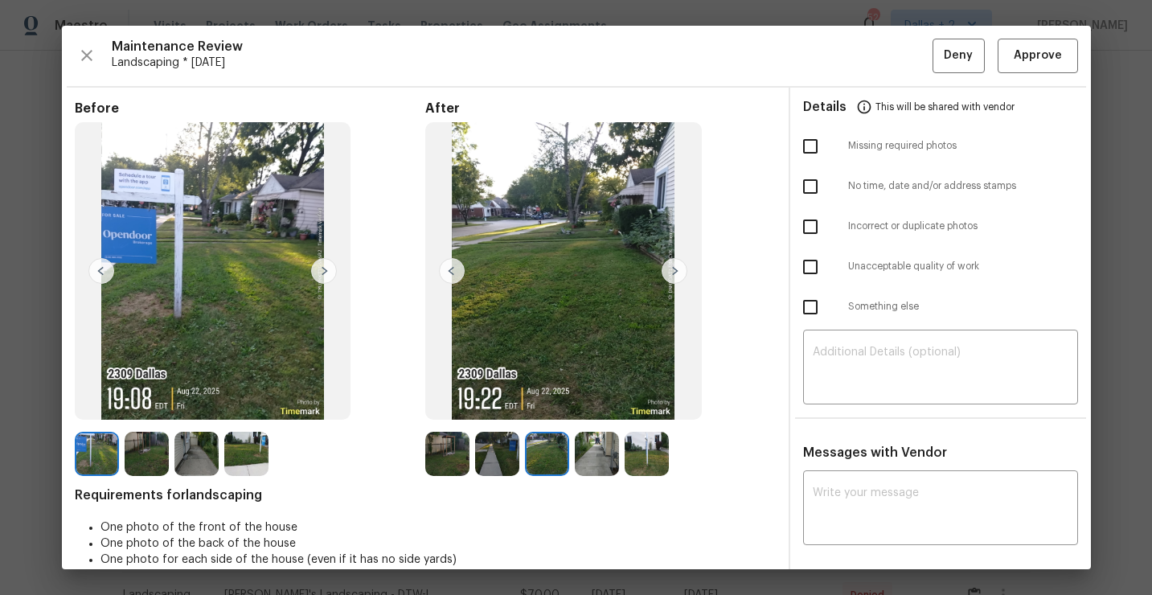
click at [674, 273] on img at bounding box center [675, 271] width 26 height 26
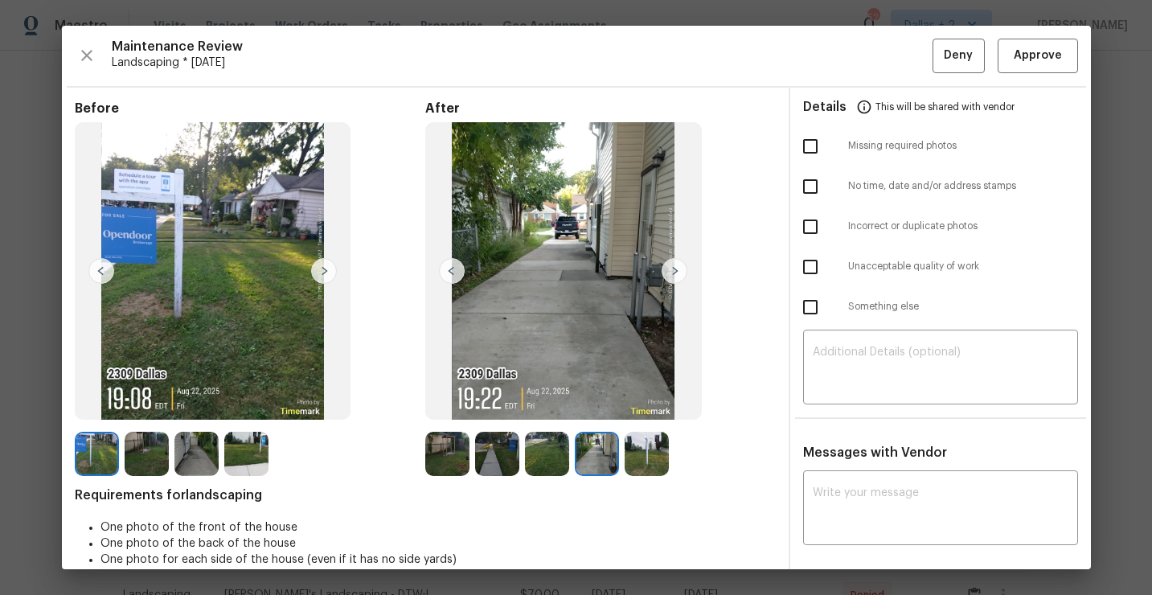
click at [543, 437] on img at bounding box center [547, 454] width 44 height 44
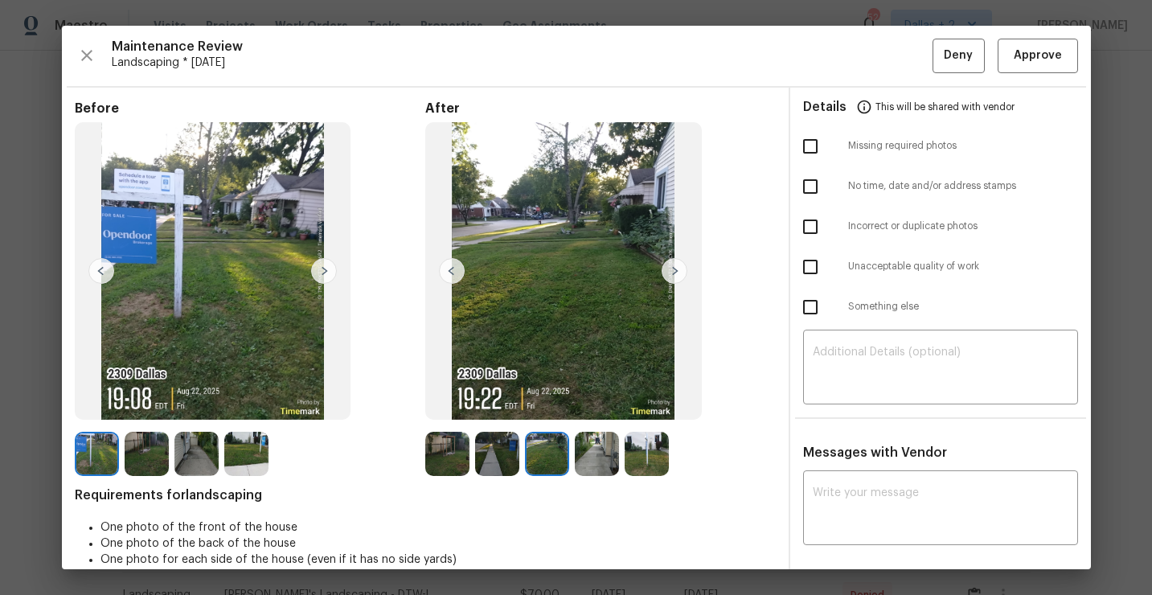
click at [605, 457] on img at bounding box center [597, 454] width 44 height 44
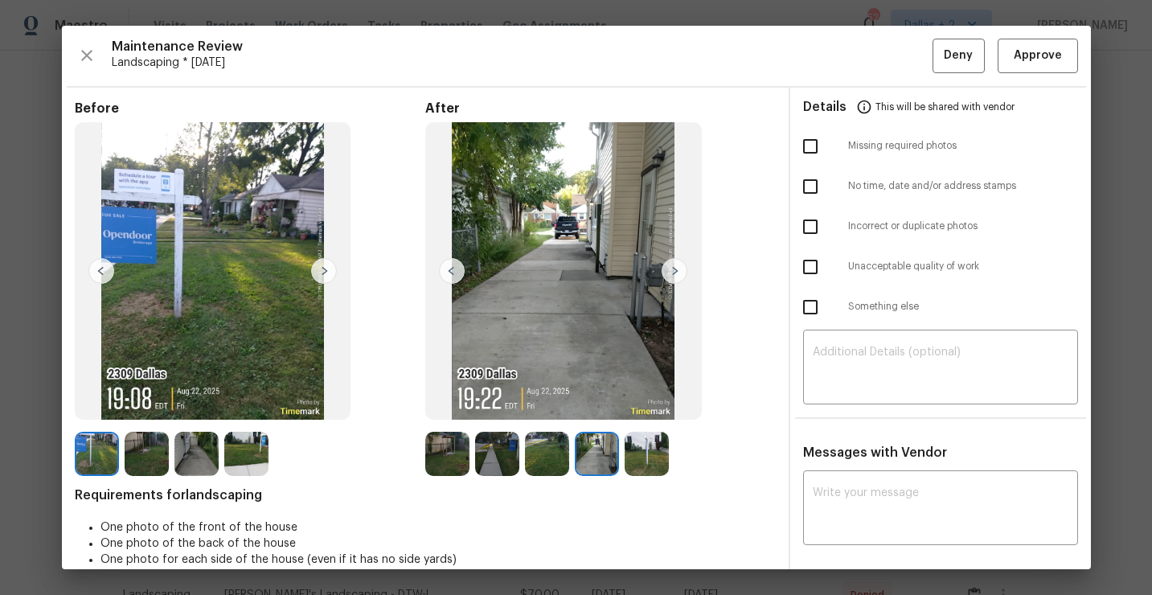
click at [651, 452] on img at bounding box center [647, 454] width 44 height 44
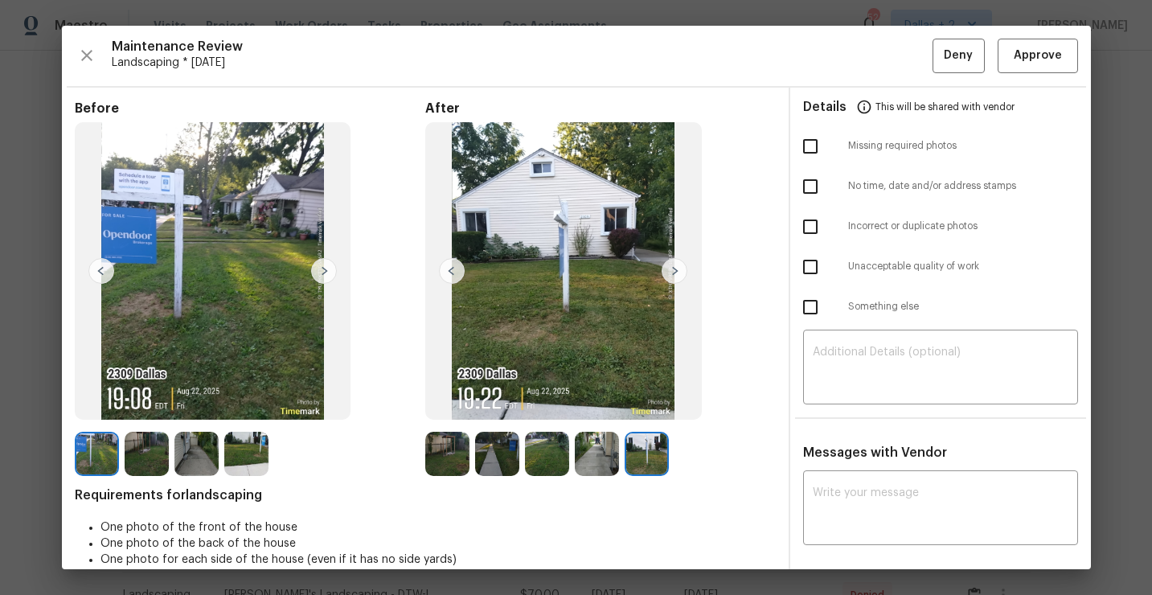
click at [255, 449] on img at bounding box center [246, 454] width 44 height 44
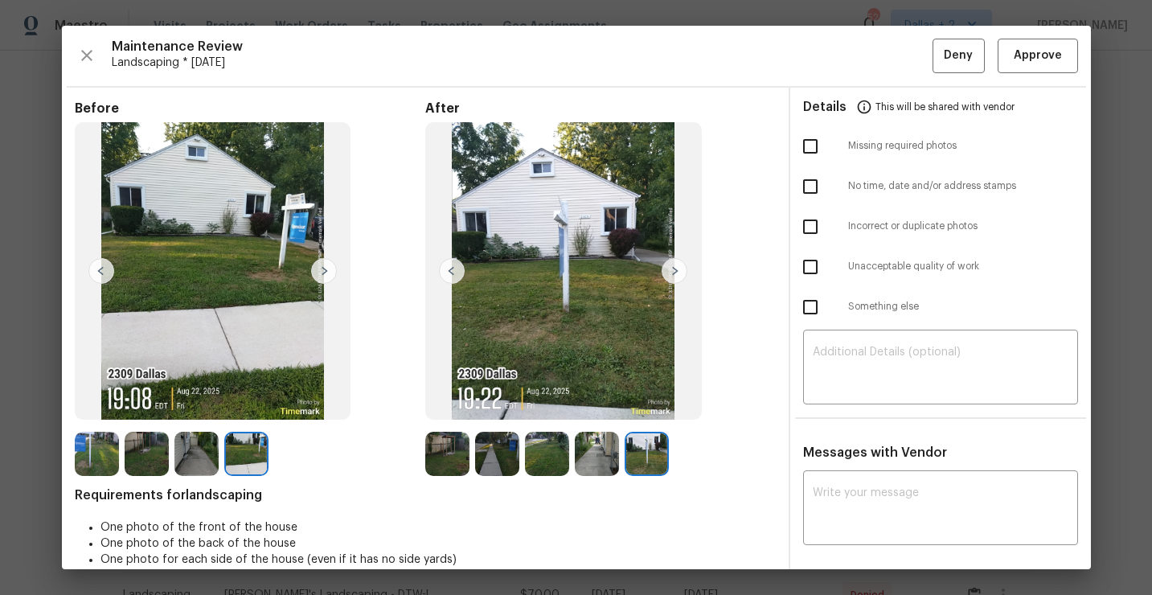
click at [178, 447] on img at bounding box center [196, 454] width 44 height 44
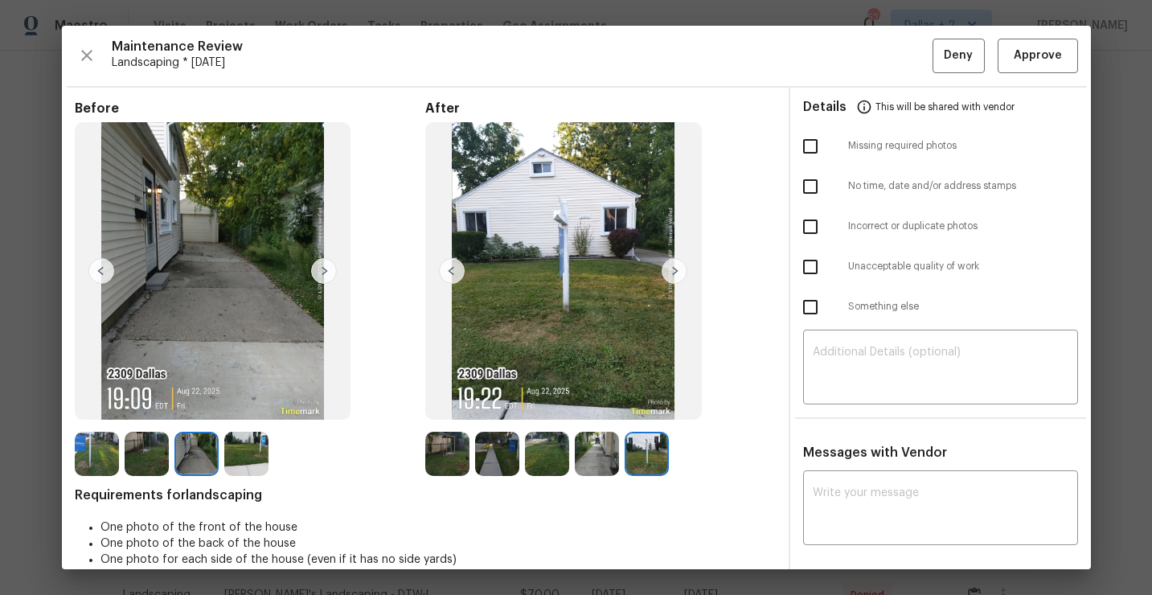
click at [157, 451] on img at bounding box center [147, 454] width 44 height 44
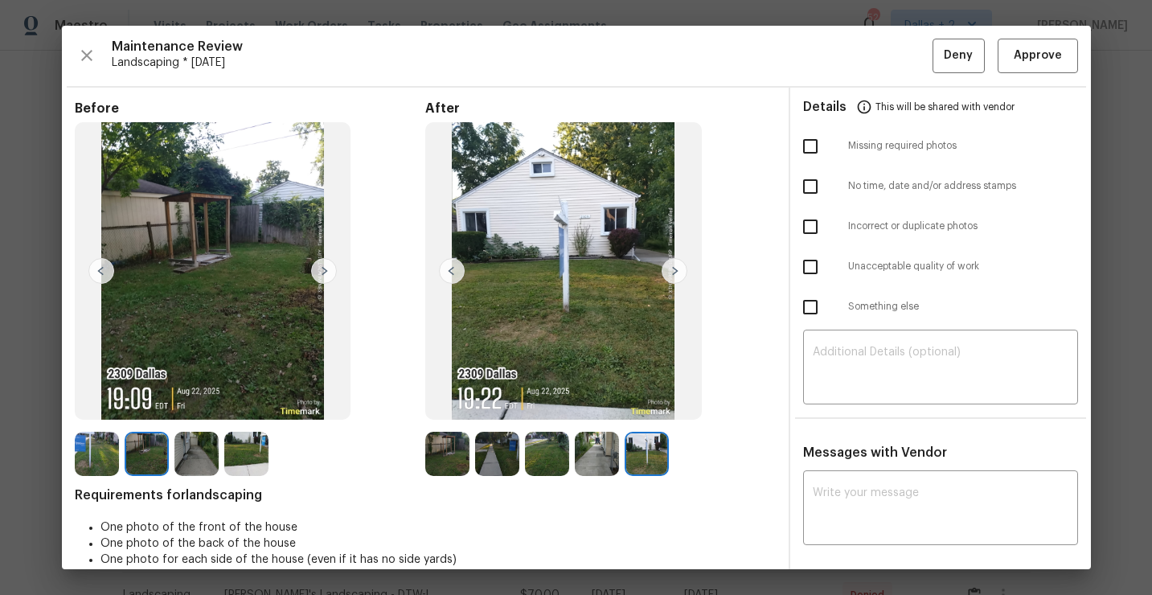
click at [436, 445] on img at bounding box center [447, 454] width 44 height 44
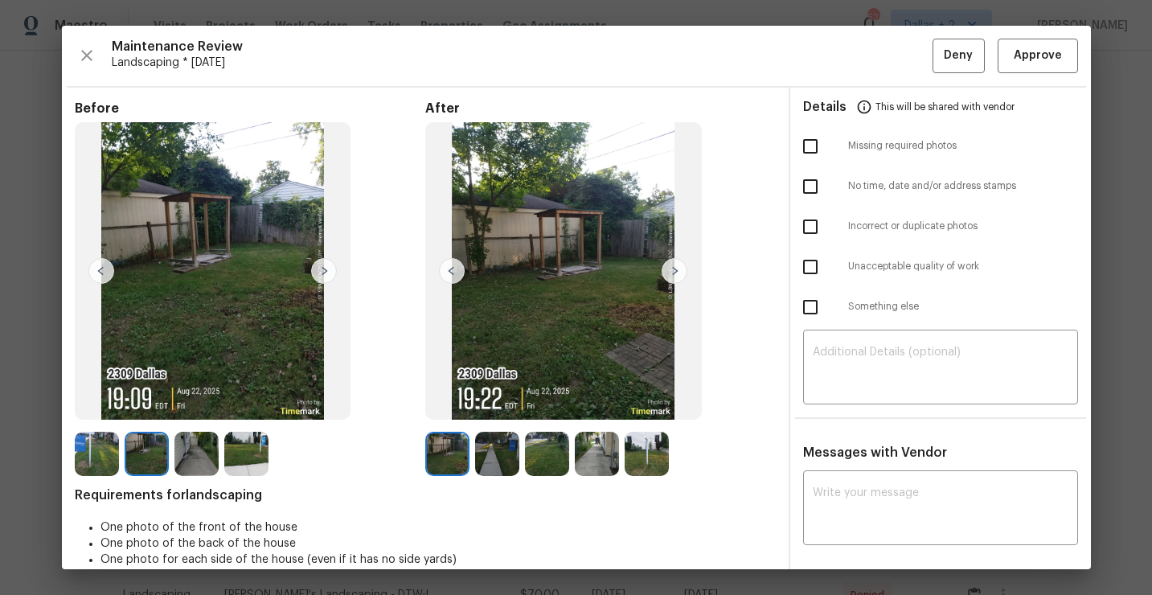
click at [671, 265] on img at bounding box center [675, 271] width 26 height 26
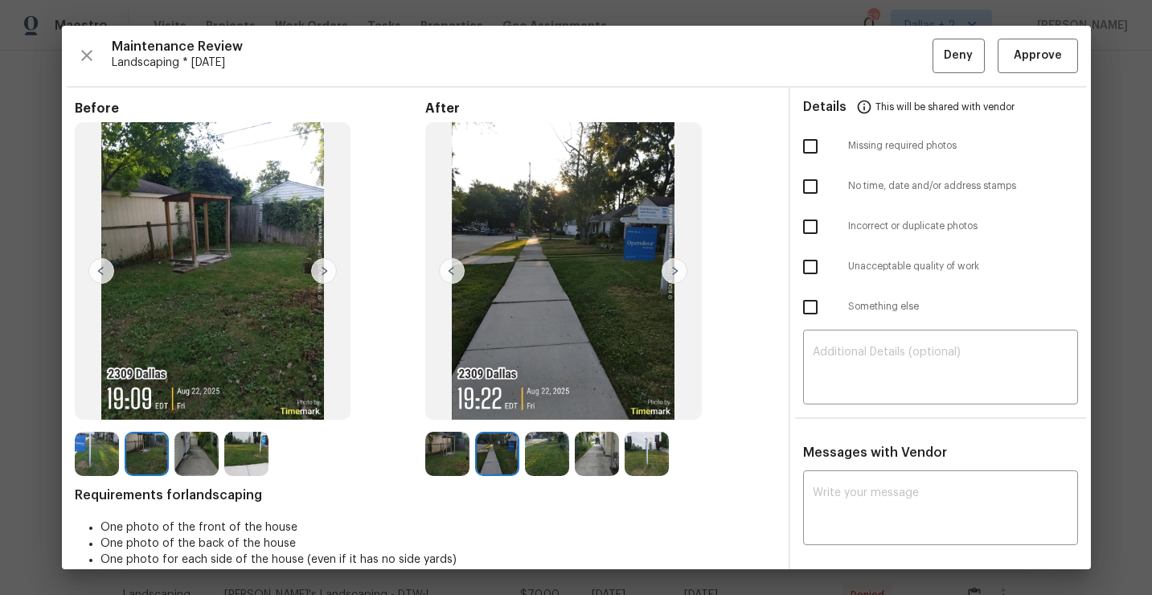
click at [491, 459] on img at bounding box center [497, 454] width 44 height 44
click at [451, 449] on img at bounding box center [447, 454] width 44 height 44
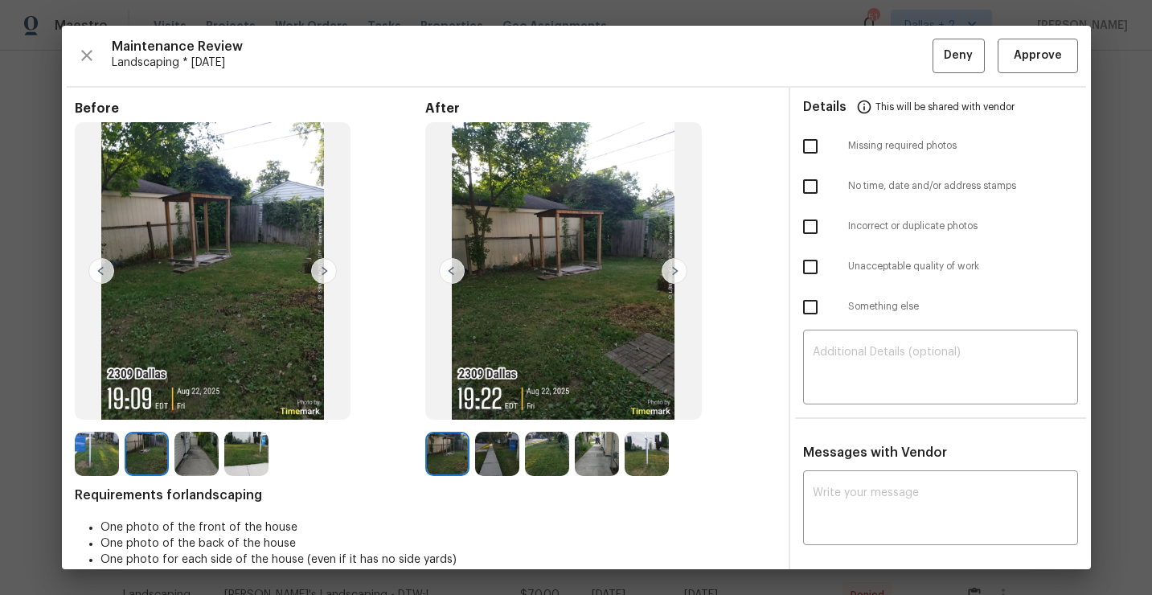
click at [671, 272] on img at bounding box center [675, 271] width 26 height 26
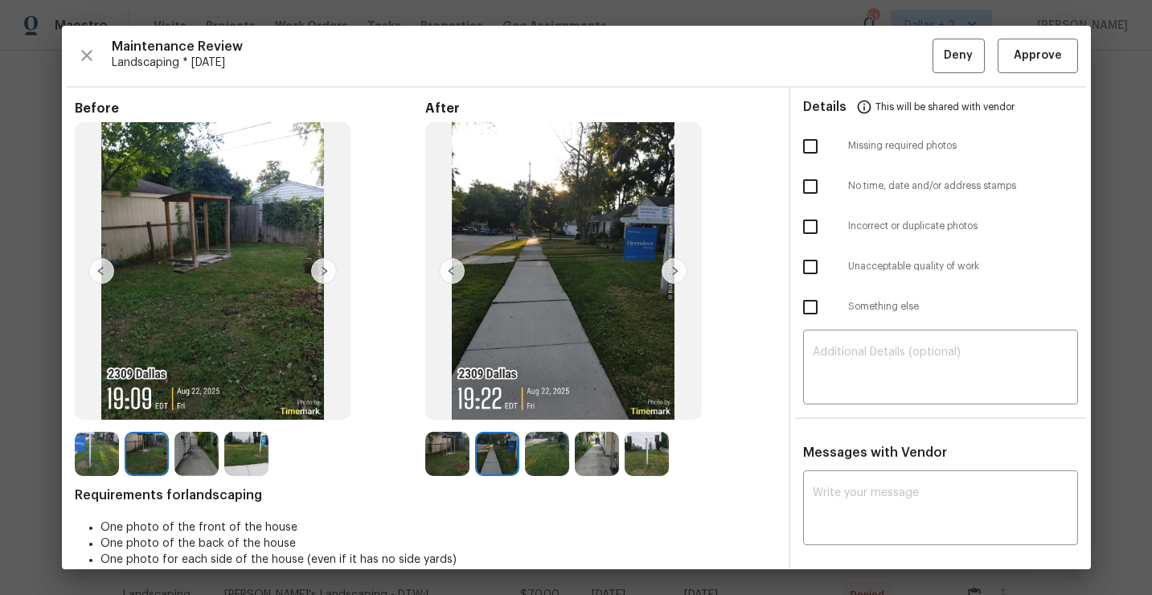
click at [671, 272] on img at bounding box center [675, 271] width 26 height 26
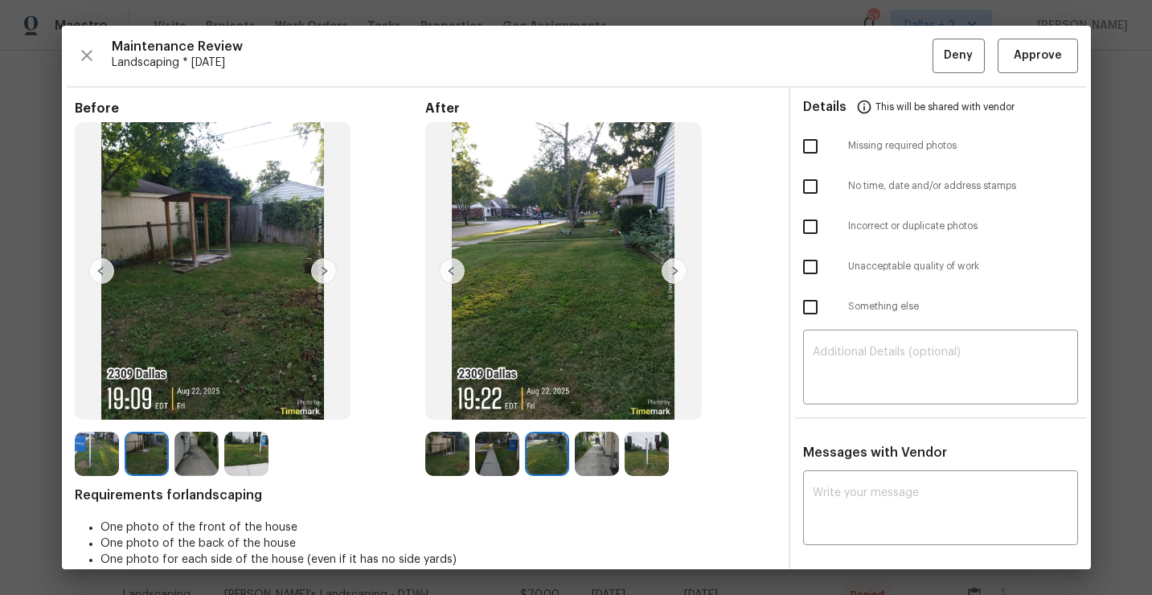
click at [671, 272] on img at bounding box center [675, 271] width 26 height 26
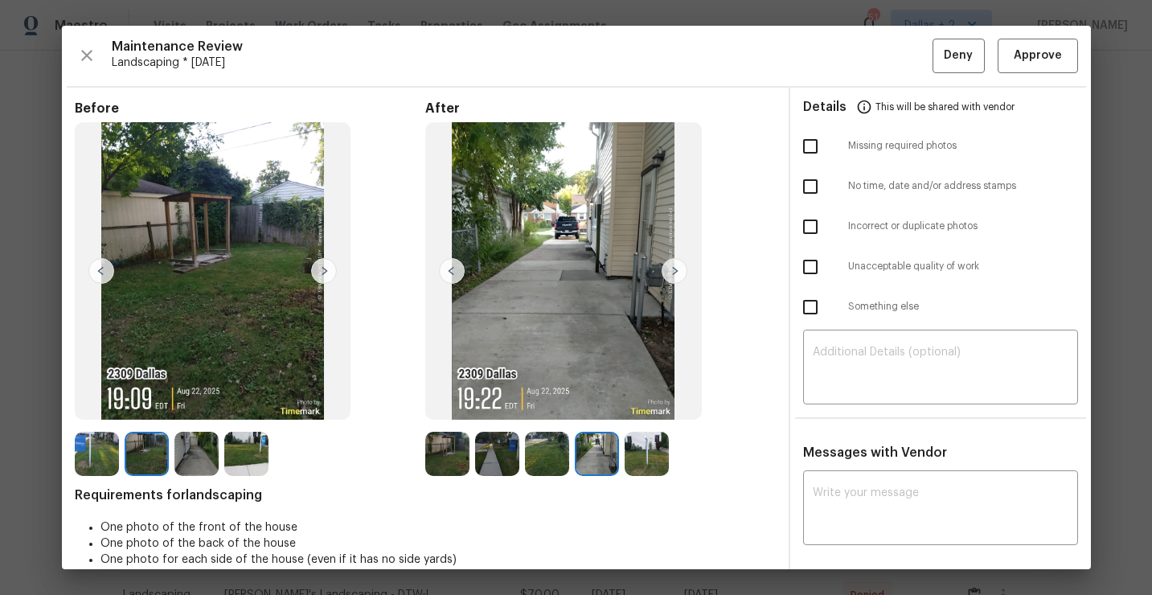
click at [650, 463] on img at bounding box center [647, 454] width 44 height 44
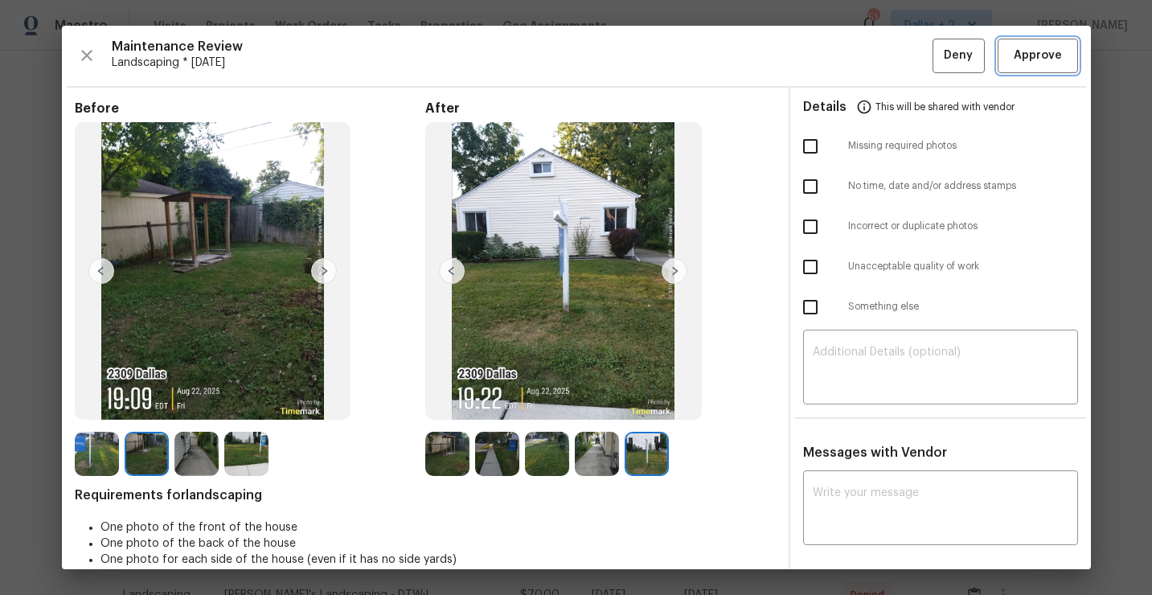
click at [1031, 61] on span "Approve" at bounding box center [1038, 56] width 48 height 20
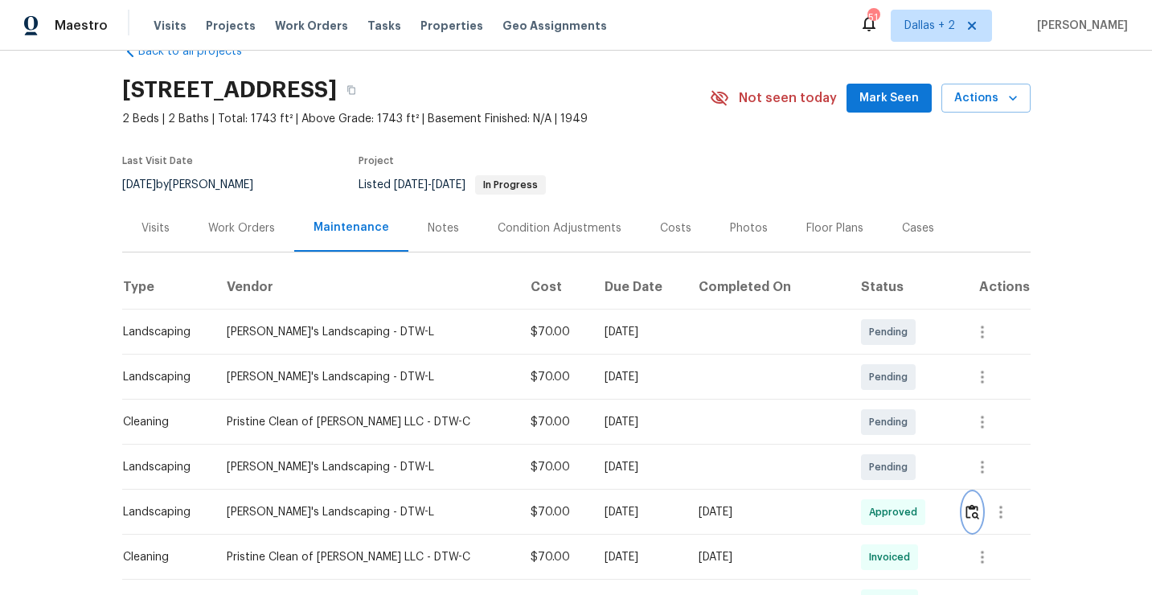
scroll to position [0, 0]
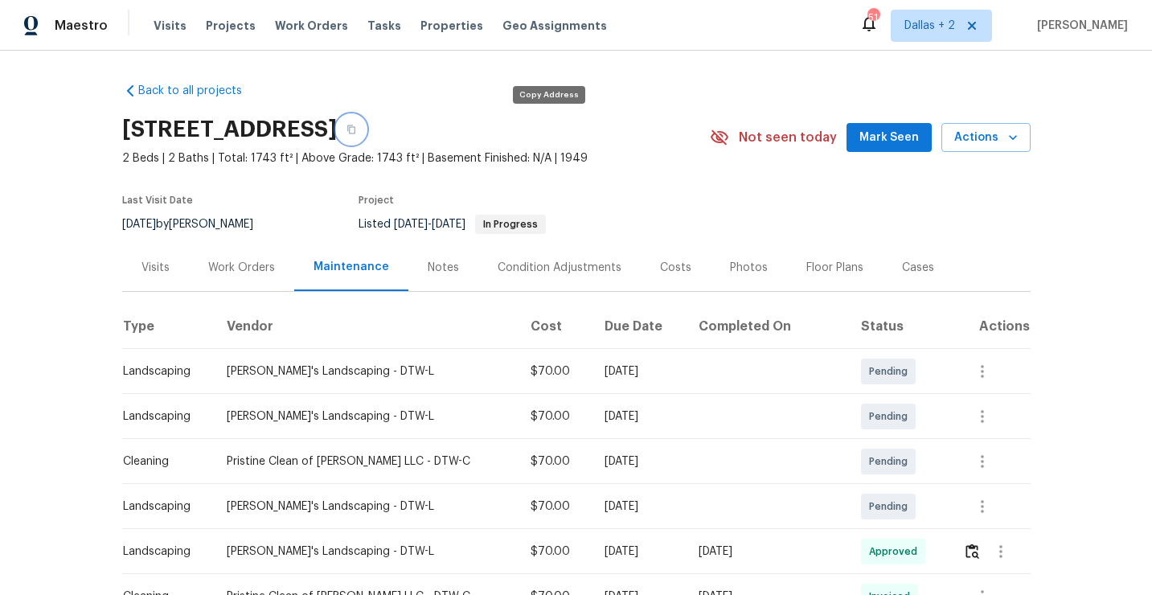
click at [366, 130] on button "button" at bounding box center [351, 129] width 29 height 29
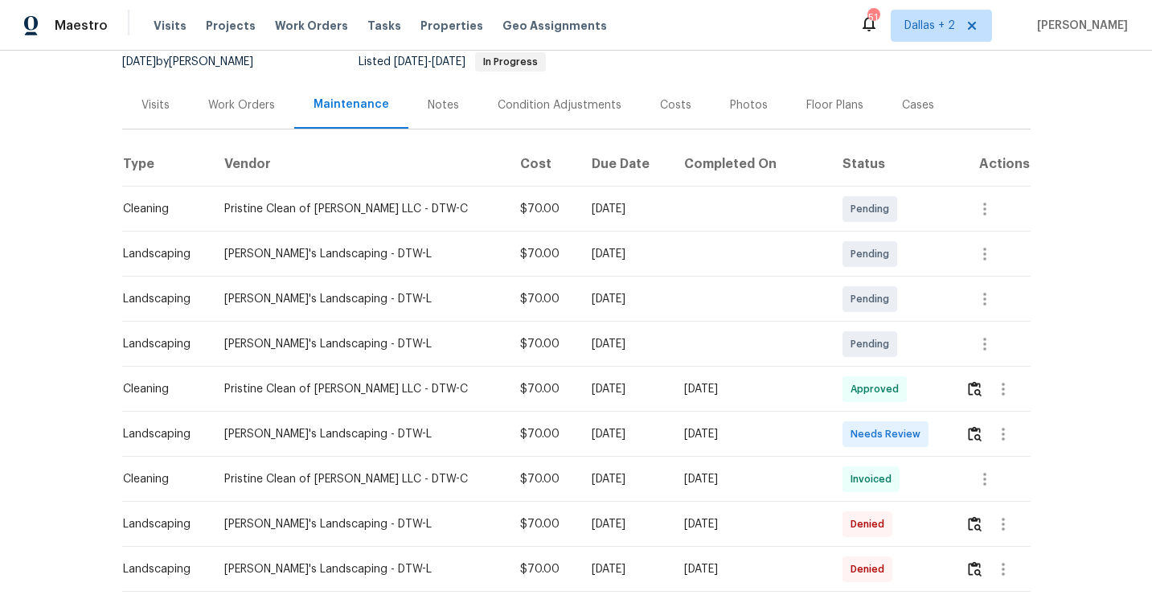
scroll to position [187, 0]
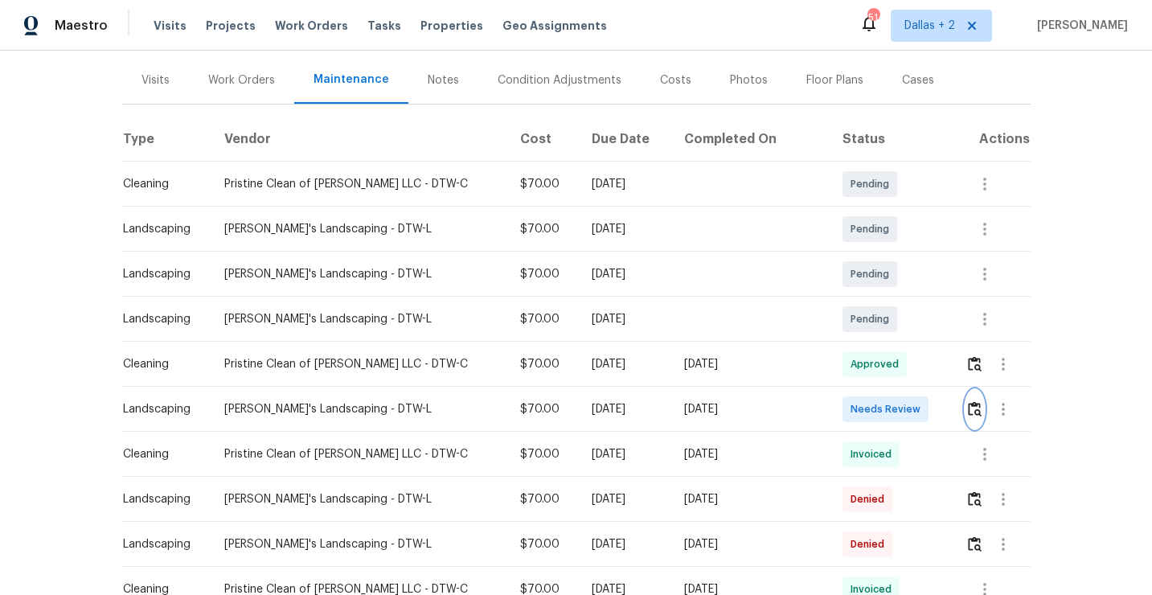
click at [969, 414] on img "button" at bounding box center [975, 408] width 14 height 15
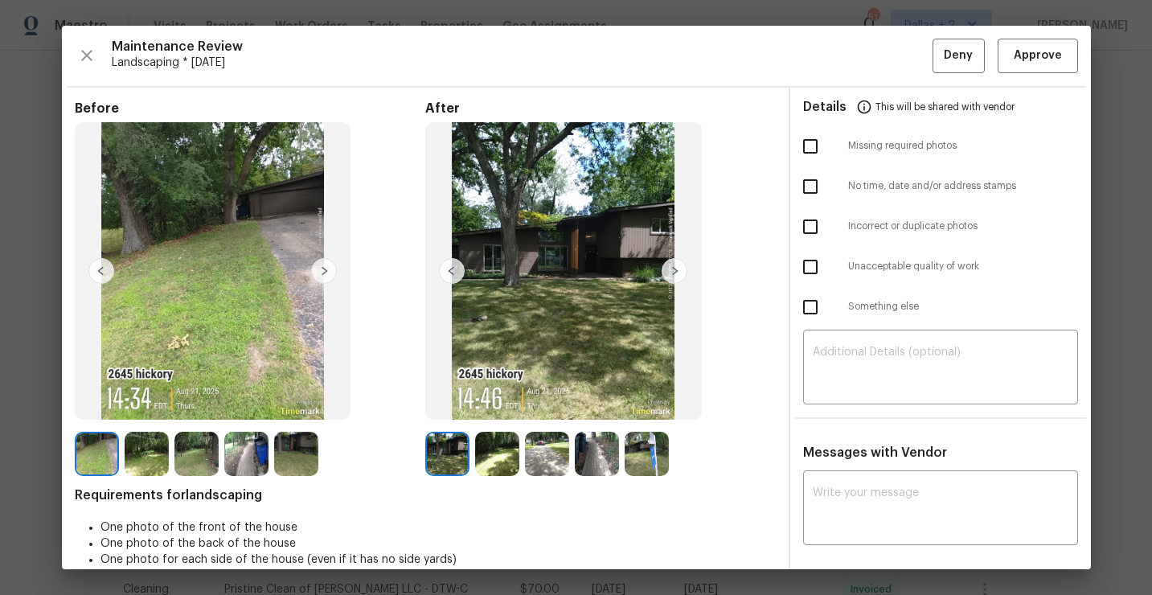
click at [675, 273] on img at bounding box center [675, 271] width 26 height 26
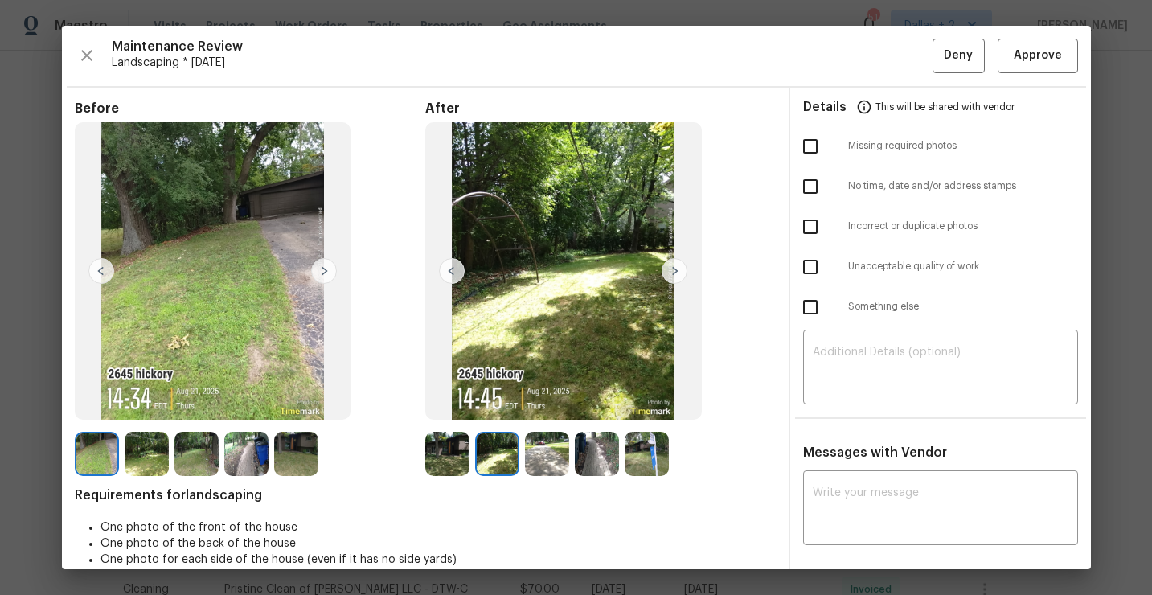
click at [675, 273] on img at bounding box center [675, 271] width 26 height 26
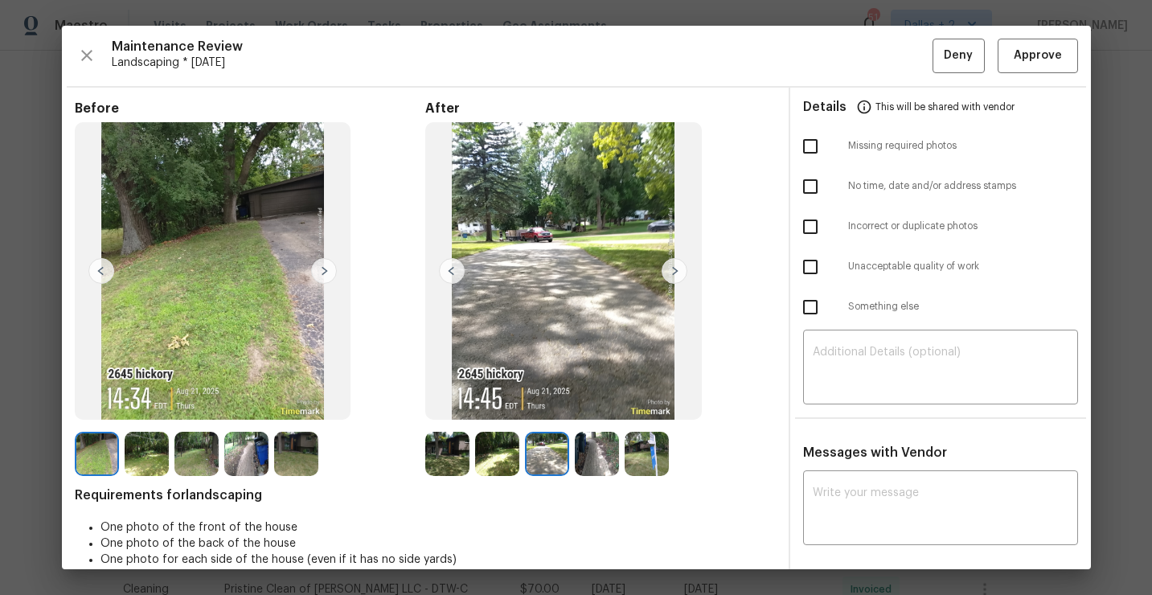
click at [675, 280] on img at bounding box center [675, 271] width 26 height 26
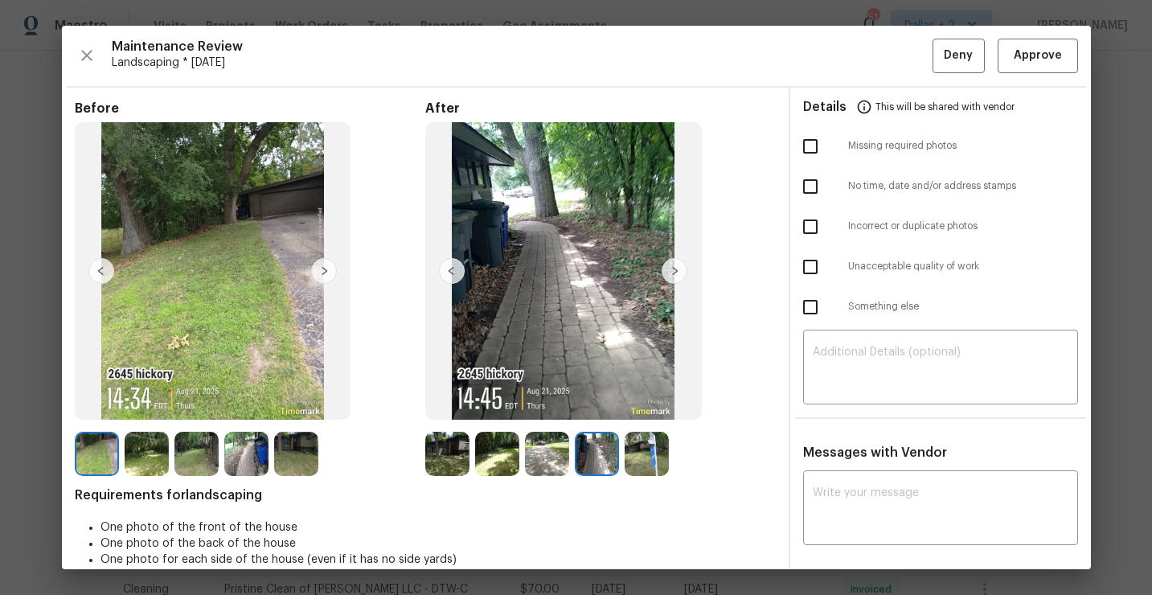
click at [675, 280] on img at bounding box center [675, 271] width 26 height 26
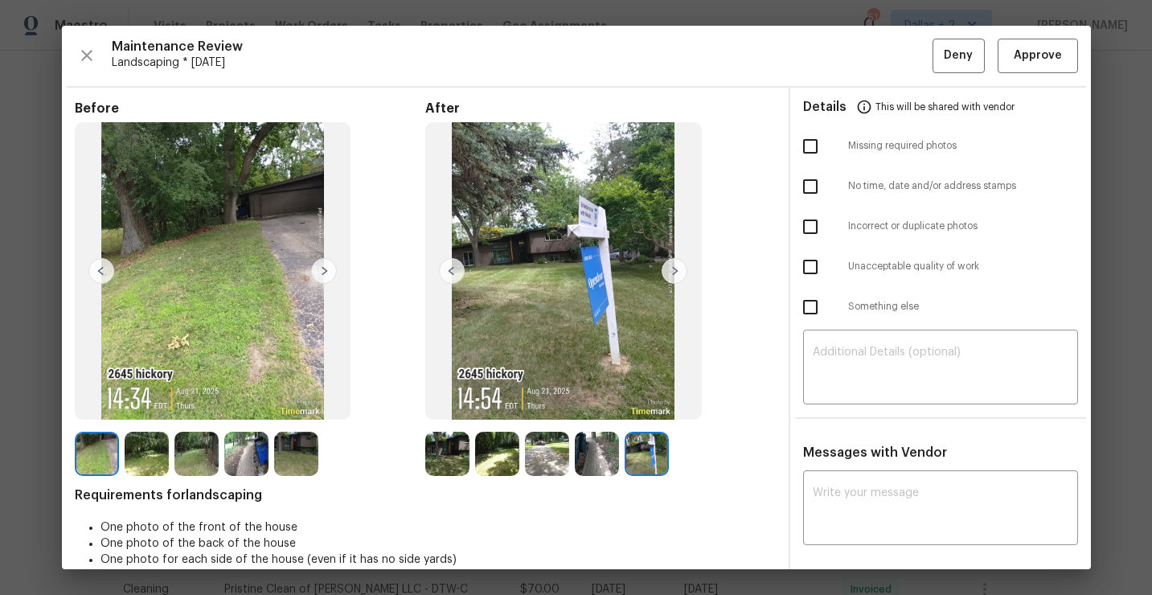
click at [675, 280] on img at bounding box center [675, 271] width 26 height 26
click at [452, 453] on img at bounding box center [447, 454] width 44 height 44
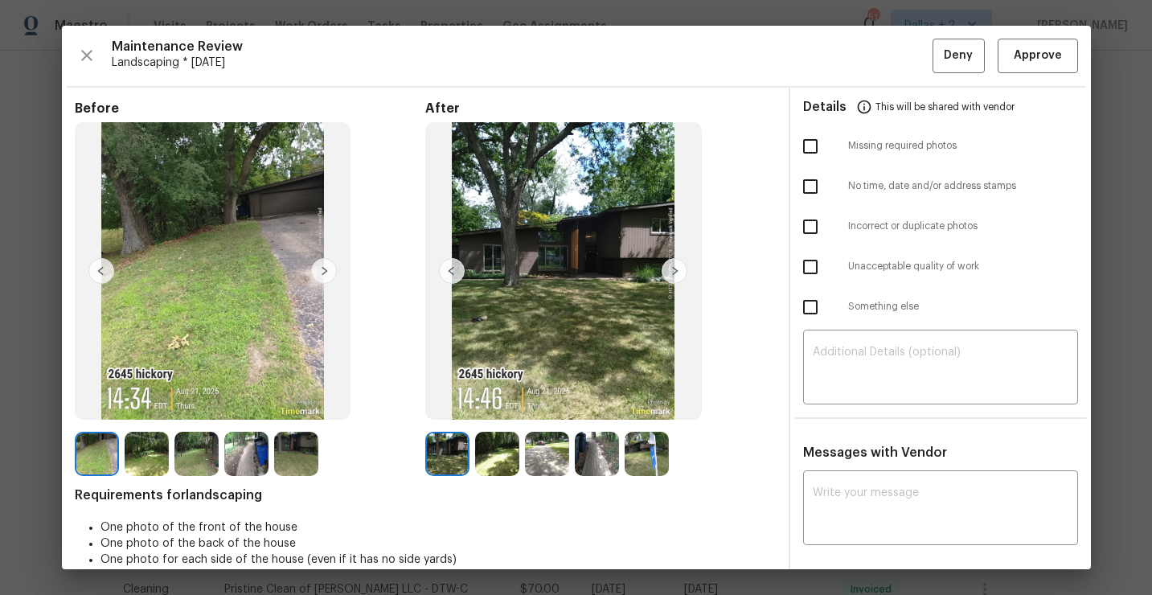
click at [676, 270] on img at bounding box center [675, 271] width 26 height 26
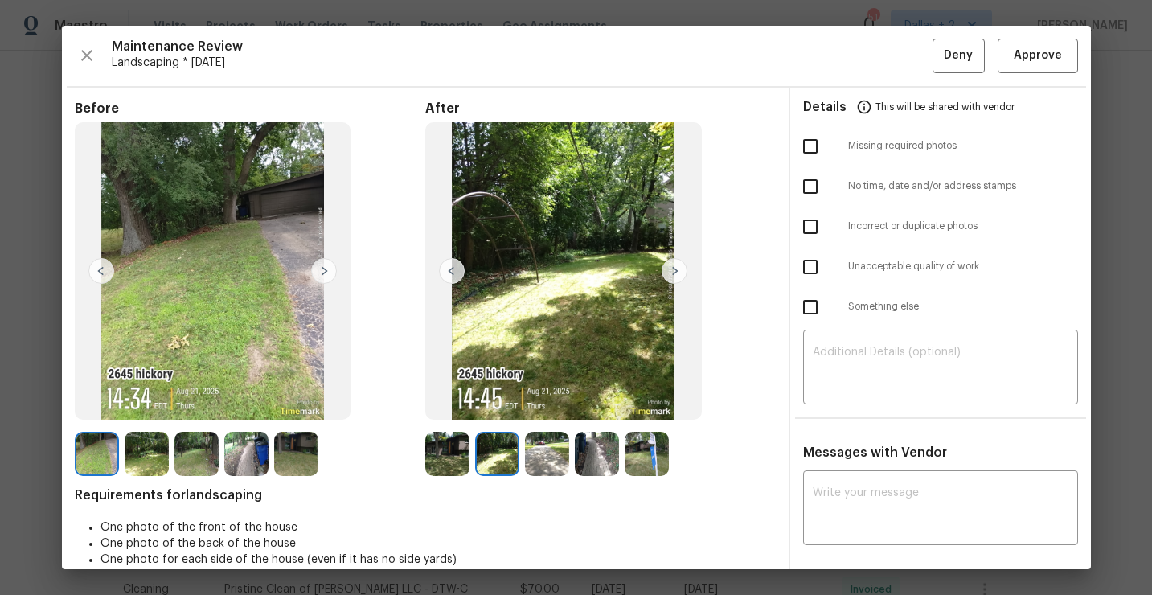
click at [676, 270] on img at bounding box center [675, 271] width 26 height 26
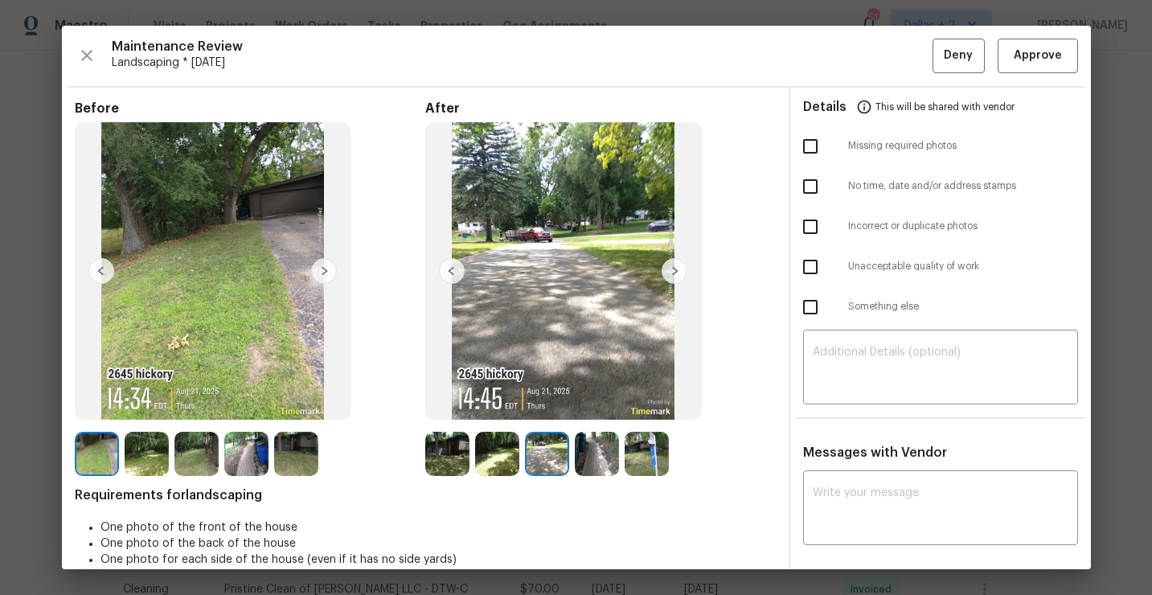
click at [676, 270] on img at bounding box center [675, 271] width 26 height 26
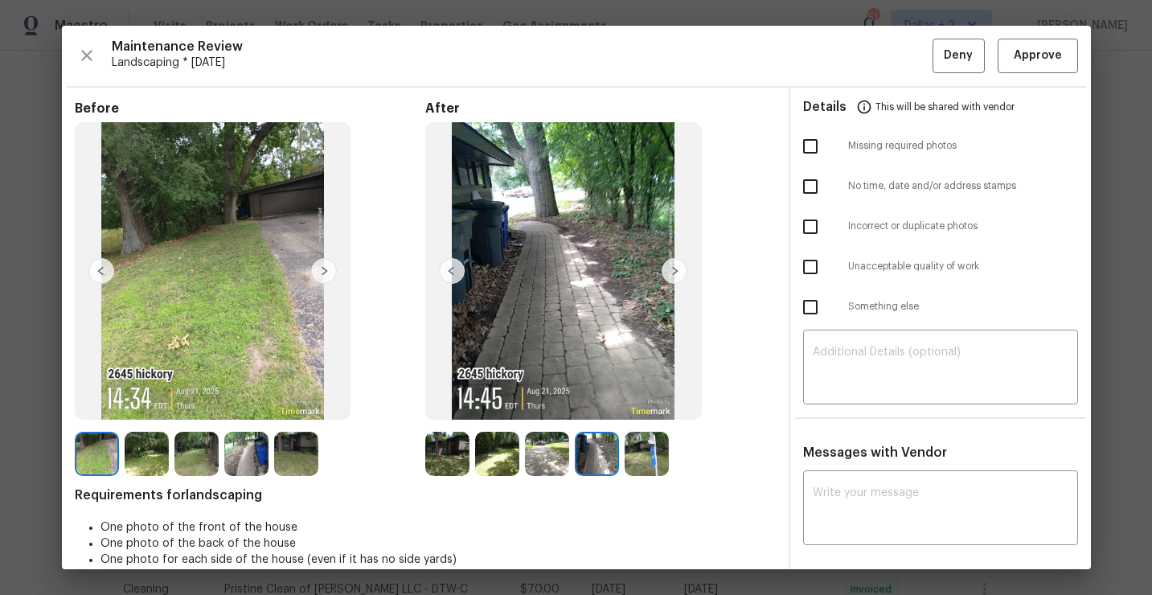
click at [676, 270] on img at bounding box center [675, 271] width 26 height 26
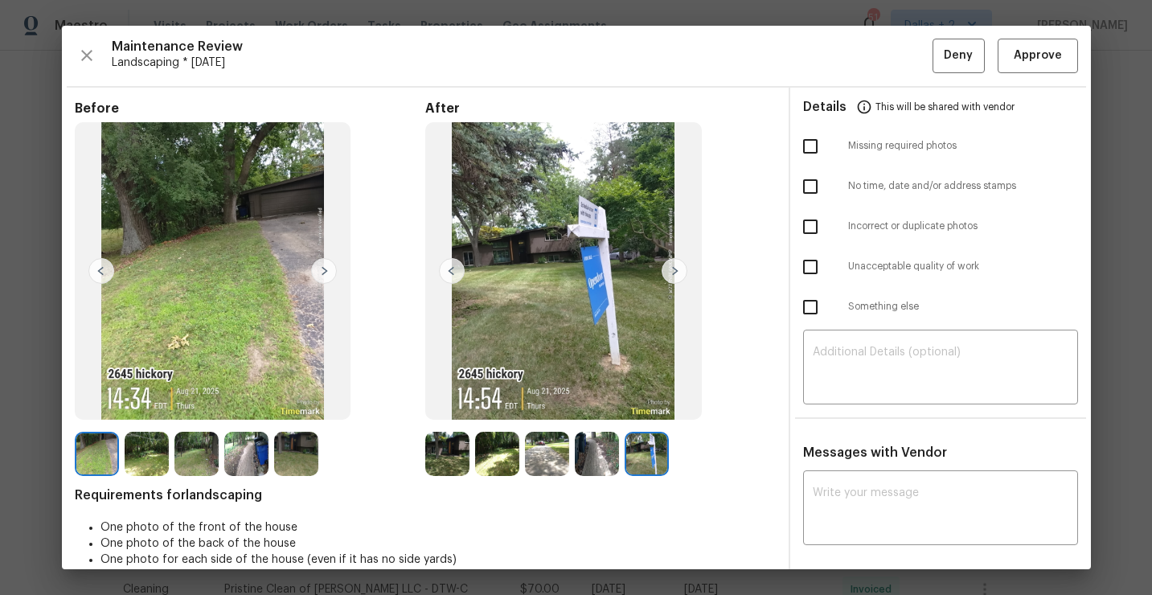
click at [676, 270] on img at bounding box center [675, 271] width 26 height 26
click at [84, 53] on icon "button" at bounding box center [86, 55] width 11 height 11
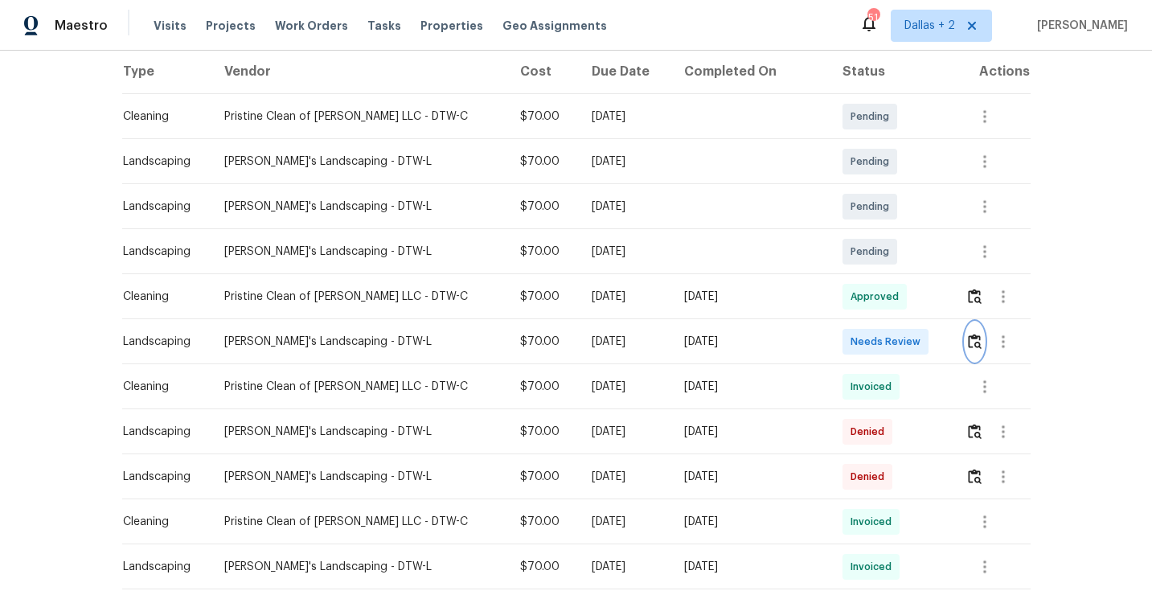
scroll to position [256, 0]
click at [983, 388] on icon "button" at bounding box center [984, 385] width 3 height 13
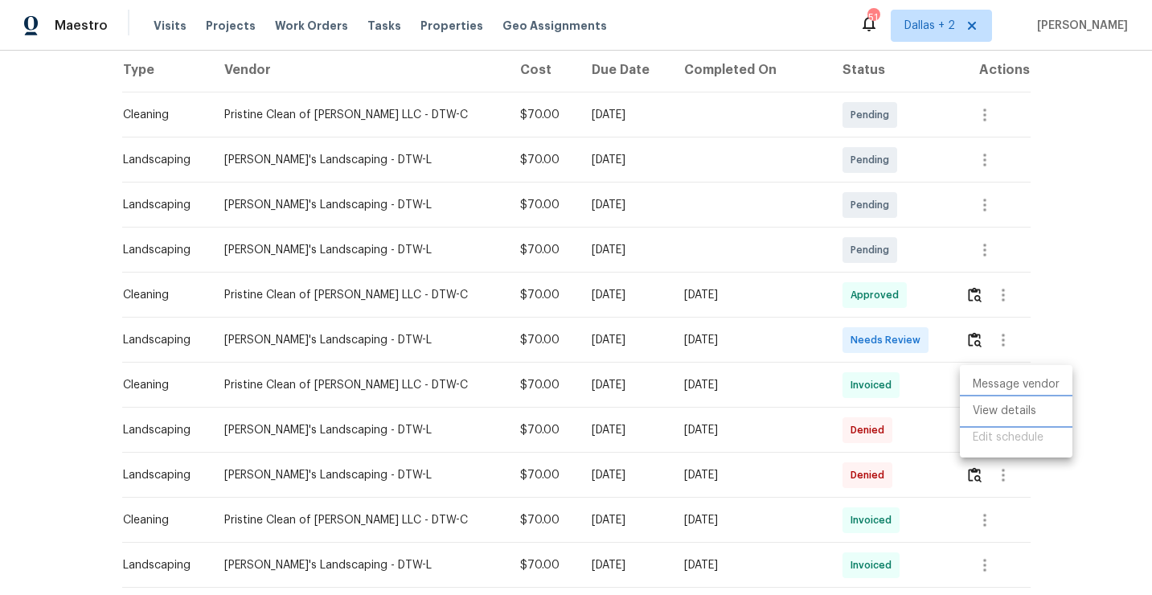
click at [986, 404] on li "View details" at bounding box center [1016, 411] width 113 height 27
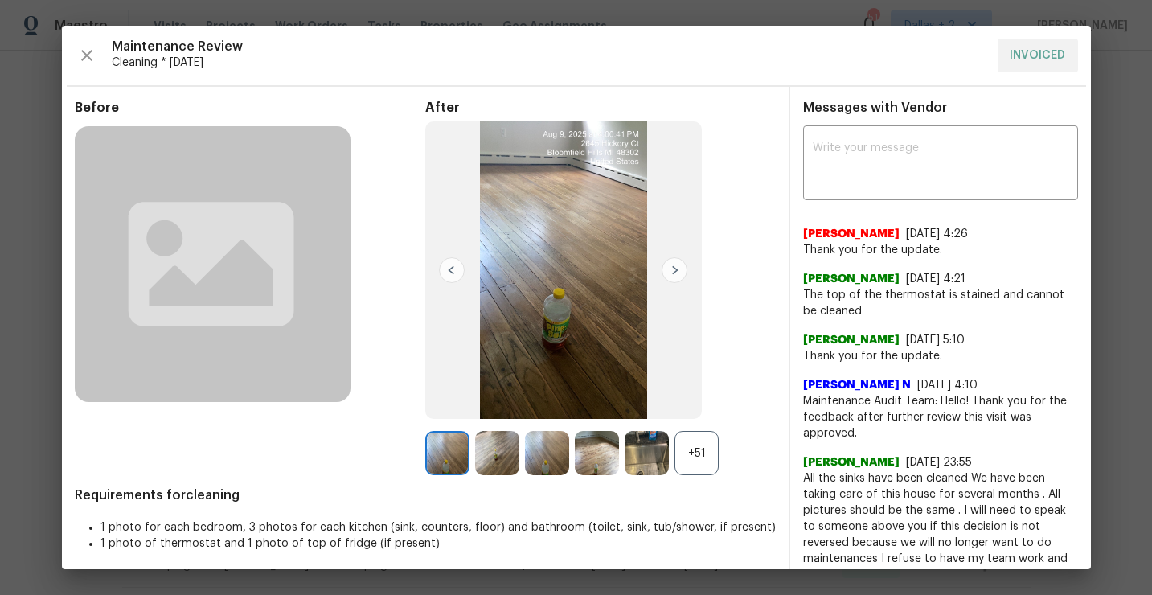
click at [702, 448] on div "+51" at bounding box center [697, 453] width 44 height 44
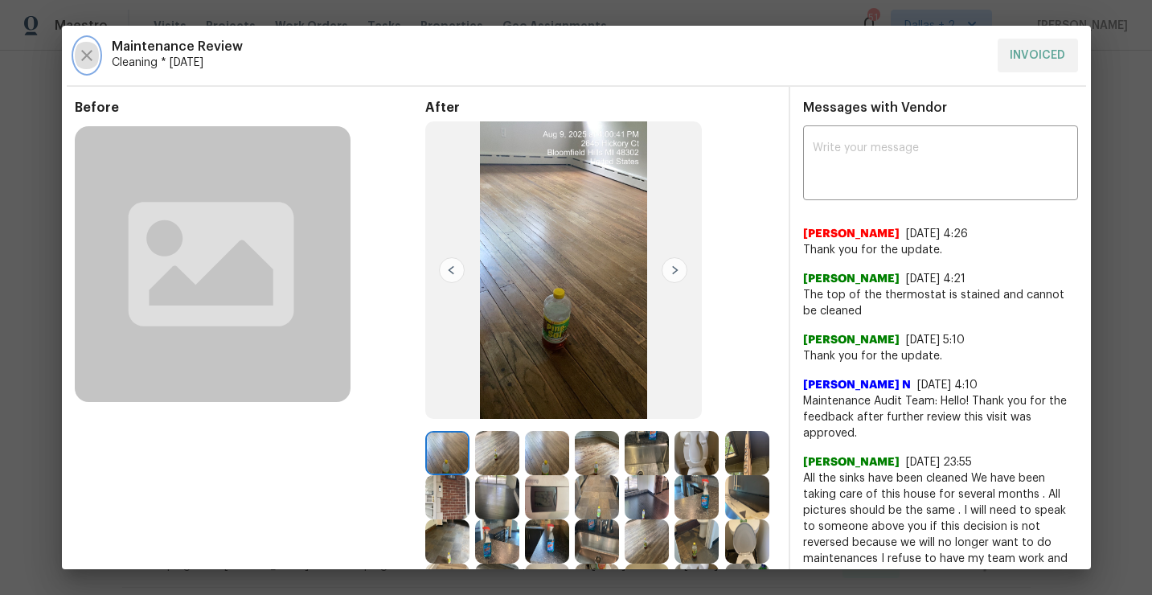
click at [90, 52] on icon "button" at bounding box center [86, 55] width 19 height 19
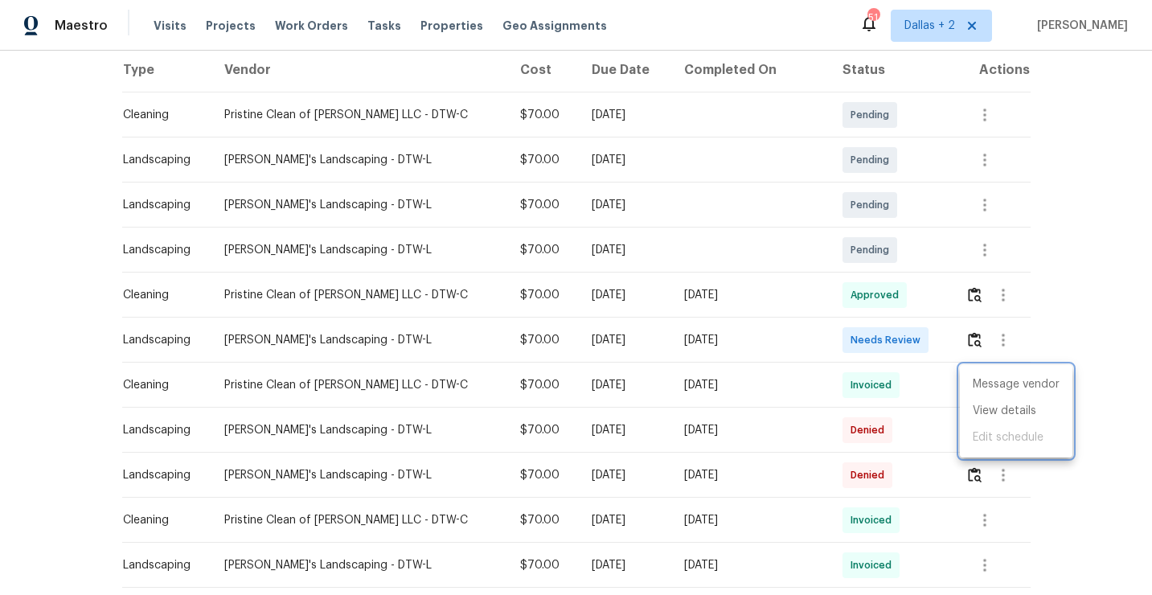
click at [917, 432] on div at bounding box center [576, 297] width 1152 height 595
click at [973, 432] on img "button" at bounding box center [975, 429] width 14 height 15
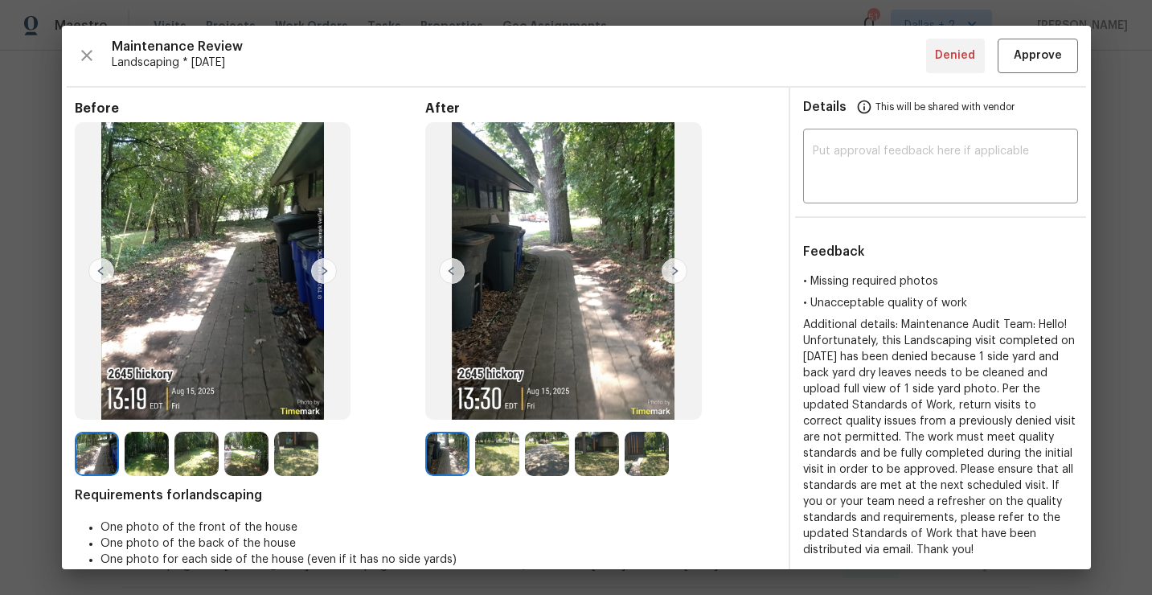
click at [501, 437] on img at bounding box center [497, 454] width 44 height 44
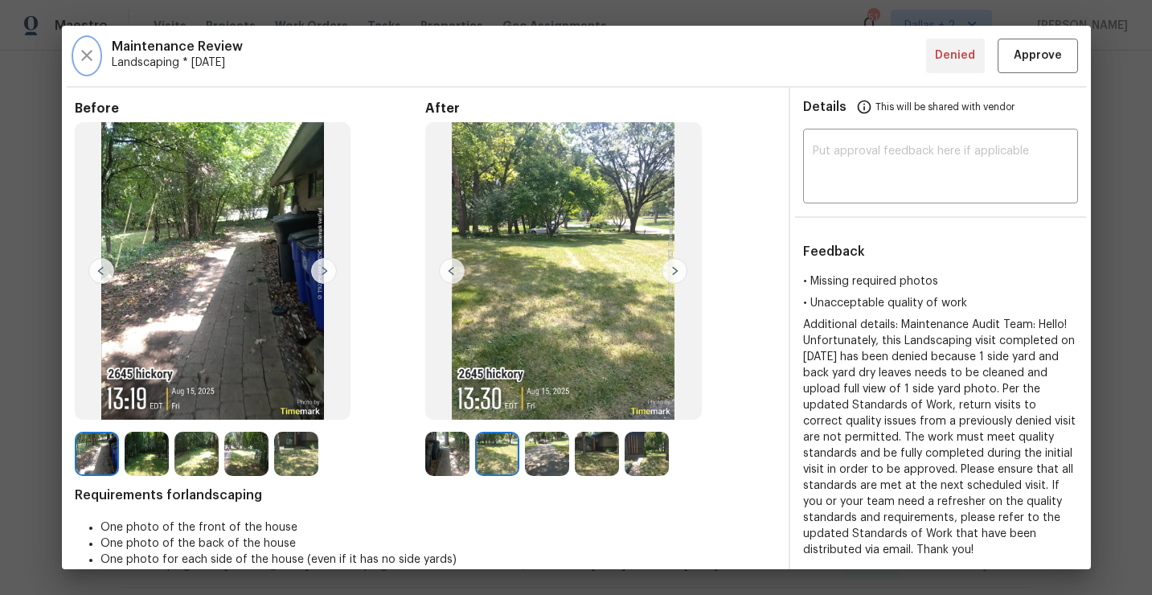
click at [92, 55] on icon "button" at bounding box center [86, 55] width 19 height 19
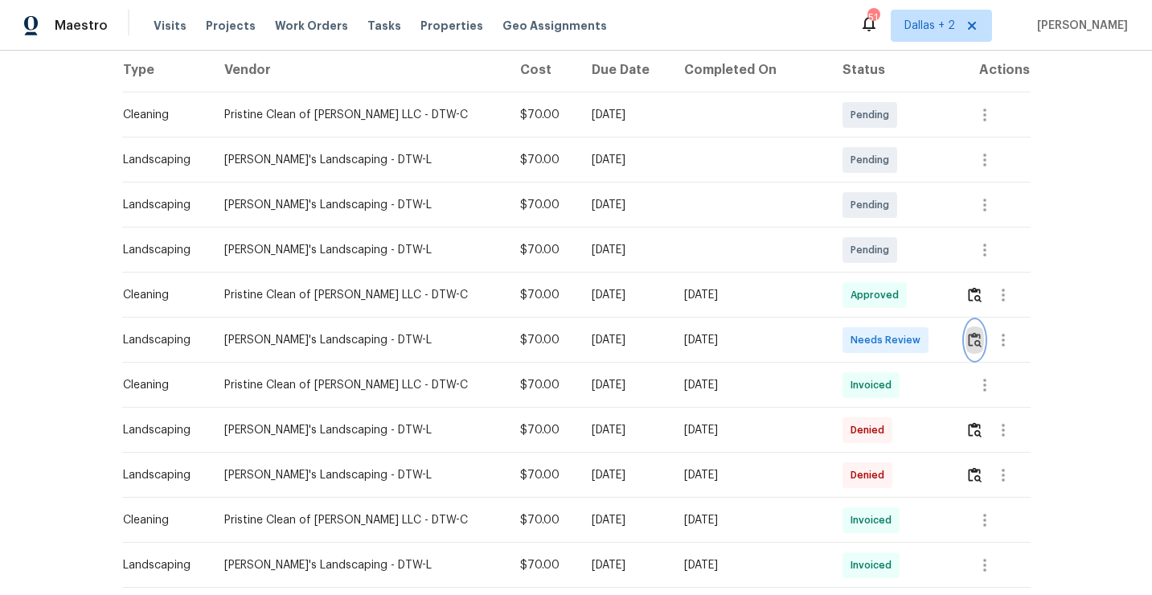
click at [968, 338] on img "button" at bounding box center [975, 339] width 14 height 15
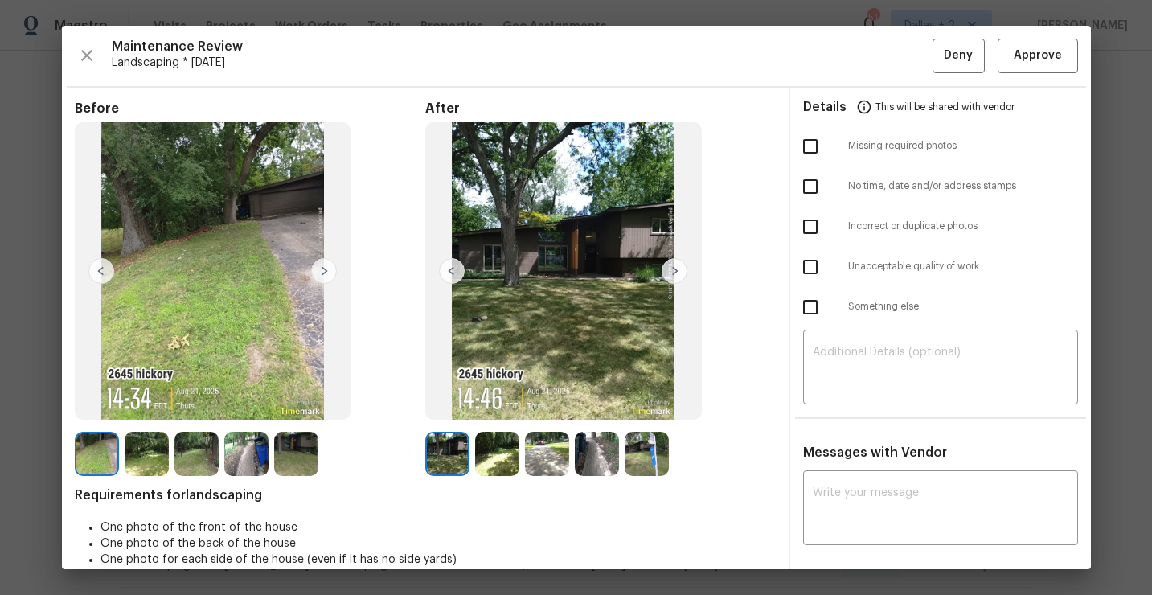
click at [445, 460] on img at bounding box center [447, 454] width 44 height 44
click at [502, 453] on img at bounding box center [497, 454] width 44 height 44
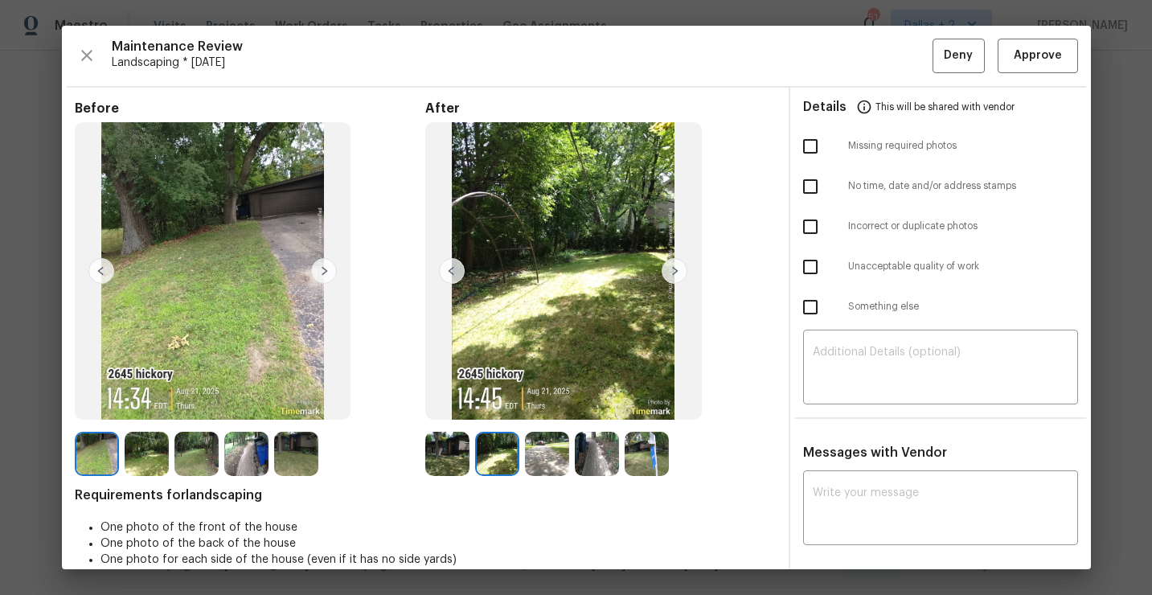
click at [548, 449] on img at bounding box center [547, 454] width 44 height 44
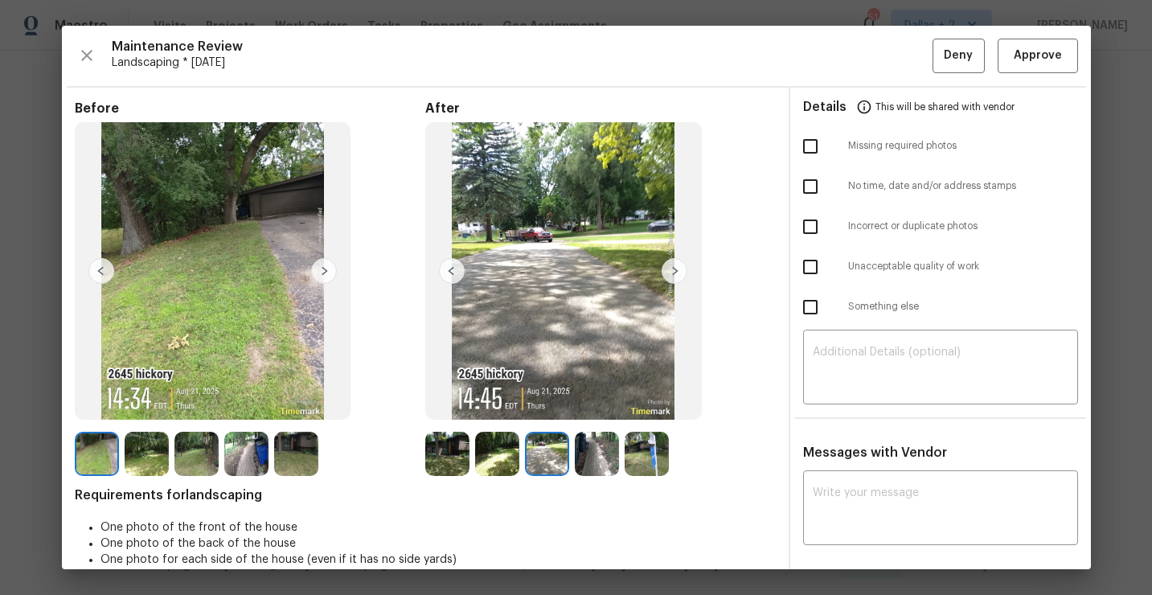
click at [611, 452] on img at bounding box center [597, 454] width 44 height 44
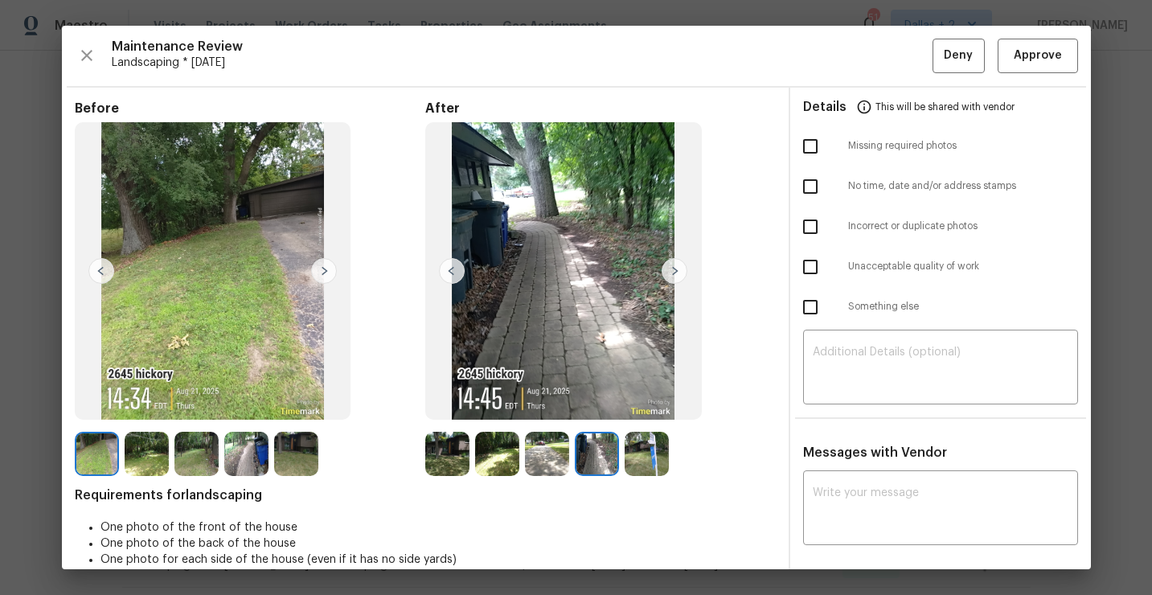
click at [659, 455] on img at bounding box center [647, 454] width 44 height 44
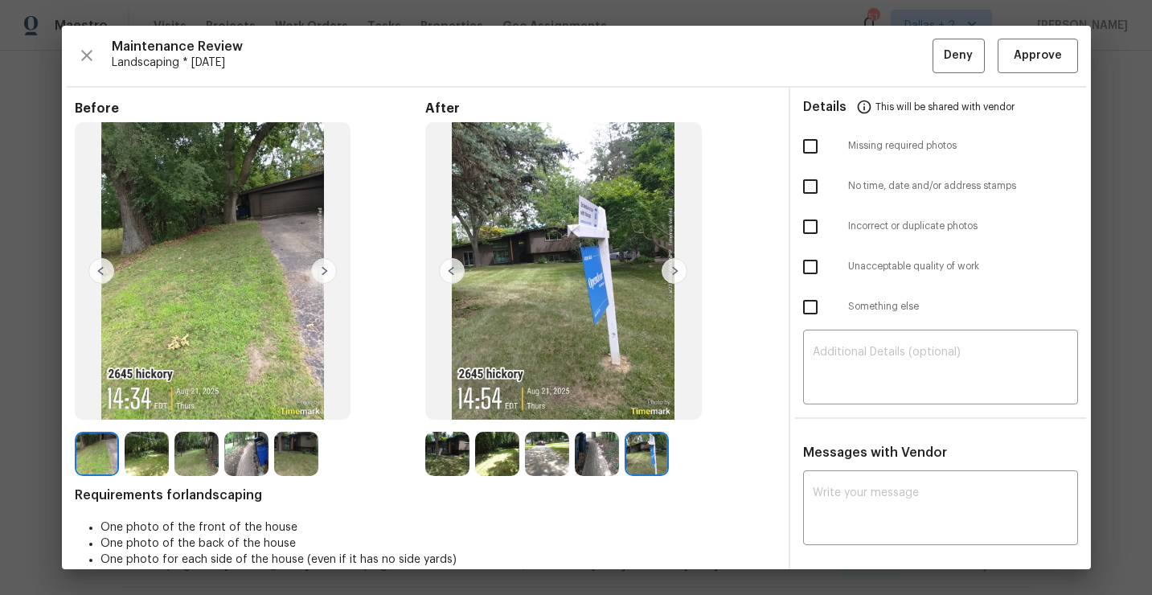
click at [451, 453] on img at bounding box center [447, 454] width 44 height 44
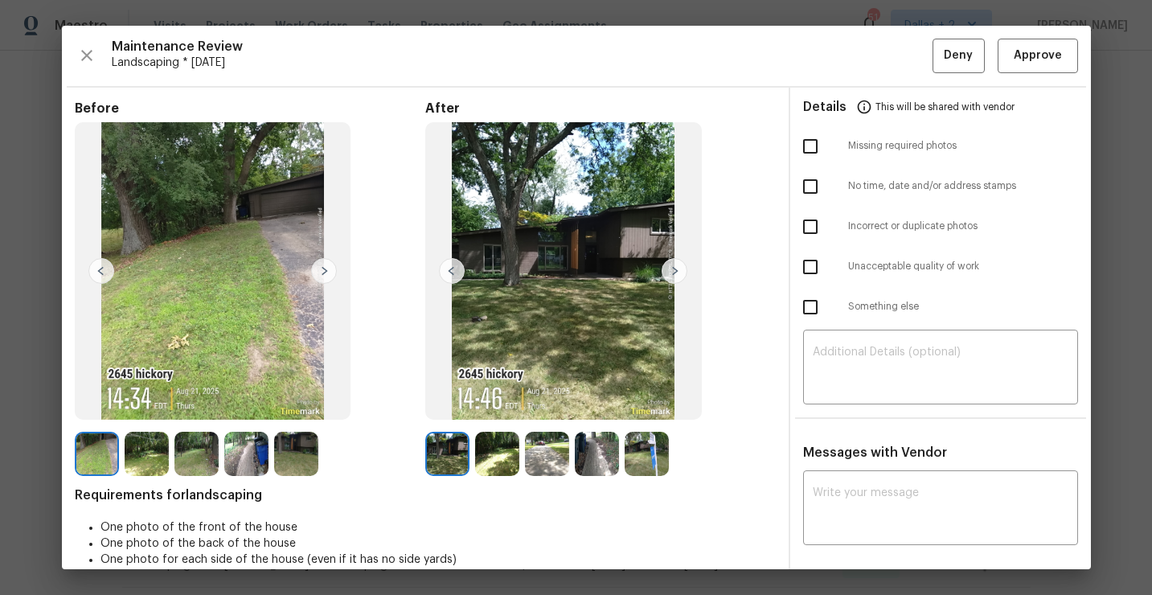
click at [489, 449] on img at bounding box center [497, 454] width 44 height 44
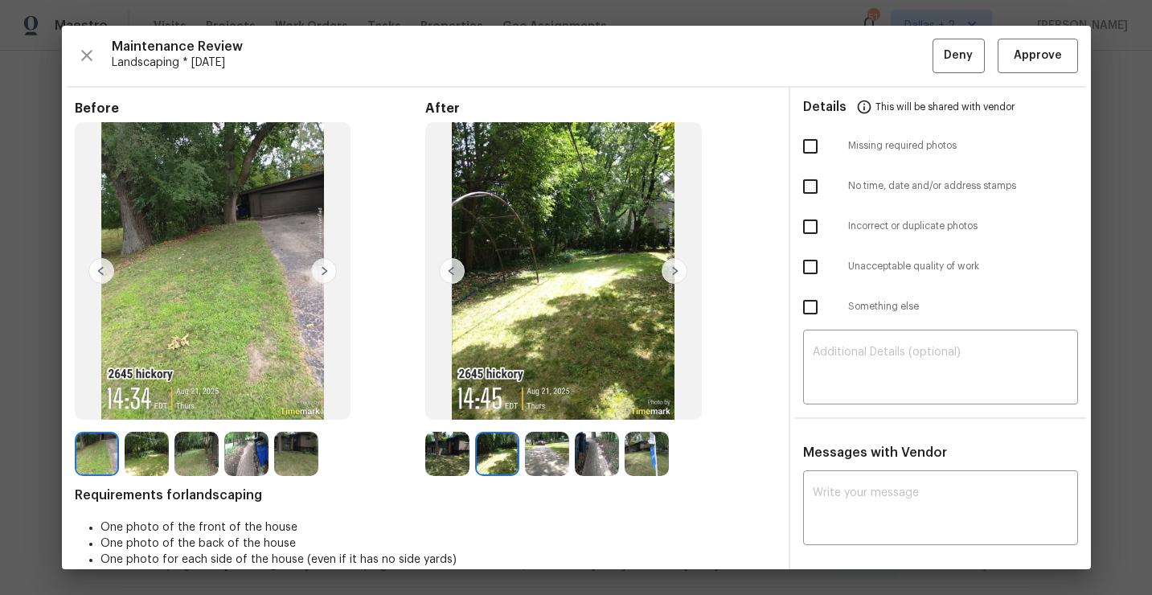
click at [542, 454] on img at bounding box center [547, 454] width 44 height 44
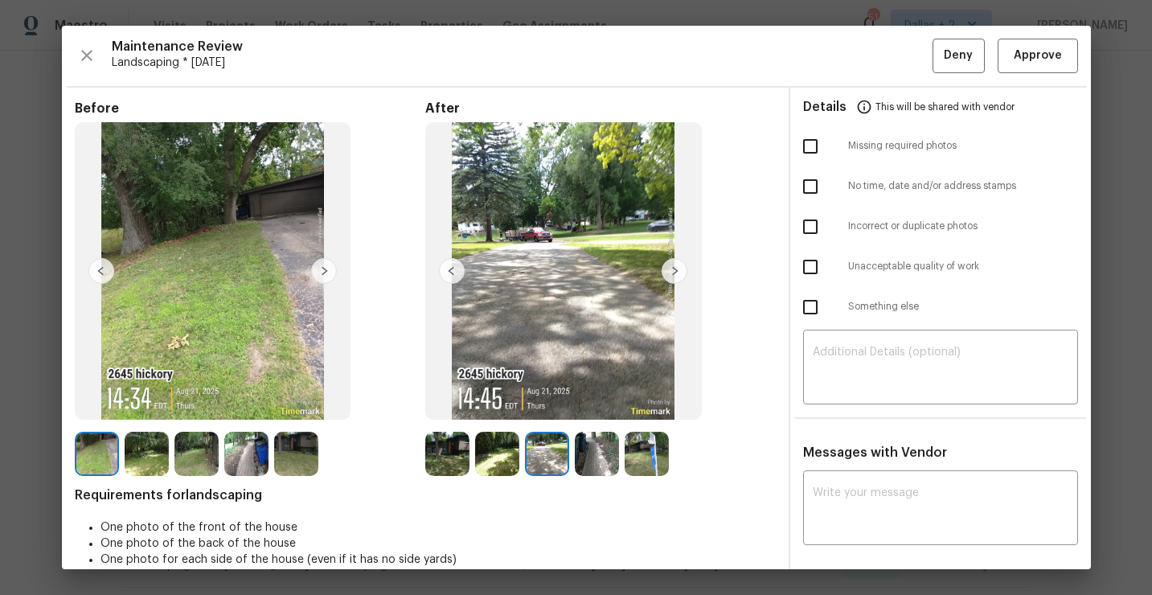
click at [594, 460] on img at bounding box center [597, 454] width 44 height 44
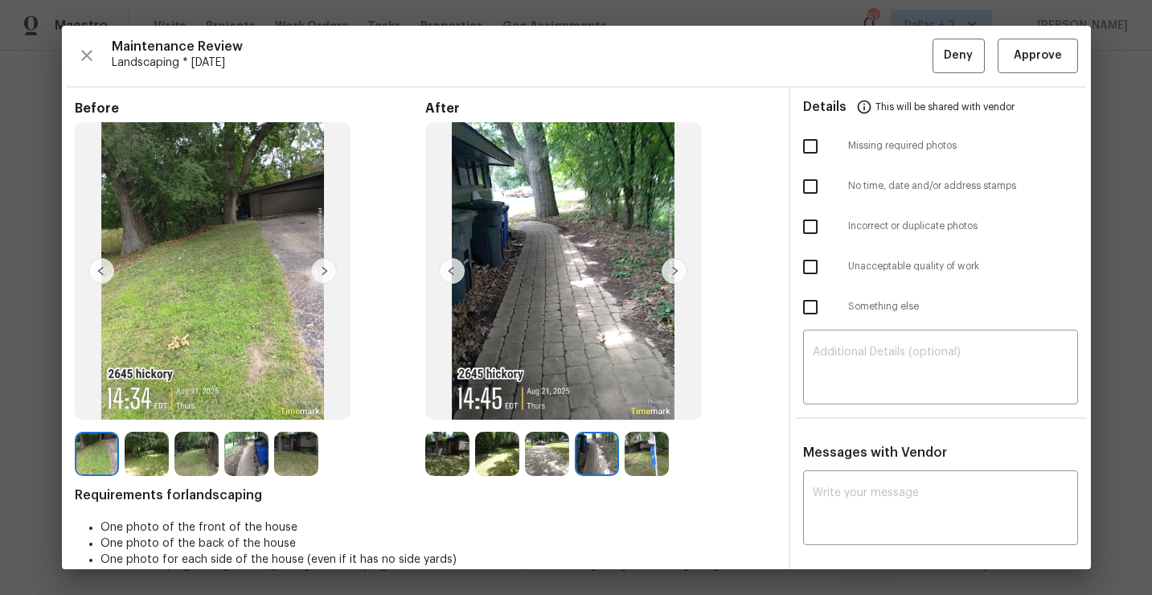
click at [648, 465] on img at bounding box center [647, 454] width 44 height 44
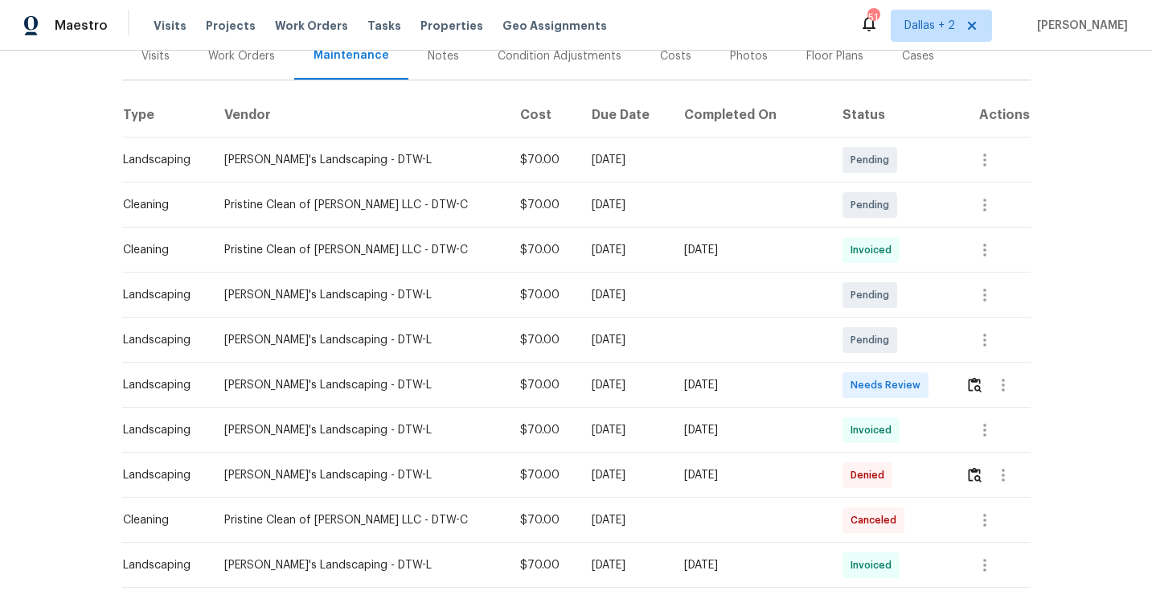
scroll to position [241, 0]
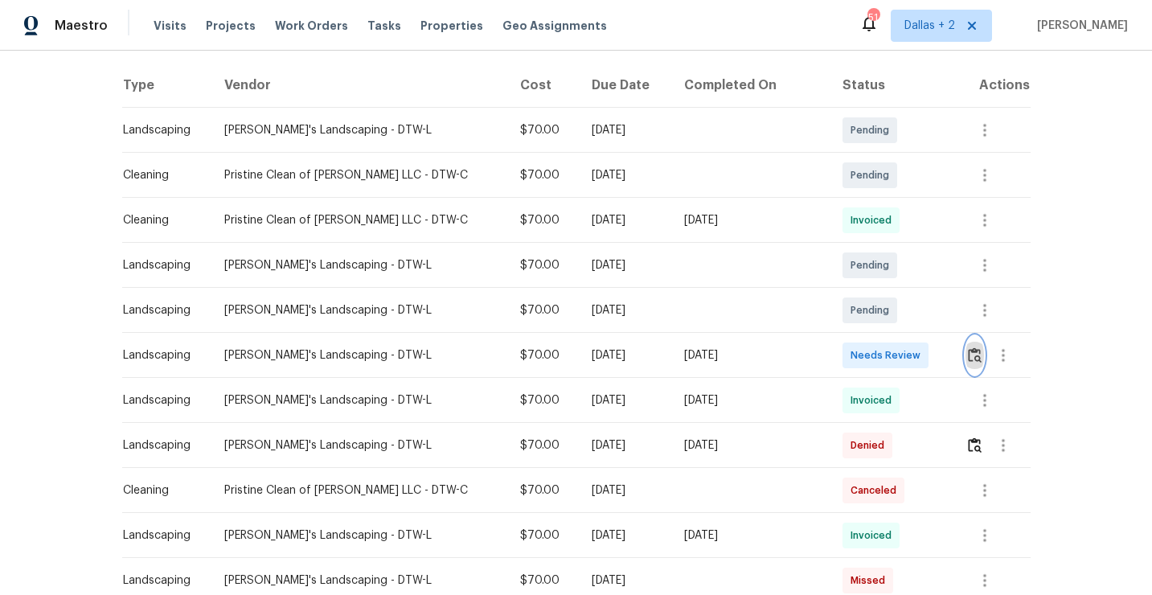
click at [968, 359] on img "button" at bounding box center [975, 354] width 14 height 15
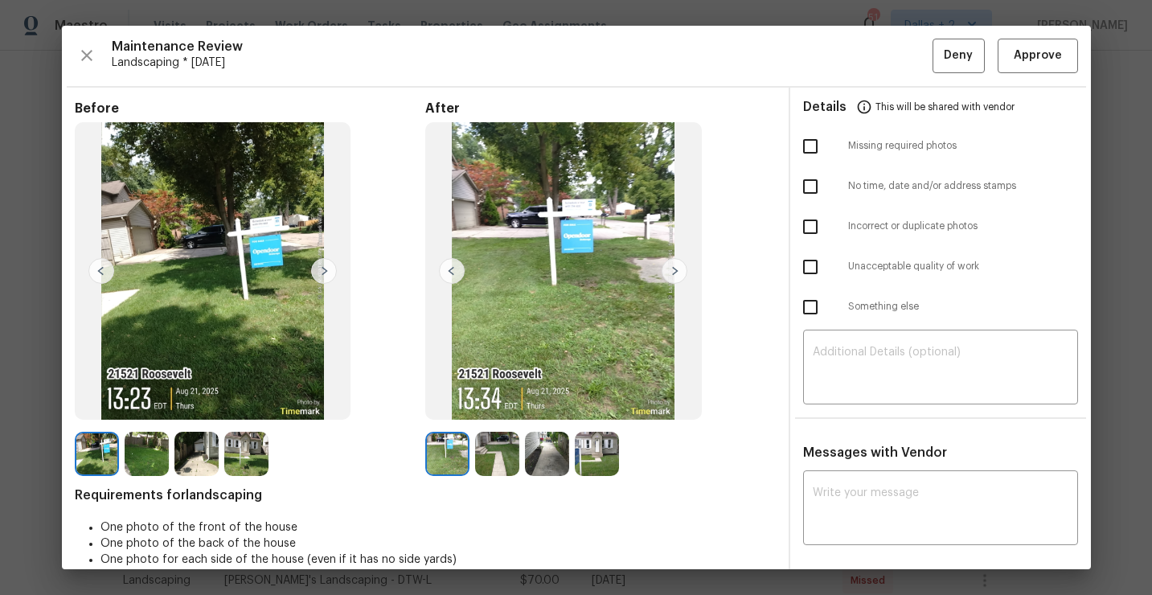
click at [496, 465] on img at bounding box center [497, 454] width 44 height 44
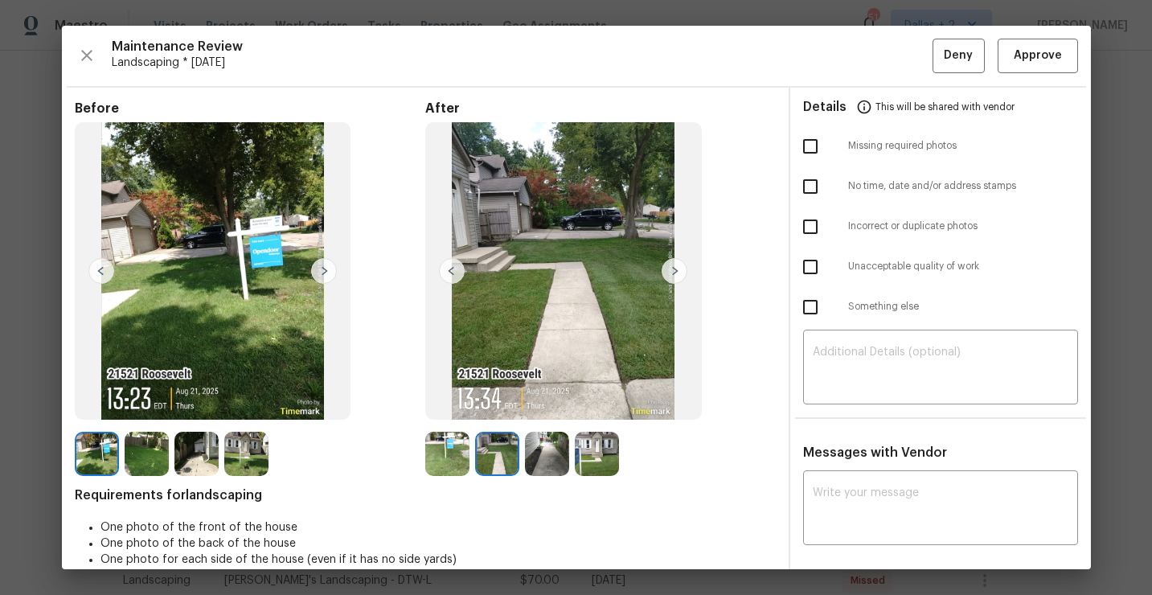
click at [547, 457] on img at bounding box center [547, 454] width 44 height 44
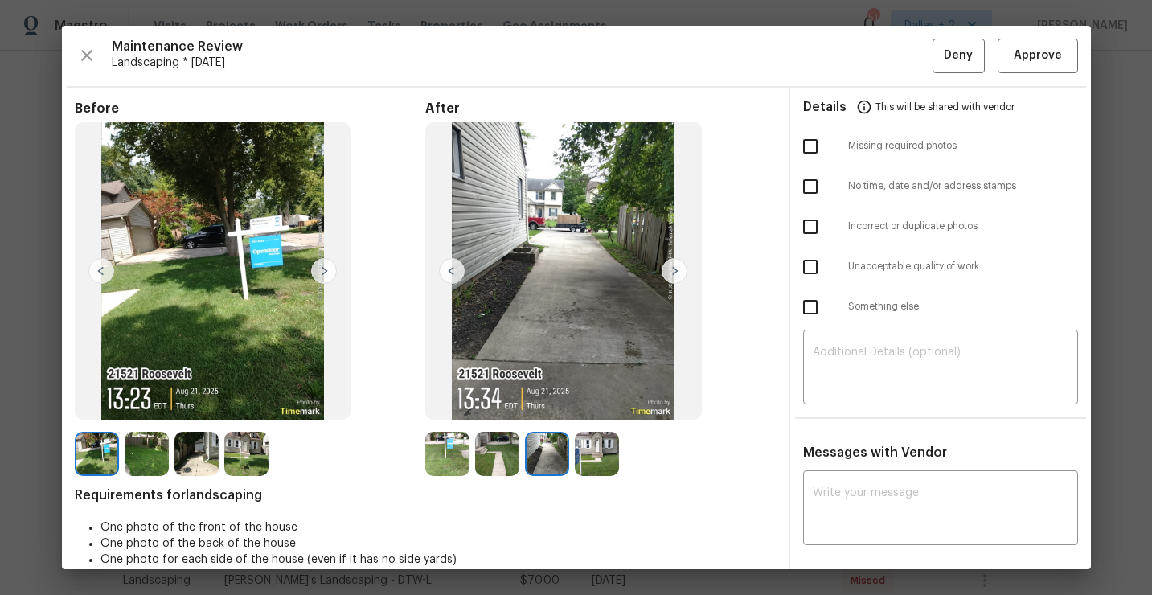
click at [594, 455] on img at bounding box center [597, 454] width 44 height 44
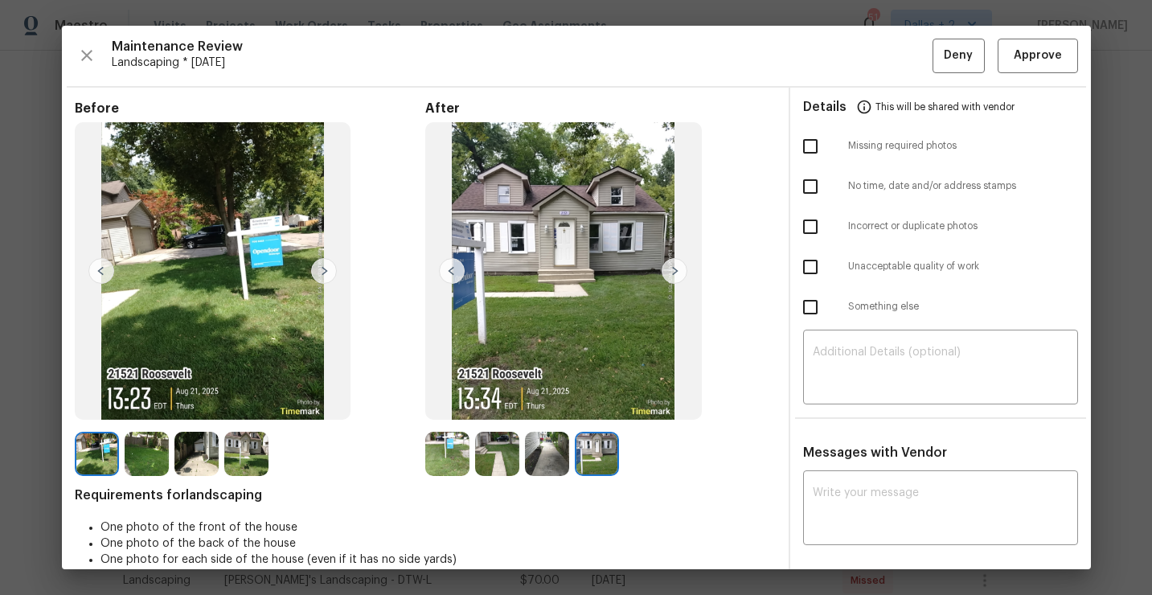
click at [482, 469] on img at bounding box center [497, 454] width 44 height 44
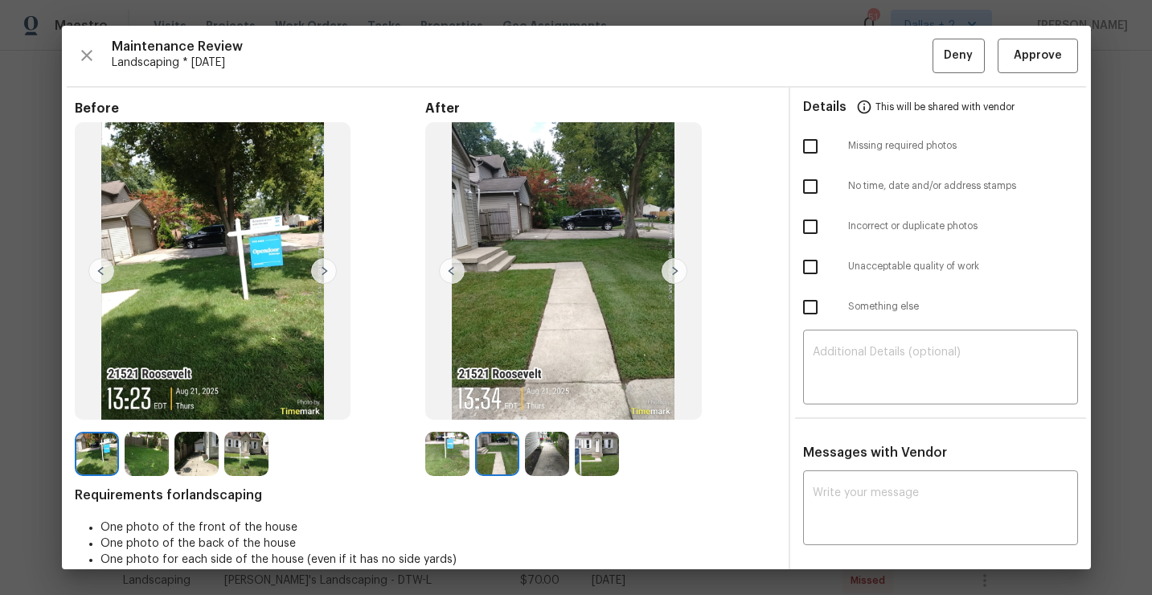
click at [441, 453] on img at bounding box center [447, 454] width 44 height 44
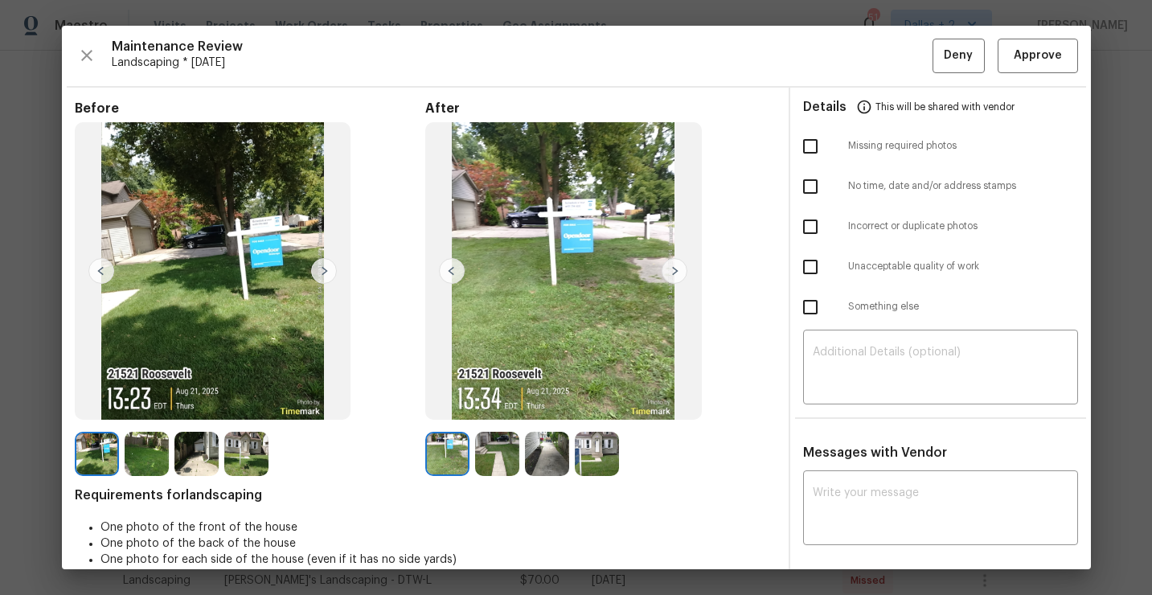
click at [596, 472] on img at bounding box center [597, 454] width 44 height 44
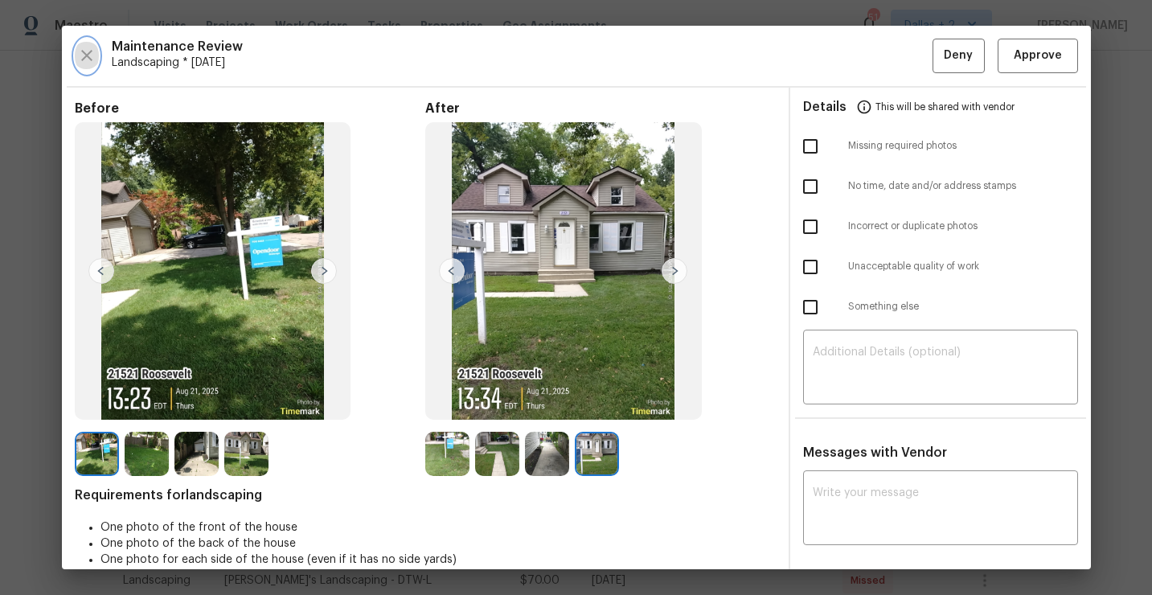
click at [77, 59] on icon "button" at bounding box center [86, 55] width 19 height 19
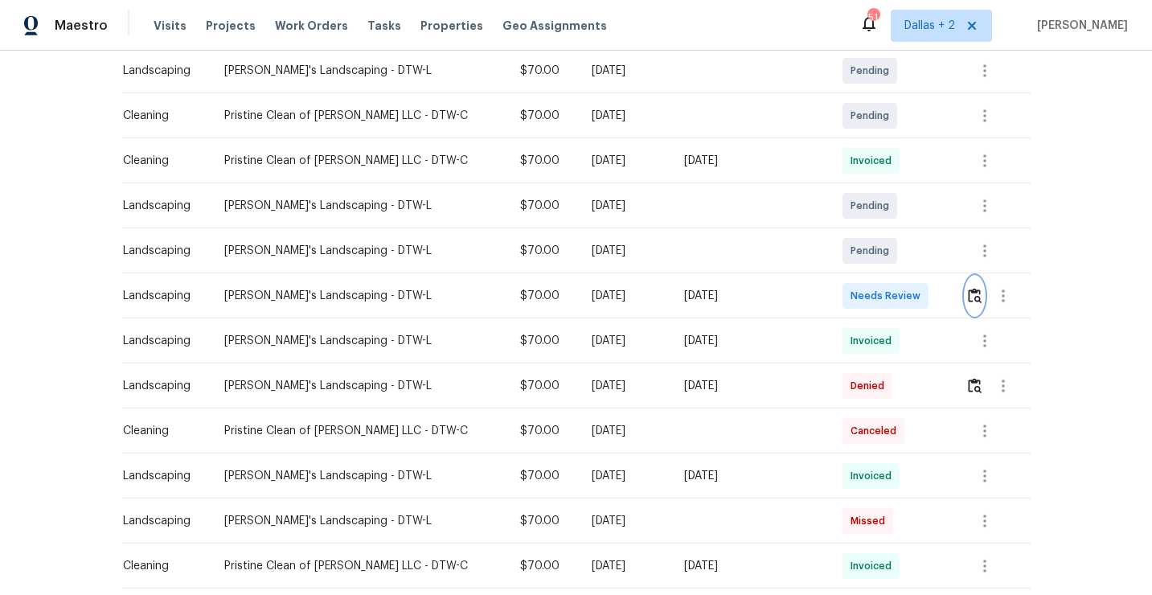
scroll to position [301, 0]
click at [968, 392] on img "button" at bounding box center [975, 384] width 14 height 15
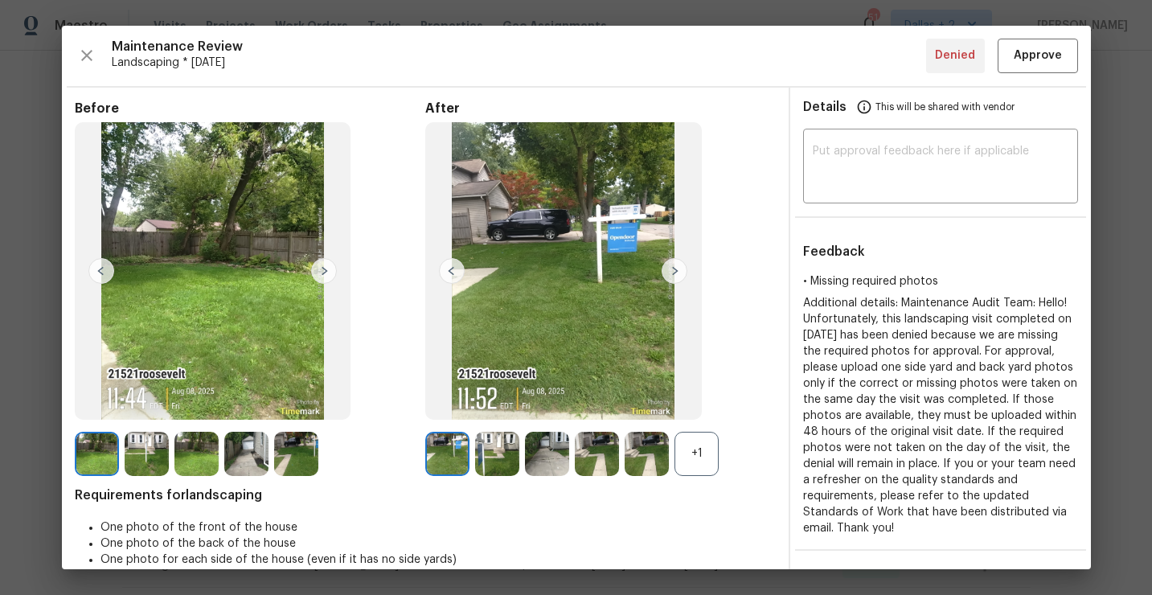
click at [530, 451] on img at bounding box center [547, 454] width 44 height 44
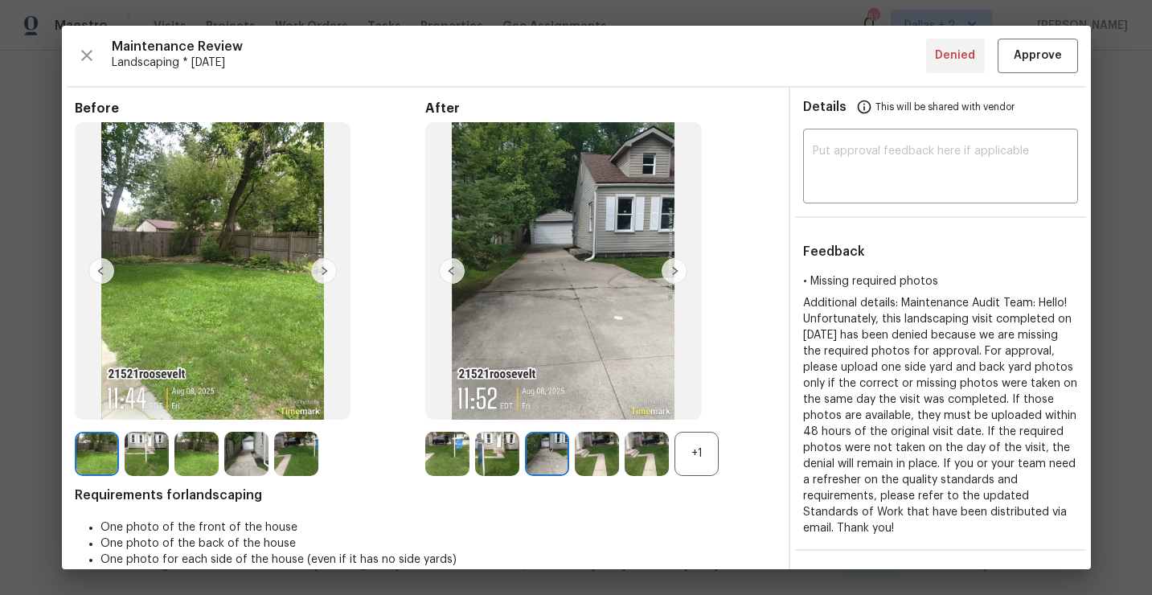
click at [695, 466] on div "+1" at bounding box center [697, 454] width 44 height 44
click at [579, 452] on img at bounding box center [597, 454] width 44 height 44
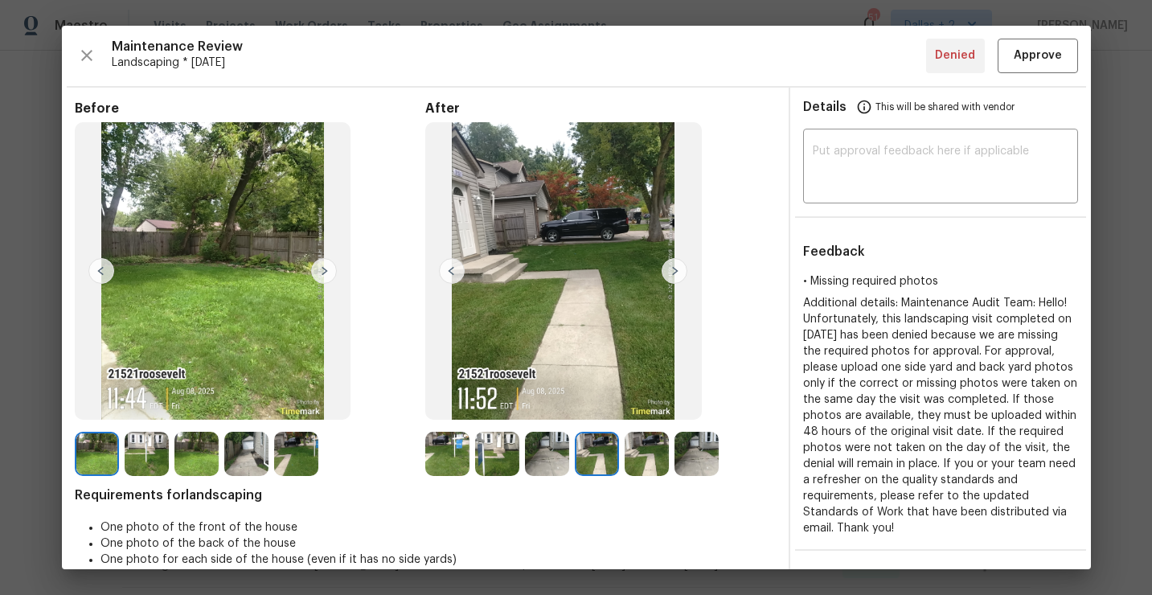
click at [656, 457] on img at bounding box center [647, 454] width 44 height 44
click at [703, 460] on img at bounding box center [697, 454] width 44 height 44
